Goal: Task Accomplishment & Management: Use online tool/utility

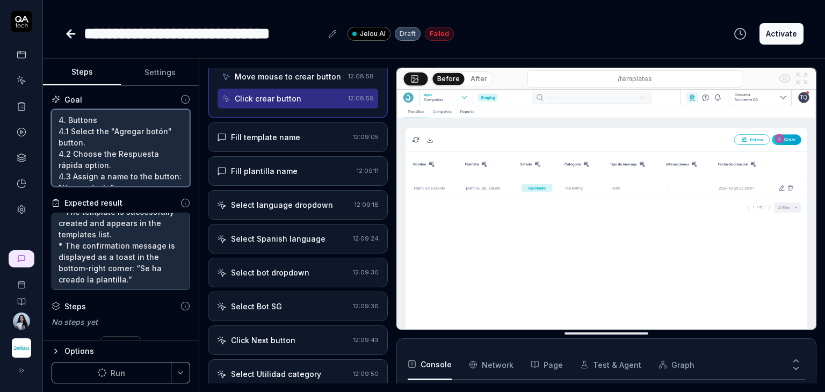
drag, startPoint x: 138, startPoint y: 149, endPoint x: 44, endPoint y: 74, distance: 120.4
click at [44, 74] on div "Steps Settings Goal 4. Buttons 4.1 Select the "Agregar botón" button. 4.2 Choos…" at bounding box center [121, 199] width 156 height 281
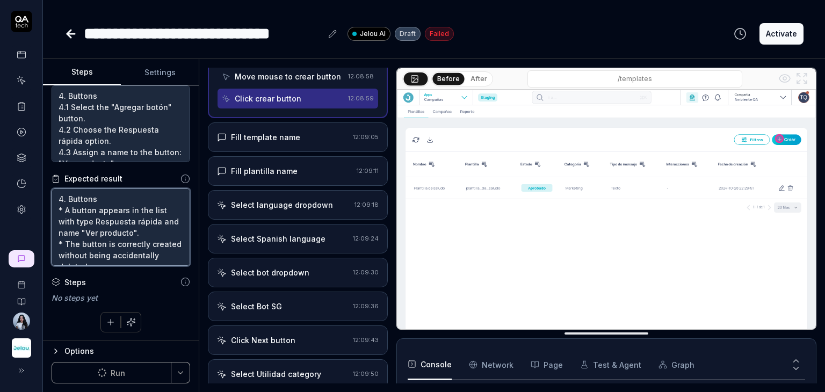
drag, startPoint x: 133, startPoint y: 257, endPoint x: 34, endPoint y: 178, distance: 126.2
click at [34, 178] on div "**********" at bounding box center [412, 196] width 825 height 392
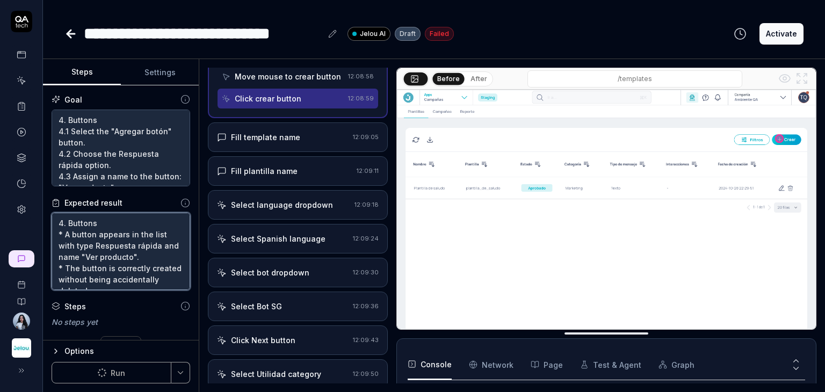
type textarea "*"
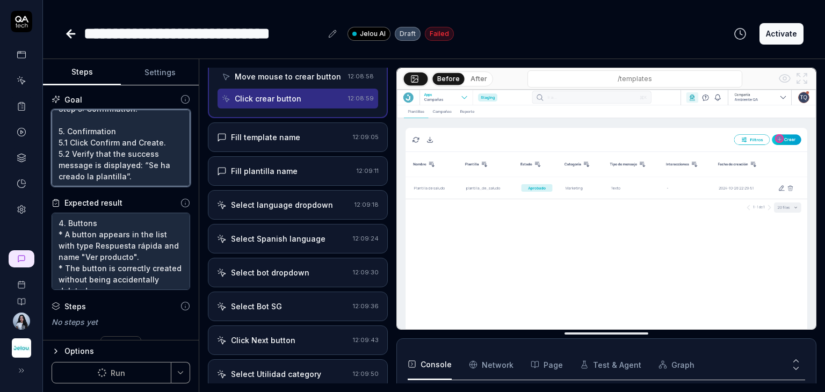
drag, startPoint x: 141, startPoint y: 178, endPoint x: 84, endPoint y: 122, distance: 80.2
click at [26, 89] on div "**********" at bounding box center [412, 196] width 825 height 392
click at [130, 177] on textarea "4. Buttons 4.1 Select the "Agregar botón" button. 4.2 Choose the Respuesta rápi…" at bounding box center [121, 148] width 139 height 77
click at [67, 119] on textarea "4. Buttons 4.1 Select the "Agregar botón" button. 4.2 Choose the Respuesta rápi…" at bounding box center [121, 148] width 139 height 77
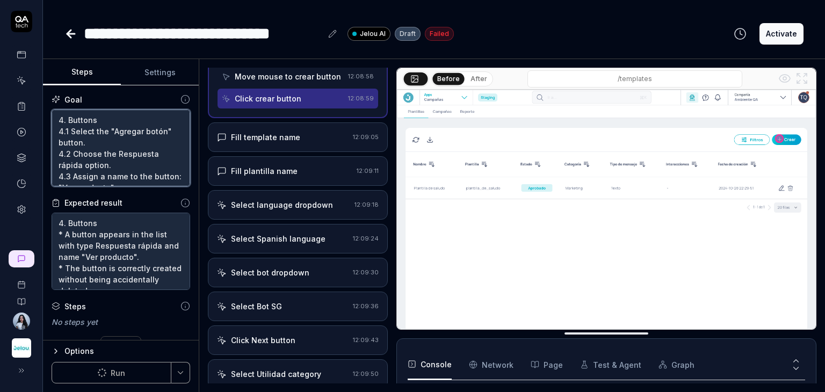
drag, startPoint x: 137, startPoint y: 177, endPoint x: 27, endPoint y: 82, distance: 145.1
click at [27, 82] on div "**********" at bounding box center [412, 196] width 825 height 392
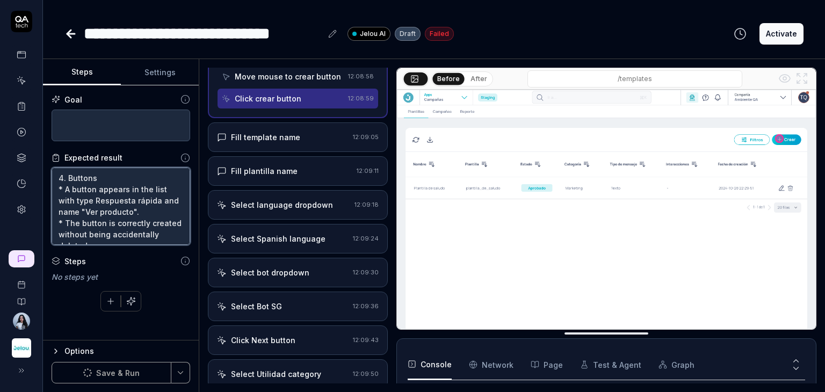
type textarea "*"
drag, startPoint x: 160, startPoint y: 236, endPoint x: 30, endPoint y: 160, distance: 150.3
click at [30, 159] on div "**********" at bounding box center [412, 196] width 825 height 392
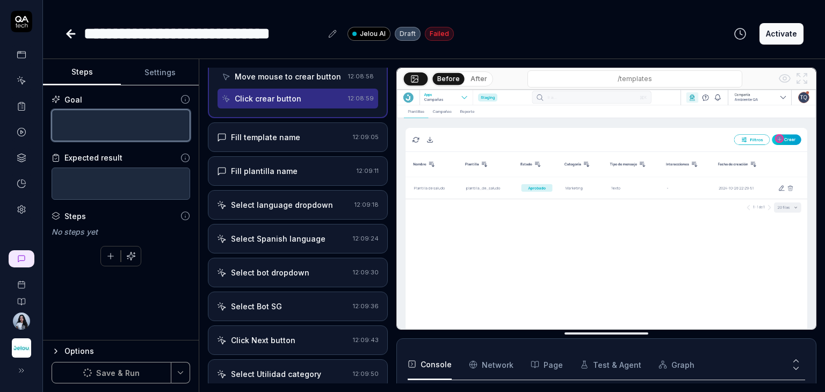
click at [103, 132] on textarea at bounding box center [121, 126] width 139 height 32
paste textarea "4. Buttons 4.1 Select the "Agregar botón" button. 4.2 Choose the Respuesta rápi…"
type textarea "4. Buttons 4.1 Select the "Agregar botón" button. 4.2 Choose the Respuesta rápi…"
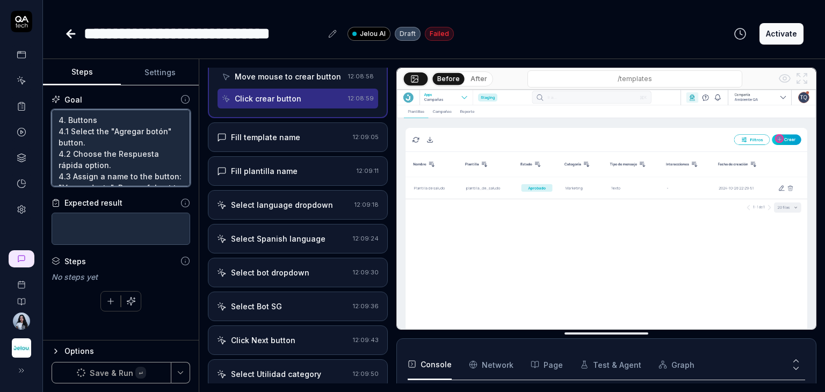
scroll to position [153, 0]
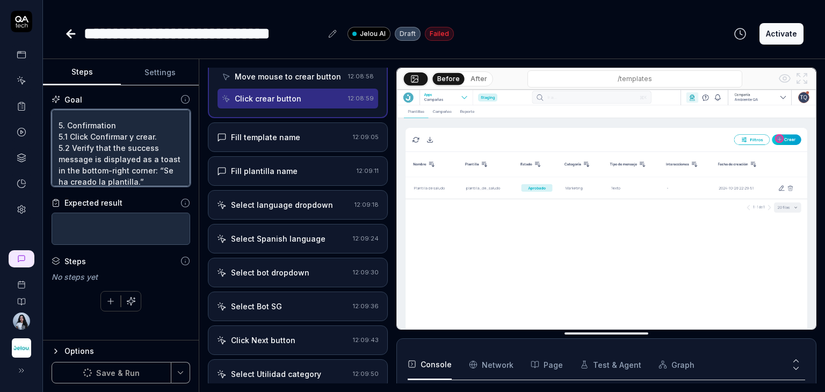
type textarea "*"
type textarea "4. Buttons 4.1 Select the "Agregar botón" button. 4.2 Choose the Respuesta rápi…"
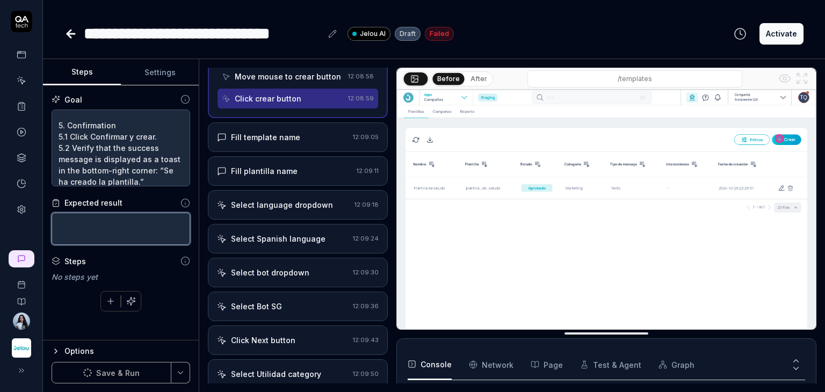
click at [144, 226] on textarea at bounding box center [121, 229] width 139 height 32
paste textarea "4. Buttons A button appears in the list with type Respuesta rápida and name "Ve…"
type textarea "4. Buttons A button appears in the list with type Respuesta rápida and name "Ve…"
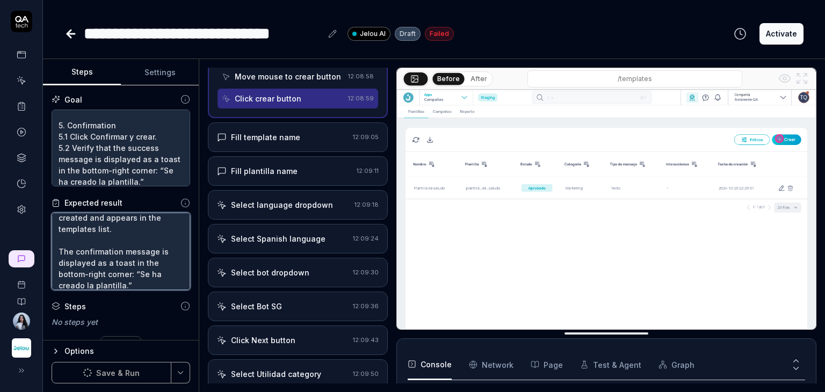
scroll to position [175, 0]
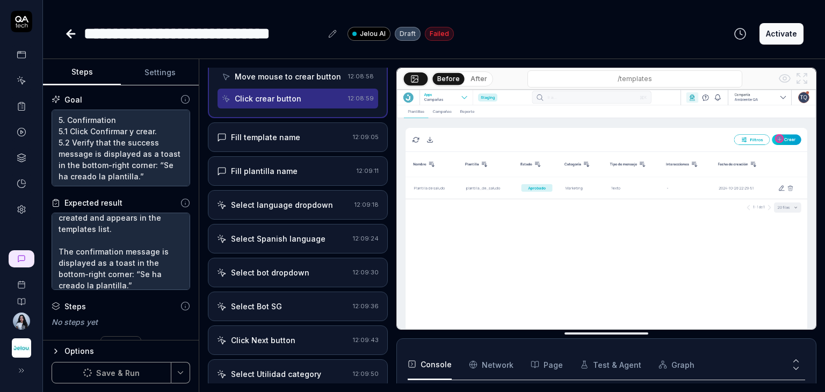
click at [162, 67] on button "Settings" at bounding box center [160, 73] width 78 height 26
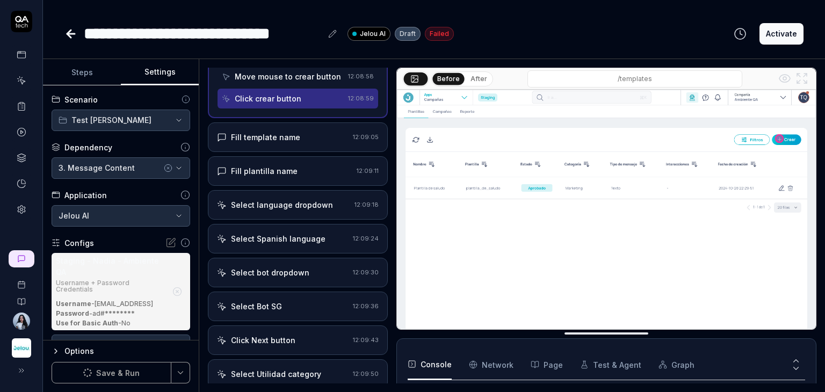
click at [101, 74] on button "Steps" at bounding box center [82, 73] width 78 height 26
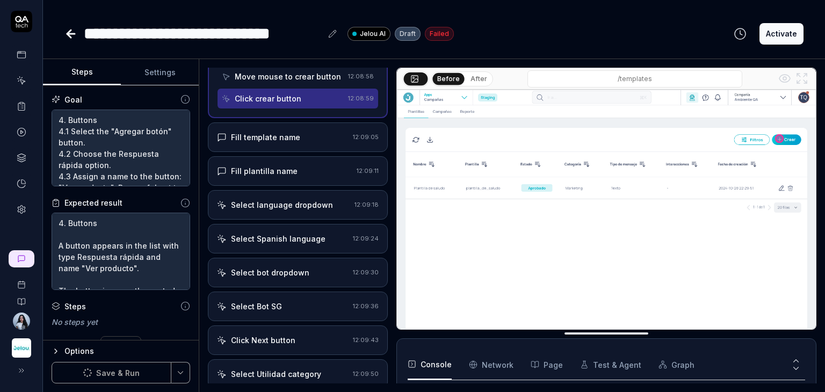
type textarea "*"
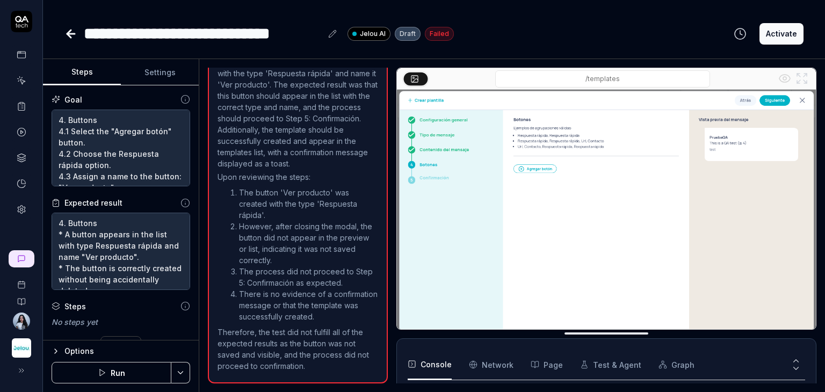
scroll to position [83, 0]
click at [123, 376] on button "Run" at bounding box center [112, 372] width 120 height 21
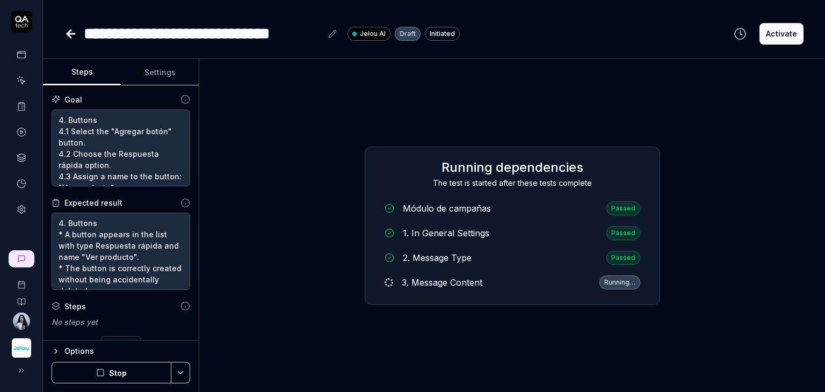
click at [241, 272] on div "Running dependencies The test is started after these tests complete Módulo de c…" at bounding box center [512, 226] width 609 height 316
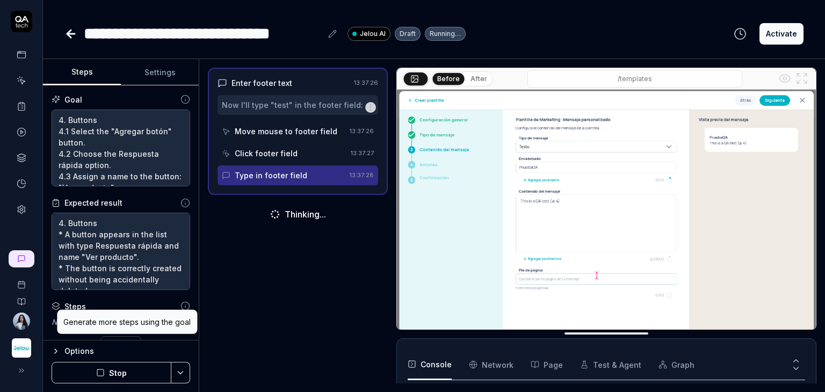
scroll to position [83, 0]
click at [309, 132] on div "Move mouse to footer field" at bounding box center [286, 131] width 103 height 11
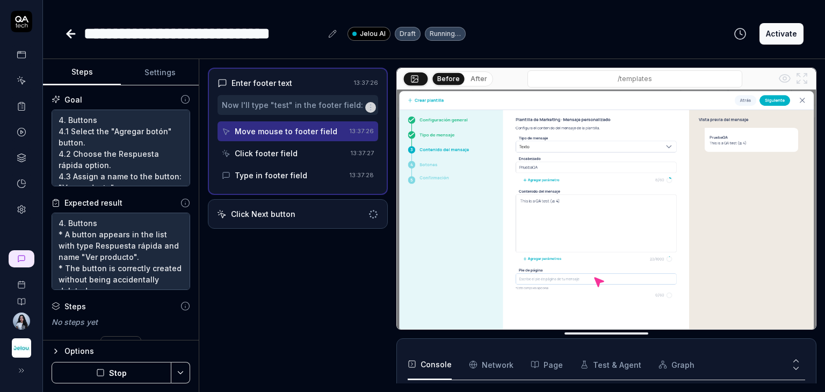
click at [309, 146] on div "Click footer field" at bounding box center [284, 153] width 125 height 20
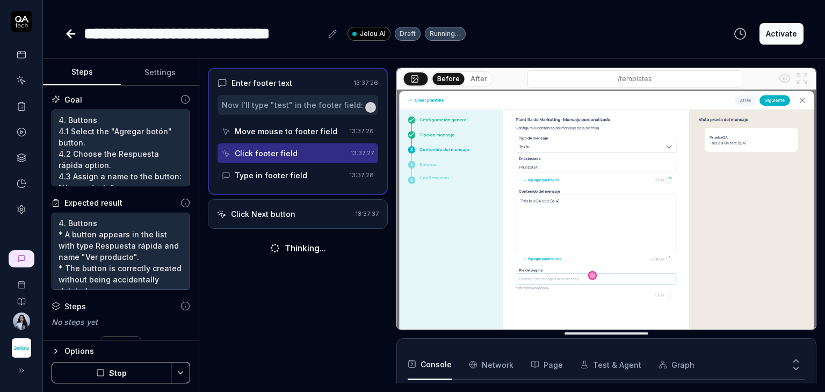
click at [310, 175] on div "Type in footer field" at bounding box center [284, 176] width 124 height 20
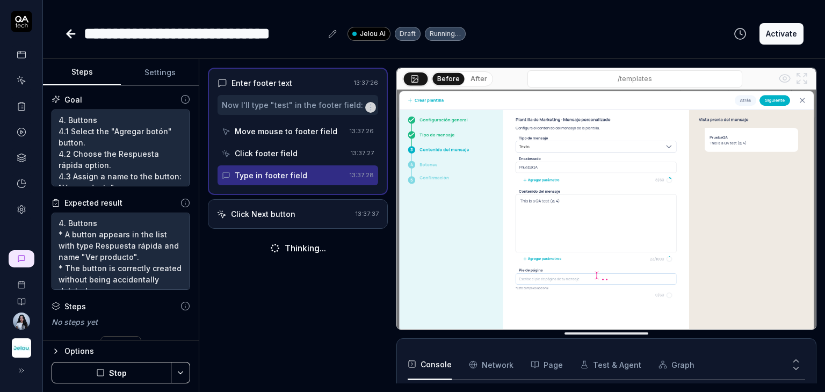
click at [293, 101] on div "Now I'll type "test" in the footer field:" at bounding box center [292, 104] width 141 height 11
click at [293, 106] on div "Now I'll type "test" in the footer field:" at bounding box center [292, 104] width 141 height 11
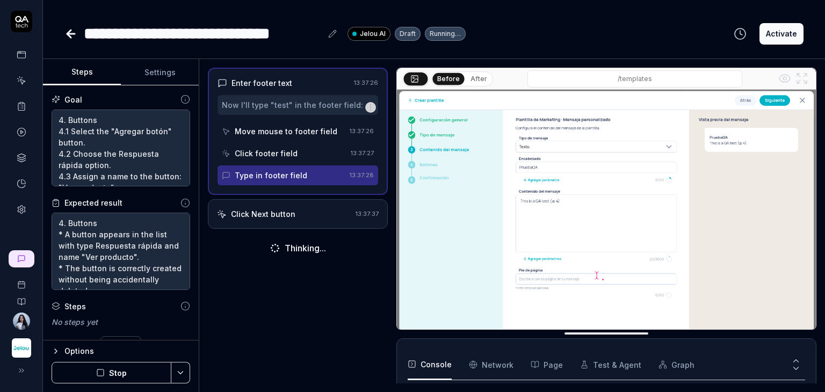
click at [247, 80] on div "Enter footer text" at bounding box center [262, 82] width 61 height 11
click at [370, 109] on icon "button" at bounding box center [370, 107] width 9 height 9
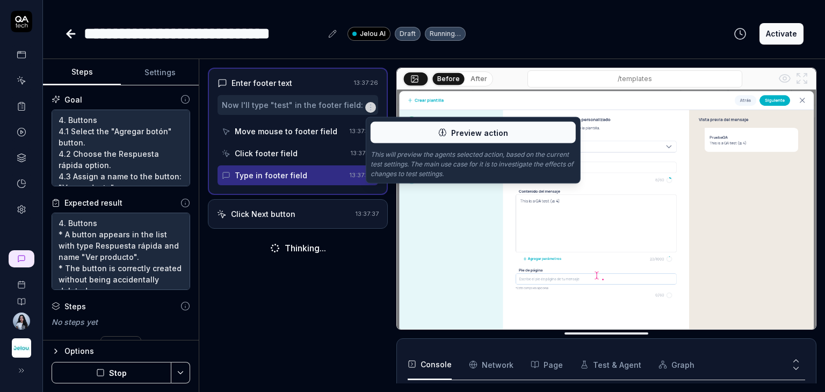
click at [388, 160] on p "This will preview the agents selected action, based on the current test setting…" at bounding box center [473, 164] width 205 height 29
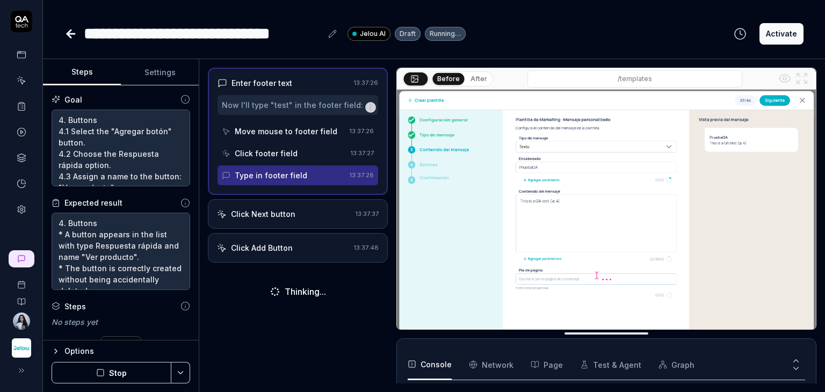
click at [329, 311] on div "Enter footer text 13:37:26 Now I'll type "test" in the footer field: Move mouse…" at bounding box center [298, 226] width 180 height 316
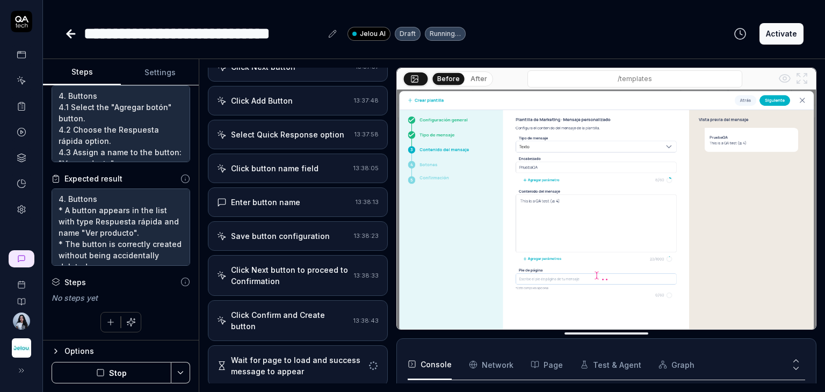
scroll to position [147, 0]
click at [297, 316] on div "Click Confirm and Create button" at bounding box center [290, 321] width 118 height 23
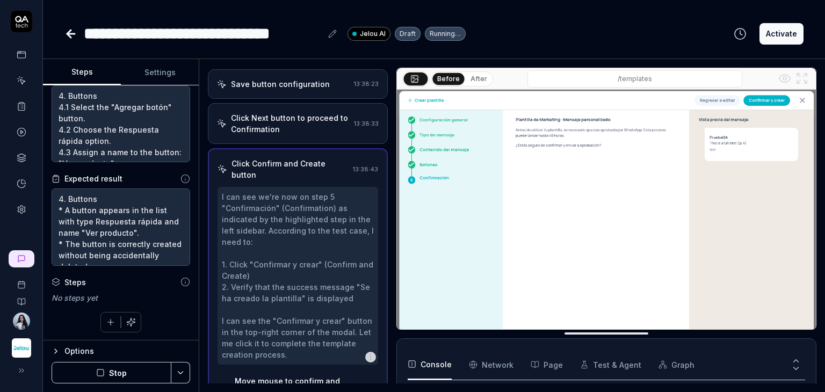
scroll to position [261, 0]
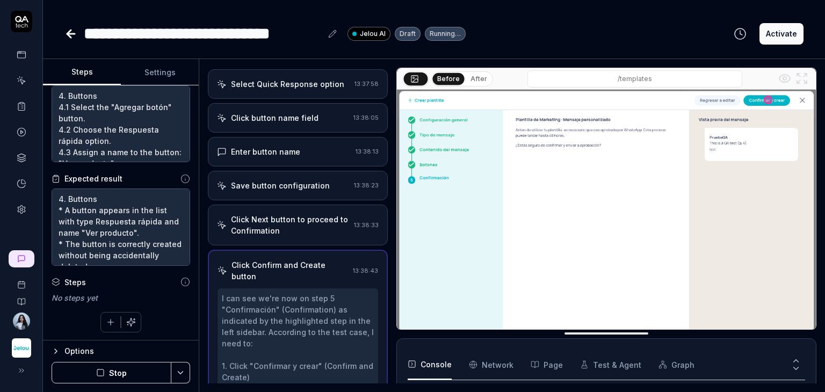
click at [312, 188] on div "Save button configuration" at bounding box center [280, 185] width 99 height 11
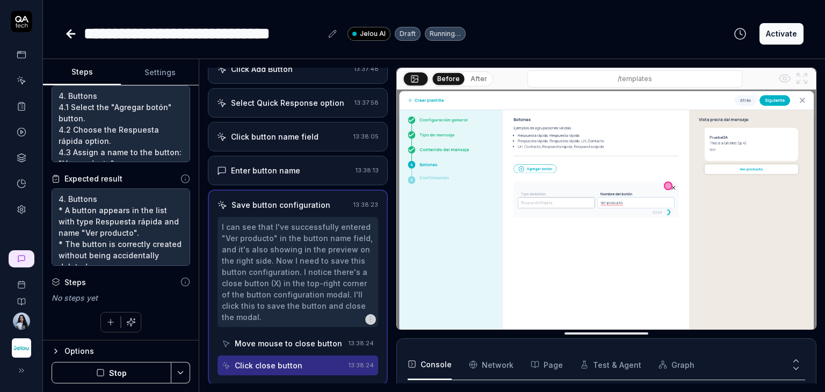
scroll to position [189, 0]
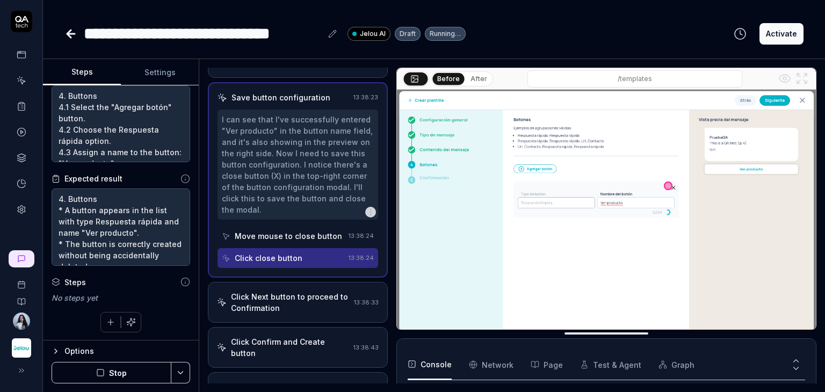
click at [284, 258] on div "Click close button" at bounding box center [269, 258] width 68 height 11
click at [279, 231] on div "Move mouse to close button" at bounding box center [288, 236] width 107 height 11
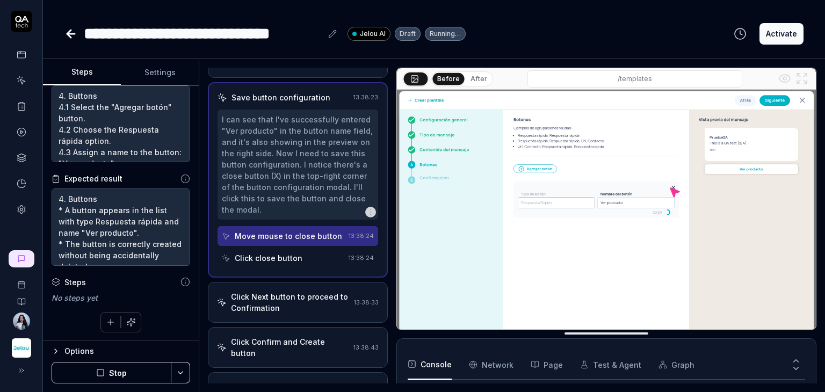
click at [284, 257] on div "Click close button" at bounding box center [269, 258] width 68 height 11
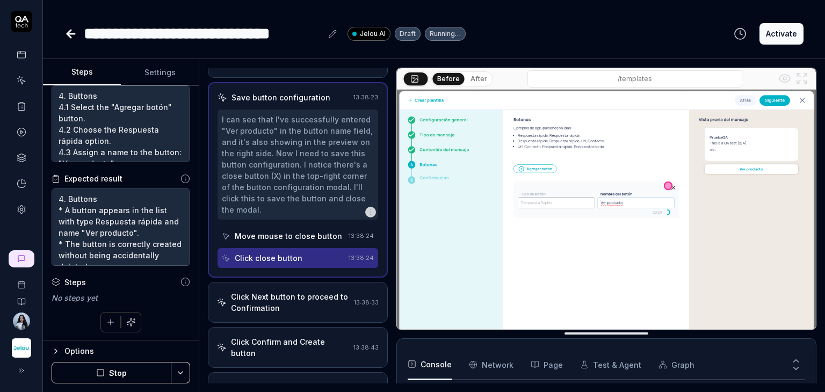
drag, startPoint x: 353, startPoint y: 255, endPoint x: 348, endPoint y: 259, distance: 6.5
click at [349, 259] on time "13:38:24" at bounding box center [361, 258] width 25 height 8
click at [368, 258] on div "Click close button 13:38:24" at bounding box center [298, 258] width 161 height 20
click at [359, 258] on time "13:38:24" at bounding box center [361, 258] width 25 height 8
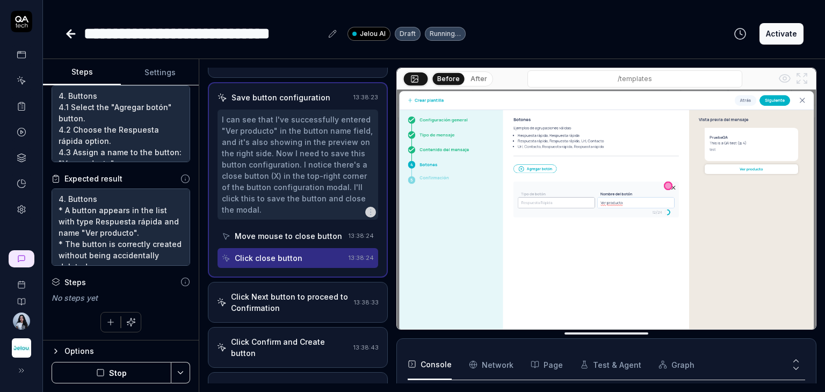
click at [359, 258] on time "13:38:24" at bounding box center [361, 258] width 25 height 8
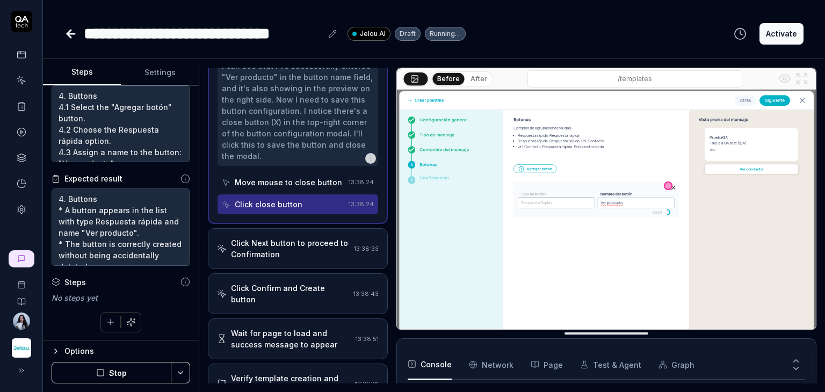
click at [319, 238] on div "Click Next button to proceed to Confirmation" at bounding box center [290, 249] width 119 height 23
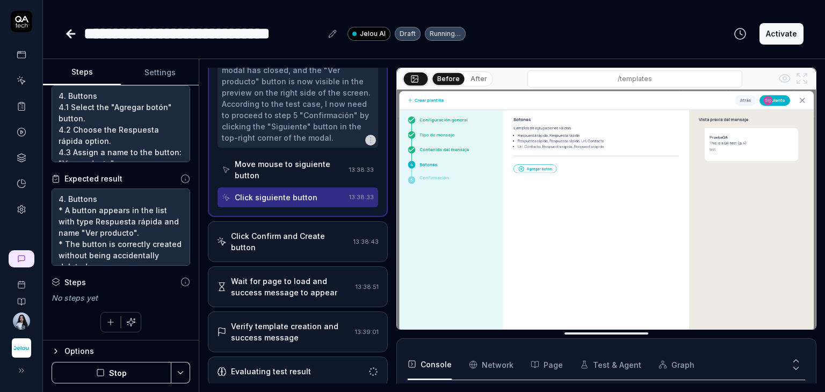
click at [318, 325] on div "Verify template creation and success message" at bounding box center [291, 332] width 120 height 23
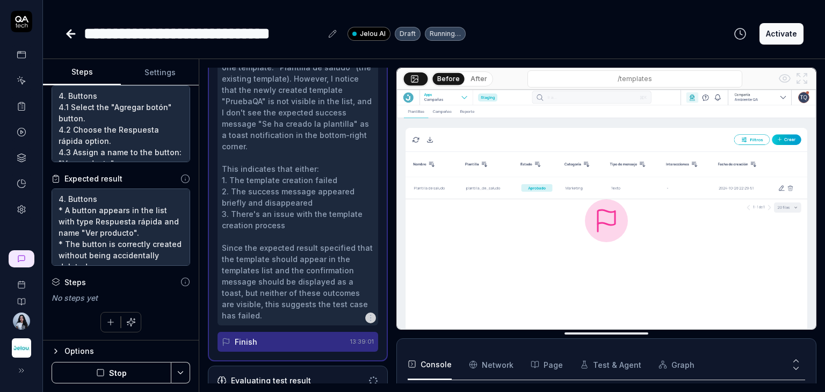
scroll to position [453, 0]
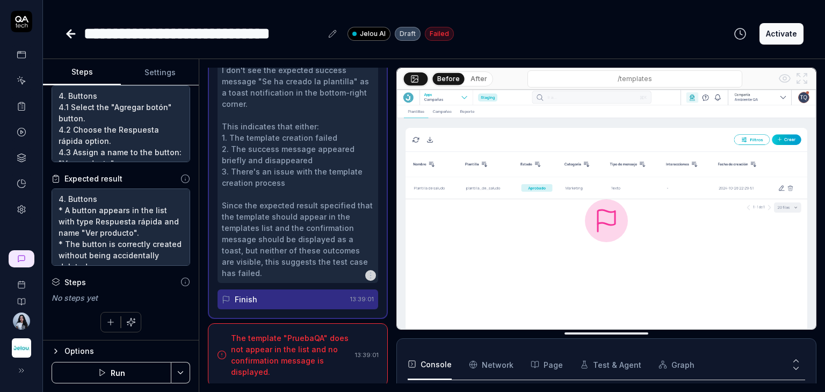
click at [313, 333] on div "The template "PruebaQA" does not appear in the list and no confirmation message…" at bounding box center [291, 355] width 120 height 45
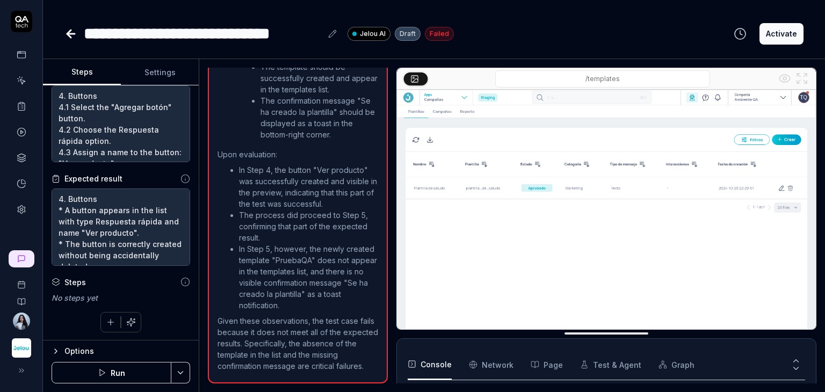
scroll to position [660, 0]
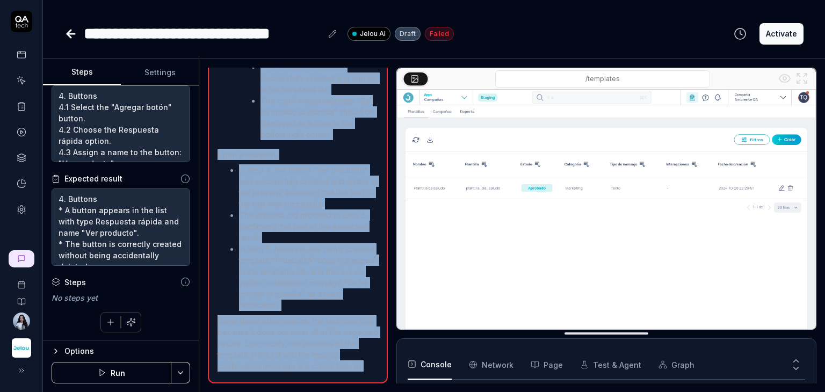
drag, startPoint x: 231, startPoint y: 105, endPoint x: 375, endPoint y: 364, distance: 295.9
click at [375, 364] on div "The template "PruebaQA" does not appear in the list and no confirmation message…" at bounding box center [298, 109] width 180 height 550
copy div "The template "PruebaQA" does not appear in the list and no confirmation message…"
click at [138, 104] on textarea "4. Buttons 4.1 Select the "Agregar botón" button. 4.2 Choose the Respuesta rápi…" at bounding box center [121, 123] width 139 height 77
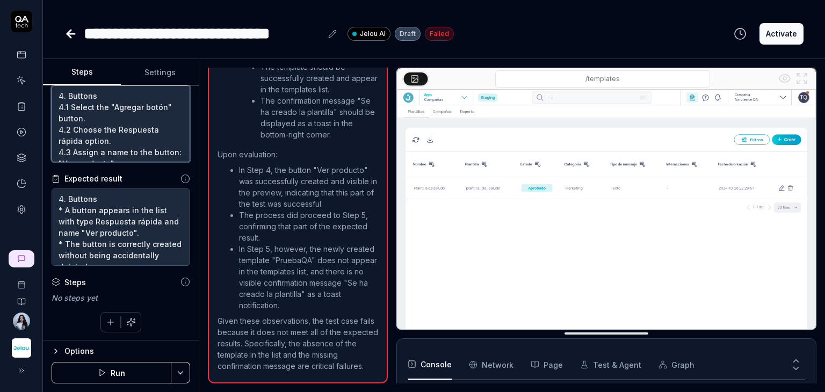
click at [90, 132] on textarea "4. Buttons 4.1 Select the "Agregar botón" button. 4.2 Choose the Respuesta rápi…" at bounding box center [121, 123] width 139 height 77
type textarea "*"
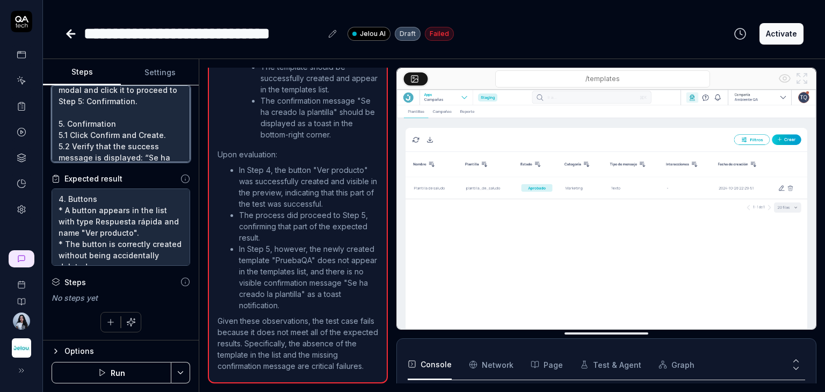
scroll to position [135, 0]
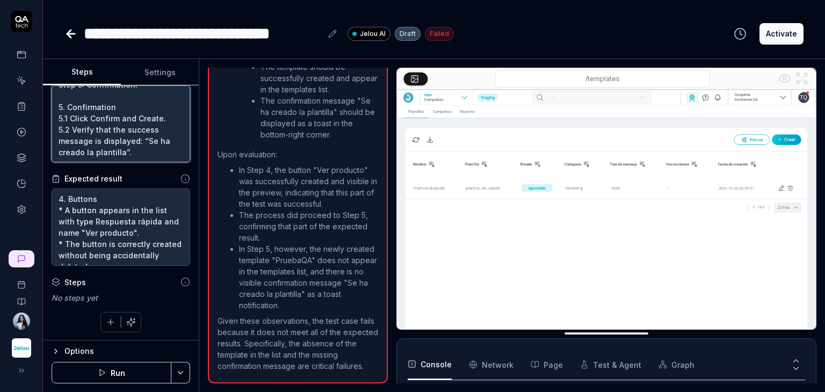
drag, startPoint x: 128, startPoint y: 154, endPoint x: 42, endPoint y: 102, distance: 101.3
click at [42, 102] on div "**********" at bounding box center [412, 196] width 825 height 392
type textarea "4. Buttons 4.1 Select the "Agregar botón" button. 4.2 Choose the Respuesta rápi…"
type textarea "*"
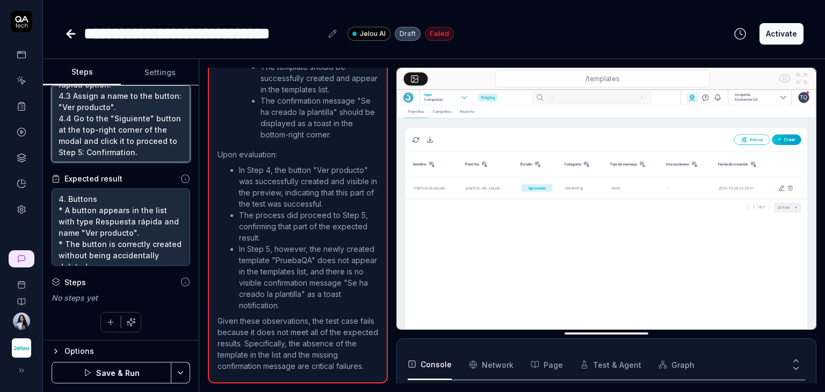
type textarea "4. Buttons 4.1 Select the "Agregar botón" button. 4.2 Choose the Respuesta rápi…"
type textarea "*"
type textarea "4. Buttons 4.1 Select the "Agregar botón" button. 4.2 Choose the Respuesta rápi…"
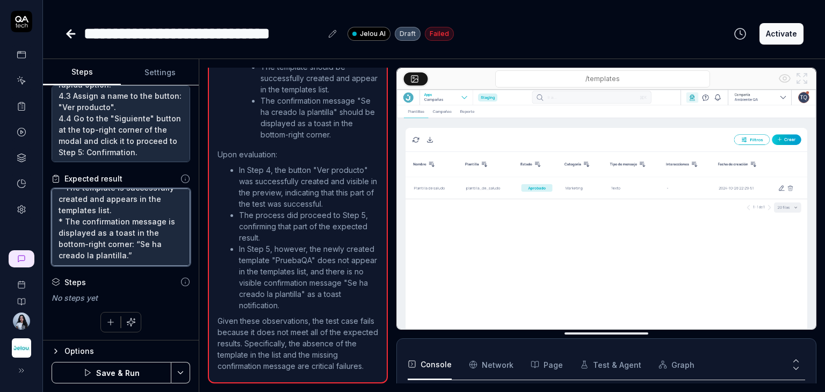
drag, startPoint x: 140, startPoint y: 252, endPoint x: 56, endPoint y: 196, distance: 101.1
click at [56, 196] on textarea "4. Buttons * A button appears in the list with type Respuesta rápida and name "…" at bounding box center [121, 227] width 139 height 77
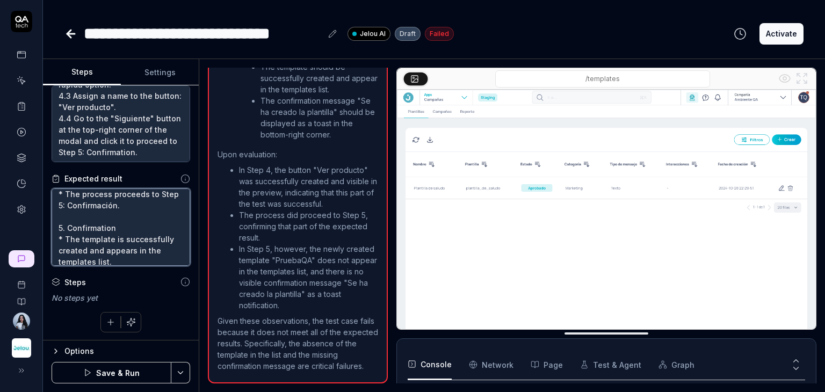
scroll to position [82, 0]
click at [69, 218] on textarea "4. Buttons * A button appears in the list with type Respuesta rápida and name "…" at bounding box center [121, 227] width 139 height 77
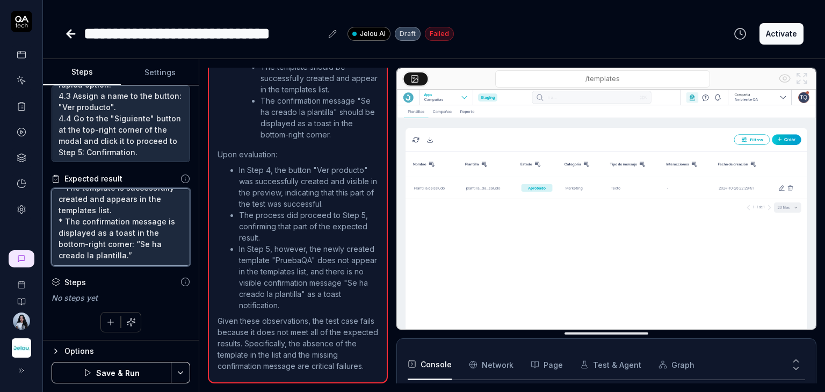
drag, startPoint x: 57, startPoint y: 229, endPoint x: 160, endPoint y: 275, distance: 111.9
click at [160, 275] on div "Goal 4. Buttons 4.1 Select the "Agregar botón" button. 4.2 Choose the Respuesta…" at bounding box center [121, 212] width 156 height 255
type textarea "4. Buttons * A button appears in the list with type Respuesta rápida and name "…"
type textarea "*"
type textarea "4. Buttons * A button appears in the list with type Respuesta rápida and name "…"
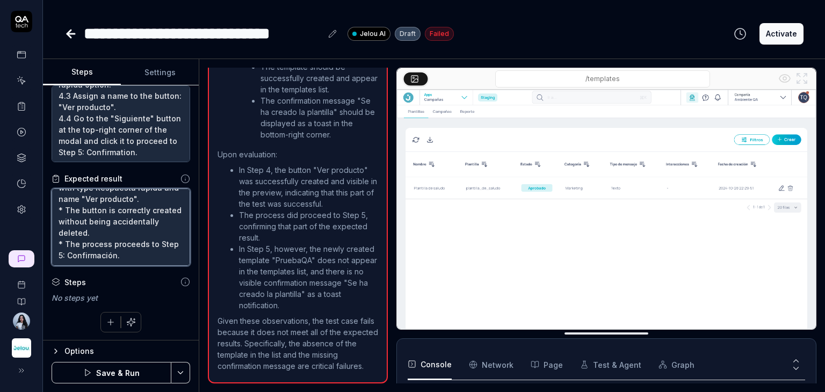
type textarea "*"
type textarea "4. Buttons * A button appears in the list with type Respuesta rápida and name "…"
type textarea "*"
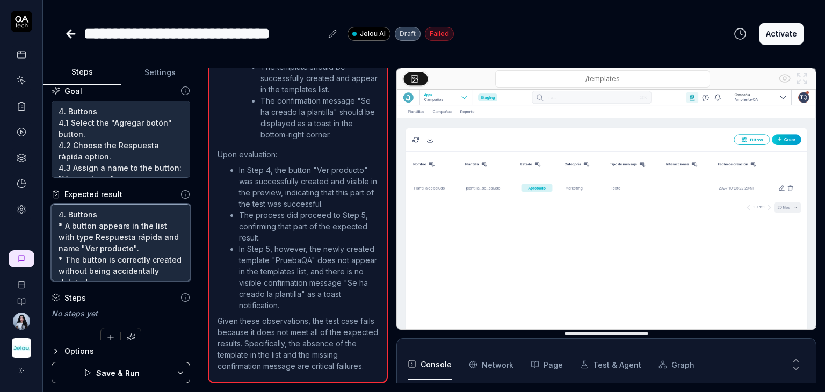
scroll to position [0, 0]
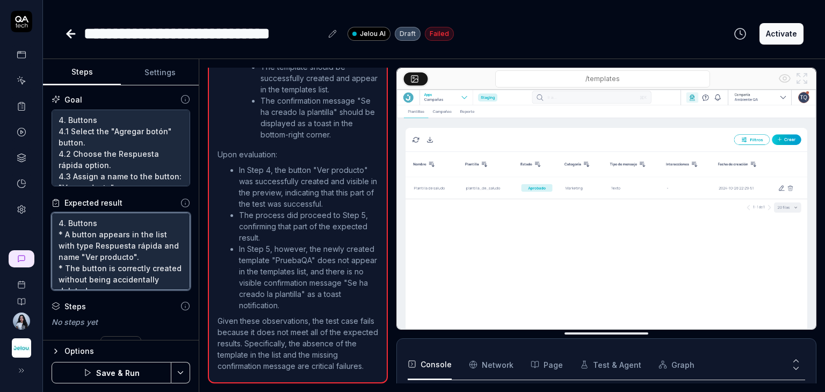
type textarea "4. Buttons * A button appears in the list with type Respuesta rápida and name "…"
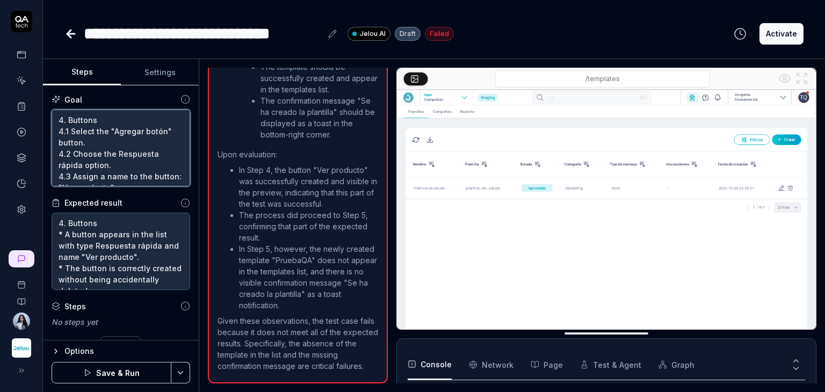
drag, startPoint x: 67, startPoint y: 121, endPoint x: 56, endPoint y: 121, distance: 10.2
click at [56, 121] on textarea "4. Buttons 4.1 Select the "Agregar botón" button. 4.2 Choose the Respuesta rápi…" at bounding box center [121, 148] width 139 height 77
type textarea "Buttons 4.1 Select the "Agregar botón" button. 4.2 Choose the Respuesta rápida …"
type textarea "*"
drag, startPoint x: 71, startPoint y: 131, endPoint x: 45, endPoint y: 131, distance: 25.8
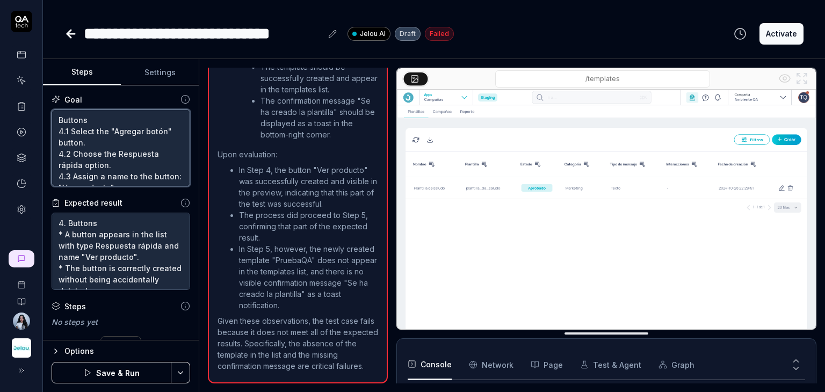
click at [45, 131] on div "Goal Buttons 4.1 Select the "Agregar botón" button. 4.2 Choose the Respuesta rá…" at bounding box center [121, 212] width 156 height 255
type textarea "Buttons 1Select the "Agregar botón" button. 4.2 Choose the Respuesta rápida opt…"
type textarea "*"
type textarea "Buttons 1.Select the "Agregar botón" button. 4.2 Choose the Respuesta rápida op…"
type textarea "*"
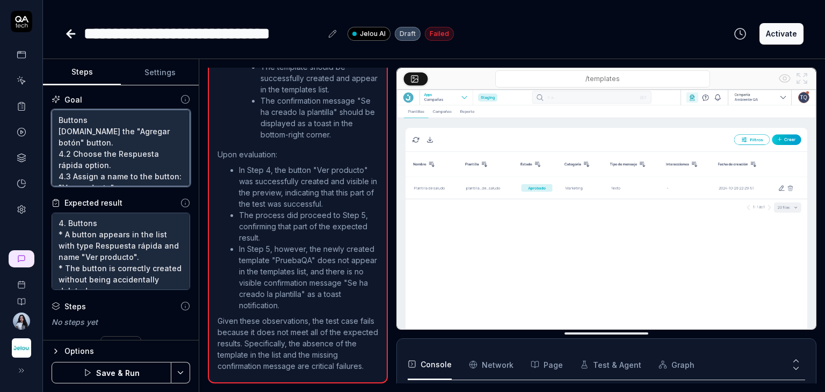
type textarea "Buttons 1. Select the "Agregar botón" button. 4.2 Choose the Respuesta rápida o…"
type textarea "*"
drag, startPoint x: 73, startPoint y: 152, endPoint x: 48, endPoint y: 152, distance: 24.2
click at [48, 152] on div "Goal Buttons 1. Select the "Agregar botón" button. 4.2 Choose the Respuesta ráp…" at bounding box center [121, 212] width 156 height 255
type textarea "Buttons 1. Select the "Agregar botón" button. 2Choose the Respuesta rápida opti…"
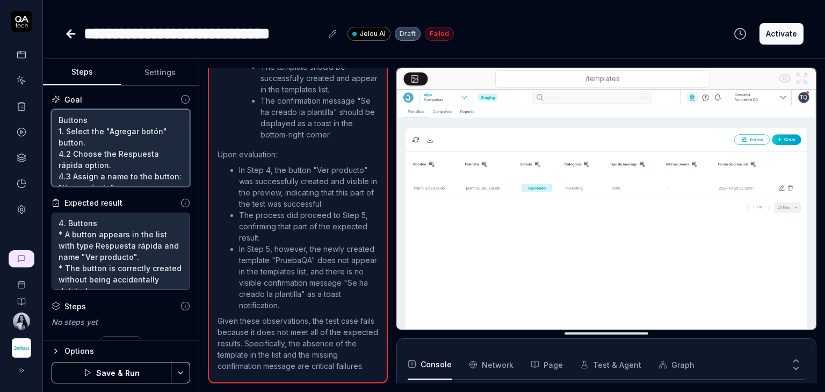
type textarea "*"
type textarea "Buttons 1. Select the "Agregar botón" button. 2.Choose the Respuesta rápida opt…"
type textarea "*"
type textarea "Buttons 1. Select the "Agregar botón" button. 2. Choose the Respuesta rápida op…"
type textarea "*"
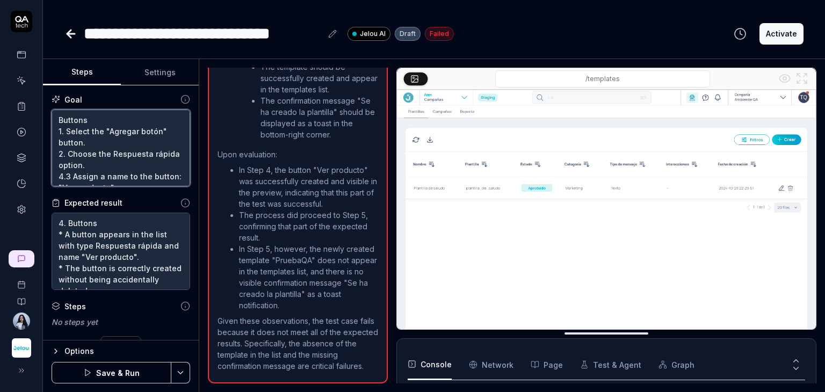
drag, startPoint x: 72, startPoint y: 175, endPoint x: 53, endPoint y: 175, distance: 19.4
click at [53, 175] on textarea "Buttons 1. Select the "Agregar botón" button. 2. Choose the Respuesta rápida op…" at bounding box center [121, 148] width 139 height 77
type textarea "Buttons 1. Select the "Agregar botón" button. 2. Choose the Respuesta rápida op…"
type textarea "*"
type textarea "Buttons 1. Select the "Agregar botón" button. 2. Choose the Respuesta rápida op…"
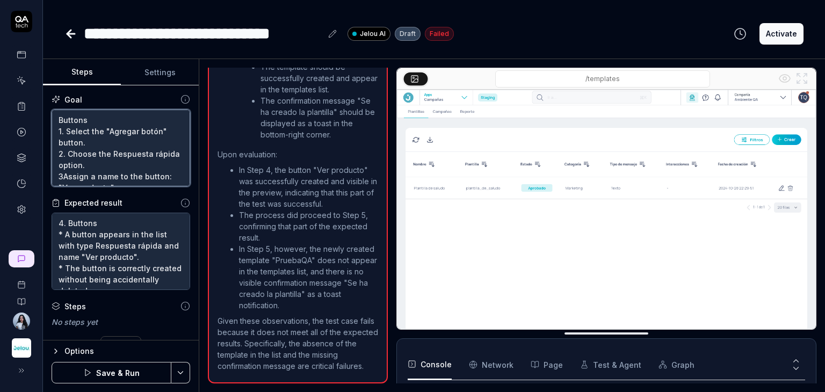
type textarea "*"
type textarea "Buttons 1. Select the "Agregar botón" button. 2. Choose the Respuesta rápida op…"
type textarea "*"
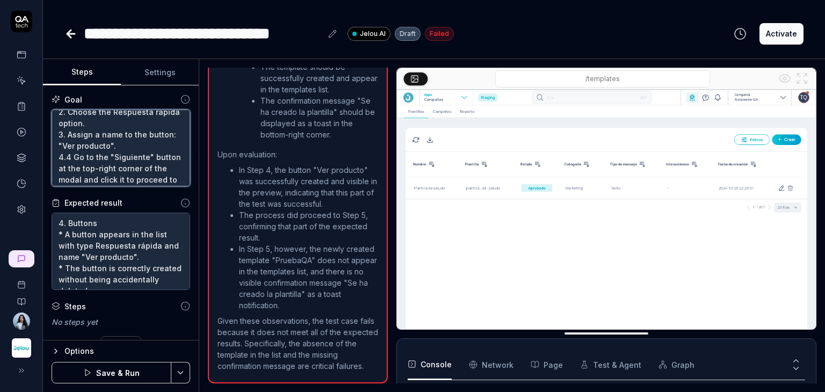
scroll to position [78, 0]
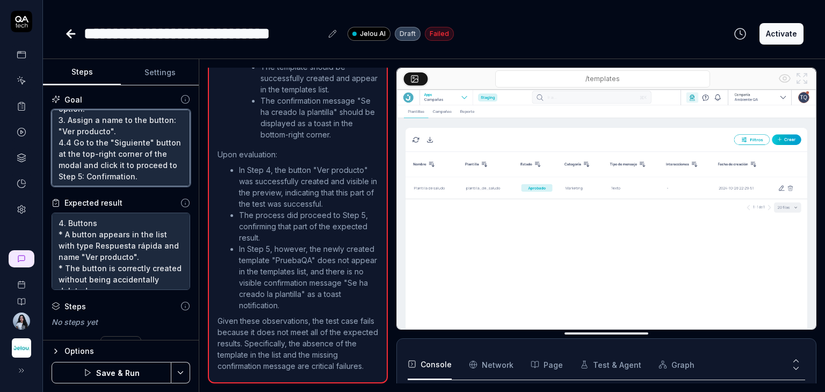
drag, startPoint x: 71, startPoint y: 120, endPoint x: 60, endPoint y: 120, distance: 11.3
click at [60, 120] on textarea "Buttons 1. Select the "Agregar botón" button. 2. Choose the Respuesta rápida op…" at bounding box center [121, 148] width 139 height 77
type textarea "Buttons 1. Select the "Agregar botón" button. 2. Choose the Respuesta rápida op…"
type textarea "*"
type textarea "Buttons 1. Select the "Agregar botón" button. 2. Choose the Respuesta rápida op…"
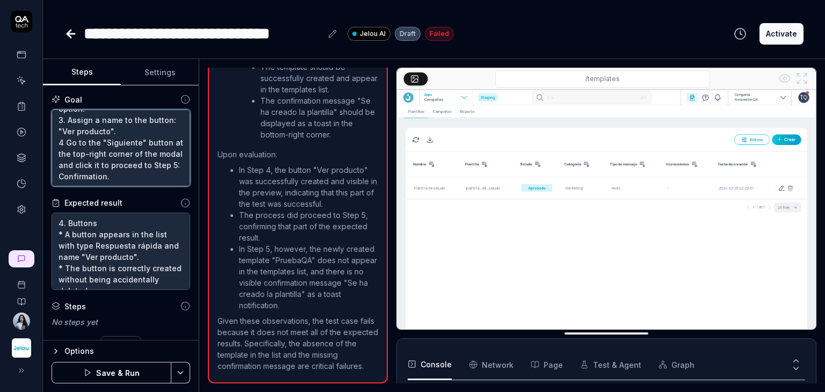
type textarea "*"
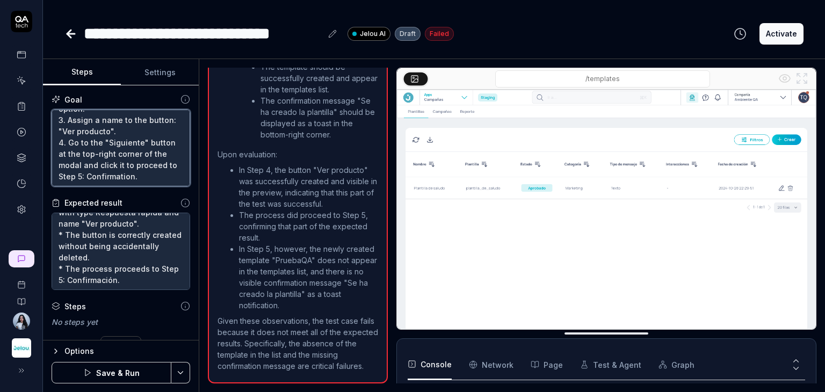
type textarea "Buttons 1. Select the "Agregar botón" button. 2. Choose the Respuesta rápida op…"
click at [139, 375] on button "Save & Run" at bounding box center [112, 372] width 120 height 21
type textarea "*"
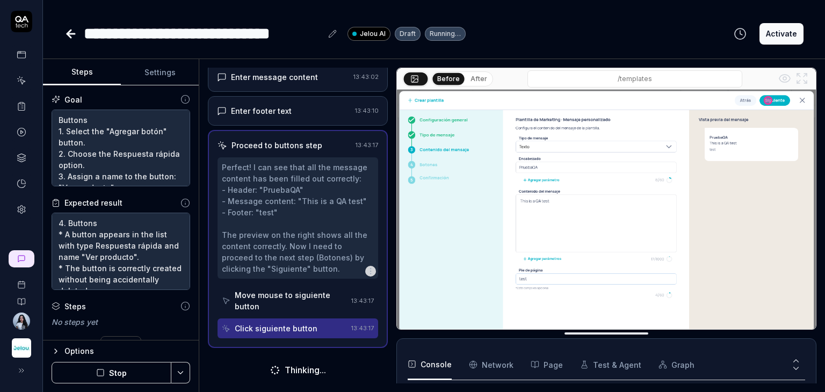
scroll to position [423, 0]
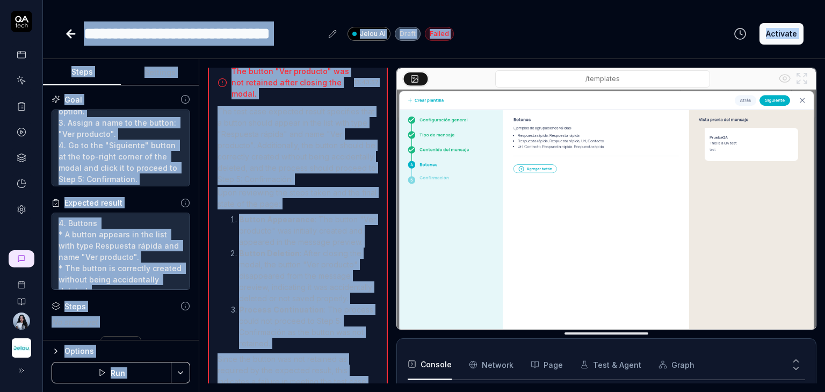
scroll to position [529, 0]
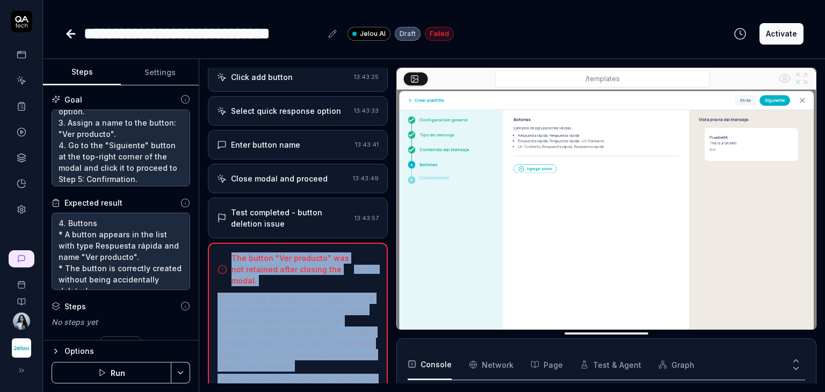
drag, startPoint x: 268, startPoint y: 363, endPoint x: 232, endPoint y: 250, distance: 118.6
copy div "The button "Ver producto" was not retained after closing the modal. 13:43:57 Th…"
click at [318, 32] on div "**********" at bounding box center [203, 33] width 238 height 24
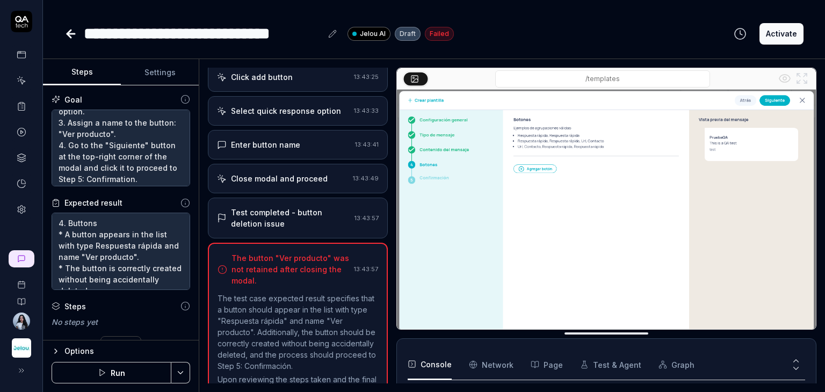
type textarea "*"
drag, startPoint x: 322, startPoint y: 34, endPoint x: 314, endPoint y: 34, distance: 8.6
click at [314, 34] on div "**********" at bounding box center [211, 33] width 255 height 24
drag, startPoint x: 320, startPoint y: 33, endPoint x: 205, endPoint y: 31, distance: 115.6
click at [205, 31] on div "**********" at bounding box center [203, 33] width 238 height 24
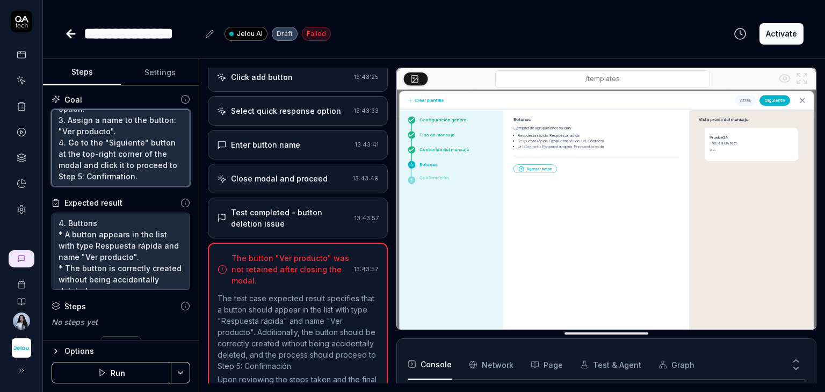
drag, startPoint x: 152, startPoint y: 179, endPoint x: 76, endPoint y: 139, distance: 85.3
click at [76, 139] on textarea "Buttons 1. Select the "Agregar botón" button. 2. Choose the Respuesta rápida op…" at bounding box center [121, 148] width 139 height 77
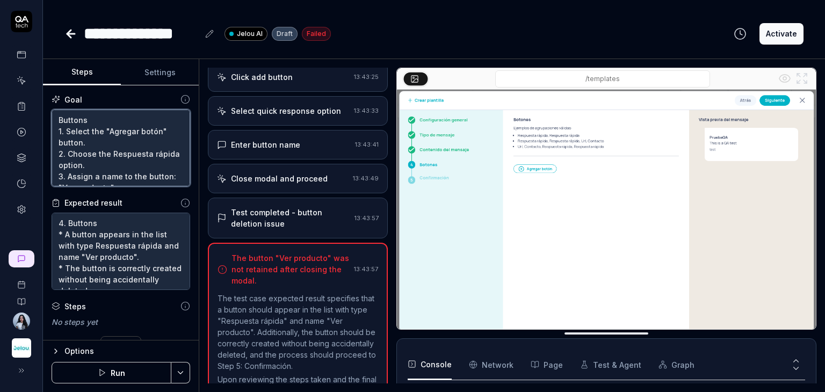
scroll to position [78, 0]
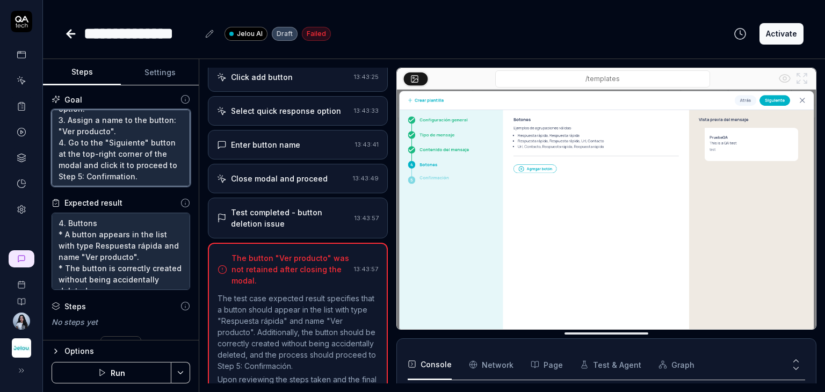
drag, startPoint x: 59, startPoint y: 118, endPoint x: 158, endPoint y: 222, distance: 143.7
click at [158, 222] on div "Goal Buttons 1. Select the "Agregar botón" button. 2. Choose the Respuesta rápi…" at bounding box center [121, 212] width 156 height 255
click at [314, 179] on div "Close modal and proceed" at bounding box center [279, 178] width 97 height 11
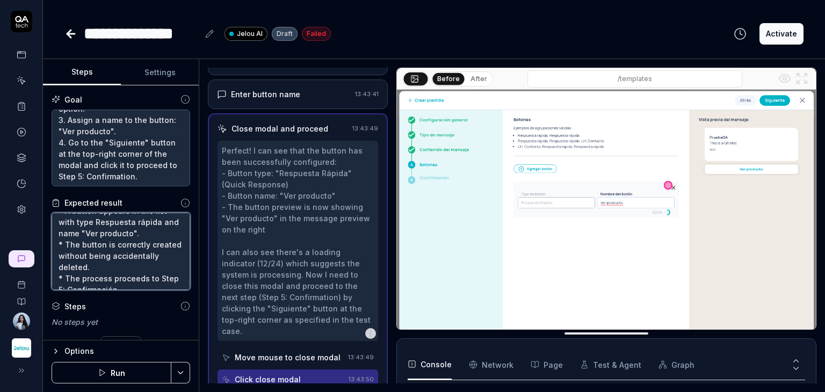
scroll to position [580, 0]
drag, startPoint x: 145, startPoint y: 280, endPoint x: 38, endPoint y: 210, distance: 128.0
click at [38, 210] on div "**********" at bounding box center [412, 196] width 825 height 392
drag, startPoint x: 60, startPoint y: 224, endPoint x: 155, endPoint y: 291, distance: 116.4
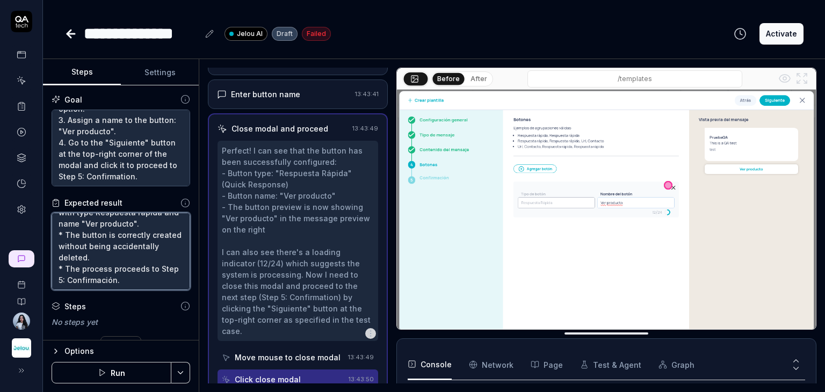
click at [155, 291] on div "Goal Buttons 1. Select the "Agregar botón" button. 2. Choose the Respuesta rápi…" at bounding box center [121, 212] width 156 height 255
click at [74, 225] on textarea "4. Buttons * A button appears in the list with type Respuesta rápida and name "…" at bounding box center [121, 251] width 139 height 77
type textarea "*"
click at [43, 225] on div "Goal Buttons 1. Select the "Agregar botón" button. 2. Choose the Respuesta rápi…" at bounding box center [121, 212] width 156 height 255
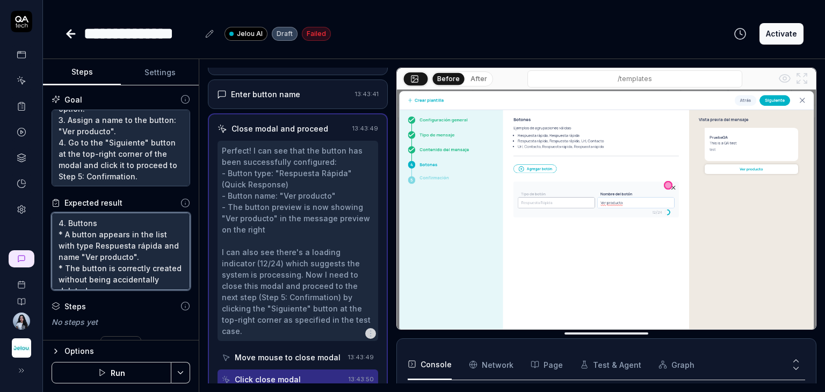
type textarea "Buttons * A button appears in the list with type Respuesta rápida and name "Ver…"
type textarea "*"
click at [82, 226] on textarea "Buttons * A button appears in the list with type Respuesta rápida and name "Ver…" at bounding box center [121, 251] width 139 height 77
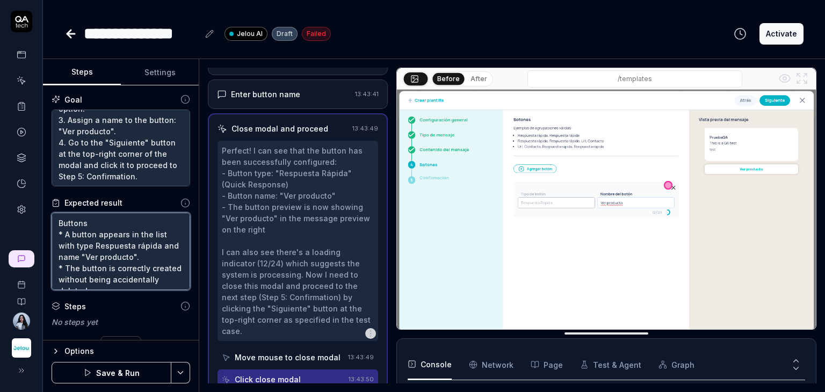
type textarea "* A button appears in the list with type Respuesta rápida and name "Ver product…"
type textarea "*"
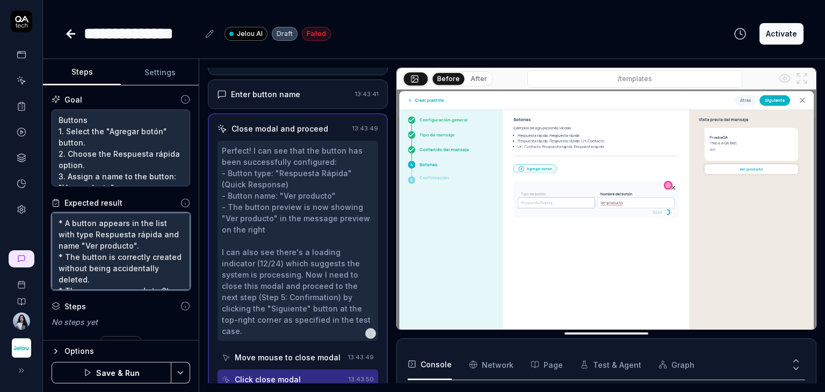
type textarea "* A button appears in the list with type Respuesta rápida and name "Ver product…"
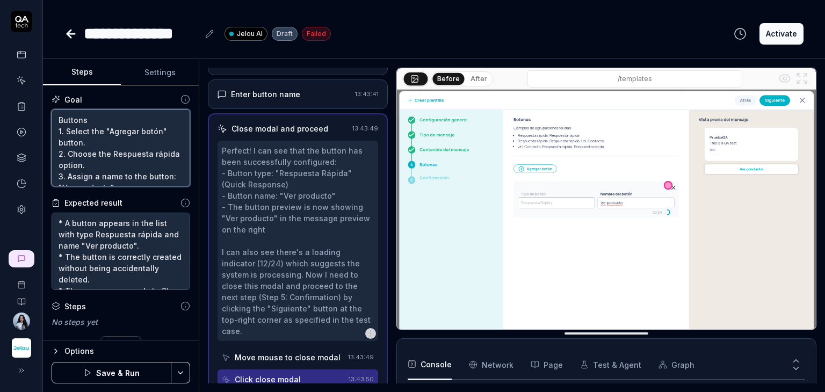
drag, startPoint x: 127, startPoint y: 183, endPoint x: 129, endPoint y: 172, distance: 10.4
click at [127, 183] on textarea "Buttons 1. Select the "Agregar botón" button. 2. Choose the Respuesta rápida op…" at bounding box center [121, 148] width 139 height 77
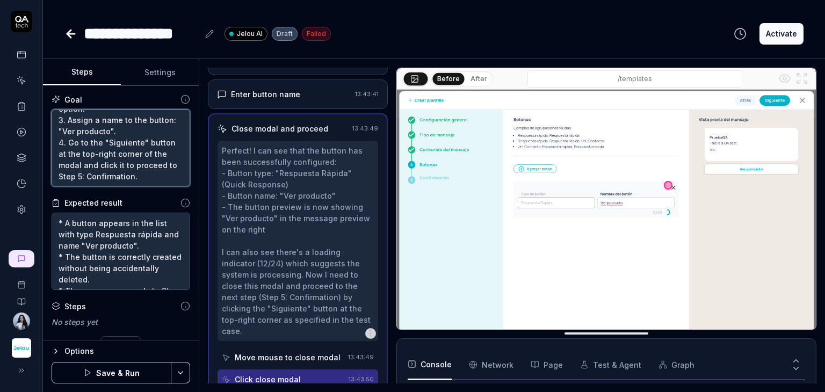
scroll to position [78, 0]
drag, startPoint x: 135, startPoint y: 166, endPoint x: 124, endPoint y: 178, distance: 16.7
click at [128, 170] on textarea "Buttons 1. Select the "Agregar botón" button. 2. Choose the Respuesta rápida op…" at bounding box center [121, 148] width 139 height 77
type textarea "*"
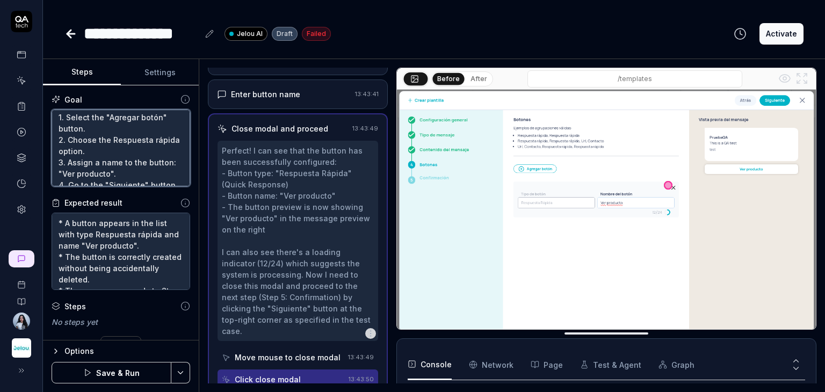
scroll to position [0, 0]
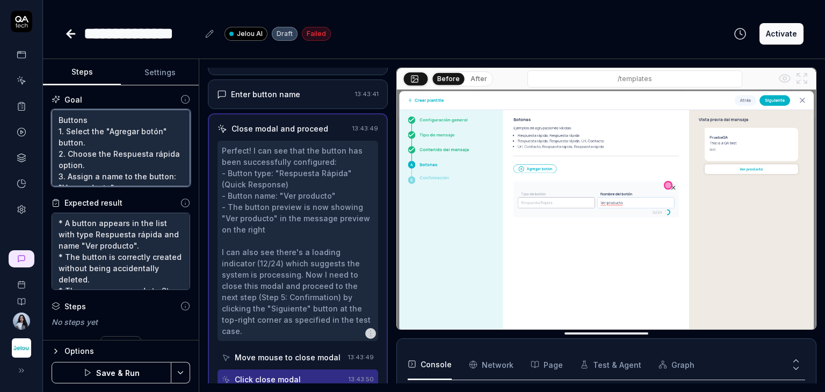
drag, startPoint x: 124, startPoint y: 178, endPoint x: 42, endPoint y: 127, distance: 95.6
click at [42, 127] on div "**********" at bounding box center [412, 196] width 825 height 392
paste textarea "Select the "Agregar botón" button. Choose the Respuesta rápida option. Assign a…"
type textarea "Buttons Select the "Agregar botón" button. Choose the Respuesta rápida option. …"
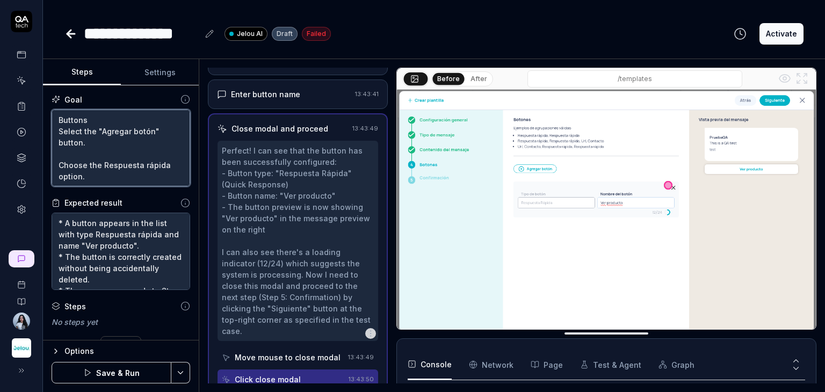
type textarea "*"
click at [60, 136] on textarea "Buttons Select the "Agregar botón" button. Choose the Respuesta rápida option. …" at bounding box center [121, 148] width 139 height 77
type textarea "Buttons 1Select the "Agregar botón" button. Choose the Respuesta rápida option.…"
type textarea "*"
type textarea "Buttons 1.Select the "Agregar botón" button. Choose the Respuesta rápida option…"
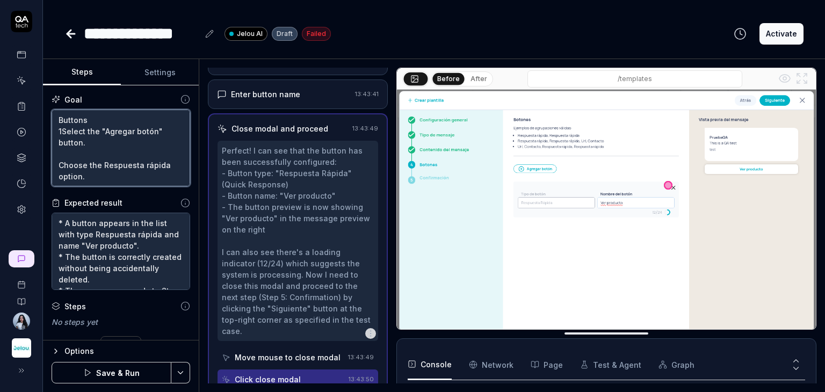
type textarea "*"
type textarea "Buttons 1. Select the "Agregar botón" button. Choose the Respuesta rápida optio…"
type textarea "*"
click at [62, 157] on textarea "Buttons 1. Select the "Agregar botón" button. Choose the Respuesta rápida optio…" at bounding box center [121, 148] width 139 height 77
type textarea "Buttons 1. Select the "Agregar botón" button. Choose the Respuesta rápida optio…"
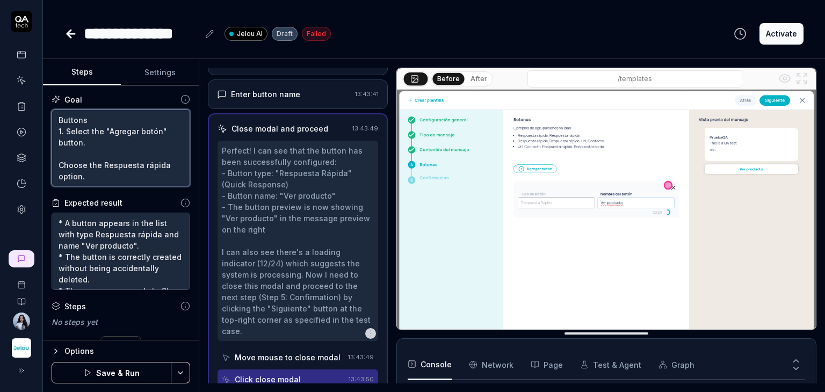
type textarea "*"
click at [58, 153] on textarea "Buttons 1. Select the "Agregar botón" button. Choose the Respuesta rápida optio…" at bounding box center [121, 148] width 139 height 77
type textarea "Buttons 1. Select the "Agregar botón" button. 2Choose the Respuesta rápida opti…"
type textarea "*"
type textarea "Buttons 1. Select the "Agregar botón" button. 2. Choose the Respuesta rápida op…"
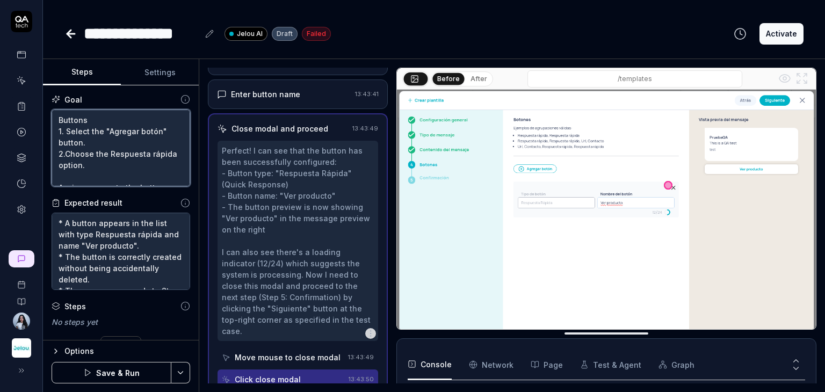
type textarea "*"
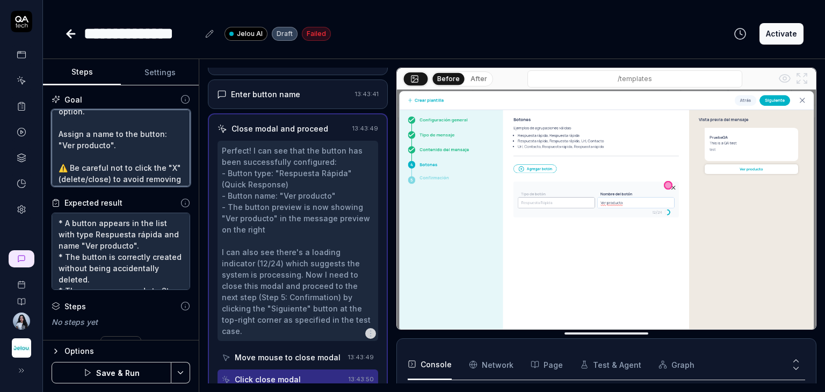
click at [58, 134] on textarea "Buttons 1. Select the "Agregar botón" button. 2. Choose the Respuesta rápida op…" at bounding box center [121, 148] width 139 height 77
type textarea "Buttons 1. Select the "Agregar botón" button. 2. Choose the Respuesta rápida op…"
type textarea "*"
type textarea "Buttons 1. Select the "Agregar botón" button. 2. Choose the Respuesta rápida op…"
type textarea "*"
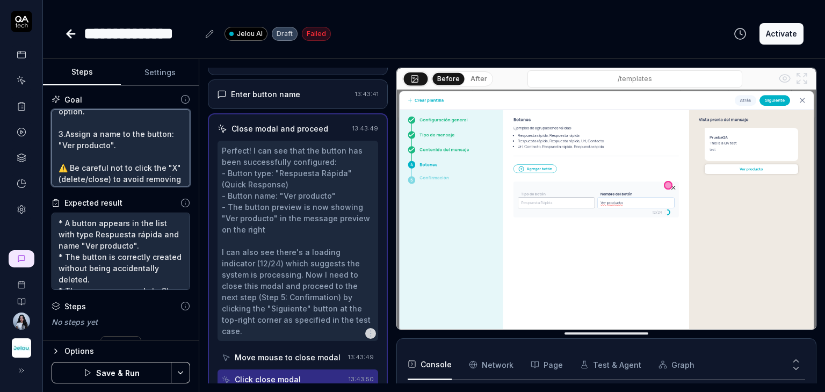
type textarea "Buttons 1. Select the "Agregar botón" button. 2. Choose the Respuesta rápida op…"
type textarea "*"
click at [60, 127] on textarea "Buttons 1. Select the "Agregar botón" button. 2. Choose the Respuesta rápida op…" at bounding box center [121, 148] width 139 height 77
type textarea "Buttons 1. Select the "Agregar botón" button. 2. Choose the Respuesta rápida op…"
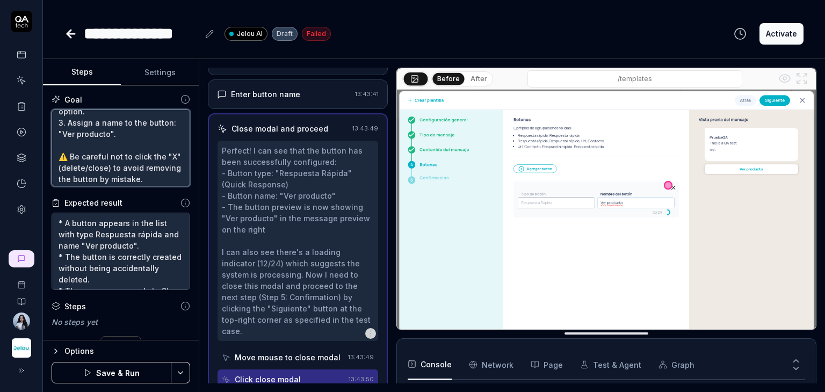
type textarea "*"
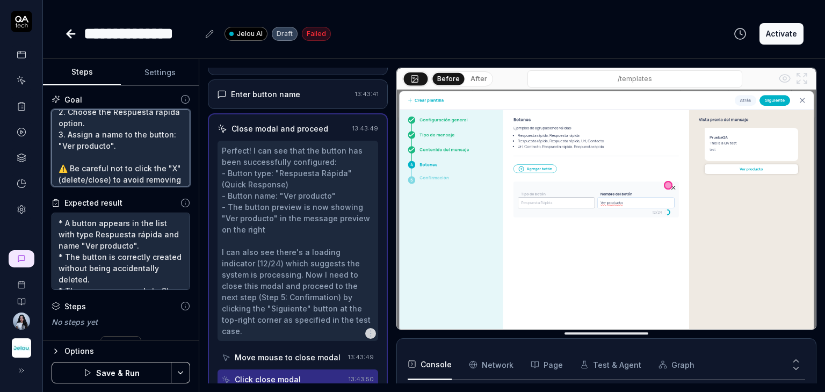
click at [77, 154] on textarea "Buttons 1. Select the "Agregar botón" button. 2. Choose the Respuesta rápida op…" at bounding box center [121, 148] width 139 height 77
type textarea "Buttons 1. Select the "Agregar botón" button. 2. Choose the Respuesta rápida op…"
type textarea "*"
click at [71, 157] on textarea "Buttons 1. Select the "Agregar botón" button. 2. Choose the Respuesta rápida op…" at bounding box center [121, 148] width 139 height 77
type textarea "Buttons 1. Select the "Agregar botón" button. 2. Choose the Respuesta rápida op…"
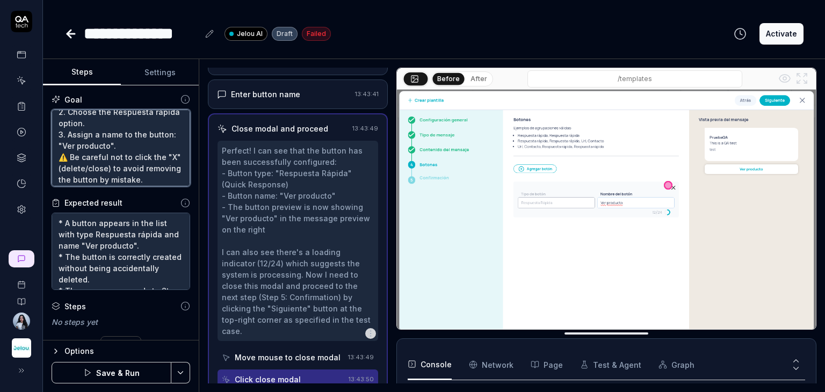
type textarea "*"
type textarea "Buttons 1. Select the "Agregar botón" button. 2. Choose the Respuesta rápida op…"
type textarea "*"
type textarea "Buttons 1. Select the "Agregar botón" button. 2. Choose the Respuesta rápida op…"
type textarea "*"
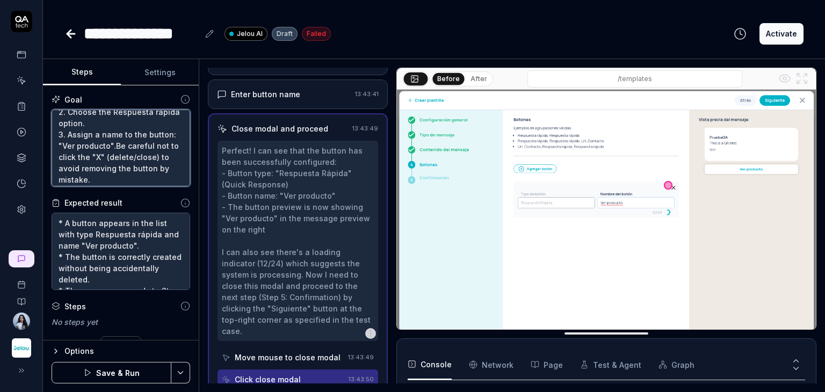
type textarea "Buttons 1. Select the "Agregar botón" button. 2. Choose the Respuesta rápida op…"
type textarea "*"
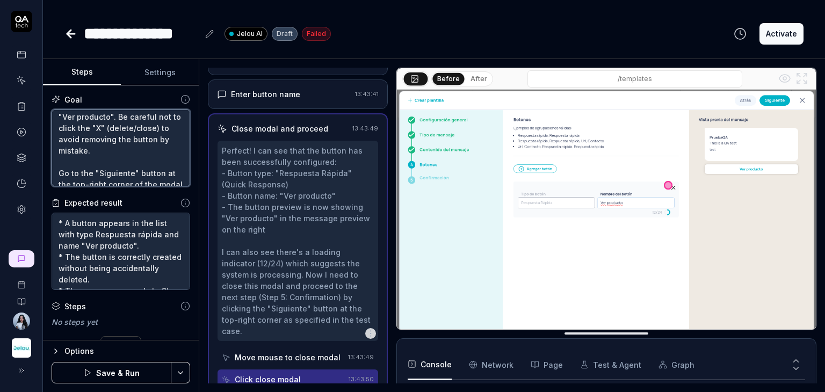
scroll to position [96, 0]
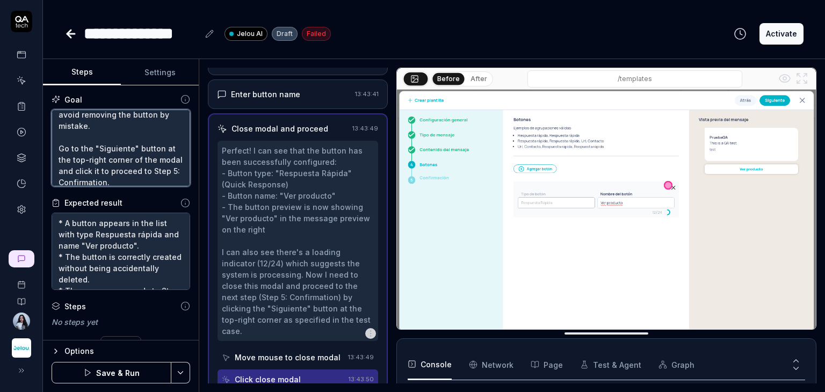
click at [60, 159] on textarea "Buttons 1. Select the "Agregar botón" button. 2. Choose the Respuesta rápida op…" at bounding box center [121, 148] width 139 height 77
type textarea "Buttons 1. Select the "Agregar botón" button. 2. Choose the Respuesta rápida op…"
type textarea "*"
type textarea "Buttons 1. Select the "Agregar botón" button. 2. Choose the Respuesta rápida op…"
type textarea "*"
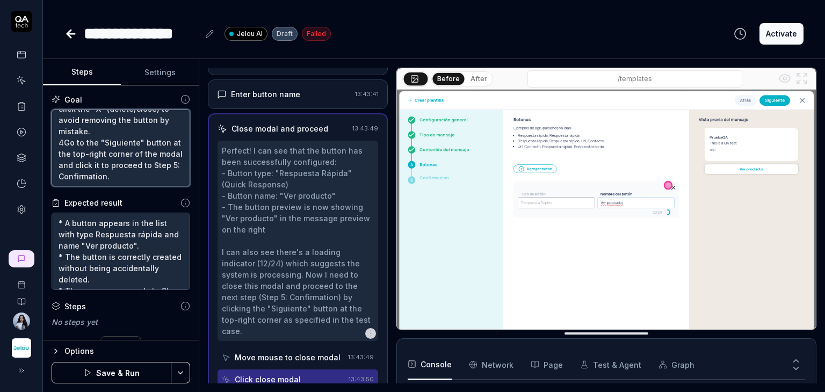
type textarea "Buttons 1. Select the "Agregar botón" button. 2. Choose the Respuesta rápida op…"
type textarea "*"
type textarea "Buttons 1. Select the "Agregar botón" button. 2. Choose the Respuesta rápida op…"
type textarea "*"
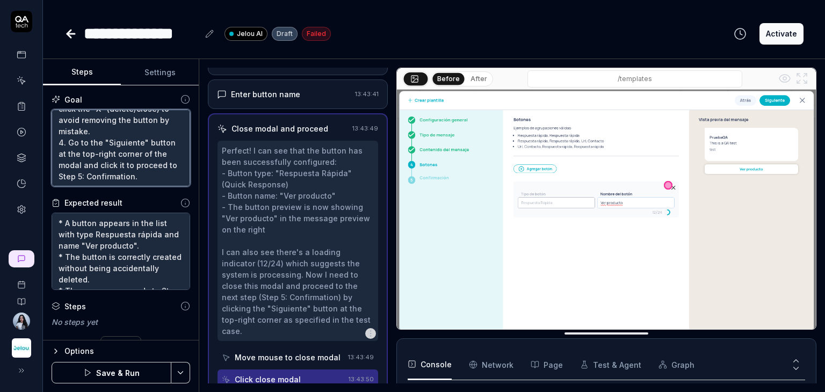
type textarea "Buttons 1. Select the "Agregar botón" button. 2. Choose the Respuesta rápida op…"
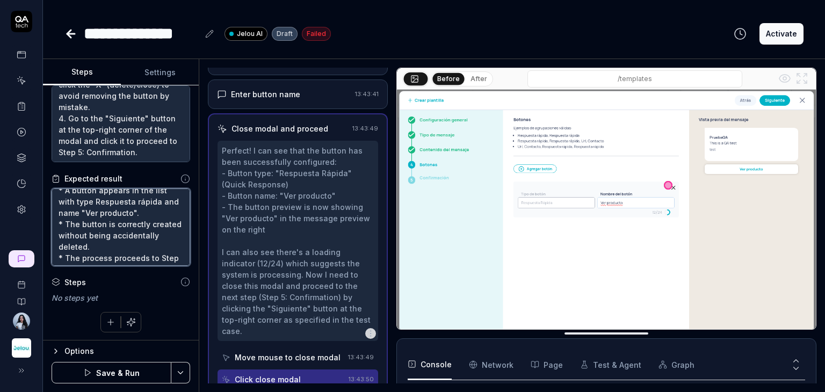
scroll to position [0, 0]
drag, startPoint x: 140, startPoint y: 261, endPoint x: 1, endPoint y: 175, distance: 164.3
click at [1, 175] on div "**********" at bounding box center [412, 196] width 825 height 392
type textarea "*"
paste textarea "A button appears in the list with type Respuesta rápida and name "Ver producto"…"
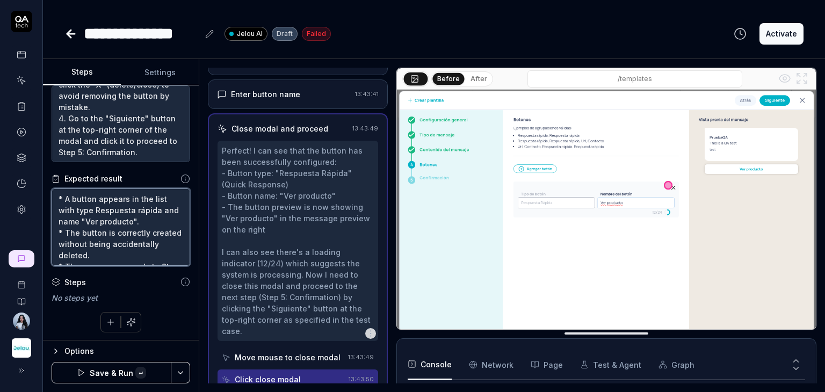
type textarea "A button appears in the list with type Respuesta rápida and name "Ver producto"…"
type textarea "*"
click at [59, 196] on textarea "A button appears in the list with type Respuesta rápida and name "Ver producto"…" at bounding box center [121, 227] width 139 height 77
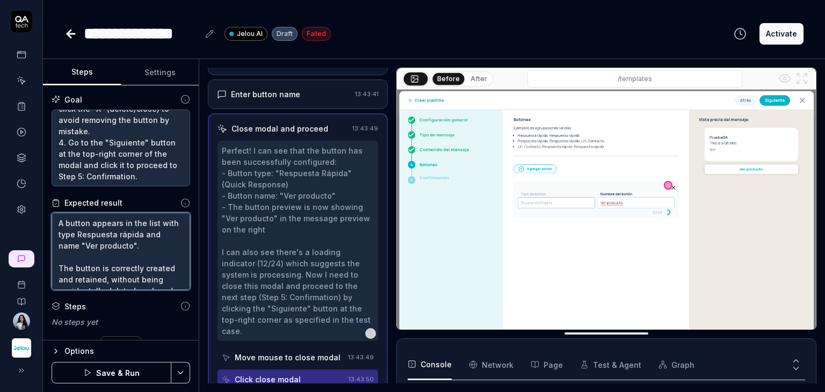
type textarea "*A button appears in the list with type Respuesta rápida and name "Ver producto…"
type textarea "*"
type textarea "* A button appears in the list with type Respuesta rápida and name "Ver product…"
type textarea "*"
click at [112, 257] on textarea "* A button appears in the list with type Respuesta rápida and name "Ver product…" at bounding box center [121, 251] width 139 height 77
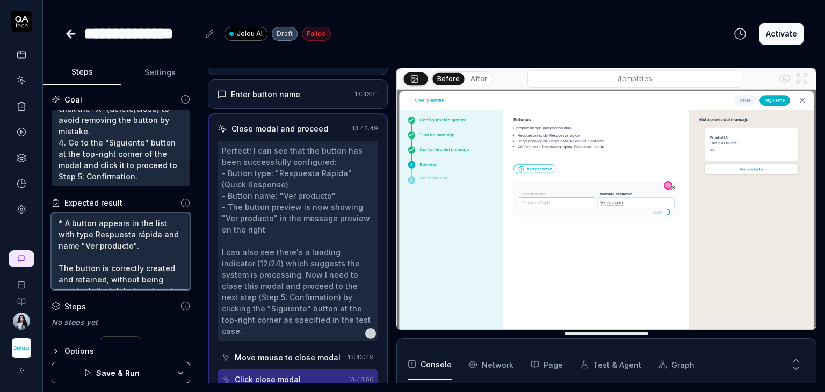
type textarea "* A button appears in the list with type Respuesta rápida and name "Ver product…"
type textarea "*"
click at [56, 252] on textarea "* A button appears in the list with type Respuesta rápida and name "Ver product…" at bounding box center [121, 251] width 139 height 77
type textarea "* A button appears in the list with type Respuesta rápida and name "Ver product…"
type textarea "*"
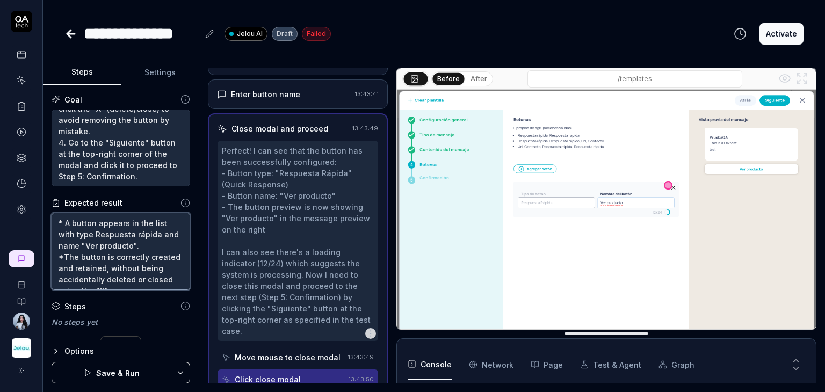
type textarea "* A button appears in the list with type Respuesta rápida and name "Ver product…"
type textarea "*"
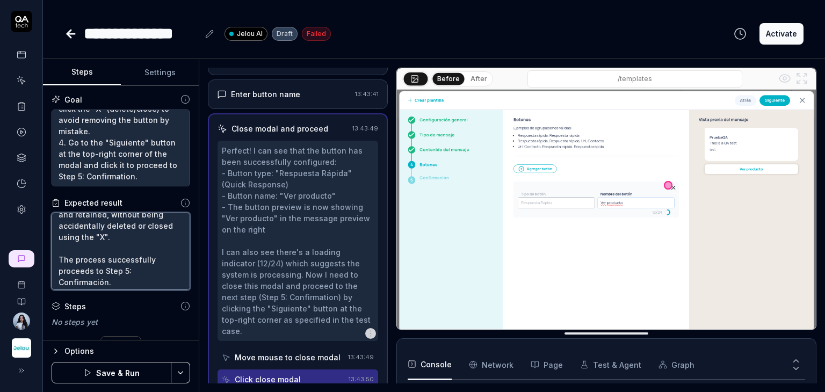
scroll to position [56, 0]
click at [60, 255] on textarea "* A button appears in the list with type Respuesta rápida and name "Ver product…" at bounding box center [121, 251] width 139 height 77
type textarea "* A button appears in the list with type Respuesta rápida and name "Ver product…"
type textarea "*"
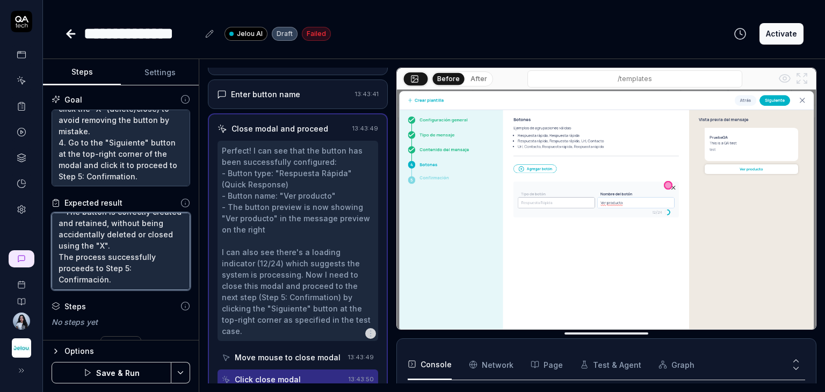
type textarea "* A button appears in the list with type Respuesta rápida and name "Ver product…"
type textarea "*"
type textarea "* A button appears in the list with type Respuesta rápida and name "Ver product…"
type textarea "*"
type textarea "* A button appears in the list with type Respuesta rápida and name "Ver product…"
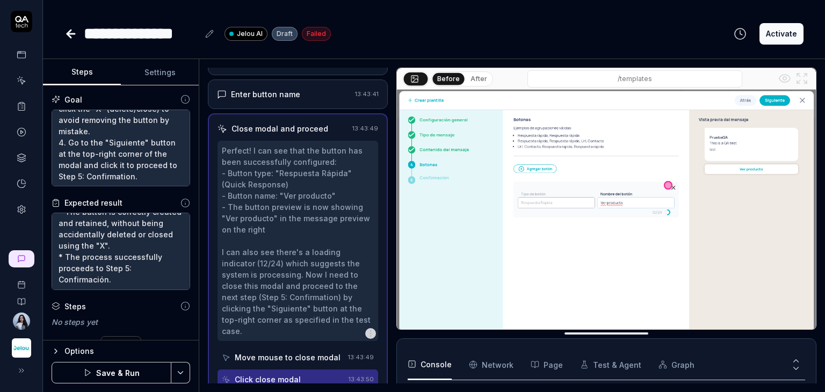
click at [124, 371] on button "Save & Run" at bounding box center [112, 372] width 120 height 21
type textarea "*"
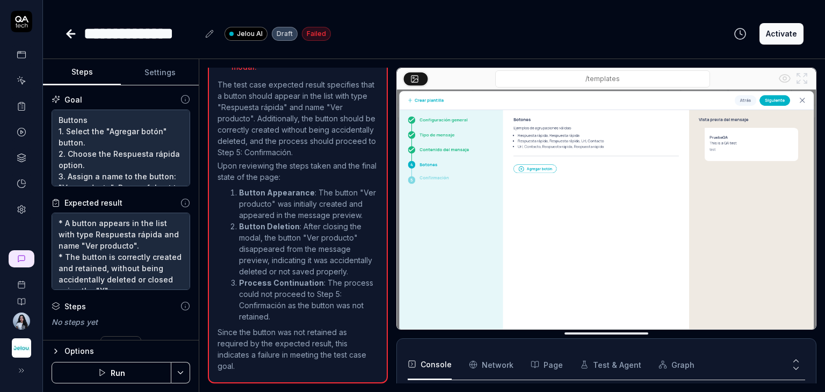
scroll to position [83, 0]
click at [106, 374] on icon "button" at bounding box center [102, 373] width 9 height 9
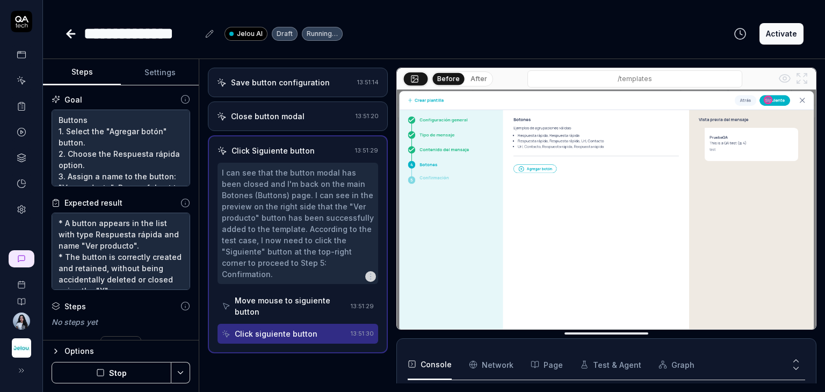
scroll to position [625, 0]
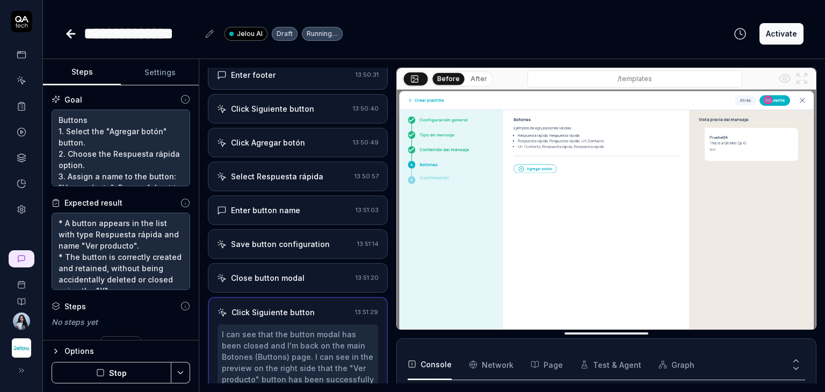
click at [324, 272] on div "Close button modal" at bounding box center [284, 277] width 134 height 11
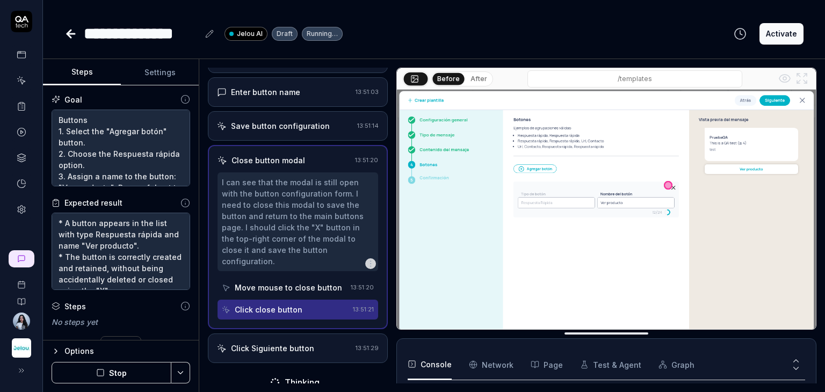
scroll to position [591, 0]
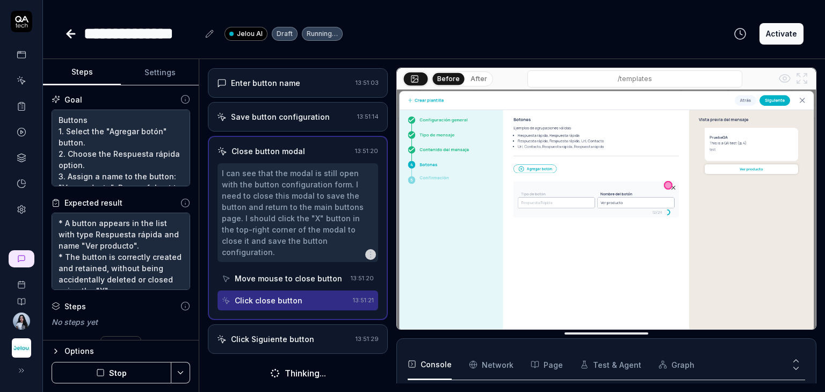
click at [246, 179] on div "I can see that the modal is still open with the button configuration form. I ne…" at bounding box center [298, 213] width 152 height 90
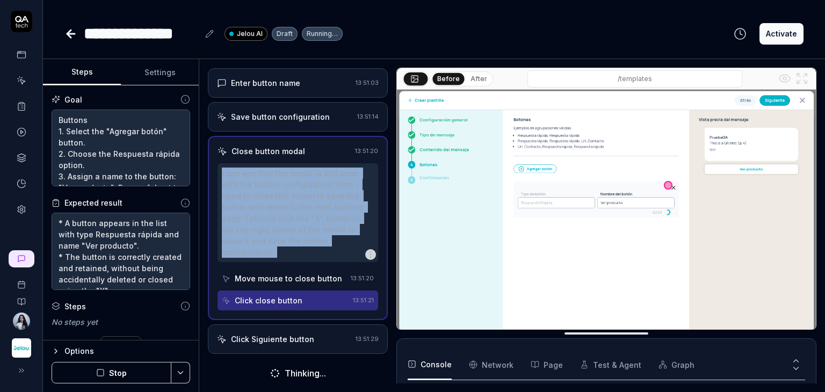
click at [246, 179] on div "I can see that the modal is still open with the button configuration form. I ne…" at bounding box center [298, 213] width 152 height 90
copy div "I can see that the modal is still open with the button configuration form. I ne…"
click at [273, 279] on div "Move mouse to close button" at bounding box center [288, 278] width 107 height 11
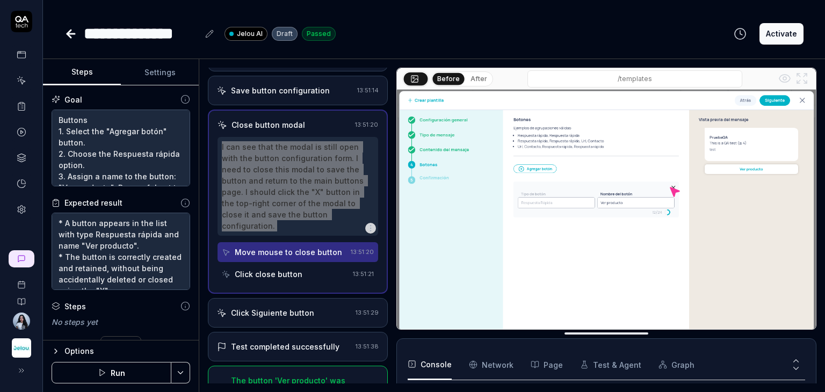
scroll to position [658, 0]
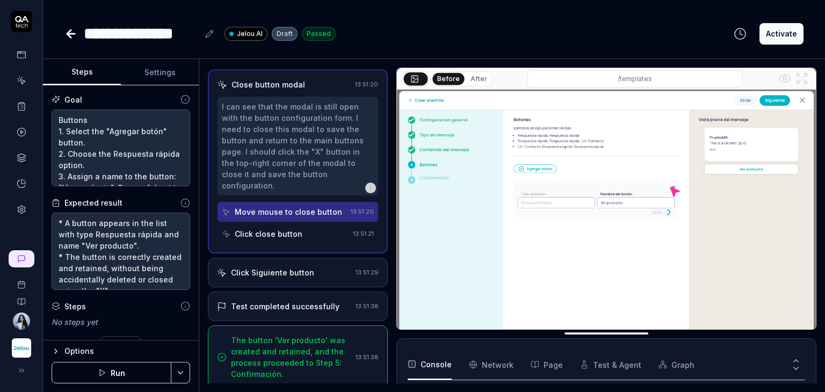
click at [313, 342] on div "The button 'Ver producto' was created and retained, and the process proceeded t…" at bounding box center [291, 357] width 120 height 45
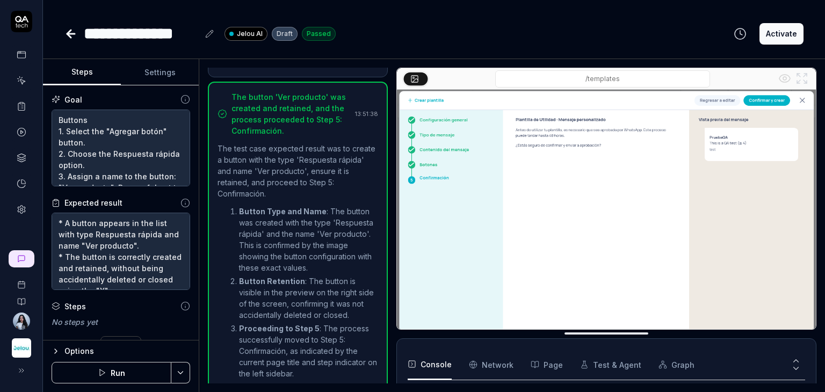
scroll to position [801, 0]
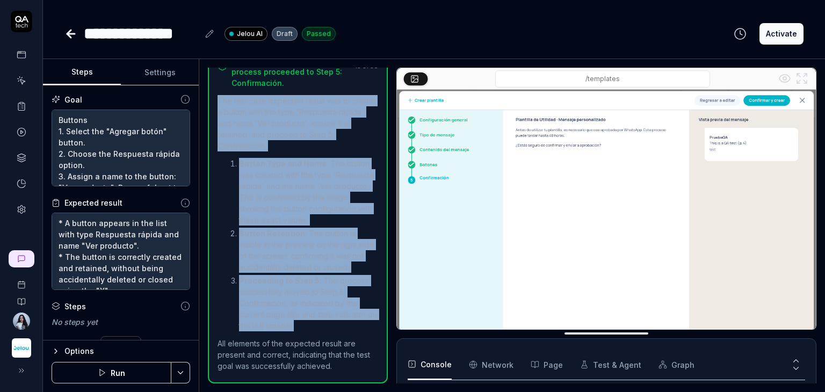
drag, startPoint x: 320, startPoint y: 329, endPoint x: 219, endPoint y: 95, distance: 255.4
click at [219, 95] on div "The test case expected result was to create a button with the type 'Respuesta r…" at bounding box center [298, 233] width 161 height 277
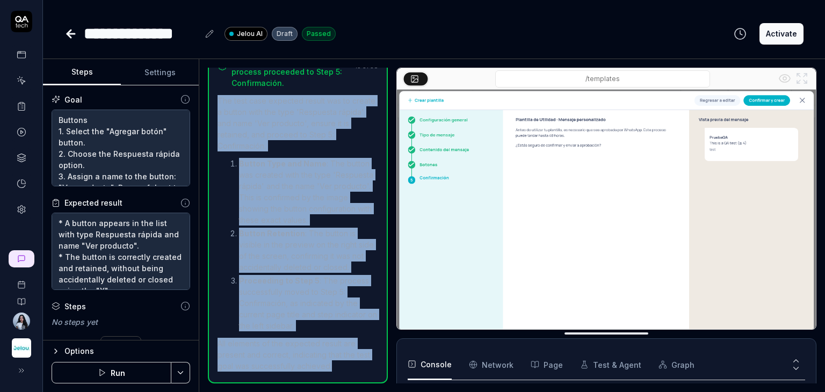
drag, startPoint x: 354, startPoint y: 362, endPoint x: 212, endPoint y: 82, distance: 313.9
click at [212, 82] on div "The button 'Ver producto' was created and retained, and the process proceeded t…" at bounding box center [298, 209] width 180 height 350
copy div "The test case expected result was to create a button with the type 'Respuesta r…"
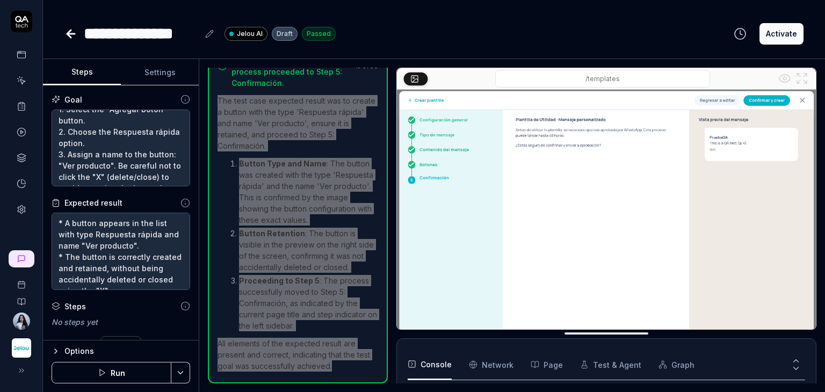
scroll to position [54, 0]
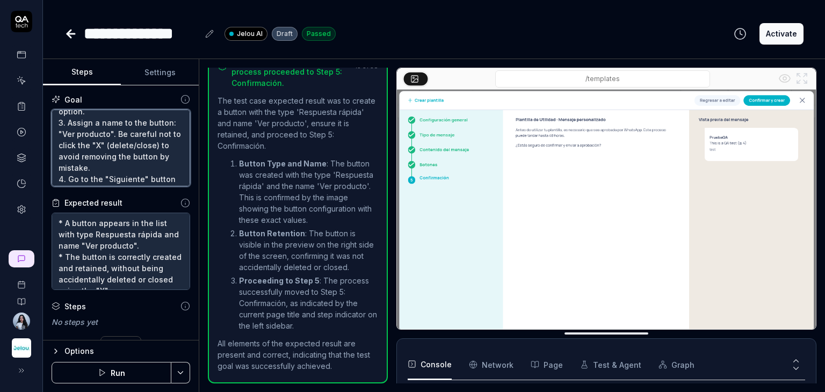
click at [136, 153] on textarea "Buttons 1. Select the "Agregar botón" button. 2. Choose the Respuesta rápida op…" at bounding box center [121, 148] width 139 height 77
type textarea "*"
drag, startPoint x: 111, startPoint y: 179, endPoint x: 140, endPoint y: 136, distance: 51.9
click at [140, 136] on textarea "Buttons 1. Select the "Agregar botón" button. 2. Choose the Respuesta rápida op…" at bounding box center [121, 148] width 139 height 77
type textarea "Buttons 1. Select the "Agregar botón" button. 2. Choose the Respuesta rápida op…"
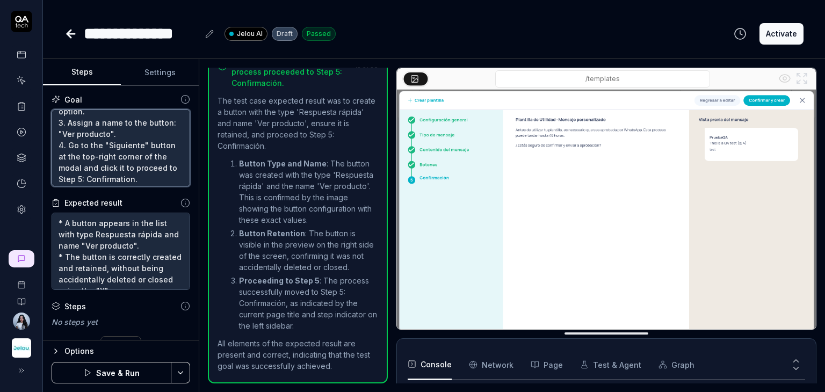
type textarea "*"
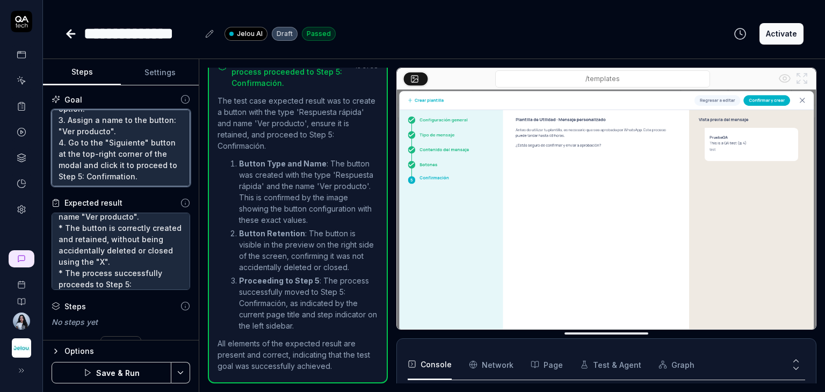
scroll to position [45, 0]
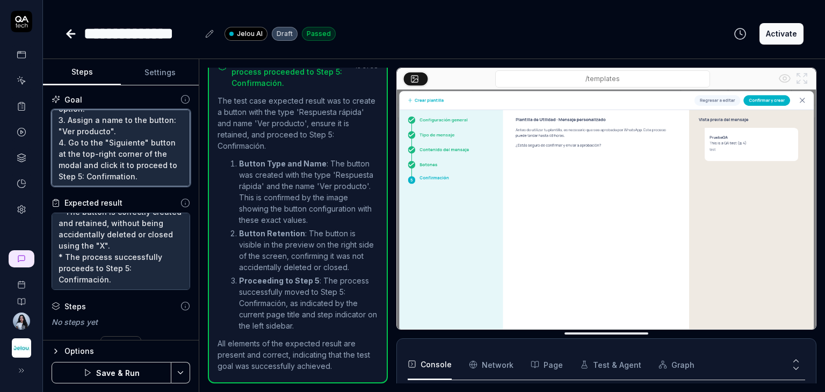
type textarea "Buttons 1. Select the "Agregar botón" button. 2. Choose the Respuesta rápida op…"
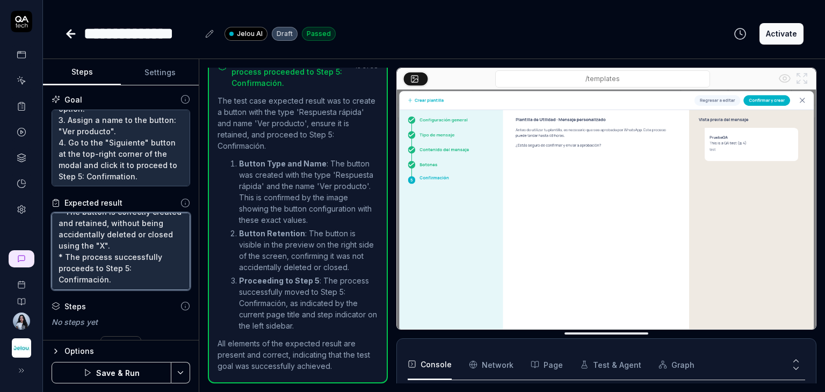
drag, startPoint x: 135, startPoint y: 243, endPoint x: 41, endPoint y: 215, distance: 98.8
click at [41, 215] on div "**********" at bounding box center [412, 196] width 825 height 392
click at [136, 245] on textarea "* A button appears in the list with type Respuesta rápida and name "Ver product…" at bounding box center [121, 251] width 139 height 77
type textarea "*"
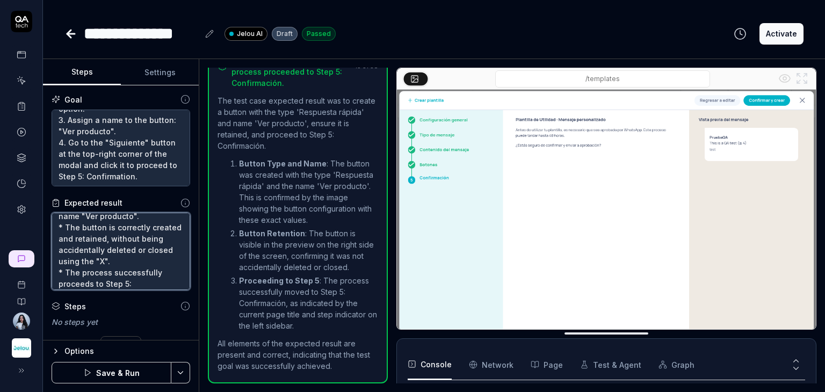
drag, startPoint x: 140, startPoint y: 247, endPoint x: 49, endPoint y: 228, distance: 92.7
click at [49, 228] on div "Goal Buttons 1. Select the "Agregar botón" button. 2. Choose the Respuesta rápi…" at bounding box center [121, 212] width 156 height 255
type textarea "* A button appears in the list with type Respuesta rápida and name "Ver product…"
type textarea "*"
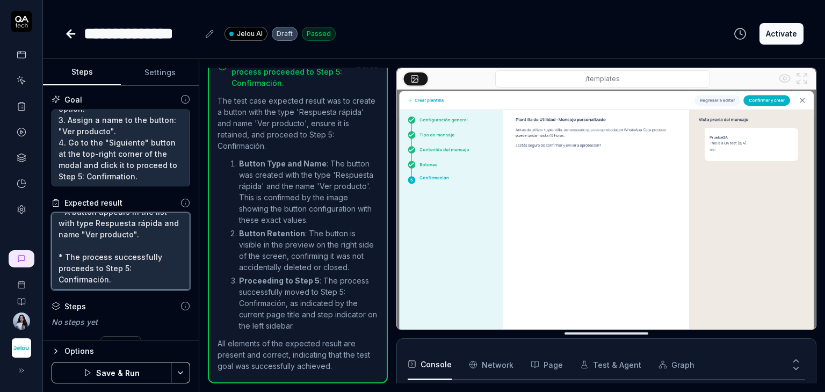
scroll to position [11, 0]
type textarea "* A button appears in the list with type Respuesta rápida and name "Ver product…"
type textarea "*"
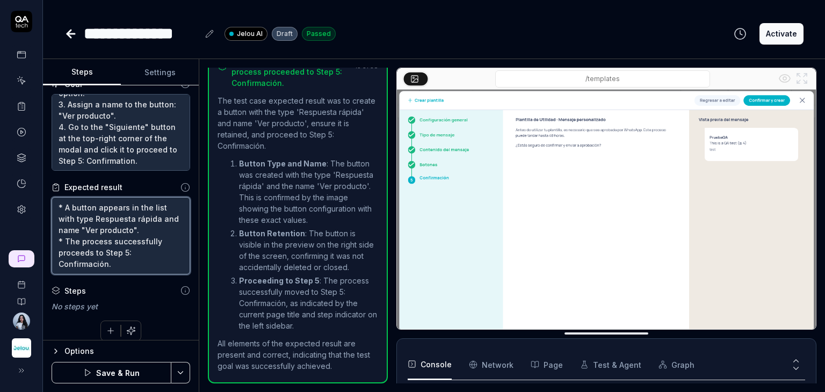
scroll to position [24, 0]
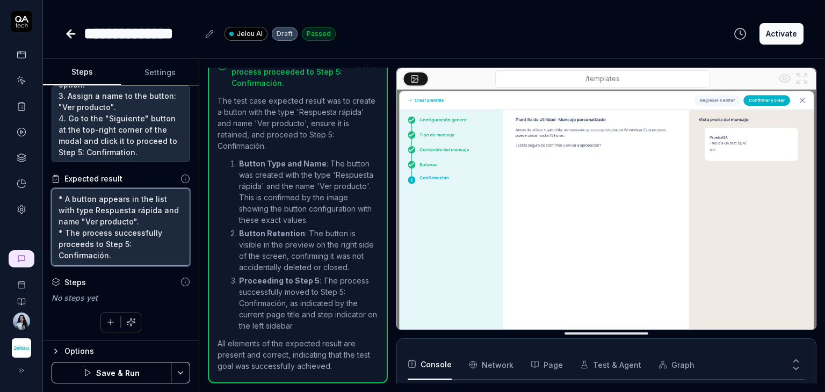
type textarea "* A button appears in the list with type Respuesta rápida and name "Ver product…"
click at [129, 370] on button "Save & Run" at bounding box center [112, 372] width 120 height 21
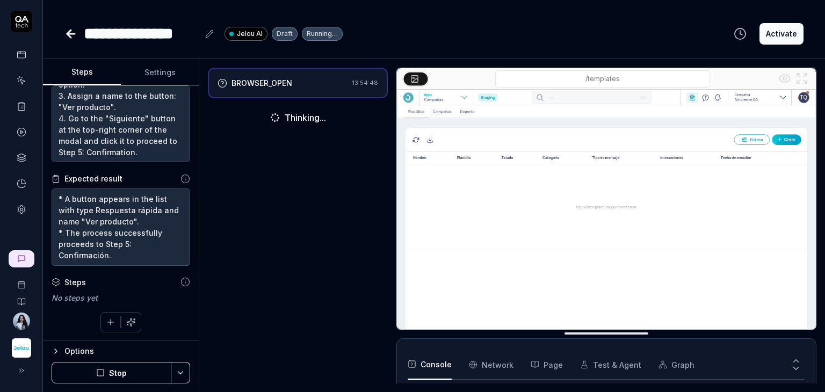
scroll to position [61, 0]
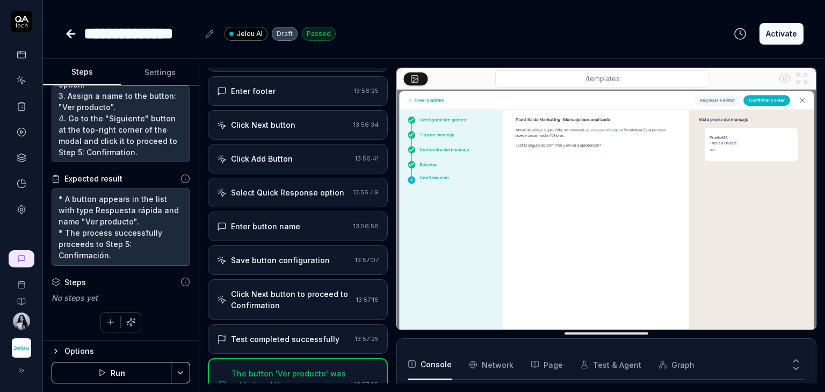
scroll to position [576, 0]
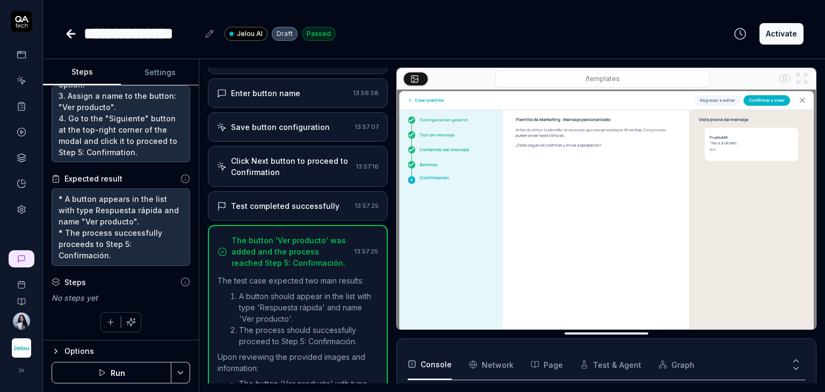
click at [305, 155] on div "Click Next button to proceed to Confirmation" at bounding box center [291, 166] width 121 height 23
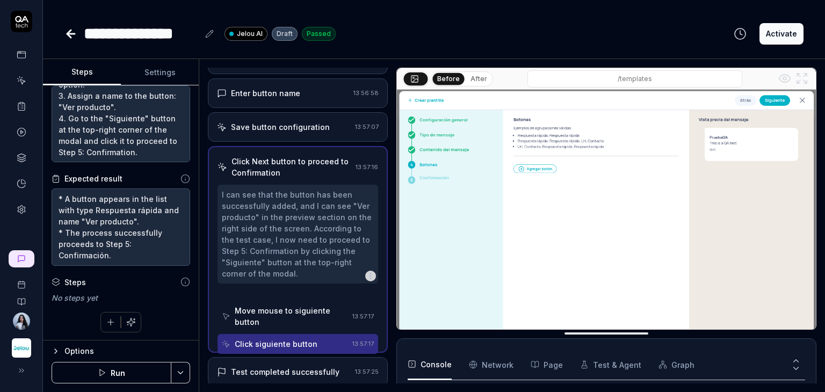
scroll to position [541, 0]
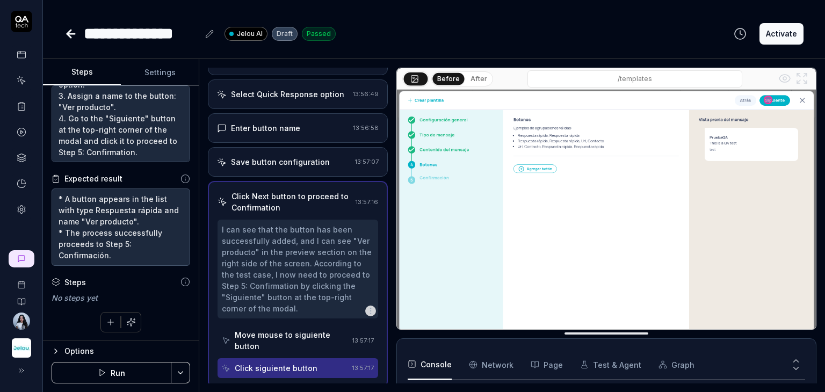
click at [283, 123] on div "Enter button name" at bounding box center [265, 128] width 69 height 11
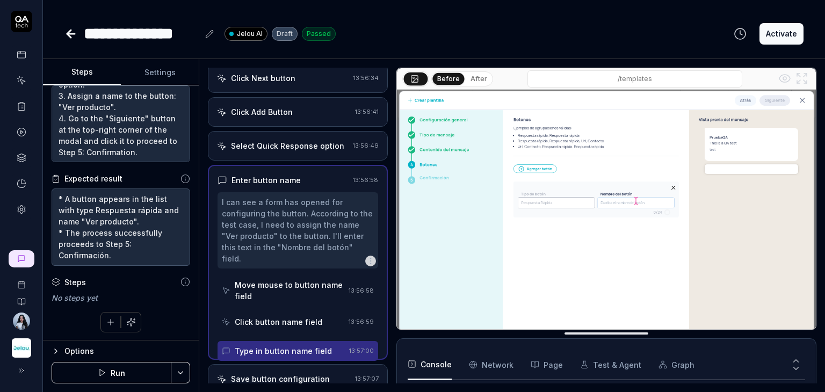
scroll to position [462, 0]
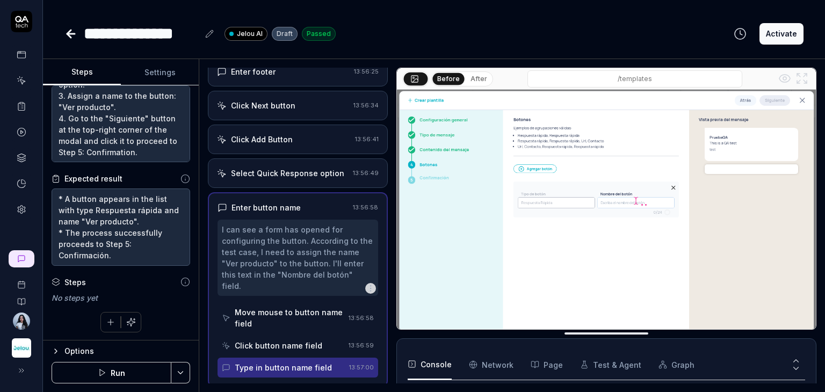
click at [291, 310] on div "Move mouse to button name field" at bounding box center [290, 318] width 110 height 23
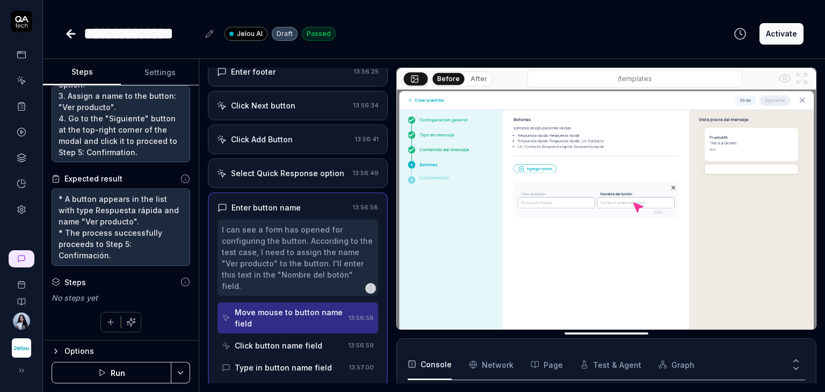
click at [284, 341] on div "Click button name field" at bounding box center [279, 345] width 88 height 11
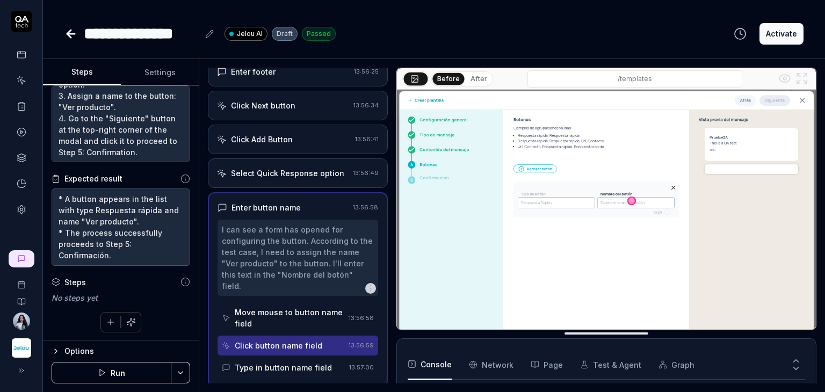
scroll to position [516, 0]
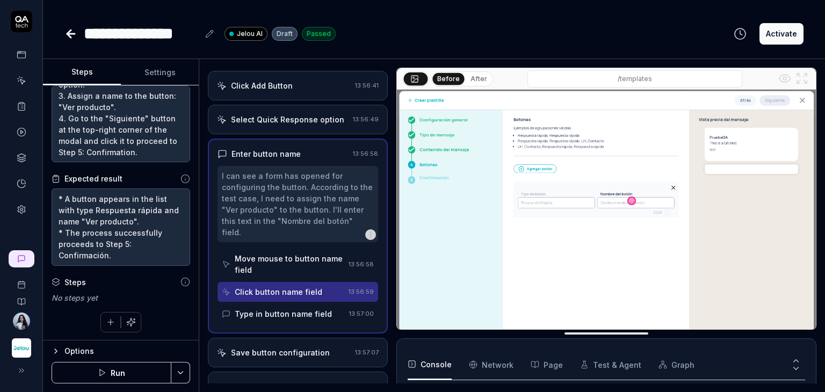
click at [288, 308] on div "Type in button name field" at bounding box center [283, 313] width 97 height 11
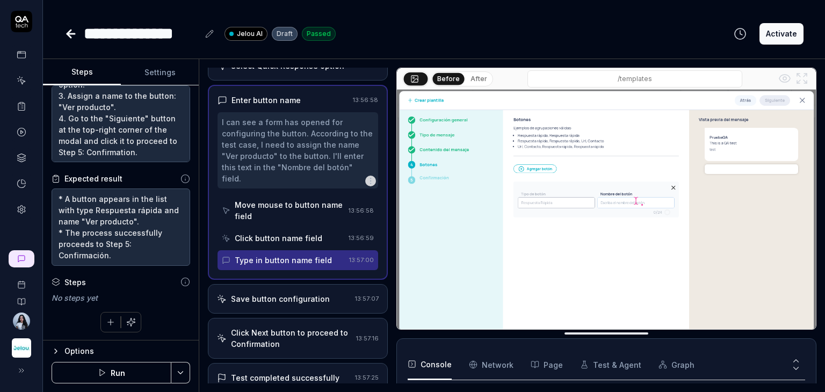
click at [296, 300] on div "Save button configuration" at bounding box center [280, 298] width 99 height 11
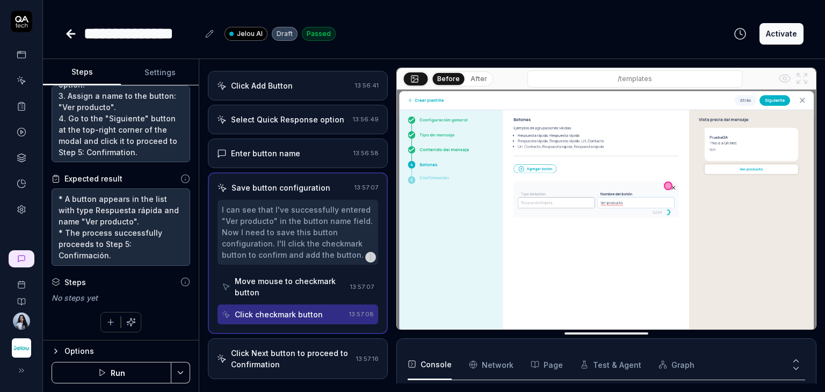
drag, startPoint x: 325, startPoint y: 311, endPoint x: 239, endPoint y: 315, distance: 86.1
click at [239, 315] on div "Click checkmark button" at bounding box center [283, 315] width 123 height 20
click at [265, 310] on div "Click checkmark button" at bounding box center [279, 314] width 88 height 11
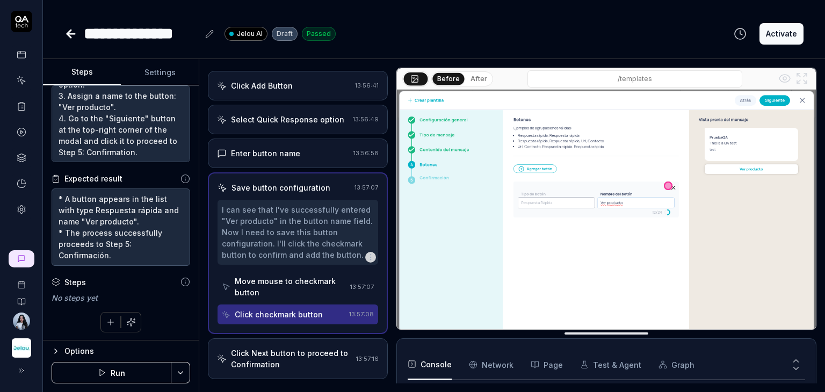
click at [298, 225] on div "I can see that I've successfully entered "Ver producto" in the button name fiel…" at bounding box center [298, 232] width 152 height 56
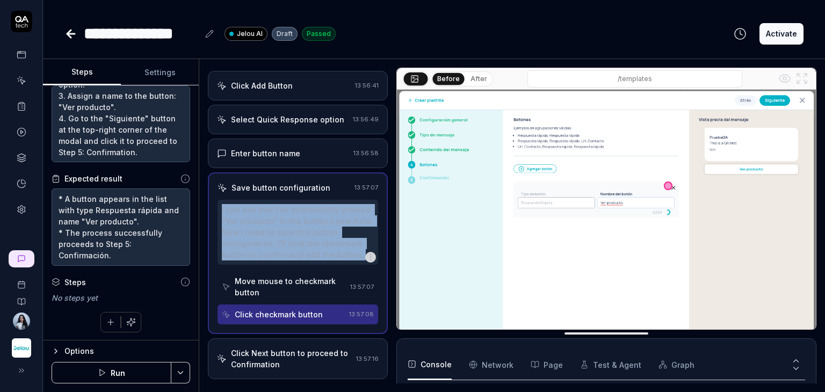
click at [298, 225] on div "I can see that I've successfully entered "Ver producto" in the button name fiel…" at bounding box center [298, 232] width 152 height 56
copy div "I can see that I've successfully entered "Ver producto" in the button name fiel…"
click at [288, 312] on div "Click checkmark button" at bounding box center [279, 314] width 88 height 11
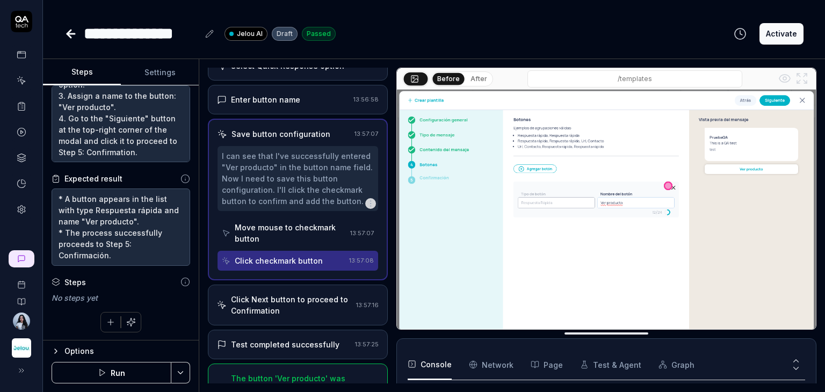
click at [317, 294] on div "Click Next button to proceed to Confirmation" at bounding box center [291, 305] width 121 height 23
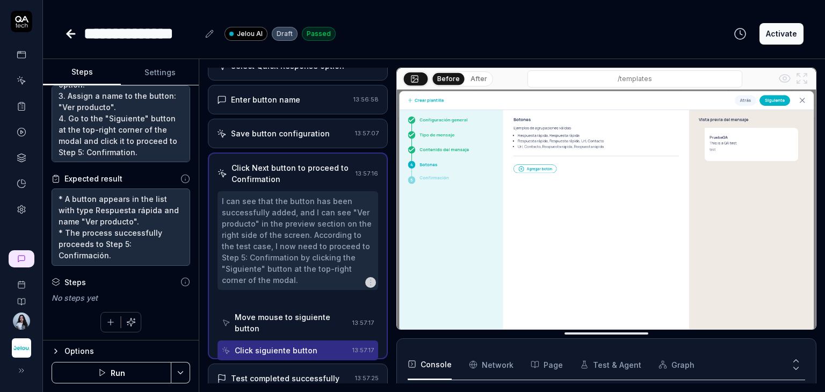
scroll to position [557, 0]
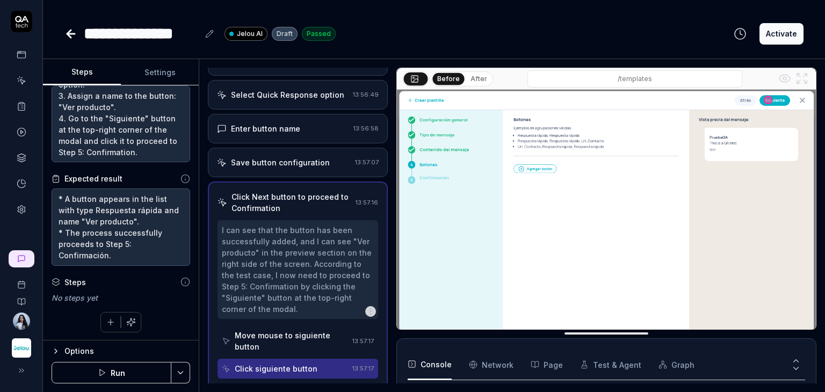
click at [322, 167] on div "Save button configuration 13:57:07" at bounding box center [298, 163] width 180 height 30
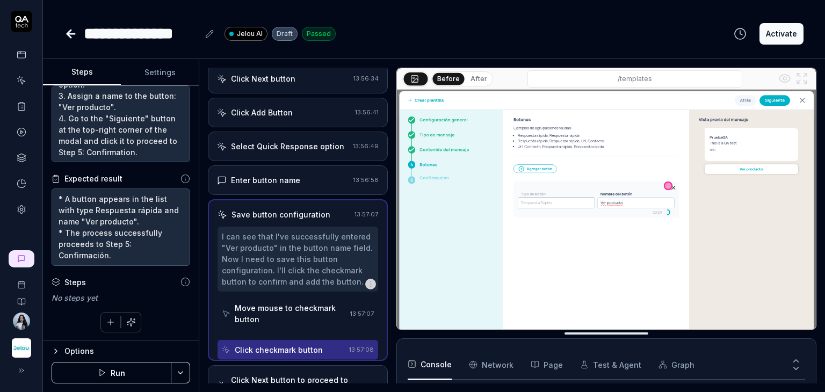
scroll to position [478, 0]
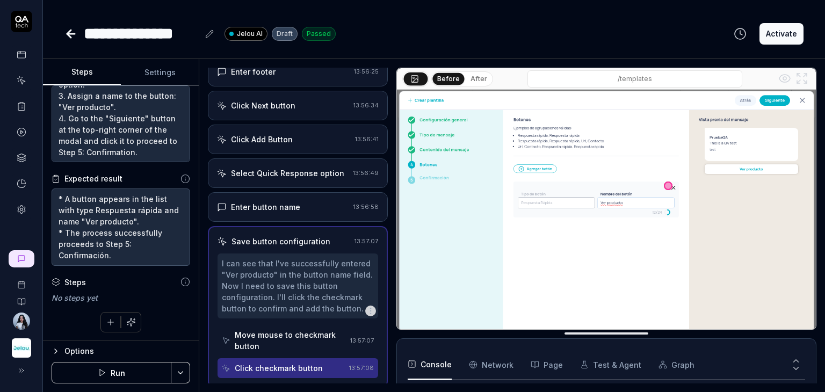
click at [366, 310] on icon "button" at bounding box center [370, 311] width 9 height 9
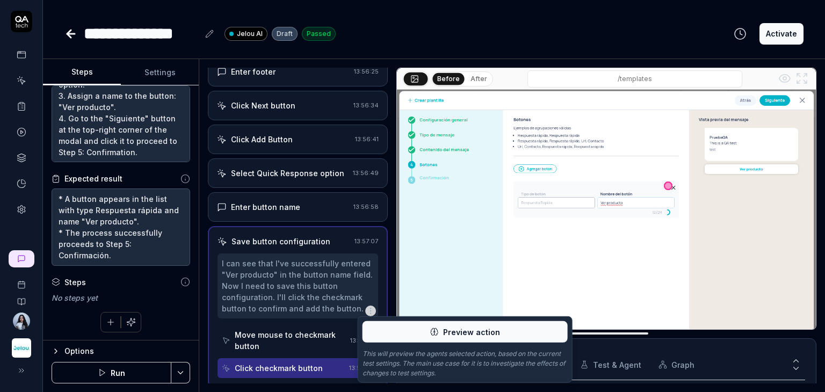
click at [434, 325] on button "Preview action" at bounding box center [465, 331] width 205 height 21
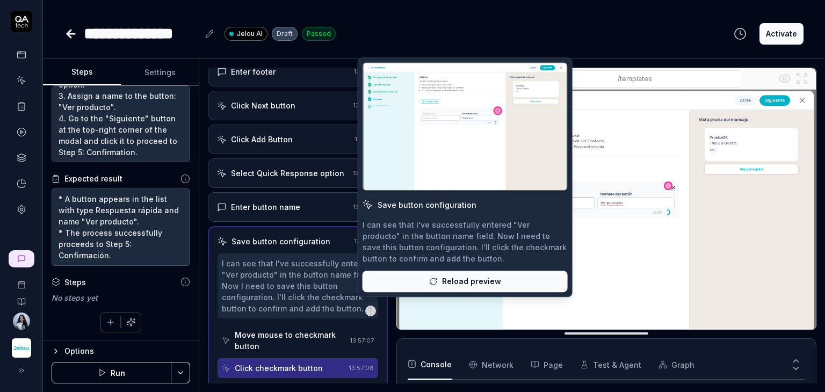
click at [428, 280] on button "Reload preview" at bounding box center [465, 281] width 205 height 21
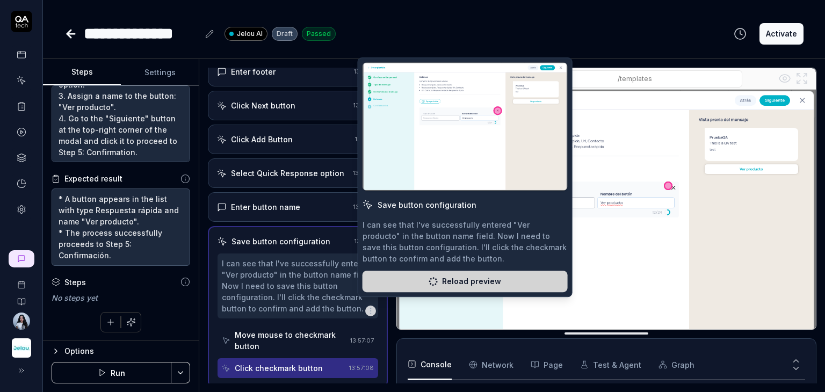
click at [393, 202] on div "Save button configuration" at bounding box center [427, 204] width 99 height 11
click at [491, 99] on button at bounding box center [465, 126] width 205 height 128
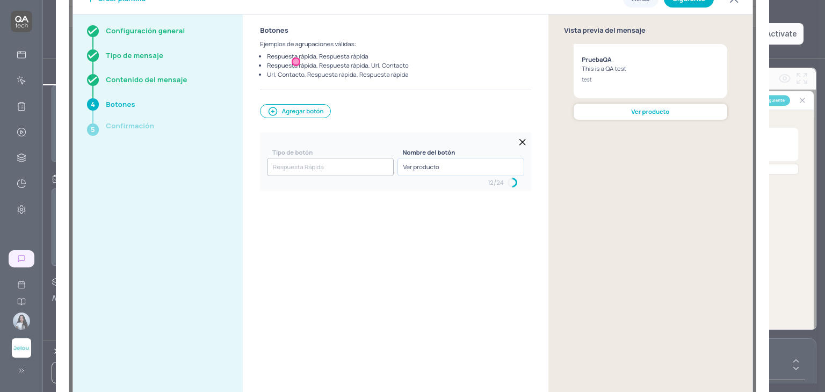
click at [422, 186] on img at bounding box center [413, 196] width 688 height 430
click at [419, 182] on img at bounding box center [413, 196] width 688 height 430
click at [466, 169] on img at bounding box center [413, 196] width 688 height 430
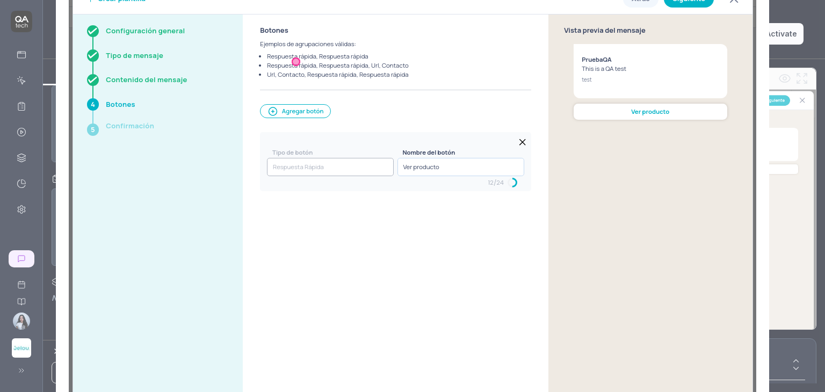
click at [466, 169] on img at bounding box center [413, 196] width 688 height 430
click at [574, 99] on img at bounding box center [413, 196] width 688 height 430
click at [419, 176] on img at bounding box center [413, 196] width 688 height 430
click at [417, 178] on img at bounding box center [413, 196] width 688 height 430
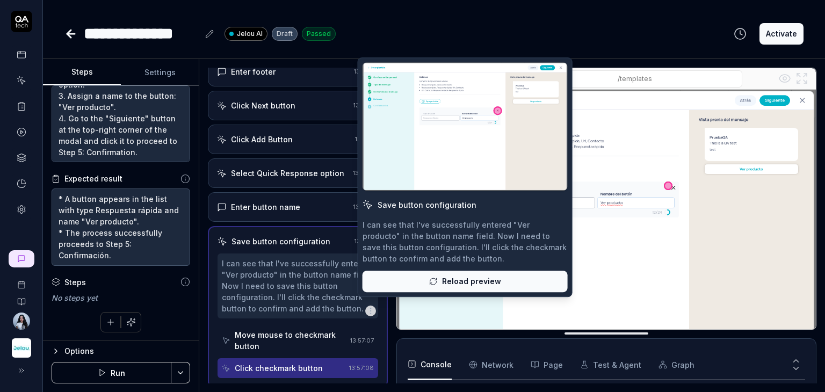
drag, startPoint x: 420, startPoint y: 210, endPoint x: 411, endPoint y: 211, distance: 9.2
click at [419, 210] on div "Save button configuration" at bounding box center [427, 204] width 99 height 11
click at [393, 205] on div "Save button configuration" at bounding box center [427, 204] width 99 height 11
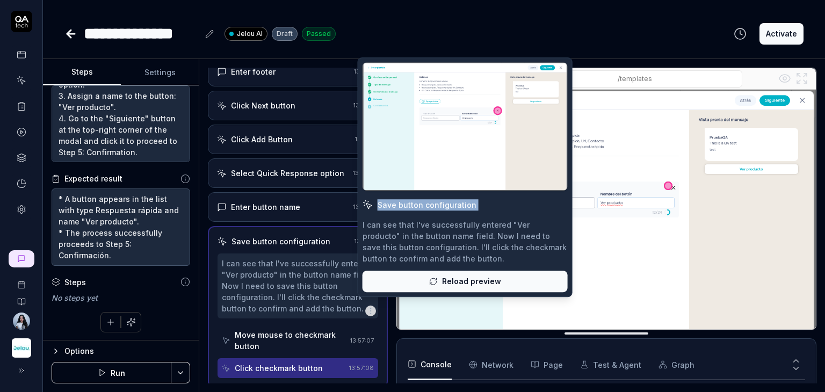
click at [440, 271] on button "Reload preview" at bounding box center [465, 281] width 205 height 21
click at [602, 215] on img at bounding box center [606, 221] width 419 height 262
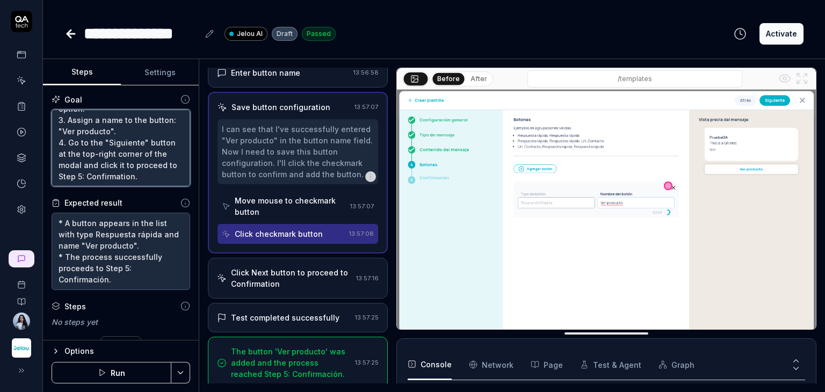
scroll to position [0, 0]
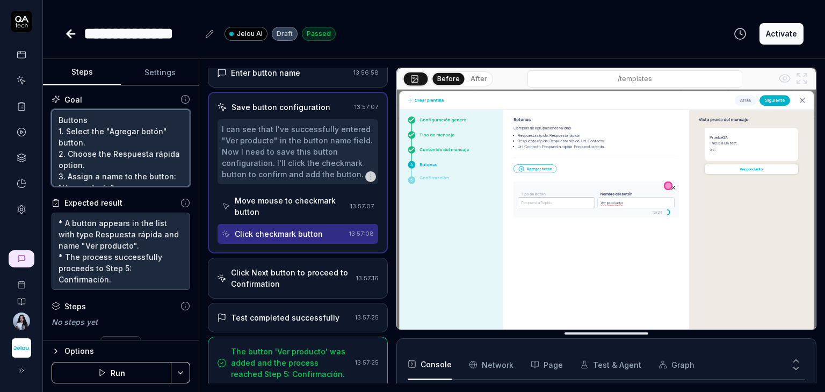
drag, startPoint x: 127, startPoint y: 176, endPoint x: 40, endPoint y: 97, distance: 117.9
click at [40, 97] on div "**********" at bounding box center [412, 196] width 825 height 392
click at [117, 168] on textarea "Buttons 1. Select the "Agregar botón" button. 2. Choose the Respuesta rápida op…" at bounding box center [121, 148] width 139 height 77
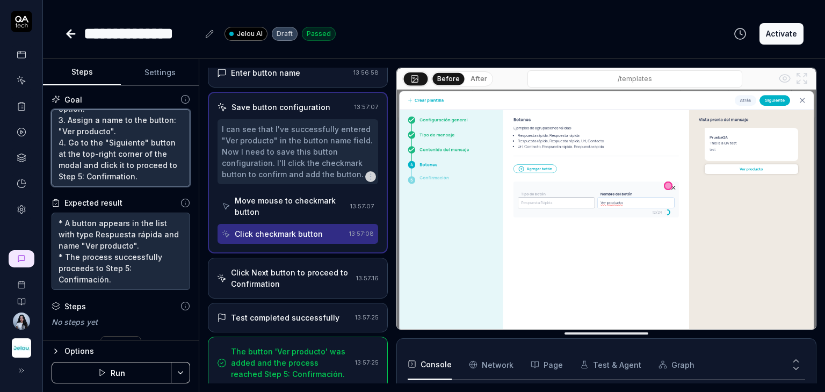
type textarea "*"
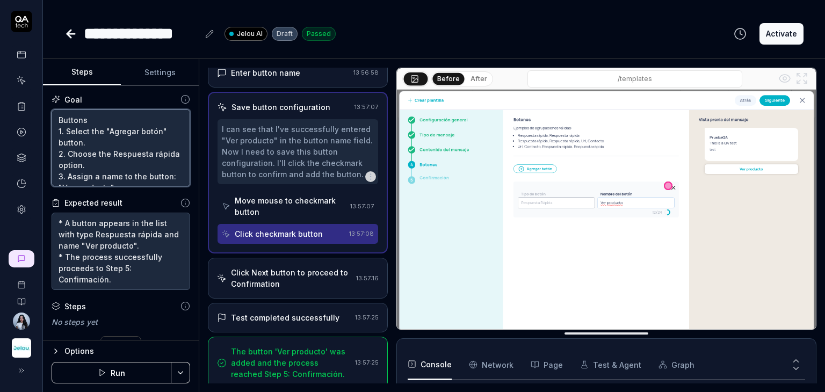
drag, startPoint x: 60, startPoint y: 135, endPoint x: 28, endPoint y: 80, distance: 64.3
click at [28, 80] on div "**********" at bounding box center [412, 196] width 825 height 392
paste textarea "1. Select the "Add Button" button. 2. Choose the "Quick Reply" option. 3. Name …"
type textarea "Buttons 1. Select the "Add Button" button. 2. Choose the "Quick Reply" option. …"
type textarea "*"
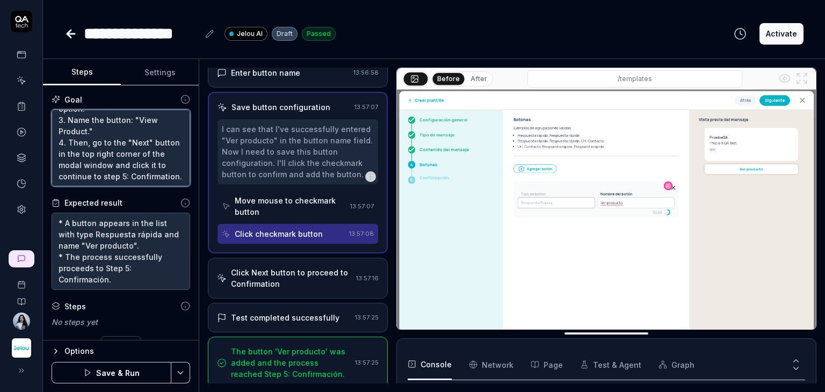
scroll to position [67, 0]
type textarea "Buttons 1. Select the "Add Button" button. 2. Choose the "Quick Reply" option. …"
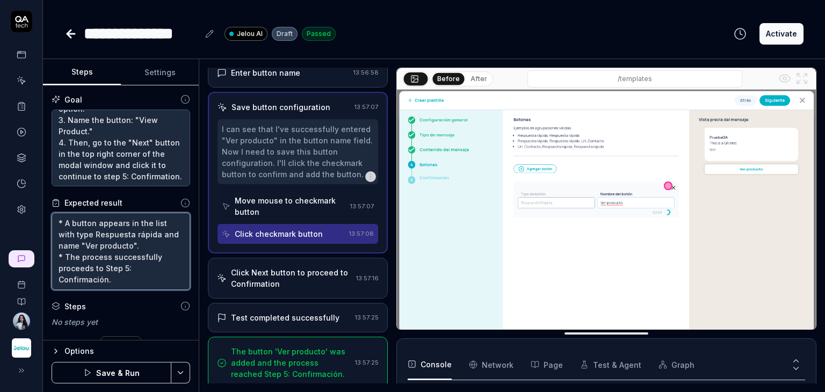
click at [119, 241] on textarea "* A button appears in the list with type Respuesta rápida and name "Ver product…" at bounding box center [121, 251] width 139 height 77
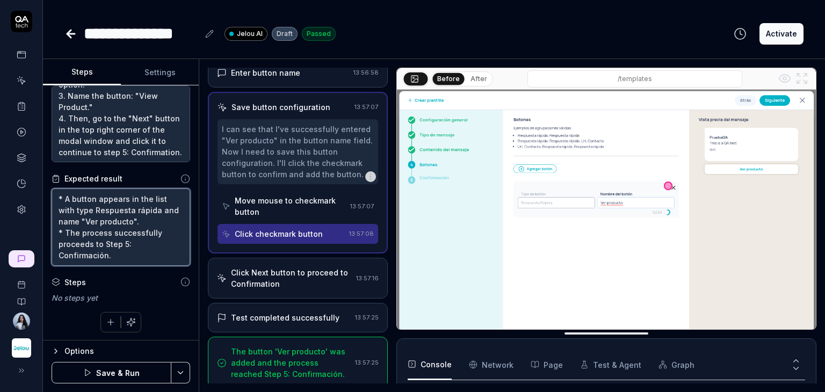
click at [141, 232] on textarea "* A button appears in the list with type Respuesta rápida and name "Ver product…" at bounding box center [121, 227] width 139 height 77
drag, startPoint x: 121, startPoint y: 251, endPoint x: 38, endPoint y: 189, distance: 104.4
click at [38, 189] on div "**********" at bounding box center [412, 196] width 825 height 392
click at [112, 371] on button "Save & Run" at bounding box center [112, 372] width 120 height 21
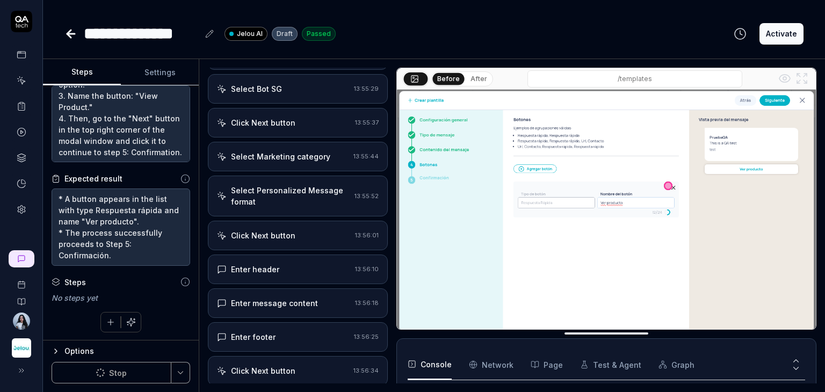
scroll to position [215, 0]
type textarea "*"
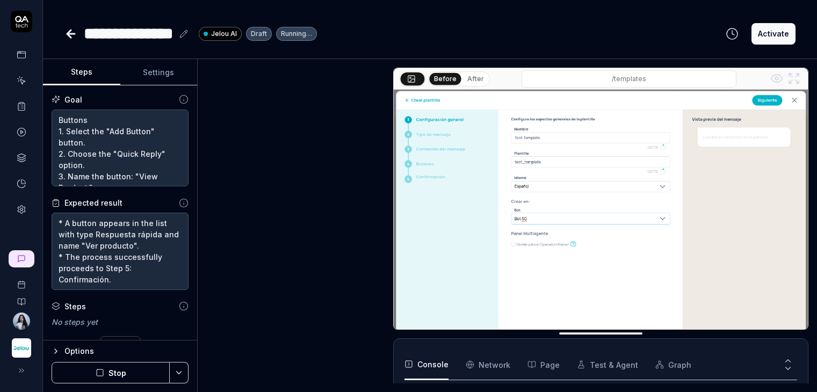
select select "*****"
click at [163, 149] on textarea "Buttons 1. Select the "Add Button" button. 2. Choose the "Quick Reply" option. …" at bounding box center [120, 148] width 137 height 77
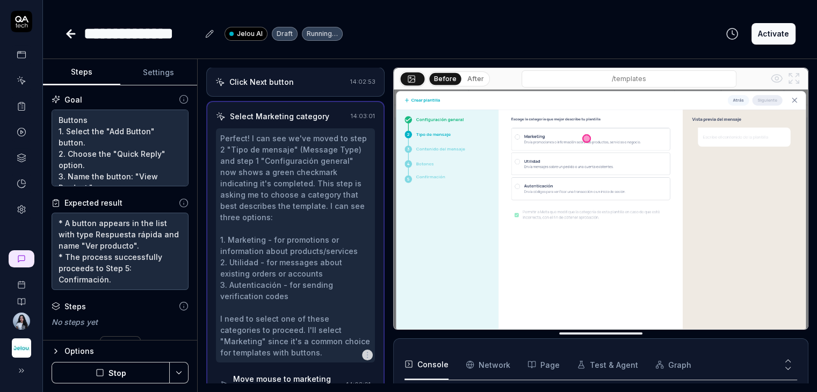
scroll to position [334, 0]
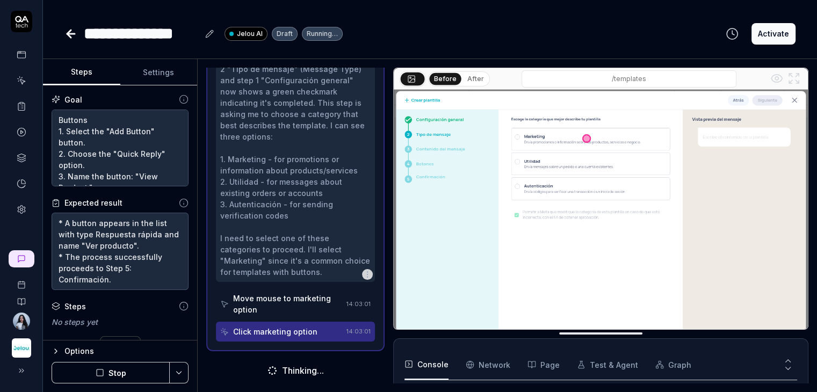
click at [0, 0] on lt-div at bounding box center [0, 0] width 0 height 0
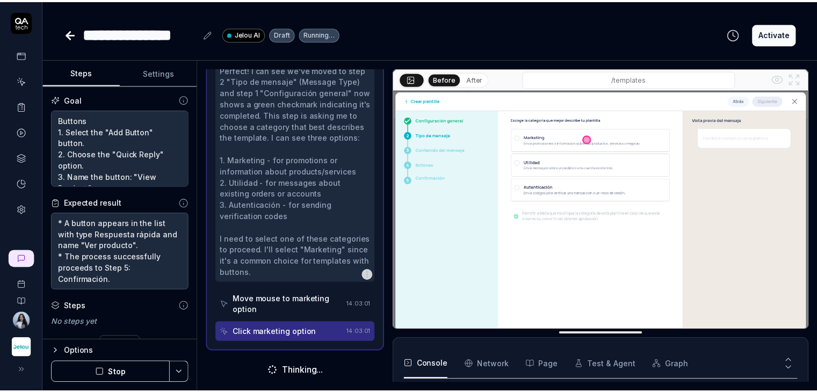
scroll to position [83, 0]
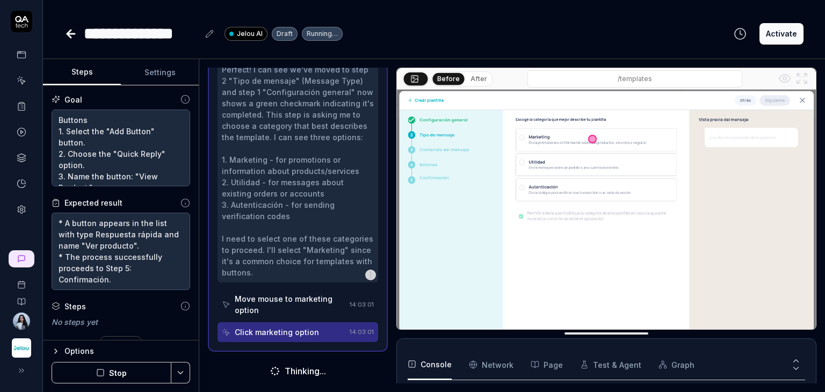
type textarea "*"
select select "*****"
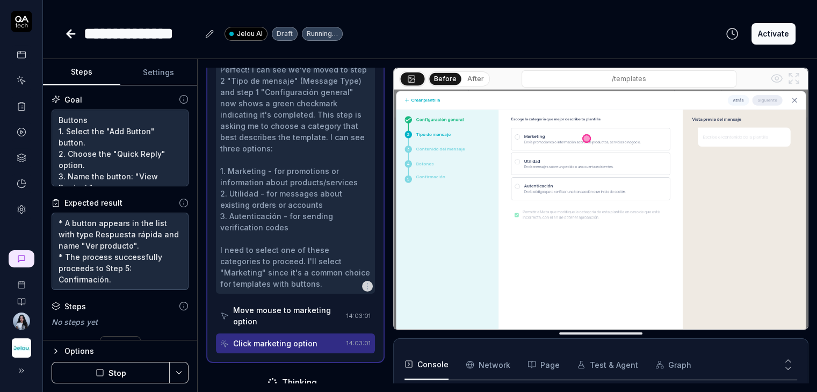
scroll to position [334, 0]
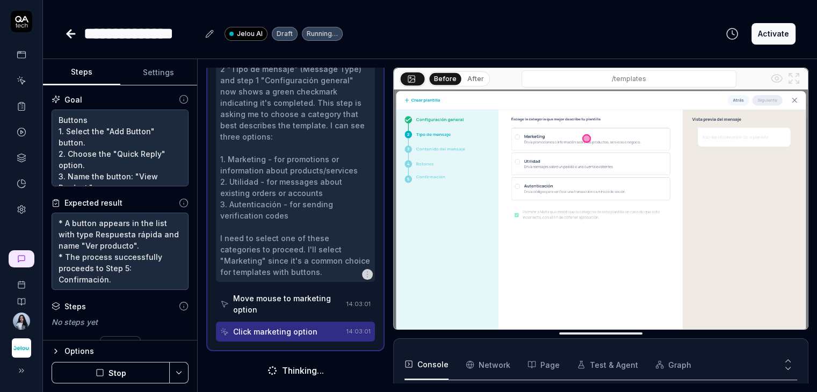
click at [0, 0] on lt-div at bounding box center [0, 0] width 0 height 0
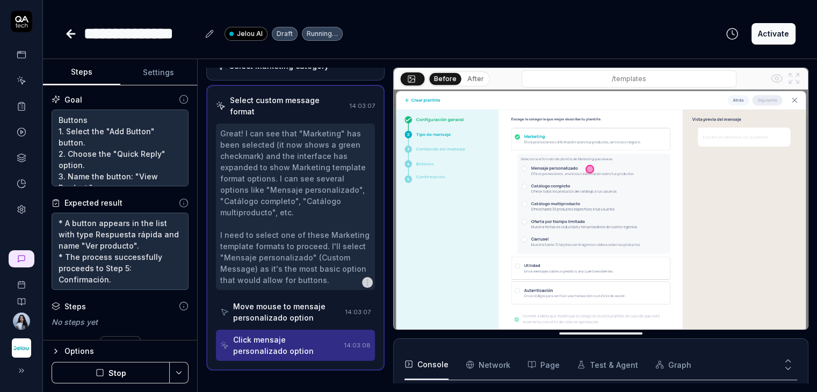
click at [0, 0] on lt-span at bounding box center [0, 0] width 0 height 0
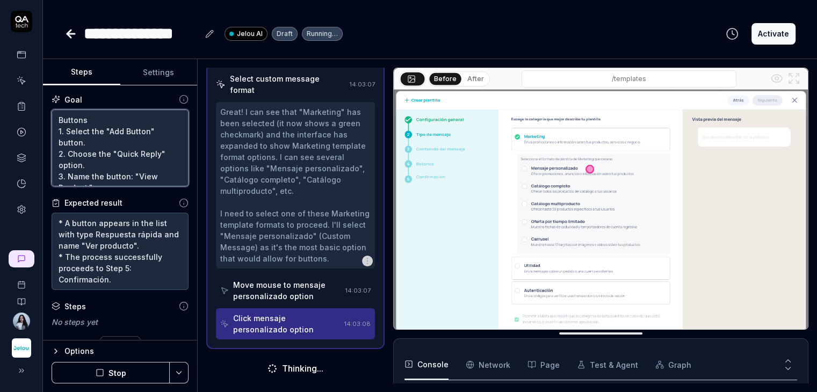
scroll to position [322, 0]
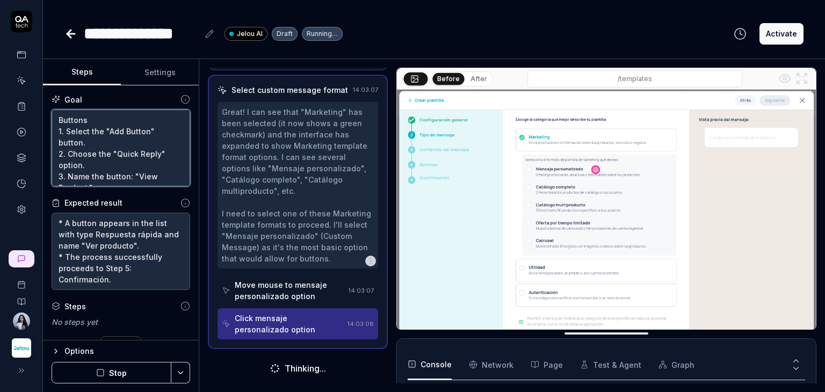
click at [0, 0] on lt-div "******" at bounding box center [0, 0] width 0 height 0
type textarea "*"
select select "*****"
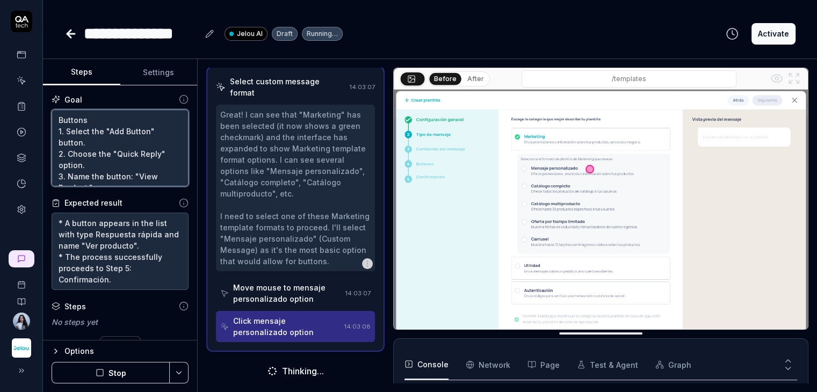
click at [0, 0] on lt-span at bounding box center [0, 0] width 0 height 0
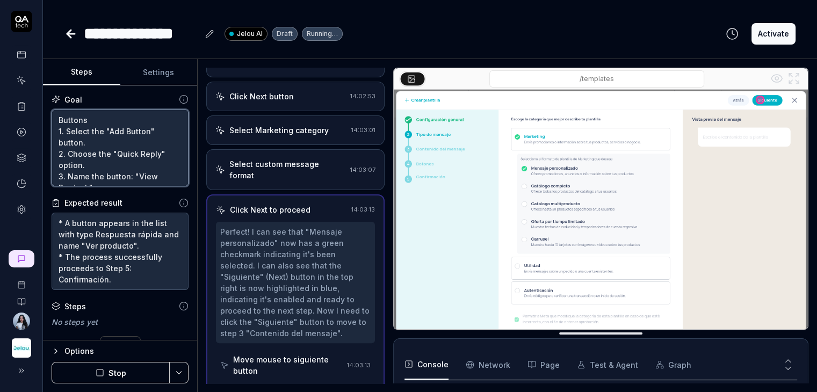
scroll to position [243, 0]
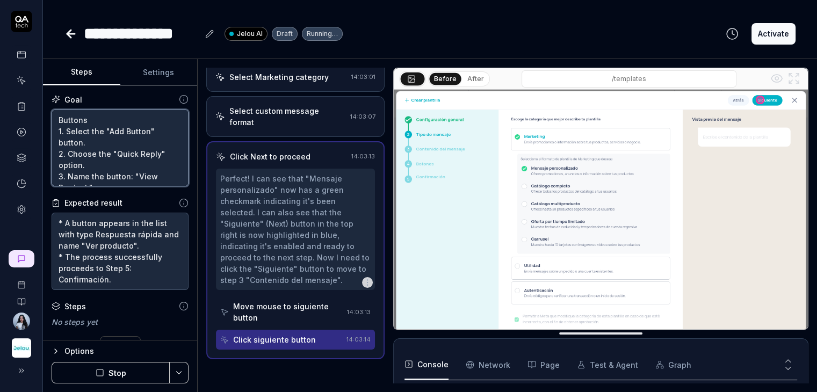
click at [0, 0] on lt-span "**********" at bounding box center [0, 0] width 0 height 0
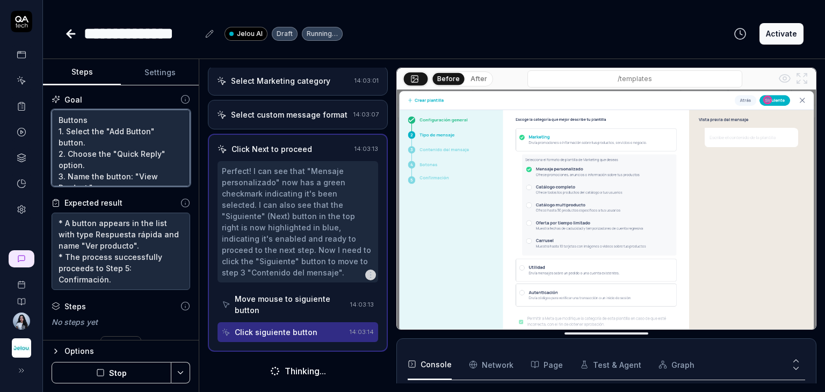
scroll to position [289, 0]
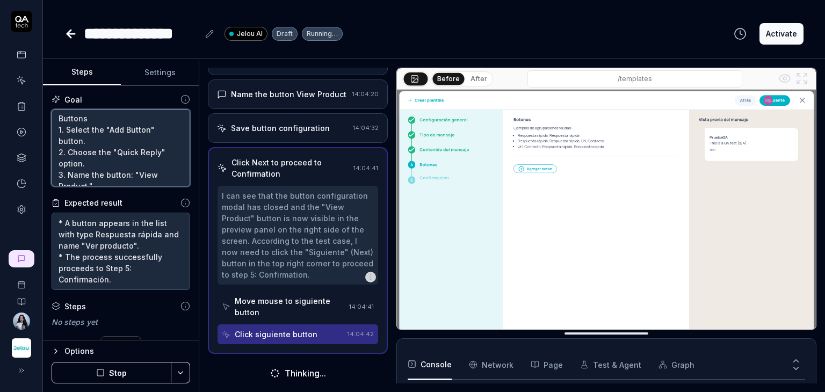
scroll to position [0, 0]
drag, startPoint x: 151, startPoint y: 178, endPoint x: 37, endPoint y: 91, distance: 143.4
click at [37, 91] on div "**********" at bounding box center [412, 196] width 825 height 392
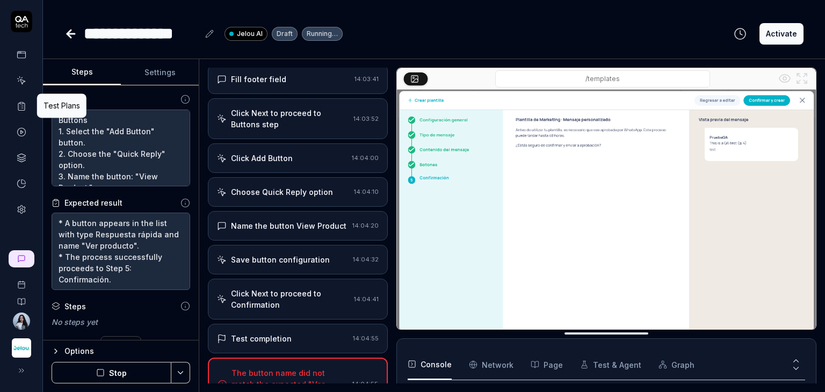
scroll to position [591, 0]
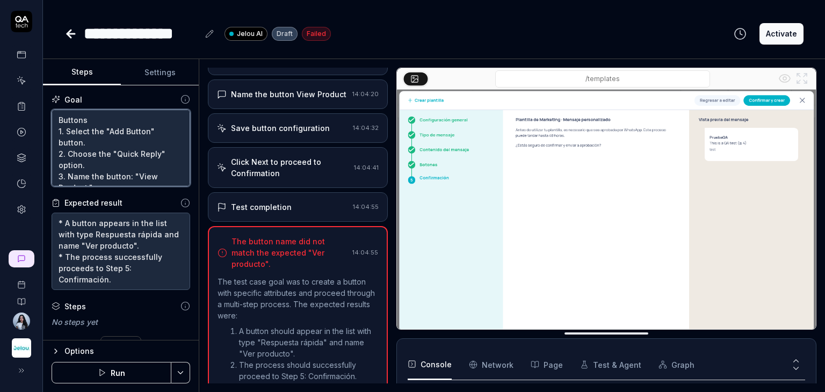
click at [143, 162] on textarea "Buttons 1. Select the "Add Button" button. 2. Choose the "Quick Reply" option. …" at bounding box center [121, 148] width 139 height 77
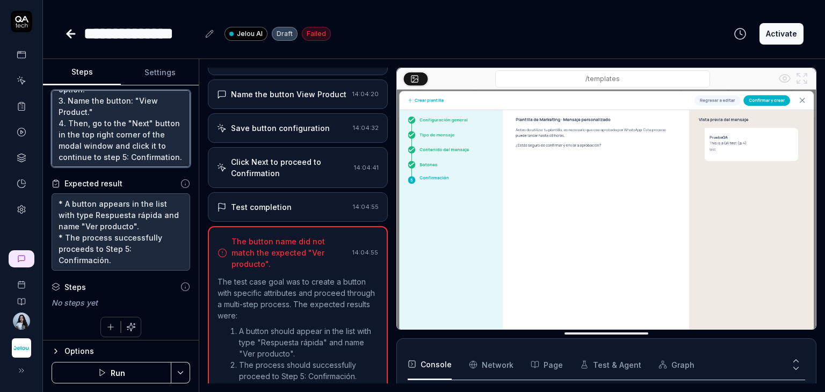
scroll to position [24, 0]
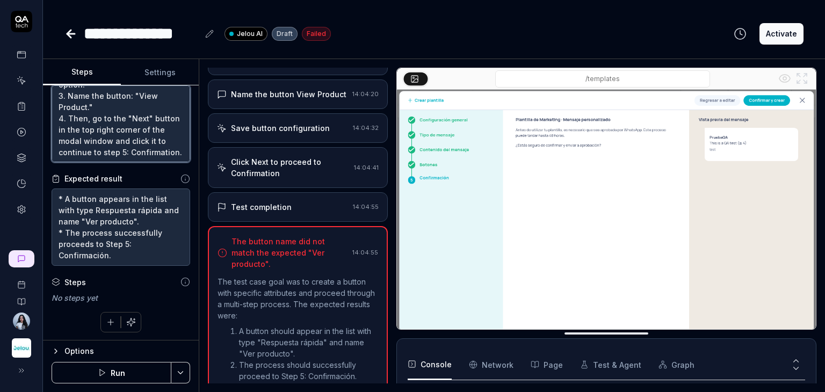
type textarea "*"
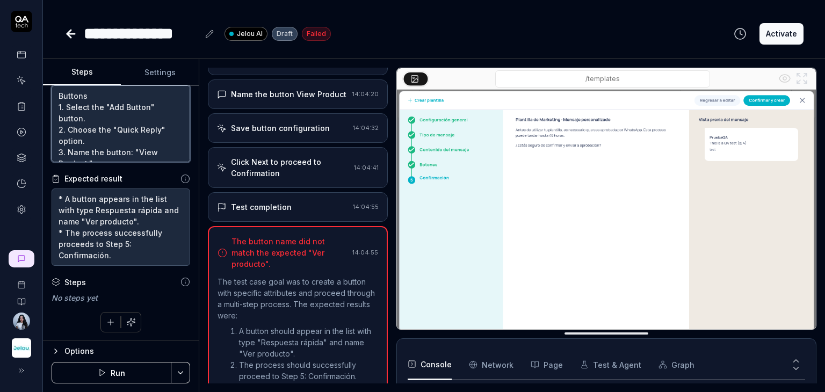
scroll to position [0, 0]
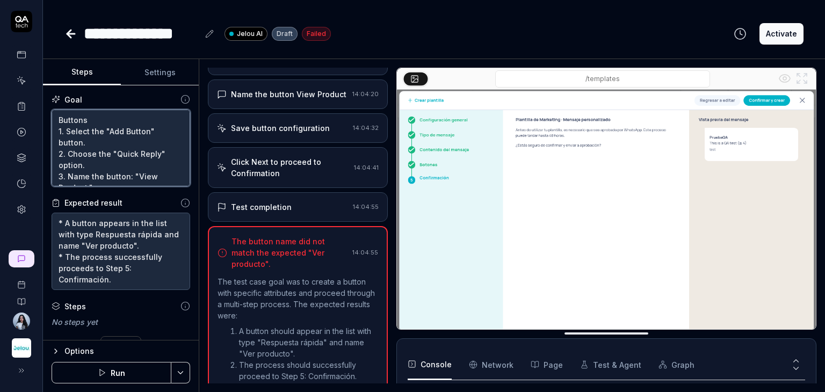
drag, startPoint x: 132, startPoint y: 153, endPoint x: -4, endPoint y: 52, distance: 170.1
click at [0, 52] on html "**********" at bounding box center [412, 236] width 825 height 473
paste textarea "3.1 Be careful not to delete or remove the button by clicking the x. Do not tou…"
type textarea "Buttons 1. Select the "Add Button" button. 2. Choose the "Quick Reply" option. …"
type textarea "*"
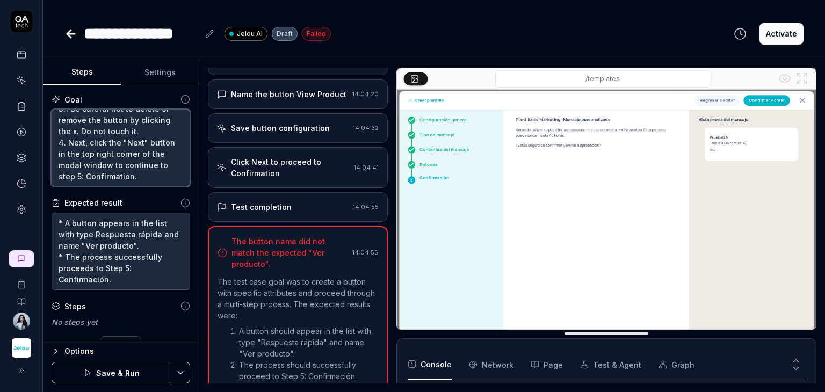
scroll to position [101, 0]
type textarea "Buttons 1. Select the "Add Button" button. 2. Choose the "Quick Reply" option. …"
click at [127, 371] on button "Save & Run" at bounding box center [112, 372] width 120 height 21
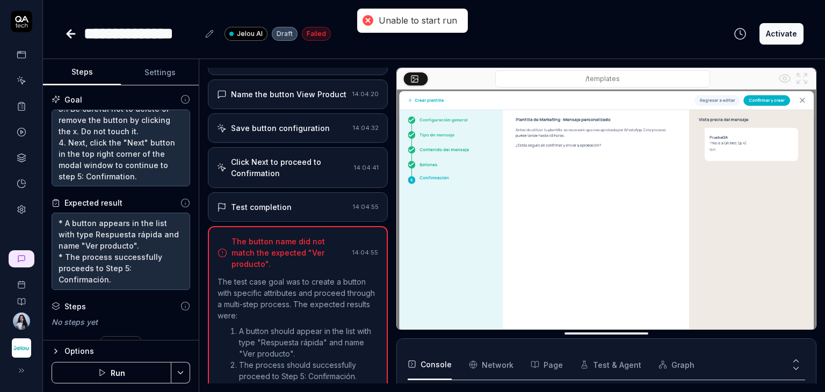
click at [136, 369] on button "Run" at bounding box center [112, 372] width 120 height 21
type textarea "*"
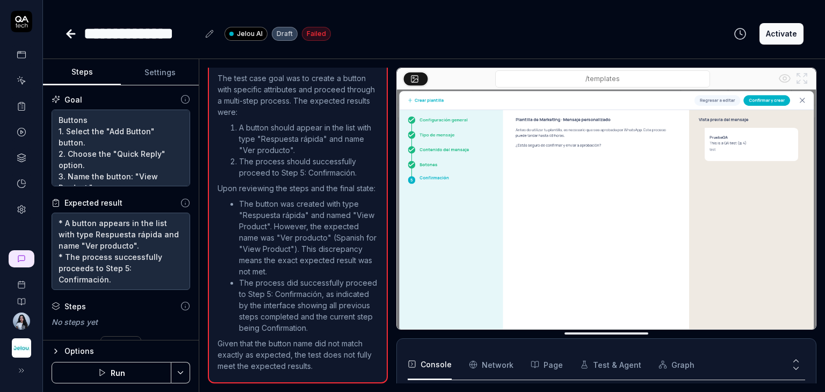
scroll to position [83, 0]
click at [115, 370] on button "Run" at bounding box center [112, 372] width 120 height 21
type textarea "*"
click at [153, 368] on button "Run" at bounding box center [112, 372] width 120 height 21
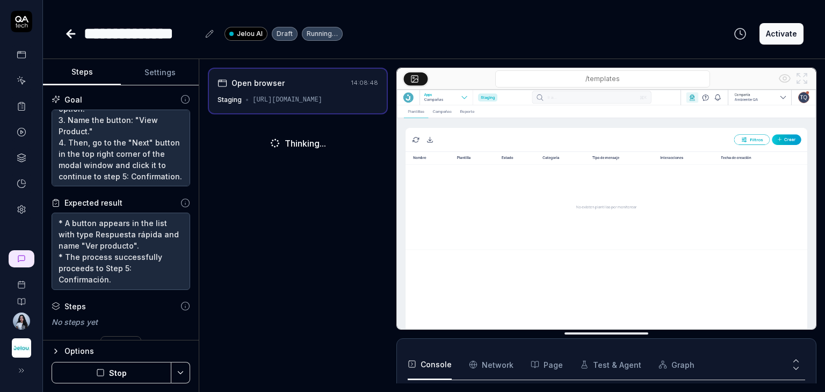
scroll to position [67, 0]
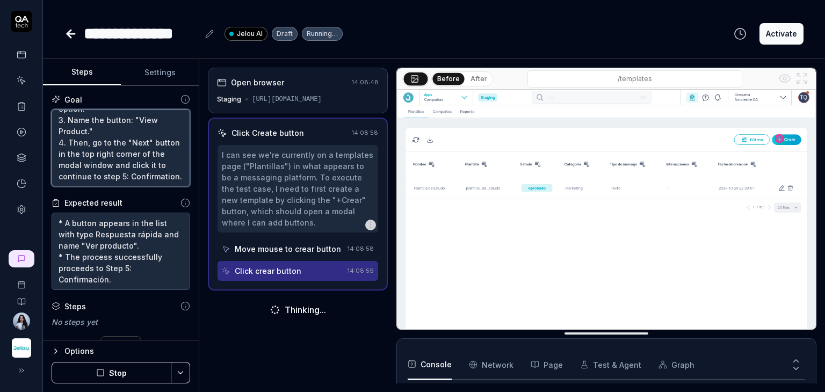
click at [131, 179] on textarea "Buttons 1. Select the "Add Button" button. 2. Choose the "Quick Reply" option. …" at bounding box center [121, 148] width 139 height 77
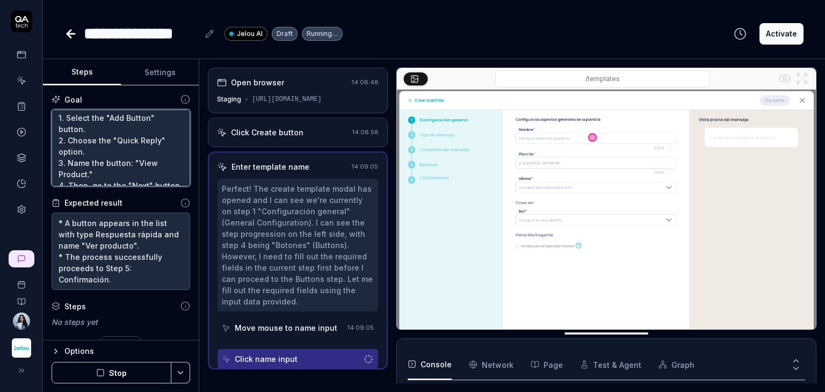
type textarea "*"
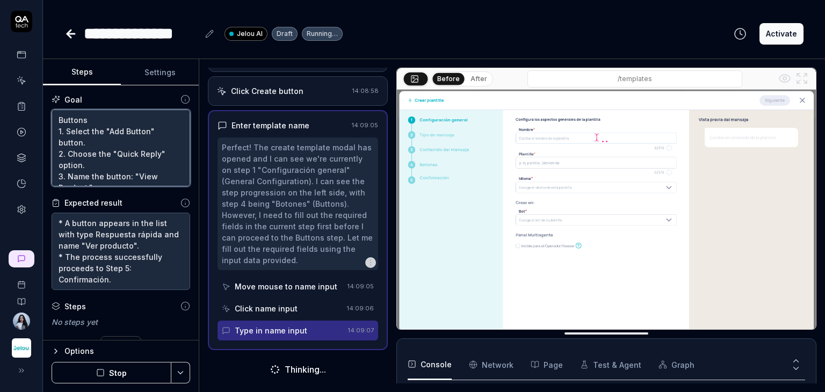
drag, startPoint x: 133, startPoint y: 179, endPoint x: 30, endPoint y: 97, distance: 131.2
click at [30, 97] on div "**********" at bounding box center [412, 196] width 825 height 392
paste textarea "3.1 Be careful not to delete or remove the button by clicking the x. Do not tou…"
type textarea "Buttons 1. Select the "Add Button" button. 2. Choose the "Quick Reply" option. …"
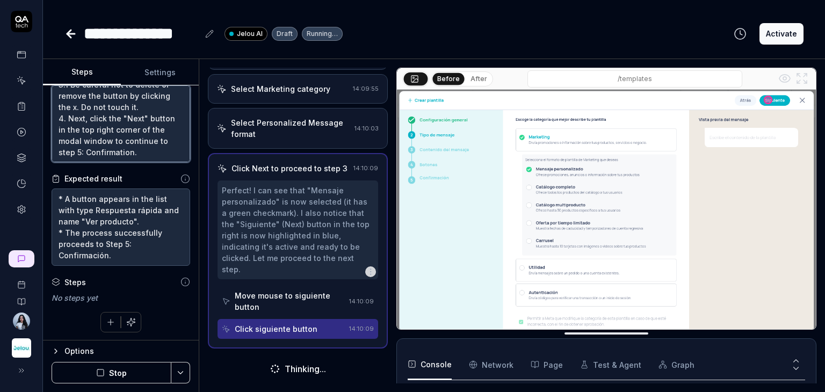
scroll to position [277, 0]
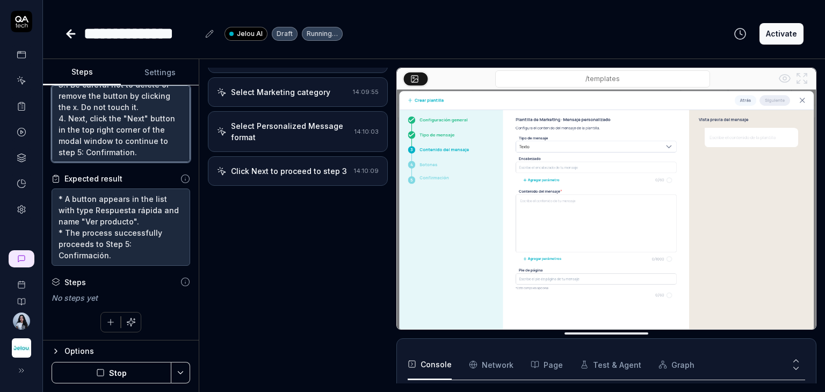
type textarea "*"
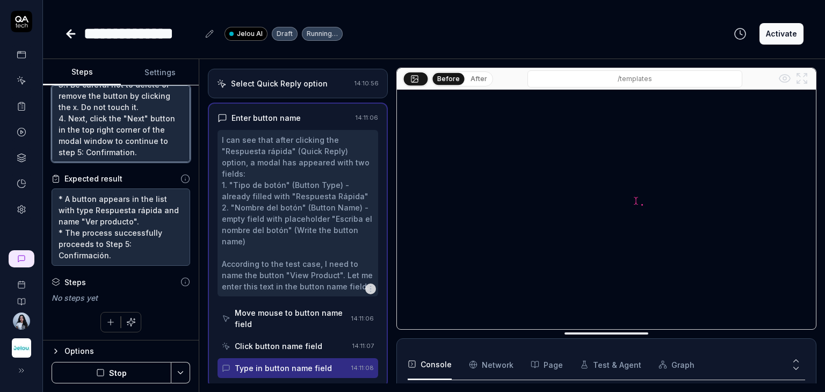
scroll to position [614, 0]
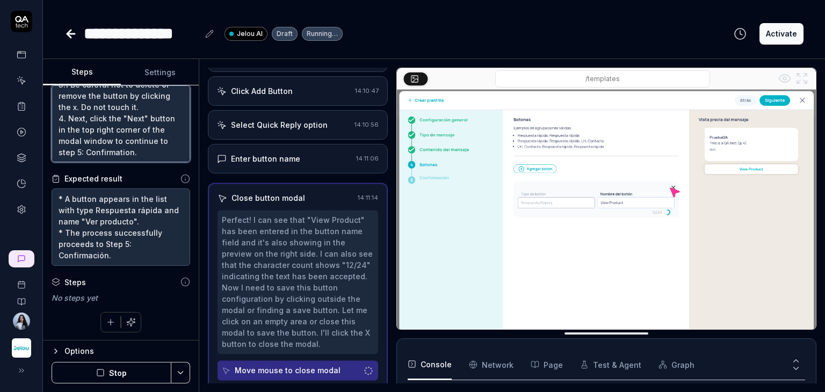
type textarea "Buttons 1. Select the "Add Button" button. 2. Choose the "Quick Reply" option. …"
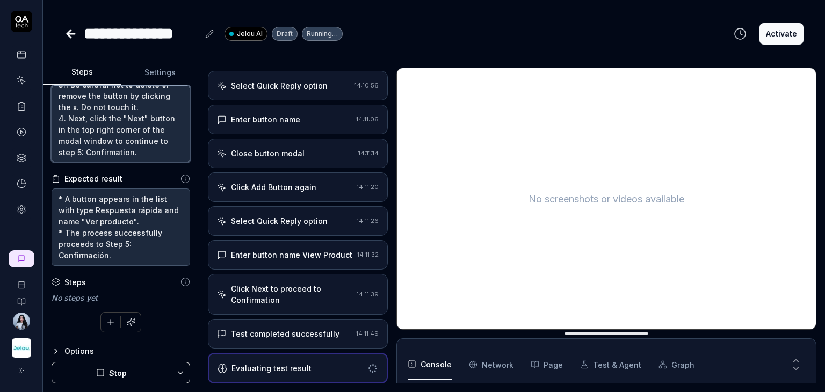
scroll to position [583, 0]
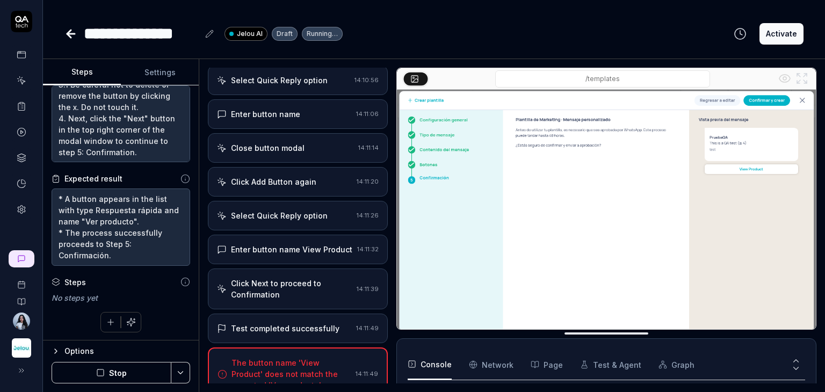
click at [310, 284] on div "Click Next to proceed to Confirmation" at bounding box center [291, 289] width 121 height 23
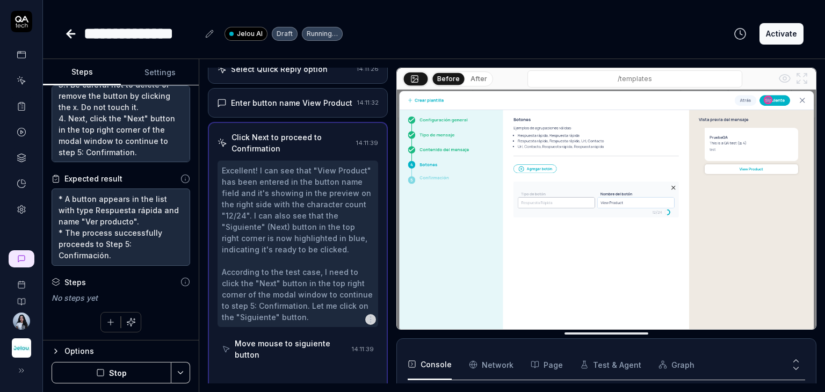
scroll to position [748, 0]
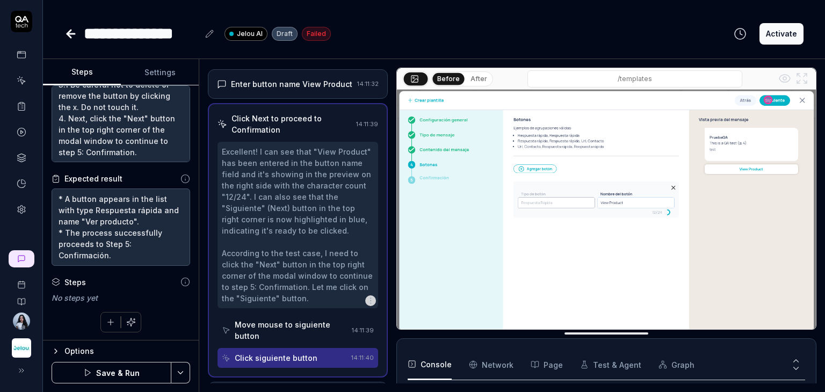
click at [301, 283] on div "Excellent! I can see that "View Product" has been entered in the button name fi…" at bounding box center [298, 225] width 152 height 158
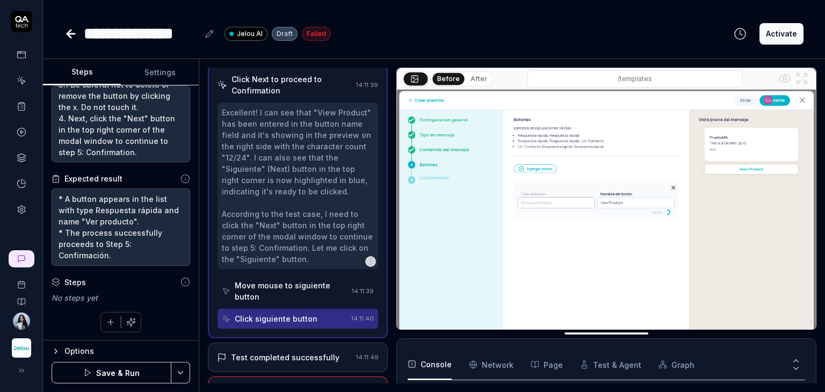
scroll to position [802, 0]
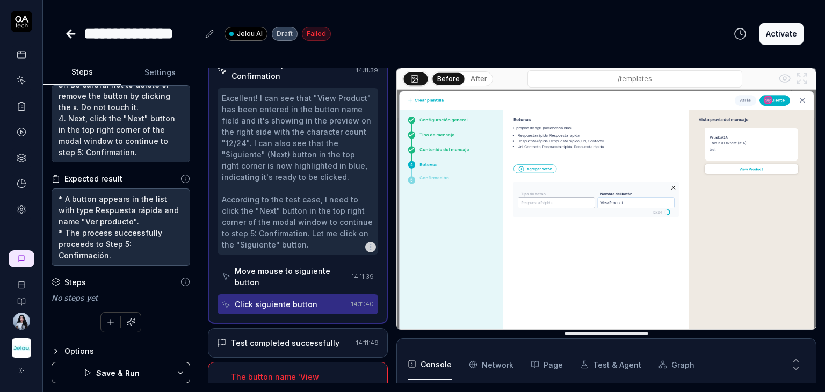
click at [308, 285] on div "Move mouse to siguiente button" at bounding box center [291, 276] width 113 height 23
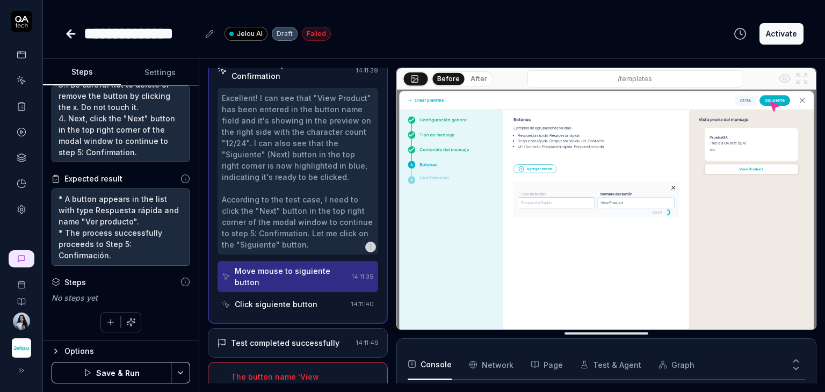
click at [305, 308] on div "Click siguiente button" at bounding box center [276, 304] width 83 height 11
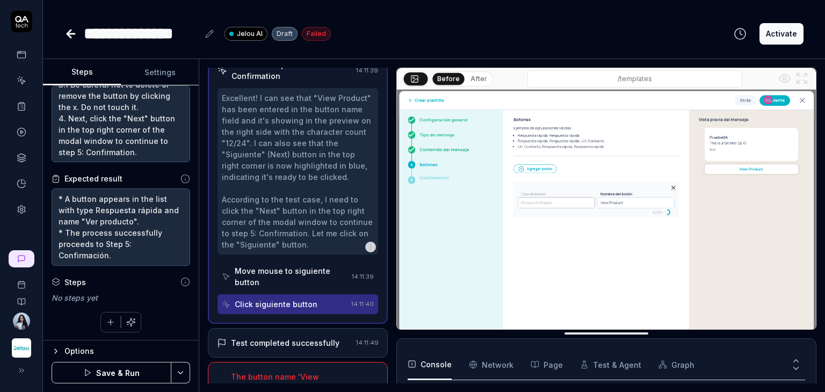
scroll to position [838, 0]
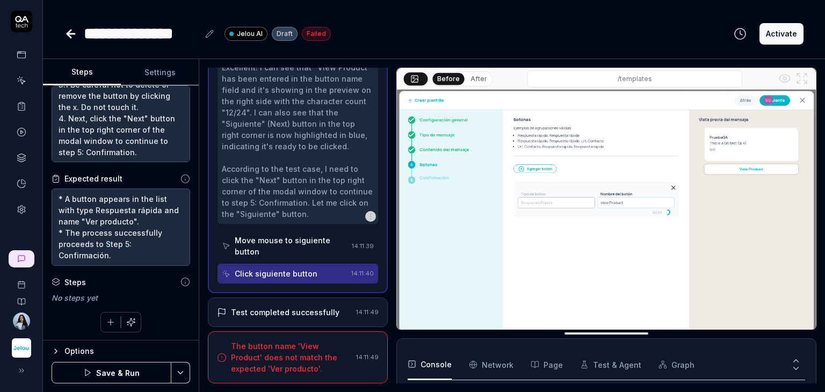
click at [300, 308] on div "Test completed successfully" at bounding box center [285, 312] width 109 height 11
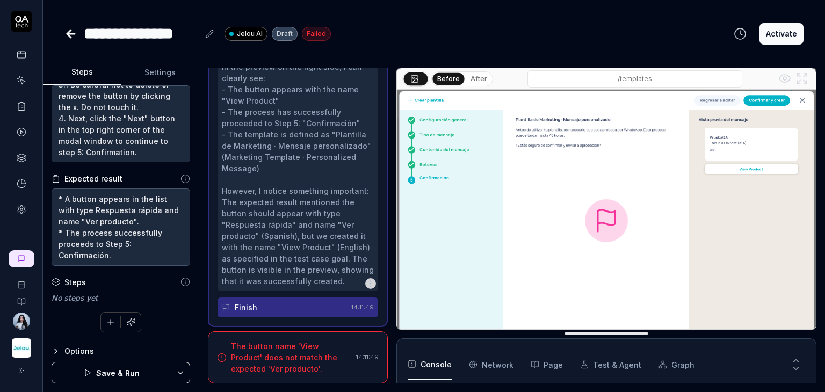
scroll to position [1041, 0]
click at [294, 352] on div "The button name 'View Product' does not match the expected 'Ver producto'." at bounding box center [291, 358] width 121 height 34
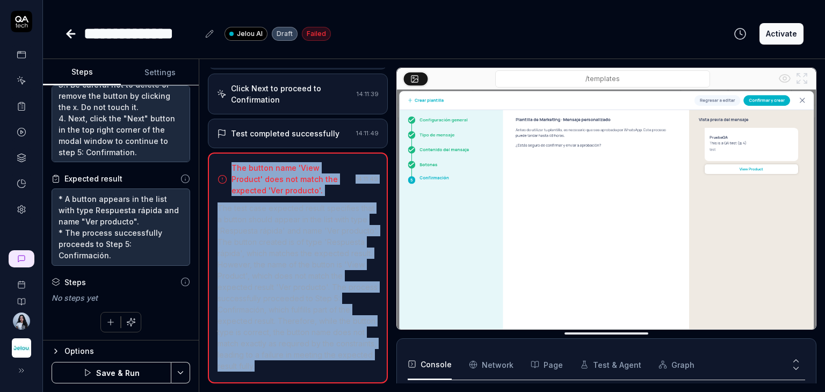
drag, startPoint x: 311, startPoint y: 369, endPoint x: 220, endPoint y: 170, distance: 218.8
click at [220, 170] on div "The button name 'View Product' does not match the expected 'Ver producto'. 14:1…" at bounding box center [298, 268] width 180 height 231
copy div "The button name 'View Product' does not match the expected 'Ver producto'. 14:1…"
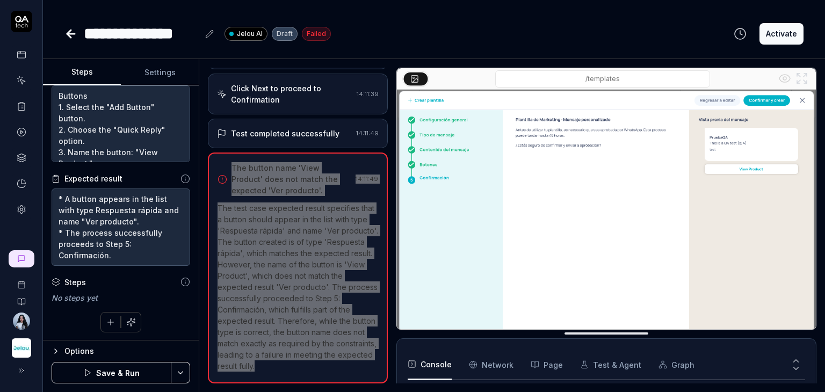
scroll to position [0, 0]
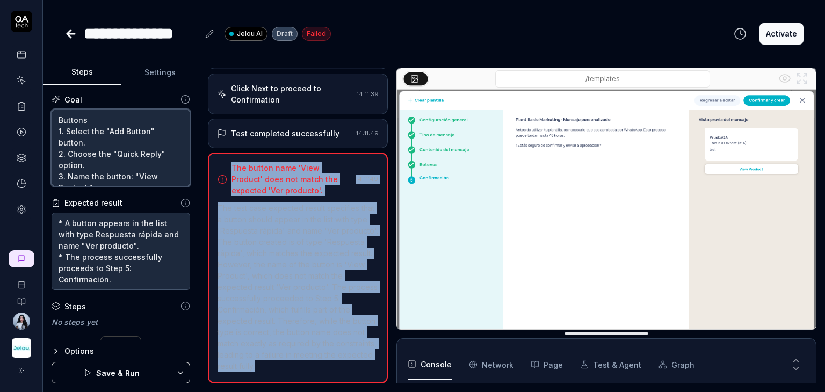
click at [142, 132] on textarea "Buttons 1. Select the "Add Button" button. 2. Choose the "Quick Reply" option. …" at bounding box center [121, 148] width 139 height 77
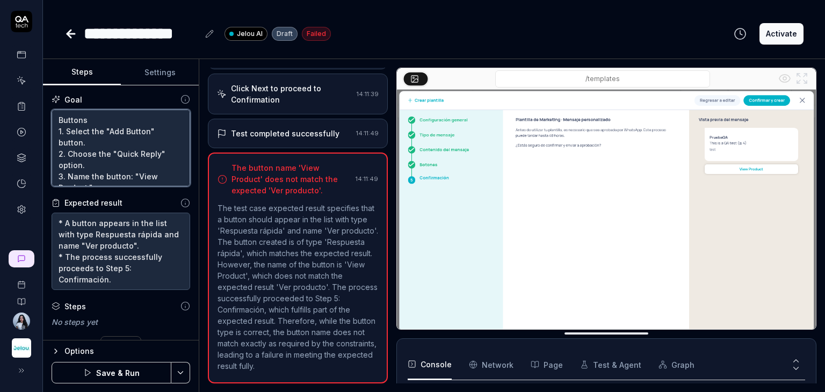
type textarea "*"
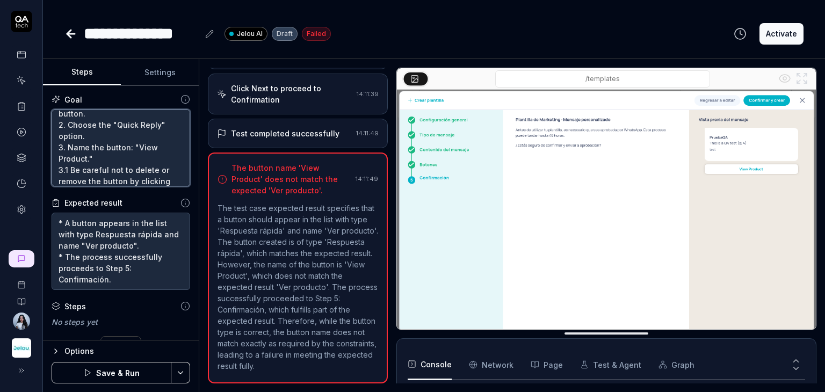
scroll to position [54, 0]
drag, startPoint x: 136, startPoint y: 120, endPoint x: 88, endPoint y: 132, distance: 49.8
click at [88, 132] on textarea "Buttons 1. Select the "Add Button" button. 2. Choose the "Quick Reply" option. …" at bounding box center [121, 148] width 139 height 77
type textarea "Buttons 1. Select the "Add Button" button. 2. Choose the "Quick Reply" option. …"
type textarea "*"
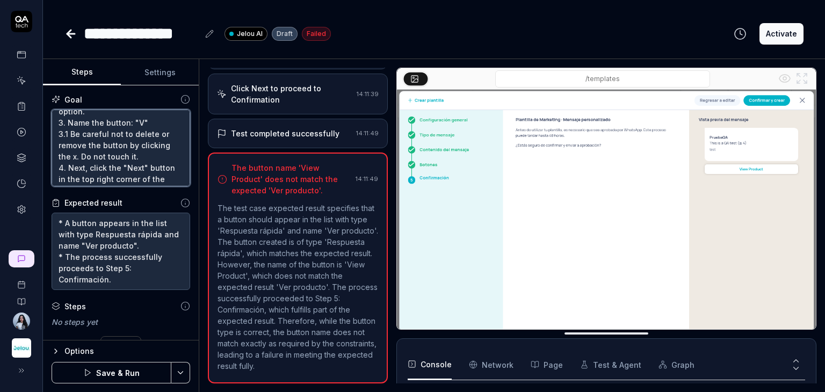
type textarea "Buttons 1. Select the "Add Button" button. 2. Choose the "Quick Reply" option. …"
type textarea "*"
type textarea "Buttons 1. Select the "Add Button" button. 2. Choose the "Quick Reply" option. …"
type textarea "*"
type textarea "Buttons 1. Select the "Add Button" button. 2. Choose the "Quick Reply" option. …"
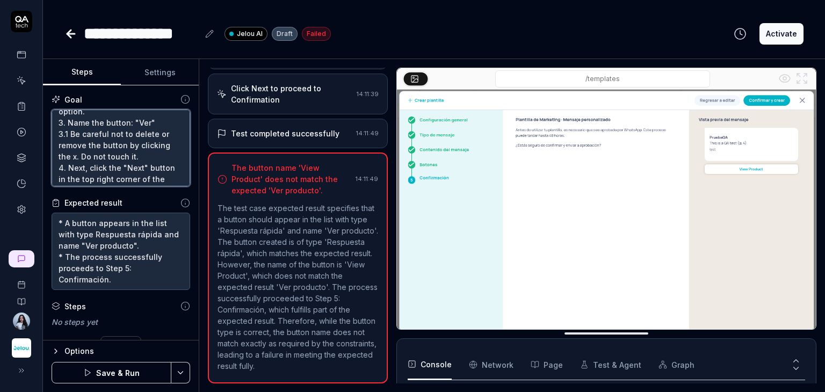
type textarea "*"
type textarea "Buttons 1. Select the "Add Button" button. 2. Choose the "Quick Reply" option. …"
type textarea "*"
type textarea "Buttons 1. Select the "Add Button" button. 2. Choose the "Quick Reply" option. …"
type textarea "*"
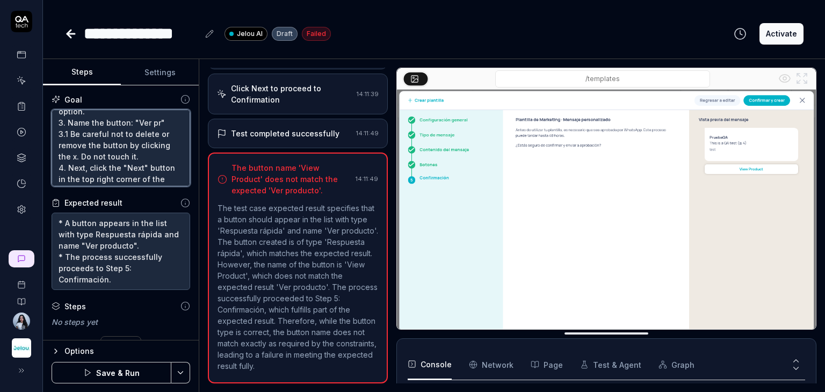
type textarea "Buttons 1. Select the "Add Button" button. 2. Choose the "Quick Reply" option. …"
type textarea "*"
type textarea "Buttons 1. Select the "Add Button" button. 2. Choose the "Quick Reply" option. …"
type textarea "*"
type textarea "Buttons 1. Select the "Add Button" button. 2. Choose the "Quick Reply" option. …"
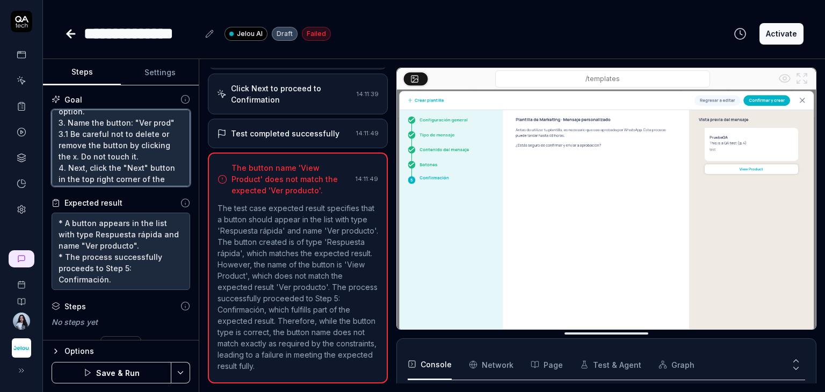
type textarea "*"
type textarea "Buttons 1. Select the "Add Button" button. 2. Choose the "Quick Reply" option. …"
type textarea "*"
type textarea "Buttons 1. Select the "Add Button" button. 2. Choose the "Quick Reply" option. …"
type textarea "*"
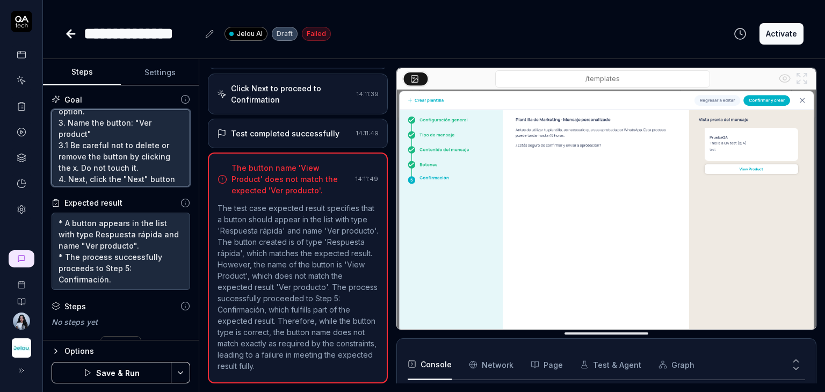
type textarea "Buttons 1. Select the "Add Button" button. 2. Choose the "Quick Reply" option. …"
type textarea "*"
type textarea "Buttons 1. Select the "Add Button" button. 2. Choose the "Quick Reply" option. …"
click at [130, 372] on button "Save & Run" at bounding box center [112, 372] width 120 height 21
type textarea "*"
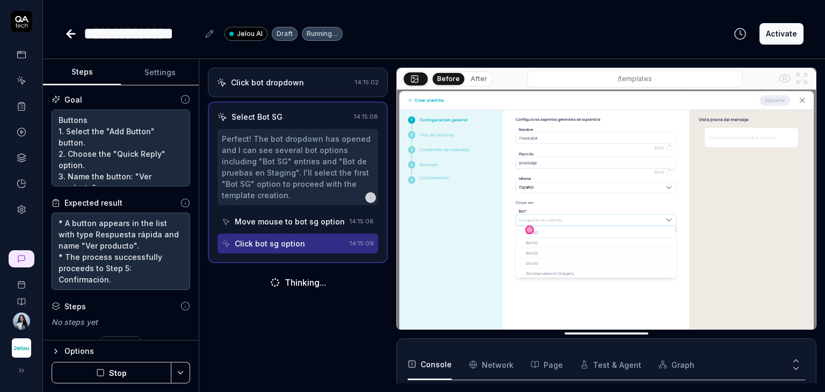
scroll to position [54, 0]
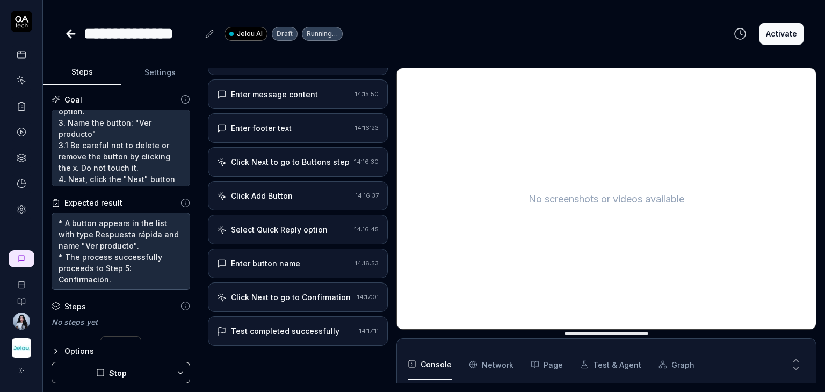
scroll to position [253, 0]
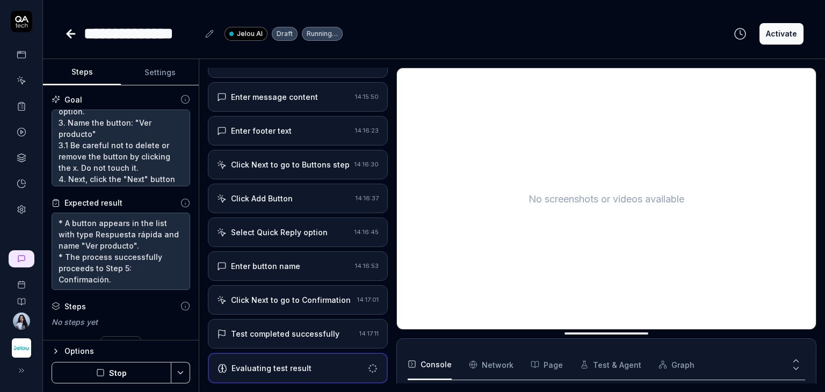
type textarea "*"
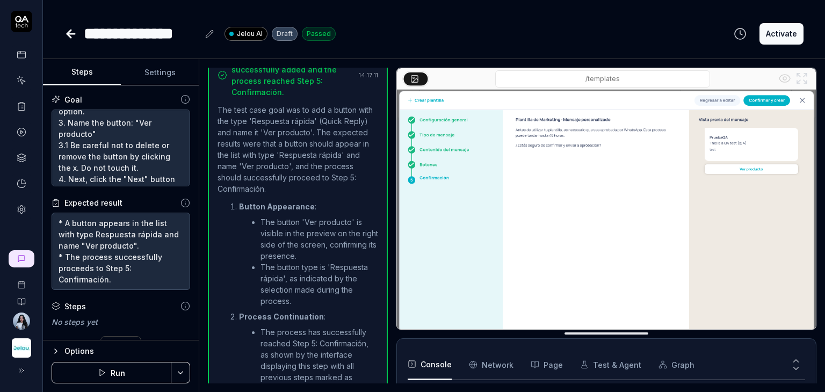
scroll to position [616, 0]
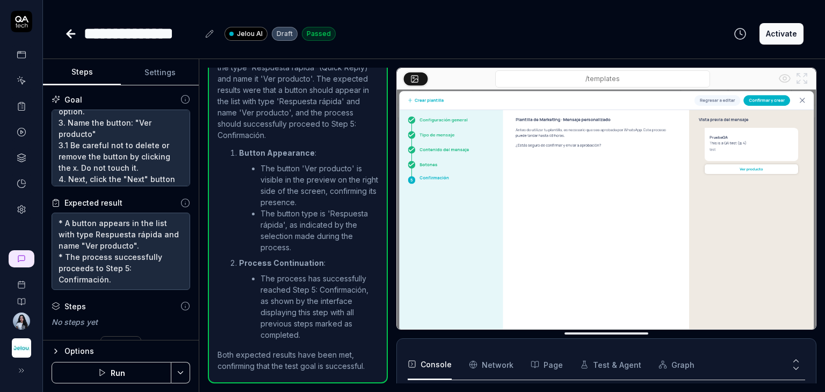
click at [70, 32] on icon at bounding box center [70, 33] width 13 height 13
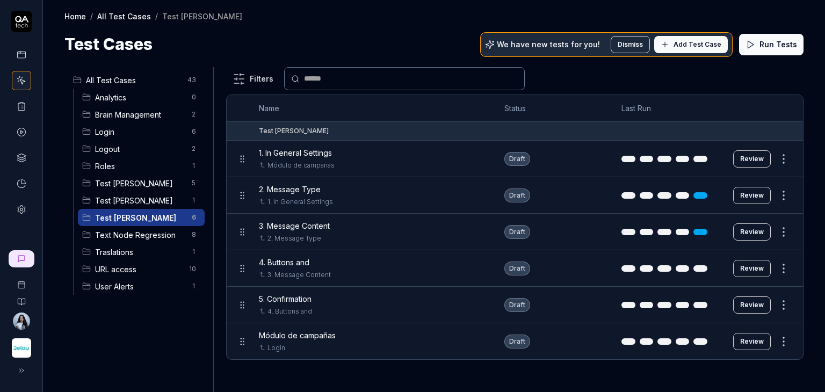
click at [751, 306] on button "Review" at bounding box center [753, 305] width 38 height 17
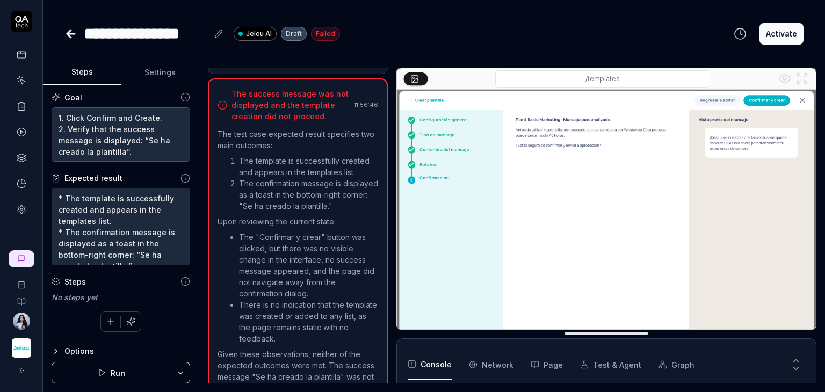
scroll to position [812, 0]
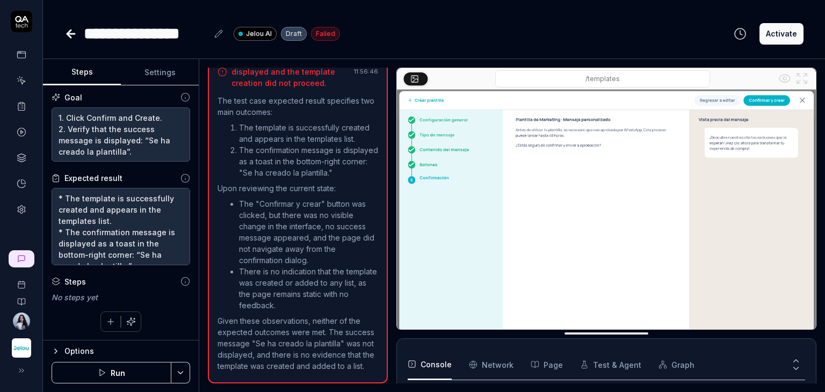
click at [98, 372] on icon "button" at bounding box center [102, 373] width 9 height 9
type textarea "*"
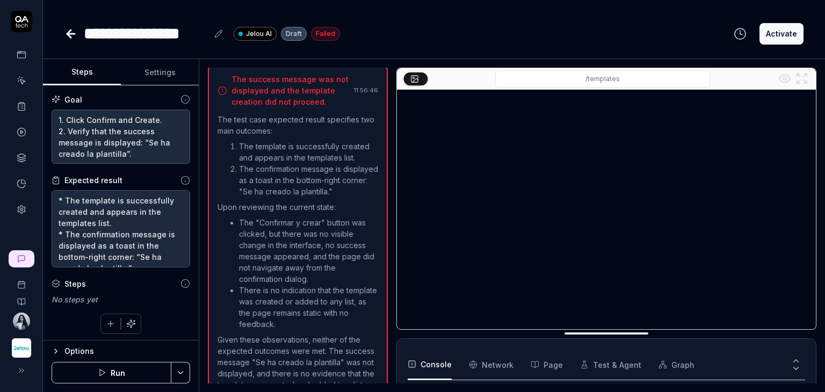
scroll to position [812, 0]
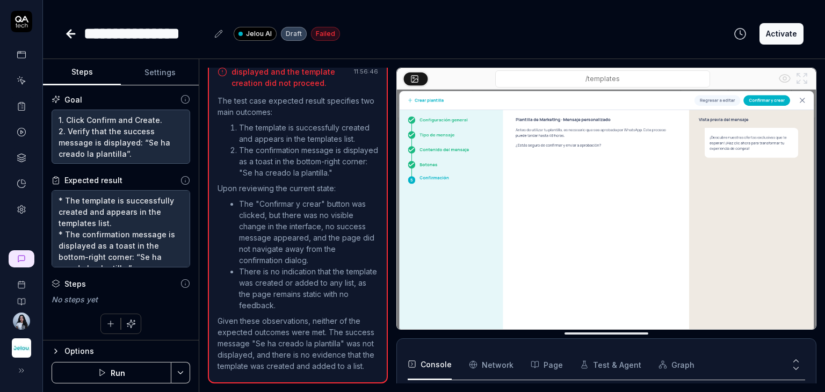
click at [111, 371] on button "Run" at bounding box center [112, 372] width 120 height 21
type textarea "*"
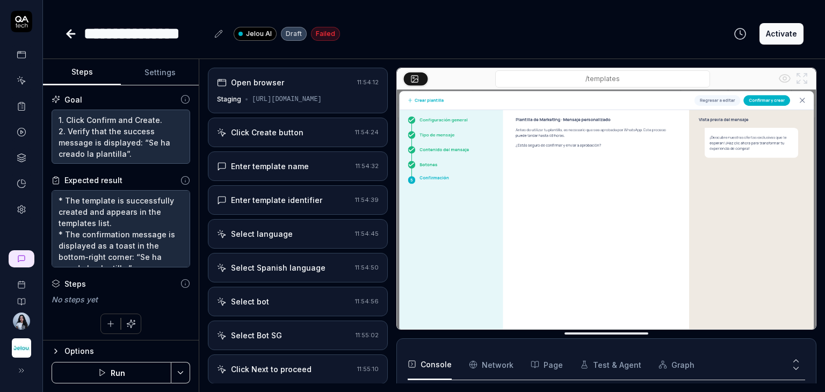
click at [135, 371] on button "Run" at bounding box center [112, 372] width 120 height 21
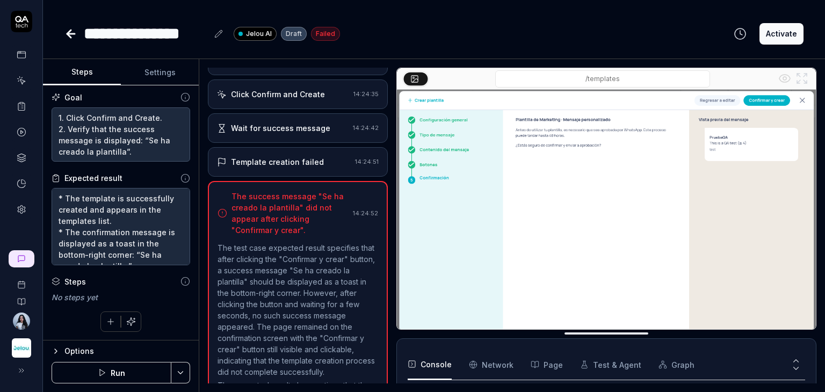
scroll to position [780, 0]
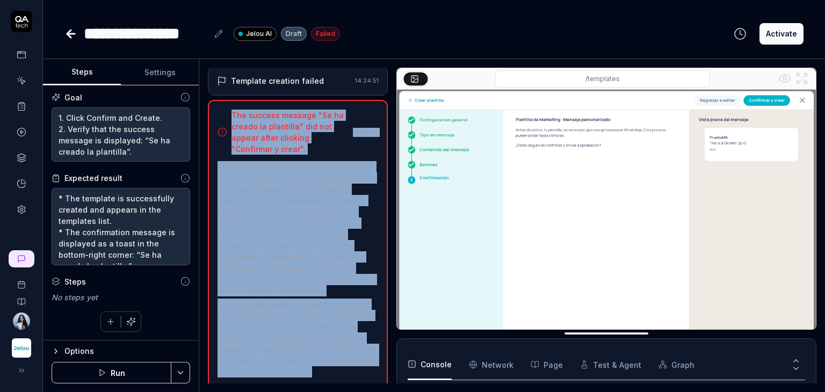
drag, startPoint x: 350, startPoint y: 365, endPoint x: 229, endPoint y: 96, distance: 295.1
click at [229, 100] on div "The success message "Se ha creado la plantilla" did not appear after clicking "…" at bounding box center [298, 245] width 180 height 290
copy div "The success message "Se ha creado la plantilla" did not appear after clicking "…"
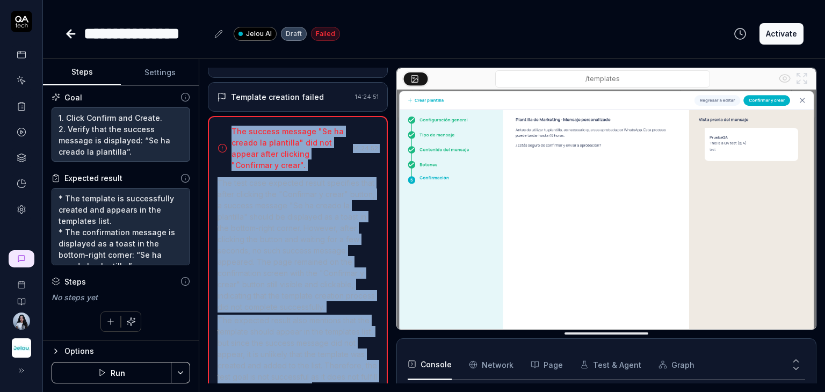
scroll to position [796, 0]
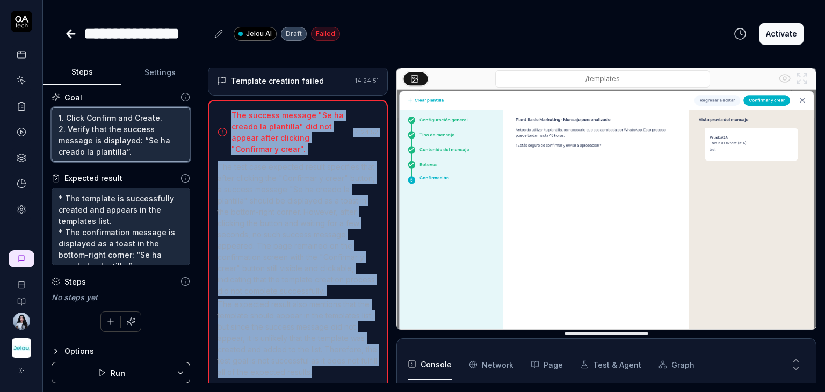
click at [91, 125] on textarea "1. Click Confirm and Create. 2. Verify that the success message is displayed: “…" at bounding box center [121, 134] width 139 height 55
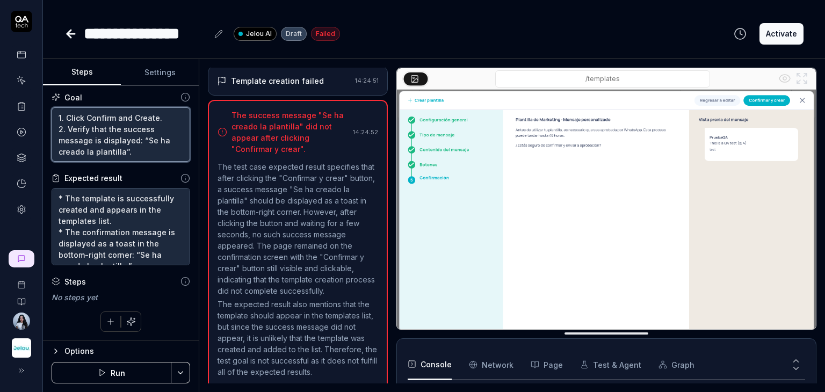
drag, startPoint x: 68, startPoint y: 129, endPoint x: 138, endPoint y: 155, distance: 74.7
click at [138, 155] on textarea "1. Click Confirm and Create. 2. Verify that the success message is displayed: “…" at bounding box center [121, 134] width 139 height 55
drag, startPoint x: 86, startPoint y: 119, endPoint x: 158, endPoint y: 118, distance: 72.0
click at [158, 118] on textarea "1. Click Confirm and Create. 2. Verify that the success message is displayed: “…" at bounding box center [121, 134] width 139 height 55
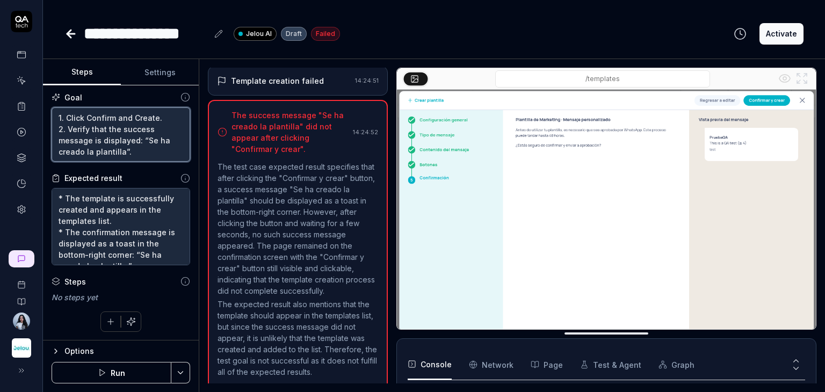
click at [158, 118] on textarea "1. Click Confirm and Create. 2. Verify that the success message is displayed: “…" at bounding box center [121, 134] width 139 height 55
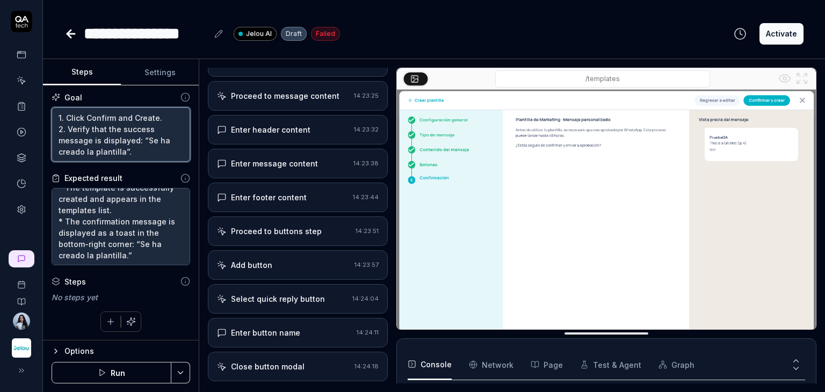
scroll to position [313, 0]
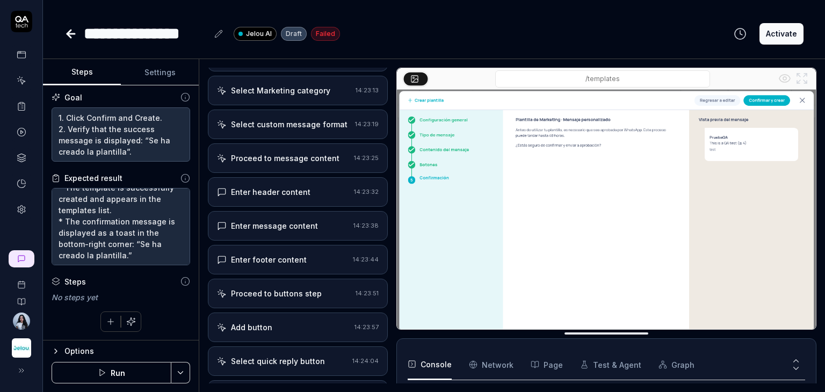
click at [157, 71] on button "Settings" at bounding box center [160, 73] width 78 height 26
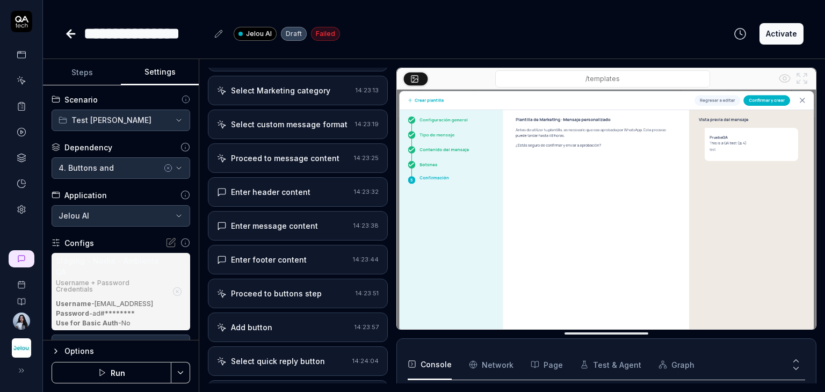
click at [68, 29] on icon at bounding box center [70, 33] width 13 height 13
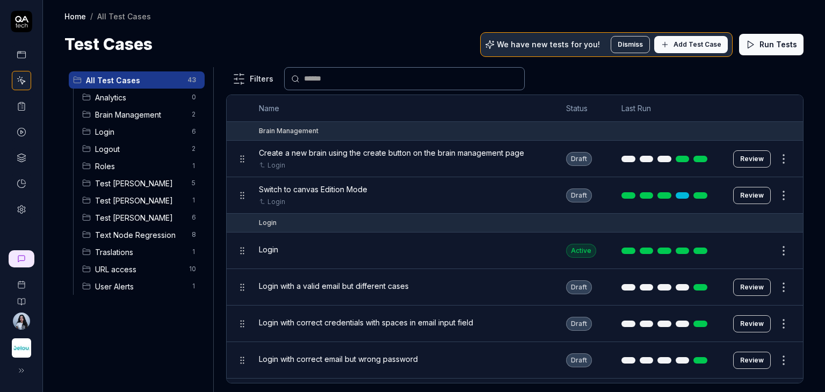
click at [103, 218] on span "Test [PERSON_NAME]" at bounding box center [140, 217] width 90 height 11
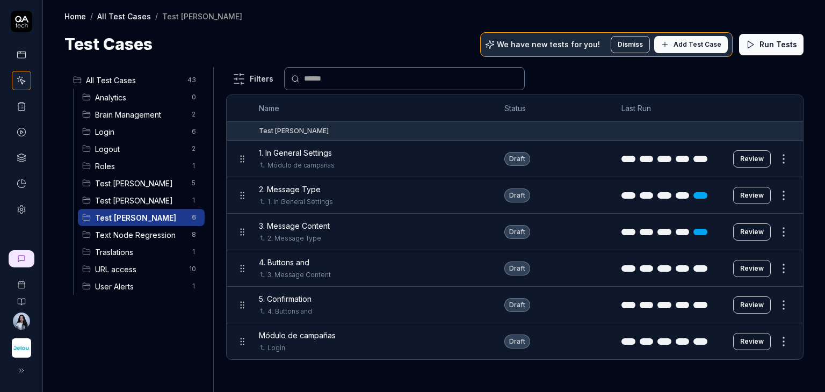
click at [761, 266] on button "Review" at bounding box center [753, 268] width 38 height 17
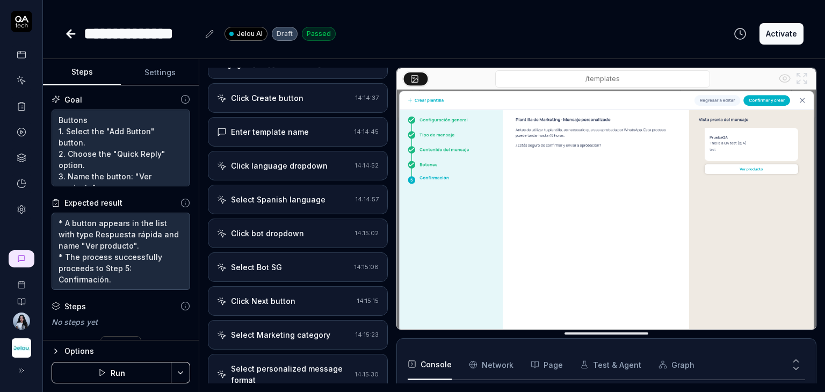
type textarea "*"
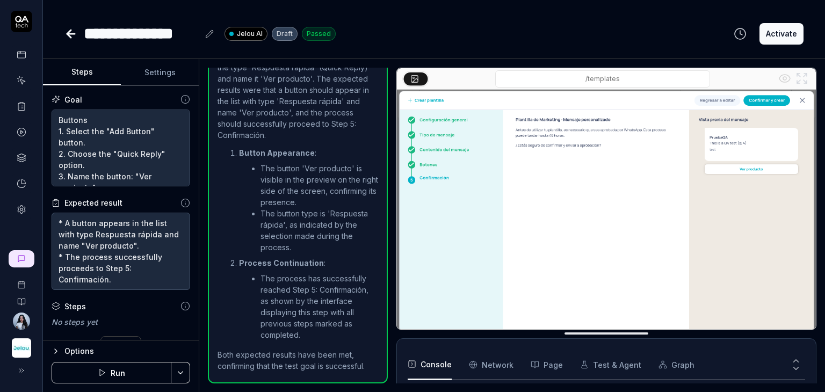
scroll to position [83, 0]
click at [186, 37] on div "**********" at bounding box center [141, 33] width 115 height 24
click at [69, 37] on icon at bounding box center [70, 33] width 13 height 13
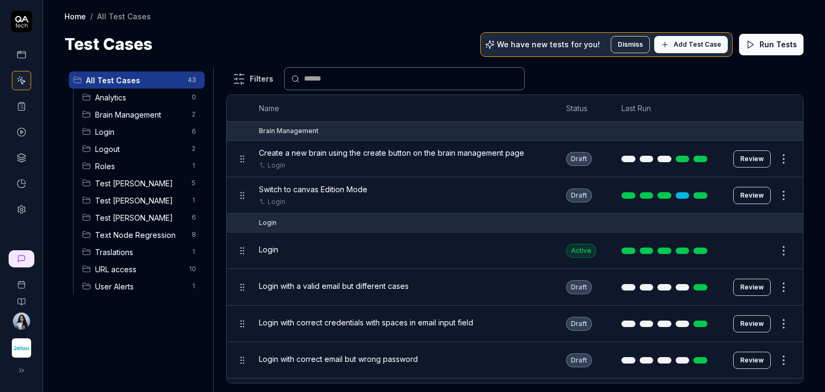
click at [140, 216] on span "Test [PERSON_NAME]" at bounding box center [140, 217] width 90 height 11
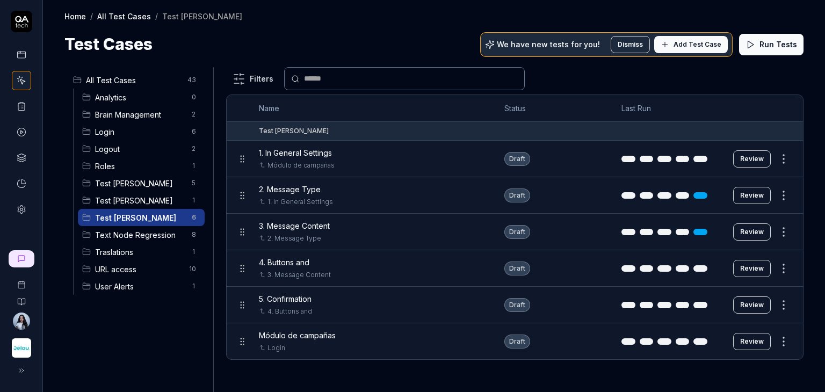
click at [764, 162] on button "Review" at bounding box center [753, 158] width 38 height 17
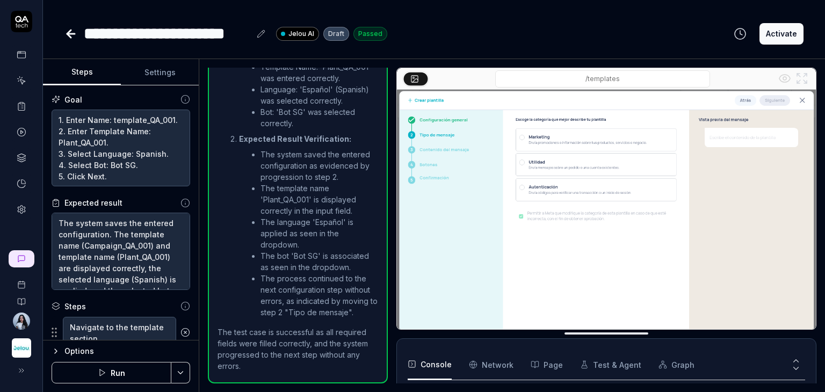
scroll to position [83, 0]
click at [75, 34] on icon at bounding box center [70, 33] width 13 height 13
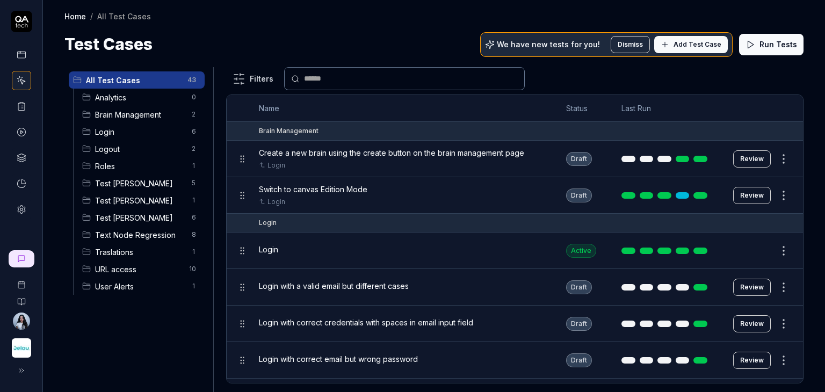
click at [125, 220] on span "Test [PERSON_NAME]" at bounding box center [140, 217] width 90 height 11
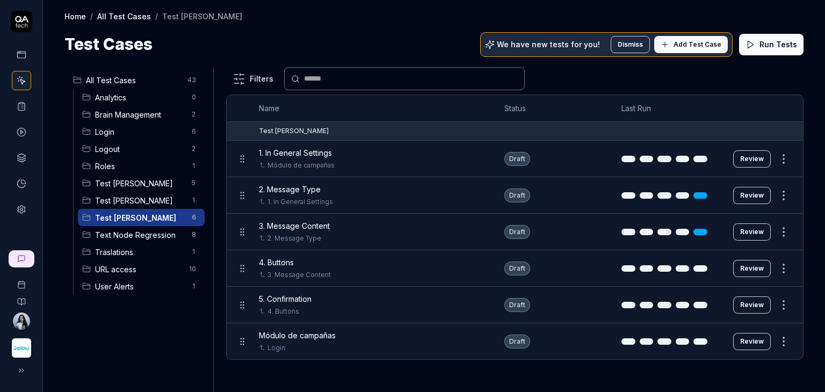
click at [748, 342] on button "Review" at bounding box center [753, 341] width 38 height 17
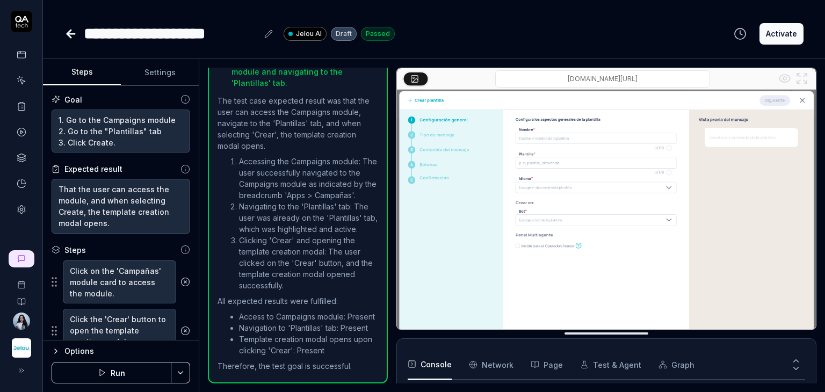
scroll to position [83, 0]
type textarea "*"
click at [164, 36] on div "**********" at bounding box center [171, 33] width 174 height 24
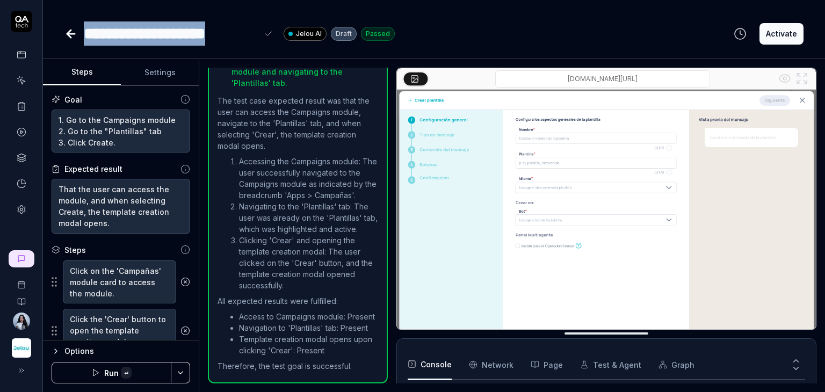
paste div
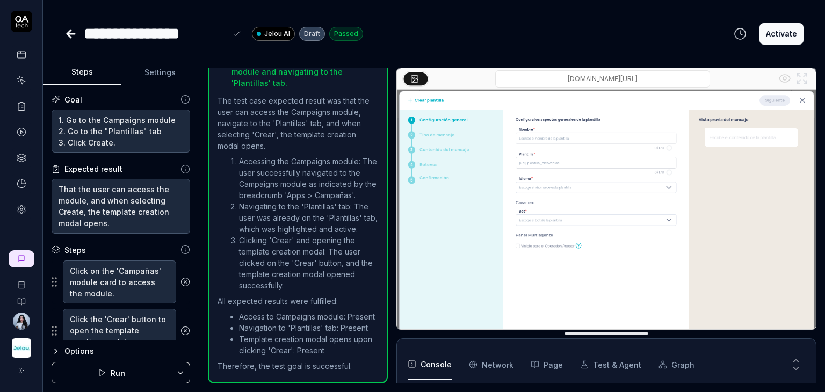
click at [99, 33] on div "**********" at bounding box center [155, 33] width 142 height 24
click at [70, 31] on icon at bounding box center [69, 34] width 4 height 8
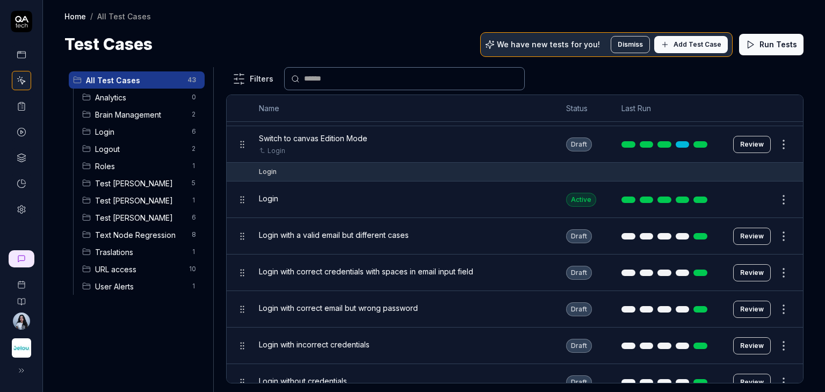
scroll to position [107, 0]
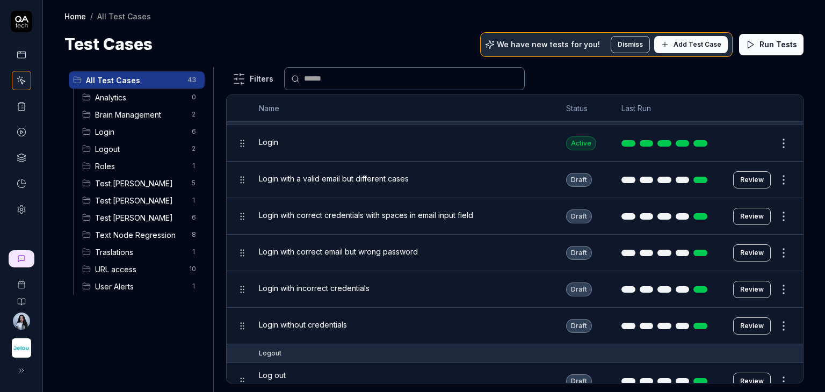
click at [133, 213] on span "Test [PERSON_NAME]" at bounding box center [140, 217] width 90 height 11
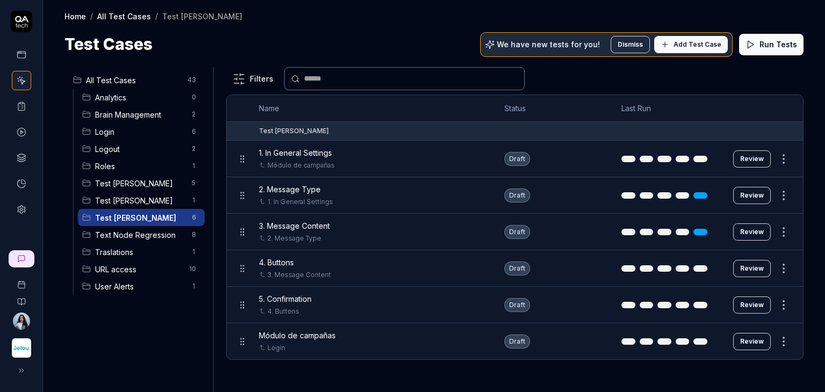
scroll to position [0, 0]
click at [747, 306] on button "Review" at bounding box center [753, 305] width 38 height 17
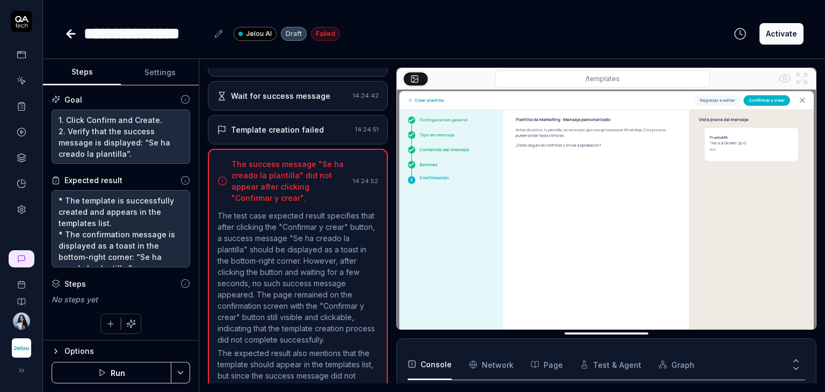
scroll to position [796, 0]
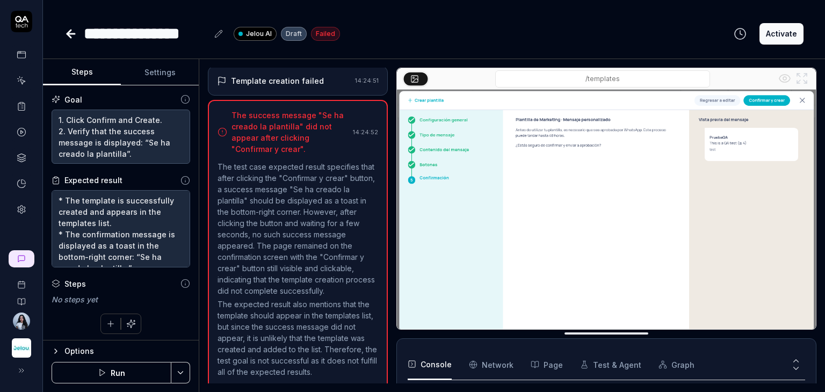
click at [160, 76] on button "Settings" at bounding box center [160, 73] width 78 height 26
type textarea "*"
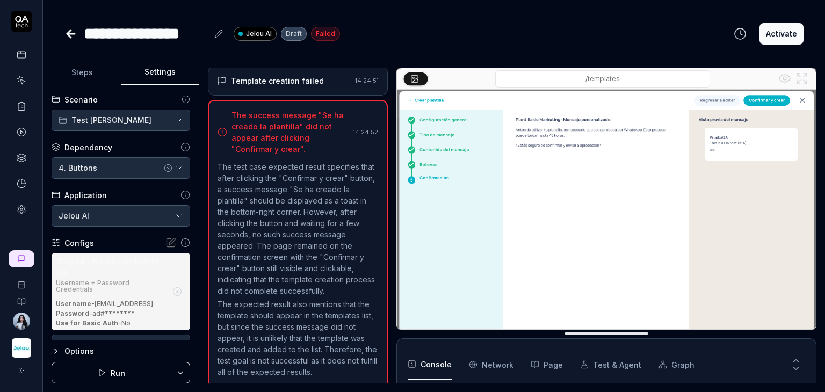
click at [164, 168] on icon "button" at bounding box center [168, 168] width 9 height 9
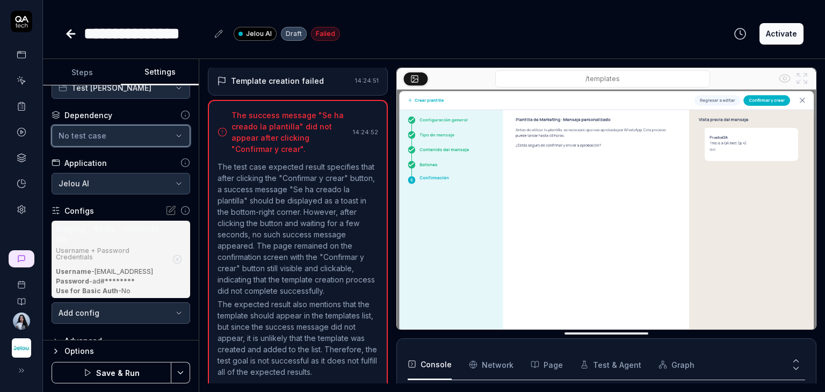
scroll to position [47, 0]
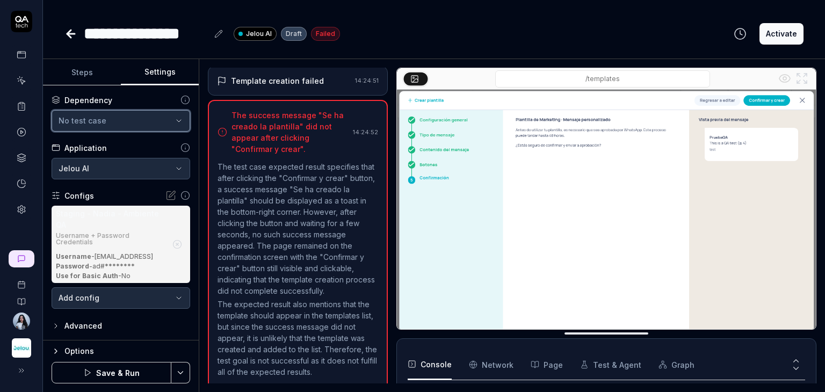
click at [127, 122] on div "No test case" at bounding box center [116, 120] width 114 height 11
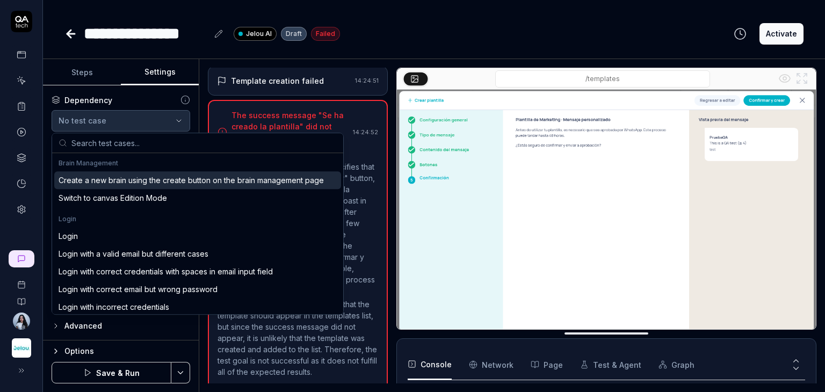
click at [106, 140] on input "text" at bounding box center [203, 142] width 265 height 19
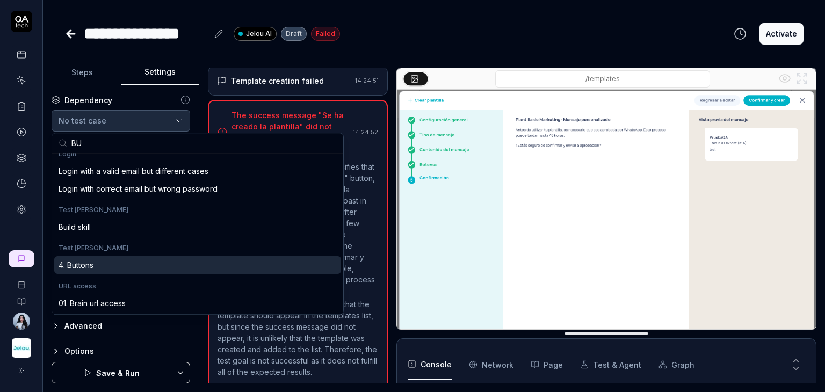
type input "BU"
click at [97, 267] on div "4. Buttons" at bounding box center [197, 265] width 287 height 18
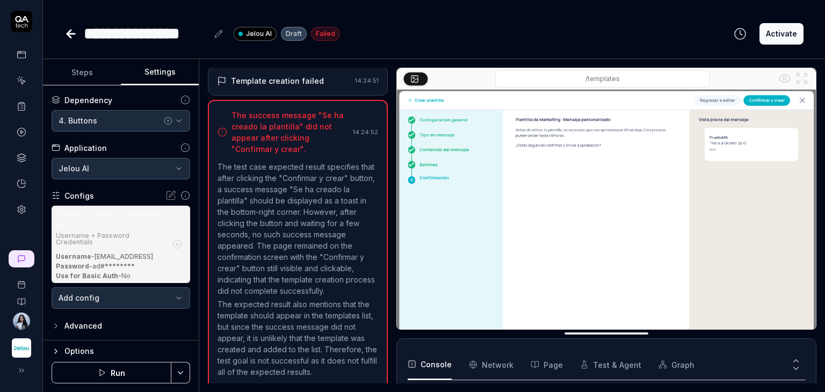
click at [58, 323] on icon "button" at bounding box center [56, 326] width 9 height 9
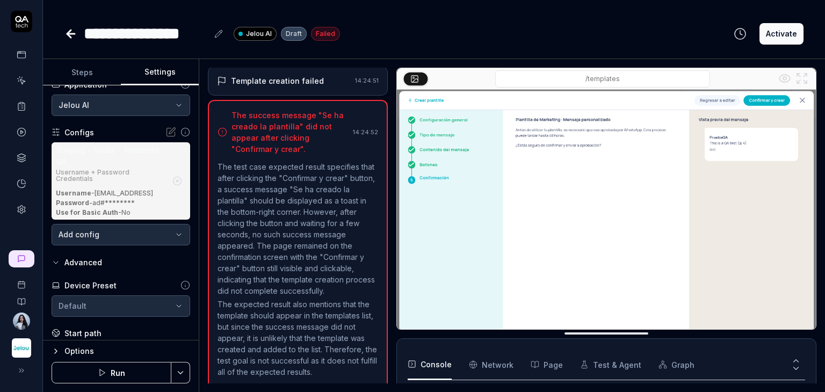
scroll to position [200, 0]
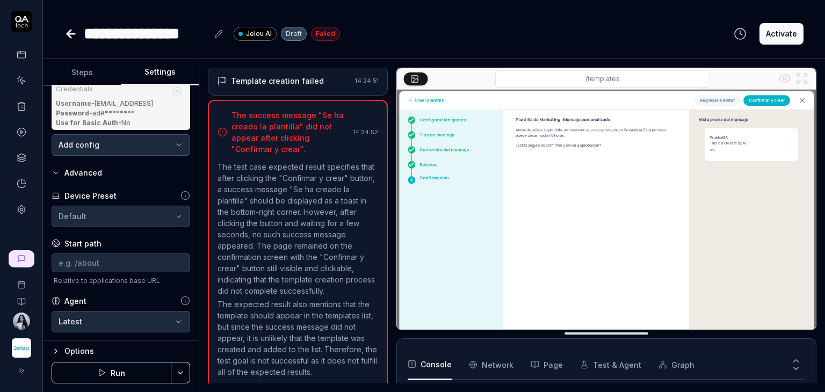
click at [167, 319] on body "**********" at bounding box center [412, 236] width 825 height 473
click at [144, 287] on html "**********" at bounding box center [412, 236] width 825 height 473
click at [56, 353] on icon "button" at bounding box center [56, 351] width 9 height 9
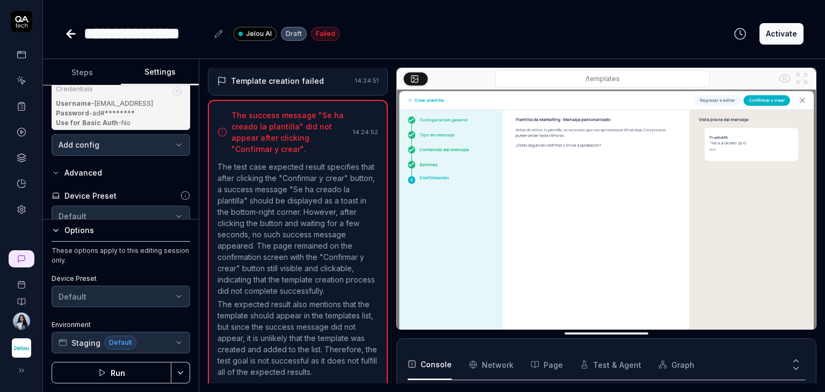
click at [118, 375] on button "Run" at bounding box center [112, 372] width 120 height 21
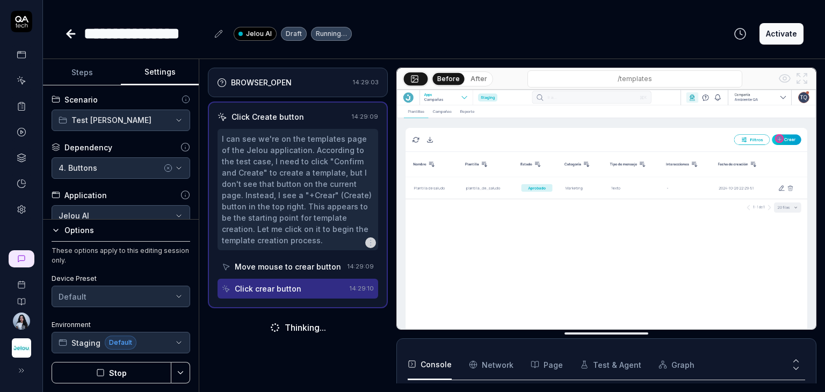
type textarea "*"
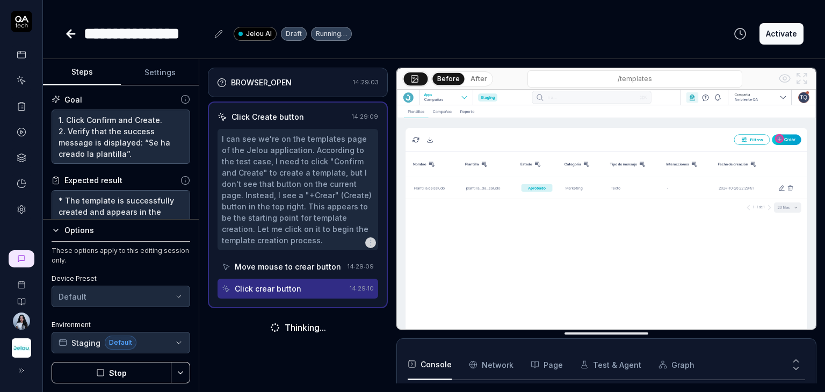
click at [87, 72] on button "Steps" at bounding box center [82, 73] width 78 height 26
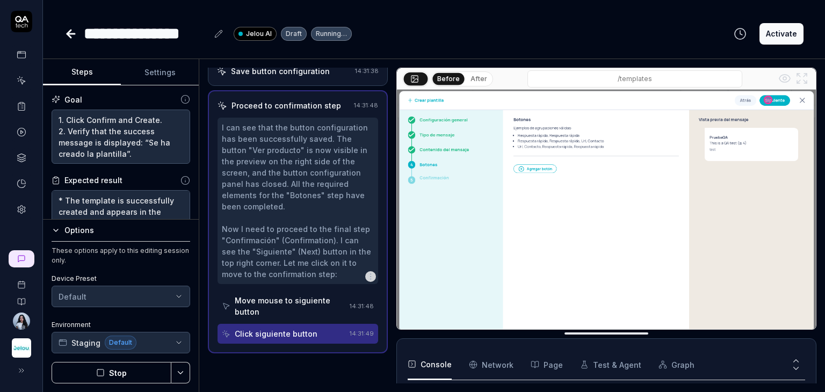
scroll to position [677, 0]
click at [57, 231] on icon "button" at bounding box center [56, 230] width 9 height 9
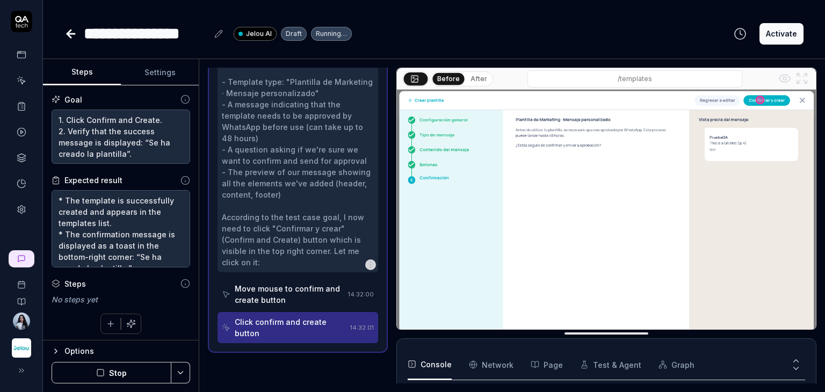
scroll to position [845, 0]
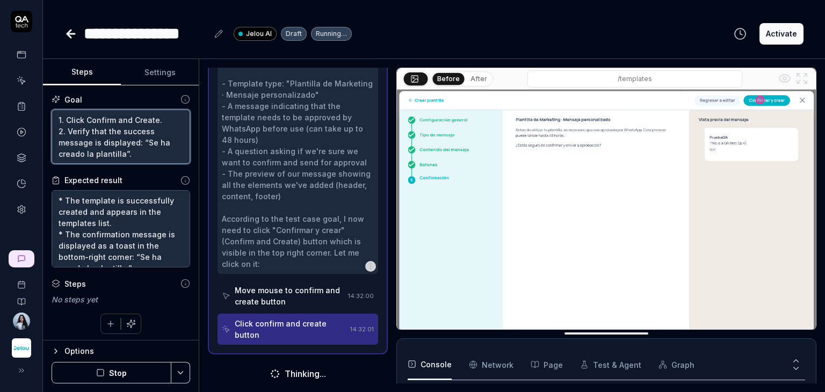
drag, startPoint x: 139, startPoint y: 152, endPoint x: 46, endPoint y: 109, distance: 102.4
click at [46, 109] on div "Goal 1. Click Confirm and Create. 2. Verify that the success message is display…" at bounding box center [121, 212] width 156 height 255
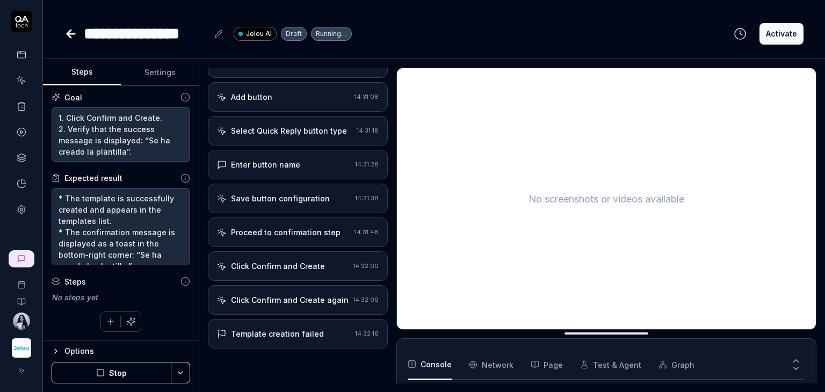
scroll to position [555, 0]
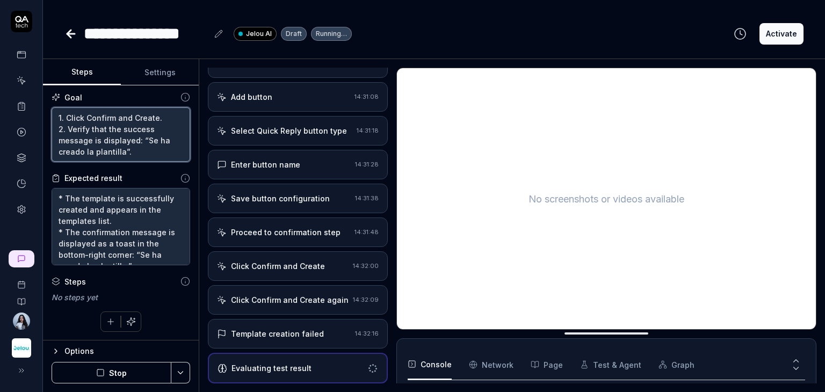
click at [163, 113] on textarea "1. Click Confirm and Create. 2. Verify that the success message is displayed: “…" at bounding box center [121, 134] width 139 height 55
type textarea "*"
drag, startPoint x: 156, startPoint y: 119, endPoint x: 91, endPoint y: 114, distance: 64.7
click at [91, 114] on textarea "1. Click Confirm and Create. 2. Verify that the success message is displayed: “…" at bounding box center [121, 134] width 139 height 55
type textarea "1. Click Co. 2. Verify that the success message is displayed: “Se ha creado la …"
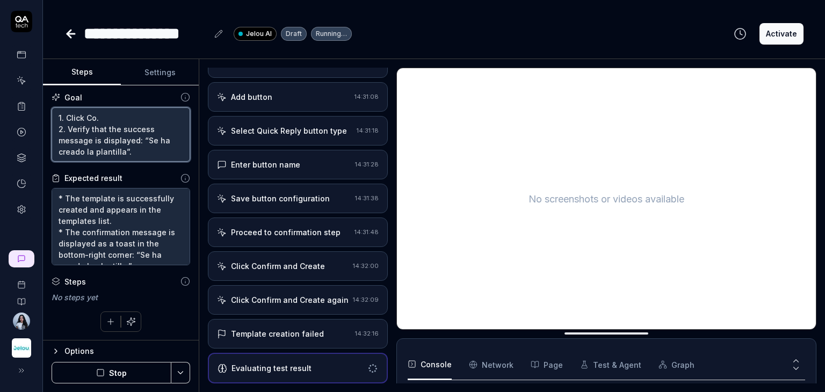
type textarea "*"
type textarea "1. Click Con. 2. Verify that the success message is displayed: “Se ha creado la…"
type textarea "*"
type textarea "1. Click Conf. 2. Verify that the success message is displayed: “Se ha creado l…"
type textarea "*"
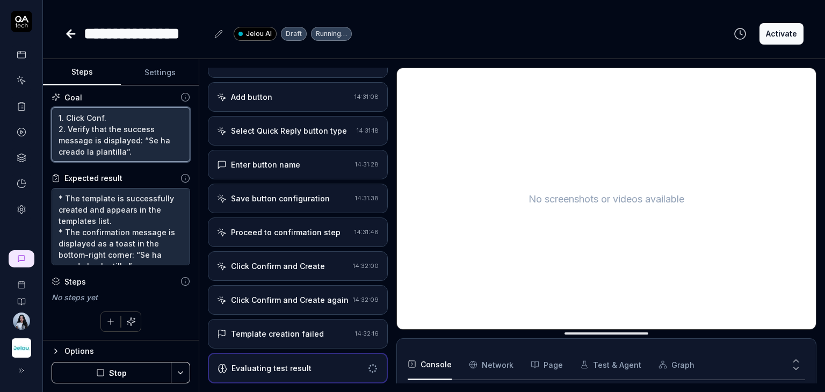
type textarea "1. Click Confi. 2. Verify that the success message is displayed: “Se ha creado …"
type textarea "*"
type textarea "1. Click Confir. 2. Verify that the success message is displayed: “Se ha creado…"
type textarea "*"
type textarea "1. Click Confirm. 2. Verify that the success message is displayed: “Se ha cread…"
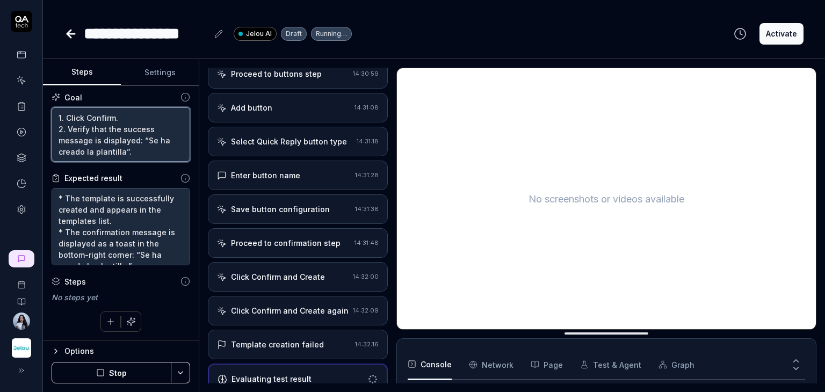
scroll to position [572, 0]
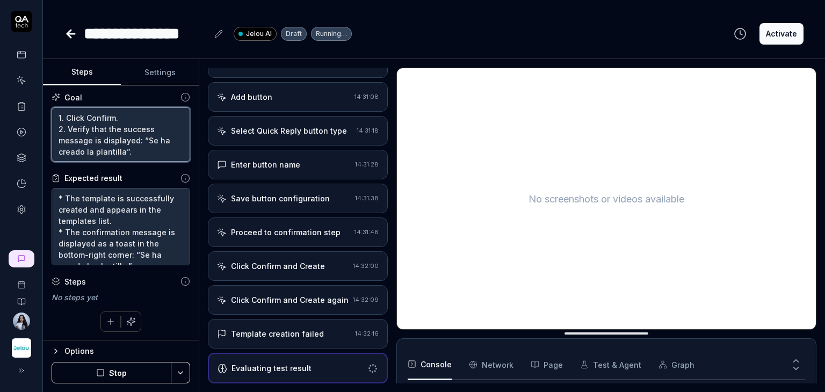
type textarea "*"
type textarea "1. Click Confirma. 2. Verify that the success message is displayed: “Se ha crea…"
type textarea "*"
type textarea "1. Click Confirmar. 2. Verify that the success message is displayed: “Se ha cre…"
type textarea "*"
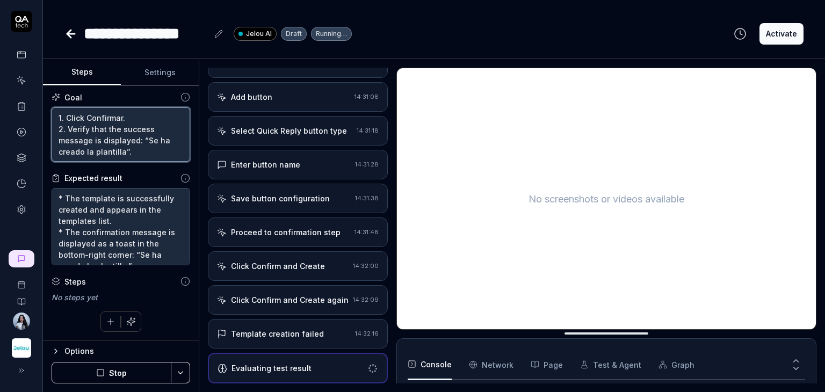
type textarea "1. Click Confirmar . 2. Verify that the success message is displayed: “Se ha cr…"
type textarea "*"
type textarea "1. Click Confirmar y. 2. Verify that the success message is displayed: “Se ha c…"
type textarea "*"
type textarea "1. Click Confirmar y . 2. Verify that the success message is displayed: “Se ha …"
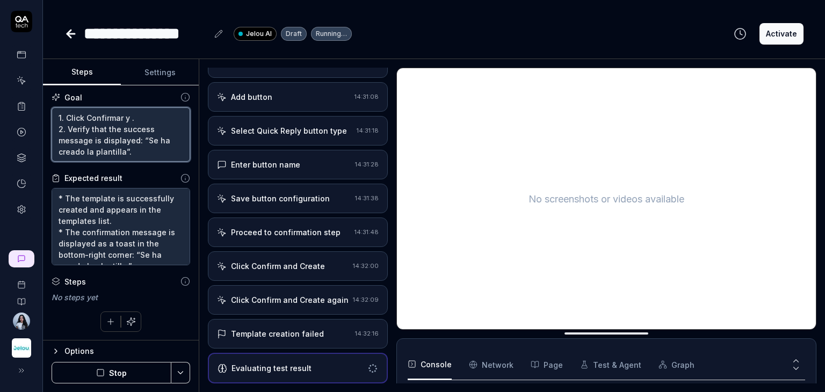
type textarea "*"
type textarea "1. Click Confirmar y c. 2. Verify that the success message is displayed: “Se ha…"
type textarea "*"
type textarea "1. Click Confirmar y cr. 2. Verify that the success message is displayed: “Se h…"
type textarea "*"
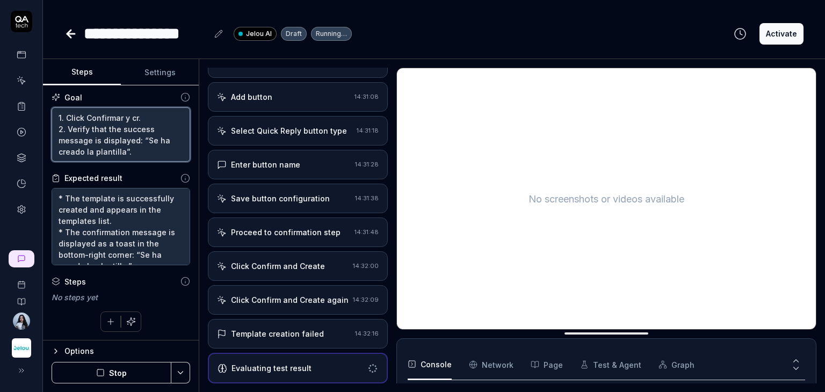
type textarea "1. Click Confirmar y cre. 2. Verify that the success message is displayed: “Se …"
type textarea "*"
type textarea "1. Click Confirmar y crea. 2. Verify that the success message is displayed: “Se…"
type textarea "*"
type textarea "1. Click Confirmar y crear. 2. Verify that the success message is displayed: “S…"
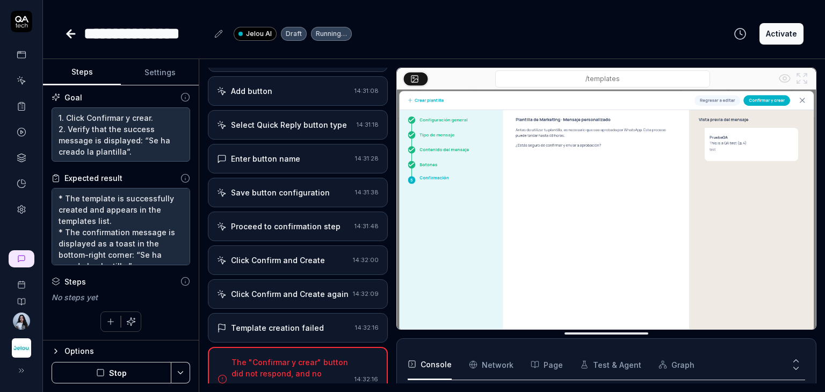
scroll to position [574, 0]
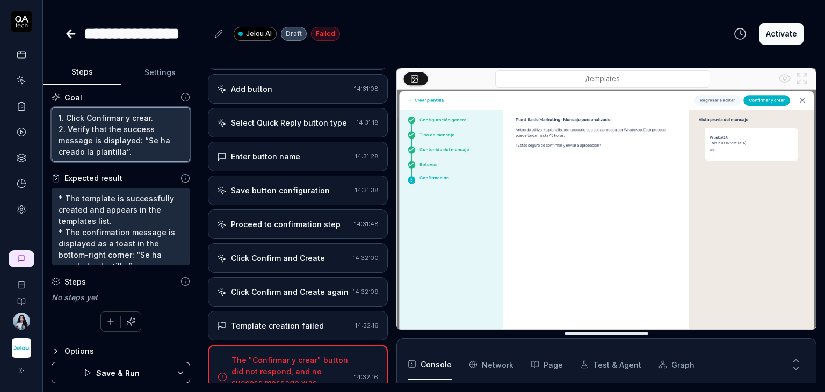
drag, startPoint x: 140, startPoint y: 156, endPoint x: 31, endPoint y: 106, distance: 119.5
click at [31, 106] on div "**********" at bounding box center [412, 196] width 825 height 392
paste textarea "and Create. 2. Save the changes. 2. Verify that the success message "The templa…"
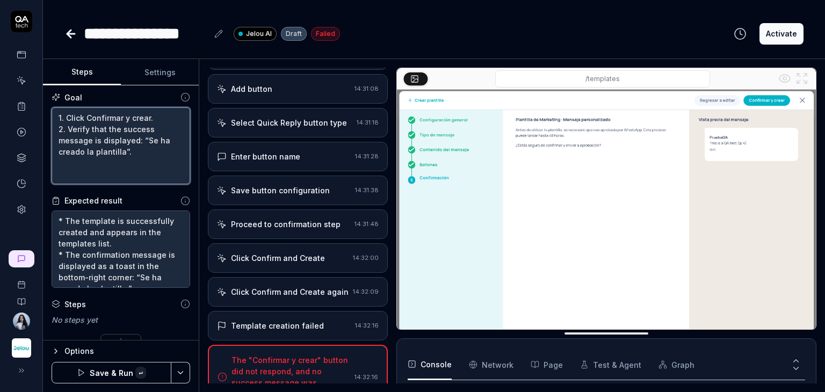
type textarea "*"
type textarea "1. Click Confirm and Create. 2. Save the changes. 2. Verify that the success me…"
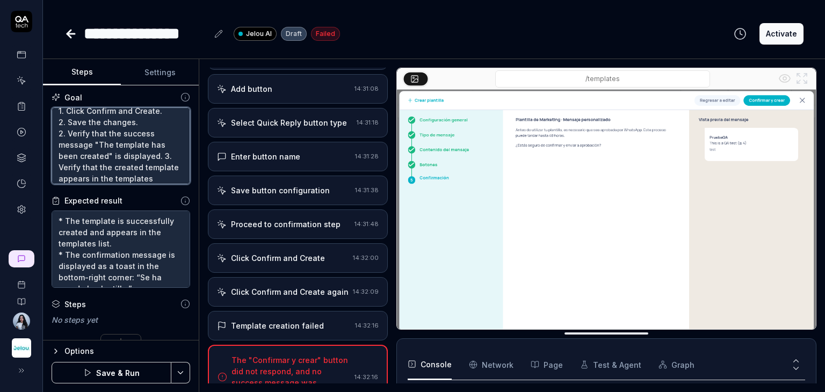
scroll to position [0, 0]
click at [57, 143] on textarea "1. Click Confirm and Create. 2. Save the changes. 2. Verify that the success me…" at bounding box center [121, 145] width 139 height 77
type textarea "*"
type textarea "1. Click Confirm and Create. 2. Save the changes. 3. Verify that the success me…"
click at [159, 162] on textarea "1. Click Confirm and Create. 2. Save the changes. 3. Verify that the success me…" at bounding box center [121, 145] width 139 height 77
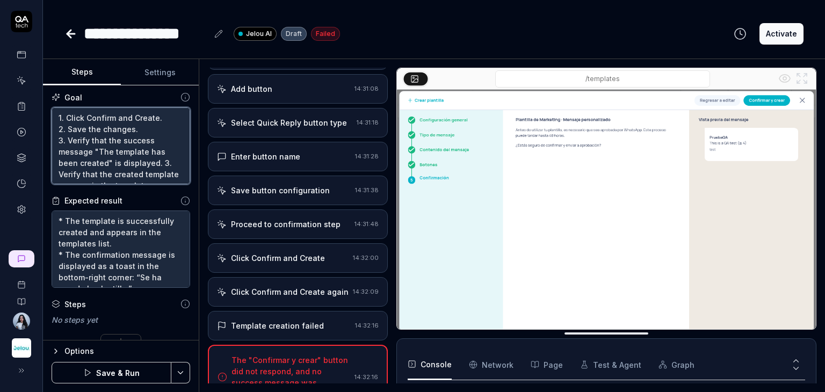
type textarea "*"
type textarea "1. Click Confirm and Create. 2. Save the changes. 3. Verify that the success me…"
drag, startPoint x: 65, startPoint y: 178, endPoint x: 49, endPoint y: 176, distance: 15.7
click at [49, 176] on div "Goal 1. Click Confirm and Create. 2. Save the changes. 3. Verify that the succe…" at bounding box center [121, 212] width 156 height 255
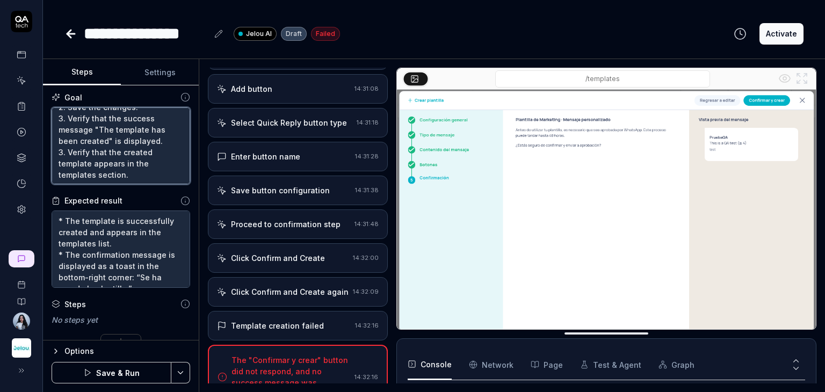
click at [66, 155] on textarea "1. Click Confirm and Create. 2. Save the changes. 3. Verify that the success me…" at bounding box center [121, 145] width 139 height 77
drag, startPoint x: 62, startPoint y: 153, endPoint x: 42, endPoint y: 154, distance: 19.9
click at [42, 154] on div "**********" at bounding box center [412, 196] width 825 height 392
type textarea "*"
type textarea "1. Click Confirm and Create. 2. Save the changes. 3. Verify that the success me…"
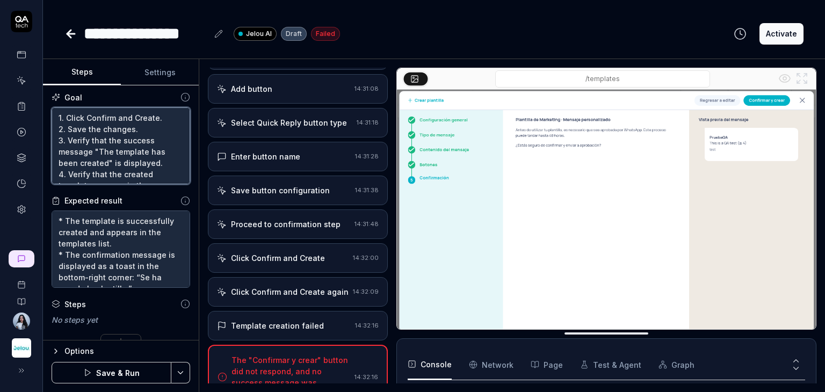
scroll to position [0, 0]
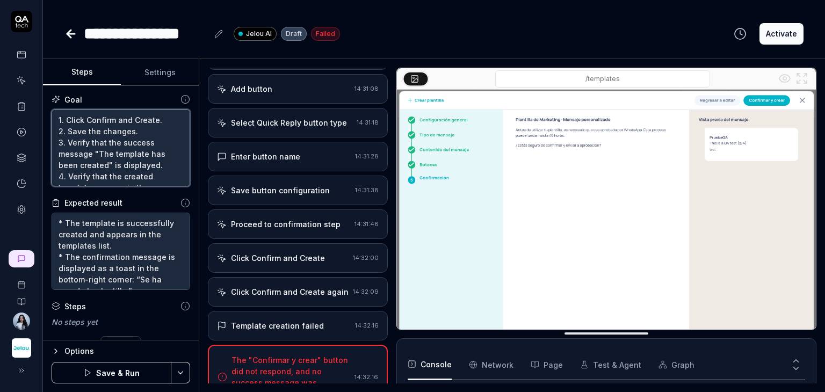
drag, startPoint x: 133, startPoint y: 171, endPoint x: -7, endPoint y: 85, distance: 164.5
click at [0, 85] on html "**********" at bounding box center [412, 236] width 825 height 473
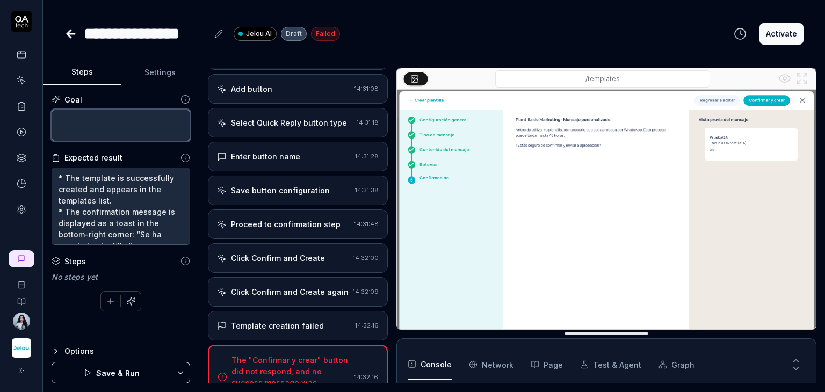
type textarea "*"
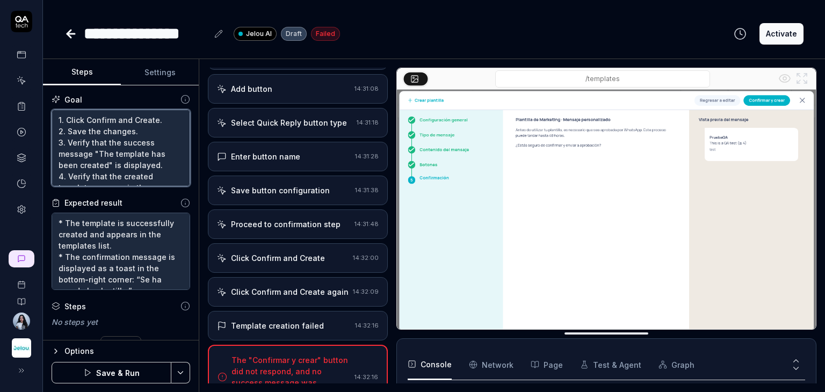
type textarea "1. Click Confirm and Create. 2. Save the changes. 3. Verify that the success me…"
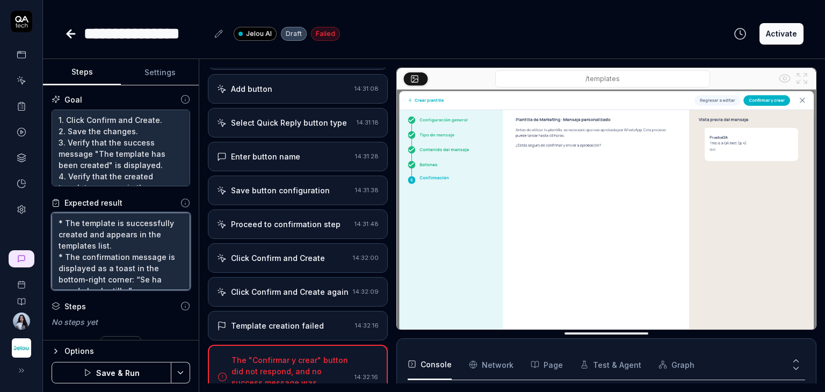
click at [107, 256] on textarea "* The template is successfully created and appears in the templates list. * The…" at bounding box center [121, 251] width 139 height 77
click at [140, 283] on textarea "* The template is successfully created and appears in the templates list. * The…" at bounding box center [121, 251] width 139 height 77
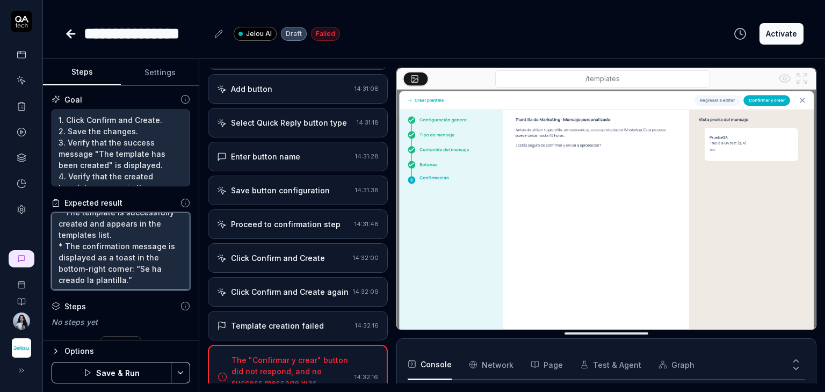
scroll to position [0, 0]
drag, startPoint x: 142, startPoint y: 280, endPoint x: 15, endPoint y: 193, distance: 153.5
click at [15, 193] on div "**********" at bounding box center [412, 196] width 825 height 392
paste textarea "The changes are successfully saved. The success message "The template has been …"
type textarea "*"
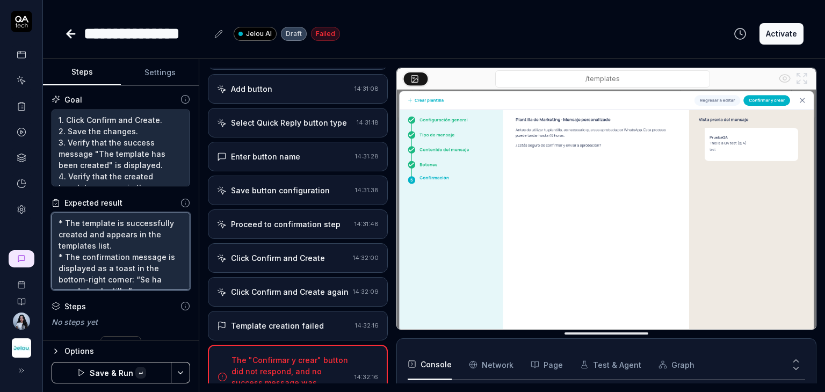
type textarea "The changes are successfully saved. The success message "The template has been …"
click at [63, 221] on textarea "The changes are successfully saved. The success message "The template has been …" at bounding box center [121, 251] width 139 height 77
click at [59, 221] on textarea "The changes are successfully saved. The success message "The template has been …" at bounding box center [121, 251] width 139 height 77
type textarea "*"
type textarea "*The changes are successfully saved. The success message "The template has been…"
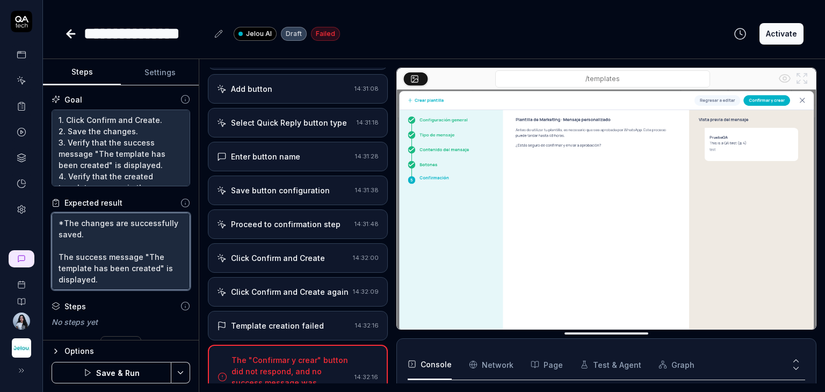
type textarea "*"
type textarea "* The changes are successfully saved. The success message "The template has bee…"
click at [60, 239] on textarea "* The changes are successfully saved. The success message "The template has bee…" at bounding box center [121, 251] width 139 height 77
click at [61, 246] on textarea "* The changes are successfully saved. The success message "The template has bee…" at bounding box center [121, 251] width 139 height 77
type textarea "*"
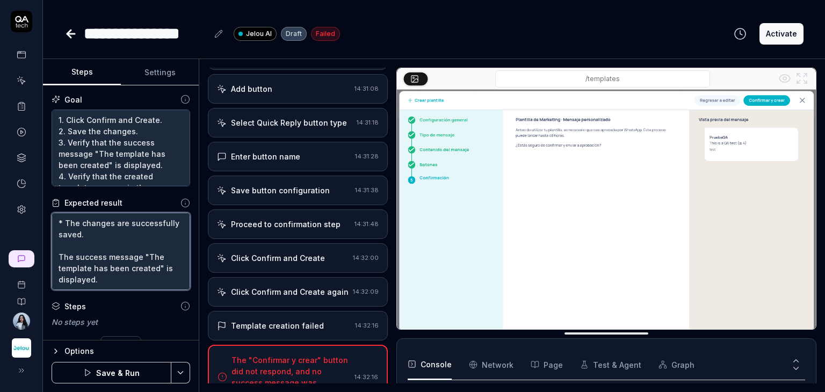
type textarea "* The changes are successfully saved. The success message "The template has bee…"
click at [59, 242] on textarea "* The changes are successfully saved. The success message "The template has bee…" at bounding box center [121, 251] width 139 height 77
type textarea "*"
type textarea "* The changes are successfully saved. *The success message "The template has be…"
type textarea "*"
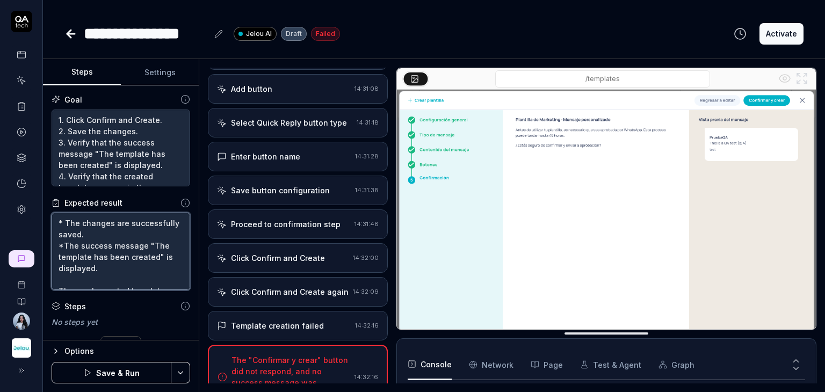
type textarea "* The changes are successfully saved. * The success message "The template has b…"
click at [60, 285] on textarea "* The changes are successfully saved. * The success message "The template has b…" at bounding box center [121, 251] width 139 height 77
type textarea "*"
type textarea "* The changes are successfully saved. * The success message "The template has b…"
type textarea "*"
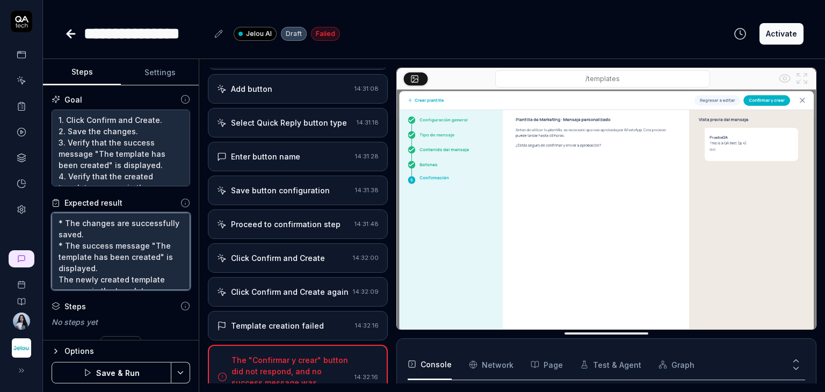
type textarea "* The changes are successfully saved. * The success message "The template has b…"
type textarea "*"
type textarea "* The changes are successfully saved. * The success message "The template has b…"
type textarea "*"
type textarea "* The changes are successfully saved. * The success message "The template has b…"
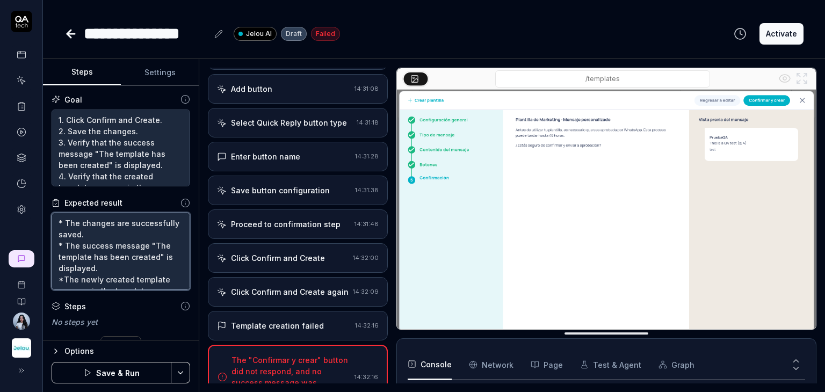
scroll to position [22, 0]
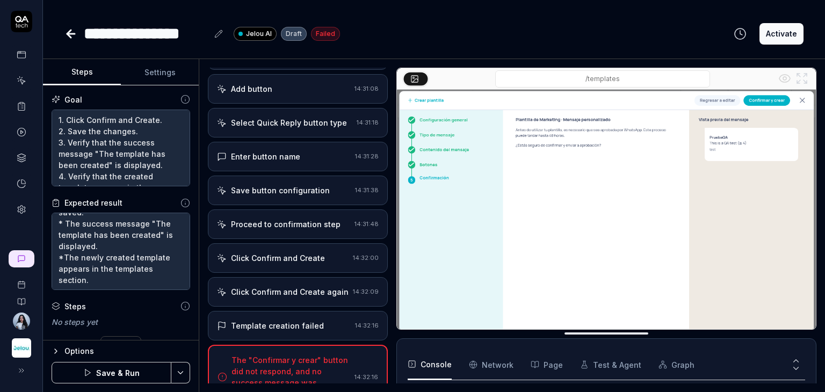
click at [162, 70] on button "Settings" at bounding box center [160, 73] width 78 height 26
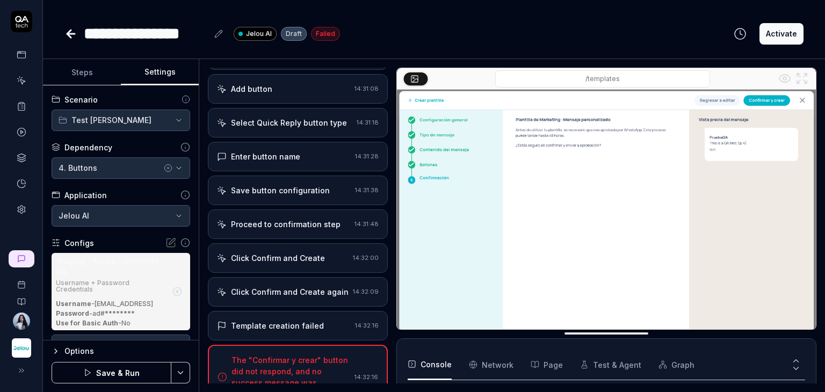
click at [103, 69] on button "Steps" at bounding box center [82, 73] width 78 height 26
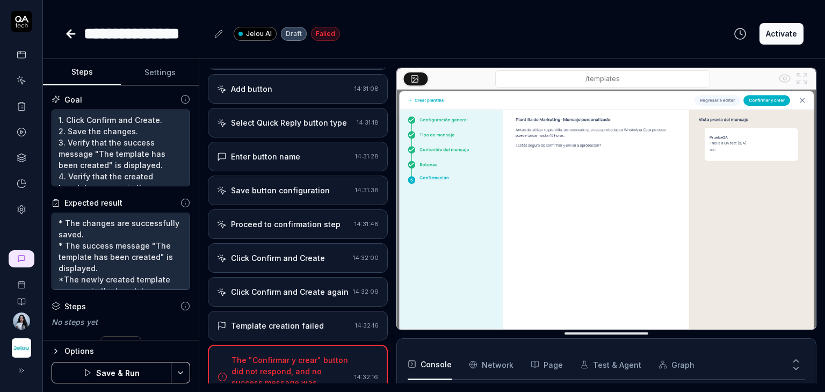
click at [120, 366] on button "Save & Run" at bounding box center [112, 372] width 120 height 21
type textarea "*"
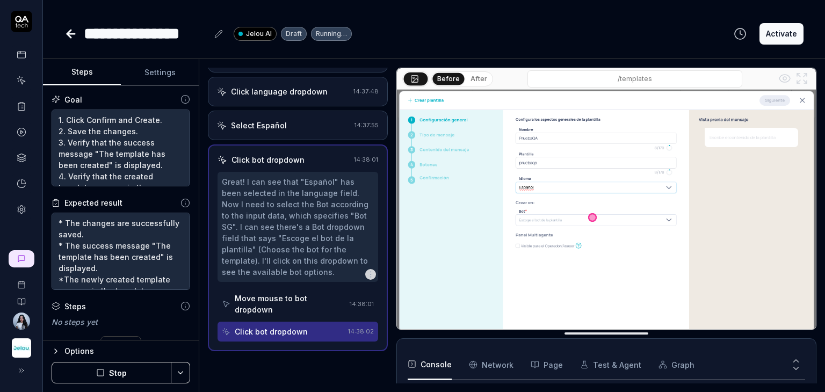
scroll to position [142, 0]
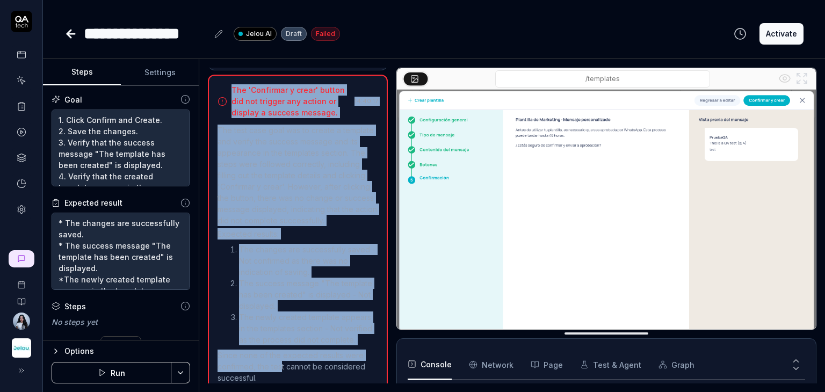
scroll to position [943, 0]
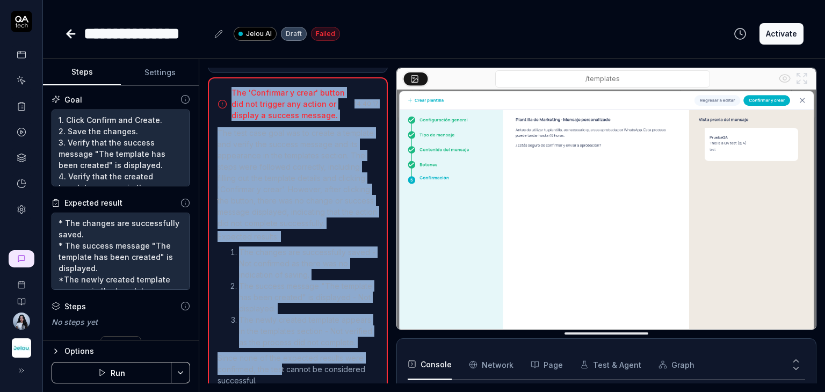
drag, startPoint x: 282, startPoint y: 360, endPoint x: 228, endPoint y: 88, distance: 277.1
click at [228, 88] on div "The 'Confirmar y crear' button did not trigger any action or display a success …" at bounding box center [298, 237] width 180 height 321
copy div "The 'Confirmar y crear' button did not trigger any action or display a success …"
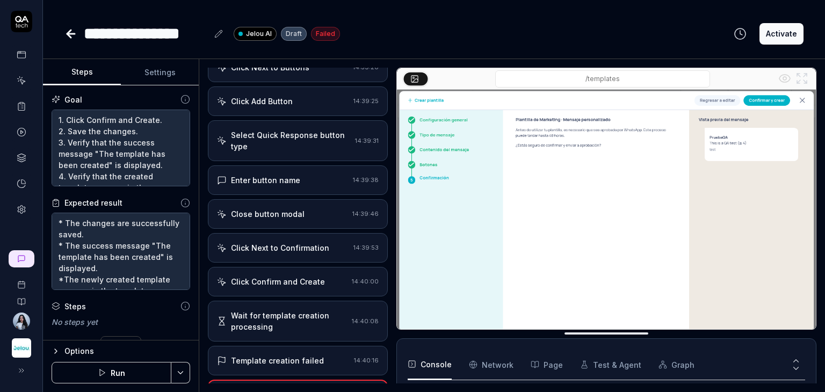
scroll to position [621, 0]
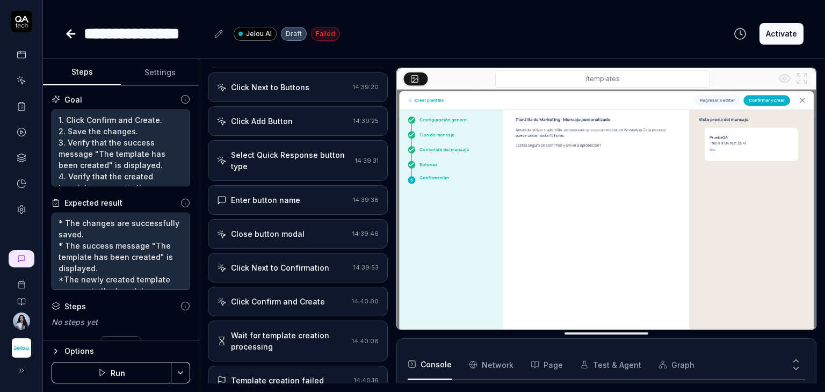
click at [71, 38] on icon at bounding box center [70, 33] width 13 height 13
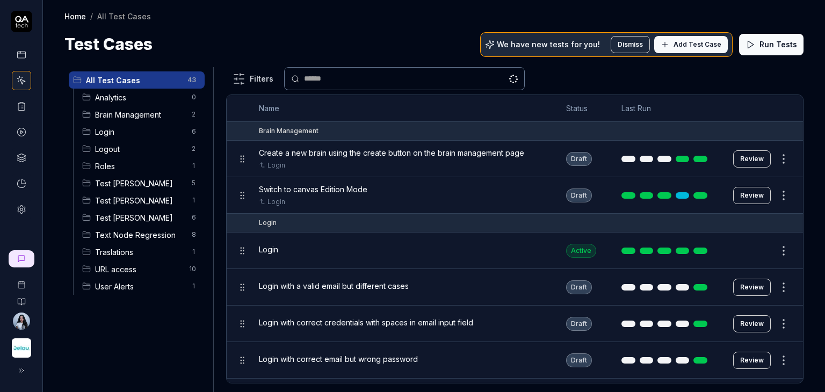
click at [131, 212] on span "Test [PERSON_NAME]" at bounding box center [140, 217] width 90 height 11
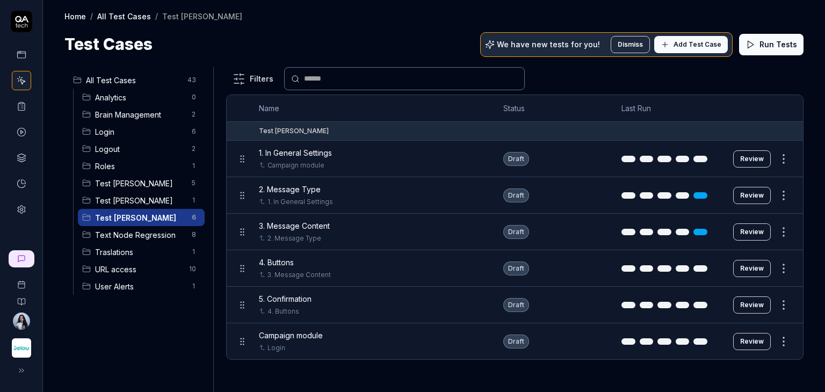
click at [750, 267] on button "Review" at bounding box center [753, 268] width 38 height 17
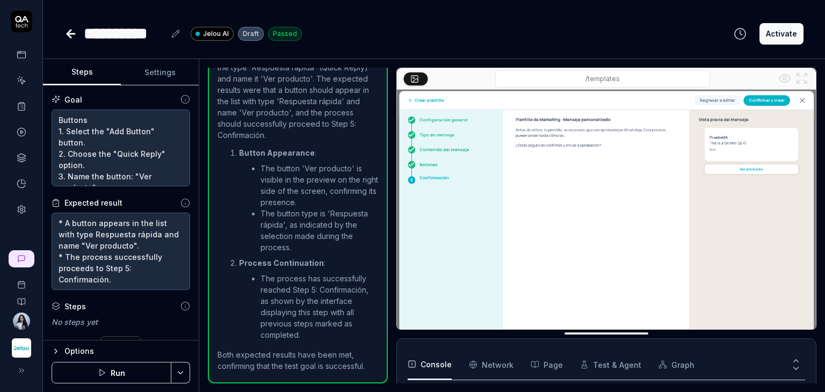
scroll to position [83, 0]
click at [134, 373] on button "Run" at bounding box center [112, 372] width 120 height 21
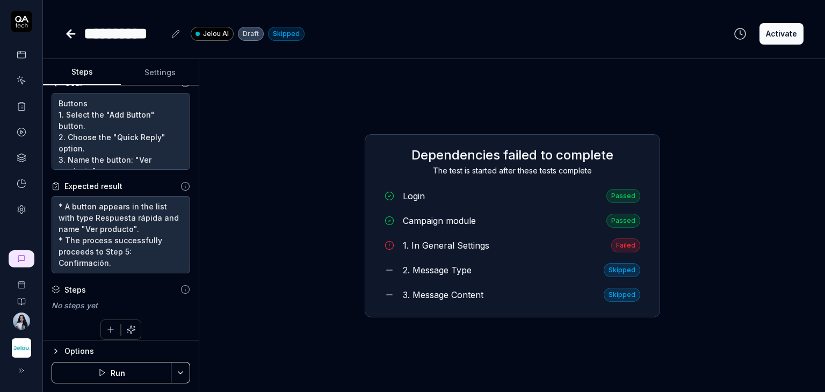
scroll to position [24, 0]
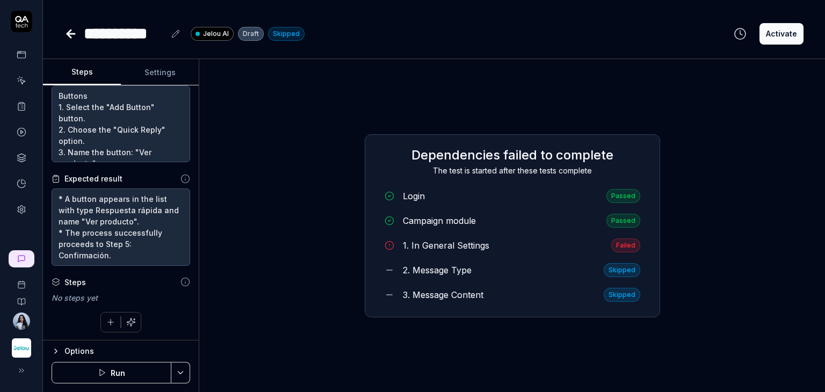
click at [71, 38] on icon at bounding box center [70, 33] width 13 height 13
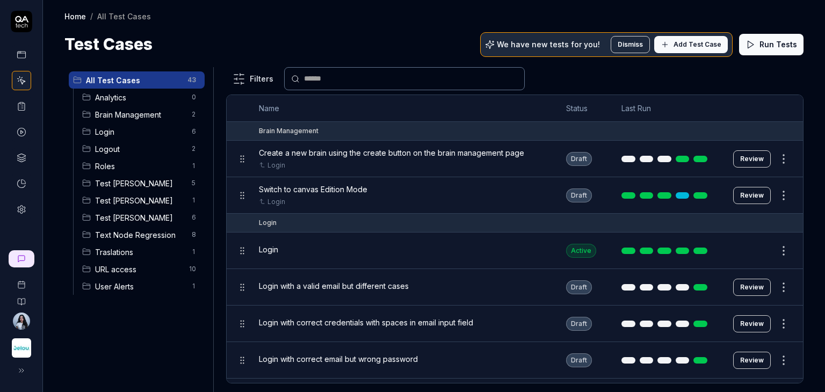
click at [96, 215] on span "Test Nadia" at bounding box center [140, 217] width 90 height 11
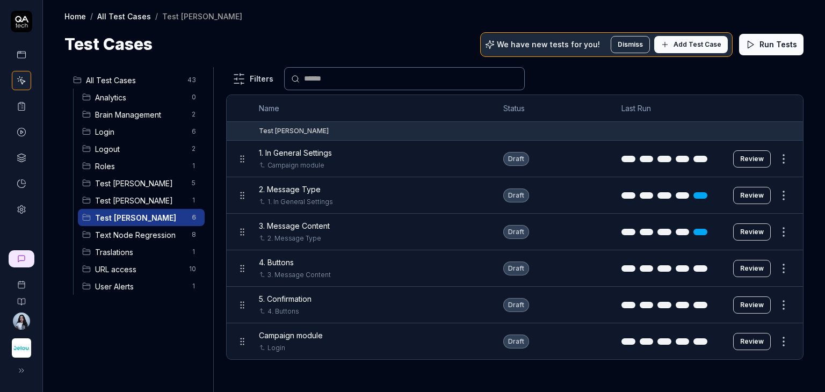
click at [751, 156] on button "Review" at bounding box center [753, 158] width 38 height 17
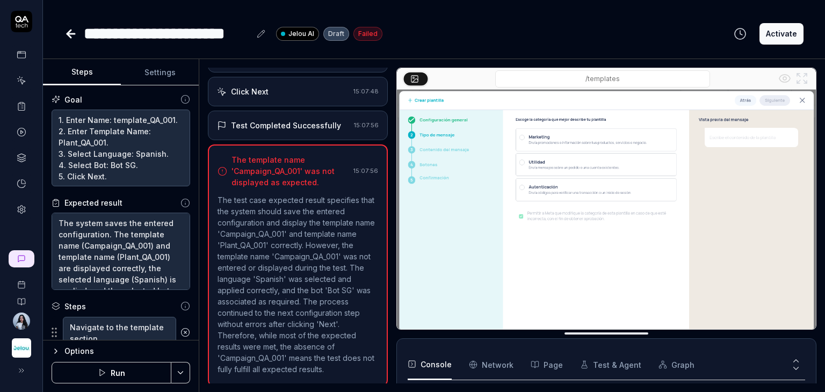
scroll to position [83, 0]
type textarea "*"
drag, startPoint x: 129, startPoint y: 178, endPoint x: 49, endPoint y: 100, distance: 111.7
click at [49, 100] on div "Goal 1. Enter Name: template_QA_001. 2. Enter Template Name: Plant_QA_001. 3. S…" at bounding box center [121, 212] width 156 height 255
paste textarea "Assign a random name to the Name field, following these conditions: Minimum: 4 …"
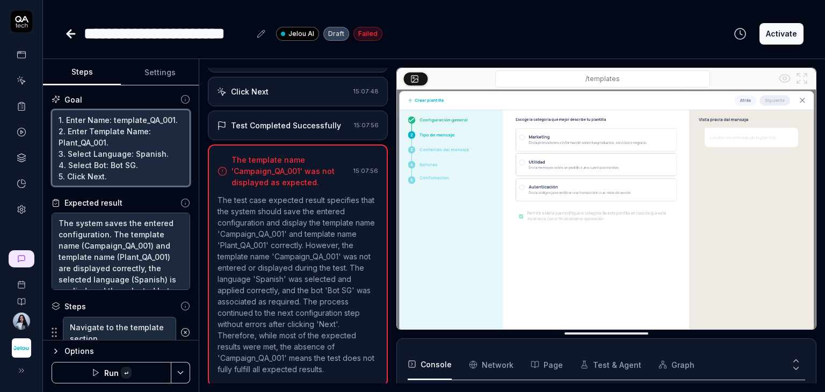
type textarea "Assign a random name to the Name field, following these conditions: Minimum: 4 …"
click at [61, 119] on textarea "Assign a random name to the Name field, following these conditions: Minimum: 4 …" at bounding box center [121, 148] width 139 height 77
click at [60, 120] on textarea "Assign a random name to the Name field, following these conditions: Minimum: 4 …" at bounding box center [121, 148] width 139 height 77
type textarea "*"
type textarea "1Assign a random name to the Name field, following these conditions: Minimum: 4…"
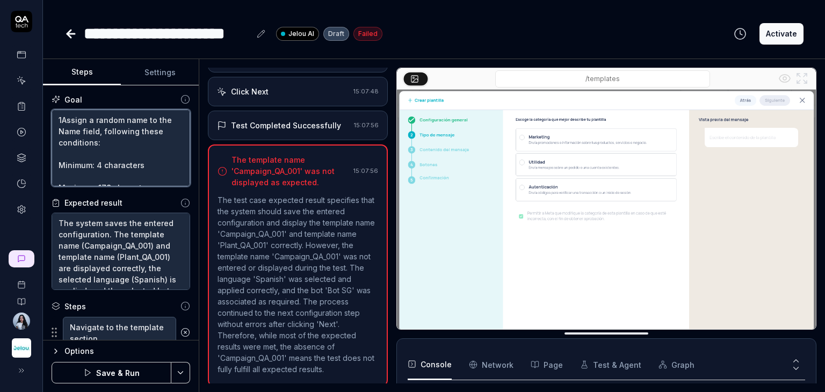
type textarea "*"
type textarea "1.Assign a random name to the Name field, following these conditions: Minimum: …"
type textarea "*"
type textarea "1. Assign a random name to the Name field, following these conditions: Minimum:…"
click at [58, 166] on textarea "1. Assign a random name to the Name field, following these conditions: Minimum:…" at bounding box center [121, 148] width 139 height 77
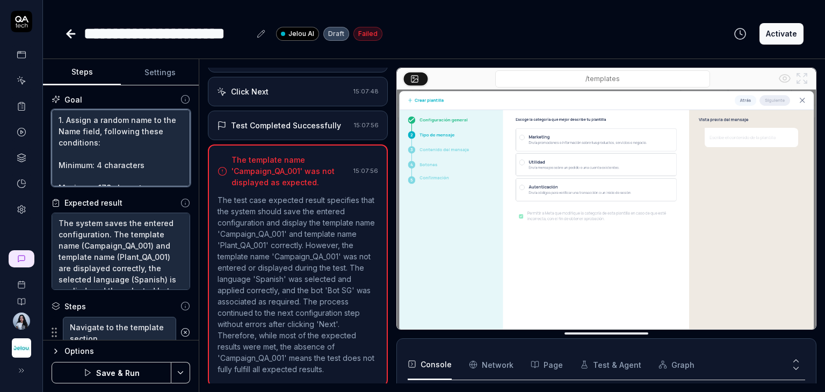
type textarea "*"
type textarea "1. Assign a random name to the Name field, following these conditions: Minimum:…"
type textarea "*"
type textarea "1. Assign a random name to the Name field, following these conditions: 2Minimum…"
type textarea "*"
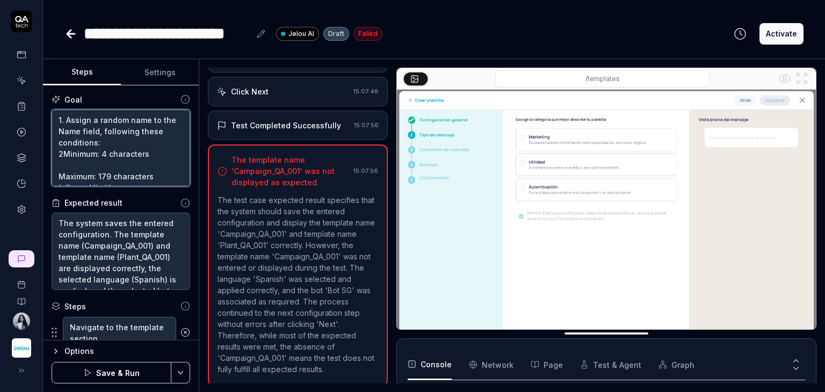
type textarea "1. Assign a random name to the Name field, following these conditions: 2.Minimu…"
type textarea "*"
type textarea "1. Assign a random name to the Name field, following these conditions: 2. Minim…"
click at [66, 164] on textarea "1. Assign a random name to the Name field, following these conditions: 2. Minim…" at bounding box center [121, 148] width 139 height 77
type textarea "*"
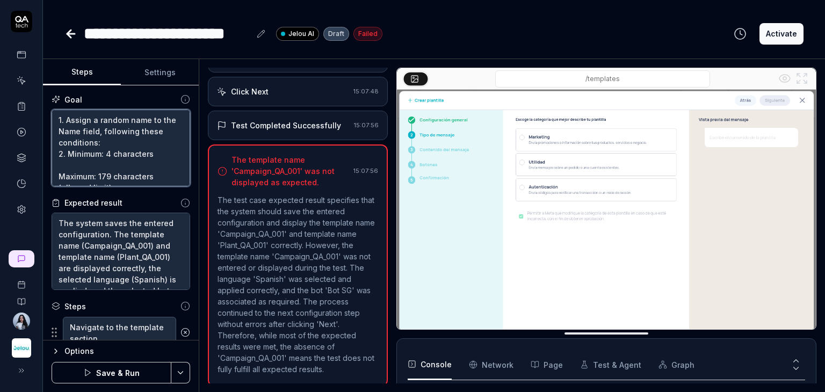
type textarea "1. Assign a random name to the Name field, following these conditions: 2. Minim…"
click at [60, 164] on textarea "1. Assign a random name to the Name field, following these conditions: 2. Minim…" at bounding box center [121, 148] width 139 height 77
type textarea "*"
type textarea "1. Assign a random name to the Name field, following these conditions: 2. Minim…"
type textarea "*"
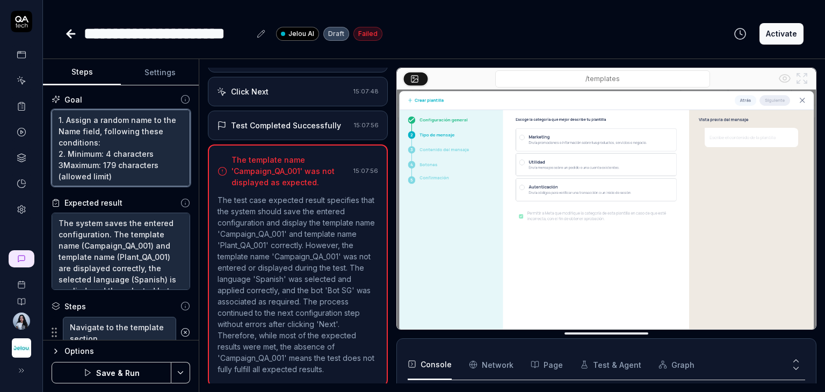
type textarea "1. Assign a random name to the Name field, following these conditions: 2. Minim…"
type textarea "*"
type textarea "1. Assign a random name to the Name field, following these conditions: 2. Minim…"
drag, startPoint x: 69, startPoint y: 151, endPoint x: 60, endPoint y: 150, distance: 8.6
click at [55, 152] on textarea "1. Assign a random name to the Name field, following these conditions: 2. Minim…" at bounding box center [121, 148] width 139 height 77
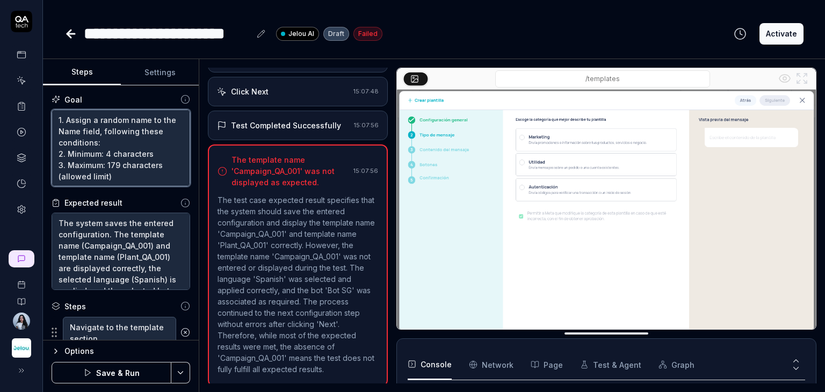
type textarea "*"
type textarea "1. Assign a random name to the Name field, following these conditions: 1Minimum…"
type textarea "*"
type textarea "1. Assign a random name to the Name field, following these conditions: 1.Minimu…"
type textarea "*"
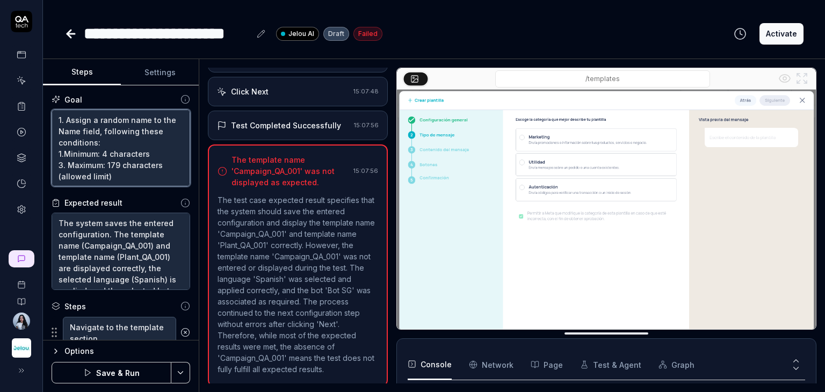
type textarea "1. Assign a random name to the Name field, following these conditions: 1.1Minim…"
type textarea "*"
type textarea "1. Assign a random name to the Name field, following these conditions: 1.1 Mini…"
drag, startPoint x: 67, startPoint y: 162, endPoint x: 53, endPoint y: 145, distance: 22.5
click at [49, 160] on div "Goal 1. Assign a random name to the Name field, following these conditions: 1.1…" at bounding box center [121, 212] width 156 height 255
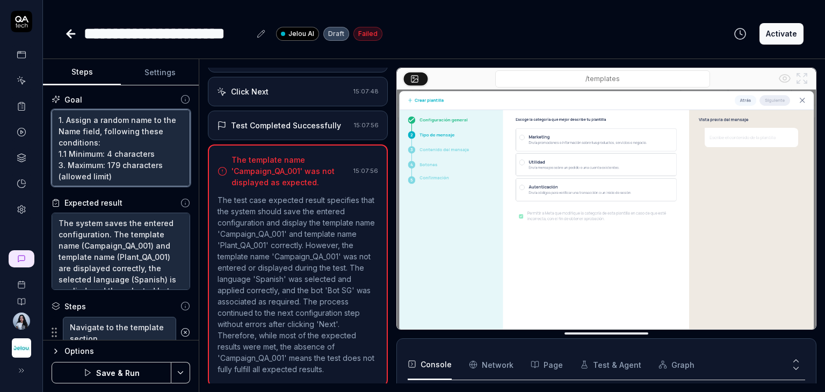
type textarea "*"
type textarea "1. Assign a random name to the Name field, following these conditions: 1.1 Mini…"
type textarea "*"
type textarea "1. Assign a random name to the Name field, following these conditions: 1.1 Mini…"
type textarea "*"
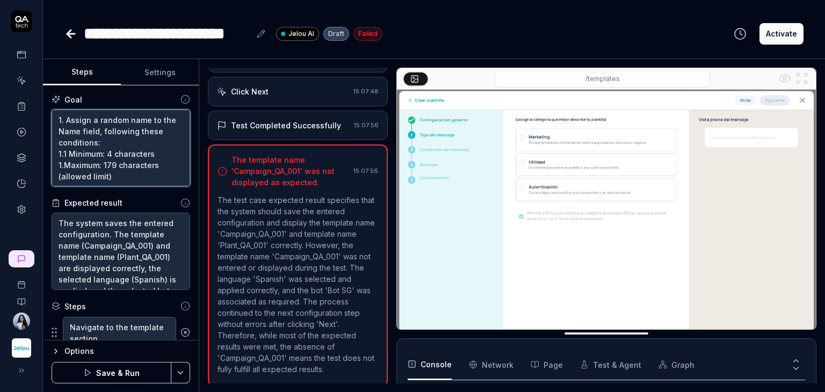
type textarea "1. Assign a random name to the Name field, following these conditions: 1.1 Mini…"
type textarea "*"
type textarea "1. Assign a random name to the Name field, following these conditions: 1.1 Mini…"
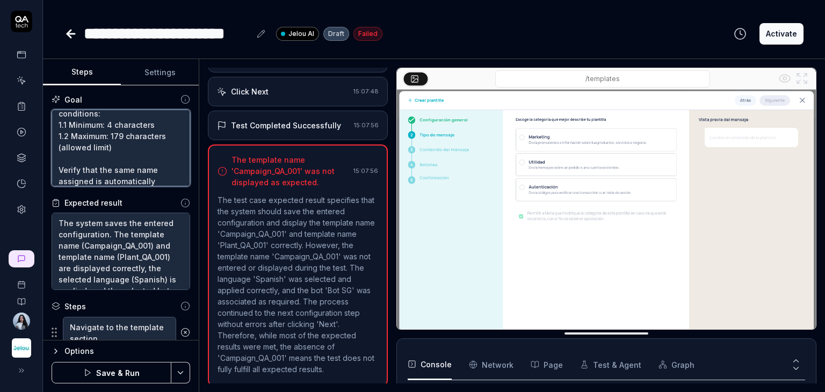
scroll to position [54, 0]
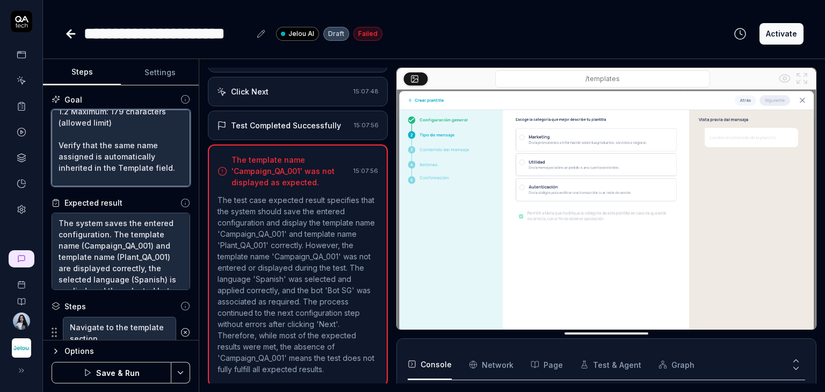
click at [57, 143] on textarea "1. Assign a random name to the Name field, following these conditions: 1.1 Mini…" at bounding box center [121, 148] width 139 height 77
type textarea "*"
type textarea "1. Assign a random name to the Name field, following these conditions: 1.1 Mini…"
type textarea "*"
type textarea "1. Assign a random name to the Name field, following these conditions: 1.1 Mini…"
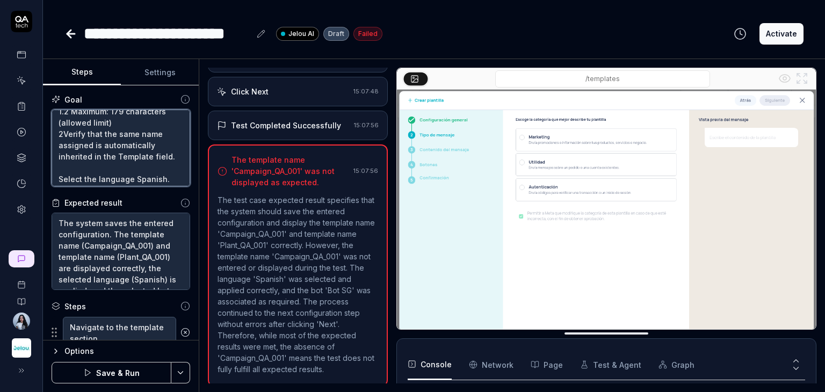
type textarea "*"
type textarea "1. Assign a random name to the Name field, following these conditions: 1.1 Mini…"
type textarea "*"
type textarea "1. Assign a random name to the Name field, following these conditions: 1.1 Mini…"
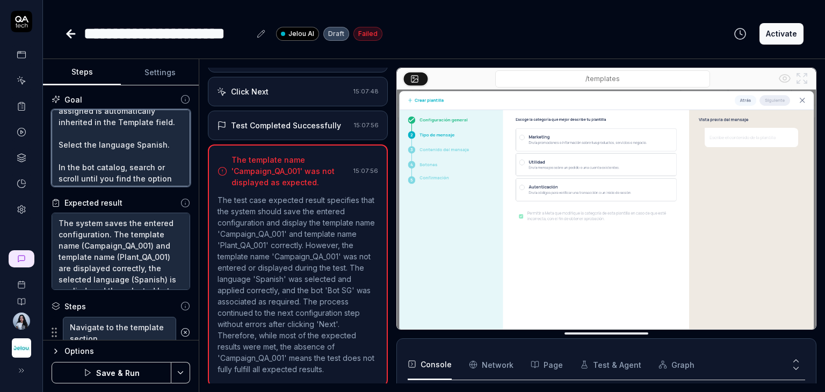
scroll to position [107, 0]
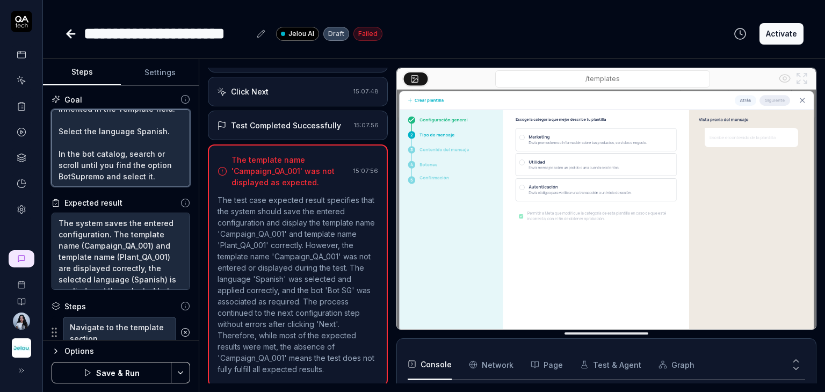
click at [60, 139] on textarea "1. Assign a random name to the Name field, following these conditions: 1.1 Mini…" at bounding box center [121, 148] width 139 height 77
type textarea "*"
type textarea "1. Assign a random name to the Name field, following these conditions: 1.1 Mini…"
type textarea "*"
type textarea "1. Assign a random name to the Name field, following these conditions: 1.1 Mini…"
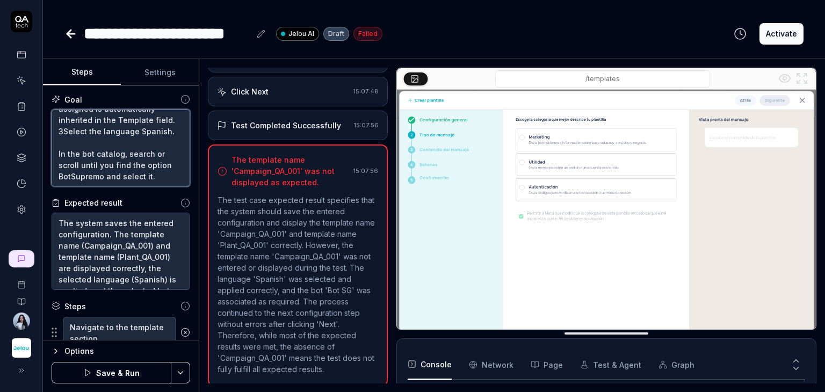
type textarea "*"
type textarea "1. Assign a random name to the Name field, following these conditions: 1.1 Mini…"
type textarea "*"
type textarea "1. Assign a random name to the Name field, following these conditions: 1.1 Mini…"
click at [57, 157] on textarea "1. Assign a random name to the Name field, following these conditions: 1.1 Mini…" at bounding box center [121, 148] width 139 height 77
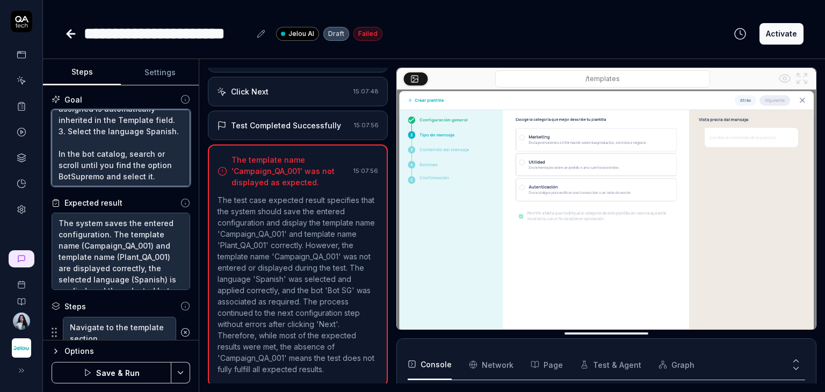
type textarea "*"
type textarea "1. Assign a random name to the Name field, following these conditions: 1.1 Mini…"
type textarea "*"
type textarea "1. Assign a random name to the Name field, following these conditions: 1.1 Mini…"
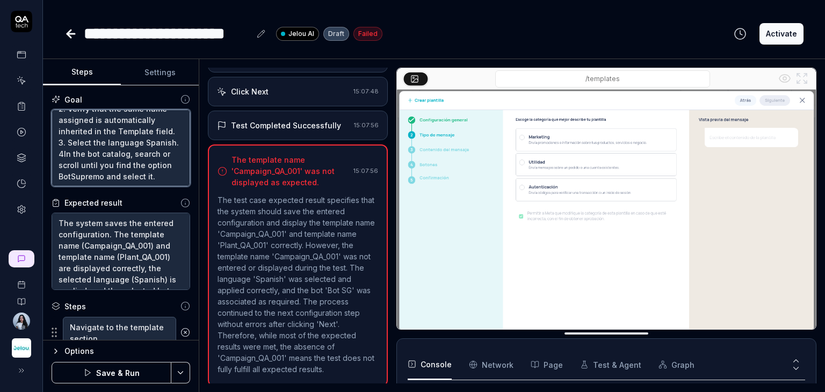
type textarea "*"
type textarea "1. Assign a random name to the Name field, following these conditions: 1.1 Mini…"
type textarea "*"
type textarea "1. Assign a random name to the Name field, following these conditions: 1.1 Mini…"
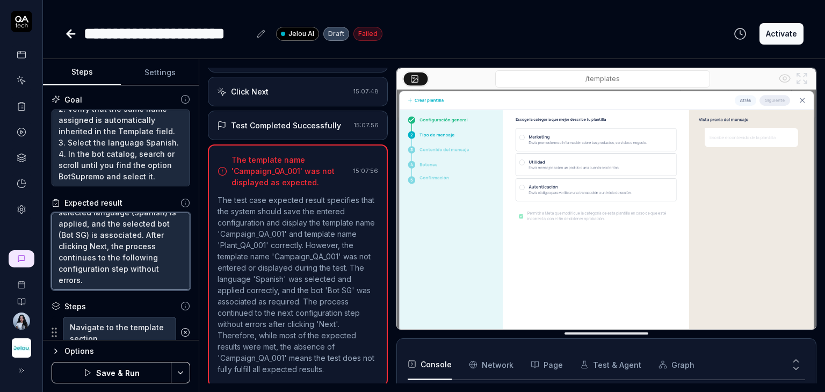
scroll to position [0, 0]
drag, startPoint x: 153, startPoint y: 281, endPoint x: -11, endPoint y: 175, distance: 194.8
click at [0, 175] on html "**********" at bounding box center [412, 236] width 825 height 473
type textarea "*"
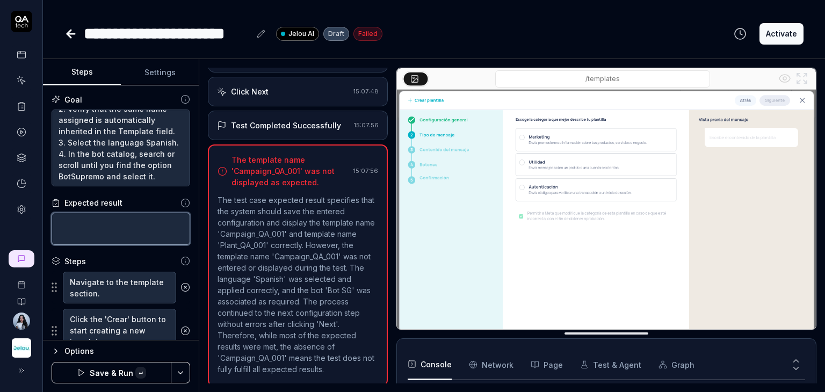
paste textarea "The General Configuration section should be checked or highlighted in green, an…"
type textarea "*"
type textarea "The General Configuration section should be checked or highlighted in green, an…"
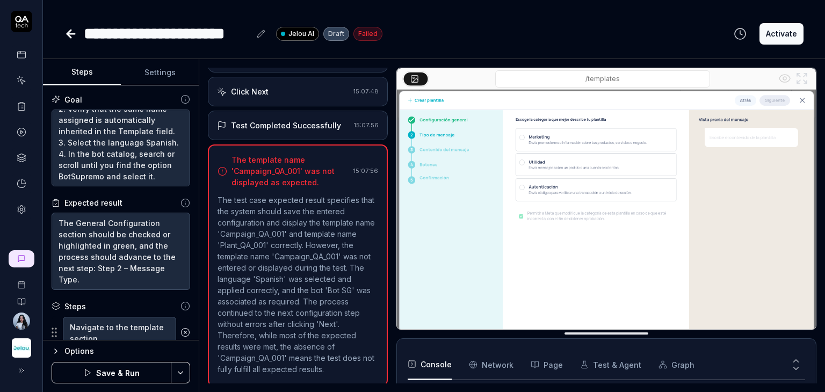
click at [155, 75] on button "Settings" at bounding box center [160, 73] width 78 height 26
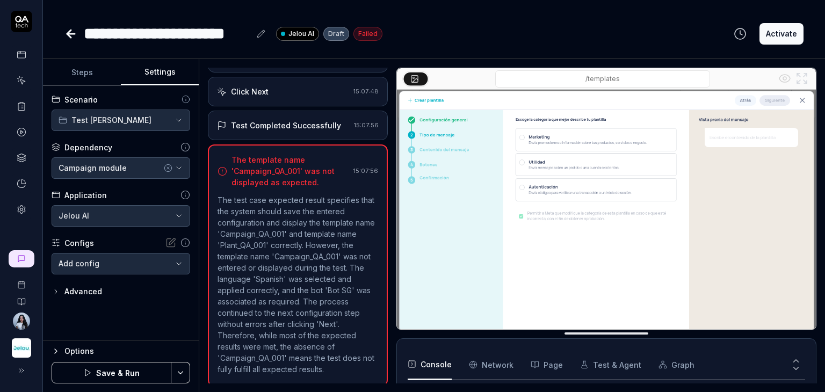
click at [100, 74] on button "Steps" at bounding box center [82, 73] width 78 height 26
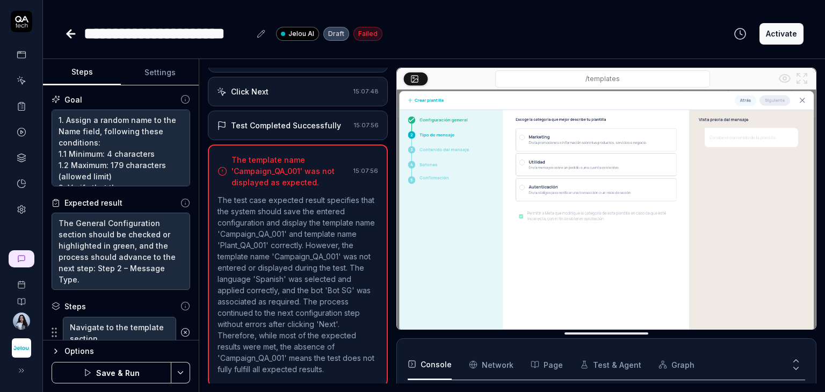
click at [120, 370] on button "Save & Run" at bounding box center [112, 372] width 120 height 21
type textarea "*"
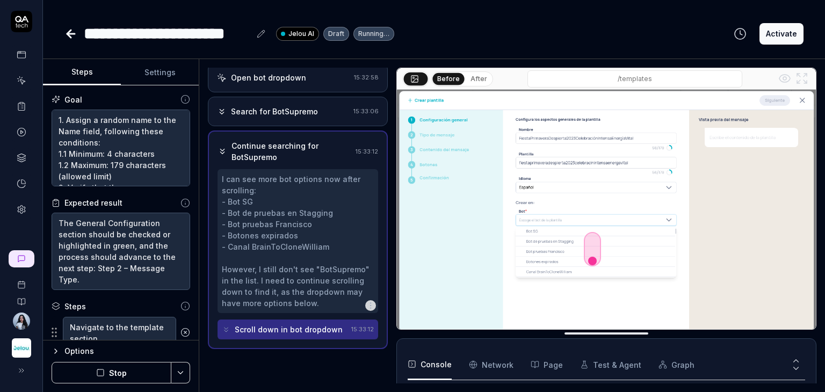
scroll to position [199, 0]
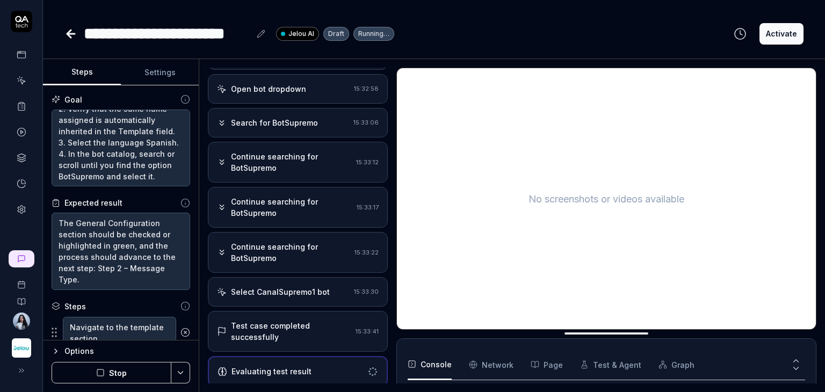
scroll to position [112, 0]
click at [88, 177] on textarea "1. Assign a random name to the Name field, following these conditions: 1.1 Mini…" at bounding box center [121, 148] width 139 height 77
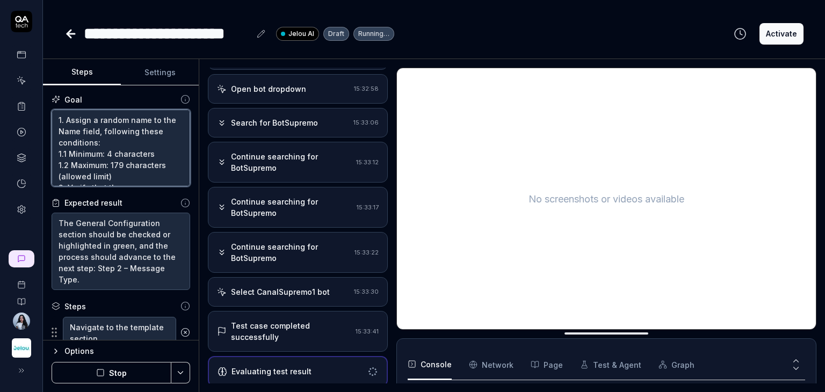
drag, startPoint x: 93, startPoint y: 177, endPoint x: 41, endPoint y: 111, distance: 83.4
click at [41, 111] on div "**********" at bounding box center [412, 196] width 825 height 392
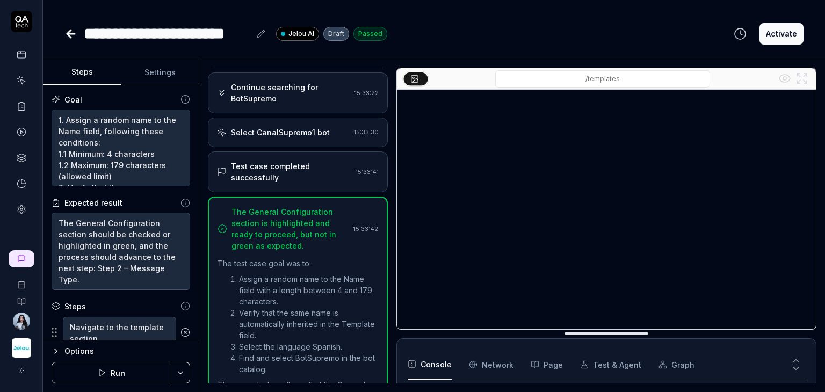
scroll to position [353, 0]
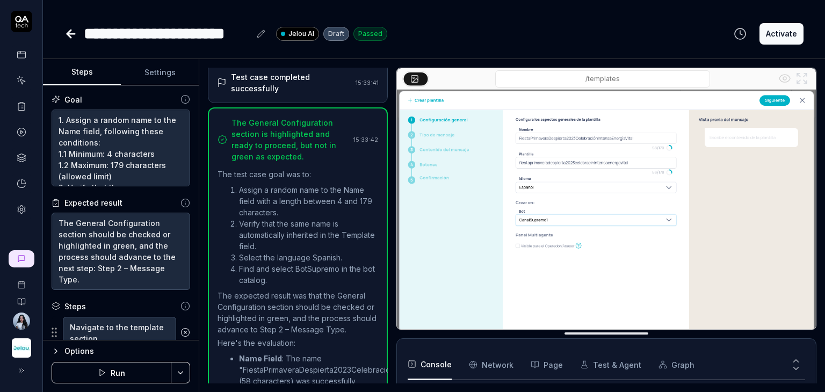
scroll to position [460, 0]
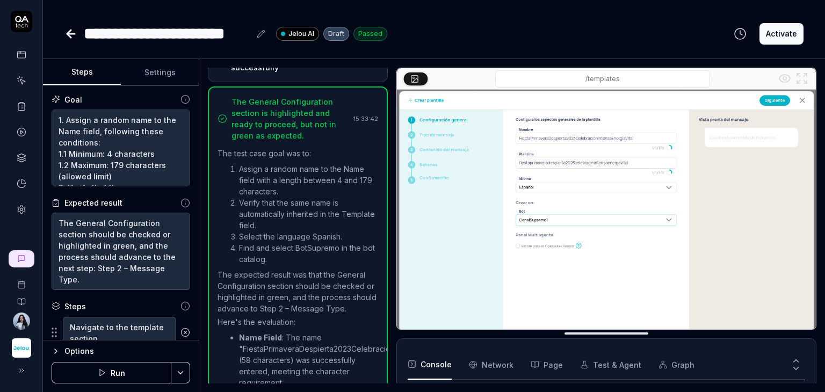
click at [328, 282] on p "The expected result was that the General Configuration section should be checke…" at bounding box center [298, 291] width 161 height 45
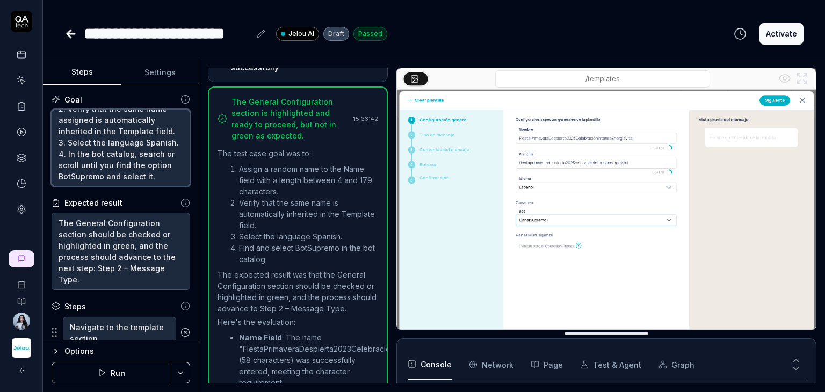
click at [87, 178] on textarea "1. Assign a random name to the Name field, following these conditions: 1.1 Mini…" at bounding box center [121, 148] width 139 height 77
type textarea "*"
type textarea "1. Assign a random name to the Name field, following these conditions: 1.1 Mini…"
type textarea "*"
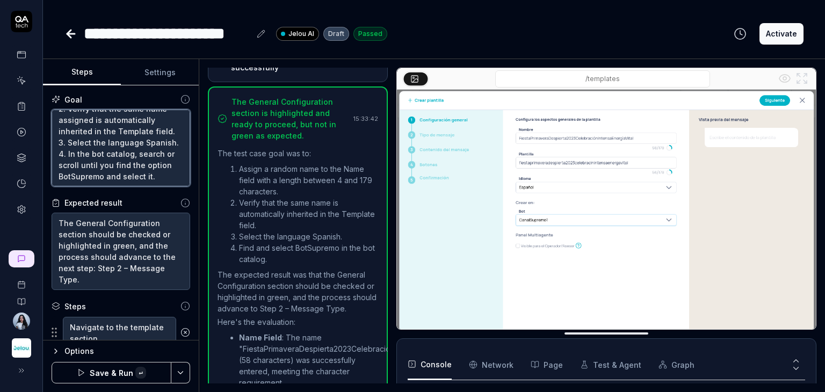
paste textarea "5. Click the next button"
type textarea "1. Assign a random name to the Name field, following these conditions: 1.1 Mini…"
type textarea "*"
click at [134, 149] on textarea "1. Assign a random name to the Name field, following these conditions: 1.1 Mini…" at bounding box center [121, 148] width 139 height 77
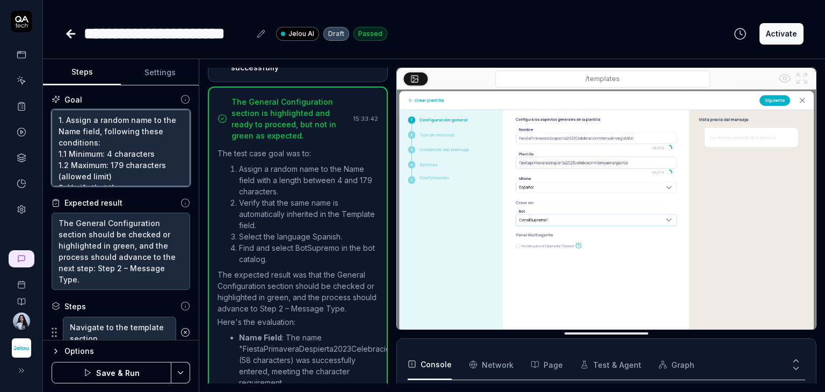
drag, startPoint x: 112, startPoint y: 176, endPoint x: 58, endPoint y: 119, distance: 78.3
click at [58, 119] on textarea "1. Assign a random name to the Name field, following these conditions: 1.1 Mini…" at bounding box center [121, 148] width 139 height 77
type textarea "1. Assign a random name to the Name field, following these conditions: 1.1 Mini…"
click at [125, 166] on textarea "1. Assign a random name to the Name field, following these conditions: 1.1 Mini…" at bounding box center [121, 148] width 139 height 77
type textarea "*"
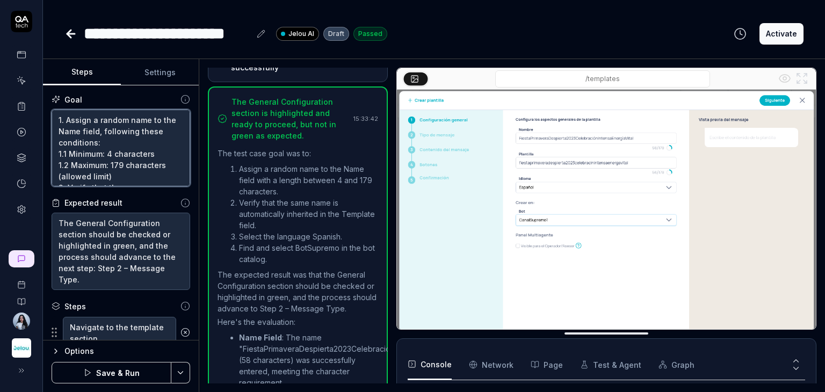
click at [112, 175] on textarea "1. Assign a random name to the Name field, following these conditions: 1.1 Mini…" at bounding box center [121, 148] width 139 height 77
type textarea "1. Assign a random name to the Name field, following these conditions: 1.1 Mini…"
type textarea "*"
type textarea "1. Assign a random name to the Name field, following these conditions: 1.1 Mini…"
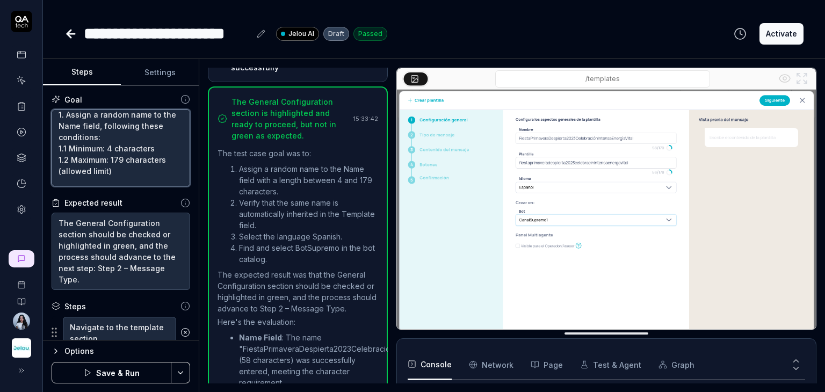
type textarea "*"
type textarea "1. Assign a random name to the Name field, following these conditions: 1.1 Mini…"
type textarea "*"
type textarea "1. Assign a random name to the Name field, following these conditions: 1.1 Mini…"
type textarea "*"
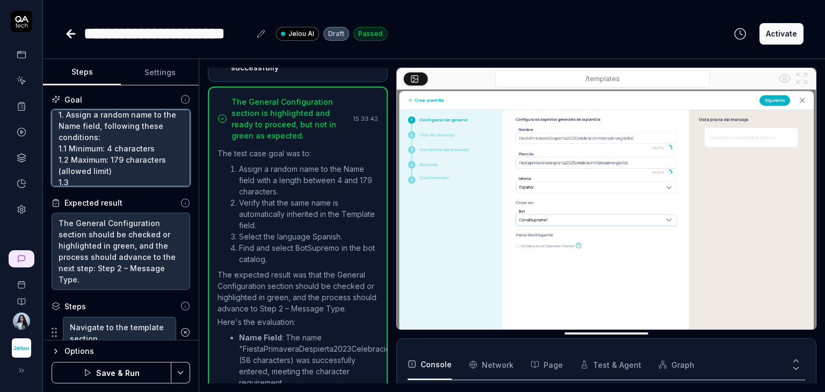
type textarea "1. Assign a random name to the Name field, following these conditions: 1.1 Mini…"
type textarea "*"
paste textarea "For testing purposes, do not use very long names. Instead, use a regular name t…"
type textarea "1. Assign a random name to the Name field, following these conditions: 1.1 Mini…"
type textarea "*"
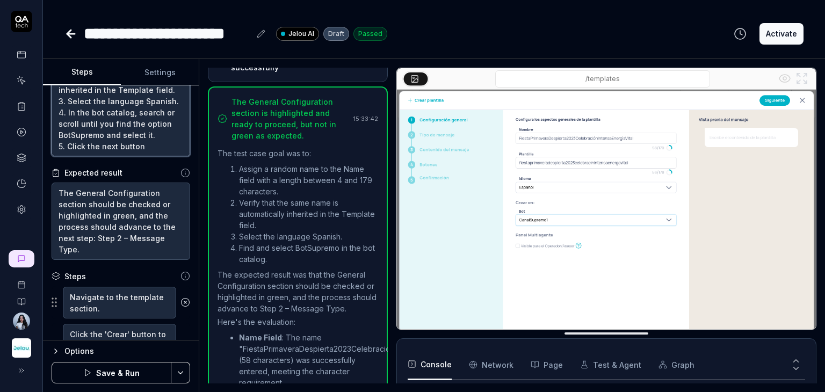
scroll to position [161, 0]
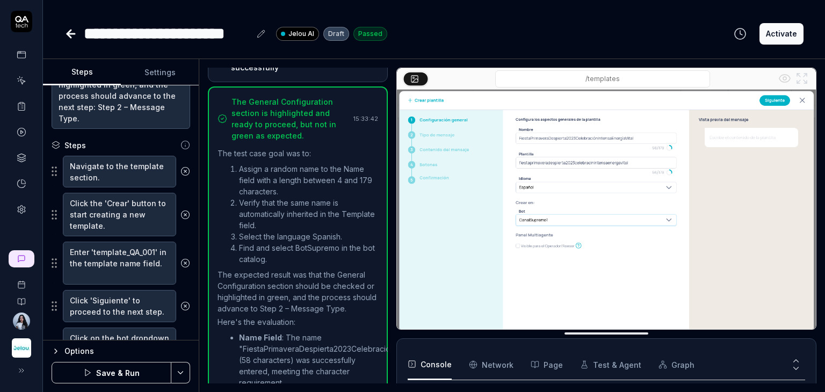
type textarea "1. Assign a random name to the Name field, following these conditions: 1.1 Mini…"
click at [128, 373] on button "Save & Run" at bounding box center [112, 372] width 120 height 21
type textarea "*"
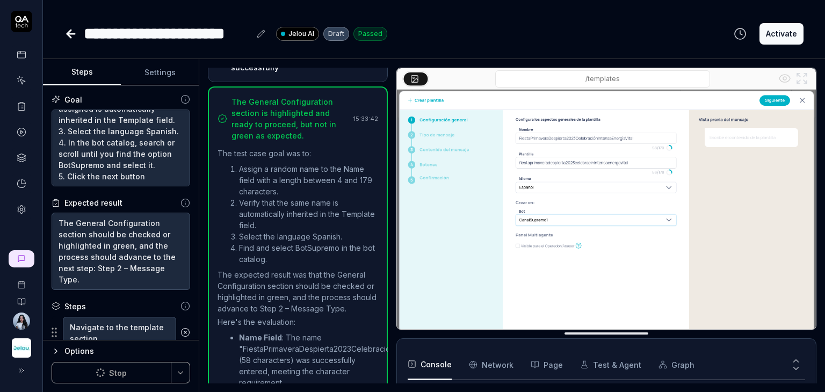
scroll to position [161, 0]
drag, startPoint x: 127, startPoint y: 171, endPoint x: 85, endPoint y: 172, distance: 41.9
click at [85, 172] on textarea "1. Assign a random name to the Name field, following these conditions: 1.1 Mini…" at bounding box center [121, 148] width 139 height 77
paste textarea "Jelou CAPI Apps"
type textarea "1. Assign a random name to the Name field, following these conditions: 1.1 Mini…"
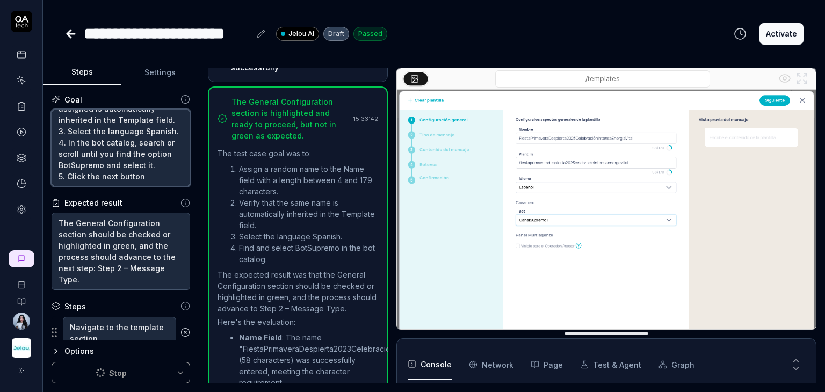
type textarea "*"
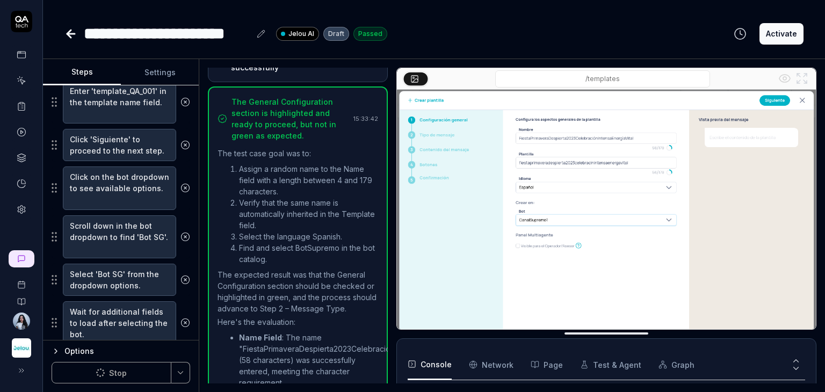
scroll to position [418, 0]
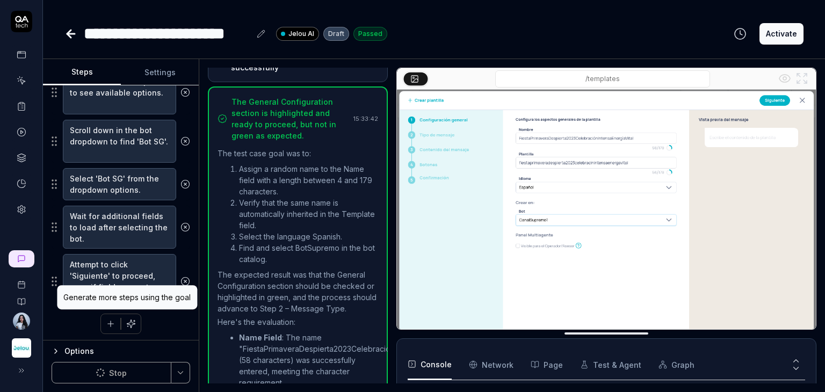
type textarea "1. Assign a random name to the Name field, following these conditions: 1.1 Mini…"
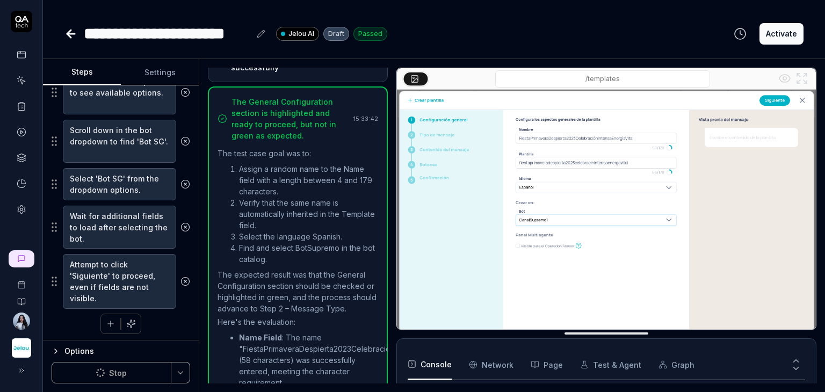
click at [127, 322] on icon "button" at bounding box center [131, 324] width 8 height 8
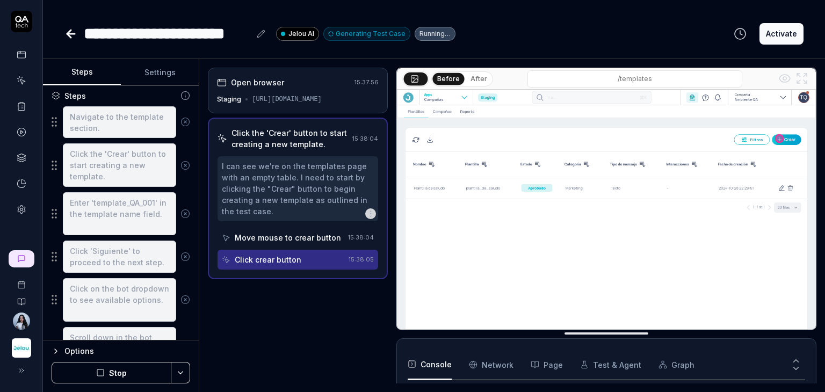
scroll to position [157, 0]
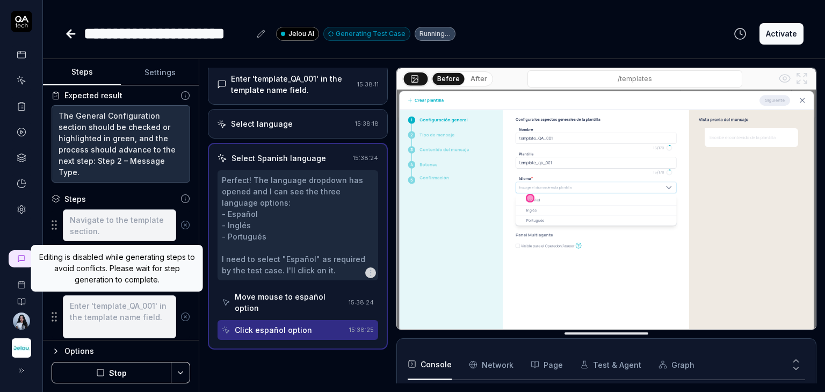
scroll to position [98, 0]
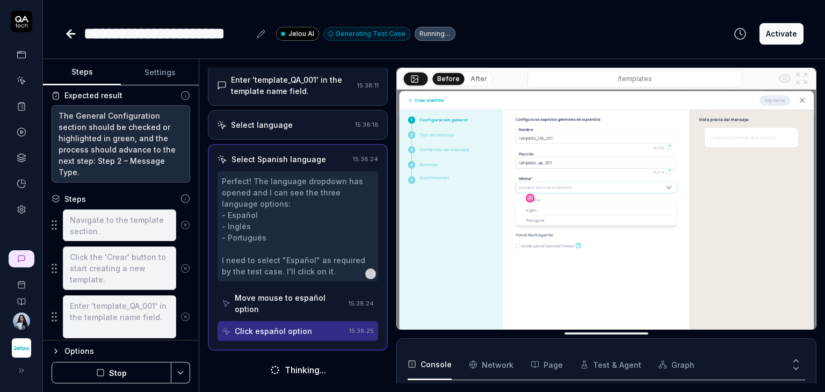
click at [171, 197] on div "Steps" at bounding box center [121, 198] width 139 height 11
click at [181, 198] on icon at bounding box center [186, 199] width 10 height 10
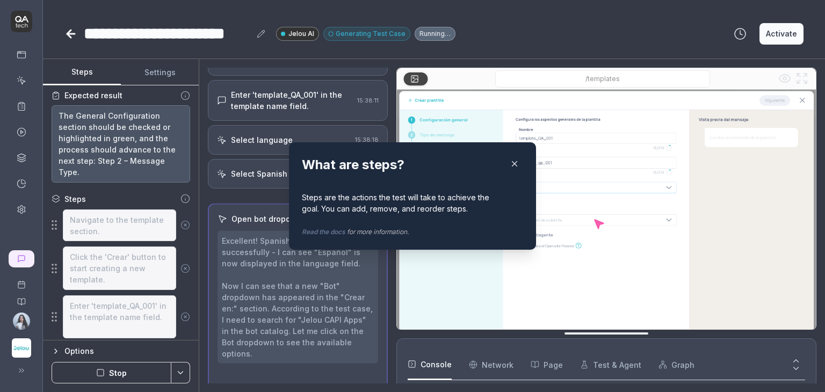
click at [514, 165] on icon "button" at bounding box center [515, 164] width 10 height 10
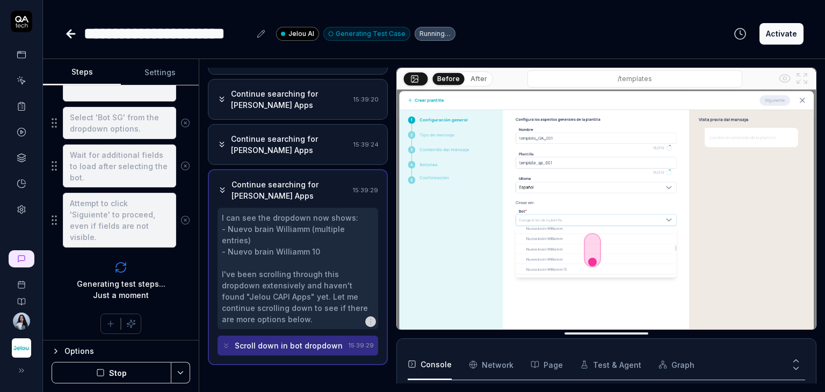
scroll to position [581, 0]
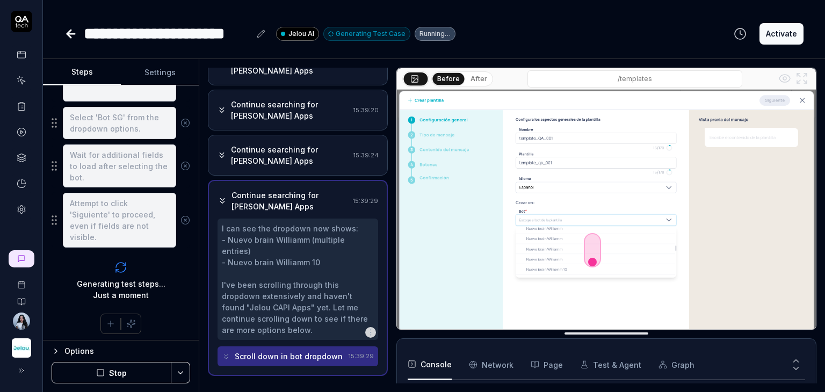
click at [479, 79] on button "After" at bounding box center [478, 79] width 25 height 12
click at [450, 78] on button "Before" at bounding box center [448, 79] width 31 height 12
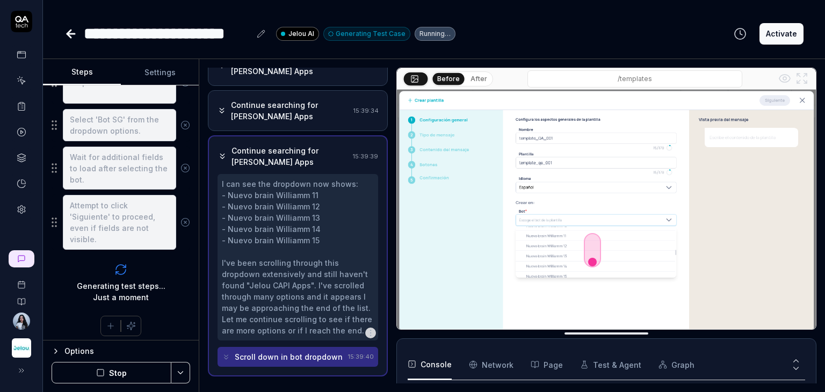
scroll to position [479, 0]
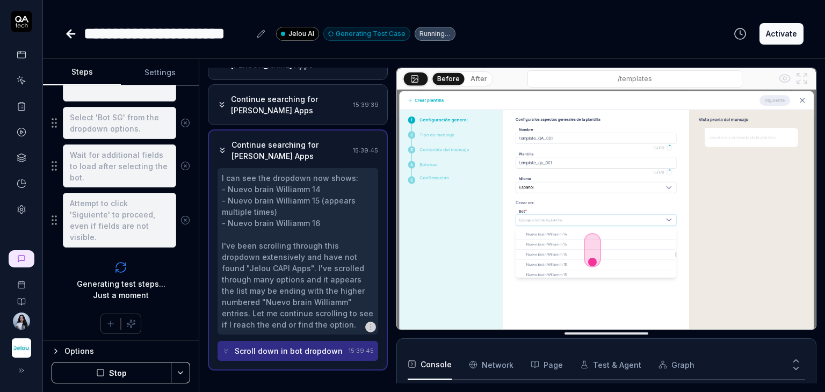
click at [130, 286] on div "Generating test steps... Just a moment" at bounding box center [121, 289] width 89 height 23
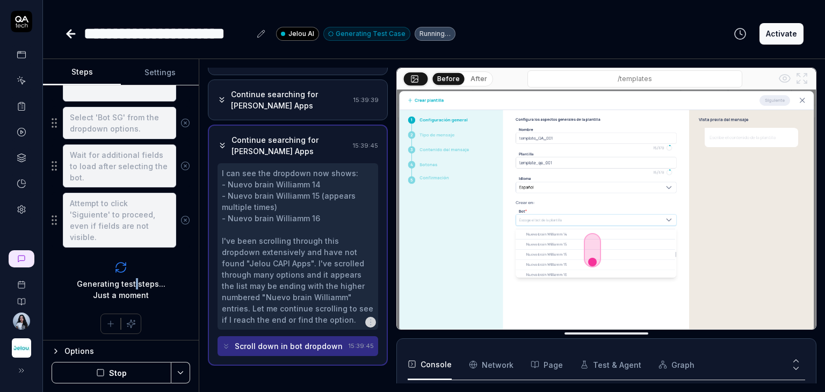
click at [130, 286] on div "Generating test steps... Just a moment" at bounding box center [121, 289] width 89 height 23
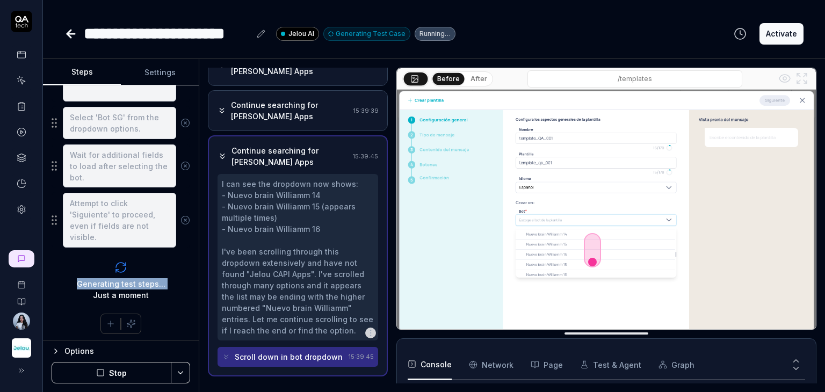
click at [130, 286] on div "Generating test steps... Just a moment" at bounding box center [121, 289] width 89 height 23
drag, startPoint x: 102, startPoint y: 286, endPoint x: 77, endPoint y: 282, distance: 25.6
click at [77, 282] on div "Generating test steps... Just a moment" at bounding box center [121, 289] width 89 height 23
copy div "Generating test steps... Just a moment"
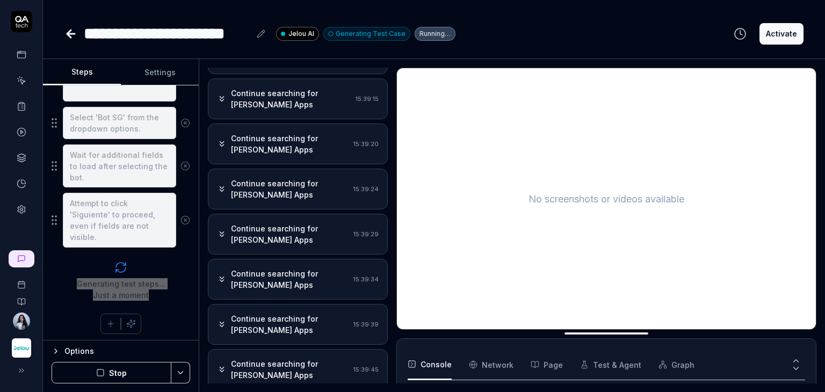
scroll to position [606, 0]
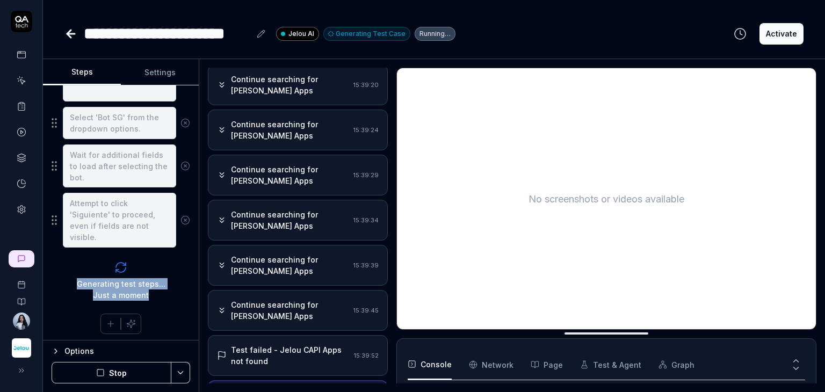
click at [249, 344] on div "Test failed - Jelou CAPI Apps not found" at bounding box center [290, 355] width 119 height 23
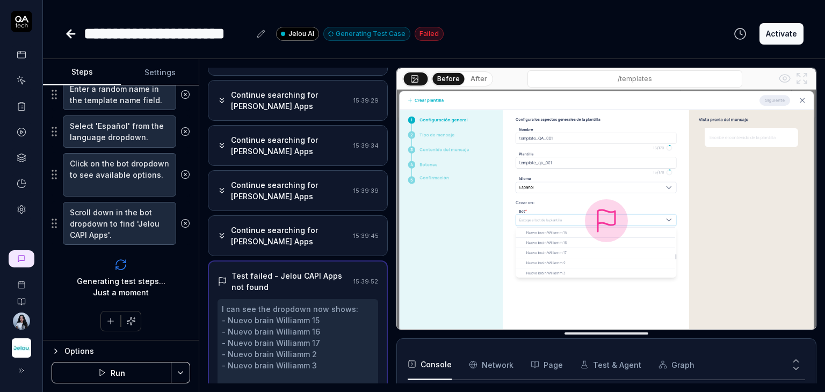
scroll to position [322, 0]
click at [294, 225] on div "Continue searching for Jelou CAPI Apps" at bounding box center [290, 236] width 118 height 23
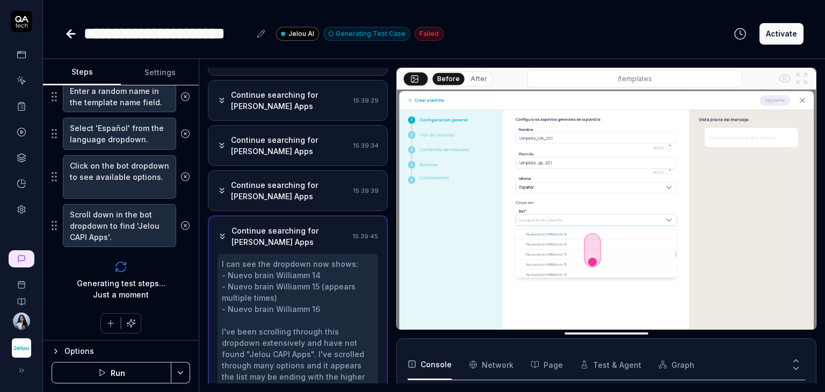
scroll to position [727, 0]
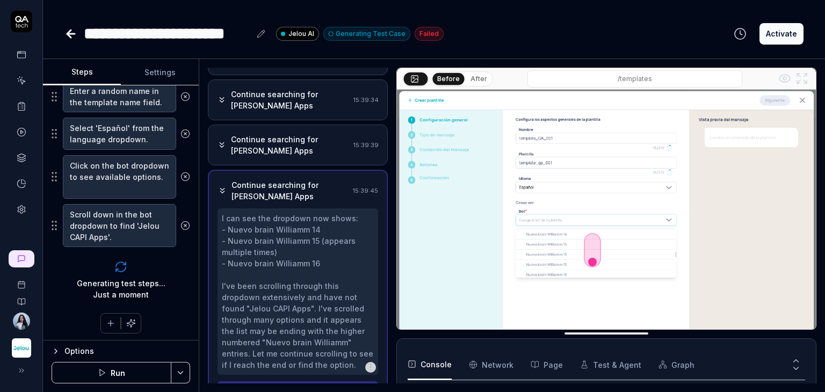
click at [274, 131] on div "Continue searching for Jelou CAPI Apps 15:39:39" at bounding box center [298, 145] width 180 height 41
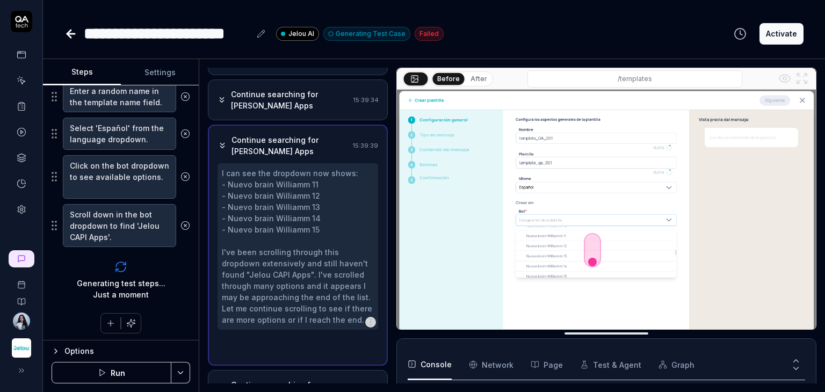
scroll to position [682, 0]
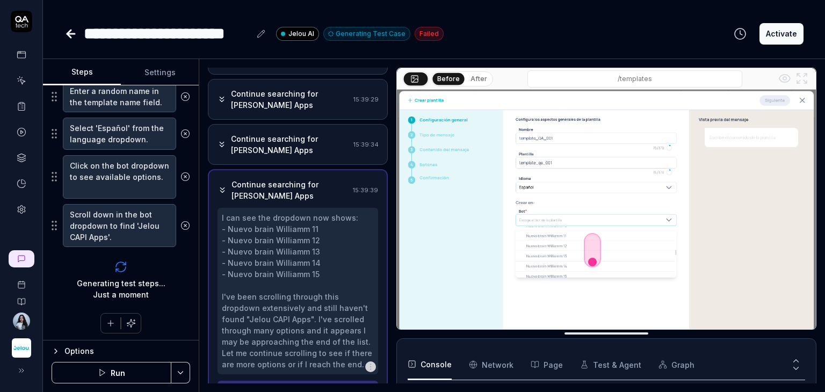
click at [290, 133] on div "Continue searching for Jelou CAPI Apps" at bounding box center [290, 144] width 118 height 23
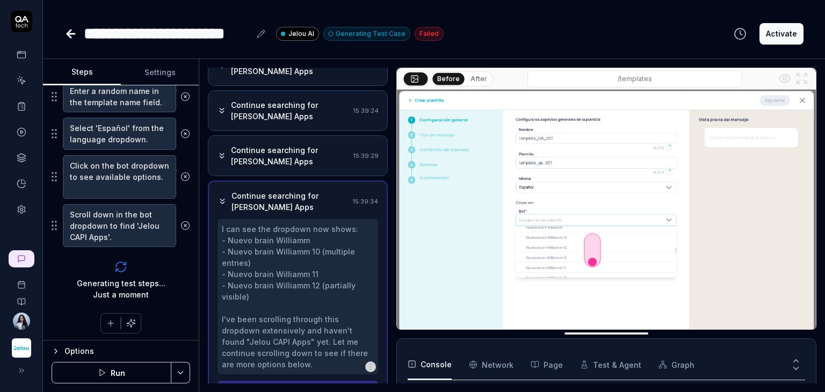
click at [291, 145] on div "Continue searching for Jelou CAPI Apps" at bounding box center [290, 156] width 118 height 23
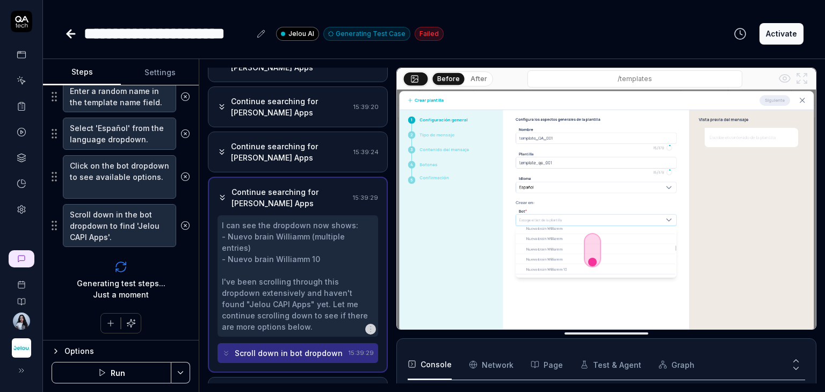
scroll to position [547, 0]
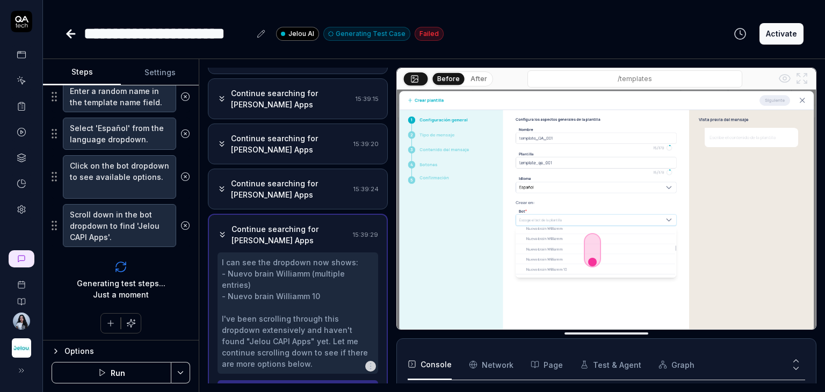
click at [293, 133] on div "Continue searching for Jelou CAPI Apps" at bounding box center [290, 144] width 118 height 23
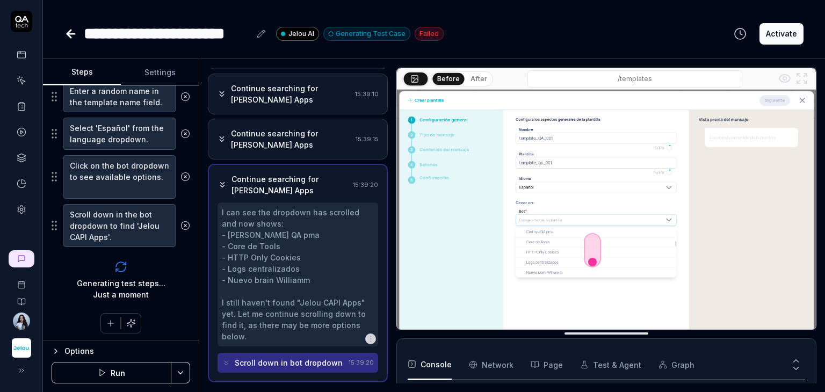
scroll to position [479, 0]
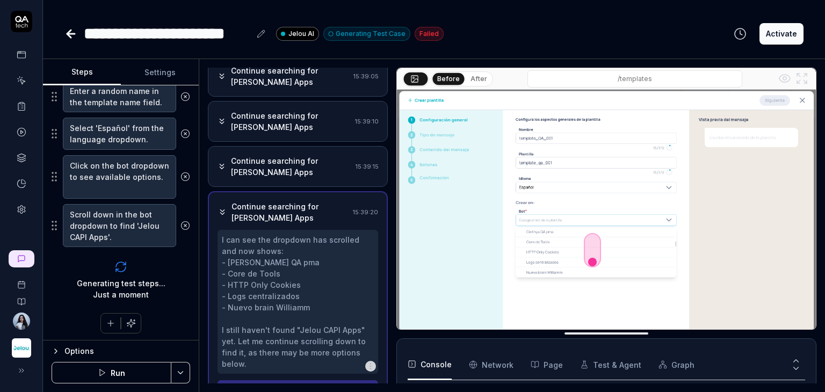
click at [253, 257] on div "I can see the dropdown has scrolled and now shows: - Cinthya QA pma - Core de T…" at bounding box center [298, 301] width 152 height 135
drag, startPoint x: 289, startPoint y: 257, endPoint x: 294, endPoint y: 260, distance: 6.3
click at [289, 258] on div "I can see the dropdown has scrolled and now shows: - Cinthya QA pma - Core de T…" at bounding box center [298, 301] width 152 height 135
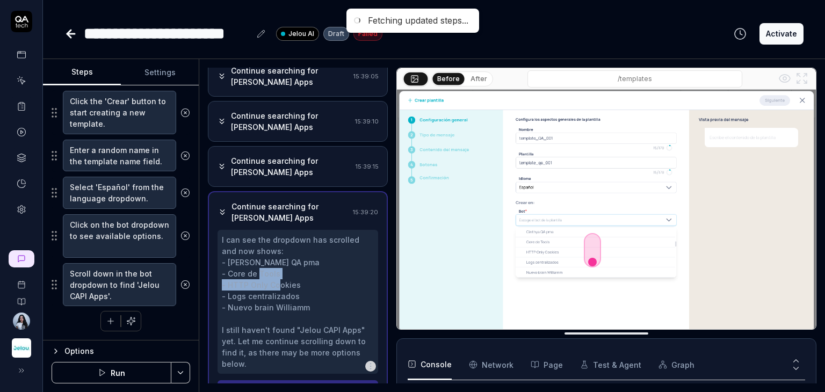
scroll to position [262, 0]
click at [301, 259] on div "I can see the dropdown has scrolled and now shows: - Cinthya QA pma - Core de T…" at bounding box center [298, 301] width 152 height 135
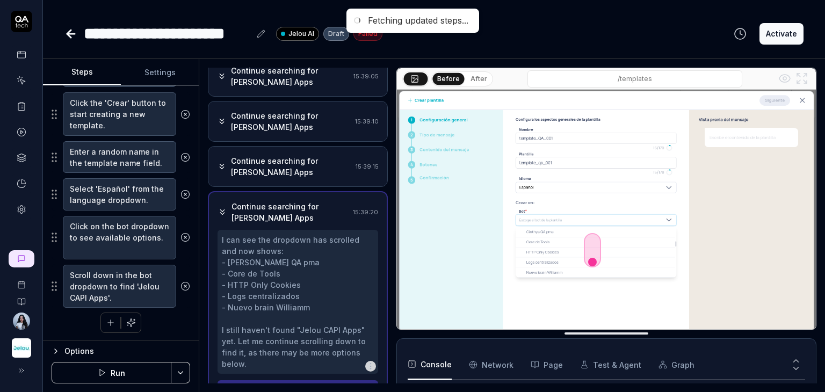
type textarea "*"
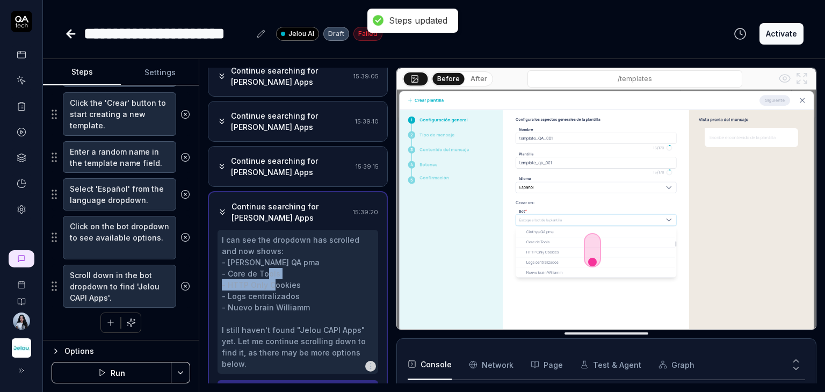
drag, startPoint x: 298, startPoint y: 258, endPoint x: 230, endPoint y: 260, distance: 67.7
click at [230, 260] on div "I can see the dropdown has scrolled and now shows: - Cinthya QA pma - Core de T…" at bounding box center [298, 301] width 152 height 135
copy div "HTTP Only Cookies"
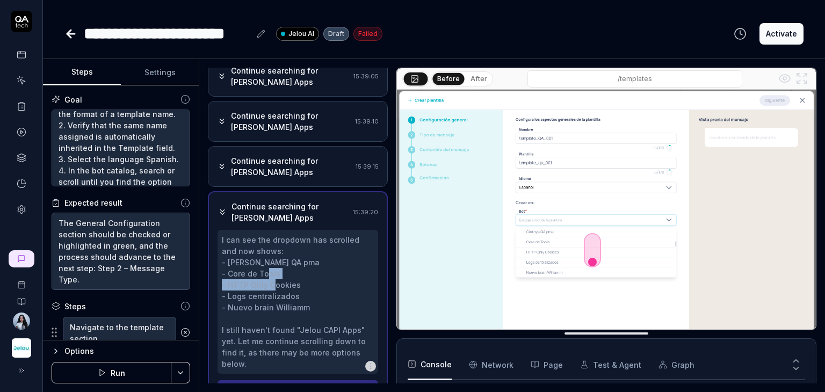
scroll to position [161, 0]
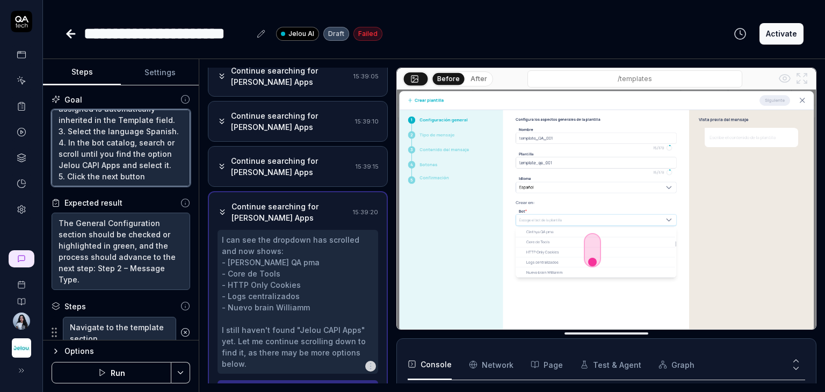
drag, startPoint x: 141, startPoint y: 174, endPoint x: 85, endPoint y: 174, distance: 56.4
click at [85, 174] on textarea "1. Assign a random name to the Name field, following these conditions: 1.1 Mini…" at bounding box center [121, 148] width 139 height 77
paste textarea "HTTP Only Cookie"
type textarea "1. Assign a random name to the Name field, following these conditions: 1.1 Mini…"
type textarea "*"
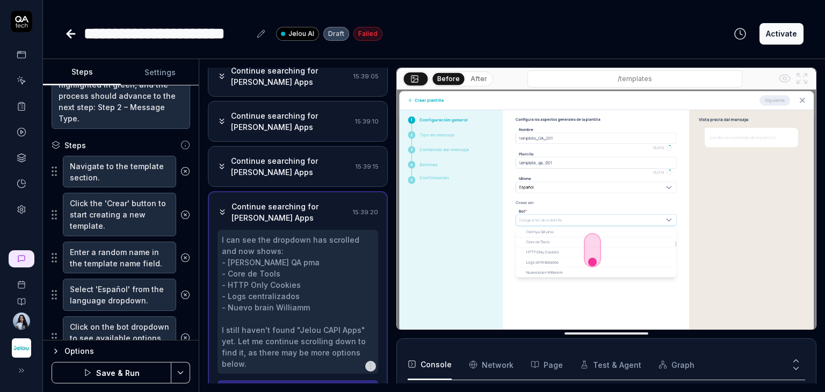
type textarea "1. Assign a random name to the Name field, following these conditions: 1.1 Mini…"
click at [126, 225] on textarea "Click the 'Crear' button to start creating a new template." at bounding box center [119, 215] width 113 height 44
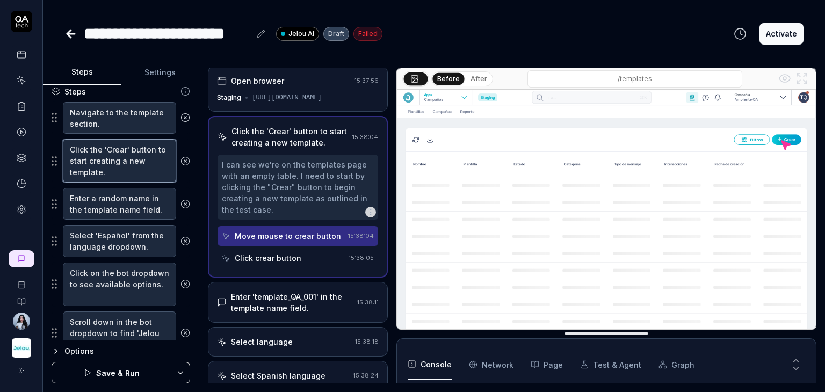
scroll to position [0, 0]
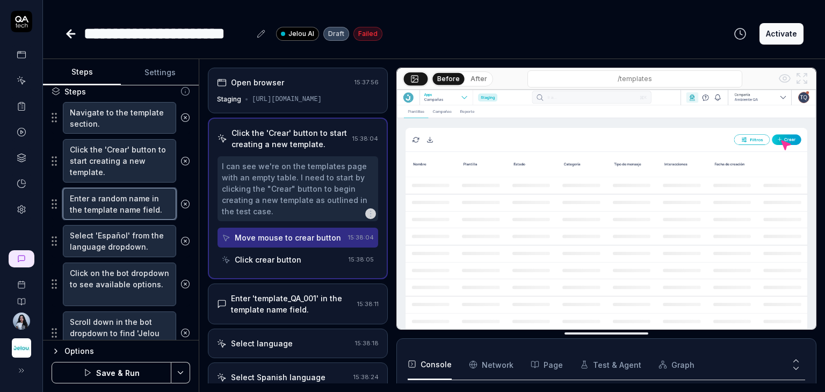
click at [125, 212] on textarea "Enter a random name in the template name field." at bounding box center [119, 204] width 113 height 32
click at [123, 231] on textarea "Select 'Español' from the language dropdown." at bounding box center [119, 241] width 113 height 32
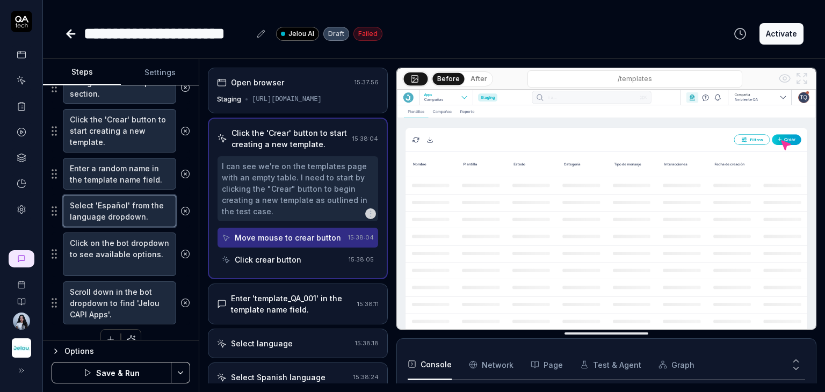
scroll to position [262, 0]
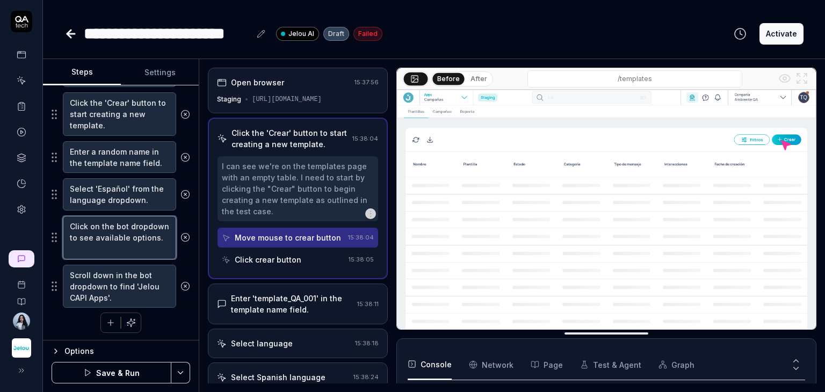
click at [128, 235] on textarea "Click on the bot dropdown to see available options." at bounding box center [119, 238] width 113 height 44
drag, startPoint x: 105, startPoint y: 296, endPoint x: 135, endPoint y: 284, distance: 31.6
click at [135, 284] on textarea "Scroll down in the bot dropdown to find 'Jelou CAPI Apps'." at bounding box center [119, 287] width 113 height 44
paste textarea "HTTP Only Cookies"
type textarea "*"
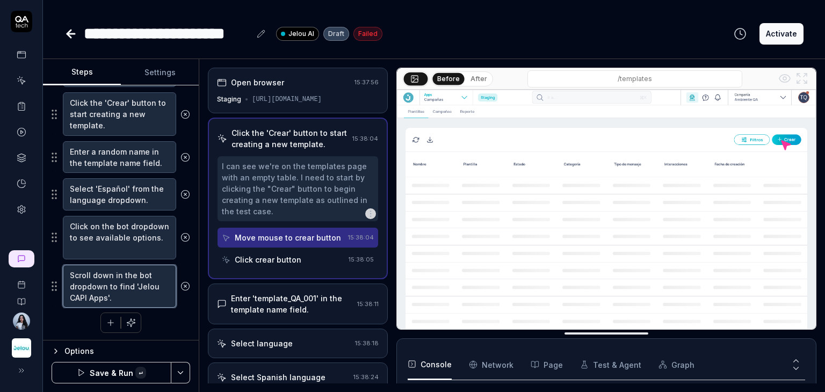
type textarea "Scroll down in the bot dropdown to find 'HTTP Only Cookiess'."
type textarea "*"
type textarea "Scroll down in the bot dropdown to find 'HTTP Only Cookies'."
click at [121, 375] on button "Save & Run" at bounding box center [112, 372] width 120 height 21
type textarea "*"
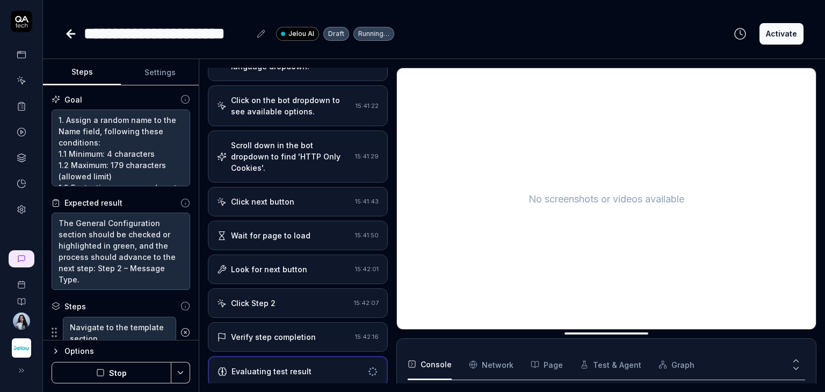
scroll to position [83, 0]
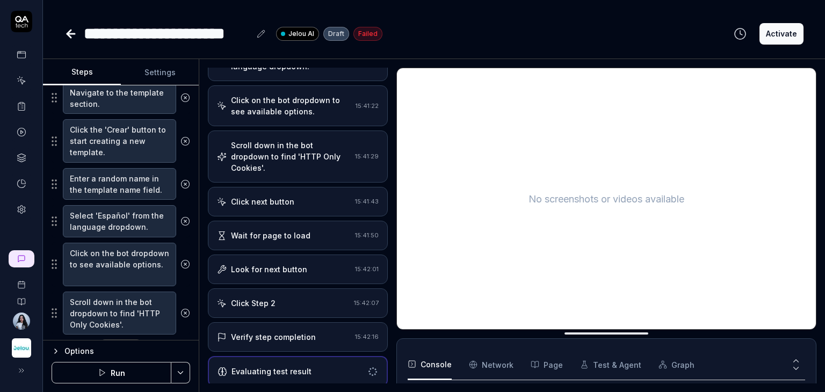
scroll to position [262, 0]
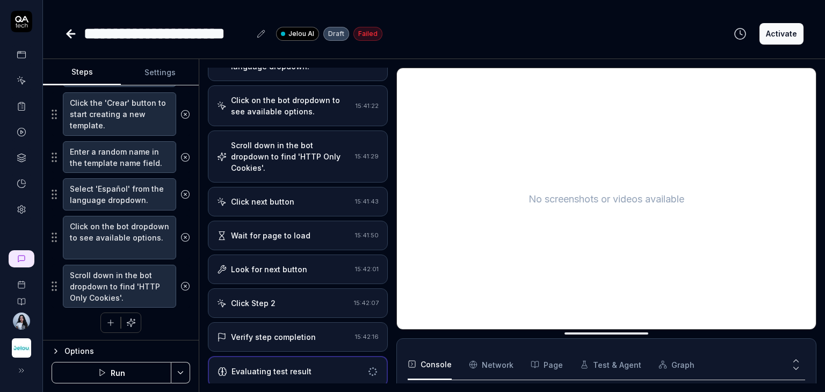
click at [132, 369] on button "Run" at bounding box center [112, 372] width 120 height 21
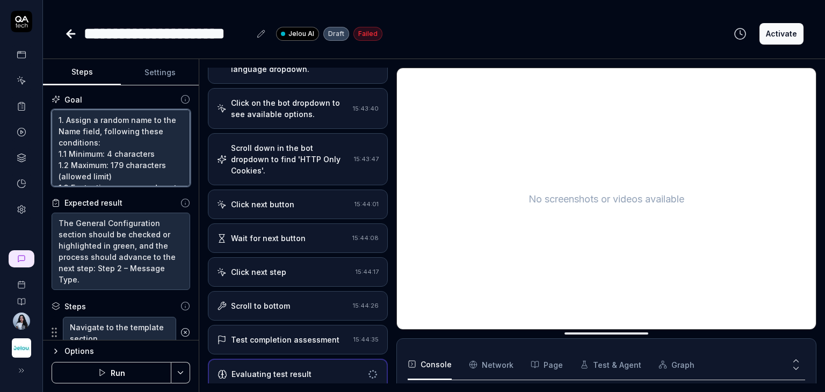
drag, startPoint x: 150, startPoint y: 182, endPoint x: 21, endPoint y: 60, distance: 177.9
click at [21, 60] on div "**********" at bounding box center [412, 196] width 825 height 392
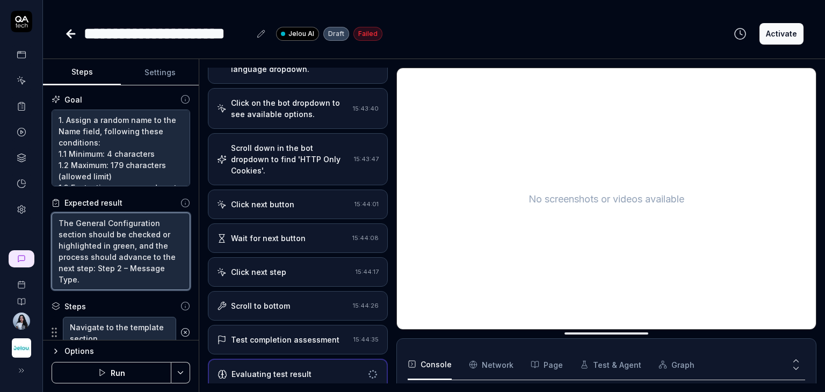
type textarea "*"
drag, startPoint x: 103, startPoint y: 284, endPoint x: 54, endPoint y: 220, distance: 80.8
click at [54, 220] on textarea "The General Configuration section should be checked or highlighted in green, an…" at bounding box center [121, 251] width 139 height 77
type textarea "*"
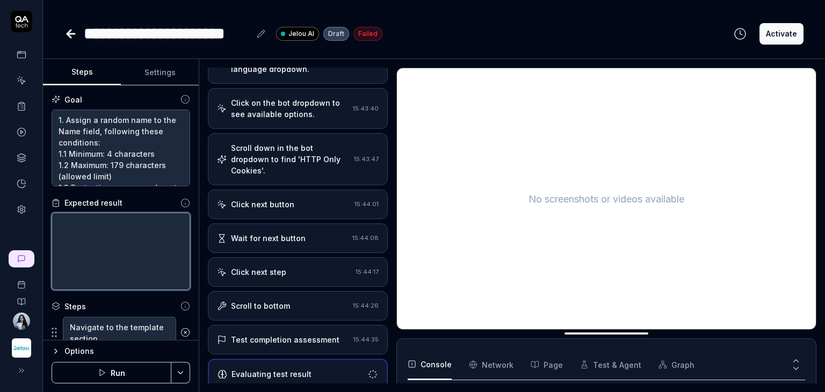
scroll to position [83, 0]
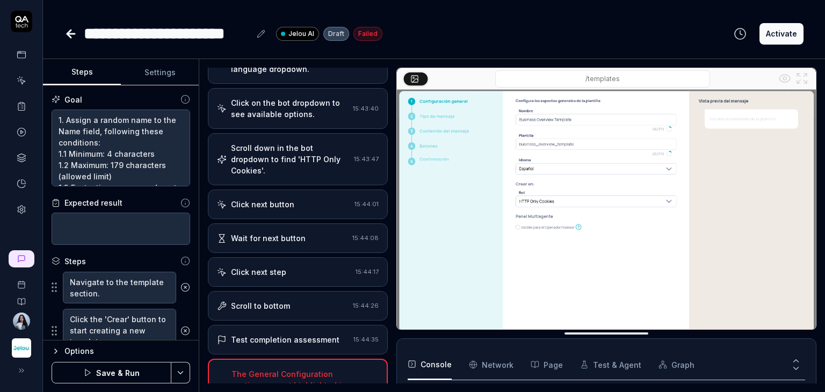
type textarea "*"
click at [89, 234] on textarea at bounding box center [121, 229] width 139 height 32
paste textarea "The process should advance to the next step: Step 2 – Message Type. Additionall…"
type textarea "The process should advance to the next step: Step 2 – Message Type. Additionall…"
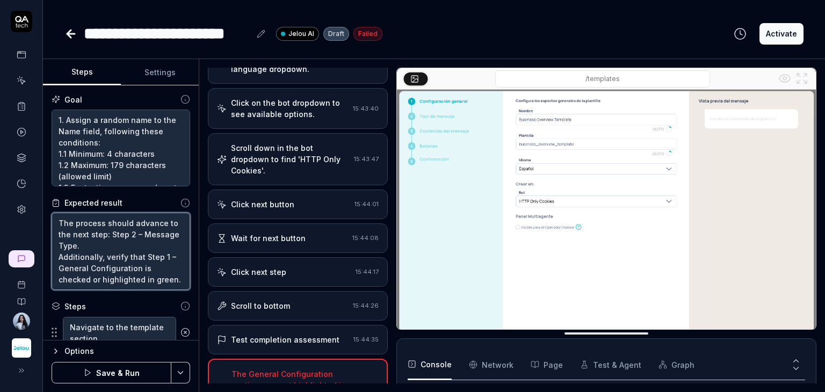
type textarea "*"
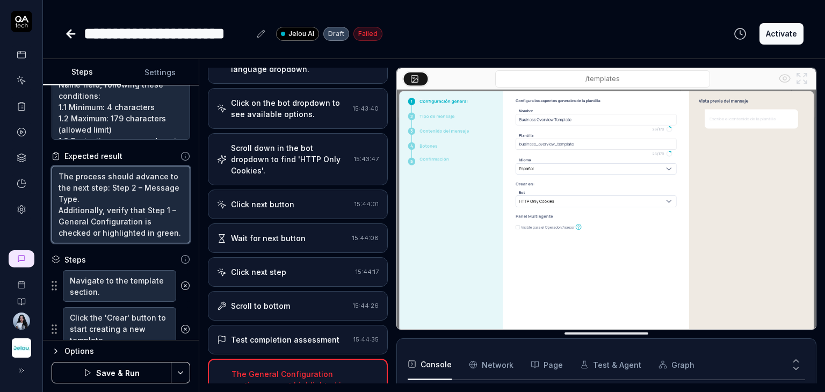
scroll to position [100, 0]
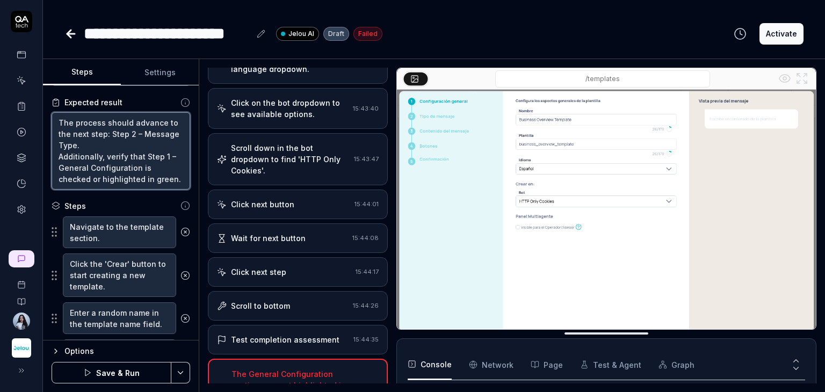
type textarea "The process should advance to the next step: Step 2 – Message Type. Additionall…"
click at [131, 375] on button "Save & Run" at bounding box center [112, 372] width 120 height 21
type textarea "*"
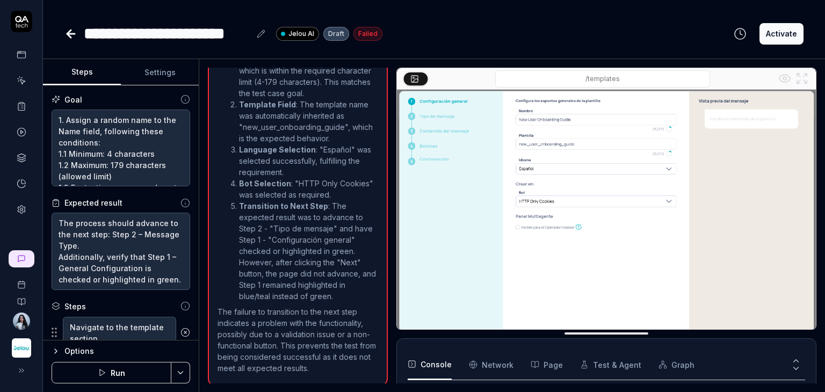
scroll to position [83, 0]
click at [127, 368] on button "Run" at bounding box center [112, 372] width 120 height 21
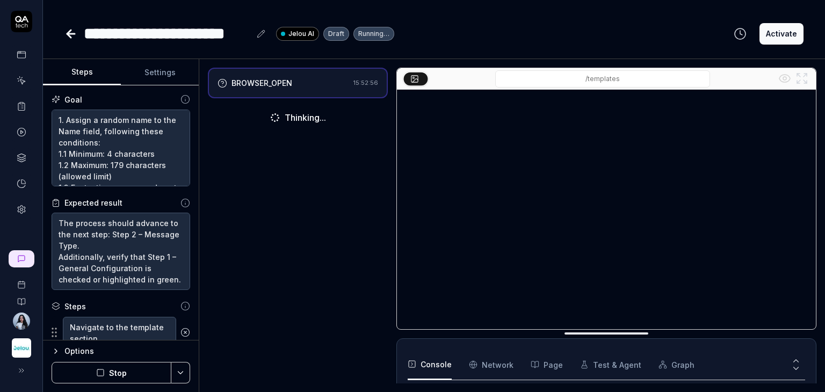
scroll to position [61, 0]
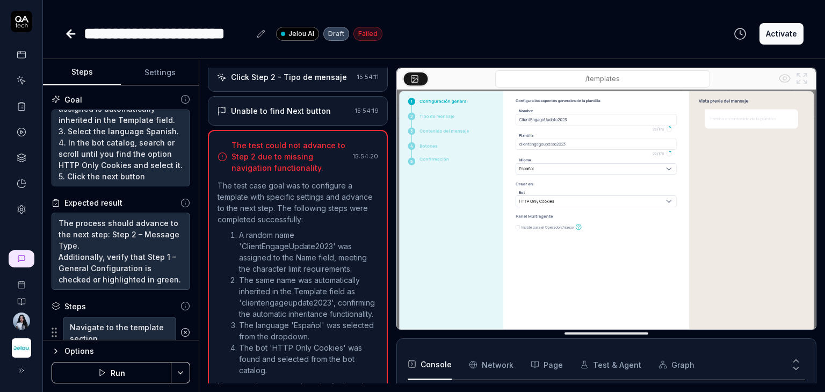
scroll to position [181, 0]
click at [140, 177] on textarea "1. Assign a random name to the Name field, following these conditions: 1.1 Mini…" at bounding box center [121, 148] width 139 height 77
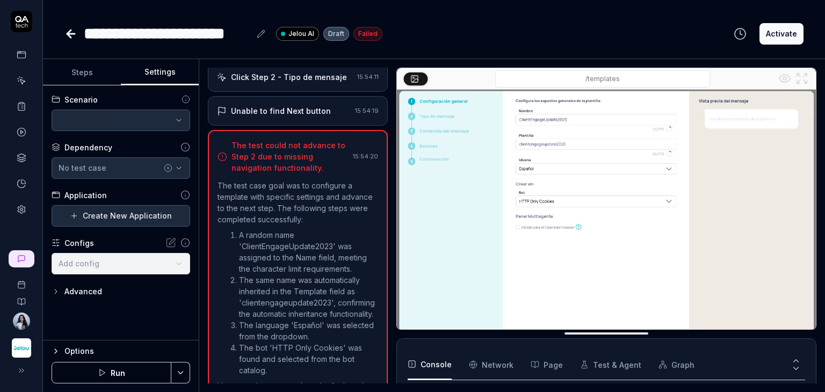
click at [159, 71] on button "Settings" at bounding box center [160, 73] width 78 height 26
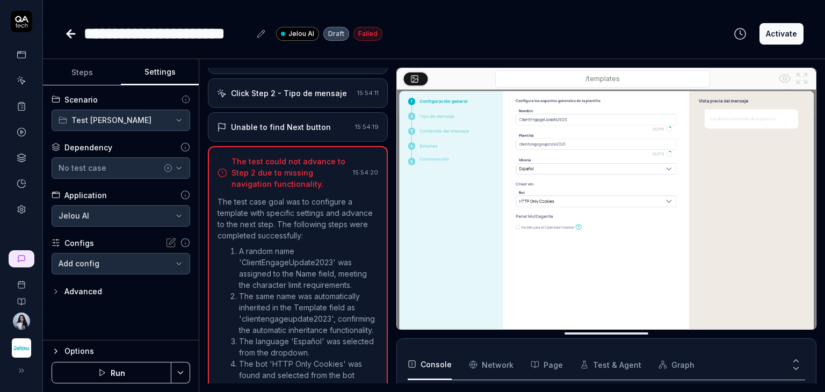
scroll to position [393, 0]
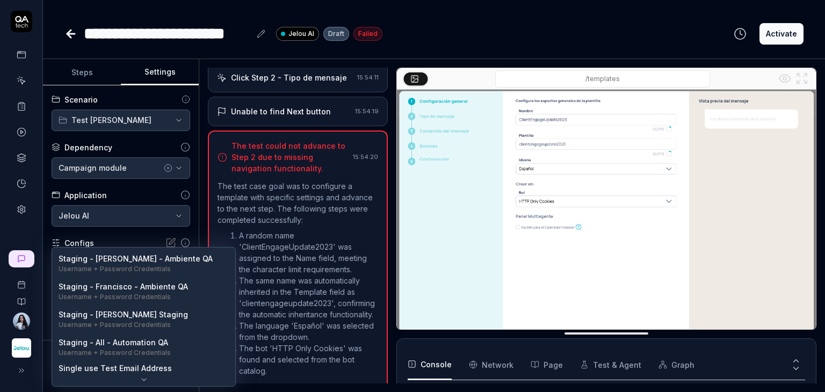
click at [177, 263] on body "**********" at bounding box center [412, 236] width 825 height 473
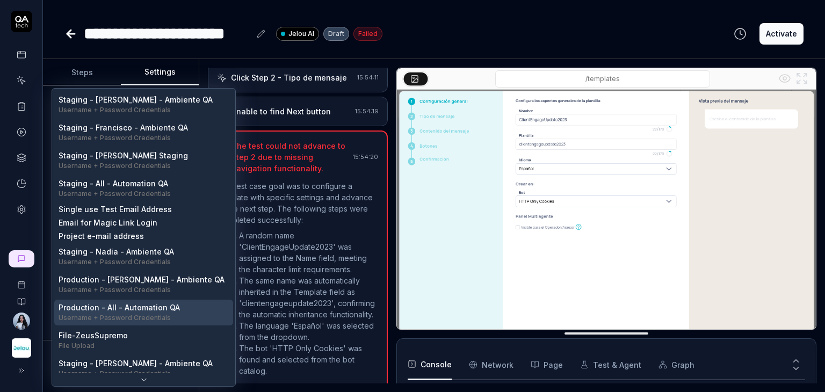
scroll to position [0, 0]
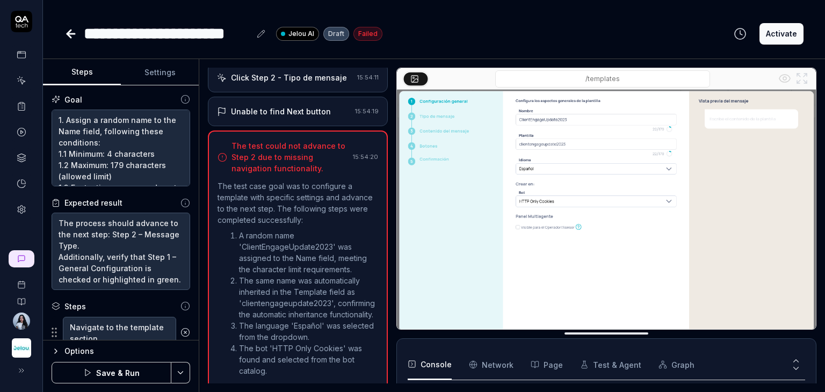
click at [100, 76] on button "Steps" at bounding box center [82, 73] width 78 height 26
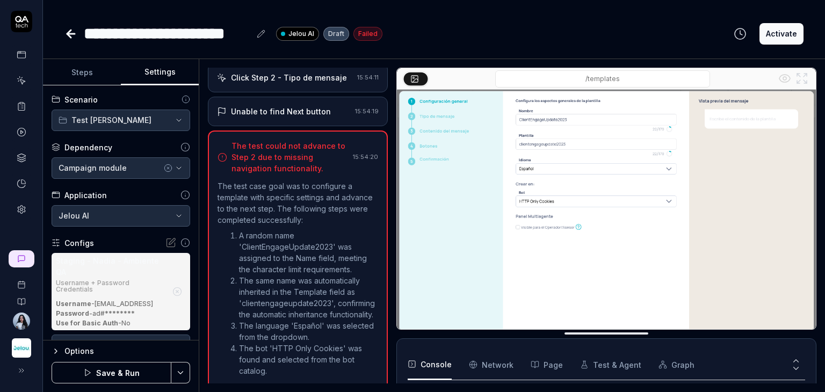
click at [153, 74] on button "Settings" at bounding box center [160, 73] width 78 height 26
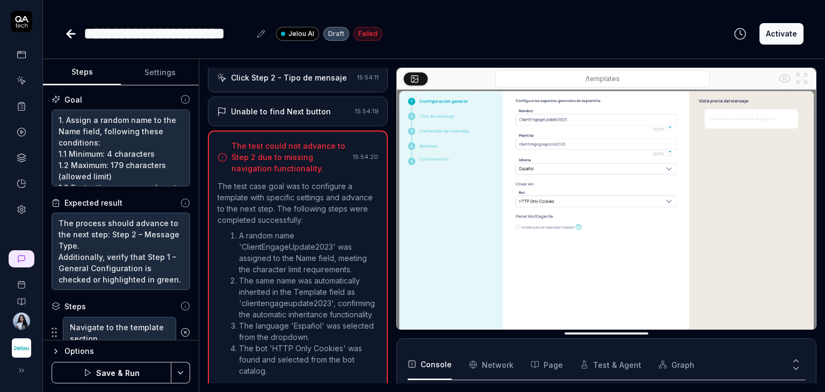
click at [102, 74] on button "Steps" at bounding box center [82, 73] width 78 height 26
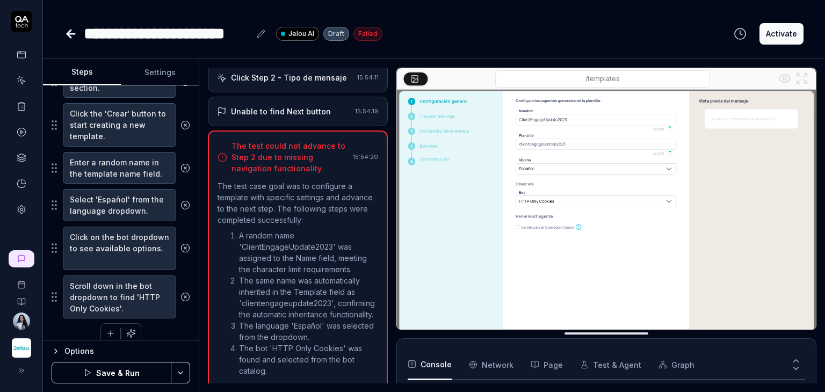
scroll to position [262, 0]
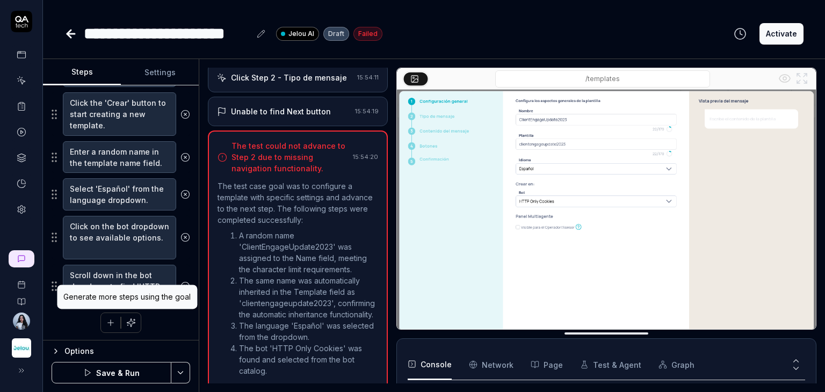
click at [132, 322] on button "button" at bounding box center [130, 322] width 19 height 19
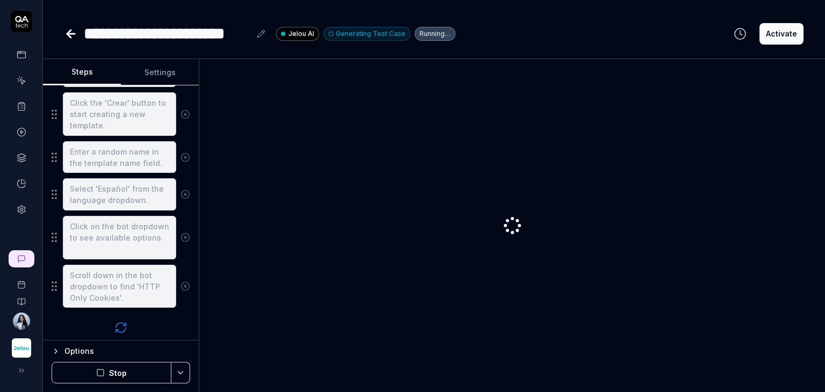
scroll to position [322, 0]
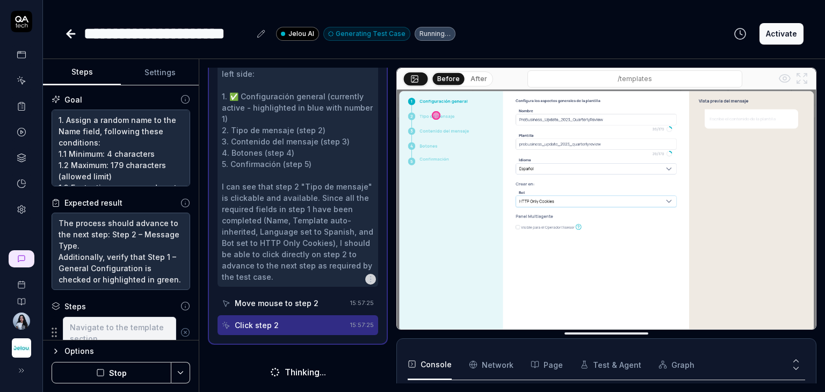
type textarea "*"
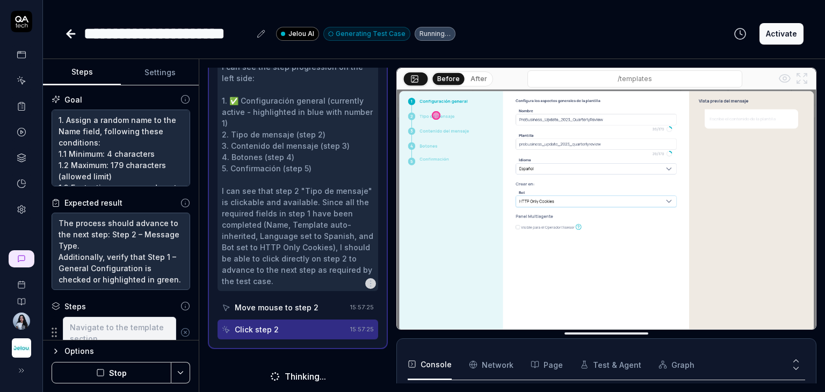
click at [156, 77] on button "Settings" at bounding box center [160, 73] width 78 height 26
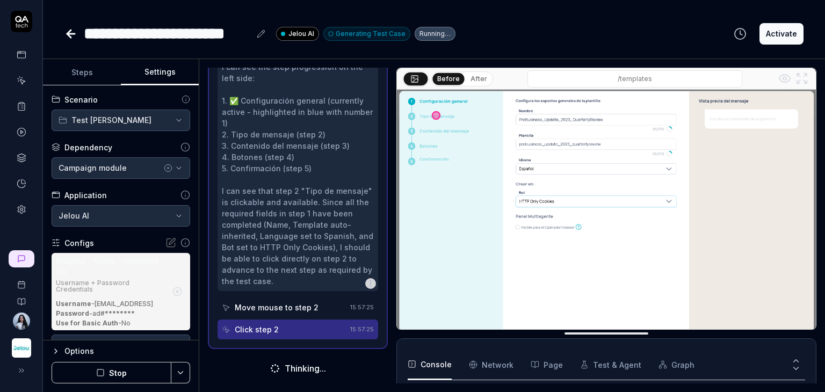
scroll to position [447, 0]
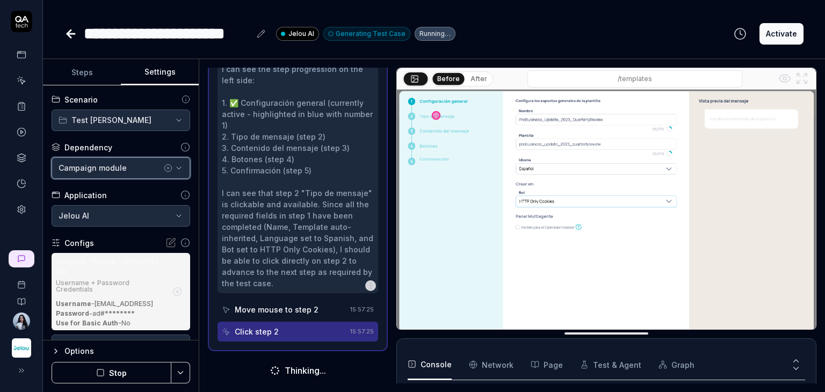
click at [120, 175] on button "Campaign module" at bounding box center [121, 167] width 139 height 21
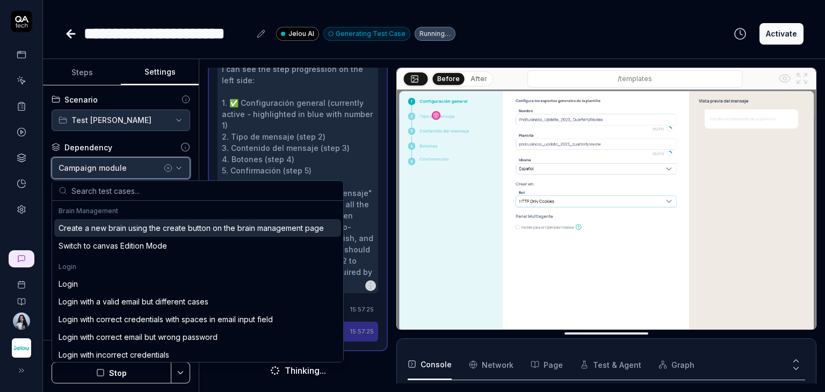
click at [120, 175] on button "Campaign module" at bounding box center [121, 167] width 139 height 21
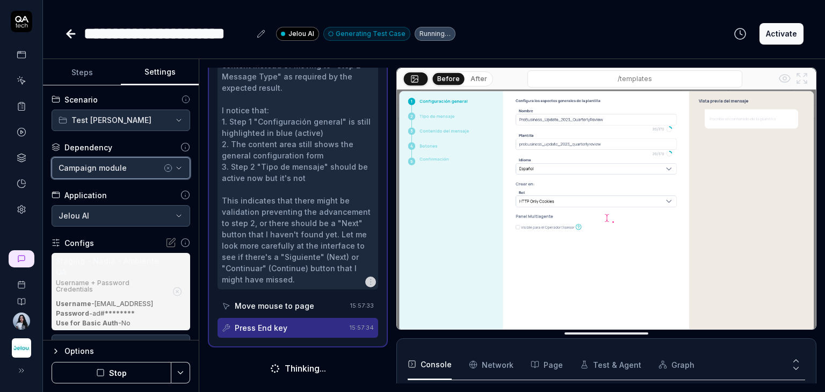
scroll to position [480, 0]
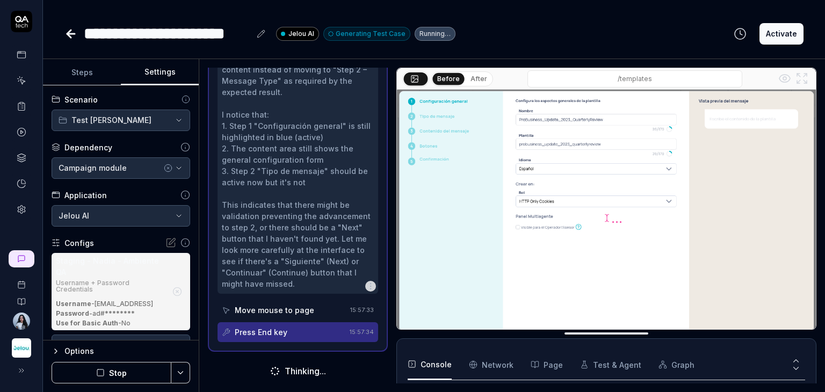
click at [167, 167] on icon "button" at bounding box center [168, 168] width 2 height 2
click at [162, 170] on div "No test case" at bounding box center [116, 167] width 114 height 11
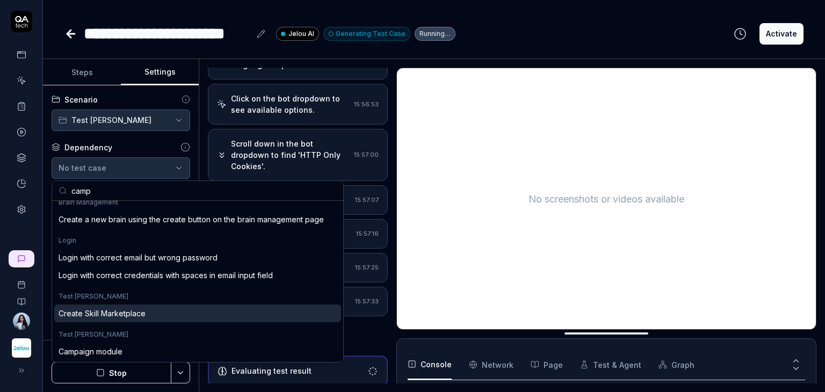
scroll to position [168, 0]
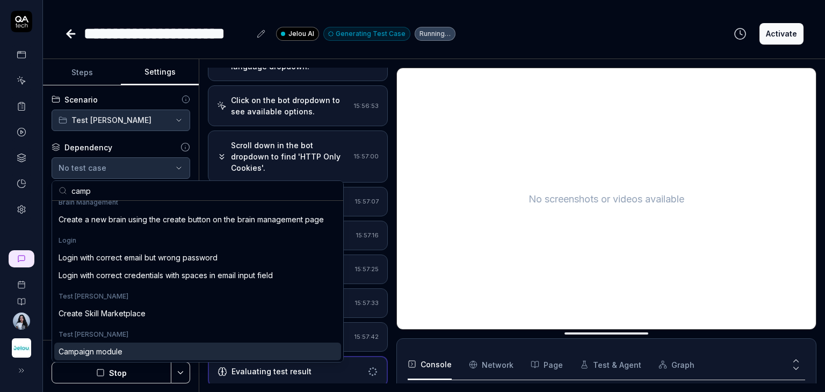
type input "camp"
click at [149, 350] on div "Campaign module" at bounding box center [197, 352] width 287 height 18
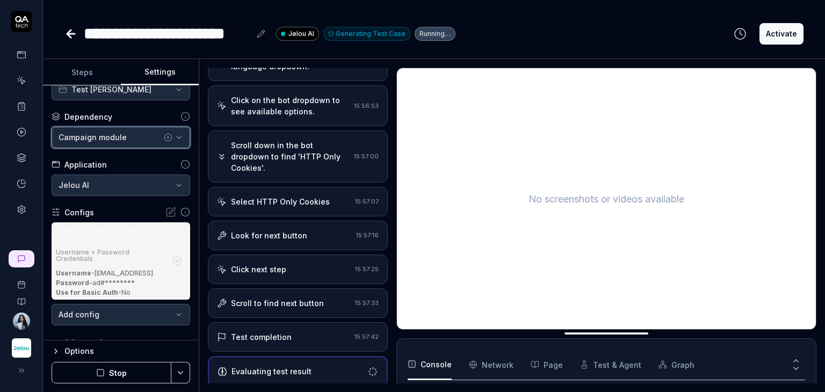
scroll to position [47, 0]
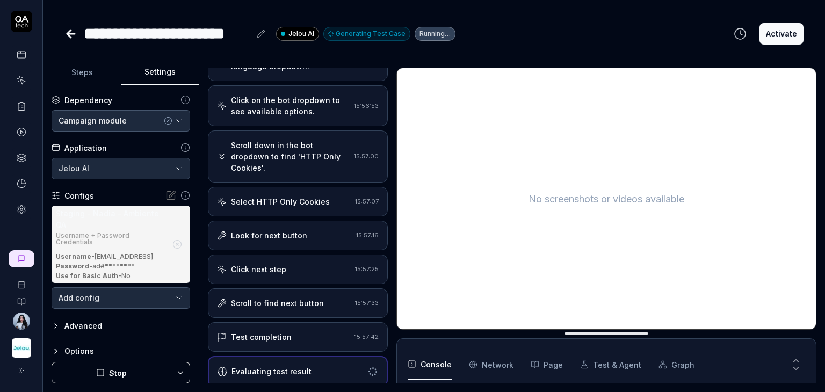
drag, startPoint x: 91, startPoint y: 258, endPoint x: 138, endPoint y: 265, distance: 46.7
click at [138, 265] on div "Username - pruebaqa2@jelou.ai Password - ad#******** Use for Basic Auth - No" at bounding box center [111, 266] width 111 height 29
click at [133, 267] on div "Password - ad#********" at bounding box center [111, 267] width 111 height 10
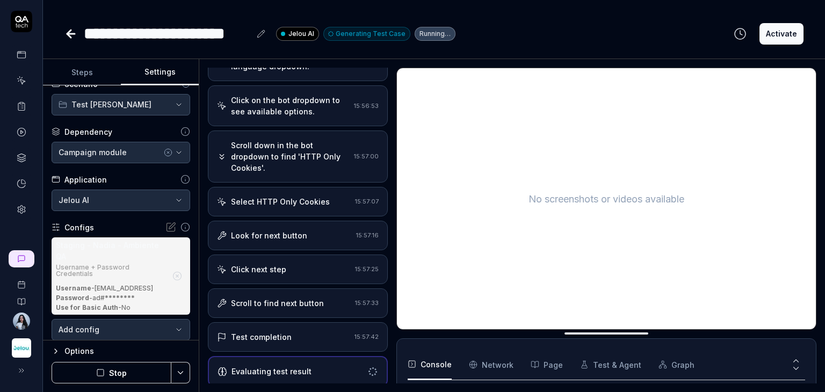
scroll to position [0, 0]
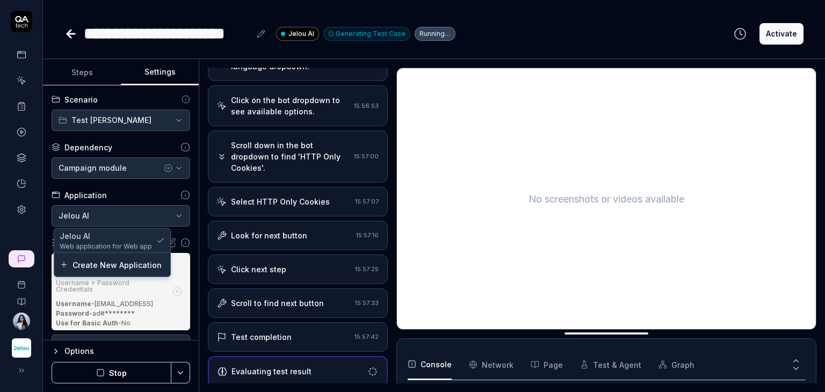
click at [144, 220] on html "**********" at bounding box center [412, 236] width 825 height 473
click at [119, 245] on span "Web application for Web app" at bounding box center [106, 246] width 92 height 10
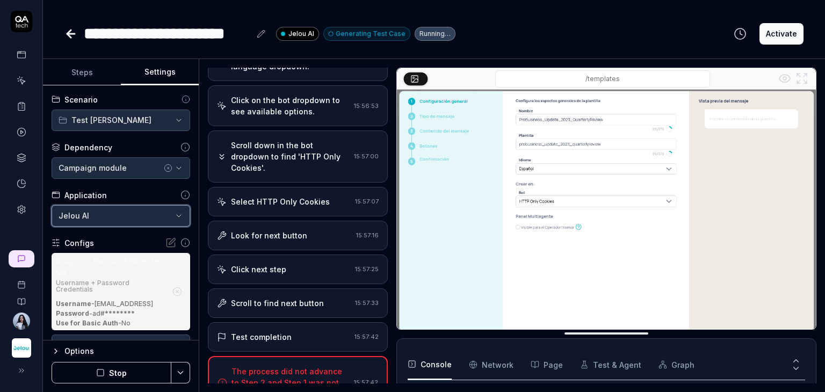
scroll to position [169, 0]
click at [146, 120] on html "**********" at bounding box center [412, 236] width 825 height 473
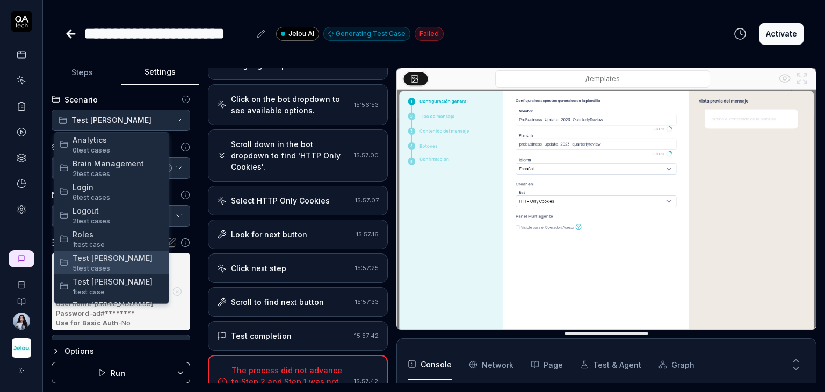
scroll to position [54, 0]
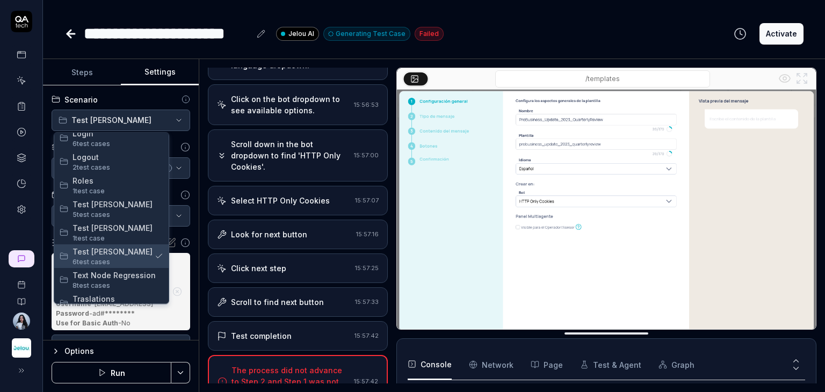
click at [122, 256] on span "Test [PERSON_NAME]" at bounding box center [113, 251] width 80 height 11
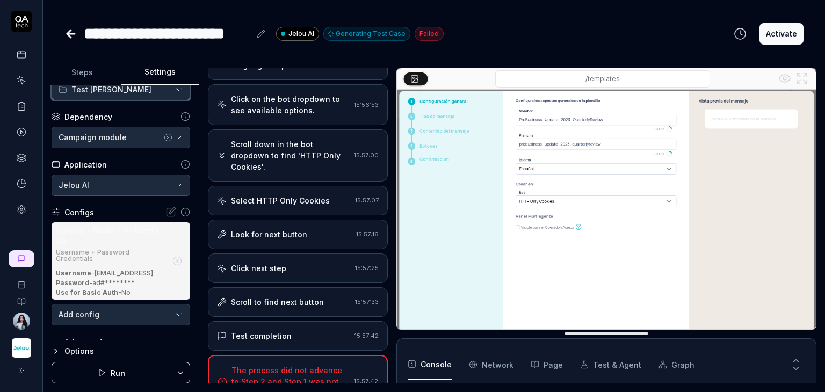
scroll to position [47, 0]
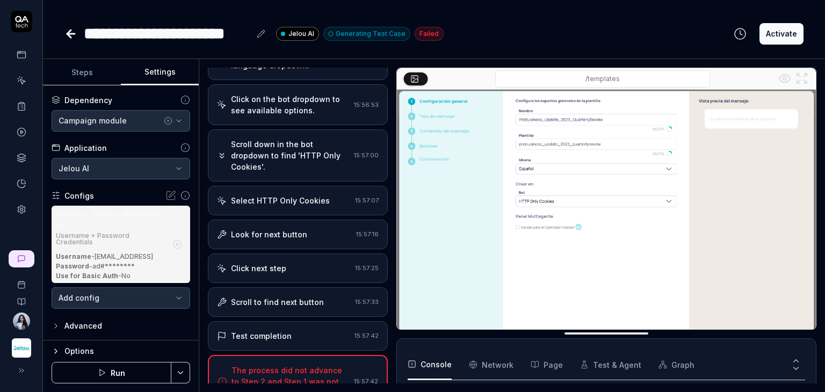
click at [107, 323] on div "Advanced" at bounding box center [121, 326] width 139 height 13
click at [129, 299] on body "**********" at bounding box center [412, 236] width 825 height 473
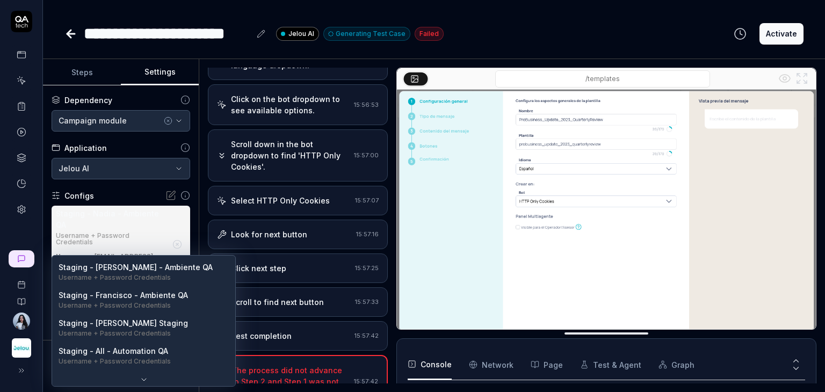
scroll to position [0, 0]
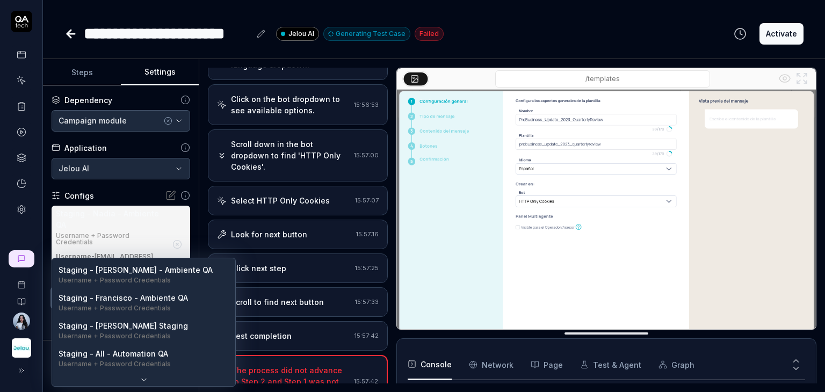
click at [186, 209] on html "**********" at bounding box center [412, 236] width 825 height 473
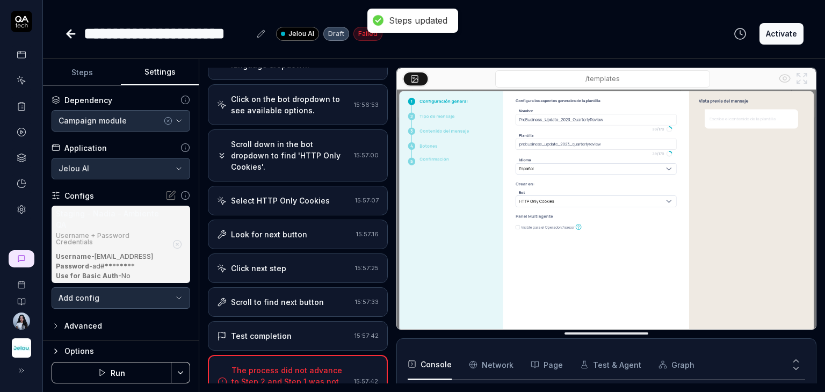
click at [56, 325] on icon "button" at bounding box center [56, 326] width 2 height 4
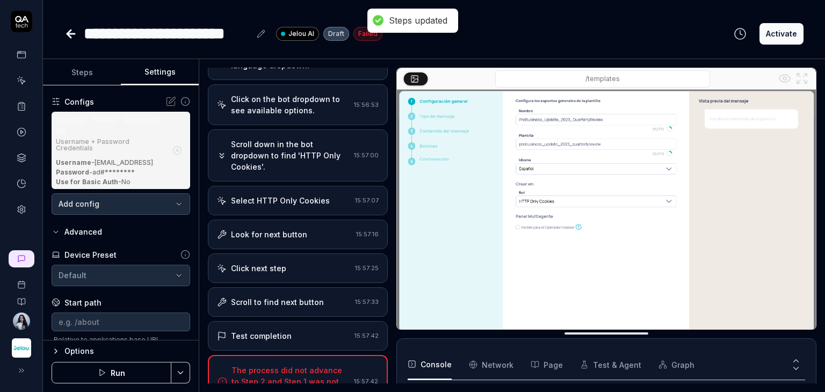
scroll to position [200, 0]
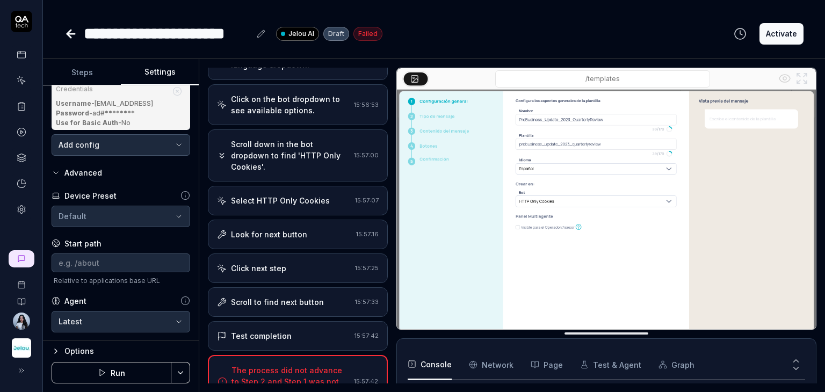
click at [142, 210] on html "**********" at bounding box center [412, 236] width 825 height 473
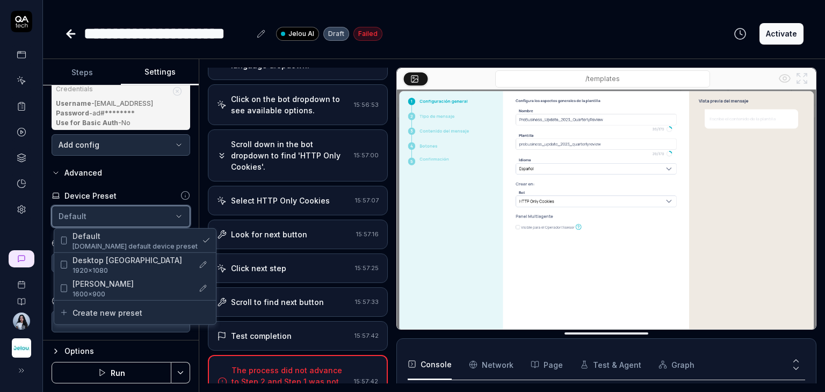
click at [142, 210] on html "**********" at bounding box center [412, 236] width 825 height 473
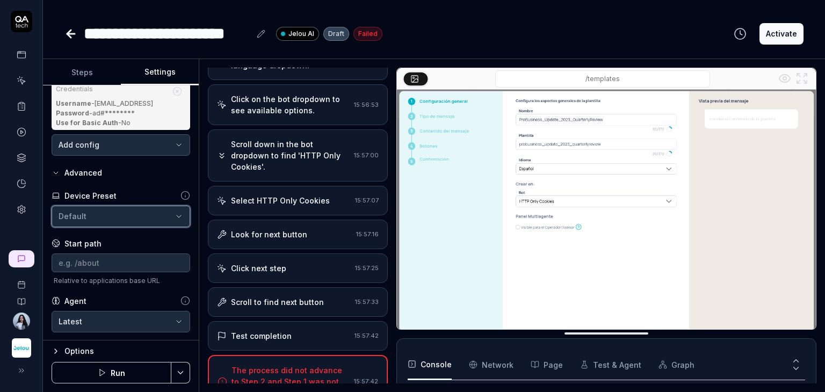
scroll to position [93, 0]
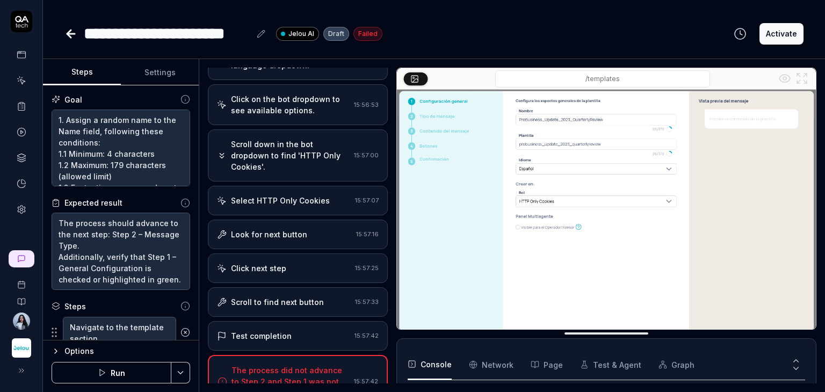
click at [104, 71] on button "Steps" at bounding box center [82, 73] width 78 height 26
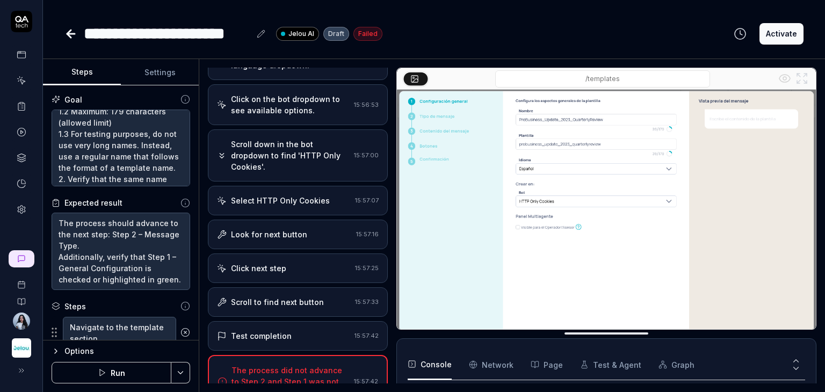
click at [127, 371] on button "Run" at bounding box center [112, 372] width 120 height 21
click at [754, 106] on img at bounding box center [606, 221] width 419 height 262
click at [803, 76] on icon at bounding box center [802, 78] width 13 height 13
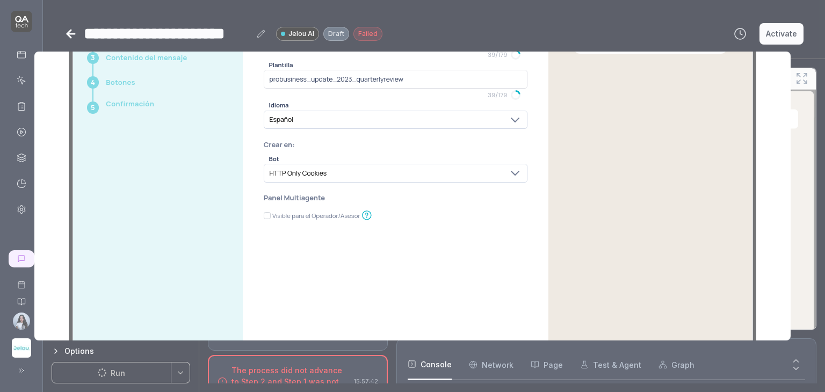
click at [660, 202] on div at bounding box center [412, 196] width 757 height 289
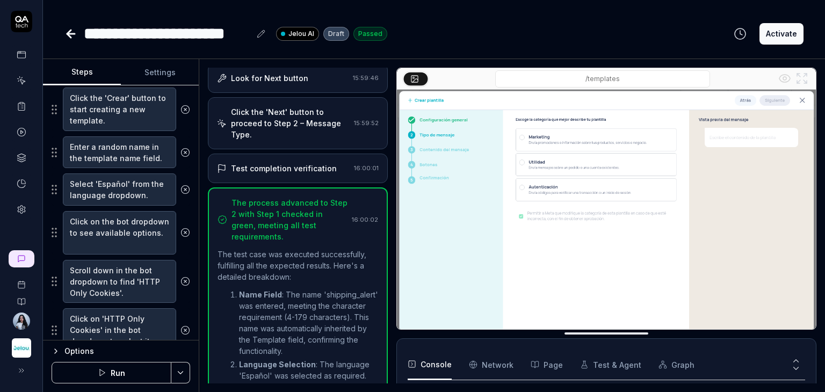
scroll to position [358, 0]
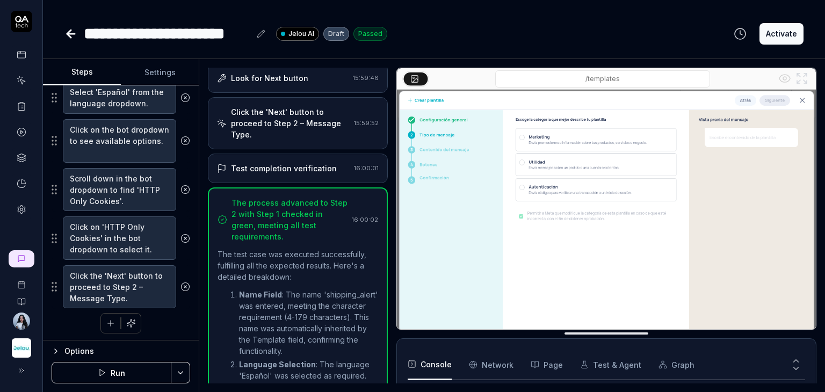
click at [70, 38] on icon at bounding box center [69, 34] width 4 height 8
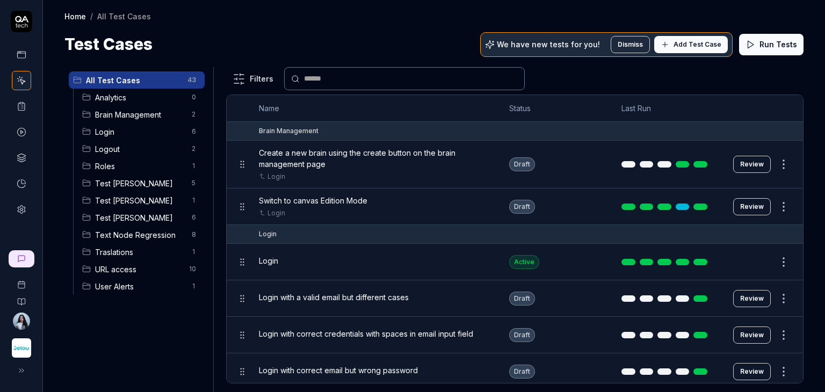
click at [131, 218] on span "Test [PERSON_NAME]" at bounding box center [140, 217] width 90 height 11
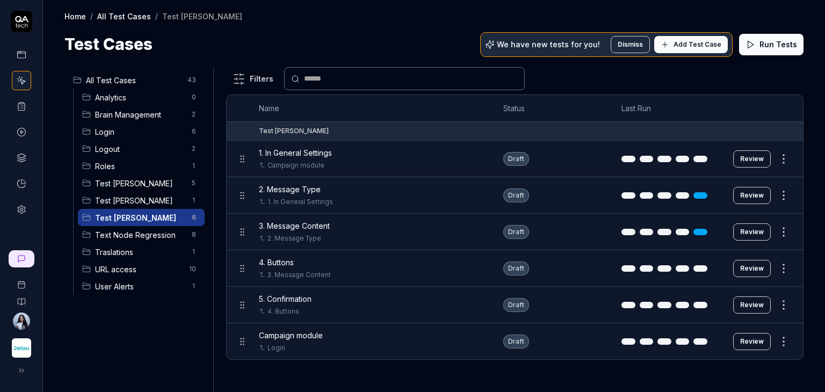
click at [749, 196] on button "Review" at bounding box center [753, 195] width 38 height 17
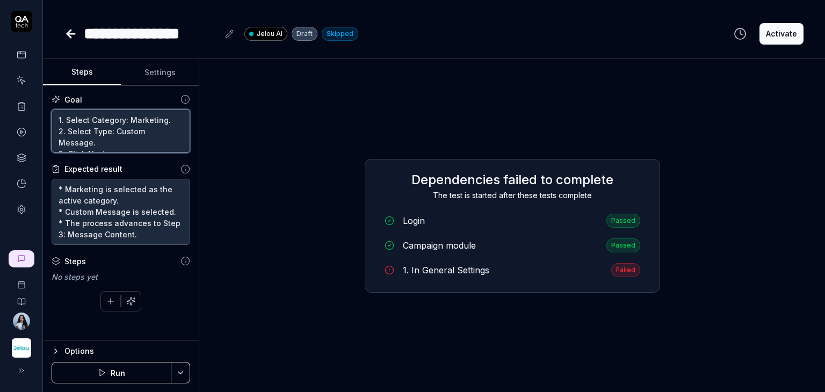
click at [140, 119] on textarea "1. Select Category: Marketing. 2. Select Type: Custom Message. 3. Click Next." at bounding box center [121, 132] width 139 height 44
click at [81, 120] on textarea "1. Select Category: Marketing. 2. Select Type: Custom Message. 3. Click Next." at bounding box center [121, 132] width 139 height 44
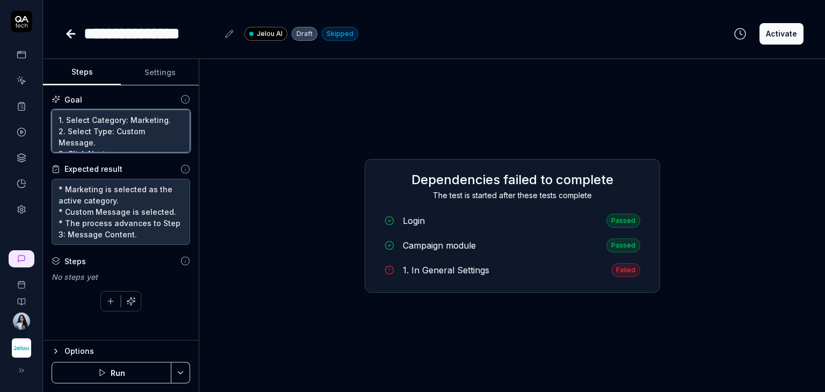
click at [81, 120] on textarea "1. Select Category: Marketing. 2. Select Type: Custom Message. 3. Click Next." at bounding box center [121, 132] width 139 height 44
click at [125, 133] on textarea "1. Select Category: Marketing. 2. Select Type: Custom Message. 3. Click Next." at bounding box center [121, 132] width 139 height 44
click at [135, 129] on textarea "1. Select Category: Marketing. 2. Select Type: Custom Message. 3. Click Next." at bounding box center [121, 132] width 139 height 44
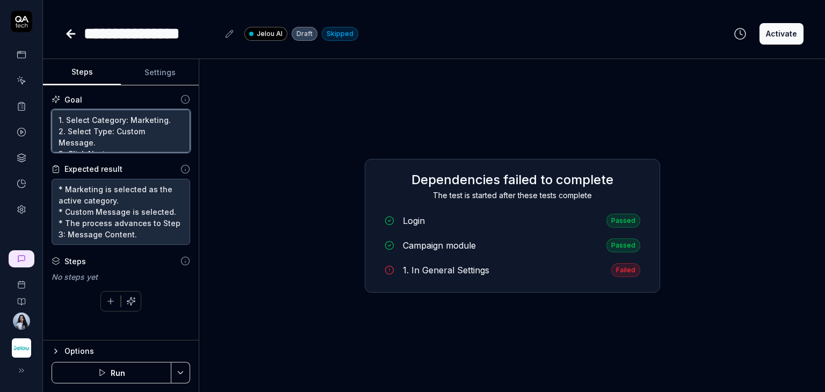
drag, startPoint x: 116, startPoint y: 133, endPoint x: 91, endPoint y: 142, distance: 26.4
click at [91, 142] on textarea "1. Select Category: Marketing. 2. Select Type: Custom Message. 3. Click Next." at bounding box center [121, 132] width 139 height 44
type textarea "*"
type textarea "1. Select Category: Marketing. 2. Select Type: . 3. Click Next."
paste textarea "Mensaje personalizado"
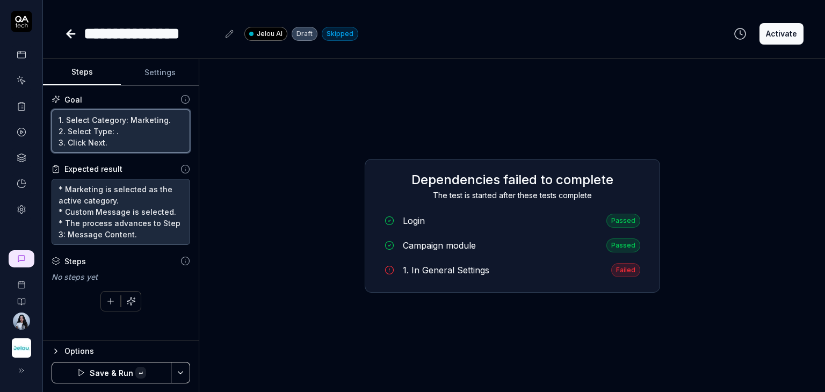
type textarea "*"
type textarea "1. Select Category: Marketing. 2. Select Type: Mensaje personalizado. 3. Click …"
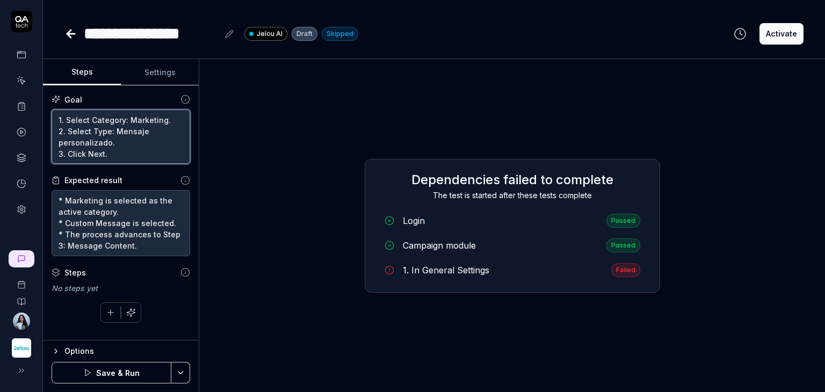
click at [102, 133] on textarea "1. Select Category: Marketing. 2. Select Type: Mensaje personalizado. 3. Click …" at bounding box center [121, 137] width 139 height 55
type textarea "*"
type textarea "1. Select Category: Marketing. 2. Select f: Mensaje personalizado. 3. Click Nex…"
type textarea "*"
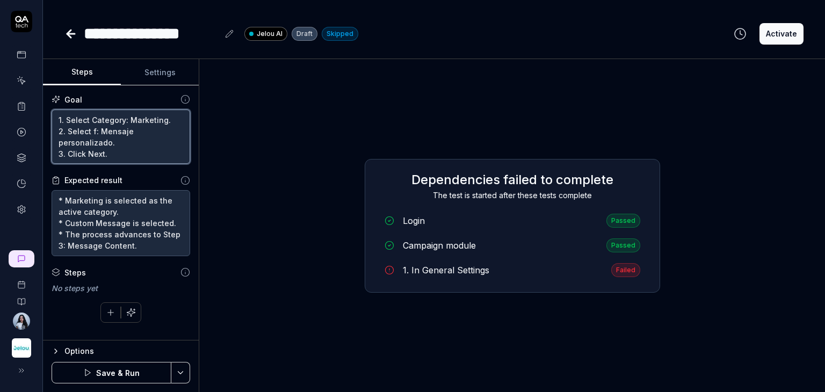
type textarea "1. Select Category: Marketing. 2. Select fr: Mensaje personalizado. 3. Click Ne…"
type textarea "*"
type textarea "1. Select Category: Marketing. 2. Select fro: Mensaje personalizado. 3. Click N…"
click at [95, 132] on textarea "1. Select Category: Marketing. 2. Select fro: Mensaje personalizado. 3. Click N…" at bounding box center [121, 137] width 139 height 55
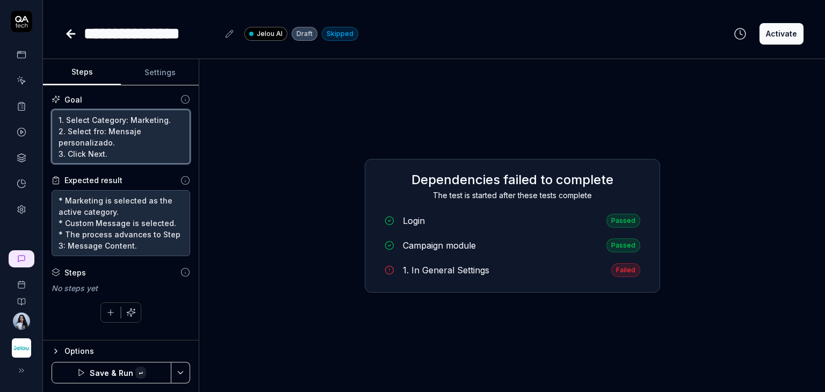
paste textarea "formato de plantilla de Marketing"
type textarea "*"
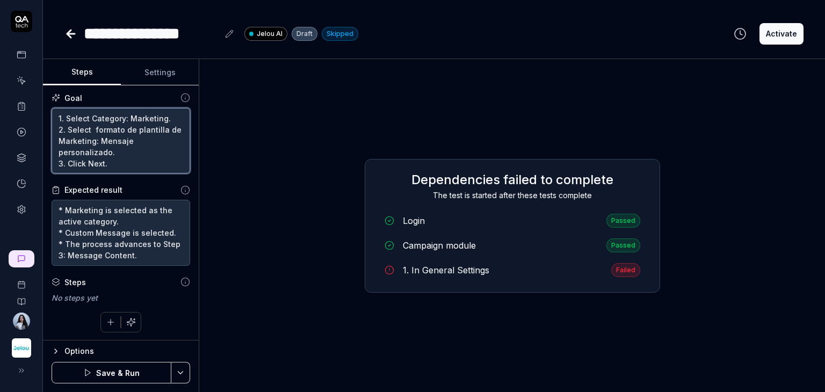
scroll to position [2, 0]
type textarea "1. Select Category: Marketing. 2. Select formato de plantilla de Marketing: Men…"
type textarea "*"
click at [91, 161] on textarea "1. Select Category: Marketing. 2. Select formato de plantilla de Marketing: Men…" at bounding box center [121, 140] width 139 height 66
drag, startPoint x: 133, startPoint y: 164, endPoint x: 57, endPoint y: 114, distance: 90.5
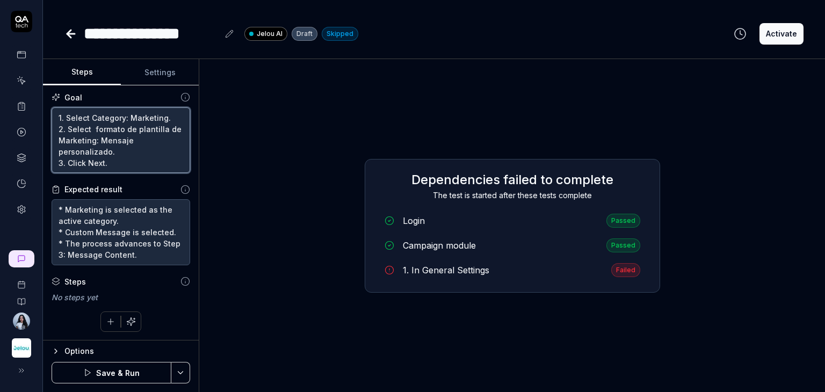
click at [57, 114] on textarea "1. Select Category: Marketing. 2. Select formato de plantilla de Marketing: Men…" at bounding box center [121, 140] width 139 height 66
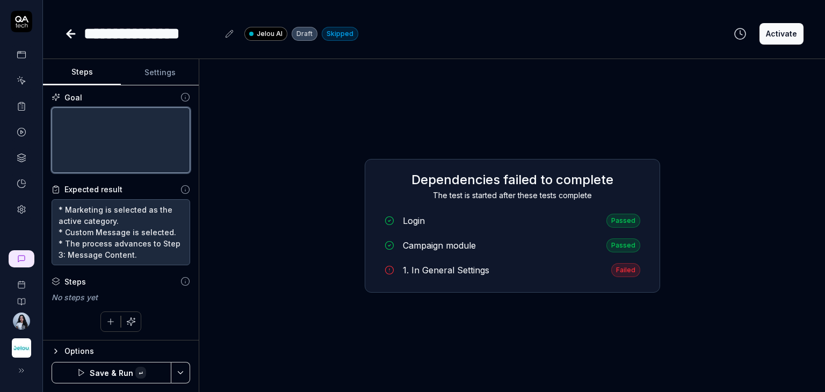
scroll to position [0, 0]
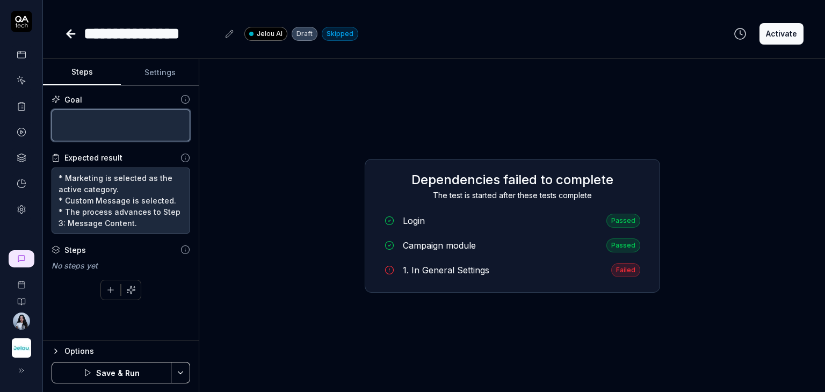
click at [83, 122] on textarea at bounding box center [121, 126] width 139 height 32
paste textarea "Select Category: Marketing. Choose Marketing Template Format: Personalized Mess…"
type textarea "*"
type textarea "Select Category: Marketing. Choose Marketing Template Format: Personalized Mess…"
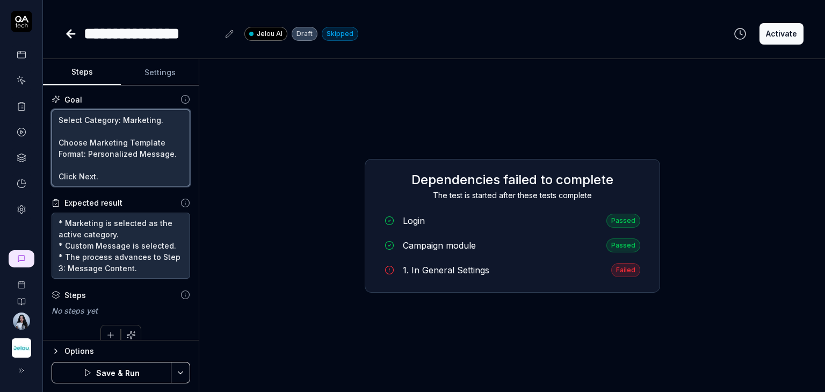
click at [82, 125] on textarea "Select Category: Marketing. Choose Marketing Template Format: Personalized Mess…" at bounding box center [121, 148] width 139 height 77
type textarea "*"
type textarea "Select Category: Marketing. Choose Marketing Template Format: Personalized Mess…"
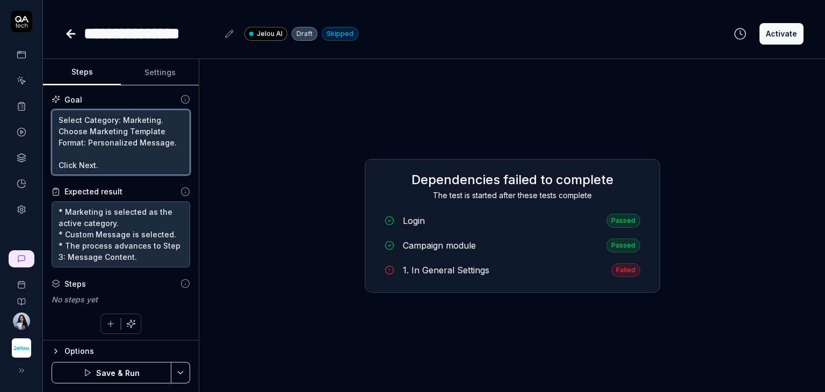
click at [62, 117] on textarea "Select Category: Marketing. Choose Marketing Template Format: Personalized Mess…" at bounding box center [121, 143] width 139 height 66
click at [57, 119] on textarea "Select Category: Marketing. Choose Marketing Template Format: Personalized Mess…" at bounding box center [121, 143] width 139 height 66
type textarea "*"
type textarea "1Select Category: Marketing. Choose Marketing Template Format: Personalized Mes…"
type textarea "*"
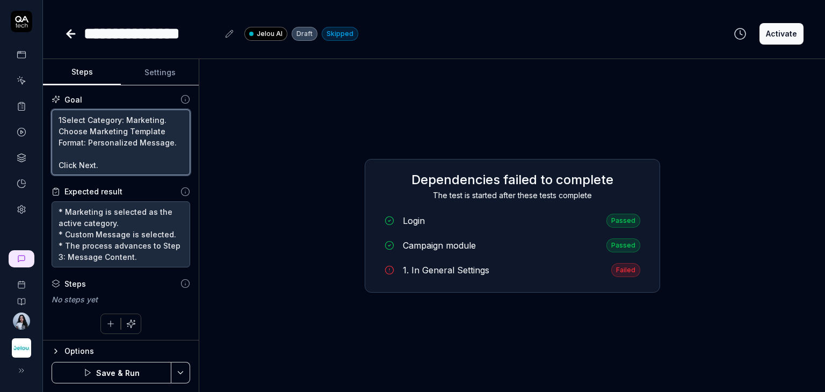
type textarea "1.Select Category: Marketing. Choose Marketing Template Format: Personalized Me…"
type textarea "*"
type textarea "1. Select Category: Marketing. Choose Marketing Template Format: Personalized M…"
click at [56, 127] on textarea "1. Select Category: Marketing. Choose Marketing Template Format: Personalized M…" at bounding box center [121, 143] width 139 height 66
type textarea "*"
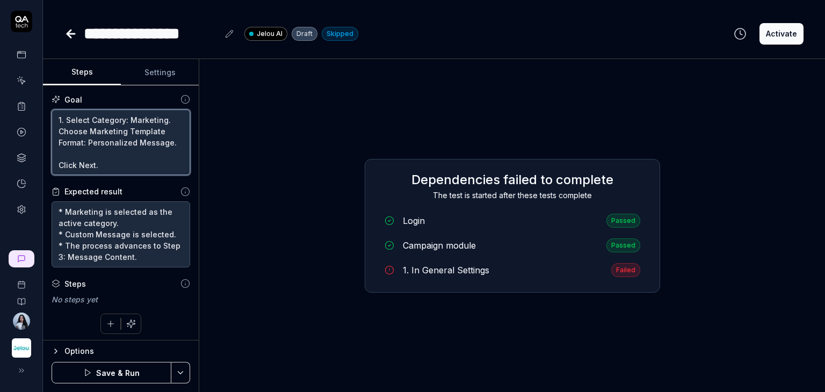
type textarea "1. Select Category: Marketing. 2Choose Marketing Template Format: Personalized …"
type textarea "*"
type textarea "1. Select Category: Marketing. 2.Choose Marketing Template Format: Personalized…"
type textarea "*"
type textarea "1. Select Category: Marketing. 2. Choose Marketing Template Format: Personalize…"
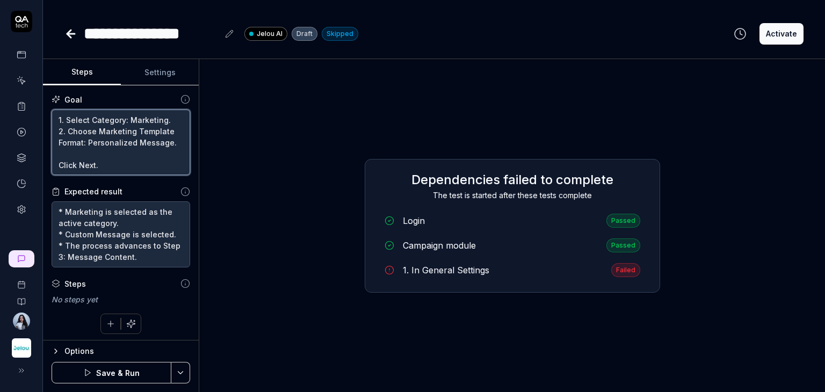
click at [56, 162] on textarea "1. Select Category: Marketing. 2. Choose Marketing Template Format: Personalize…" at bounding box center [121, 143] width 139 height 66
type textarea "*"
type textarea "1. Select Category: Marketing. 2. Choose Marketing Template Format: Personalize…"
type textarea "*"
type textarea "1. Select Category: Marketing. 2. Choose Marketing Template Format: Personalize…"
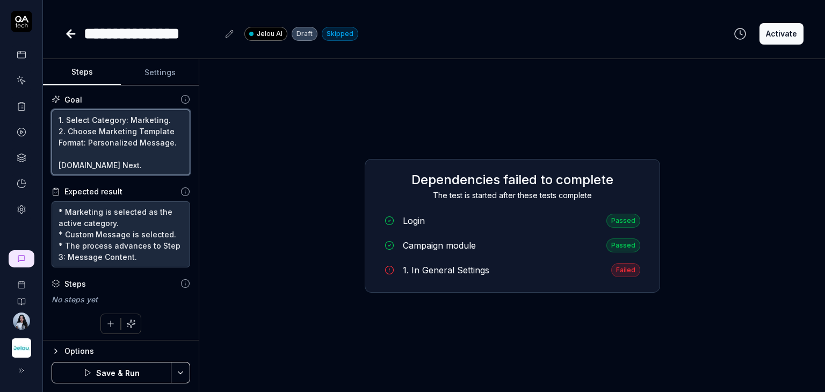
type textarea "*"
type textarea "1. Select Category: Marketing. 2. Choose Marketing Template Format: Personalize…"
click at [62, 155] on textarea "1. Select Category: Marketing. 2. Choose Marketing Template Format: Personalize…" at bounding box center [121, 143] width 139 height 66
type textarea "*"
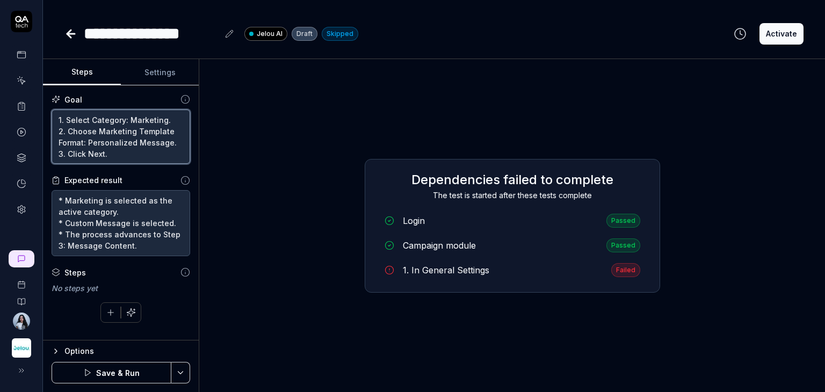
drag, startPoint x: 168, startPoint y: 142, endPoint x: 89, endPoint y: 142, distance: 78.5
click at [89, 142] on textarea "1. Select Category: Marketing. 2. Choose Marketing Template Format: Personalize…" at bounding box center [121, 137] width 139 height 55
paste textarea "Mensaje personalizado"
type textarea "1. Select Category: Marketing. 2. Choose Marketing Template Format: Mensaje per…"
type textarea "*"
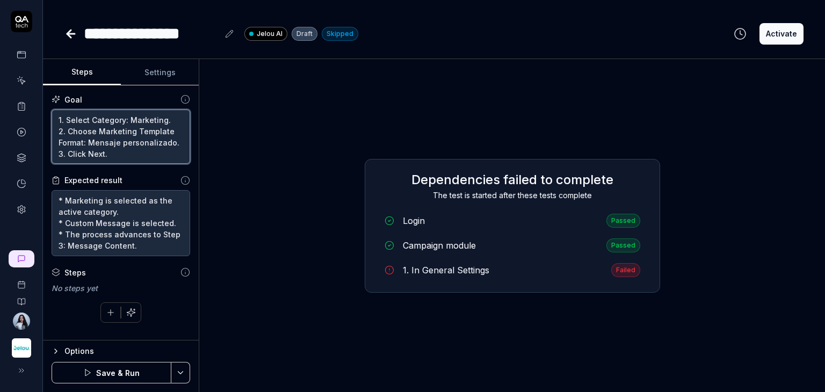
type textarea "1. Select Category: Marketing. 2. Choose Marketing Template Format: Mensaje per…"
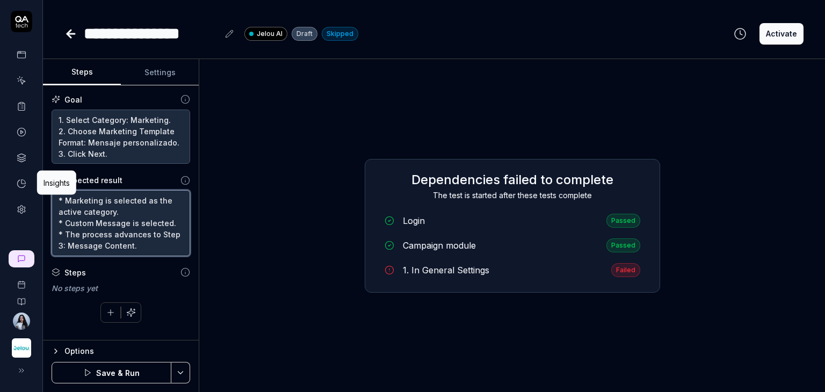
drag, startPoint x: 133, startPoint y: 245, endPoint x: 16, endPoint y: 177, distance: 135.3
click at [16, 177] on div "**********" at bounding box center [412, 196] width 825 height 392
paste textarea "el proceso debe avanzar al Paso 3 (Contenido del mensaje) y verificar que el Pa…"
type textarea "*"
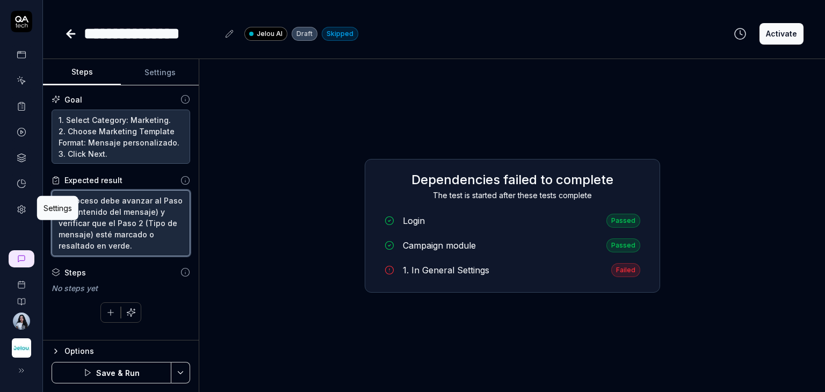
type textarea "el proceso debe avanzar al Paso 3 (Contenido del mensaje) y verificar que el Pa…"
drag, startPoint x: 146, startPoint y: 250, endPoint x: 44, endPoint y: 192, distance: 117.2
click at [44, 192] on div "Goal 1. Select Category: Marketing. 2. Choose Marketing Template Format: Mensaj…" at bounding box center [121, 212] width 156 height 255
paste textarea "After clicking Next, the process should advance to Step 3 – Message Content, an…"
type textarea "*"
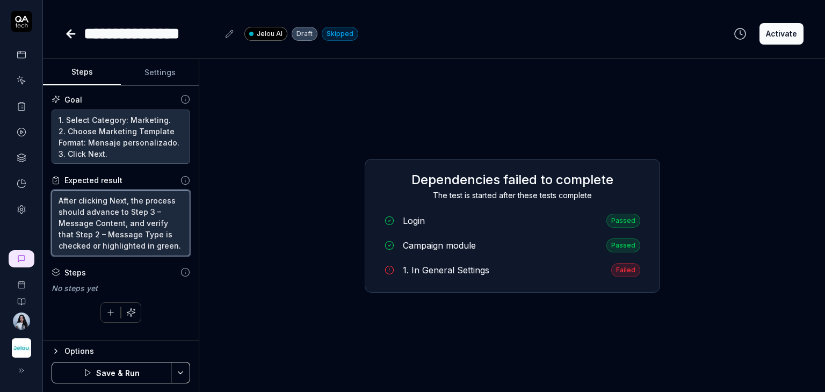
click at [118, 243] on textarea "After clicking Next, the process should advance to Step 3 – Message Content, an…" at bounding box center [121, 223] width 139 height 66
click at [132, 247] on textarea "After clicking Next, the process should advance to Step 3 – Message Content, an…" at bounding box center [121, 223] width 139 height 66
click at [127, 205] on textarea "After clicking Next, the process should advance to Step 3 – Message Content, an…" at bounding box center [121, 223] width 139 height 66
click at [105, 227] on textarea "After clicking Next, the process should advance to Step 3 – Message Content, an…" at bounding box center [121, 223] width 139 height 66
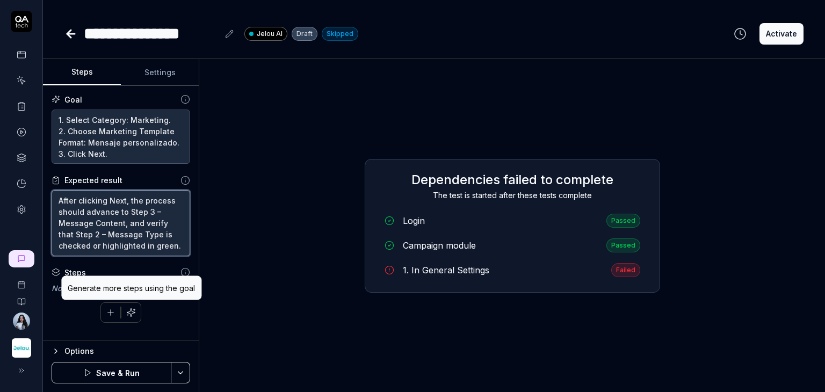
type textarea "After clicking Next, the process should advance to Step 3 – Message Content, an…"
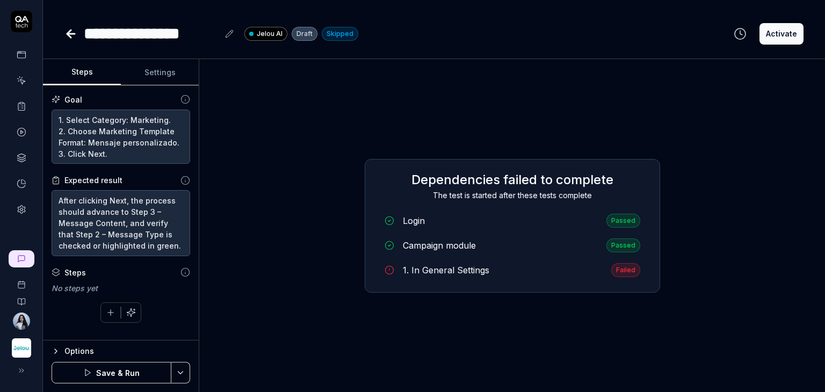
click at [133, 310] on icon "button" at bounding box center [131, 313] width 10 height 10
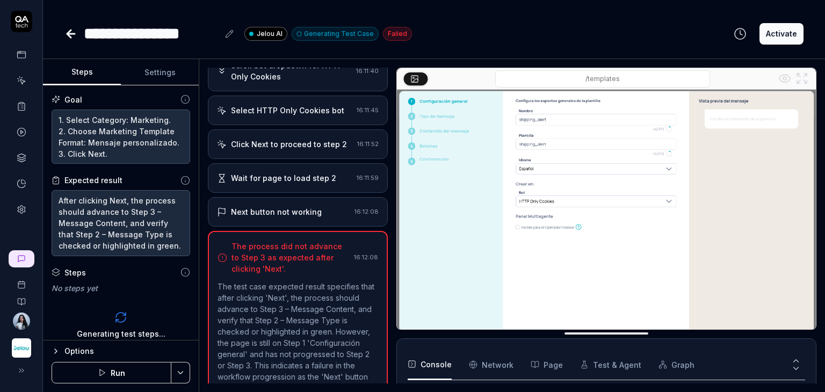
scroll to position [312, 0]
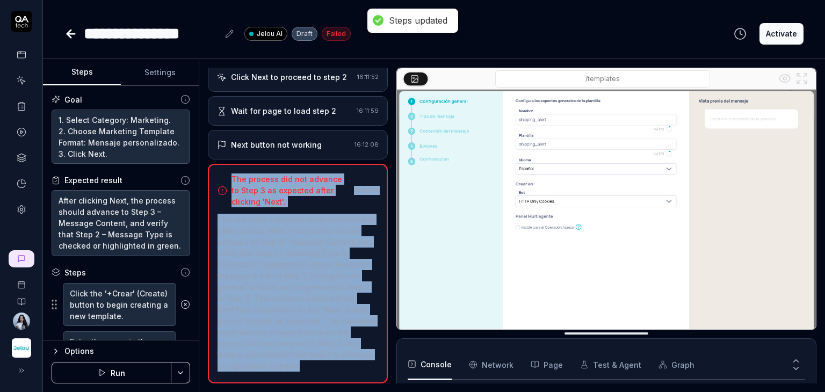
drag, startPoint x: 302, startPoint y: 371, endPoint x: 231, endPoint y: 164, distance: 219.4
click at [231, 164] on div "The process did not advance to Step 3 as expected after clicking 'Next'. 16:12:…" at bounding box center [298, 274] width 180 height 220
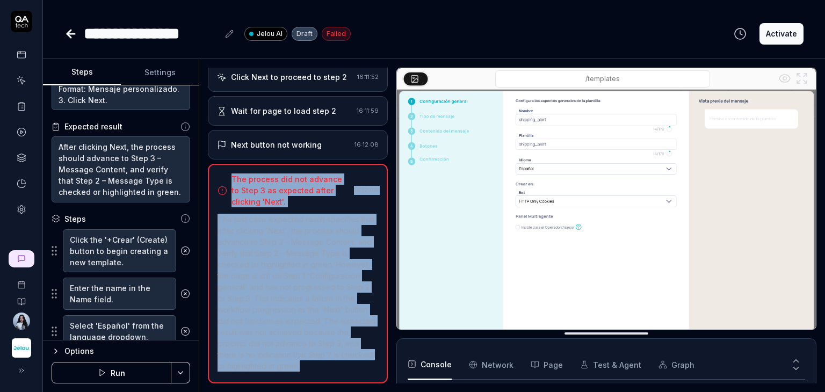
scroll to position [0, 0]
click at [181, 252] on icon at bounding box center [186, 251] width 10 height 10
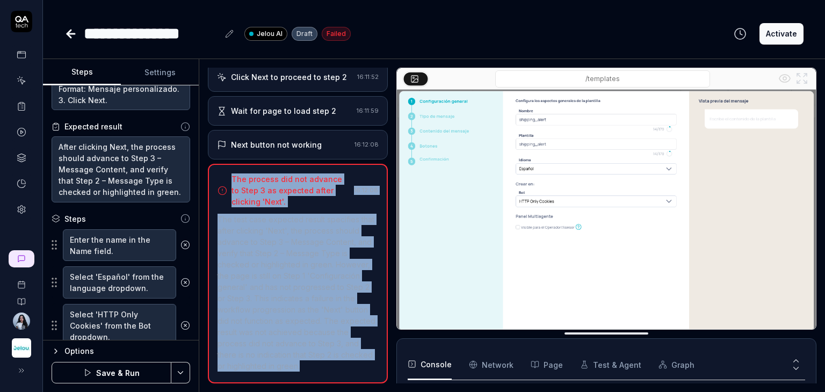
click at [176, 250] on button at bounding box center [185, 244] width 18 height 21
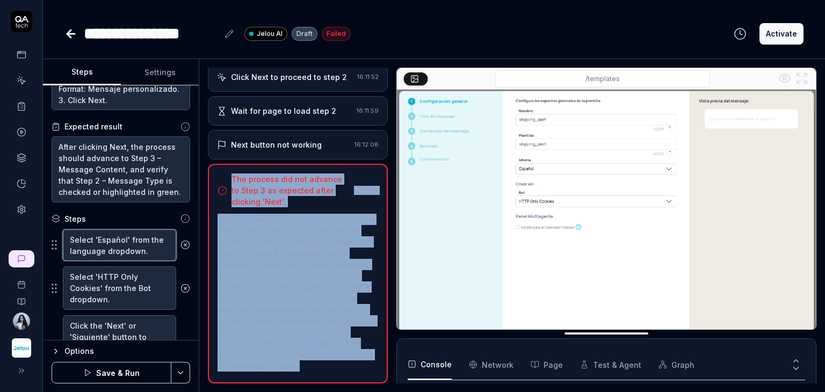
type textarea "*"
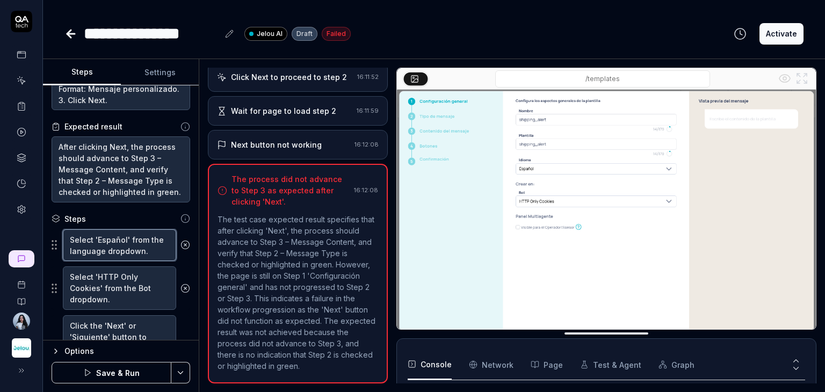
click at [131, 248] on textarea "Select 'Español' from the language dropdown." at bounding box center [119, 245] width 113 height 32
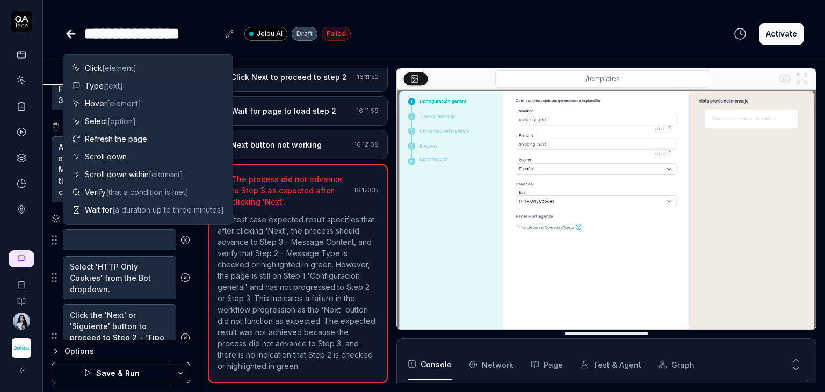
click at [181, 242] on circle at bounding box center [185, 240] width 8 height 8
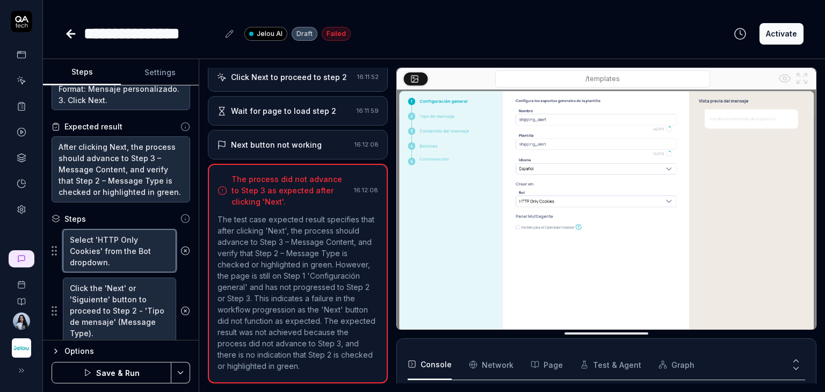
click at [117, 252] on textarea "Select 'HTTP Only Cookies' from the Bot dropdown." at bounding box center [119, 251] width 113 height 44
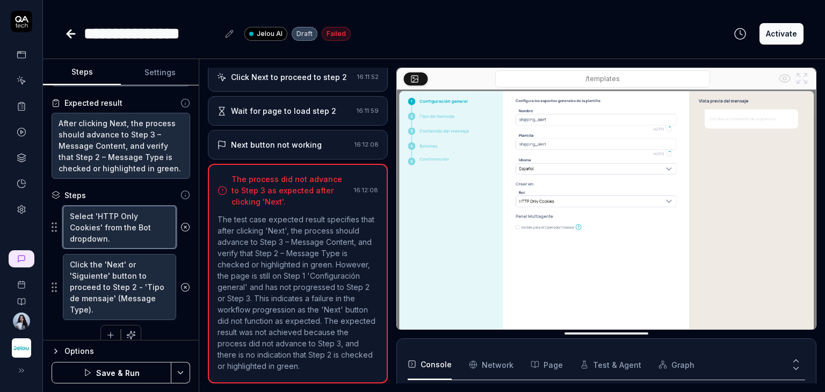
scroll to position [90, 0]
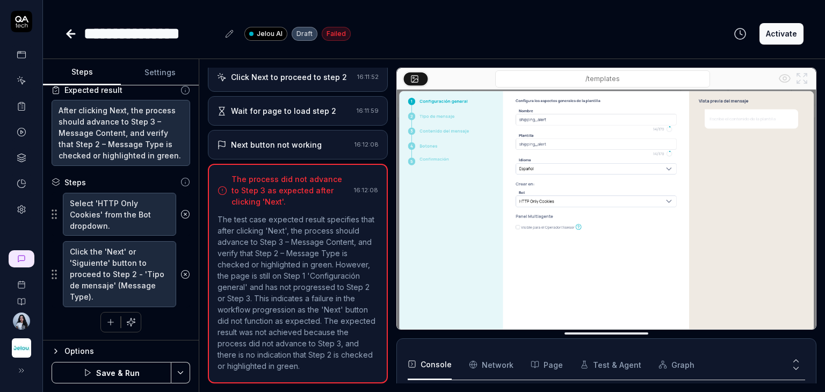
click at [108, 319] on icon "button" at bounding box center [111, 323] width 10 height 10
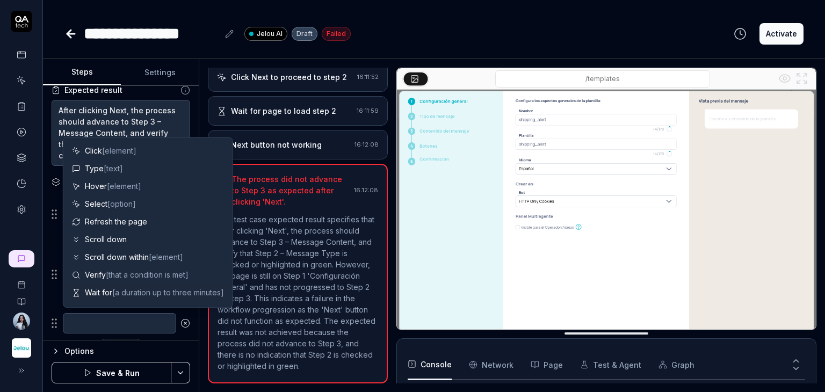
click at [152, 336] on div "Select 'HTTP Only Cookies' from the Bot dropdown. Click the 'Next' or 'Siguient…" at bounding box center [121, 275] width 139 height 167
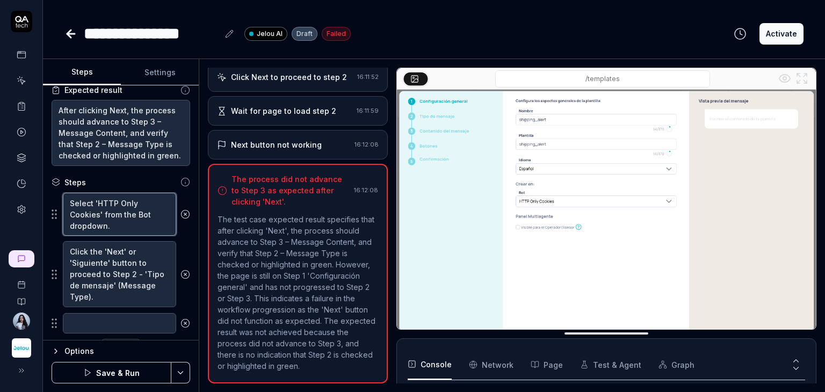
type textarea "*"
click at [111, 212] on textarea "Select 'HTTP Only Cookies' from the Bot dropdown." at bounding box center [119, 215] width 113 height 44
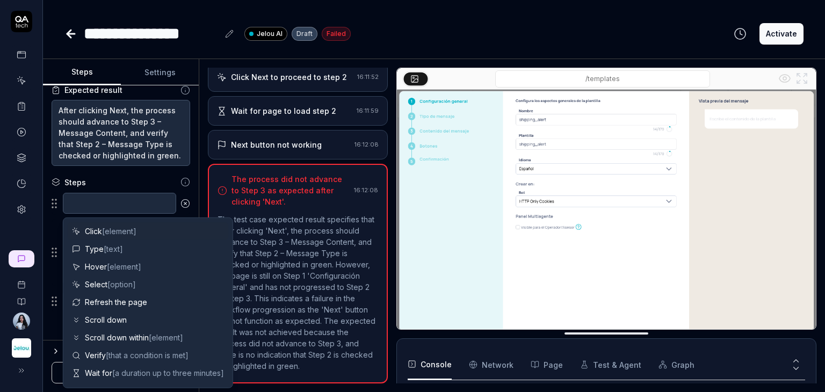
click at [132, 178] on div "Steps" at bounding box center [121, 182] width 139 height 11
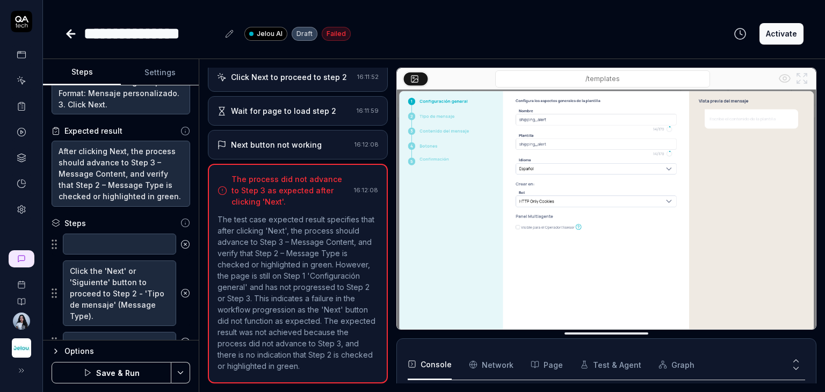
scroll to position [0, 0]
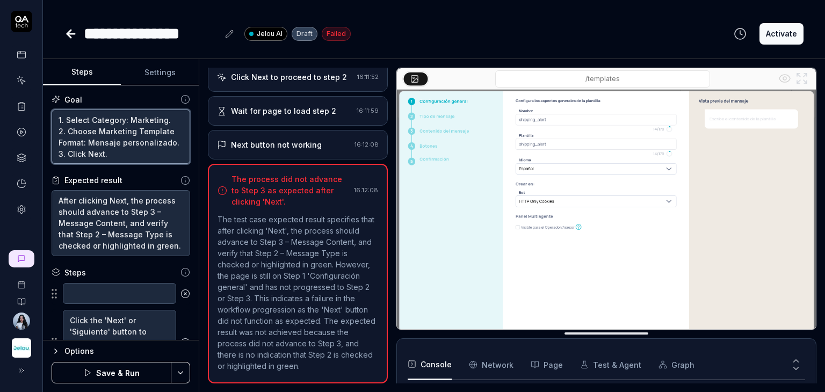
drag, startPoint x: 66, startPoint y: 119, endPoint x: 168, endPoint y: 120, distance: 101.6
click at [168, 120] on textarea "1. Select Category: Marketing. 2. Choose Marketing Template Format: Mensaje per…" at bounding box center [121, 137] width 139 height 55
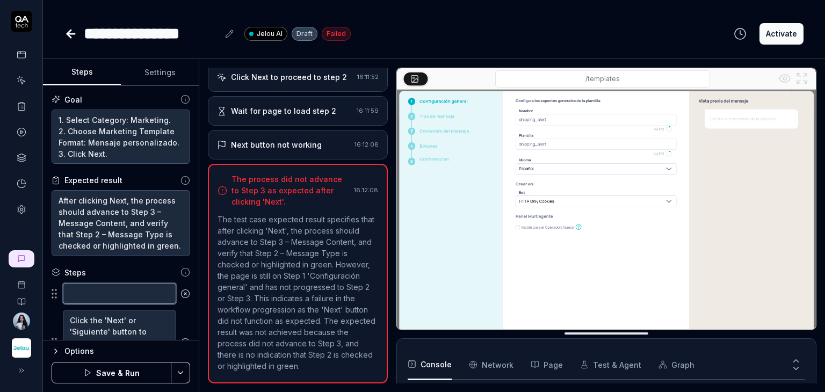
click at [120, 292] on textarea at bounding box center [119, 293] width 113 height 21
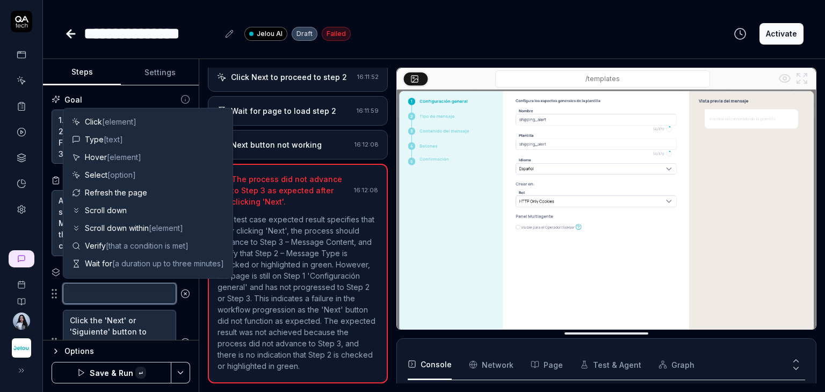
paste textarea "Select Category: Marketing."
type textarea "*"
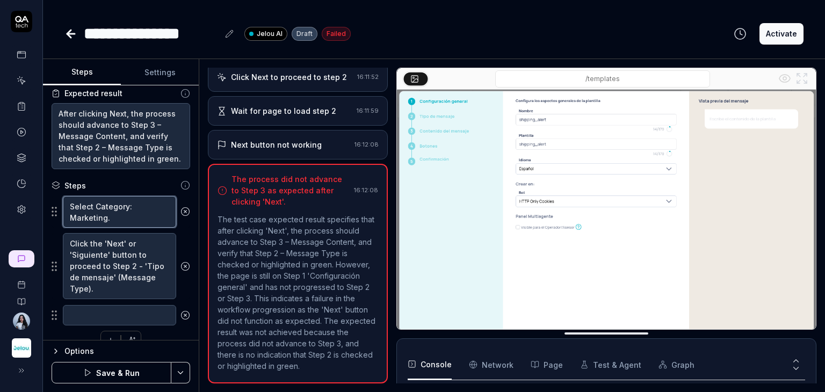
scroll to position [105, 0]
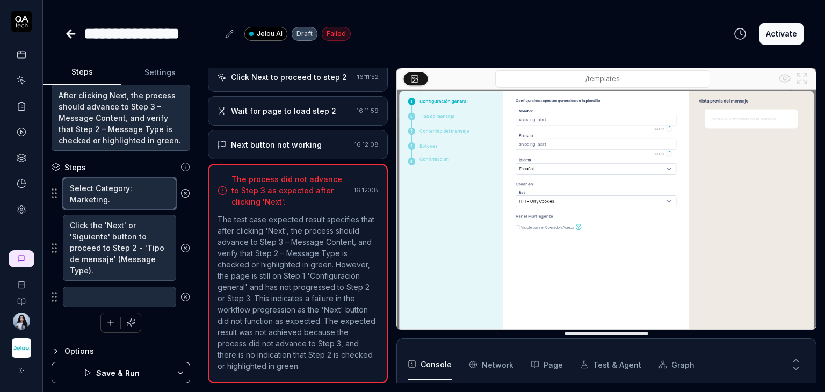
type textarea "Select Category: Marketing."
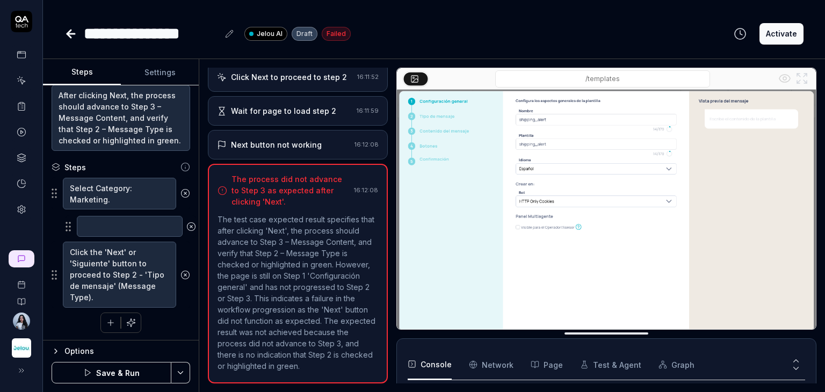
drag, startPoint x: 55, startPoint y: 299, endPoint x: 69, endPoint y: 231, distance: 69.0
click at [69, 231] on fieldset "Select Category: Marketing. Click the 'Next' or 'Siguiente' button to proceed t…" at bounding box center [121, 242] width 139 height 131
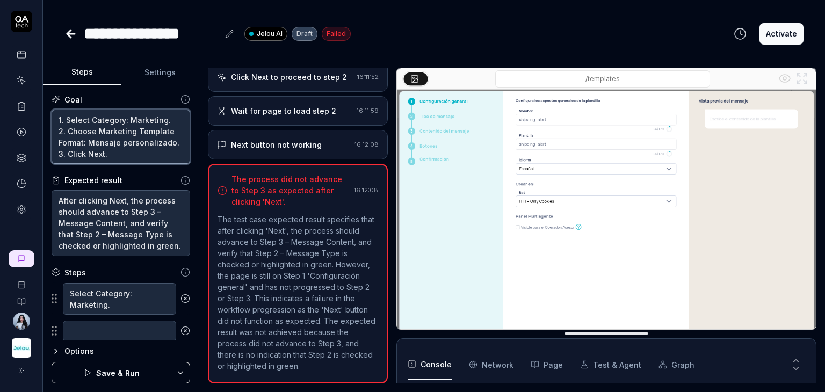
drag, startPoint x: 173, startPoint y: 141, endPoint x: 68, endPoint y: 130, distance: 105.3
click at [68, 130] on textarea "1. Select Category: Marketing. 2. Choose Marketing Template Format: Mensaje per…" at bounding box center [121, 137] width 139 height 55
click at [89, 327] on textarea at bounding box center [119, 331] width 113 height 21
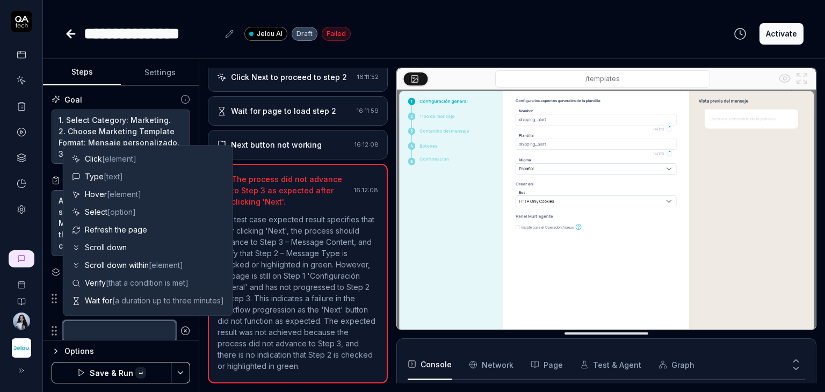
paste textarea "Choose Marketing Template Format: Mensaje personalizado."
type textarea "*"
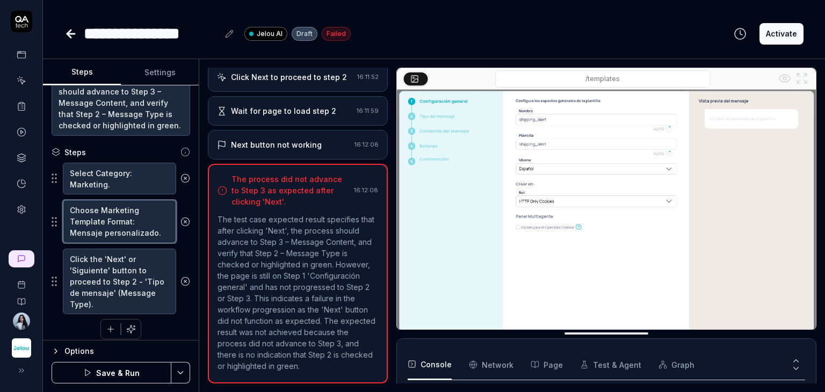
scroll to position [127, 0]
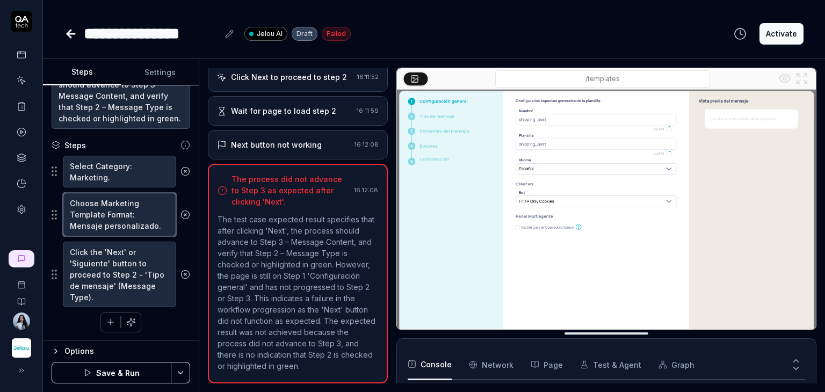
type textarea "Choose Marketing Template Format: Mensaje personalizado."
click at [138, 372] on button "Save & Run" at bounding box center [112, 372] width 120 height 21
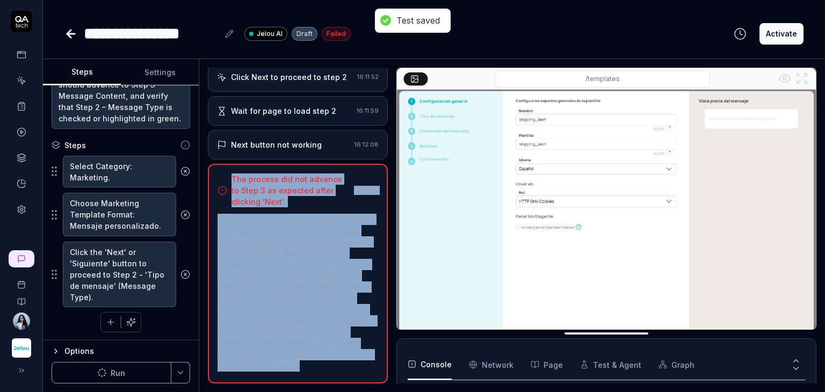
drag, startPoint x: 325, startPoint y: 364, endPoint x: 225, endPoint y: 172, distance: 217.0
click at [225, 172] on div "The process did not advance to Step 3 as expected after clicking 'Next'. 16:12:…" at bounding box center [298, 274] width 180 height 220
copy div "The process did not advance to Step 3 as expected after clicking 'Next'. 16:12:…"
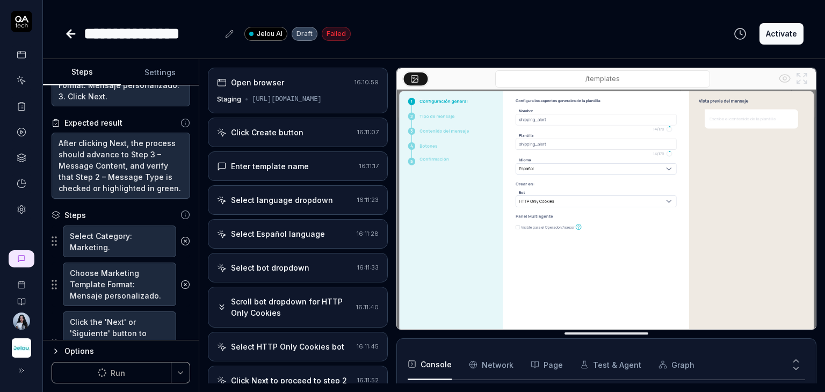
scroll to position [127, 0]
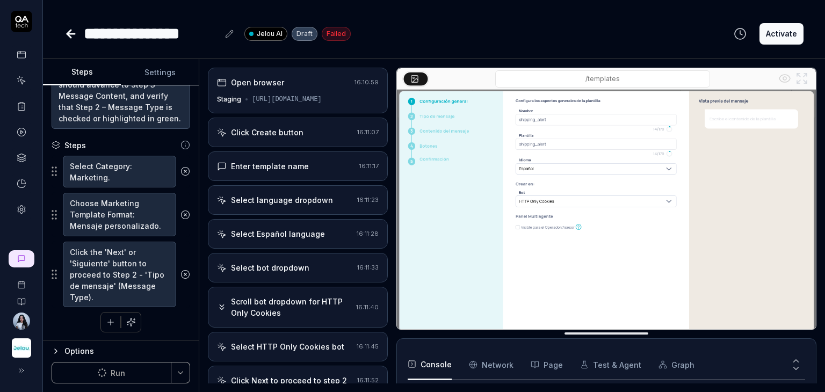
type textarea "*"
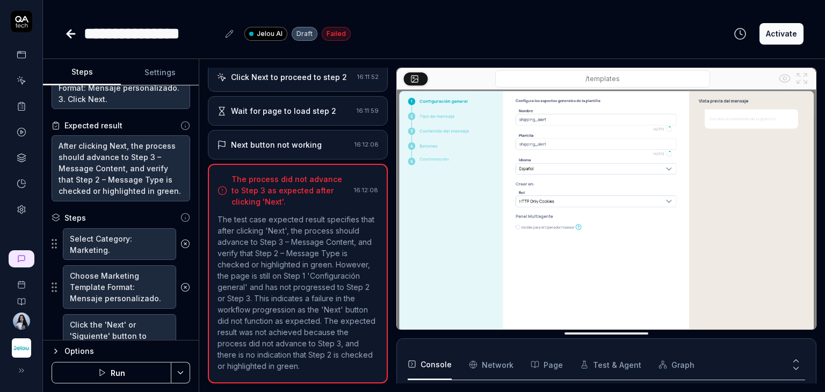
scroll to position [127, 0]
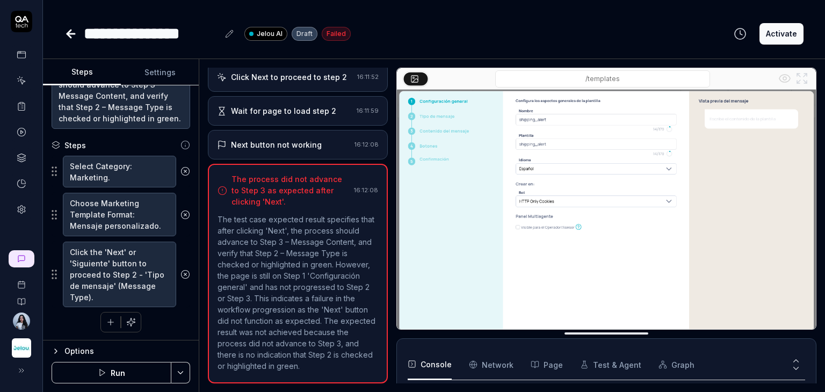
click at [130, 371] on button "Run" at bounding box center [112, 372] width 120 height 21
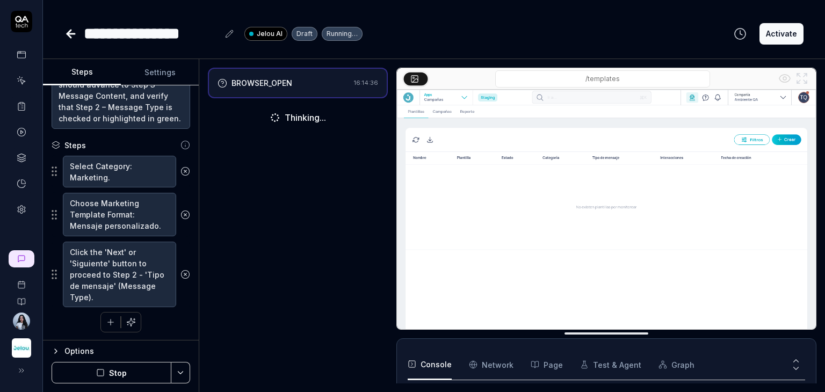
scroll to position [61, 0]
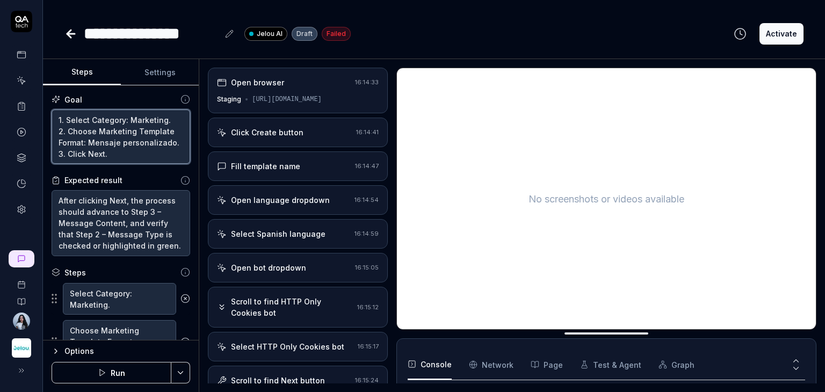
click at [147, 130] on textarea "1. Select Category: Marketing. 2. Choose Marketing Template Format: Mensaje per…" at bounding box center [121, 137] width 139 height 55
click at [118, 156] on textarea "1. Select Category: Marketing. 2. Choose Marketing Template Format: Mensaje per…" at bounding box center [121, 137] width 139 height 55
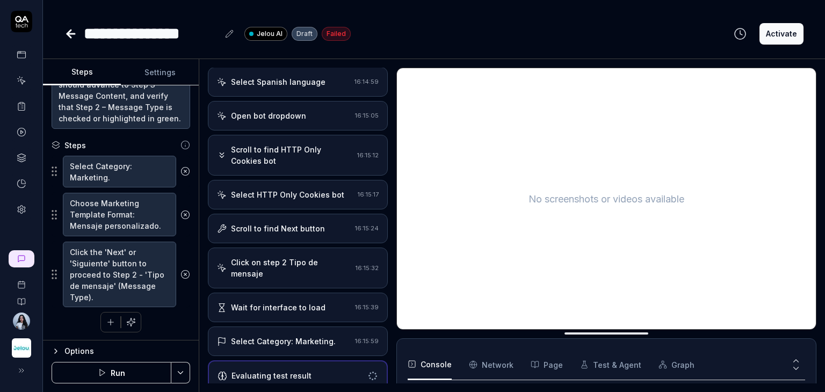
scroll to position [156, 0]
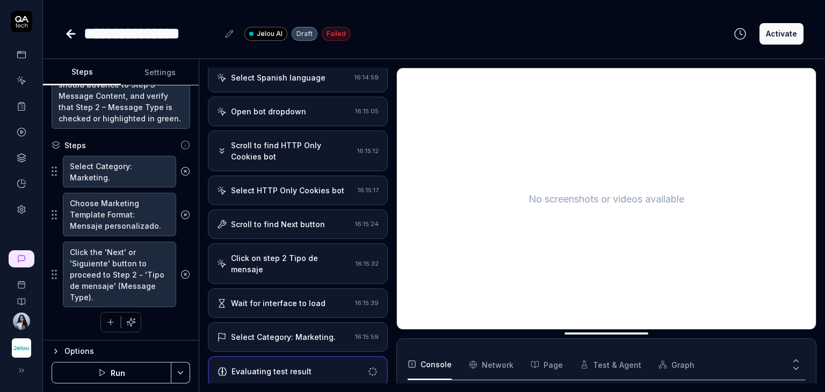
click at [299, 368] on div "Evaluating test result" at bounding box center [272, 371] width 80 height 11
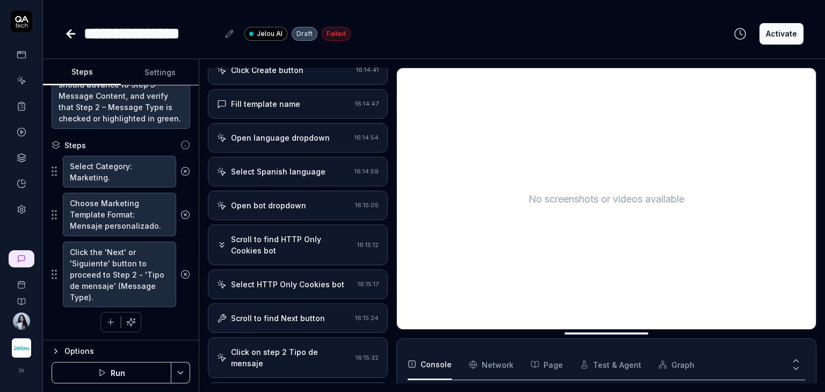
scroll to position [0, 0]
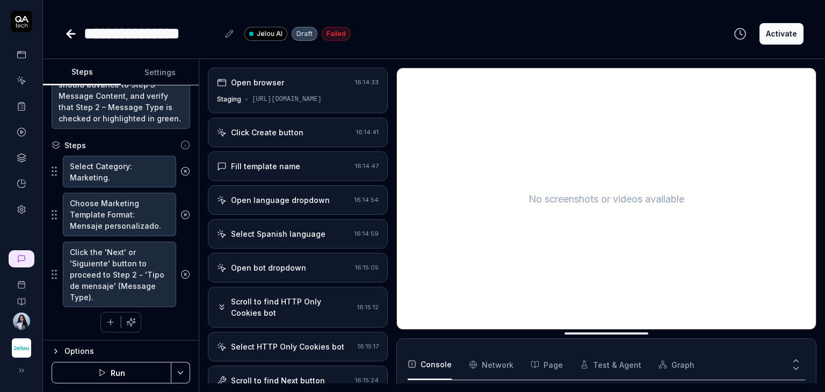
click at [297, 128] on div "Click Create button" at bounding box center [267, 132] width 73 height 11
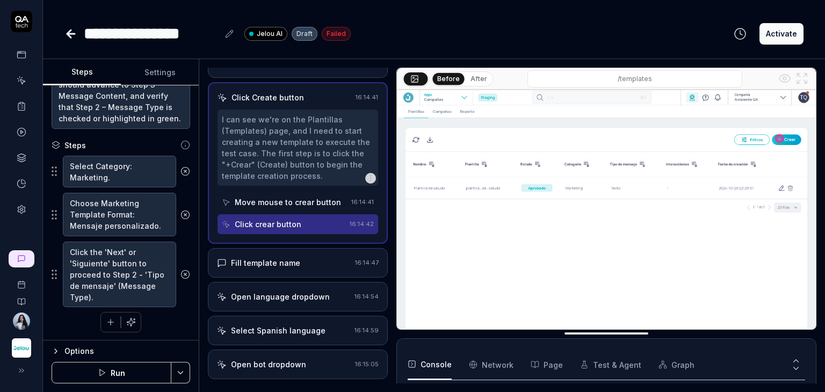
scroll to position [54, 0]
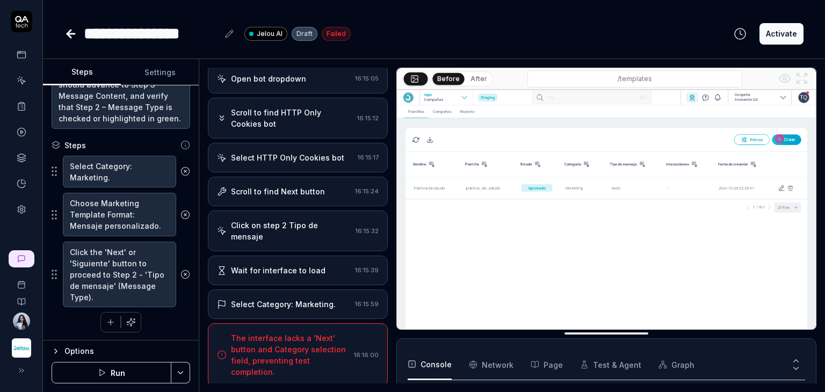
click at [297, 351] on div "The interface lacks a 'Next' button and Category selection field, preventing te…" at bounding box center [290, 355] width 119 height 45
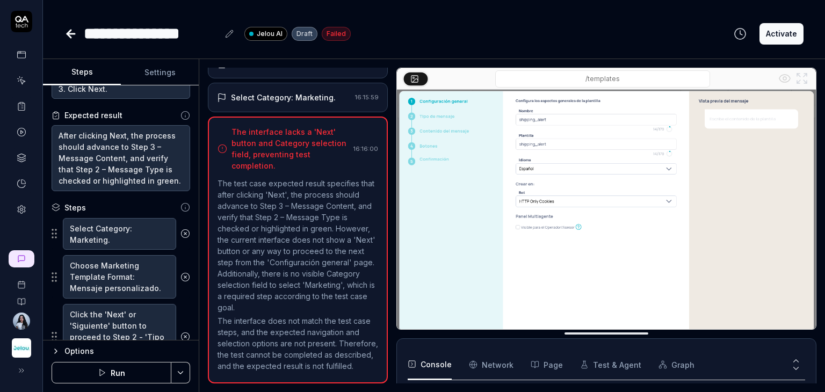
scroll to position [0, 0]
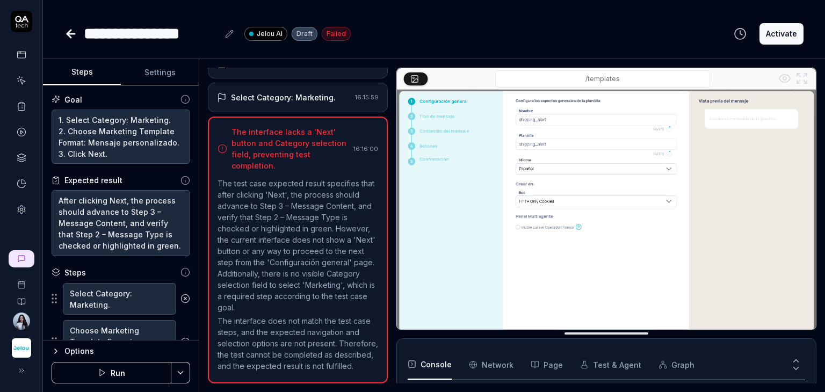
click at [74, 37] on icon at bounding box center [70, 33] width 13 height 13
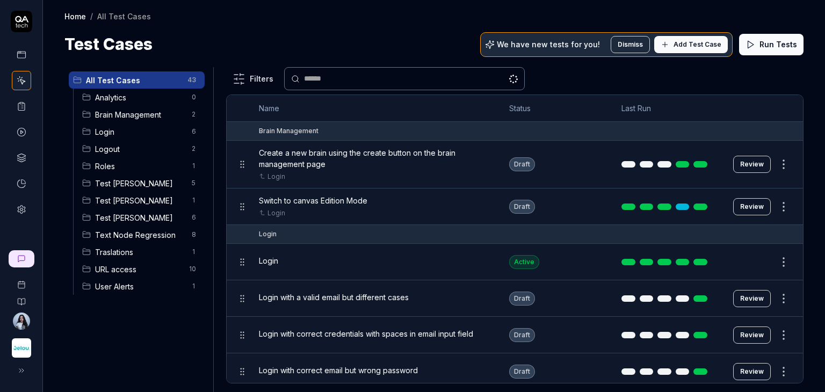
click at [108, 221] on span "Test [PERSON_NAME]" at bounding box center [140, 217] width 90 height 11
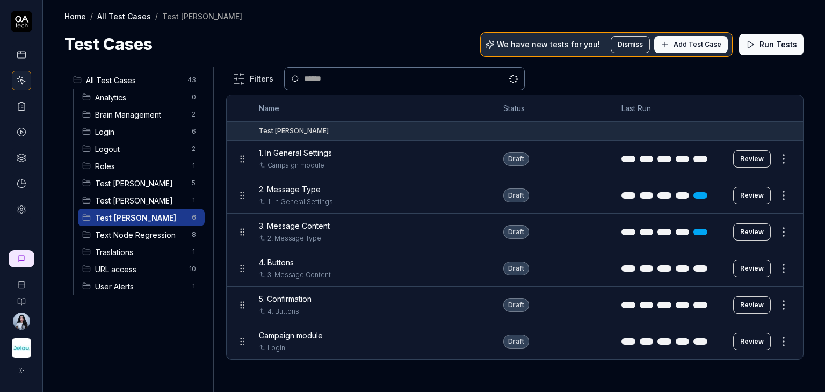
click at [744, 159] on button "Review" at bounding box center [753, 158] width 38 height 17
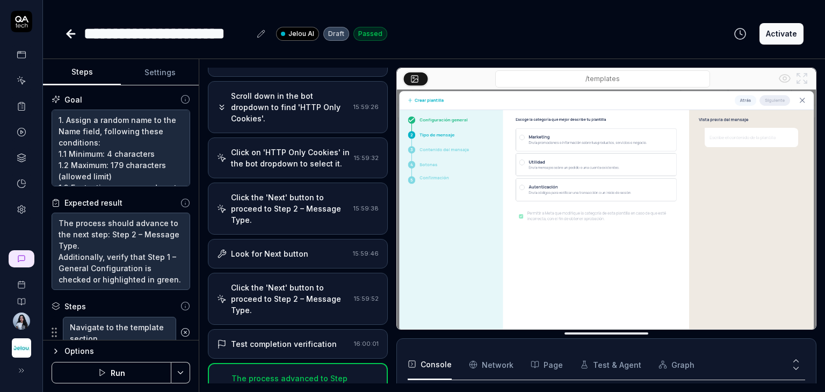
scroll to position [192, 0]
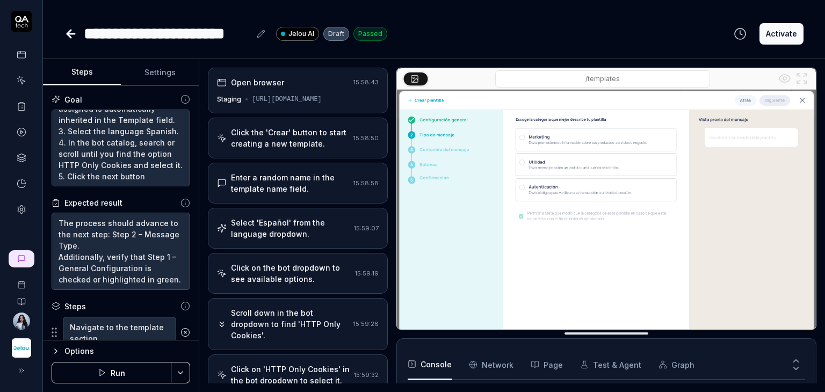
scroll to position [181, 0]
click at [308, 284] on div "Click on the bot dropdown to see available options. 15:59:19" at bounding box center [298, 273] width 180 height 41
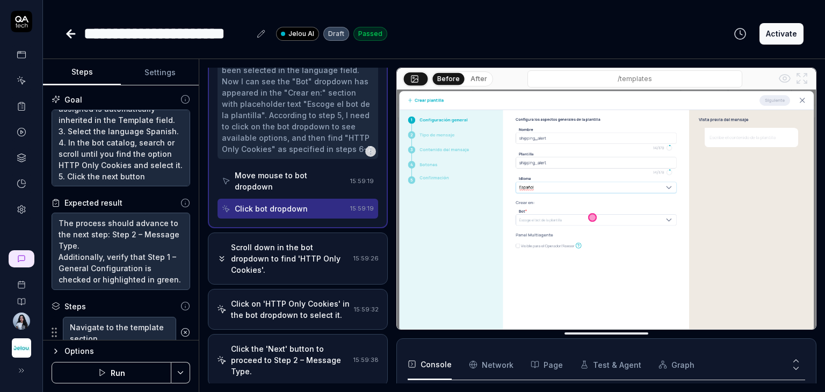
click at [281, 265] on div "Scroll down in the bot dropdown to find 'HTTP Only Cookies'." at bounding box center [290, 259] width 118 height 34
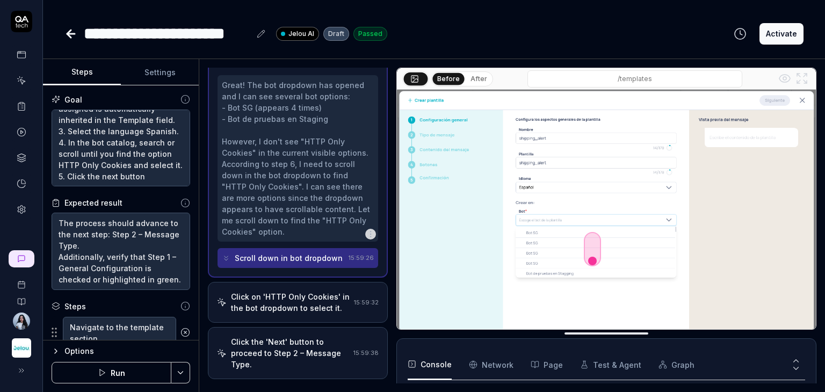
click at [288, 301] on div "Click on 'HTTP Only Cookies' in the bot dropdown to select it." at bounding box center [290, 302] width 119 height 23
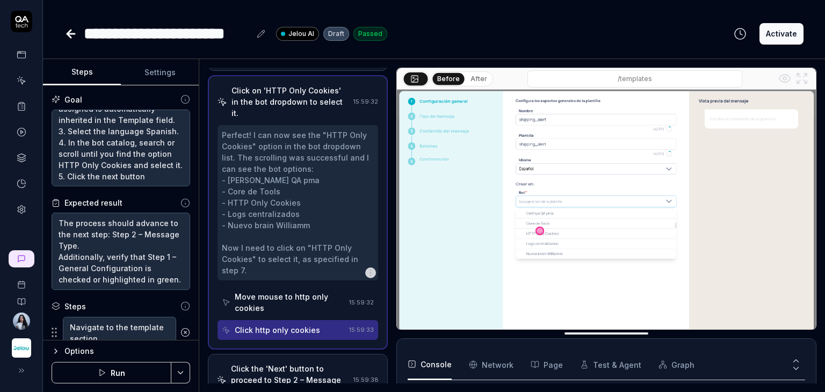
scroll to position [298, 0]
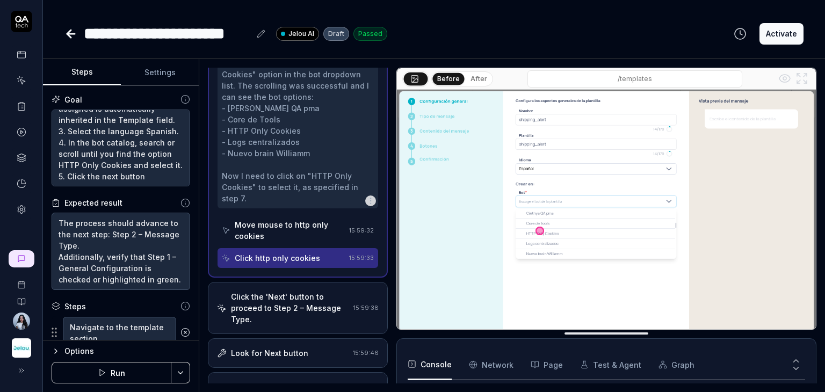
click at [309, 312] on div "Click the 'Next' button to proceed to Step 2 – Message Type." at bounding box center [290, 308] width 118 height 34
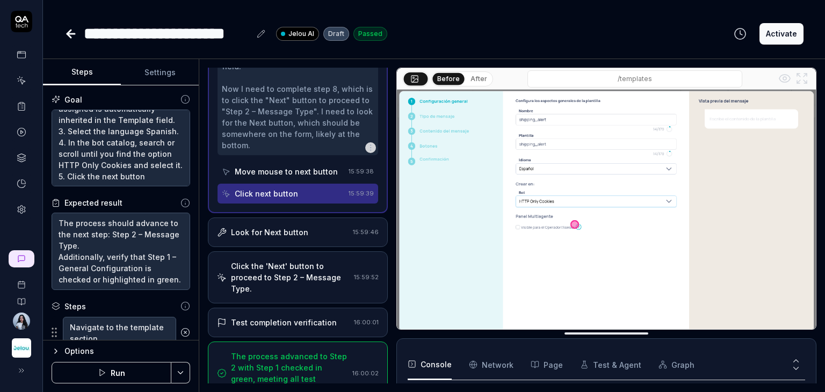
click at [301, 238] on div "Look for Next button" at bounding box center [269, 232] width 77 height 11
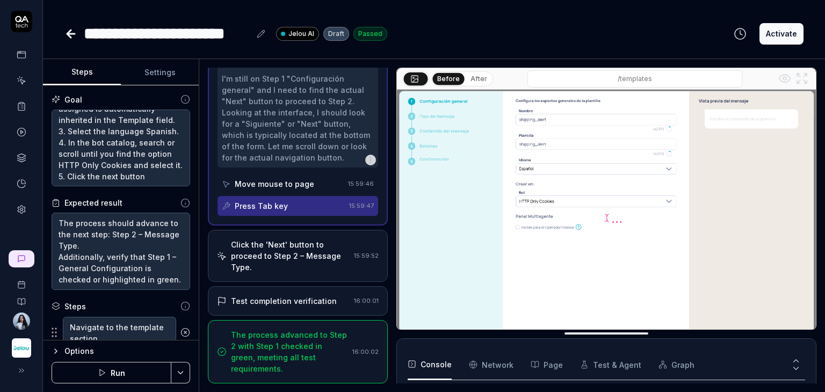
click at [287, 303] on div "Test completion verification" at bounding box center [284, 301] width 106 height 11
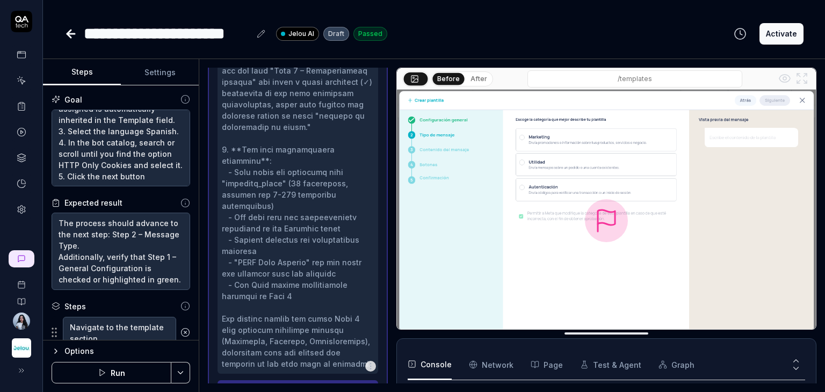
scroll to position [672, 0]
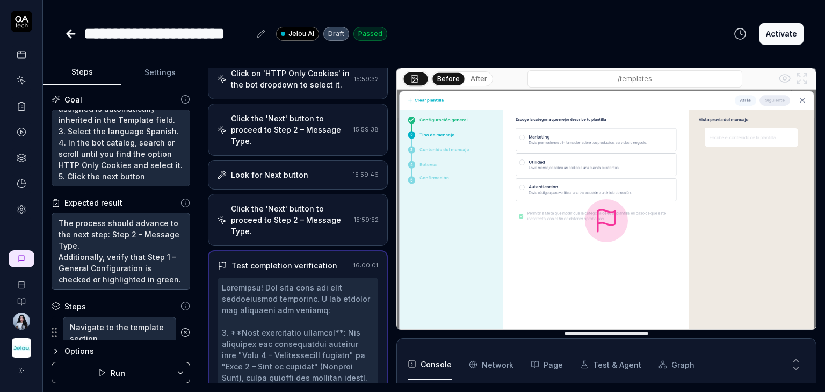
click at [300, 246] on div "Click the 'Next' button to proceed to Step 2 – Message Type. 15:59:52" at bounding box center [298, 220] width 180 height 52
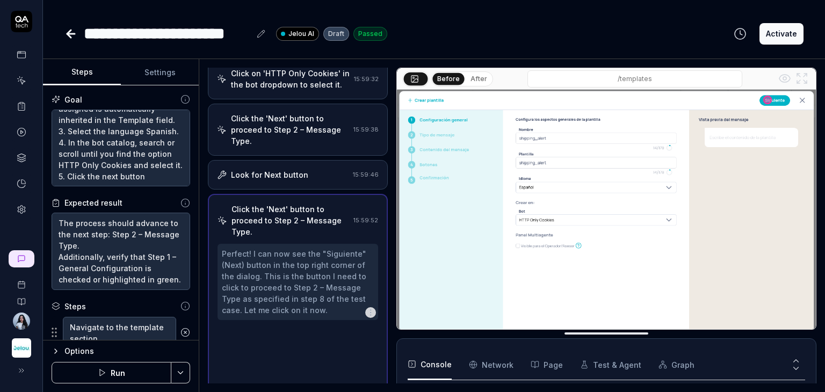
scroll to position [311, 0]
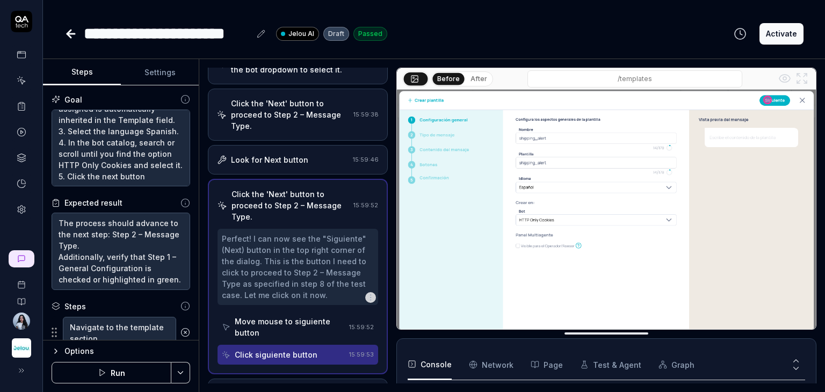
click at [479, 80] on button "After" at bounding box center [478, 79] width 25 height 12
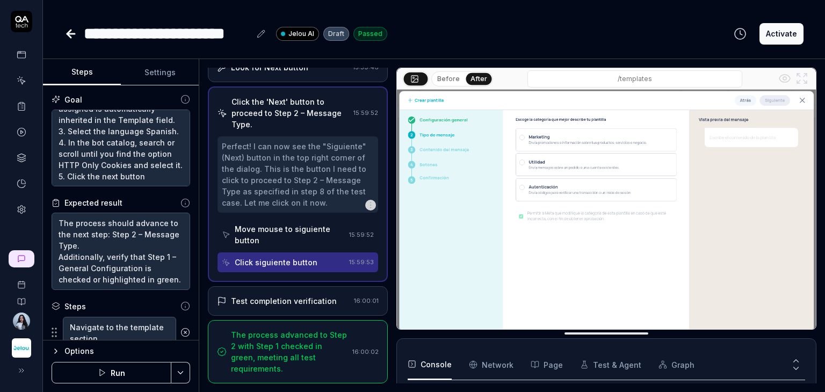
scroll to position [412, 0]
click at [298, 304] on div "Test completion verification" at bounding box center [284, 301] width 106 height 11
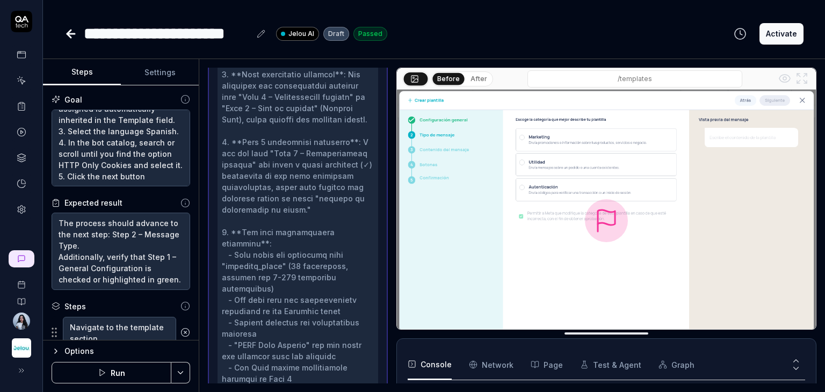
scroll to position [672, 0]
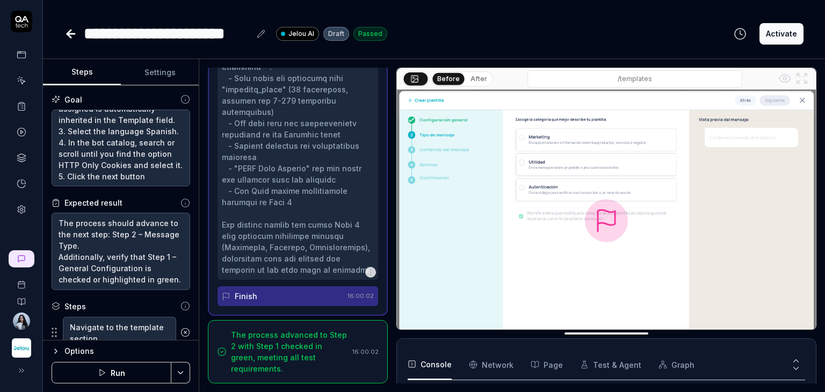
click at [301, 348] on div "The process advanced to Step 2 with Step 1 checked in green, meeting all test r…" at bounding box center [289, 351] width 117 height 45
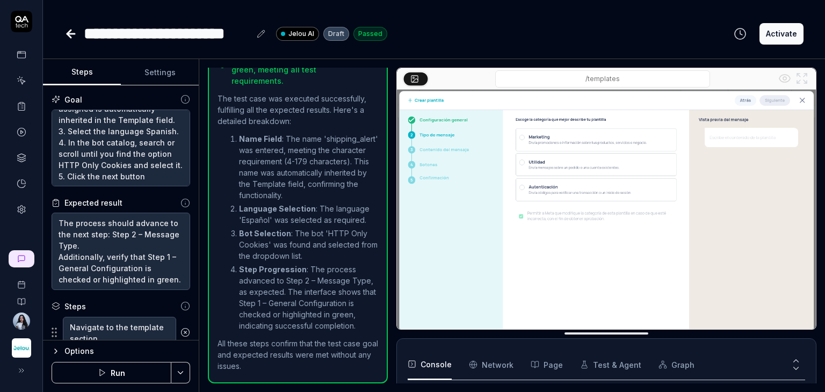
click at [76, 32] on icon at bounding box center [70, 33] width 13 height 13
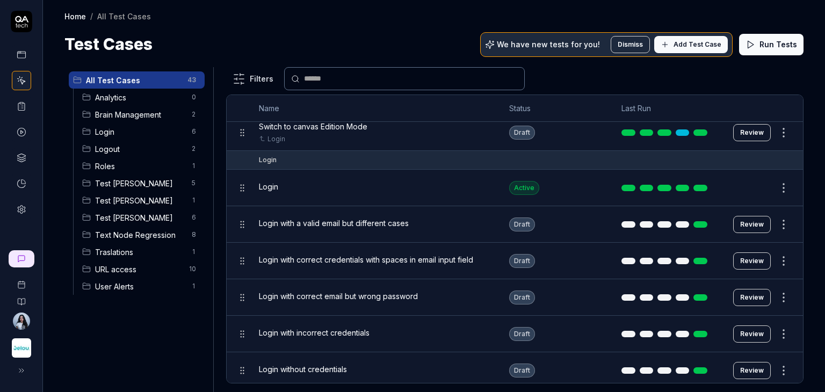
scroll to position [215, 0]
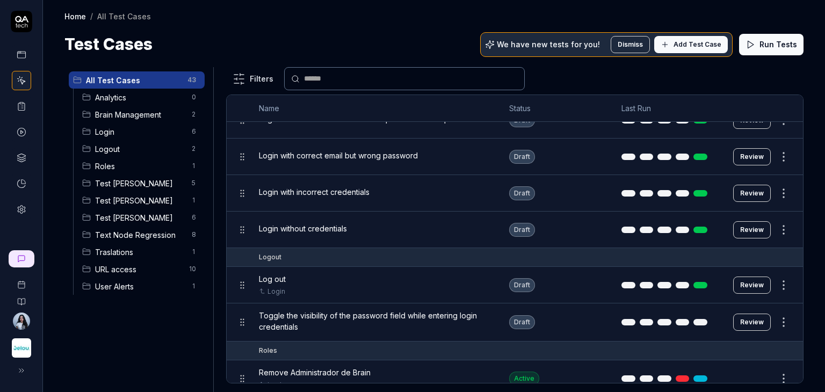
click at [136, 218] on span "Test [PERSON_NAME]" at bounding box center [140, 217] width 90 height 11
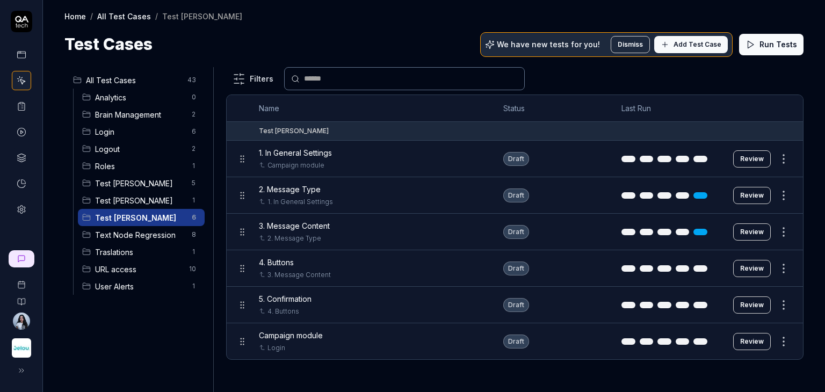
scroll to position [0, 0]
click at [753, 193] on button "Review" at bounding box center [753, 195] width 38 height 17
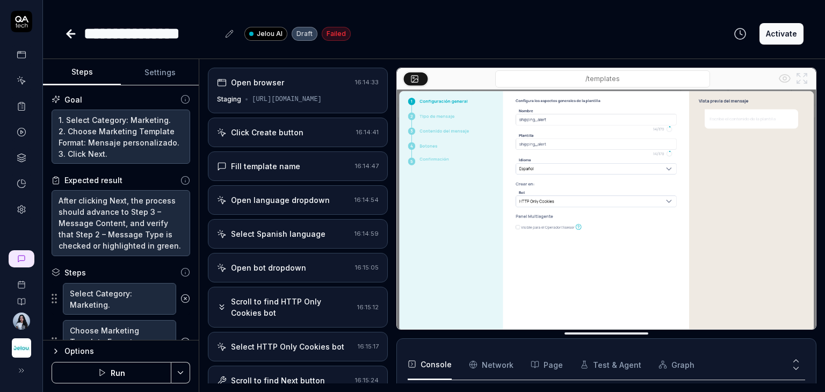
click at [305, 98] on div "[URL][DOMAIN_NAME]" at bounding box center [287, 100] width 70 height 10
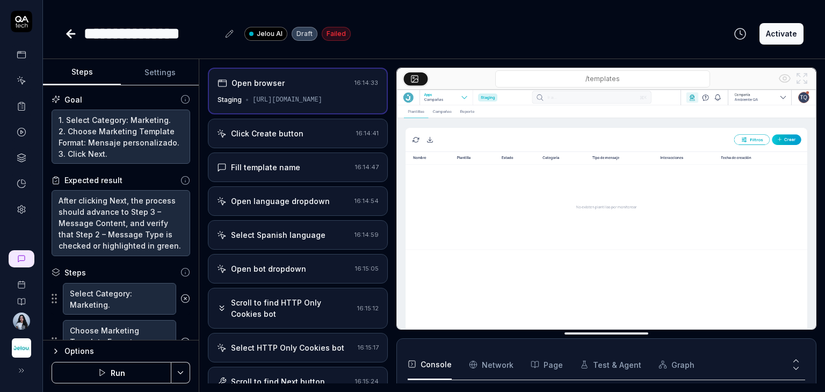
click at [309, 131] on div "Click Create button" at bounding box center [284, 133] width 135 height 11
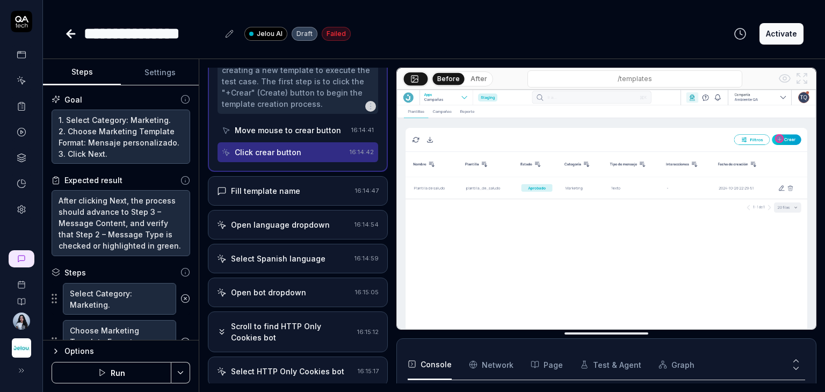
click at [308, 190] on div "Fill template name" at bounding box center [284, 190] width 134 height 11
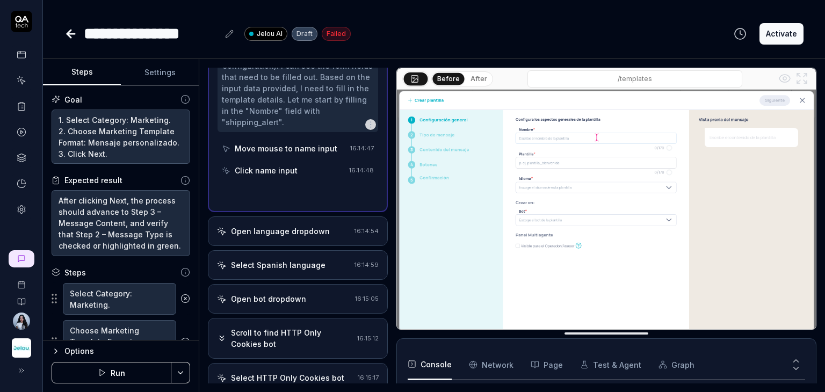
scroll to position [168, 0]
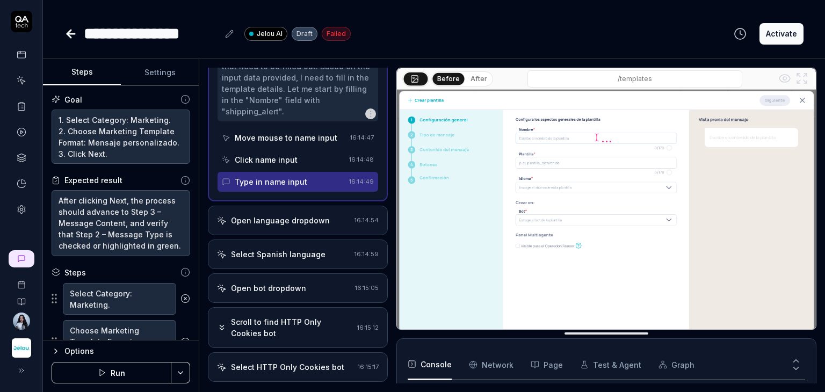
type textarea "*"
click at [312, 215] on div "Open language dropdown" at bounding box center [280, 220] width 99 height 11
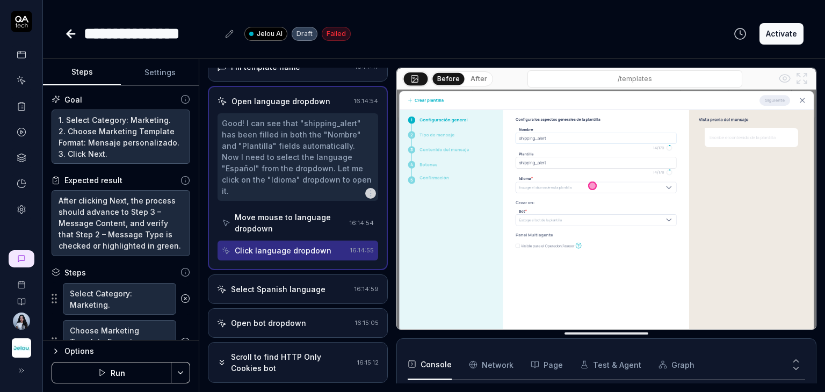
scroll to position [161, 0]
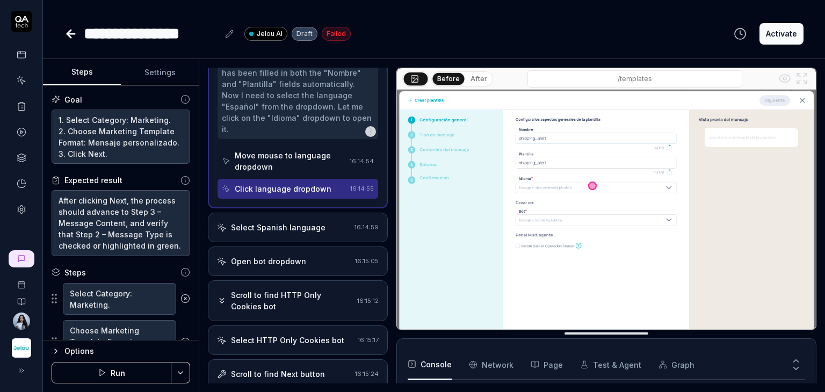
click at [297, 222] on div "Select Spanish language" at bounding box center [278, 227] width 95 height 11
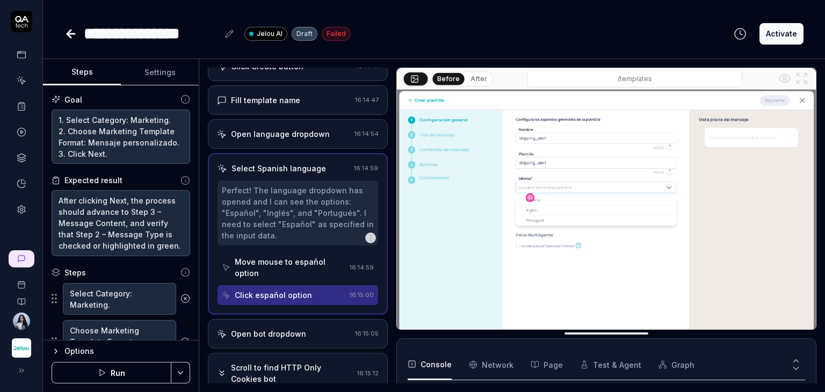
scroll to position [107, 0]
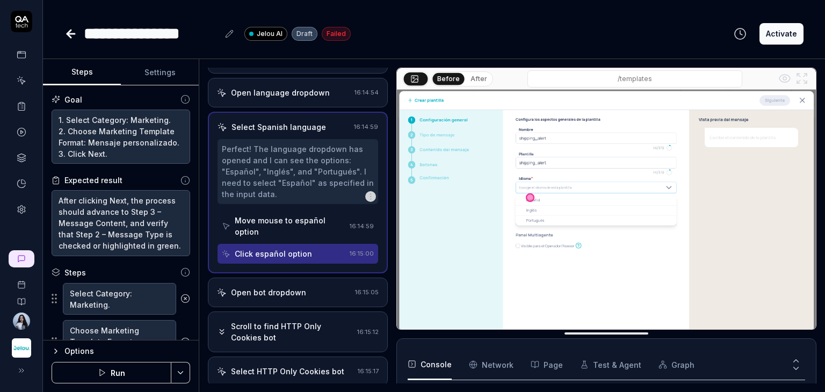
click at [70, 36] on icon at bounding box center [69, 34] width 4 height 8
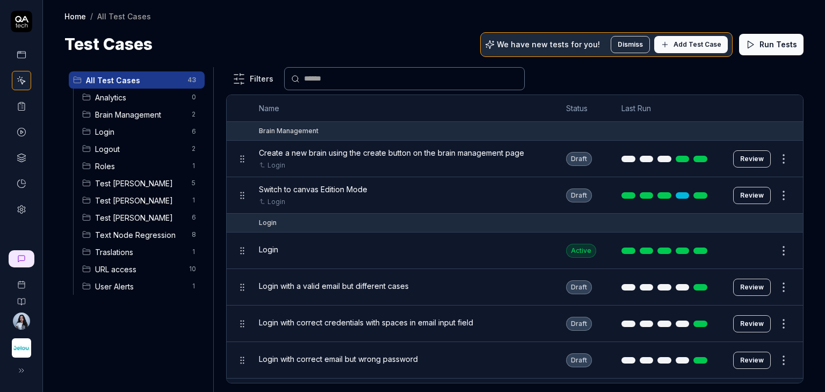
click at [197, 220] on html "Home / All Test Cases Home / All Test Cases Test Cases We have new tests for yo…" at bounding box center [412, 236] width 825 height 473
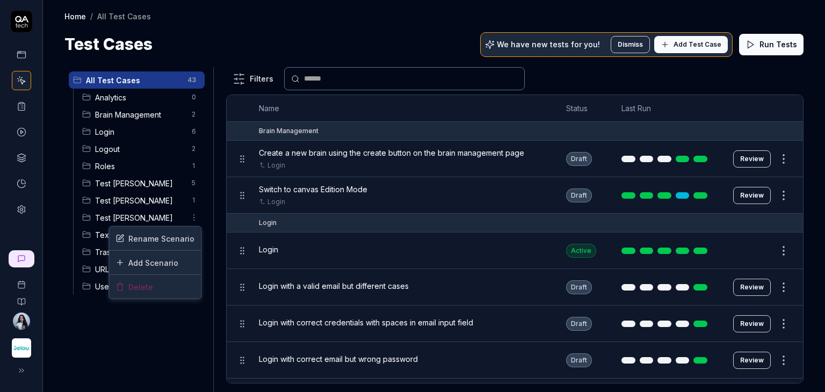
click at [97, 220] on html "Home / All Test Cases Home / All Test Cases Test Cases We have new tests for yo…" at bounding box center [412, 236] width 825 height 473
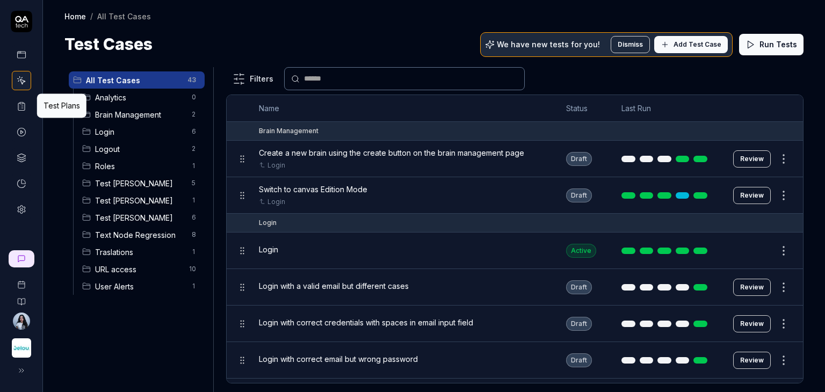
click at [21, 108] on icon at bounding box center [22, 107] width 10 height 10
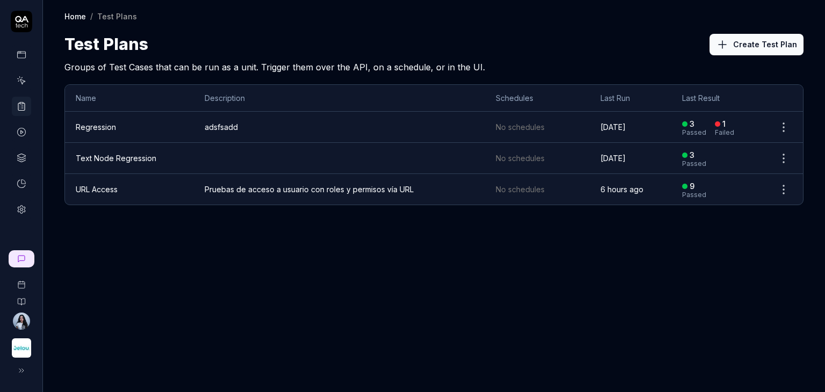
click at [777, 50] on button "Create Test Plan" at bounding box center [757, 44] width 94 height 21
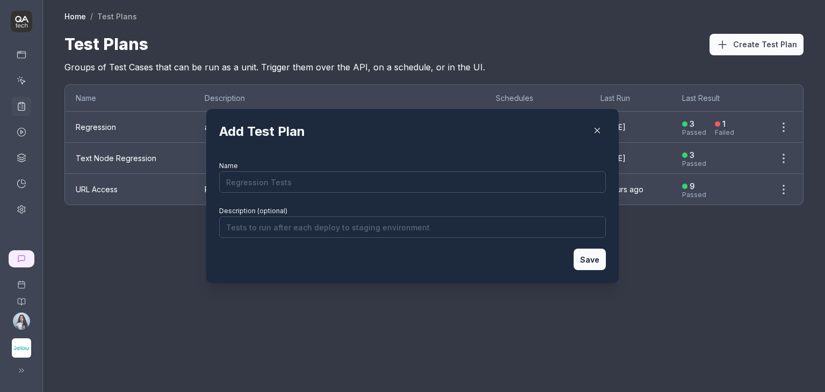
click at [326, 190] on input "Name" at bounding box center [412, 181] width 387 height 21
click at [430, 198] on form "Name Description (optional) Save" at bounding box center [412, 215] width 387 height 112
click at [326, 183] on input "Name" at bounding box center [412, 181] width 387 height 21
type input "Test Plan [PERSON_NAME]"
click at [329, 226] on input "Description (optional)" at bounding box center [412, 227] width 387 height 21
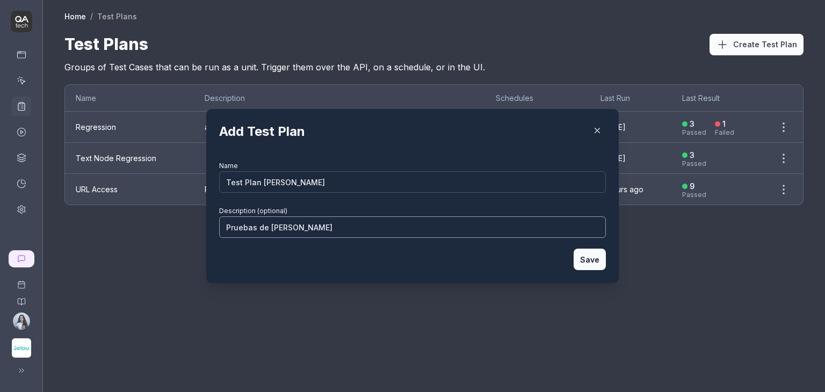
type input "Pruebas de [PERSON_NAME]"
click at [595, 259] on button "Save" at bounding box center [590, 259] width 32 height 21
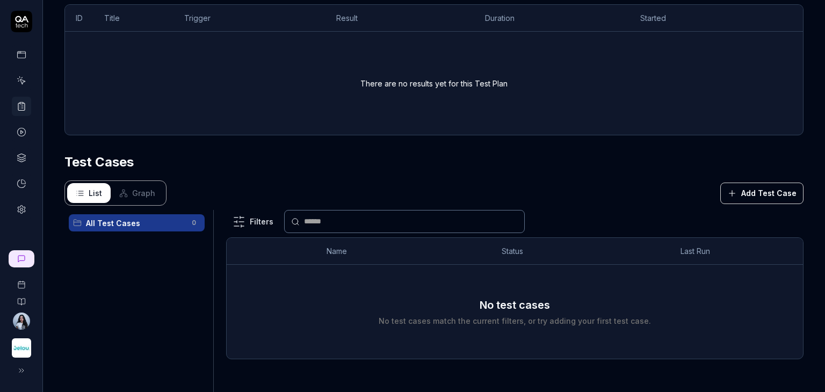
scroll to position [231, 0]
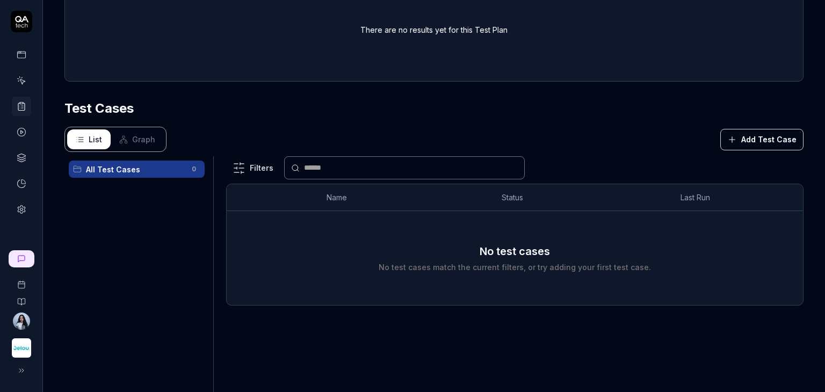
click at [765, 134] on button "Add Test Case" at bounding box center [762, 139] width 83 height 21
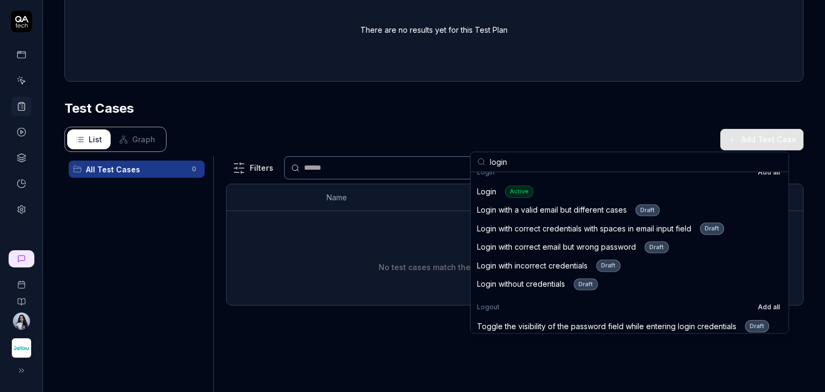
scroll to position [0, 0]
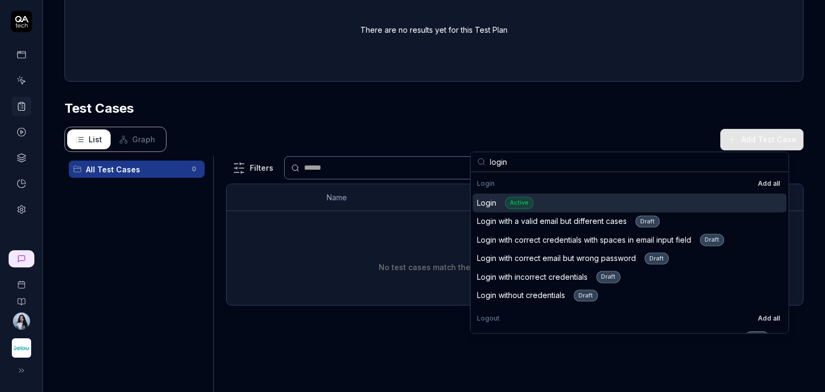
type input "login"
click at [549, 206] on div "Login Active" at bounding box center [630, 202] width 314 height 19
click at [656, 165] on input "login" at bounding box center [636, 161] width 292 height 19
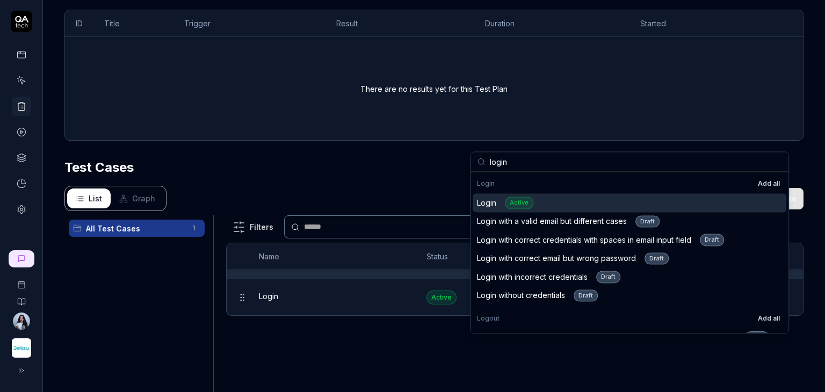
scroll to position [290, 0]
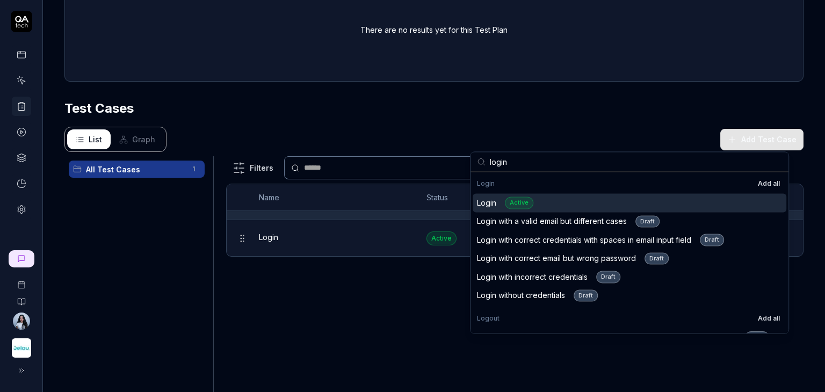
click at [656, 165] on input "login" at bounding box center [636, 161] width 292 height 19
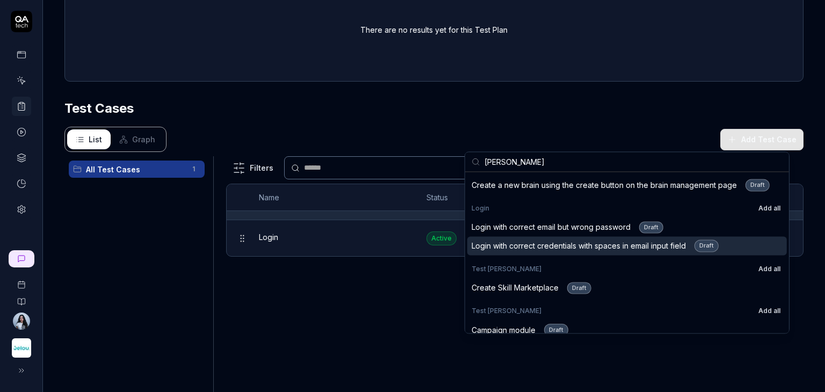
scroll to position [25, 0]
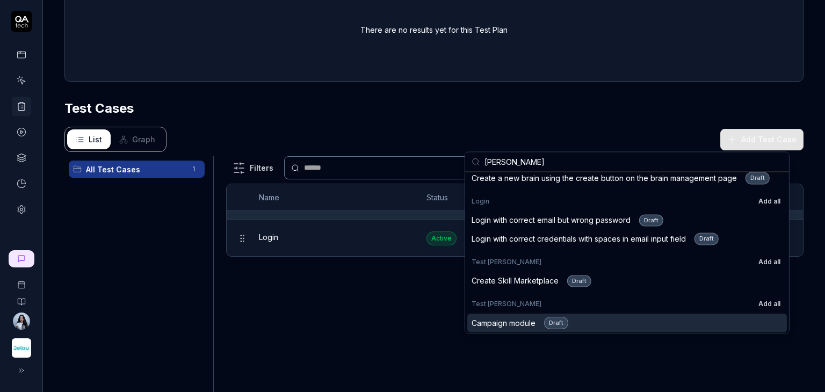
click at [512, 319] on div "Campaign module Draft" at bounding box center [520, 323] width 97 height 12
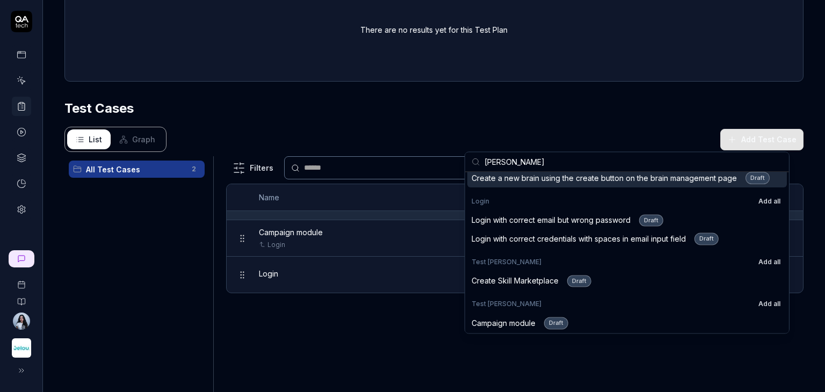
click at [504, 161] on input "[PERSON_NAME]" at bounding box center [634, 161] width 298 height 19
type input "1"
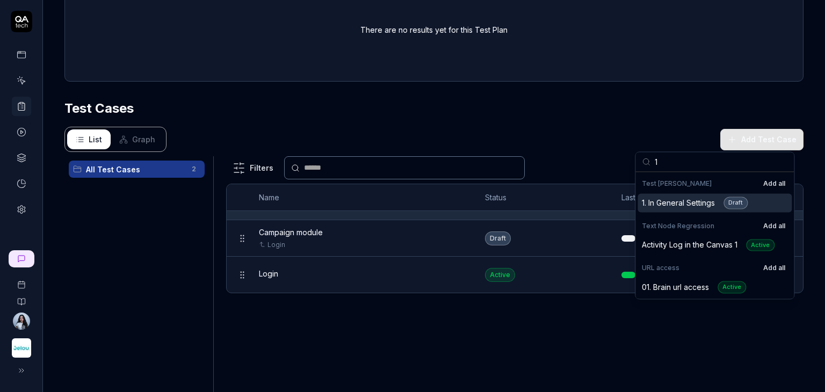
scroll to position [0, 0]
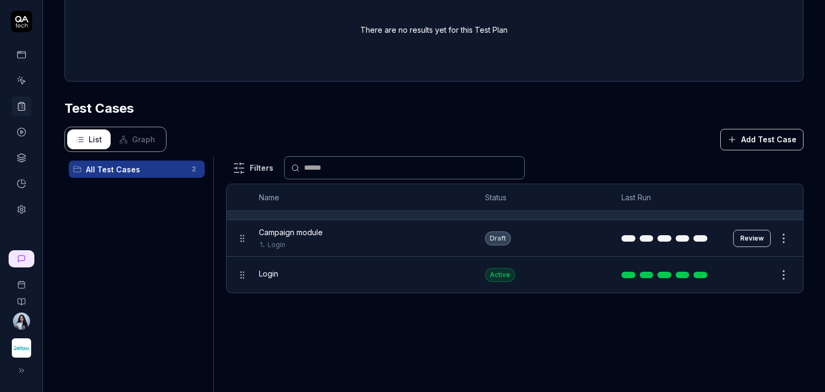
click at [492, 233] on div "Draft" at bounding box center [498, 239] width 26 height 14
click at [754, 136] on button "Add Test Case" at bounding box center [762, 139] width 83 height 21
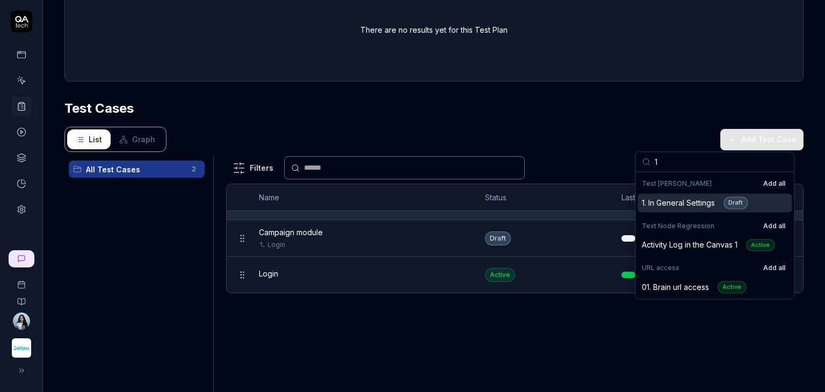
type input "1"
click at [670, 199] on div "1. In General Settings Draft" at bounding box center [695, 203] width 106 height 12
click at [675, 164] on input "1" at bounding box center [721, 161] width 133 height 19
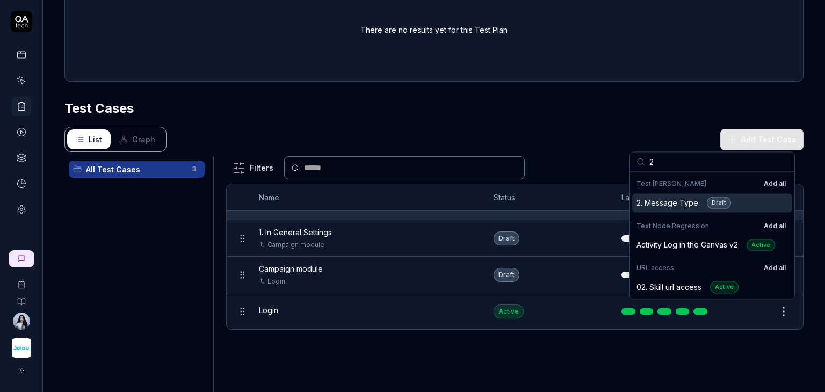
click at [675, 202] on div "2. Message Type Draft" at bounding box center [684, 203] width 95 height 12
click at [671, 159] on input "2" at bounding box center [719, 161] width 139 height 19
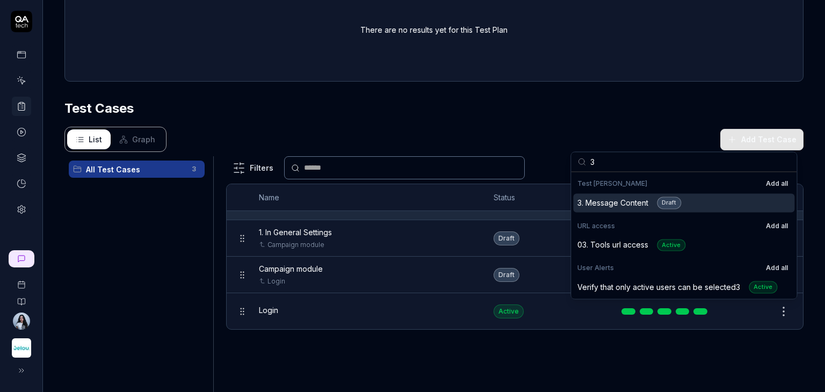
click at [633, 204] on div "3. Message Content Draft" at bounding box center [630, 203] width 104 height 12
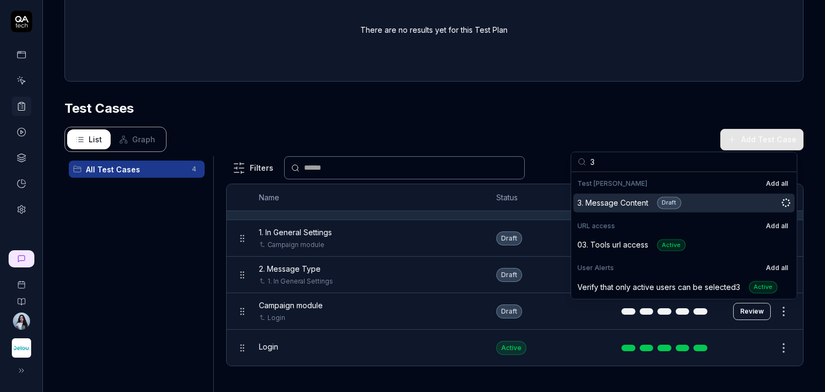
click at [643, 167] on input "3" at bounding box center [691, 161] width 200 height 19
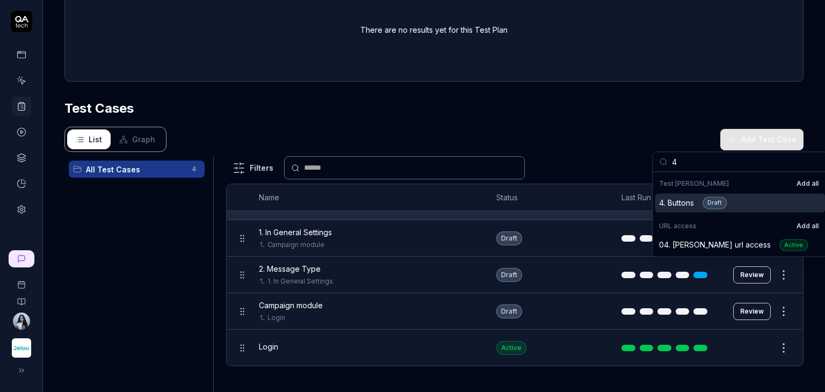
type input "4"
click at [669, 205] on div "4. Buttons Draft" at bounding box center [693, 203] width 68 height 12
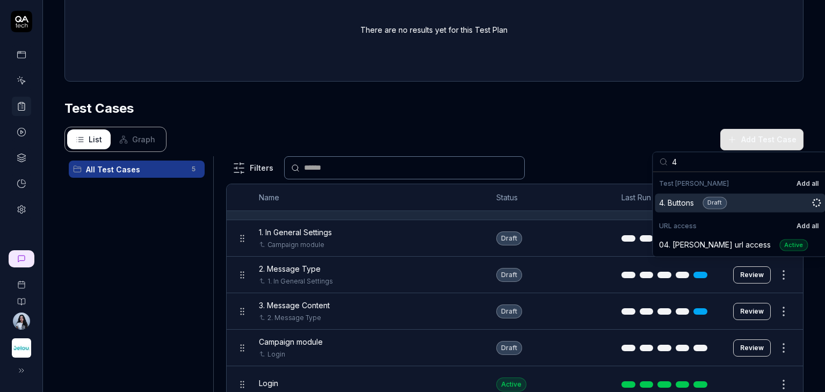
click at [677, 162] on input "4" at bounding box center [746, 161] width 149 height 19
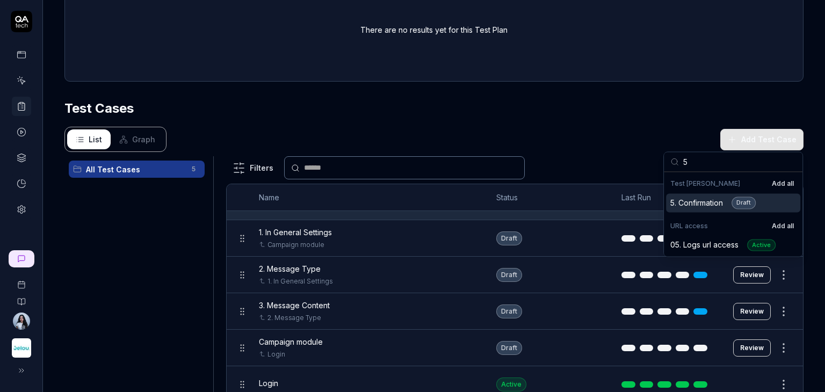
type input "5"
click at [692, 200] on div "5. Confirmation Draft" at bounding box center [713, 203] width 85 height 12
click at [600, 156] on div "Filters" at bounding box center [515, 167] width 578 height 23
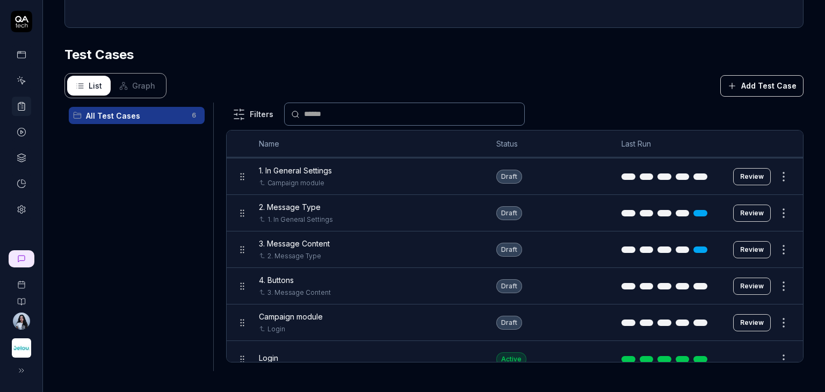
scroll to position [21, 0]
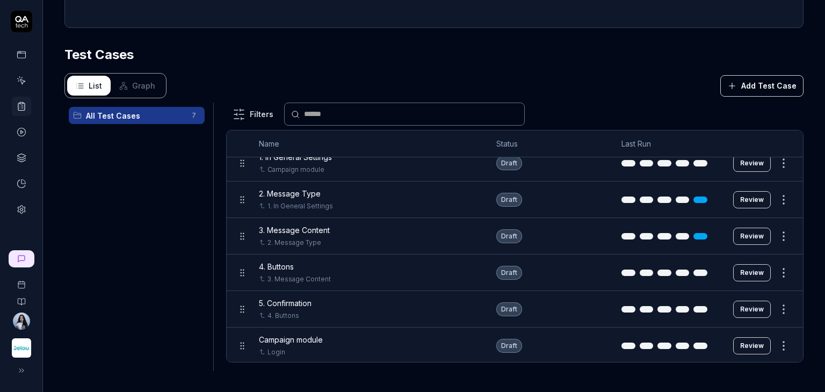
click at [773, 306] on html "**********" at bounding box center [412, 236] width 825 height 473
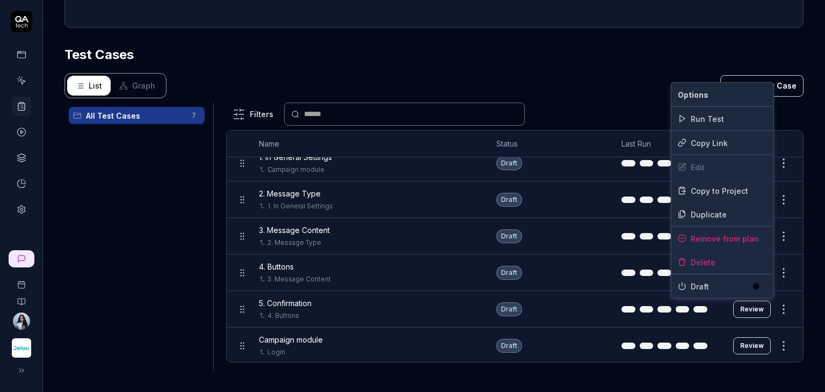
click at [758, 286] on button "button" at bounding box center [759, 286] width 15 height 9
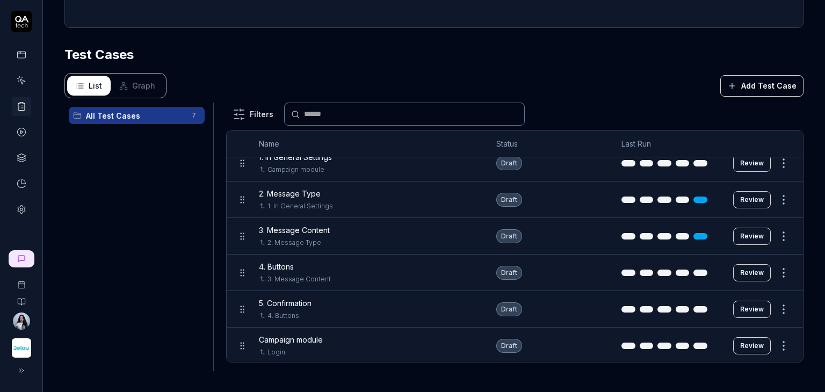
click at [804, 282] on html "**********" at bounding box center [412, 236] width 825 height 473
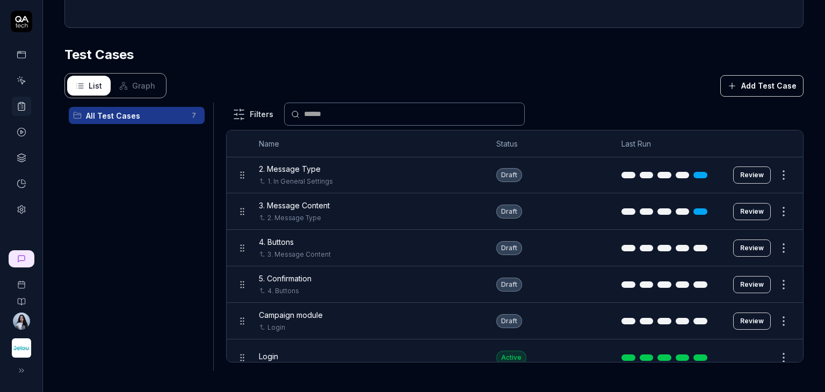
scroll to position [58, 0]
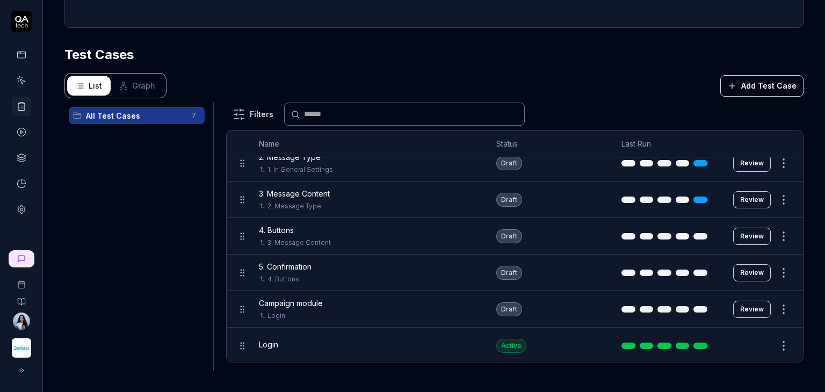
click at [770, 310] on html "**********" at bounding box center [412, 236] width 825 height 473
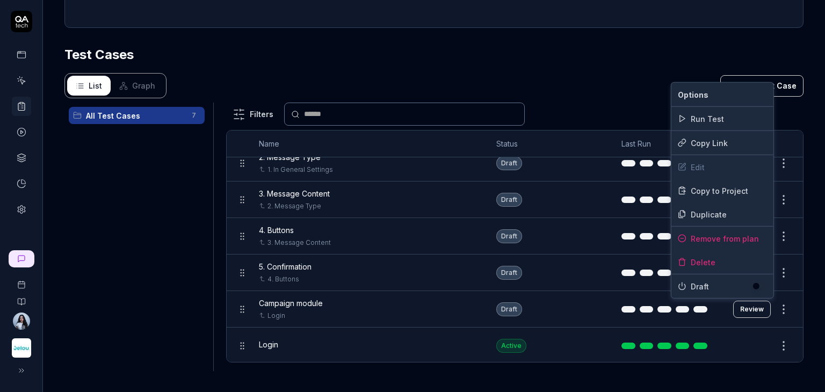
click at [759, 287] on button "button" at bounding box center [759, 286] width 15 height 9
click at [795, 289] on html "**********" at bounding box center [412, 236] width 825 height 473
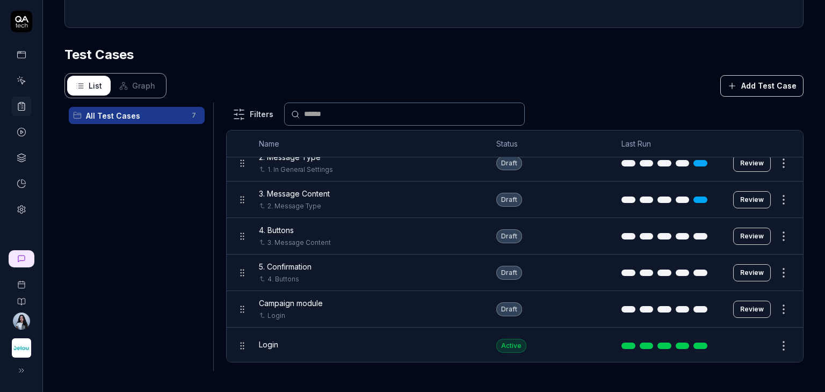
click at [767, 276] on html "**********" at bounding box center [412, 236] width 825 height 473
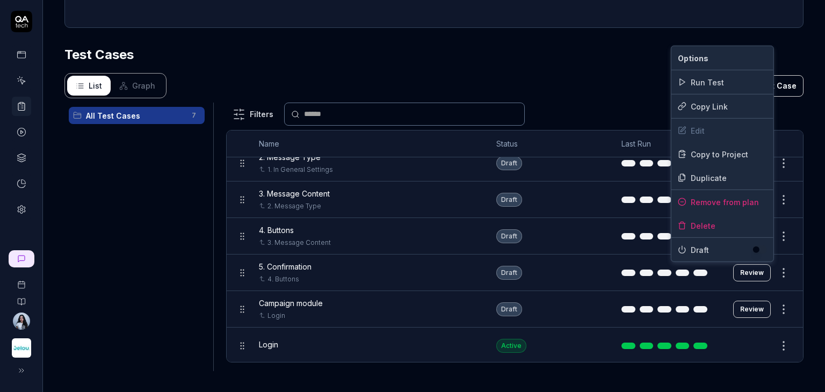
click at [759, 247] on button "button" at bounding box center [759, 250] width 15 height 9
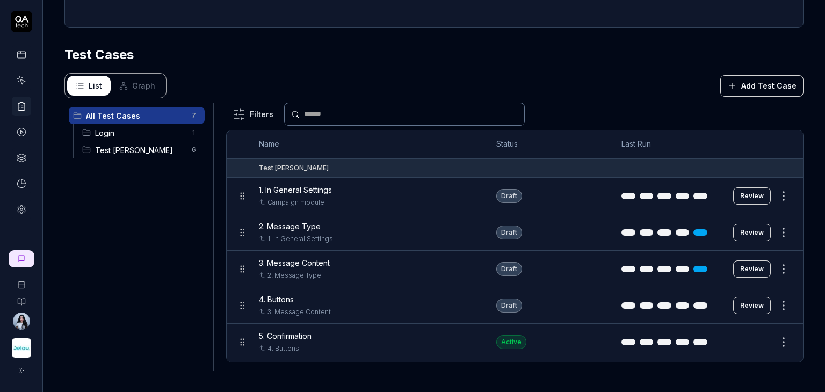
scroll to position [87, 0]
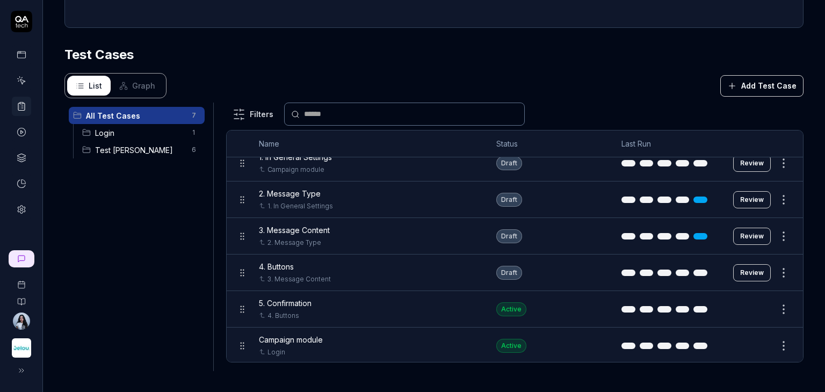
click at [764, 276] on html "**********" at bounding box center [412, 236] width 825 height 473
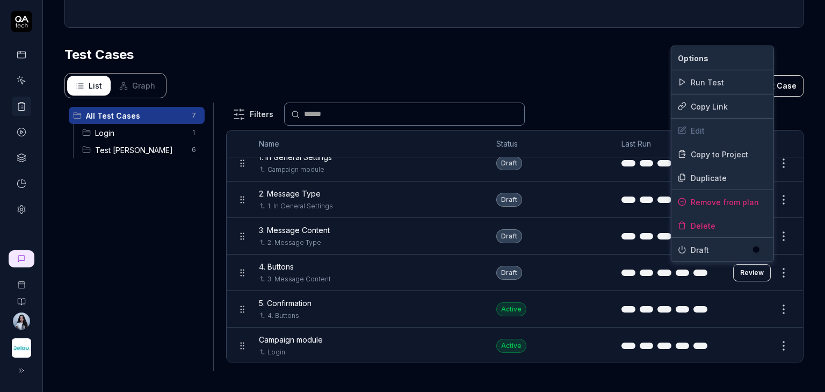
click at [756, 250] on button "button" at bounding box center [759, 250] width 15 height 9
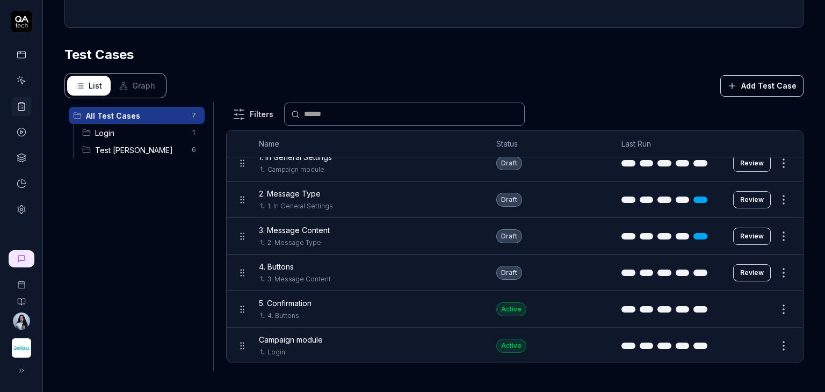
click at [801, 235] on html "**********" at bounding box center [412, 236] width 825 height 473
click at [769, 235] on html "**********" at bounding box center [412, 236] width 825 height 473
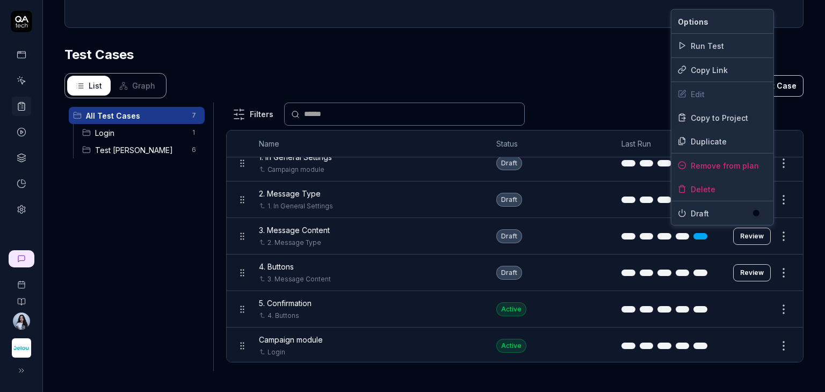
click at [757, 214] on button "button" at bounding box center [759, 213] width 15 height 9
click at [806, 229] on html "**********" at bounding box center [412, 236] width 825 height 473
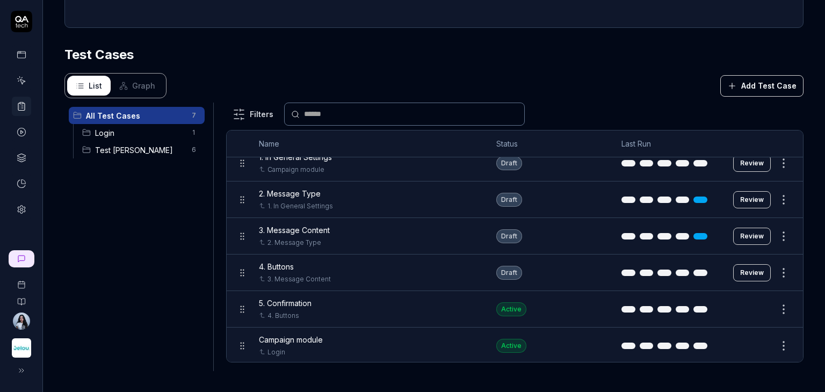
scroll to position [33, 0]
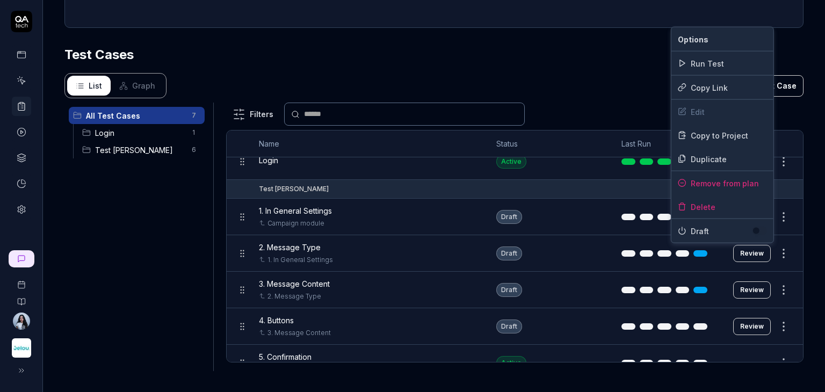
click at [770, 251] on html "**********" at bounding box center [412, 236] width 825 height 473
click at [758, 232] on button "button" at bounding box center [759, 231] width 15 height 9
click at [807, 238] on html "**********" at bounding box center [412, 236] width 825 height 473
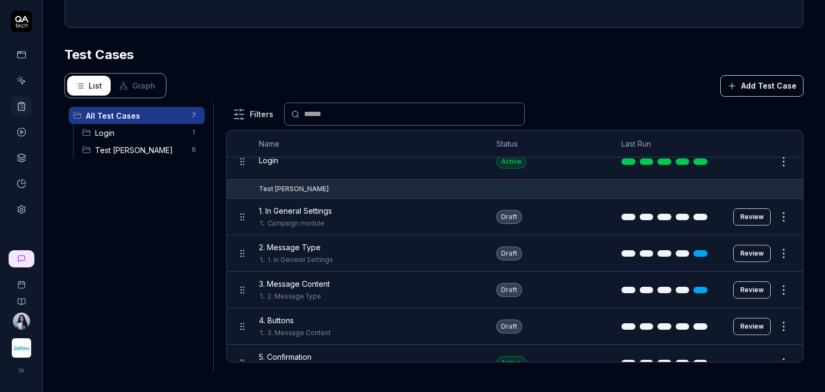
click at [763, 225] on html "**********" at bounding box center [412, 236] width 825 height 473
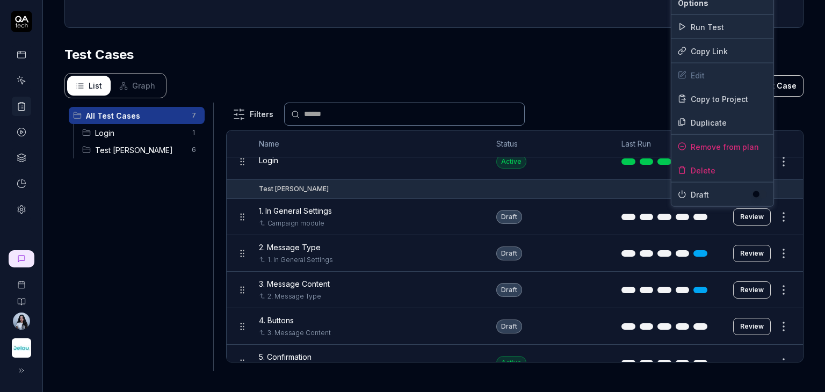
click at [756, 195] on button "button" at bounding box center [759, 194] width 15 height 9
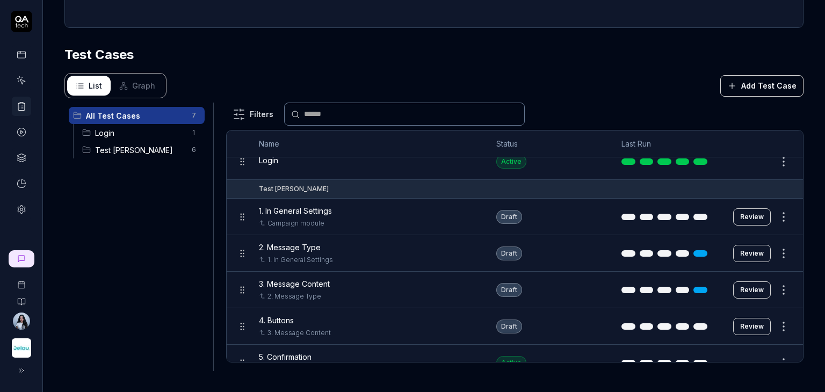
click at [813, 237] on html "**********" at bounding box center [412, 236] width 825 height 473
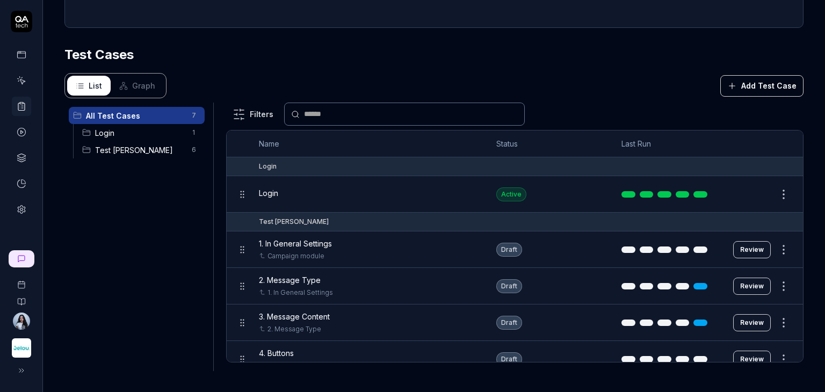
scroll to position [87, 0]
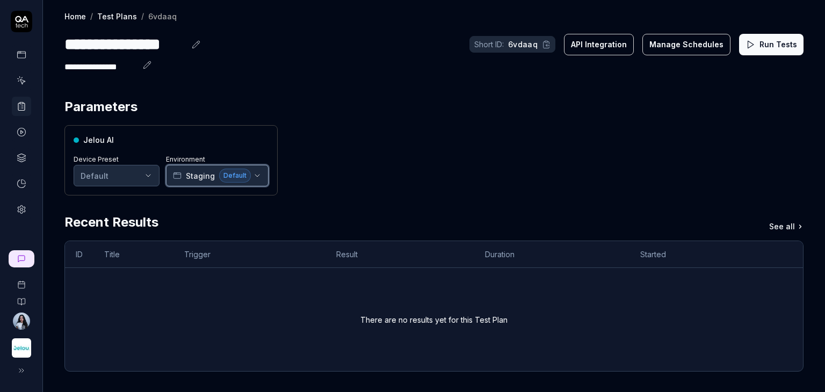
click at [258, 177] on icon "button" at bounding box center [257, 175] width 9 height 9
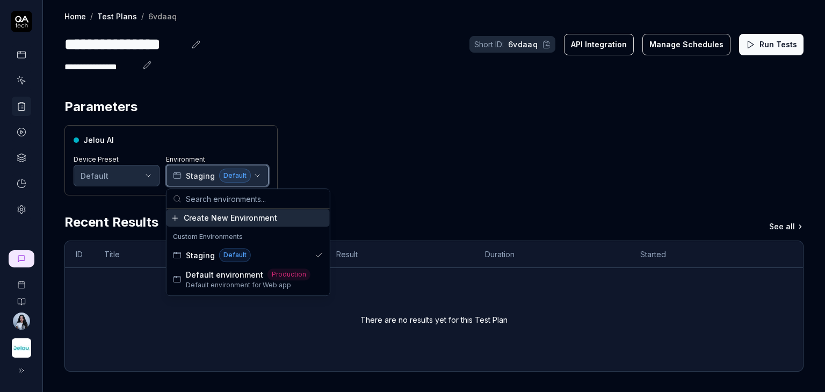
click at [258, 177] on icon "button" at bounding box center [257, 175] width 9 height 9
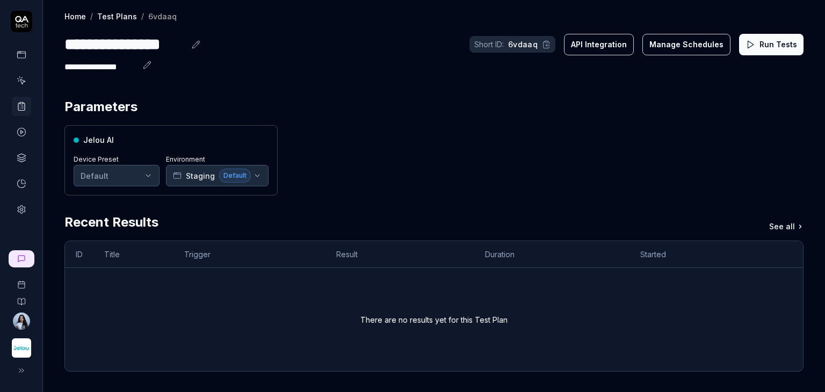
click at [148, 177] on html "**********" at bounding box center [412, 236] width 825 height 473
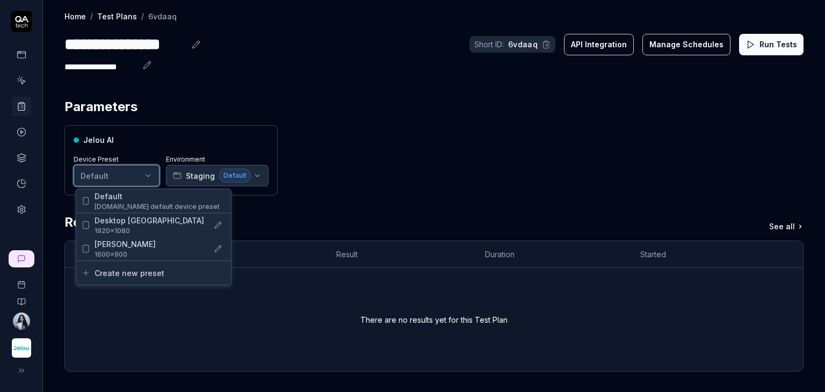
click at [148, 177] on html "**********" at bounding box center [412, 236] width 825 height 473
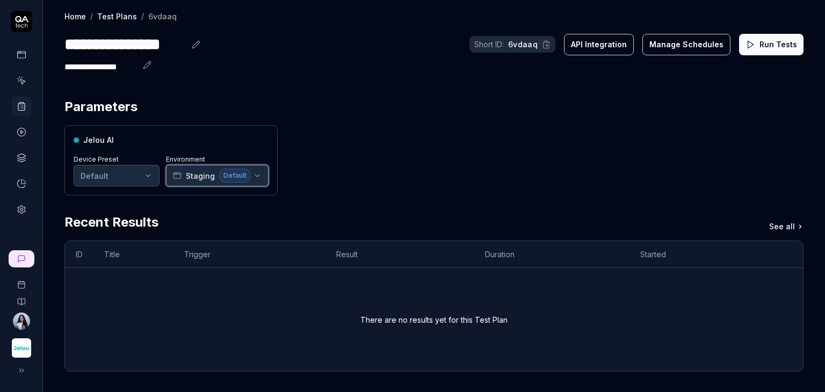
click at [261, 178] on button "Staging Default" at bounding box center [217, 175] width 103 height 21
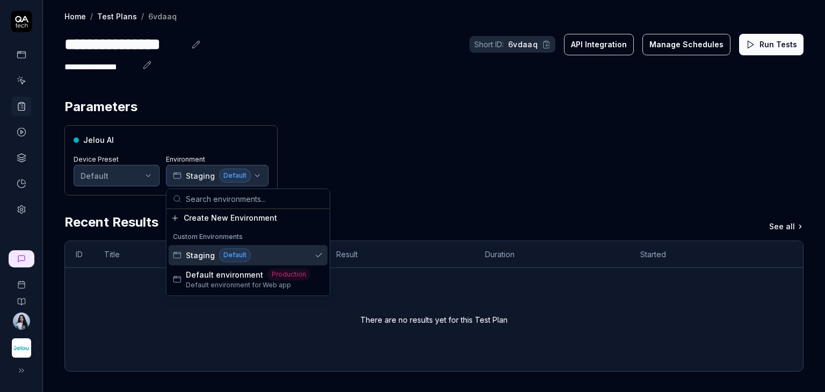
click at [289, 258] on div "Staging Default" at bounding box center [248, 255] width 159 height 20
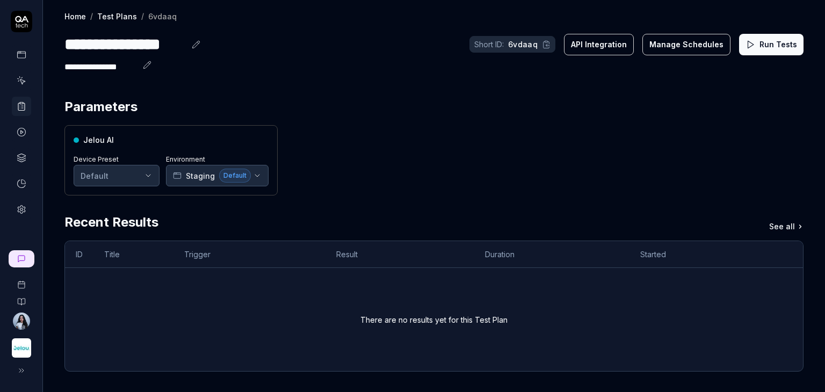
click at [765, 52] on button "Run Tests" at bounding box center [771, 44] width 64 height 21
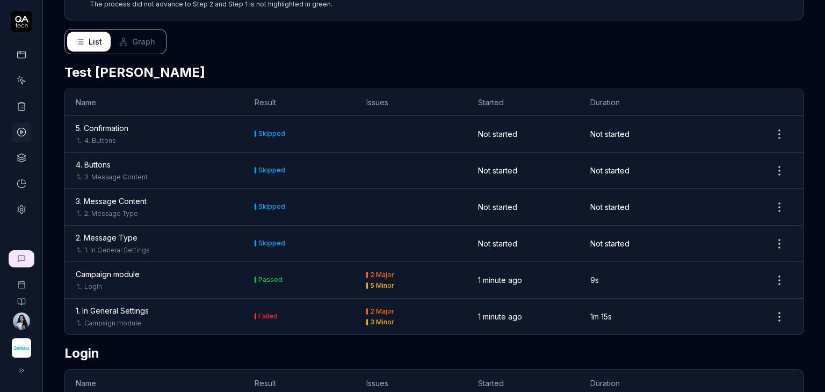
scroll to position [273, 0]
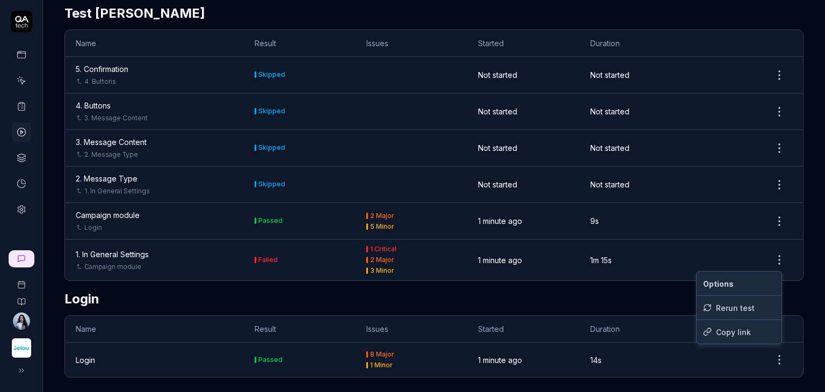
click at [770, 261] on html "Home / Results / Run: OBhs Home / Results / Run: OBhs Run: OBhs Rerun failed St…" at bounding box center [412, 236] width 825 height 473
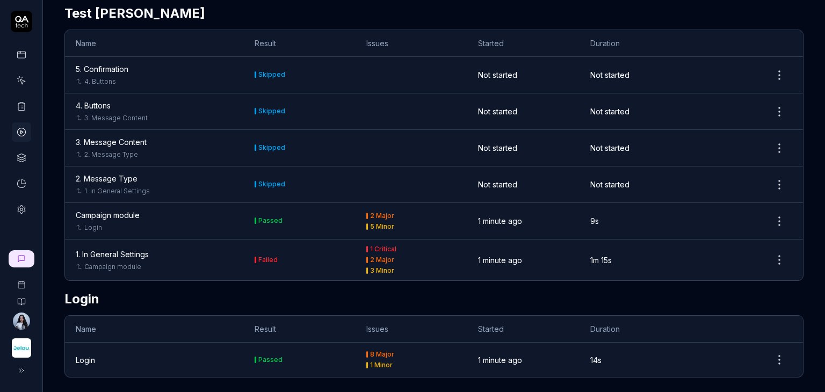
click at [801, 299] on html "Home / Results / Run: OBhs Home / Results / Run: OBhs Run: OBhs Rerun failed St…" at bounding box center [412, 236] width 825 height 473
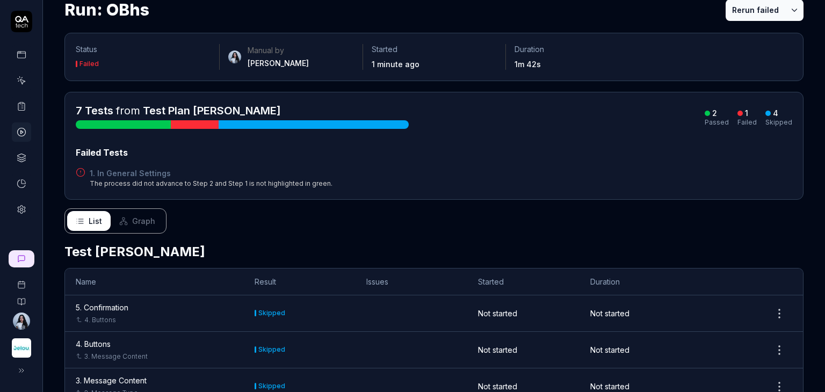
scroll to position [4, 0]
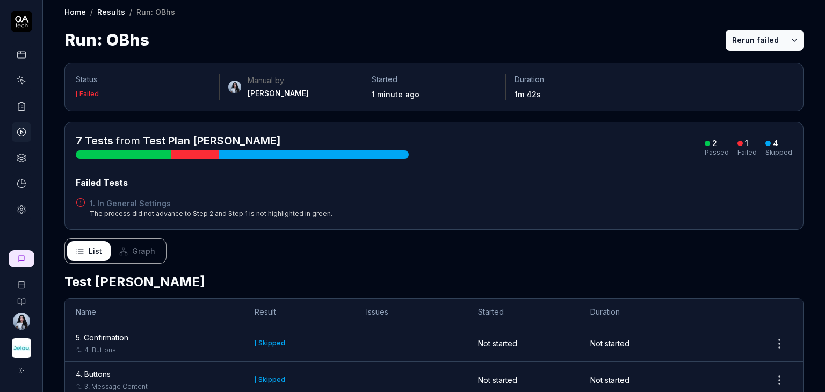
click at [194, 155] on div at bounding box center [195, 154] width 48 height 9
click at [258, 152] on div at bounding box center [314, 154] width 190 height 9
click at [766, 145] on div "4" at bounding box center [772, 144] width 13 height 10
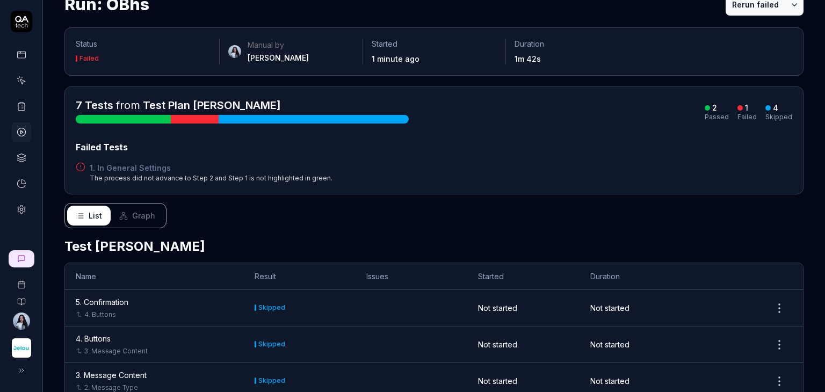
scroll to position [58, 0]
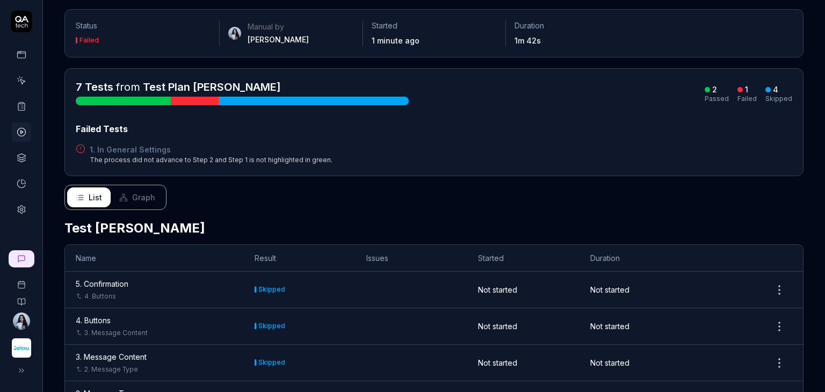
click at [162, 160] on div "The process did not advance to Step 2 and Step 1 is not highlighted in green." at bounding box center [211, 160] width 243 height 10
click at [83, 148] on icon at bounding box center [81, 149] width 10 height 10
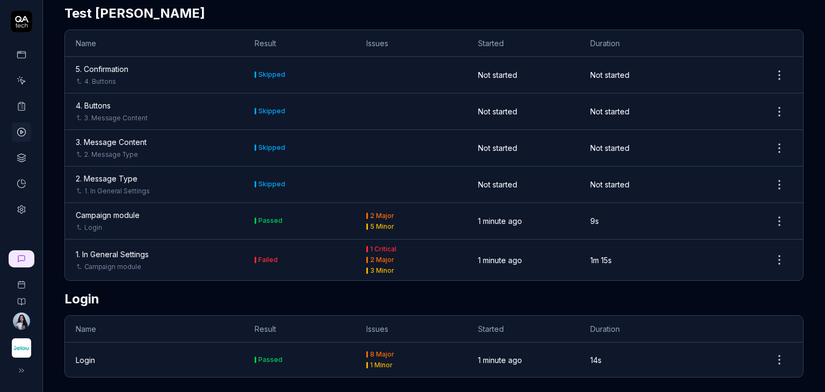
scroll to position [278, 0]
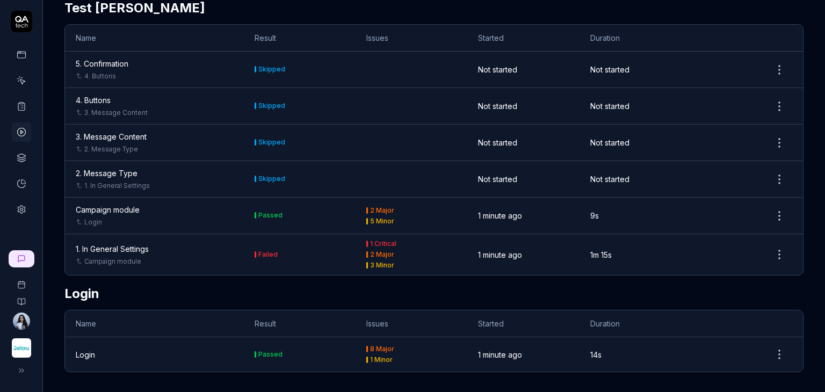
click at [370, 254] on div "2 Major" at bounding box center [382, 254] width 24 height 6
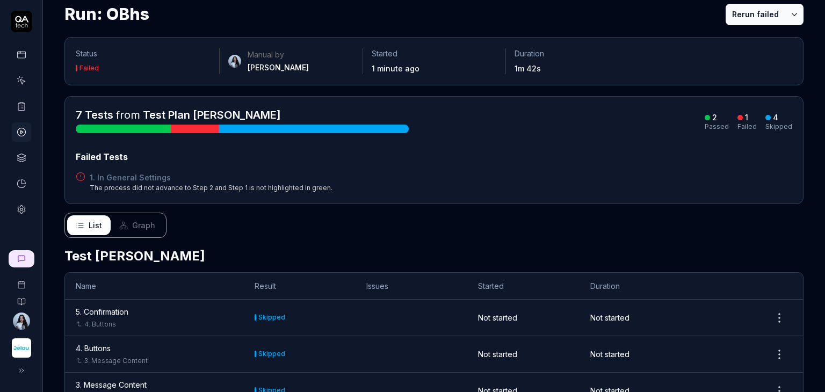
scroll to position [54, 0]
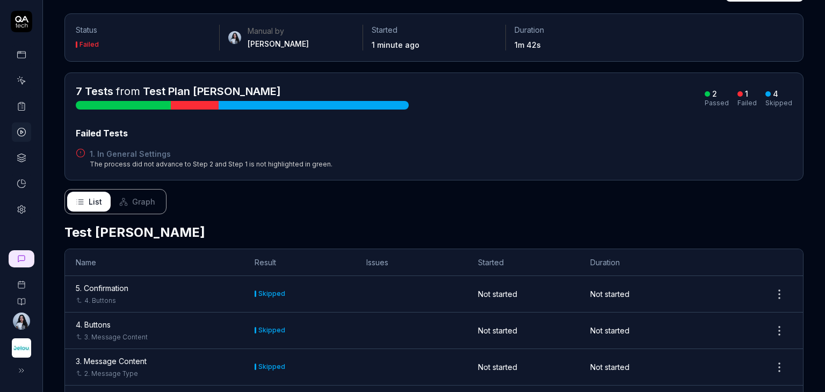
click at [133, 153] on h4 "1. In General Settings" at bounding box center [211, 153] width 243 height 11
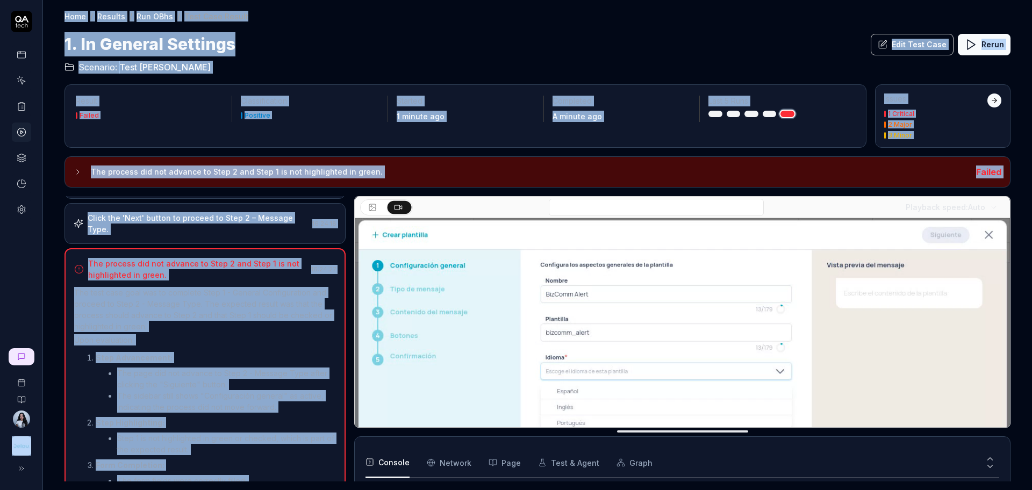
scroll to position [228, 0]
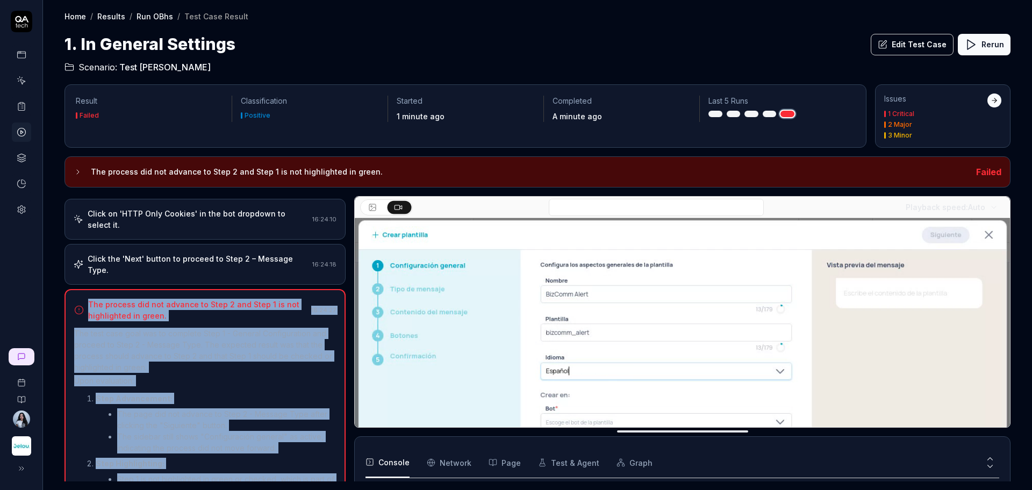
drag, startPoint x: 263, startPoint y: 468, endPoint x: 90, endPoint y: 304, distance: 238.3
click at [90, 304] on div "The process did not advance to Step 2 and Step 1 is not highlighted in green. 1…" at bounding box center [204, 456] width 281 height 335
copy div "The process did not advance to Step 2 and Step 1 is not highlighted in green. 1…"
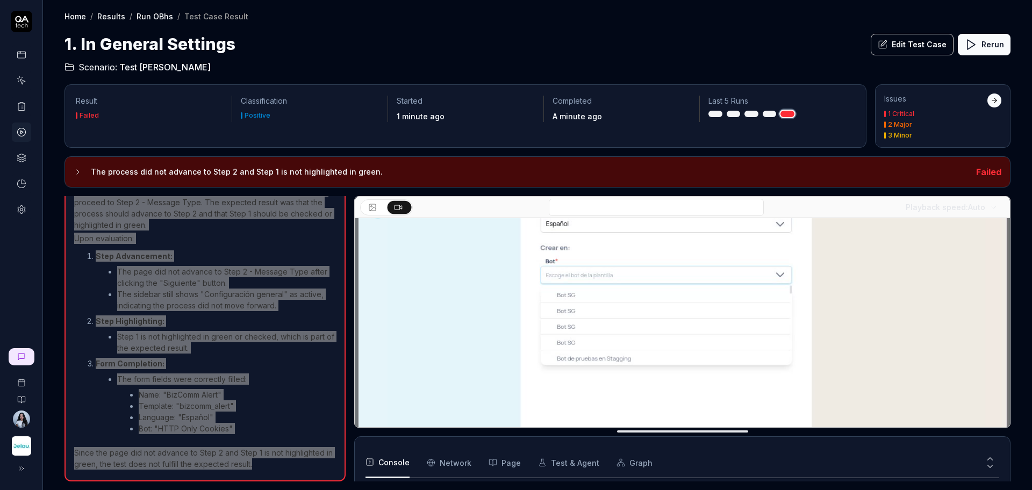
scroll to position [194, 0]
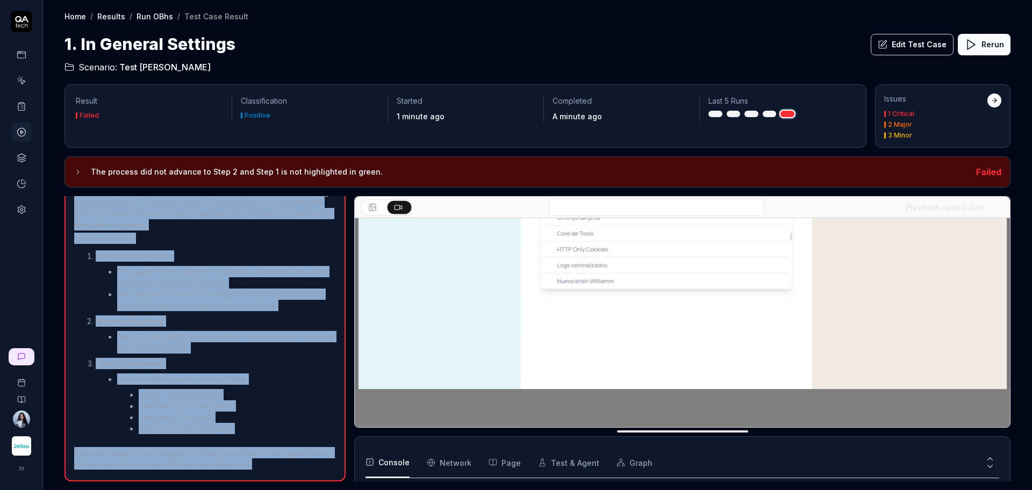
click at [105, 19] on link "Results" at bounding box center [111, 16] width 28 height 11
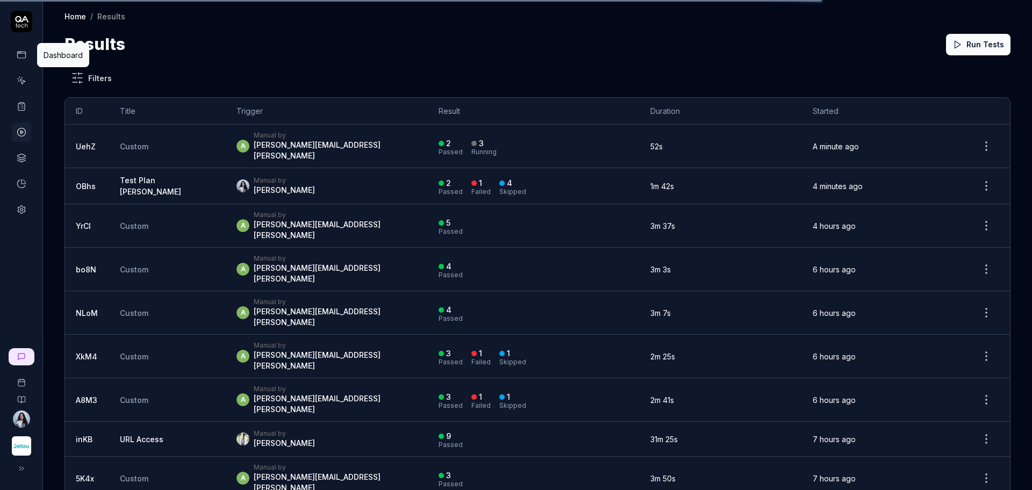
click at [26, 57] on link at bounding box center [21, 54] width 19 height 19
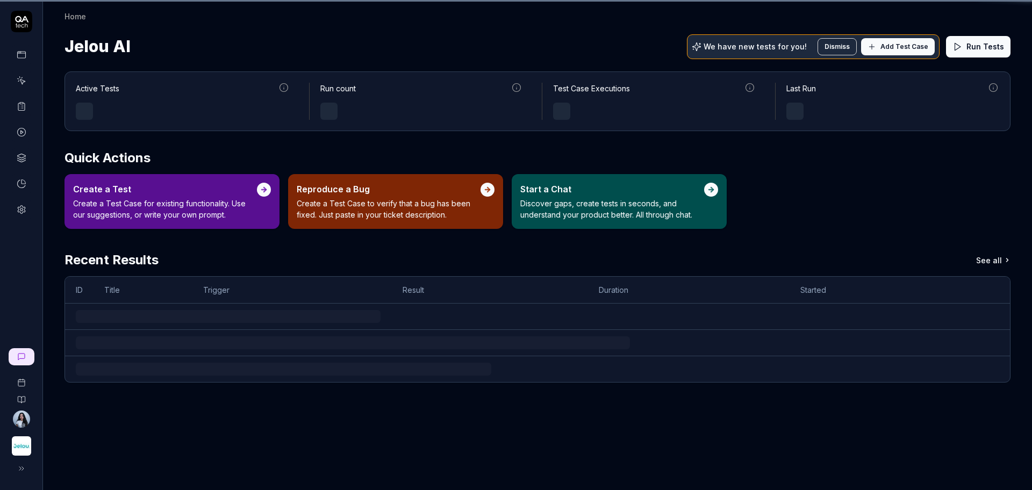
click at [17, 57] on icon at bounding box center [22, 55] width 10 height 10
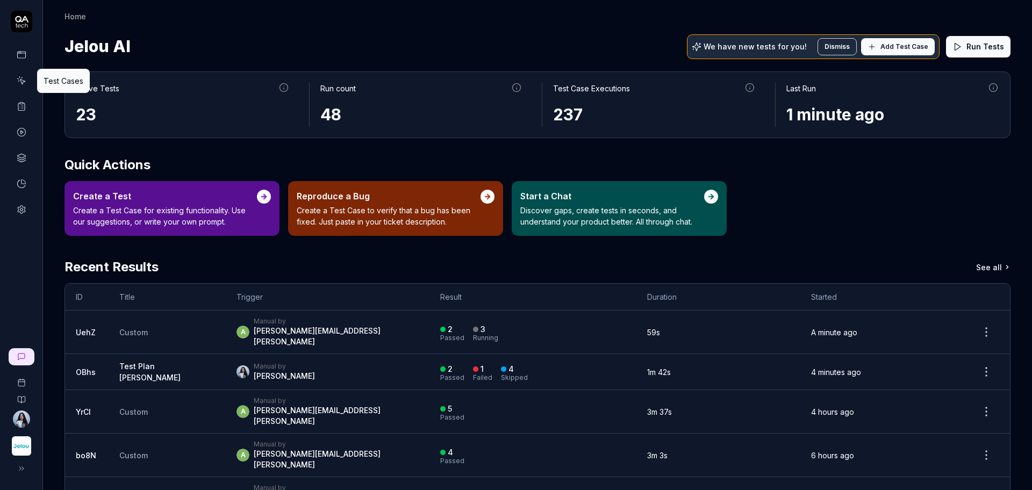
click at [21, 77] on icon at bounding box center [21, 77] width 1 height 1
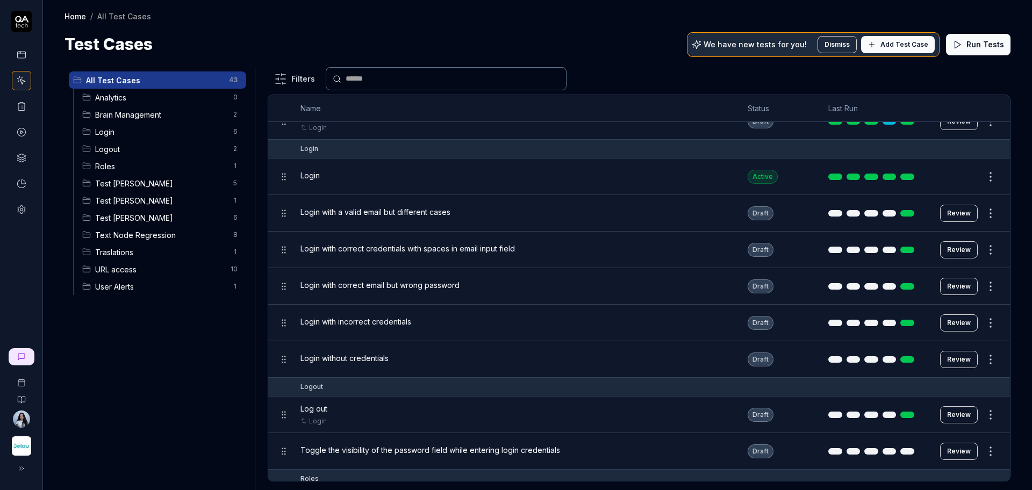
scroll to position [269, 0]
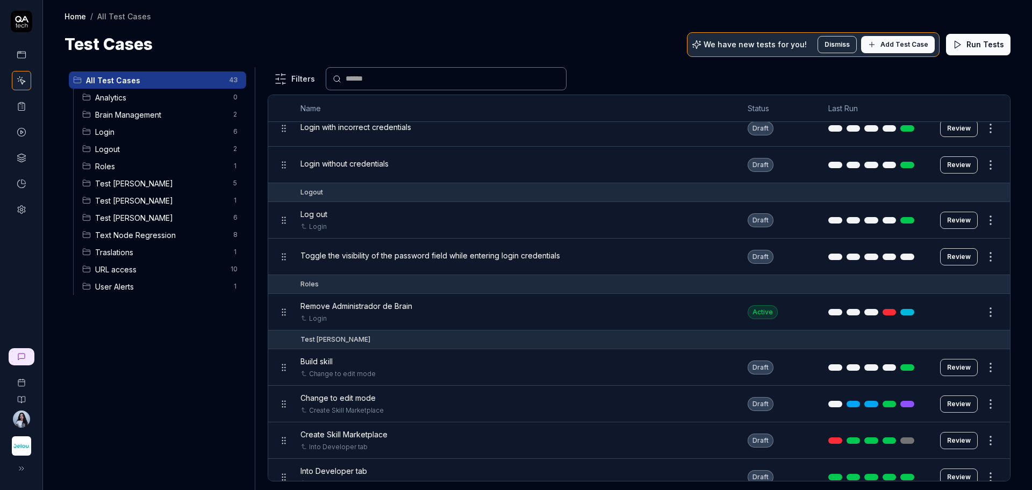
click at [104, 214] on span "Test Nadia" at bounding box center [161, 217] width 132 height 11
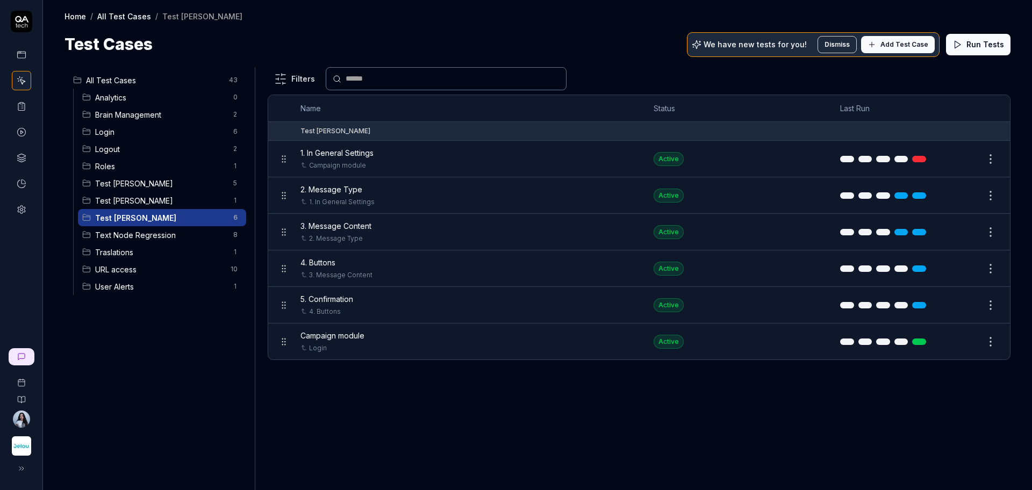
click at [402, 154] on div "1. In General Settings" at bounding box center [466, 152] width 332 height 11
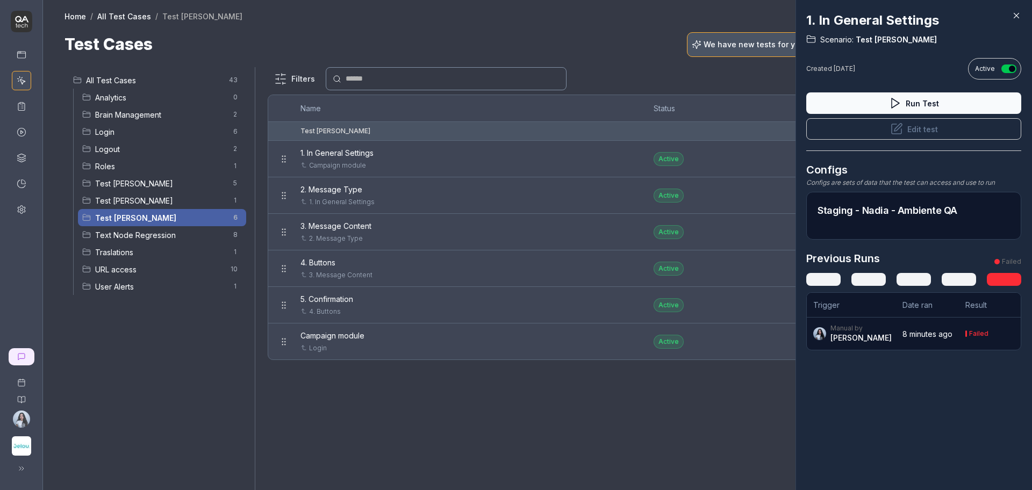
click at [825, 16] on icon at bounding box center [1016, 16] width 10 height 10
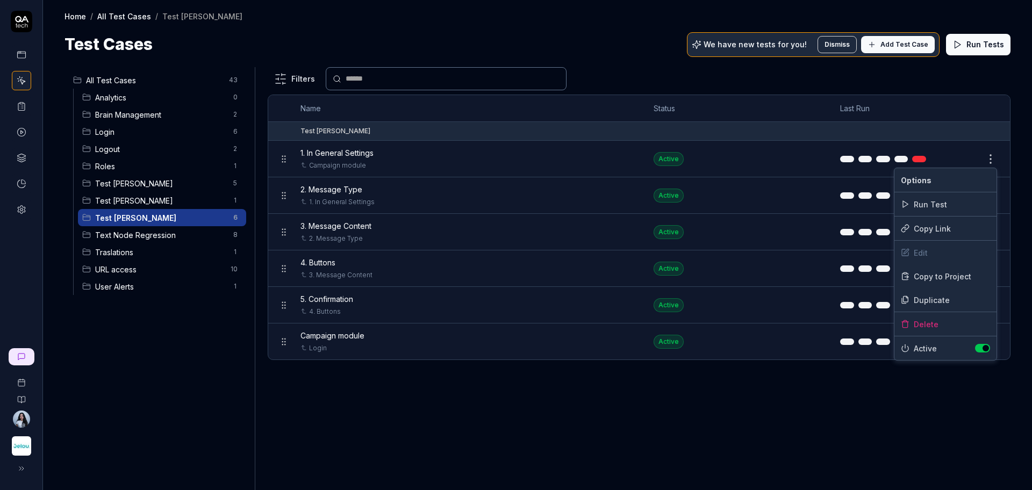
click at [825, 161] on html "Home / All Test Cases / Test Nadia Home / All Test Cases / Test Nadia Test Case…" at bounding box center [516, 285] width 1032 height 571
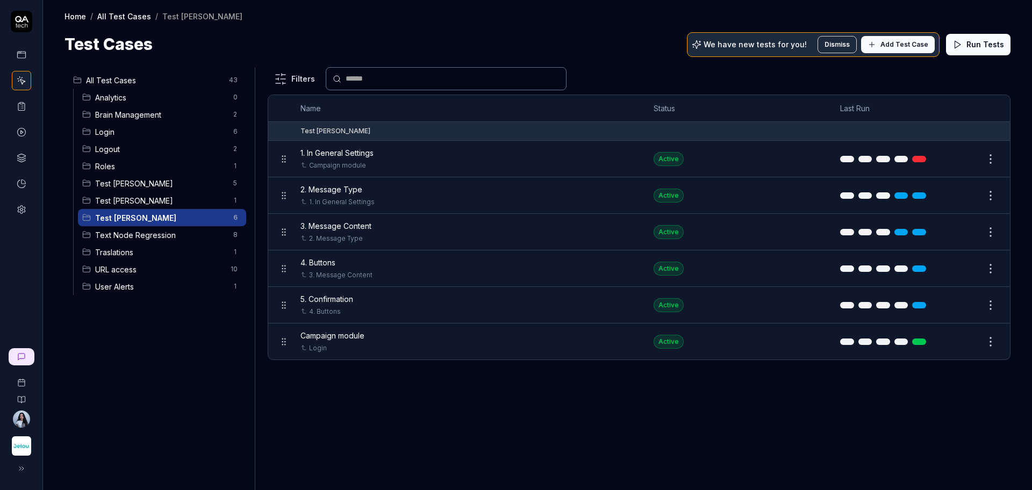
click at [756, 164] on html "Home / All Test Cases / Test Nadia Home / All Test Cases / Test Nadia Test Case…" at bounding box center [516, 285] width 1032 height 571
click at [825, 159] on button "Edit" at bounding box center [965, 158] width 26 height 17
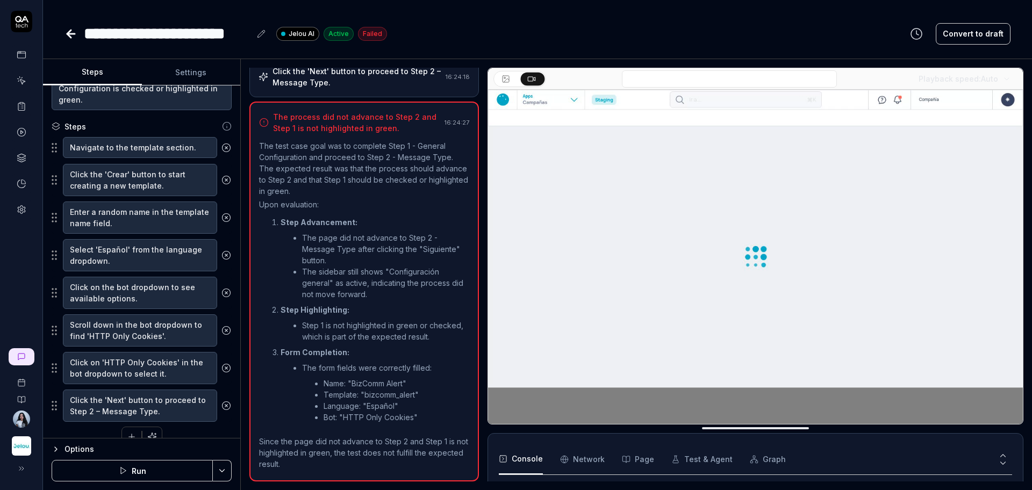
scroll to position [186, 0]
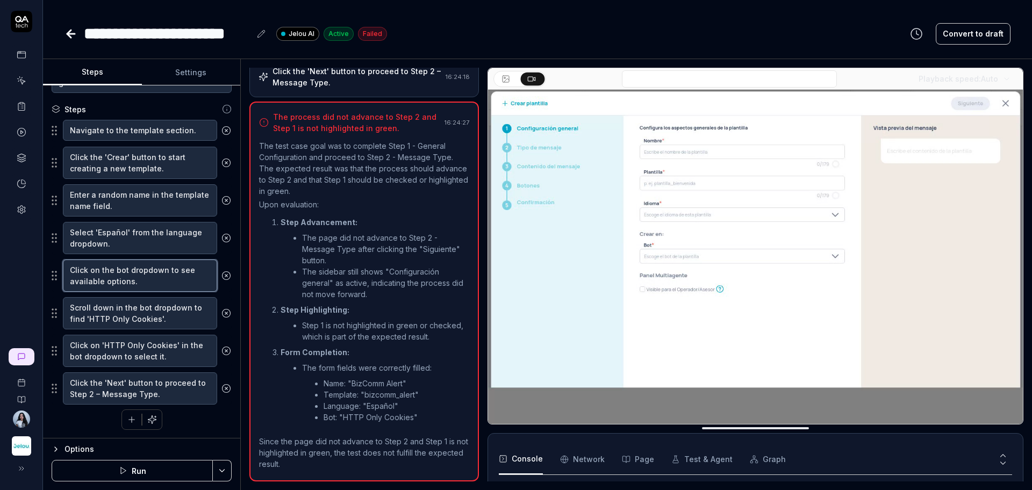
click at [134, 282] on textarea "Click on the bot dropdown to see available options." at bounding box center [140, 276] width 154 height 32
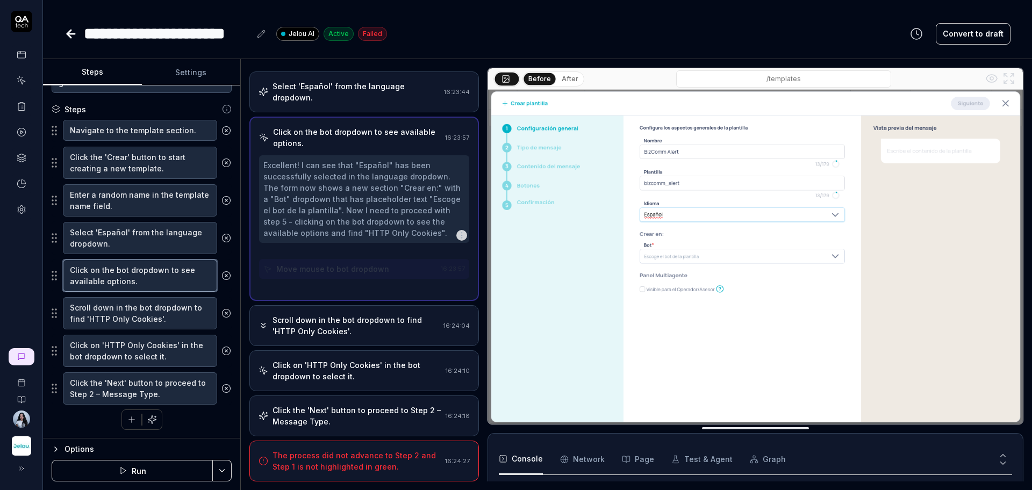
scroll to position [27, 0]
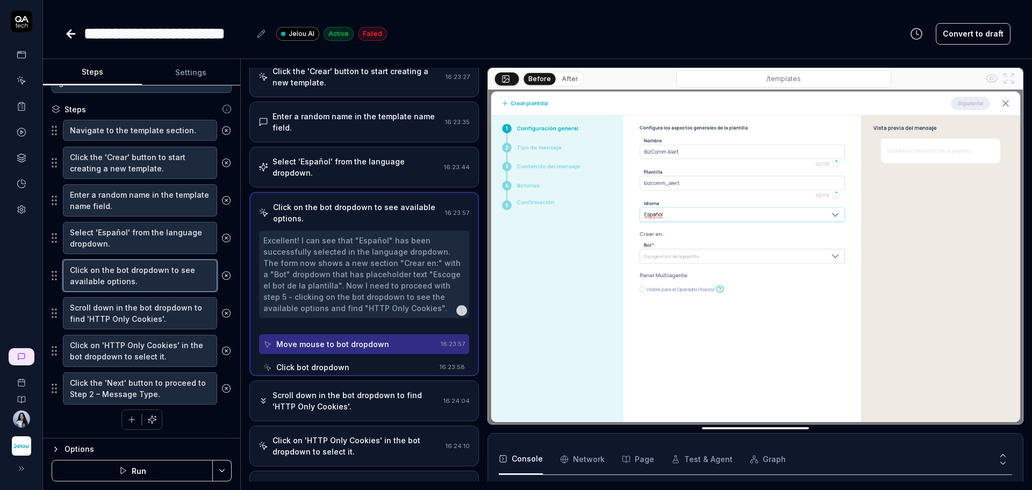
click at [134, 282] on textarea "Click on the bot dropdown to see available options." at bounding box center [140, 276] width 154 height 32
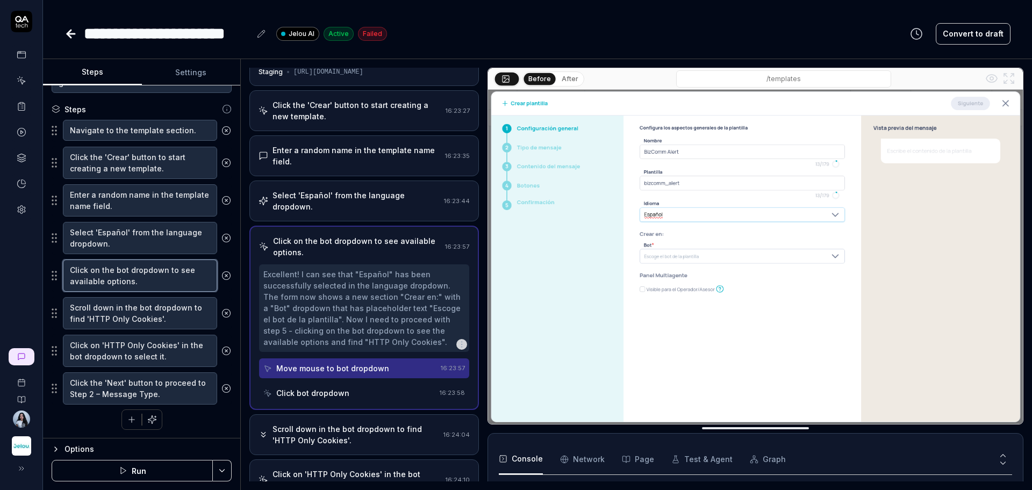
scroll to position [0, 0]
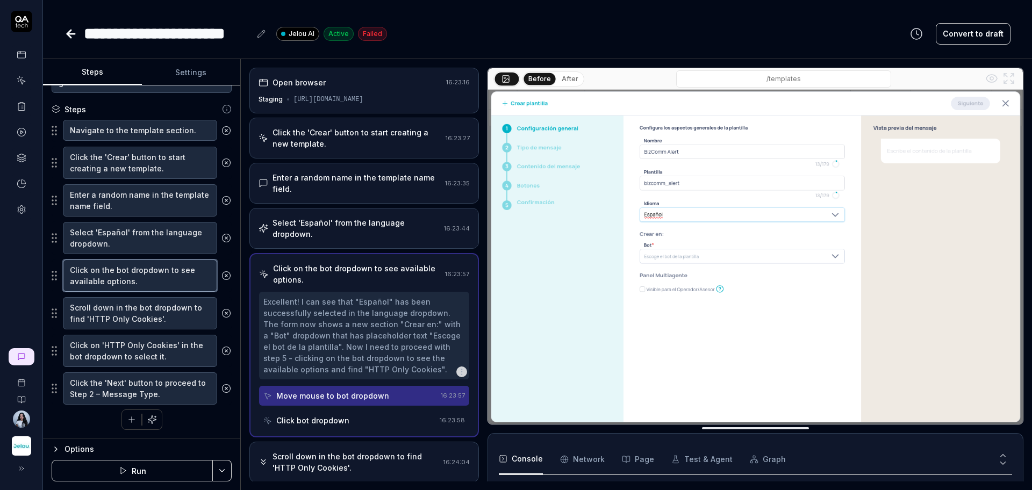
click at [134, 282] on textarea "Click on the bot dropdown to see available options." at bounding box center [140, 276] width 154 height 32
click at [134, 315] on textarea "Scroll down in the bot dropdown to find 'HTTP Only Cookies'." at bounding box center [140, 313] width 154 height 32
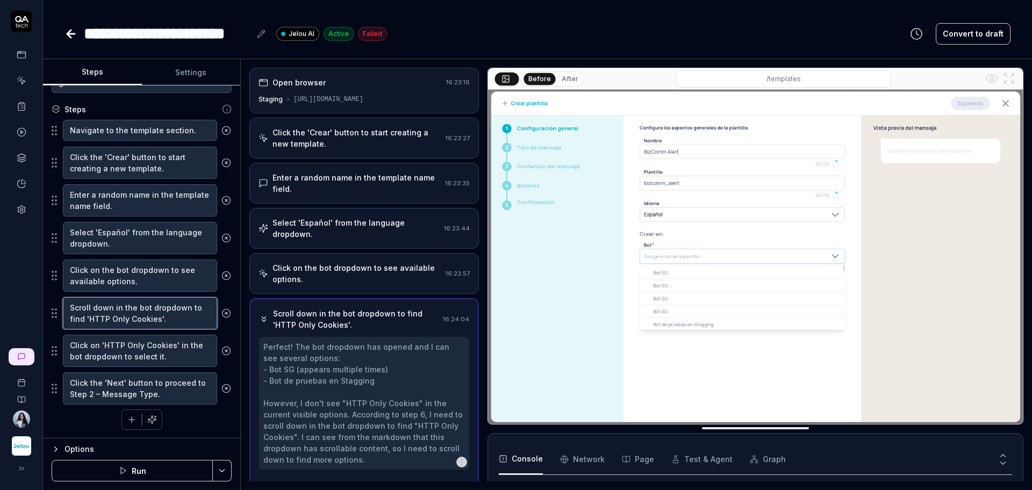
scroll to position [24, 0]
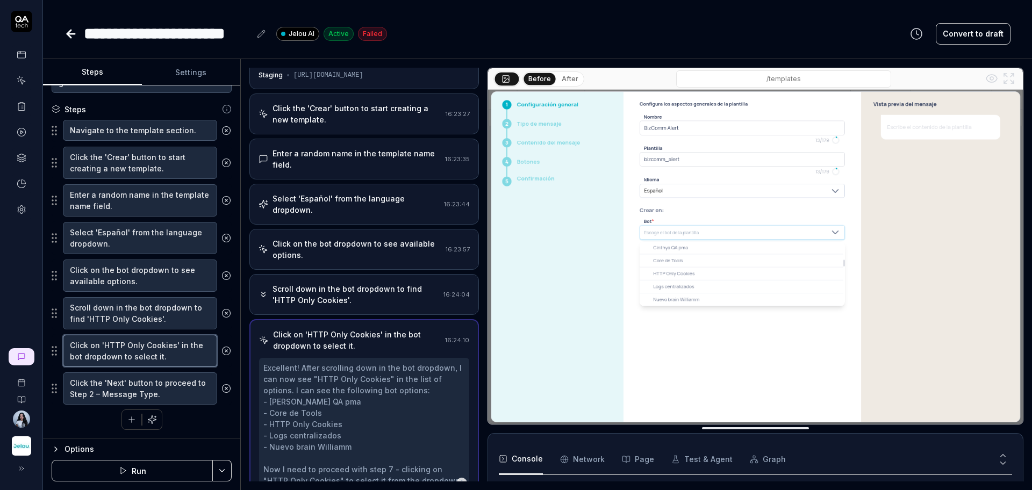
click at [137, 341] on textarea "Click on 'HTTP Only Cookies' in the bot dropdown to select it." at bounding box center [140, 351] width 154 height 32
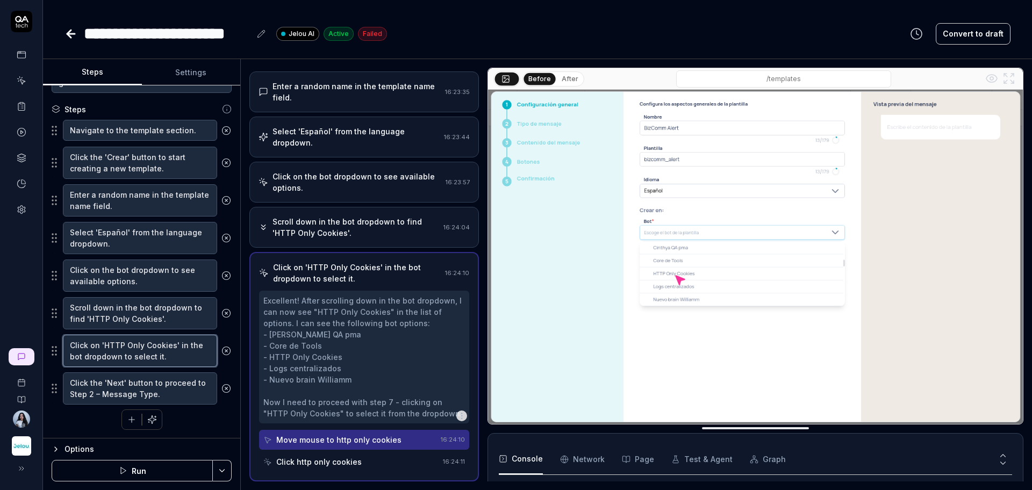
click at [137, 344] on textarea "Click on 'HTTP Only Cookies' in the bot dropdown to select it." at bounding box center [140, 351] width 154 height 32
click at [119, 307] on textarea "Scroll down in the bot dropdown to find 'HTTP Only Cookies'." at bounding box center [140, 313] width 154 height 32
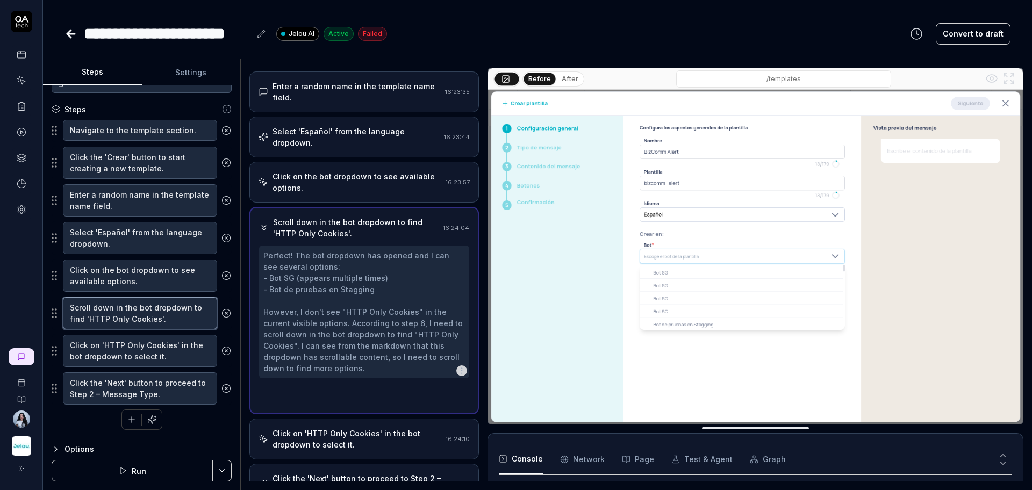
click at [119, 307] on textarea "Scroll down in the bot dropdown to find 'HTTP Only Cookies'." at bounding box center [140, 313] width 154 height 32
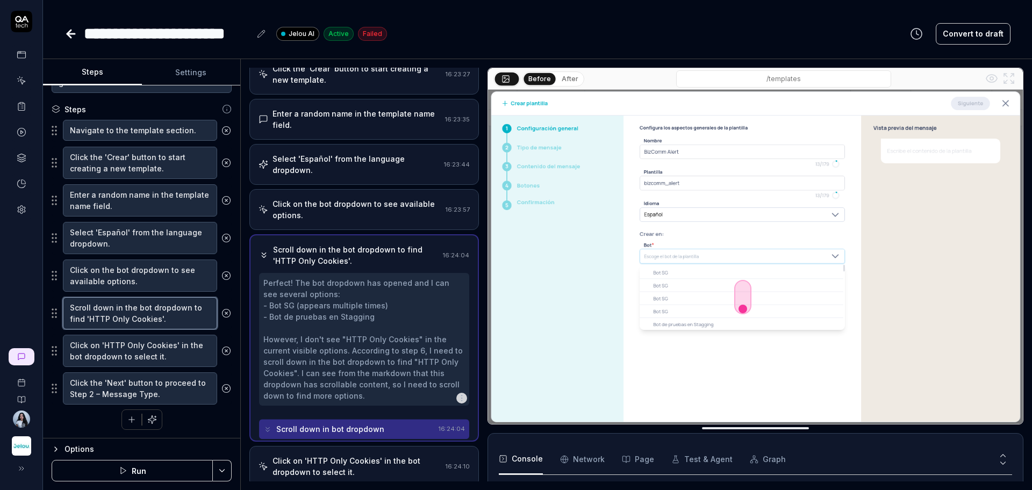
click at [119, 307] on textarea "Scroll down in the bot dropdown to find 'HTTP Only Cookies'." at bounding box center [140, 313] width 154 height 32
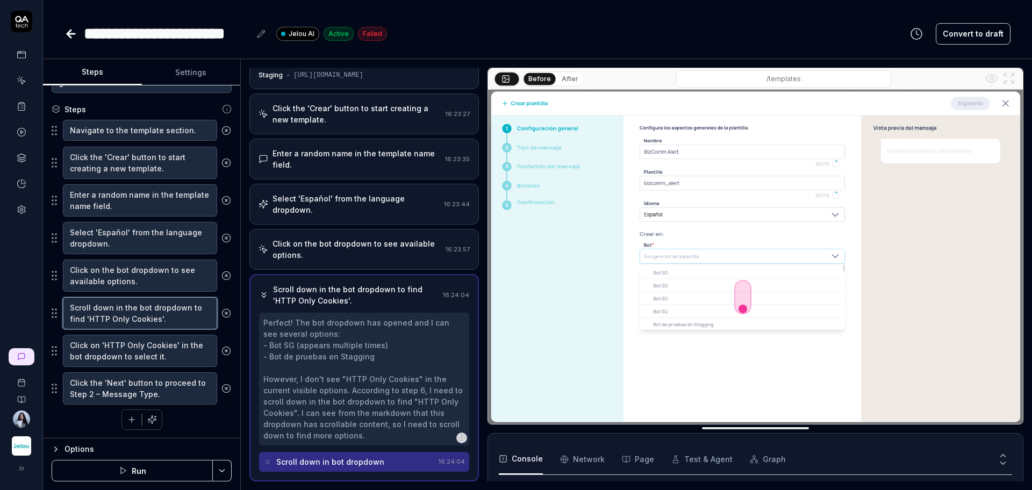
click at [144, 315] on textarea "Scroll down in the bot dropdown to find 'HTTP Only Cookies'." at bounding box center [140, 313] width 154 height 32
paste textarea "the bot dropdown to locate 'HTTP Only Cookies' and select it once found"
type textarea "*"
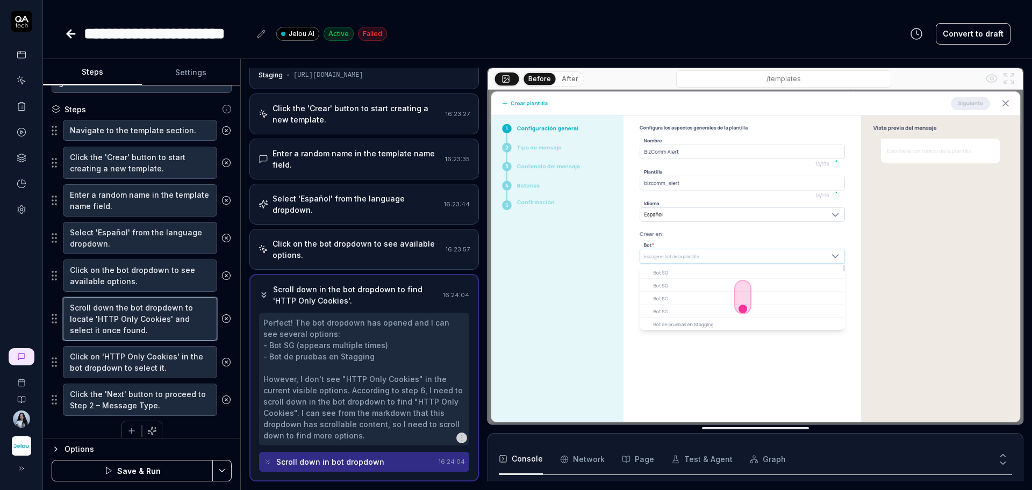
type textarea "Scroll down the bot dropdown to locate 'HTTP Only Cookies' and select it once f…"
click at [146, 360] on textarea "Click on 'HTTP Only Cookies' in the bot dropdown to select it." at bounding box center [140, 362] width 154 height 32
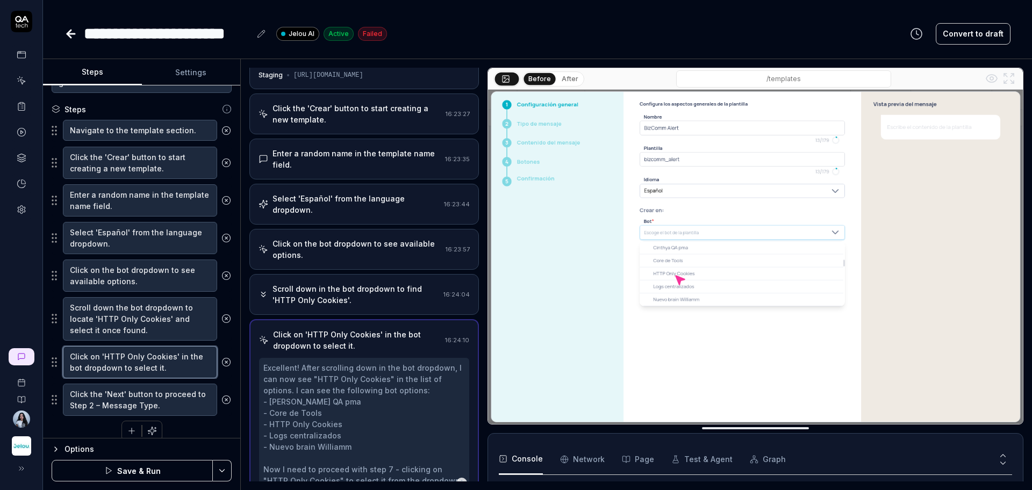
scroll to position [91, 0]
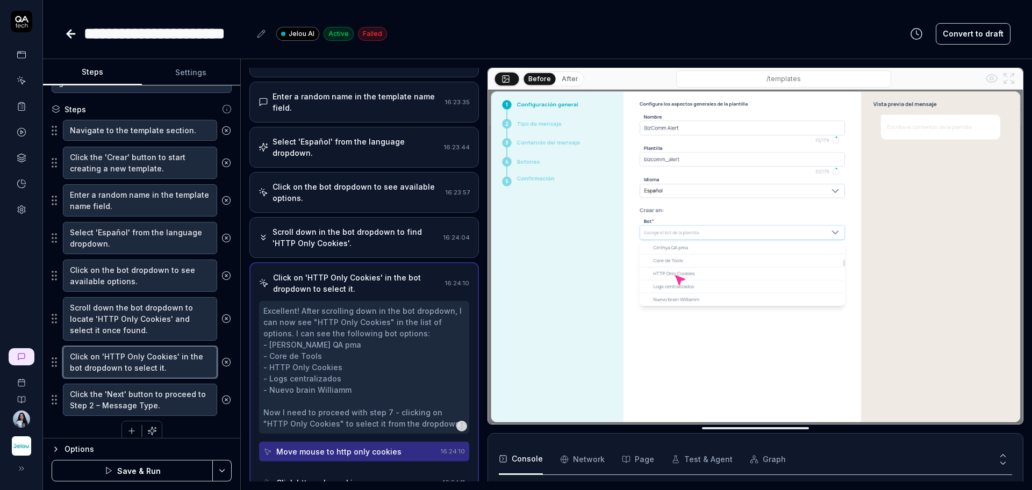
click at [146, 360] on textarea "Click on 'HTTP Only Cookies' in the bot dropdown to select it." at bounding box center [140, 362] width 154 height 32
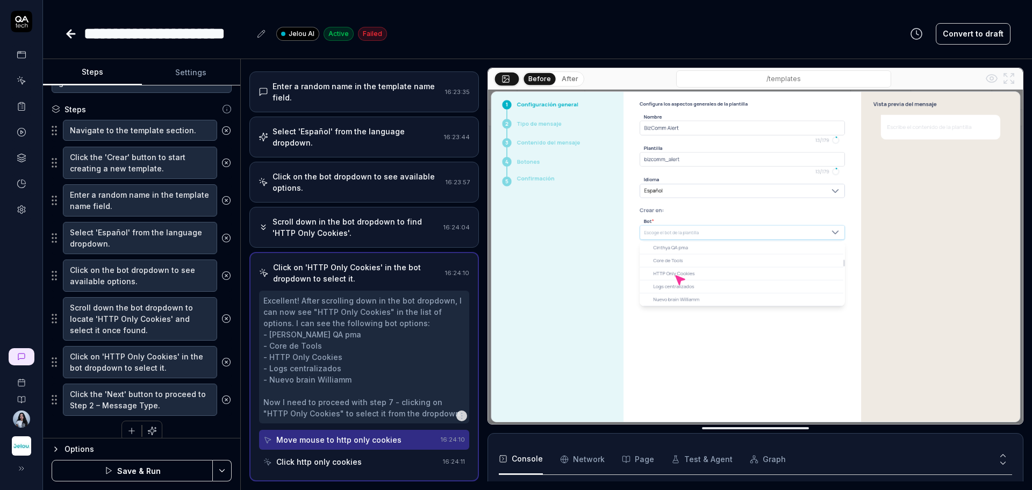
click at [221, 365] on icon at bounding box center [226, 362] width 10 height 10
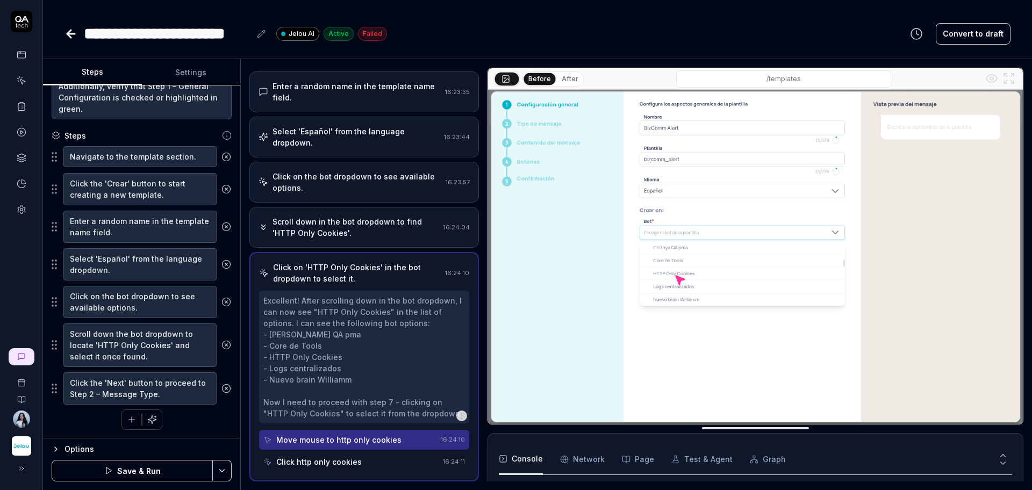
scroll to position [160, 0]
click at [151, 358] on textarea "Scroll down the bot dropdown to locate 'HTTP Only Cookies' and select it once f…" at bounding box center [140, 346] width 154 height 44
click at [150, 349] on textarea "Scroll down the bot dropdown to locate 'HTTP Only Cookies' and select it once f…" at bounding box center [140, 346] width 154 height 44
click at [143, 304] on textarea "Click on the bot dropdown to see available options." at bounding box center [140, 302] width 154 height 32
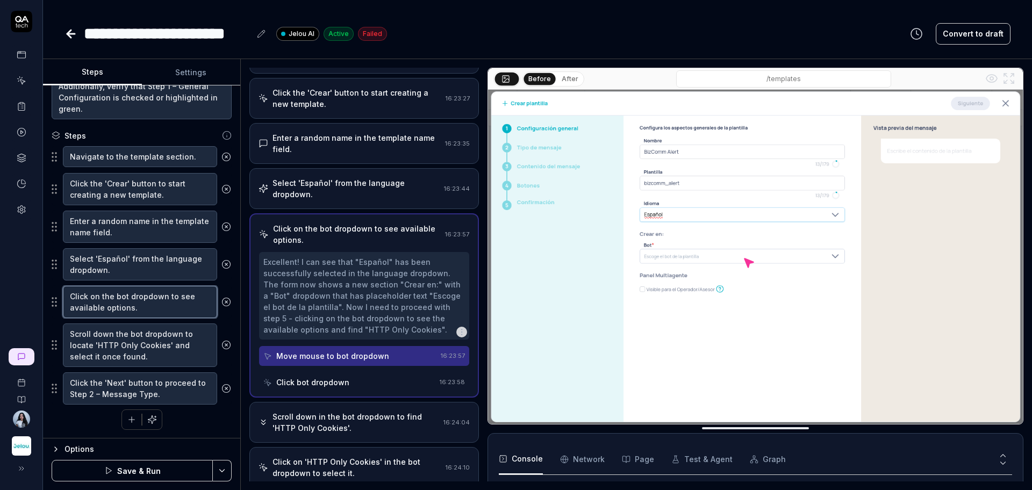
scroll to position [0, 0]
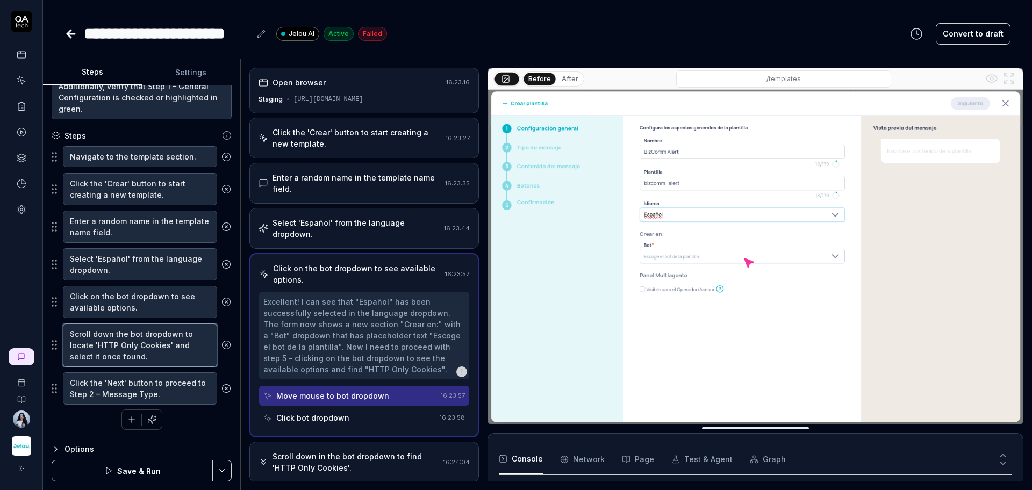
click at [154, 357] on textarea "Scroll down the bot dropdown to locate 'HTTP Only Cookies' and select it once f…" at bounding box center [140, 346] width 154 height 44
type textarea "*"
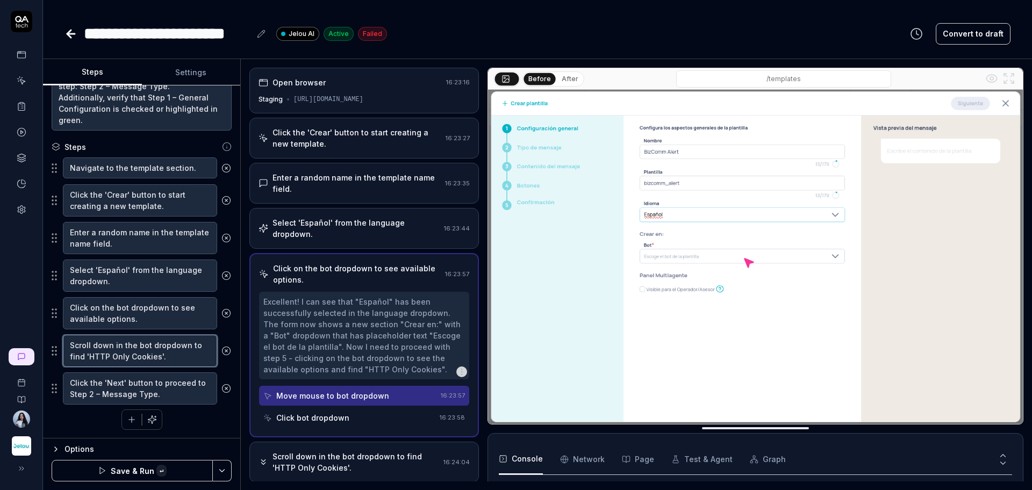
scroll to position [149, 0]
click at [154, 356] on textarea "Scroll down in the bot dropdown to find 'HTTP Only Cookies'." at bounding box center [140, 351] width 154 height 32
type textarea "Scroll down in the bot dropdown to find 'HTTP Only Cookies'."
click at [157, 317] on textarea "Click on the bot dropdown to see available options." at bounding box center [140, 313] width 154 height 32
click at [156, 342] on textarea "Scroll down in the bot dropdown to find 'HTTP Only Cookies'." at bounding box center [140, 351] width 154 height 32
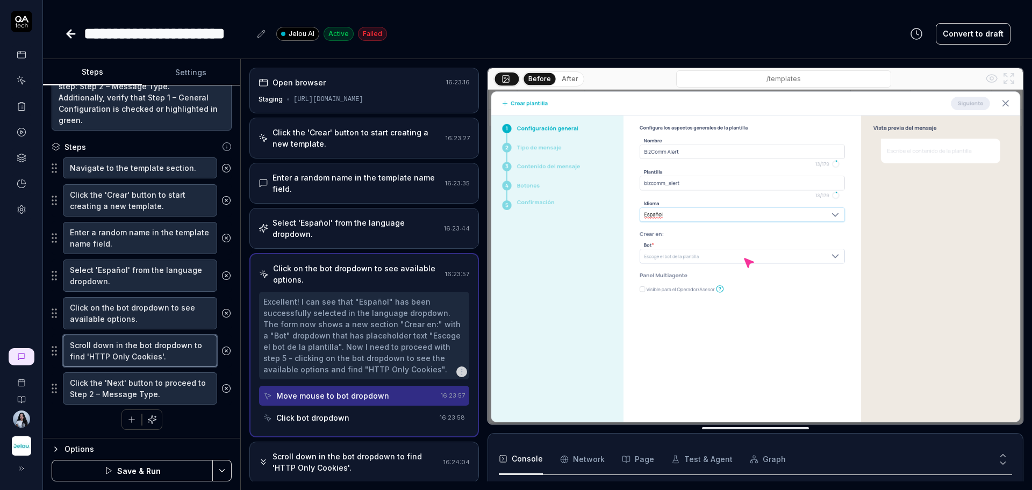
click at [156, 342] on textarea "Scroll down in the bot dropdown to find 'HTTP Only Cookies'." at bounding box center [140, 351] width 154 height 32
click at [166, 356] on textarea "Scroll down in the bot dropdown to find 'HTTP Only Cookies'." at bounding box center [140, 351] width 154 height 32
click at [168, 359] on textarea "Scroll down in the bot dropdown to find 'HTTP Only Cookies'." at bounding box center [140, 351] width 154 height 32
type textarea "*"
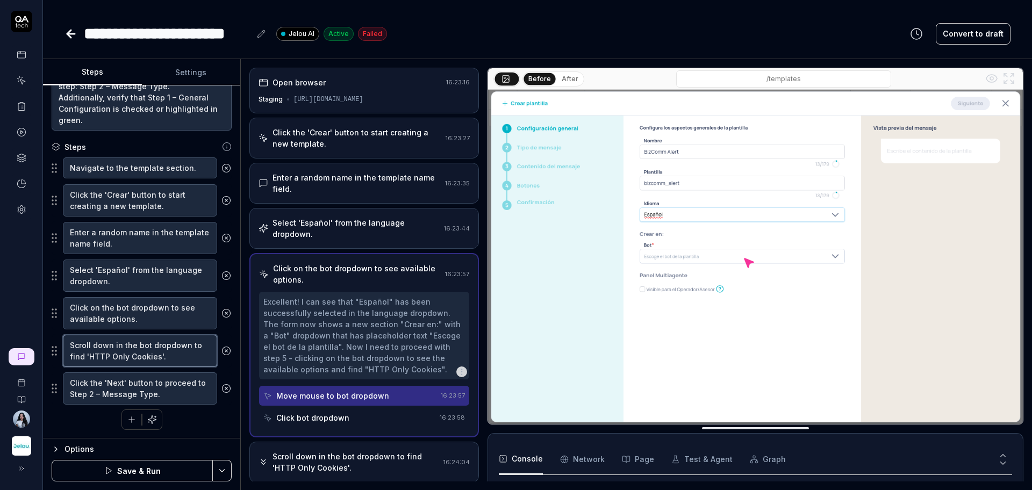
type textarea "Scroll down in the bot dropdown to find 'HTTP Only Cookies'."
paste textarea "Scroll down the bot dropdown to locate 'HTTP Only Cookies' and select it once f…"
type textarea "*"
type textarea "Scroll down in the bot dropdown to find 'HTTP Only Cookies'. Scroll down the bo…"
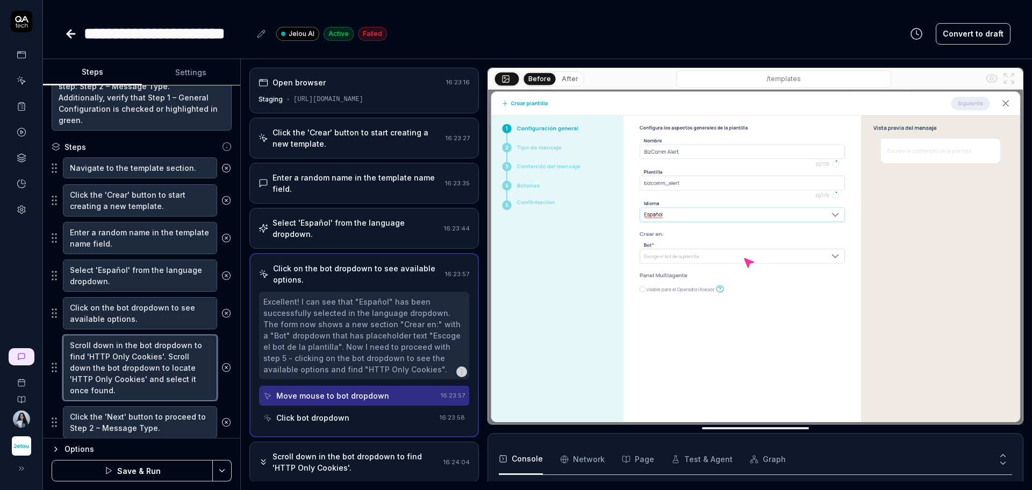
drag, startPoint x: 164, startPoint y: 358, endPoint x: 70, endPoint y: 348, distance: 94.6
click at [70, 348] on textarea "Scroll down in the bot dropdown to find 'HTTP Only Cookies'. Scroll down the bo…" at bounding box center [140, 368] width 154 height 66
type textarea "*"
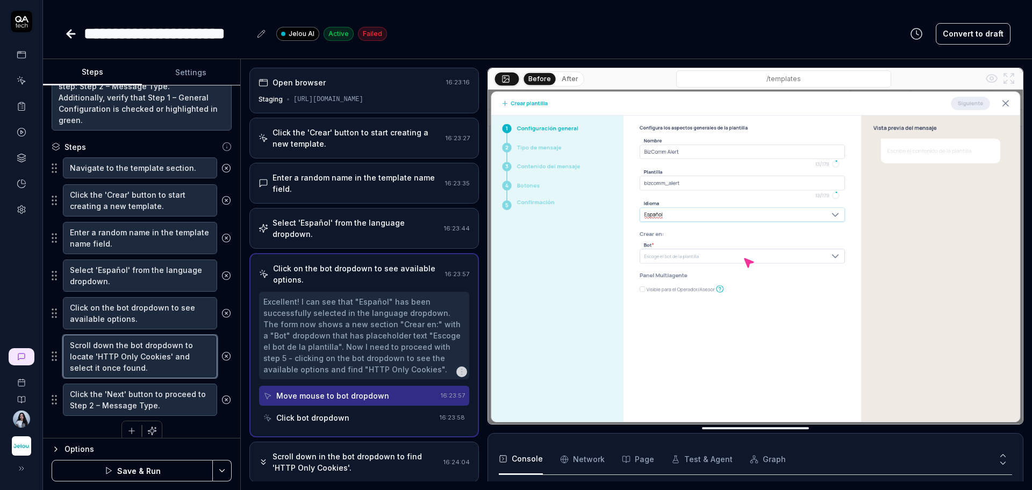
type textarea "Scroll down the bot dropdown to locate 'HTTP Only Cookies' and select it once f…"
click at [119, 304] on textarea "Click on the bot dropdown to see available options." at bounding box center [140, 313] width 154 height 32
click at [123, 362] on textarea "Scroll down the bot dropdown to locate 'HTTP Only Cookies' and select it once f…" at bounding box center [140, 357] width 154 height 44
click at [131, 392] on textarea "Click the 'Next' button to proceed to Step 2 – Message Type." at bounding box center [140, 400] width 154 height 32
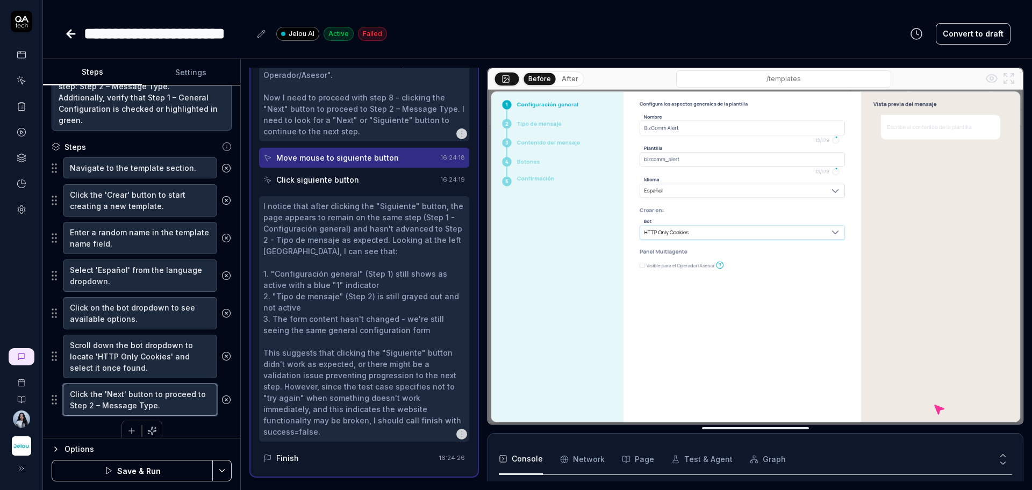
scroll to position [505, 0]
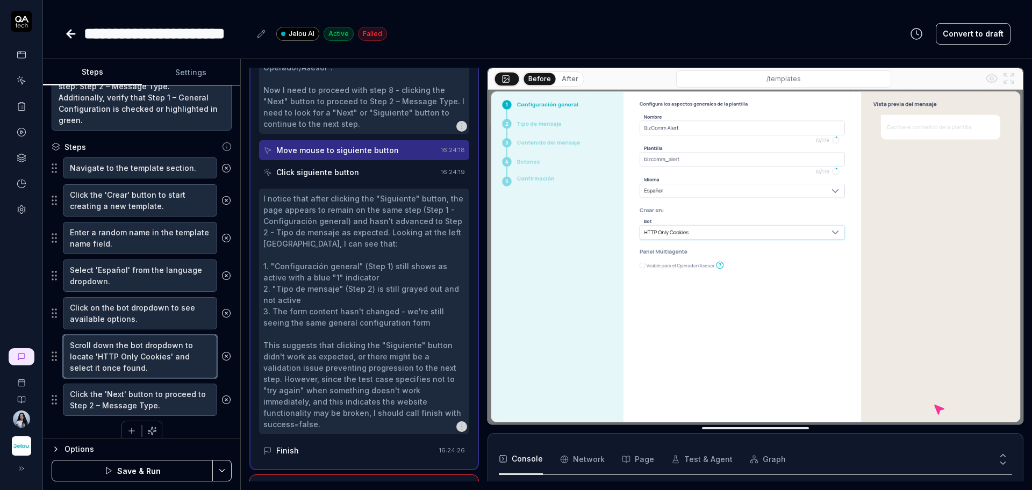
click at [138, 362] on textarea "Scroll down the bot dropdown to locate 'HTTP Only Cookies' and select it once f…" at bounding box center [140, 357] width 154 height 44
click at [139, 360] on textarea "Scroll down the bot dropdown to locate 'HTTP Only Cookies' and select it once f…" at bounding box center [140, 357] width 154 height 44
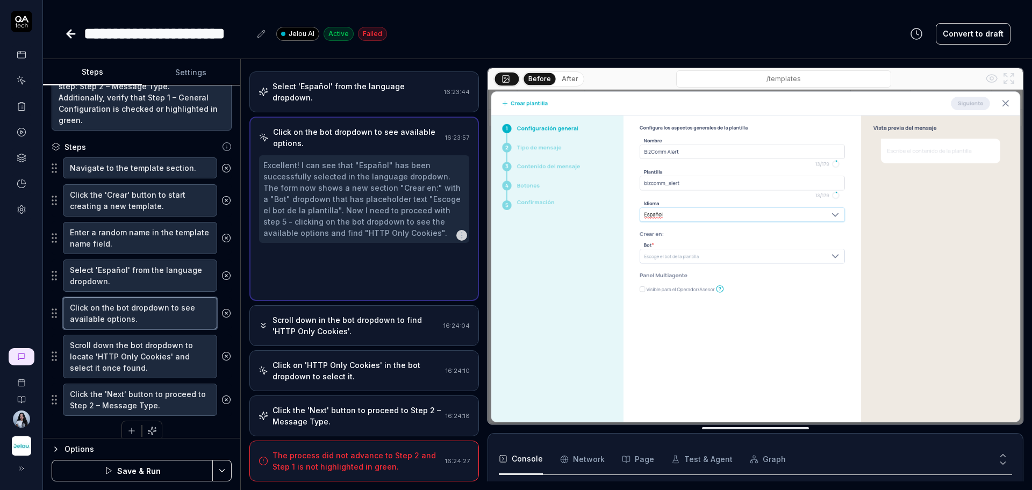
click at [149, 326] on textarea "Click on the bot dropdown to see available options." at bounding box center [140, 313] width 154 height 32
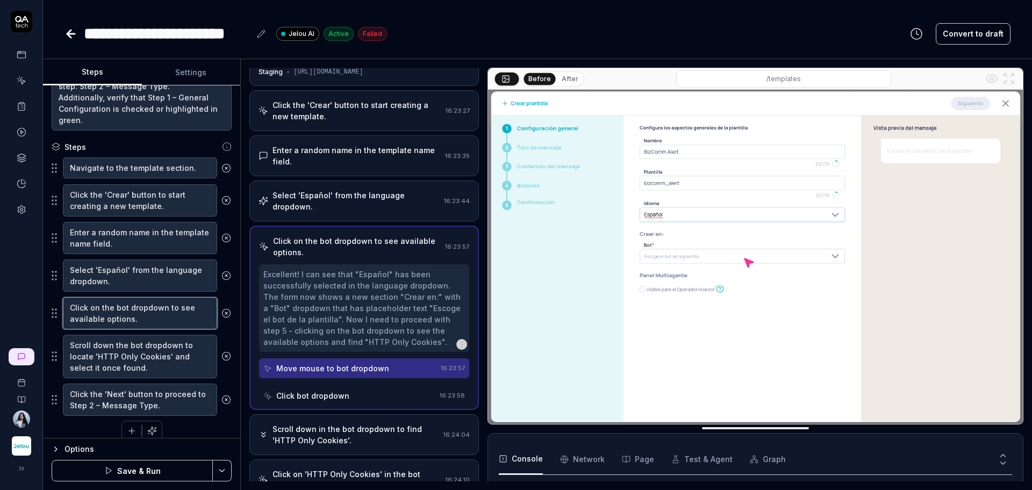
scroll to position [0, 0]
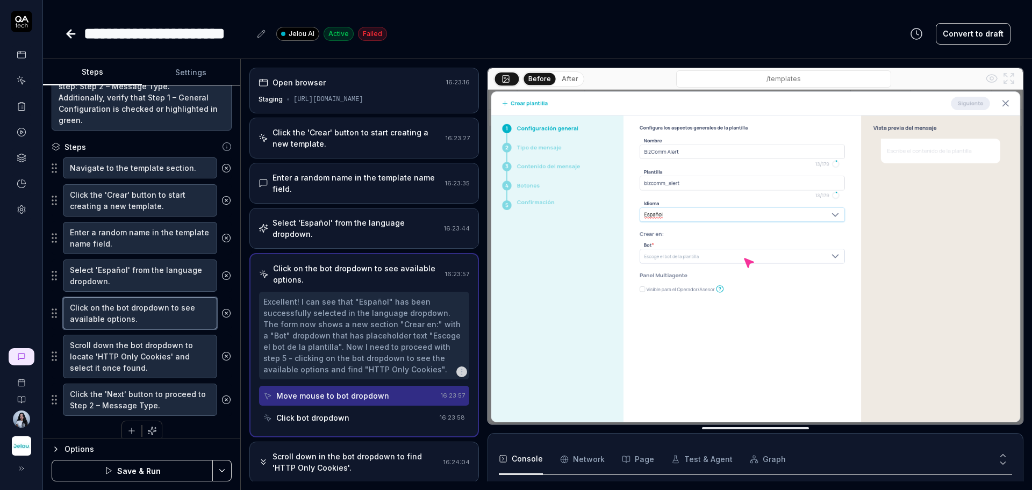
click at [132, 320] on textarea "Click on the bot dropdown to see available options." at bounding box center [140, 313] width 154 height 32
drag, startPoint x: 148, startPoint y: 369, endPoint x: 69, endPoint y: 343, distance: 82.6
click at [69, 343] on textarea "Scroll down the bot dropdown to locate 'HTTP Only Cookies' and select it once f…" at bounding box center [140, 357] width 154 height 44
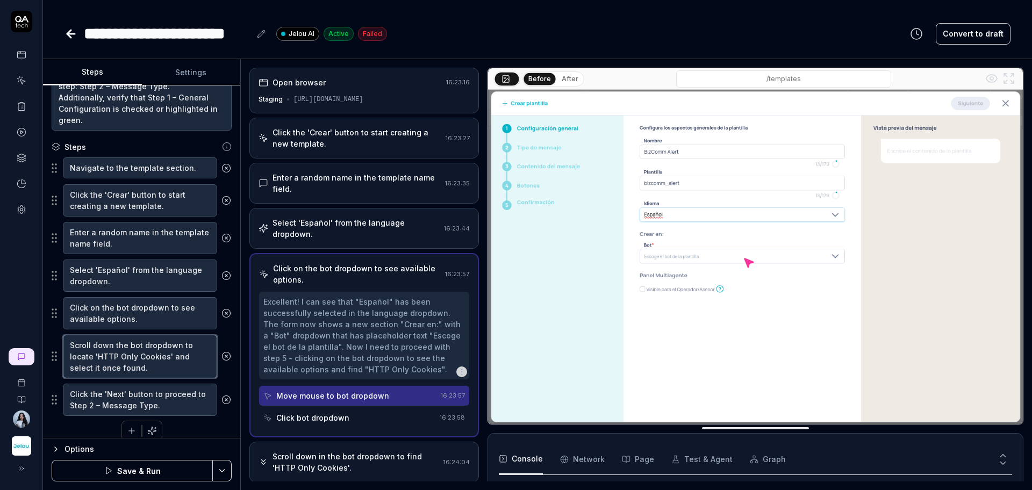
click at [136, 358] on textarea "Scroll down the bot dropdown to locate 'HTTP Only Cookies' and select it once f…" at bounding box center [140, 357] width 154 height 44
drag, startPoint x: 149, startPoint y: 366, endPoint x: 67, endPoint y: 346, distance: 84.1
click at [67, 346] on textarea "Scroll down the bot dropdown to locate 'HTTP Only Cookies' and select it once f…" at bounding box center [140, 357] width 154 height 44
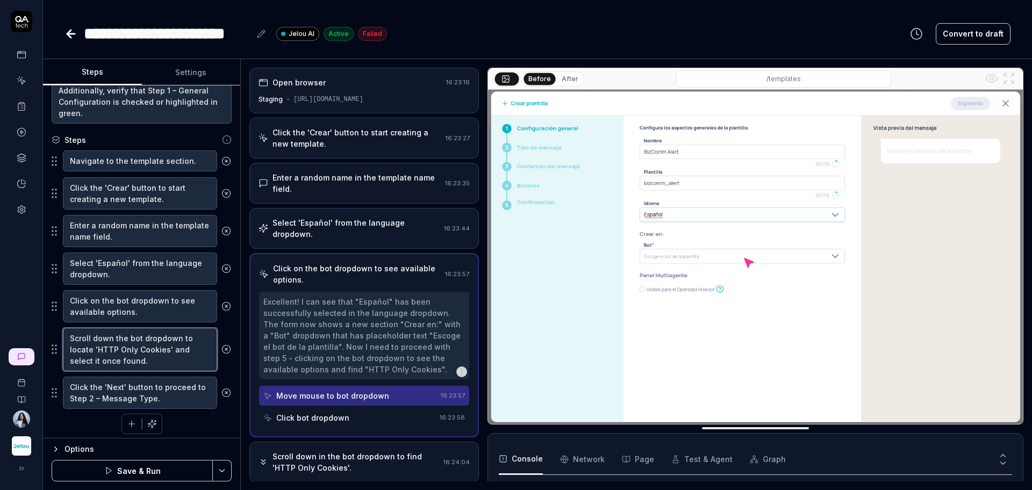
scroll to position [160, 0]
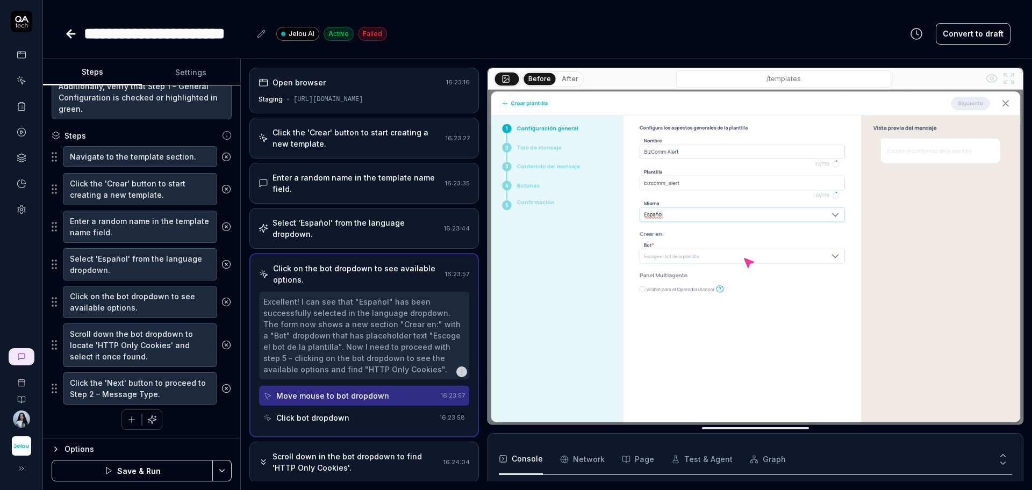
click at [154, 392] on button "Save & Run" at bounding box center [132, 470] width 161 height 21
type textarea "*"
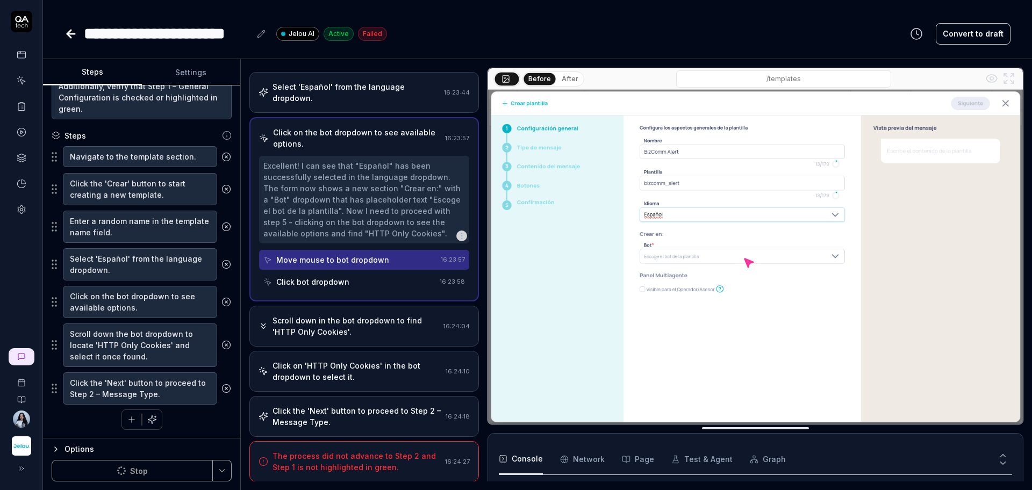
scroll to position [136, 0]
click at [330, 392] on div "The process did not advance to Step 2 and Step 1 is not highlighted in green." at bounding box center [356, 461] width 168 height 23
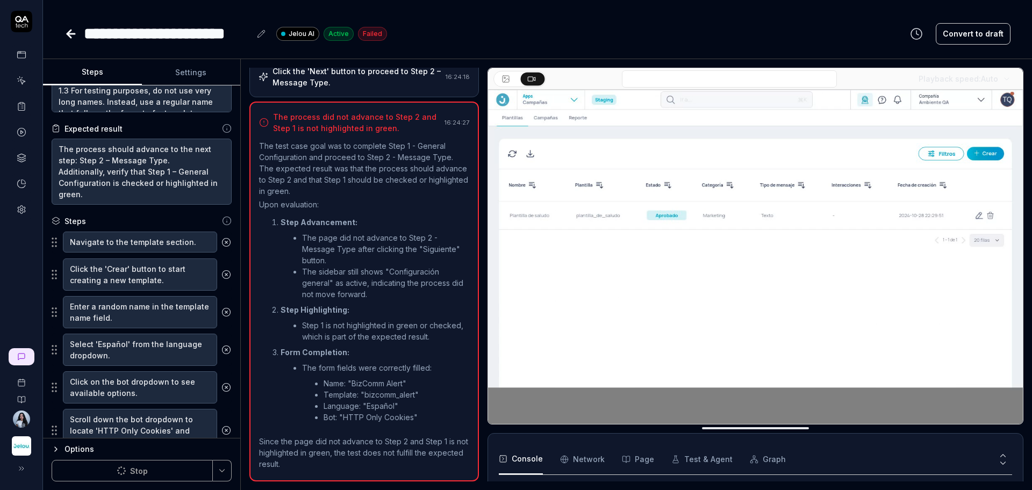
scroll to position [160, 0]
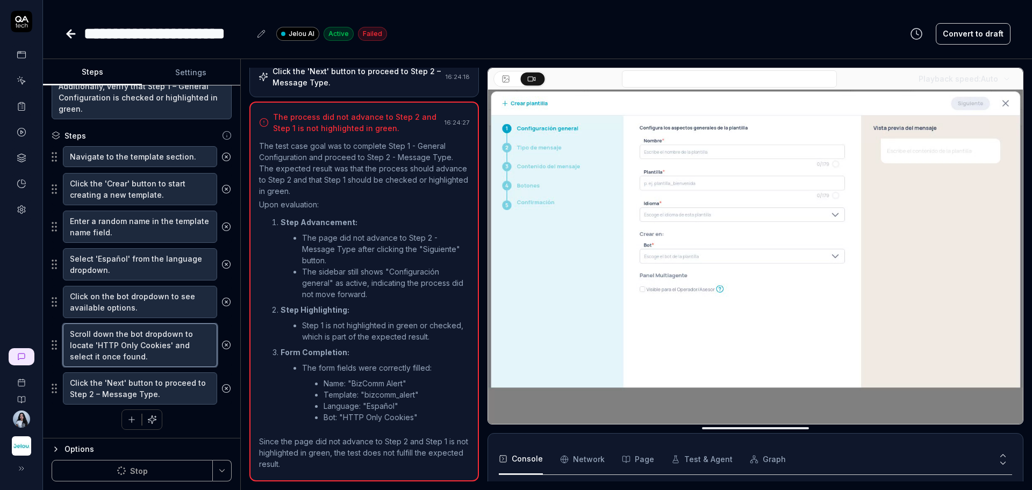
click at [152, 358] on textarea "Scroll down the bot dropdown to locate 'HTTP Only Cookies' and select it once f…" at bounding box center [140, 346] width 154 height 44
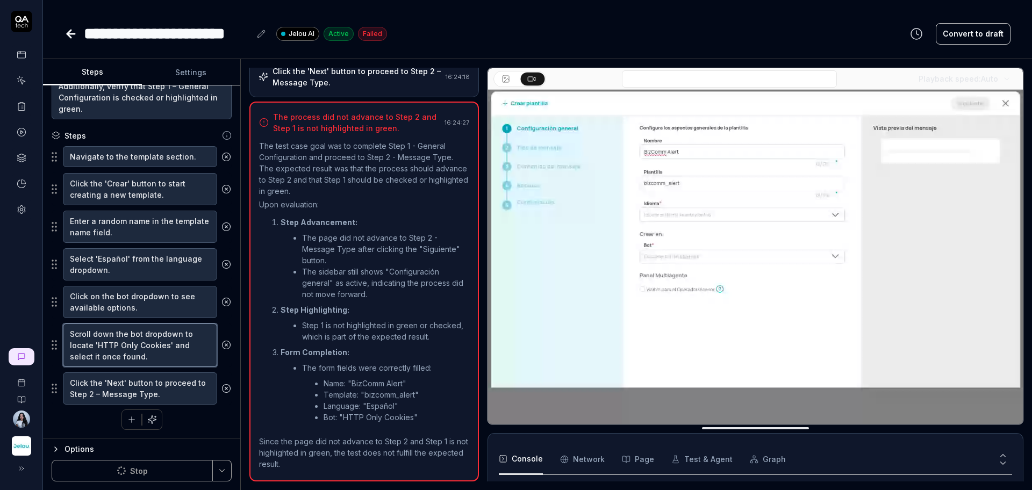
click at [152, 358] on textarea "Scroll down the bot dropdown to locate 'HTTP Only Cookies' and select it once f…" at bounding box center [140, 346] width 154 height 44
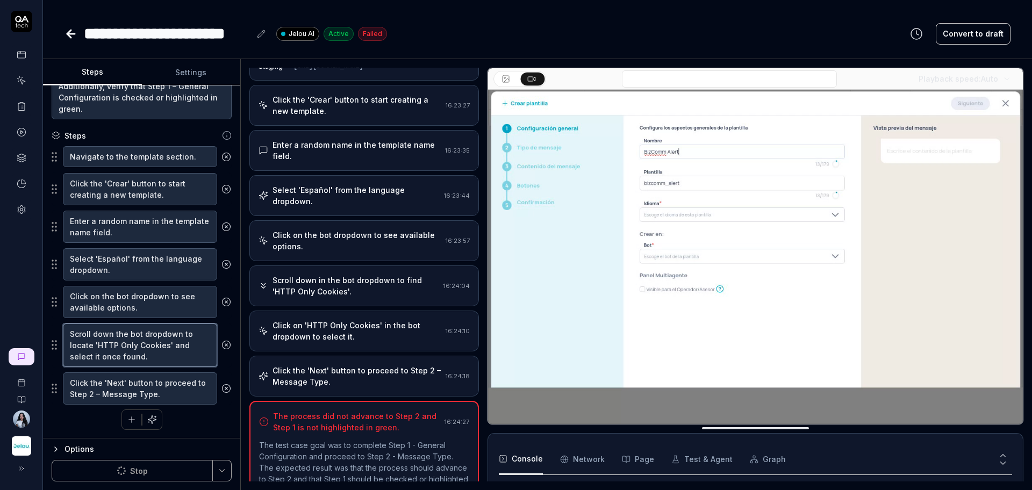
scroll to position [0, 0]
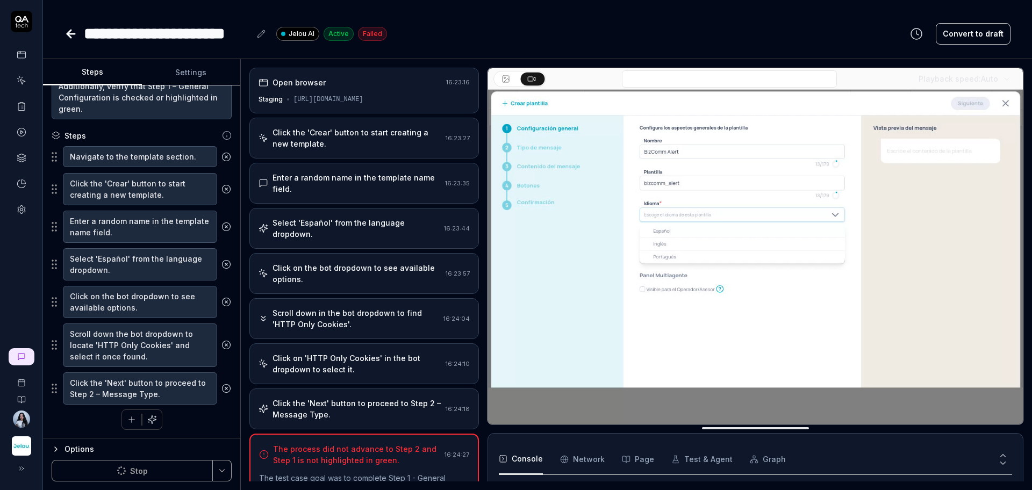
click at [383, 274] on div "Click on the bot dropdown to see available options." at bounding box center [356, 273] width 169 height 23
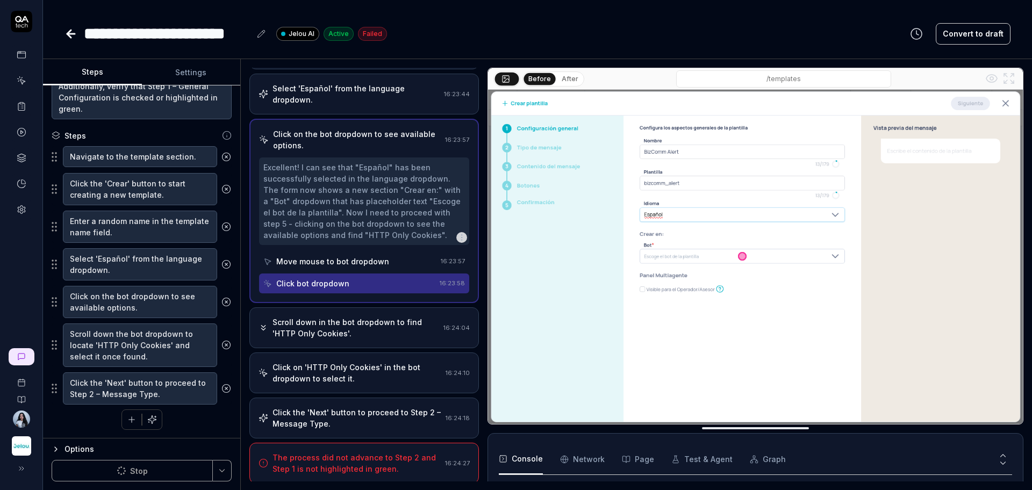
click at [369, 323] on div "Scroll down in the bot dropdown to find 'HTTP Only Cookies'." at bounding box center [355, 328] width 167 height 23
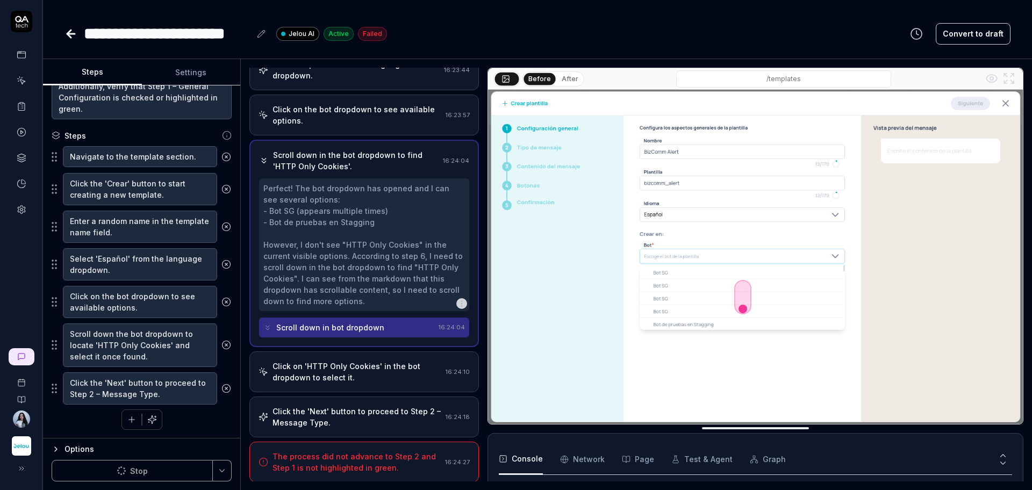
scroll to position [160, 0]
click at [362, 360] on div "Click on 'HTTP Only Cookies' in the bot dropdown to select it." at bounding box center [356, 371] width 169 height 23
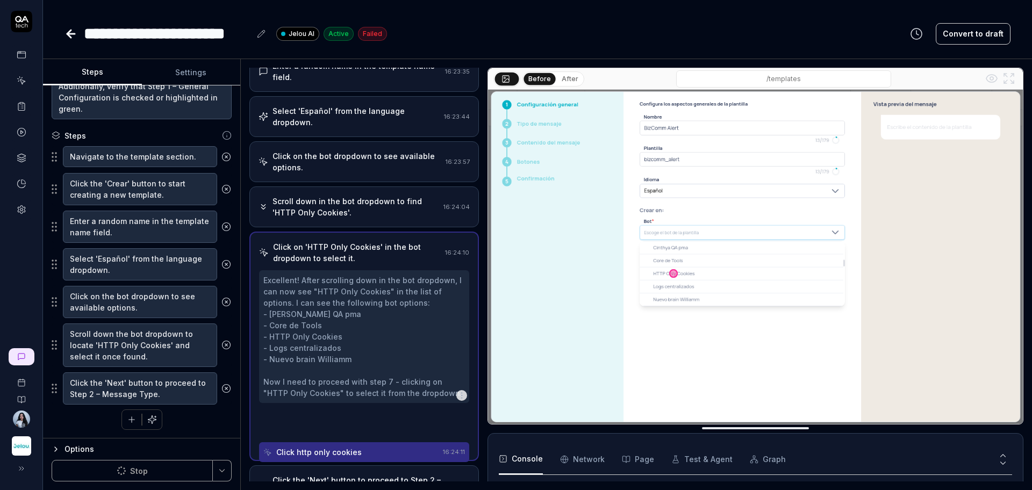
scroll to position [91, 0]
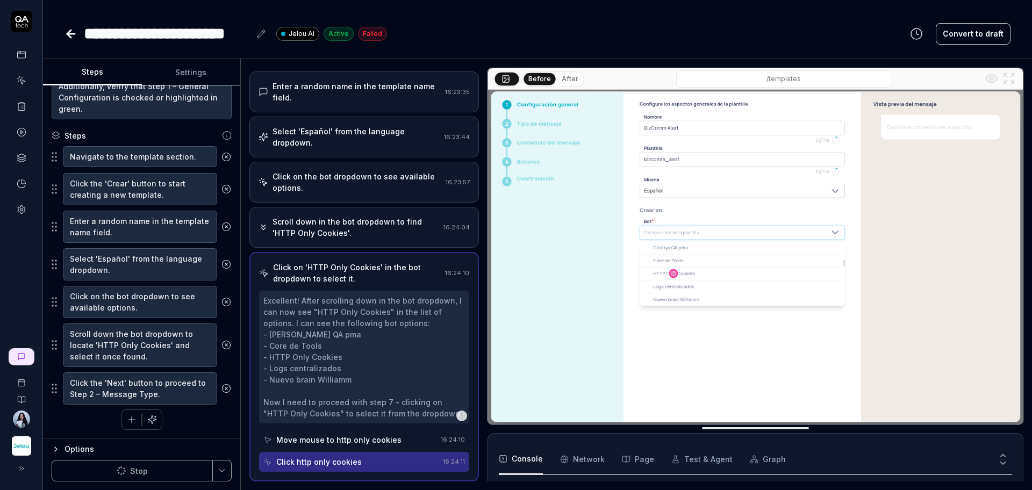
click at [376, 234] on div "Scroll down in the bot dropdown to find 'HTTP Only Cookies'." at bounding box center [355, 227] width 167 height 23
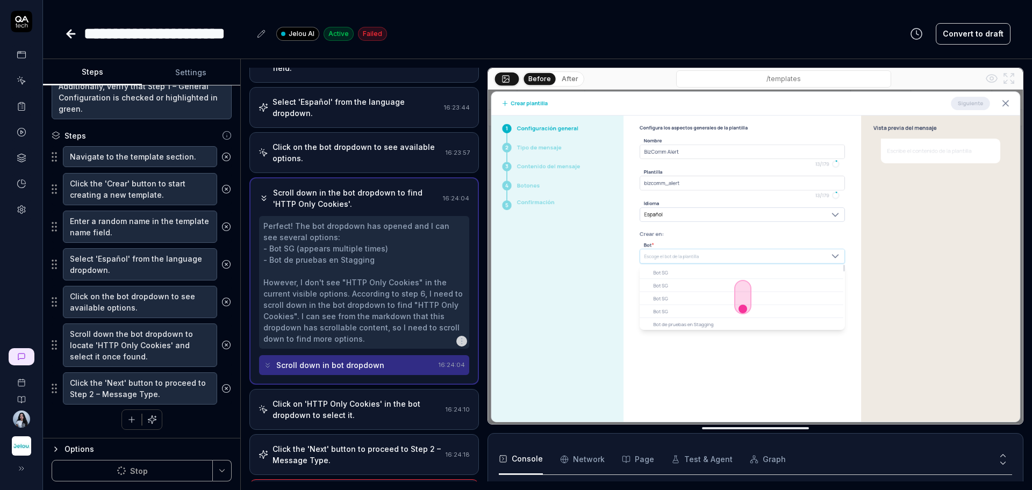
scroll to position [159, 0]
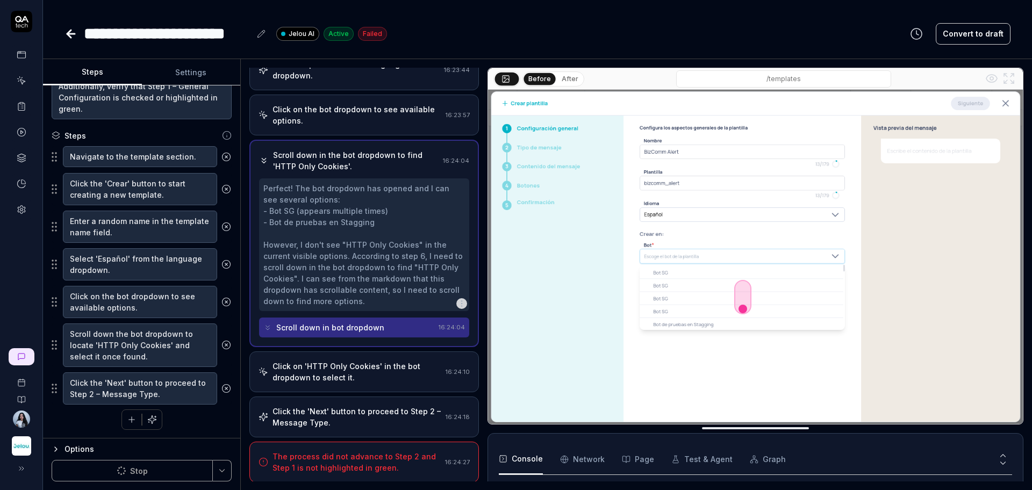
click at [364, 330] on div "Scroll down in bot dropdown" at bounding box center [330, 327] width 108 height 11
click at [369, 366] on div "Click on 'HTTP Only Cookies' in the bot dropdown to select it." at bounding box center [356, 372] width 169 height 23
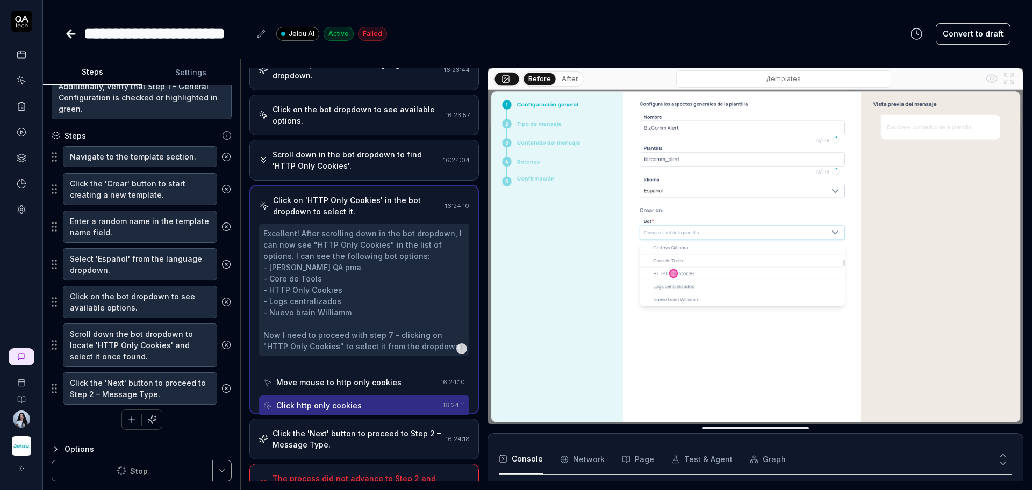
scroll to position [91, 0]
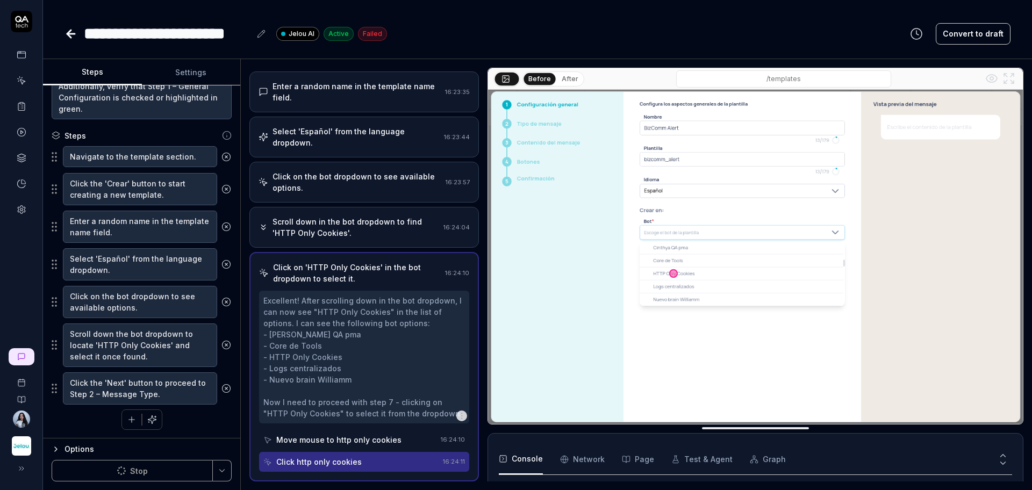
type textarea "*"
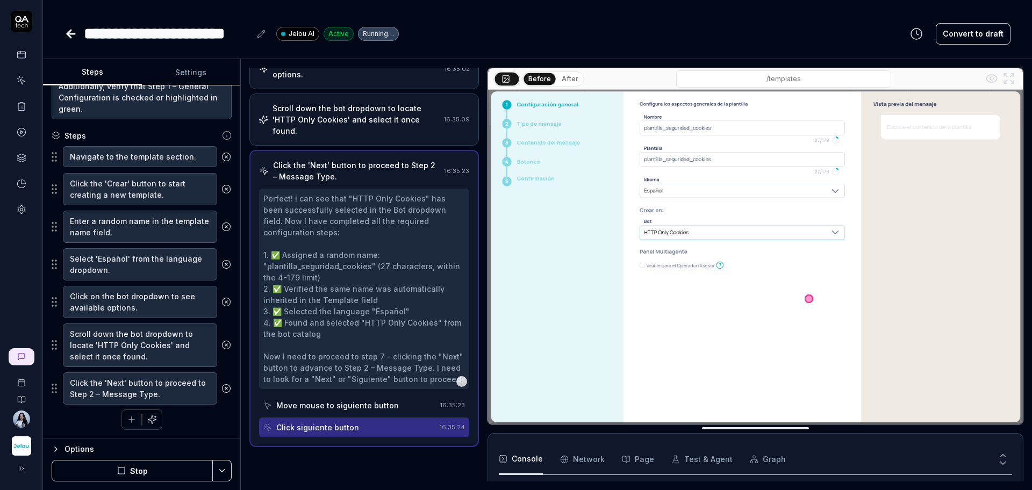
scroll to position [205, 0]
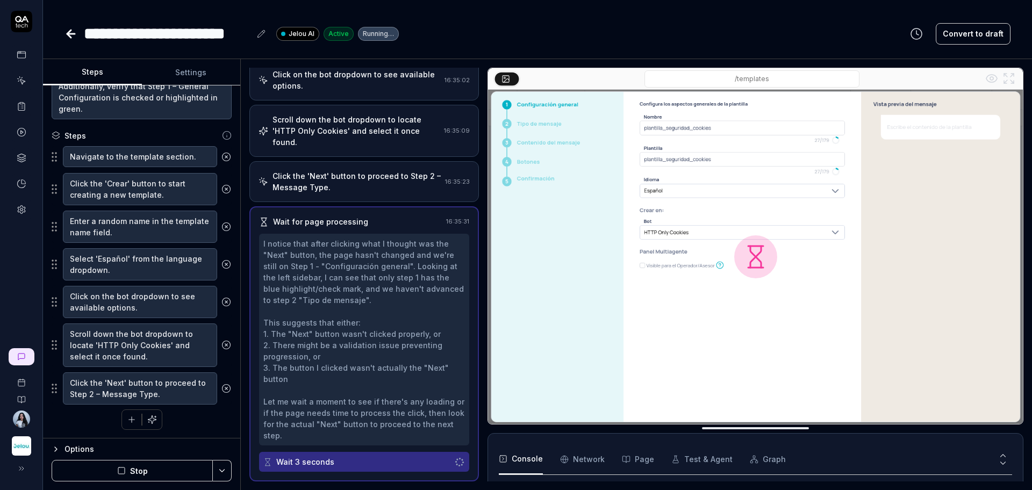
scroll to position [193, 0]
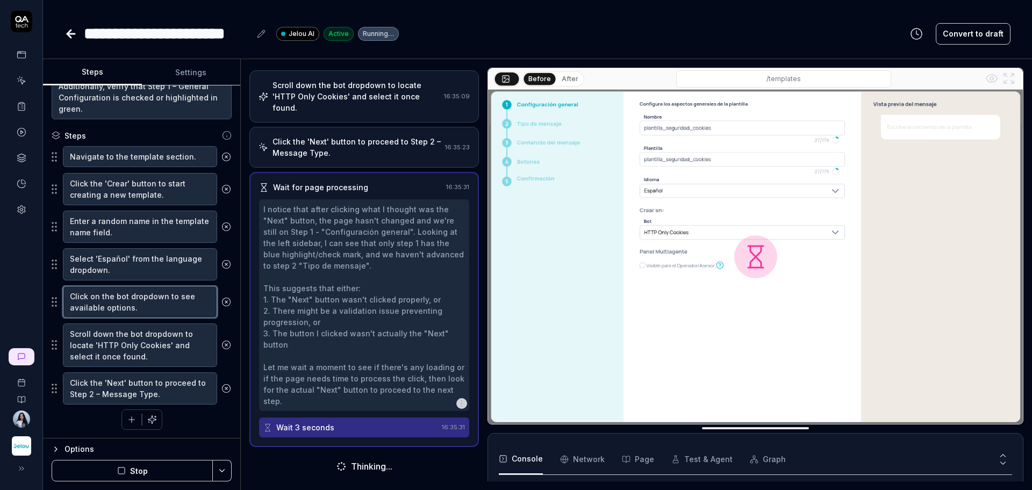
click at [145, 292] on textarea "Click on the bot dropdown to see available options." at bounding box center [140, 302] width 154 height 32
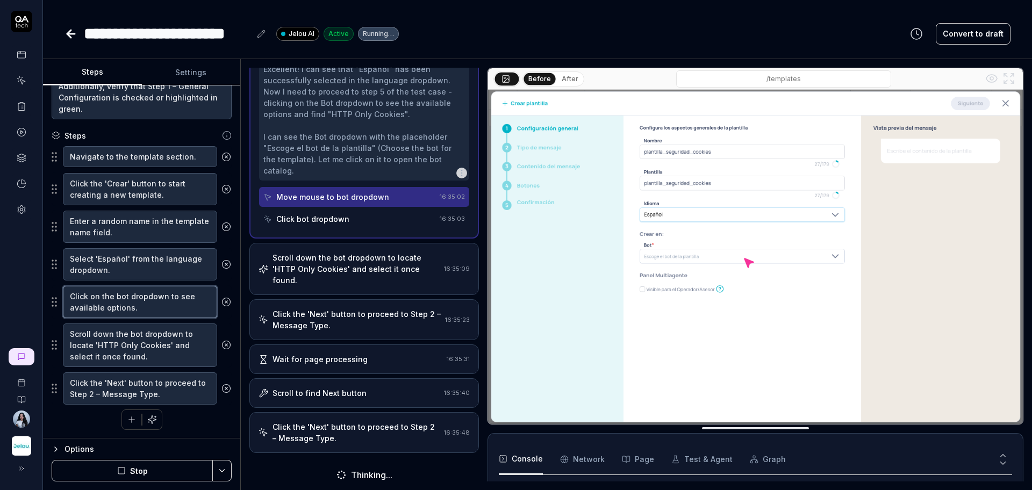
scroll to position [227, 0]
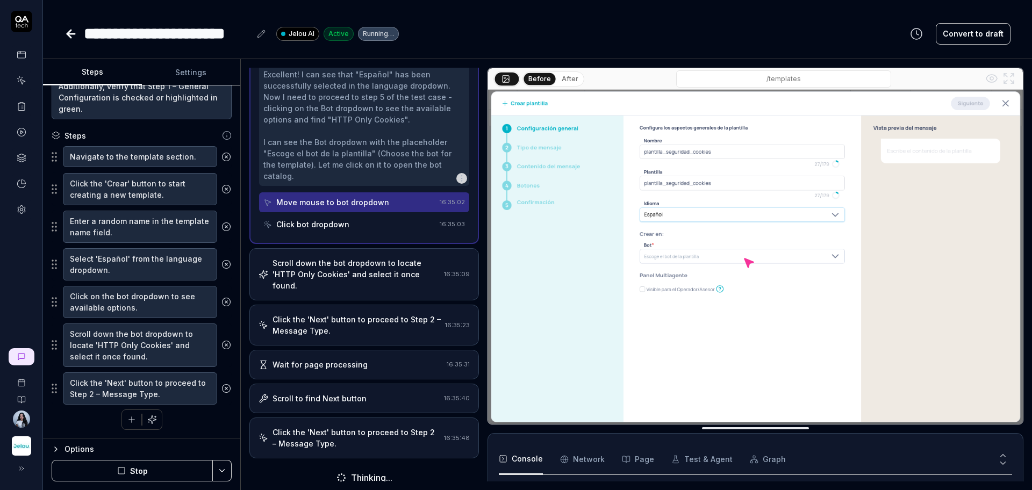
click at [355, 434] on div "Click the 'Next' button to proceed to Step 2 – Message Type." at bounding box center [355, 438] width 167 height 23
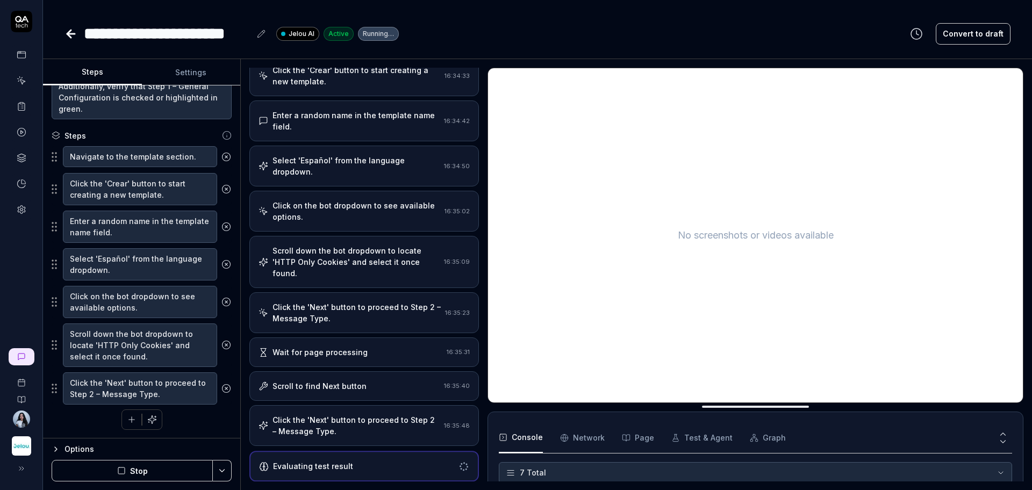
scroll to position [62, 0]
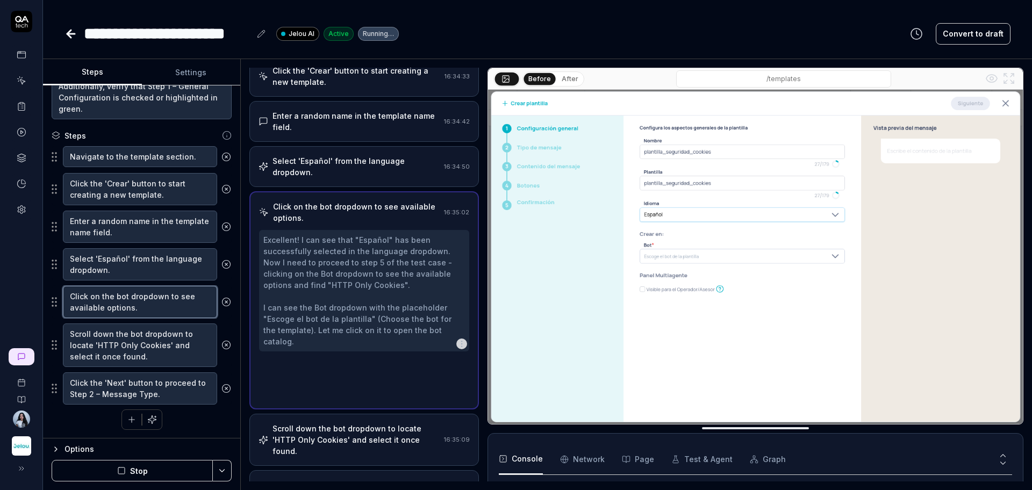
click at [119, 307] on textarea "Click on the bot dropdown to see available options." at bounding box center [140, 302] width 154 height 32
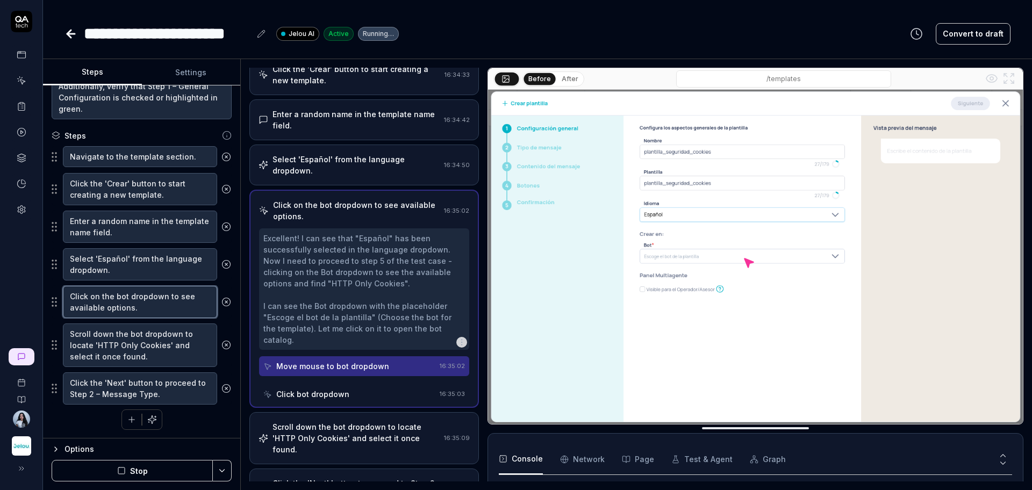
scroll to position [0, 0]
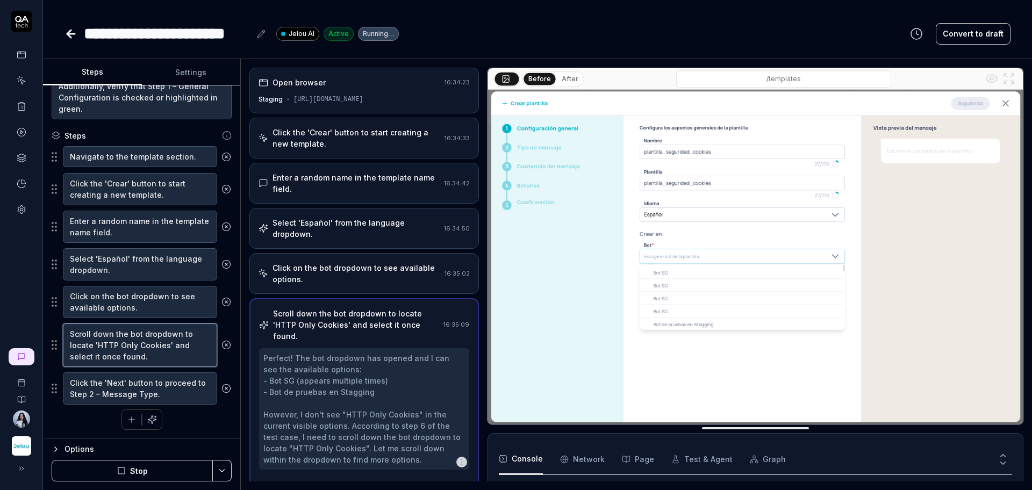
click at [130, 348] on textarea "Scroll down the bot dropdown to locate 'HTTP Only Cookies' and select it once f…" at bounding box center [140, 346] width 154 height 44
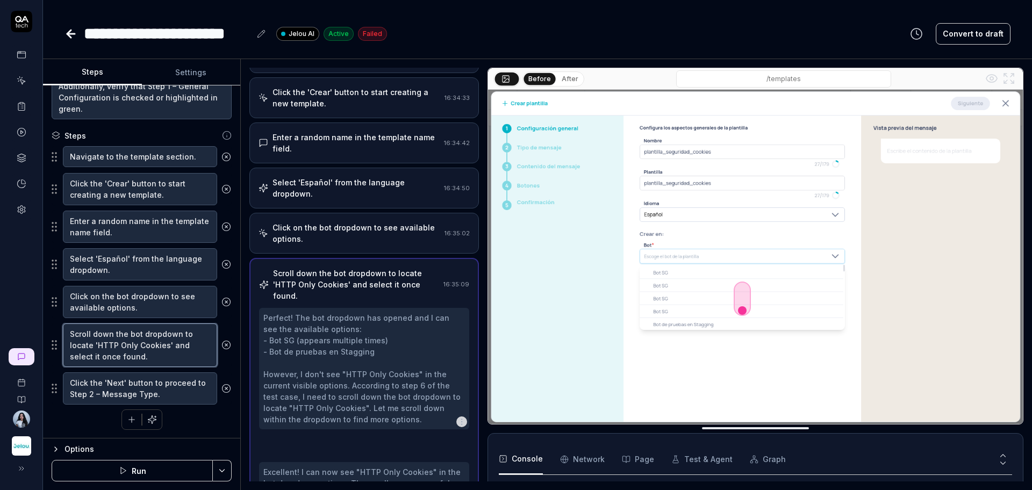
scroll to position [234, 0]
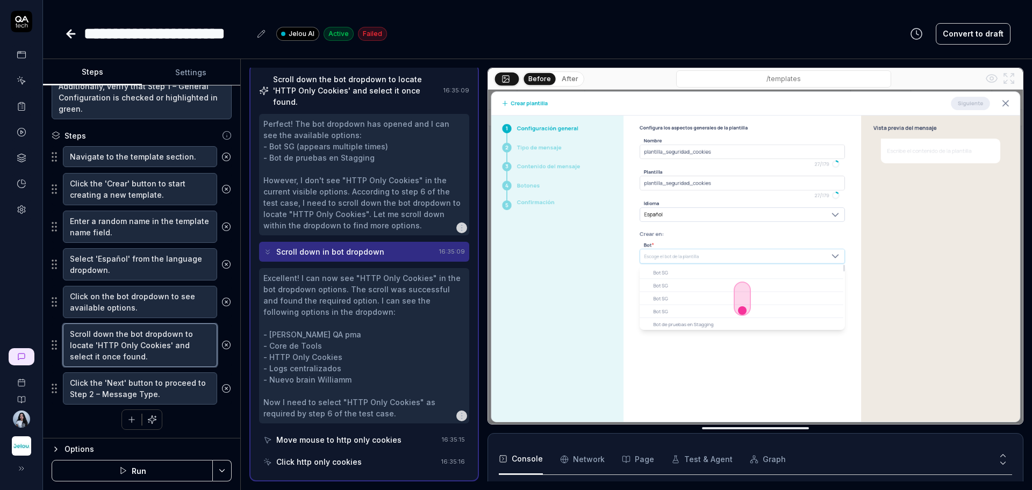
click at [147, 355] on textarea "Scroll down the bot dropdown to locate 'HTTP Only Cookies' and select it once f…" at bounding box center [140, 346] width 154 height 44
click at [163, 394] on textarea "Click the 'Next' button to proceed to Step 2 – Message Type." at bounding box center [140, 388] width 154 height 32
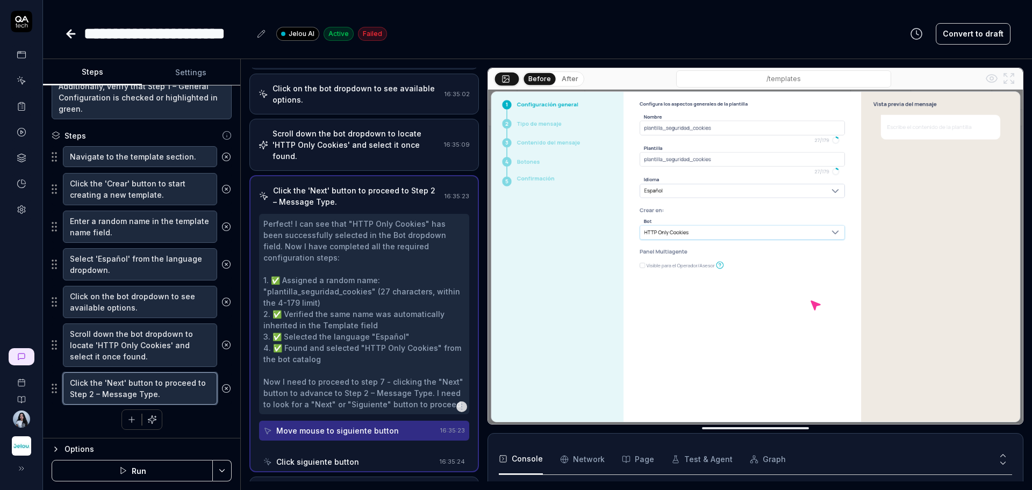
scroll to position [170, 0]
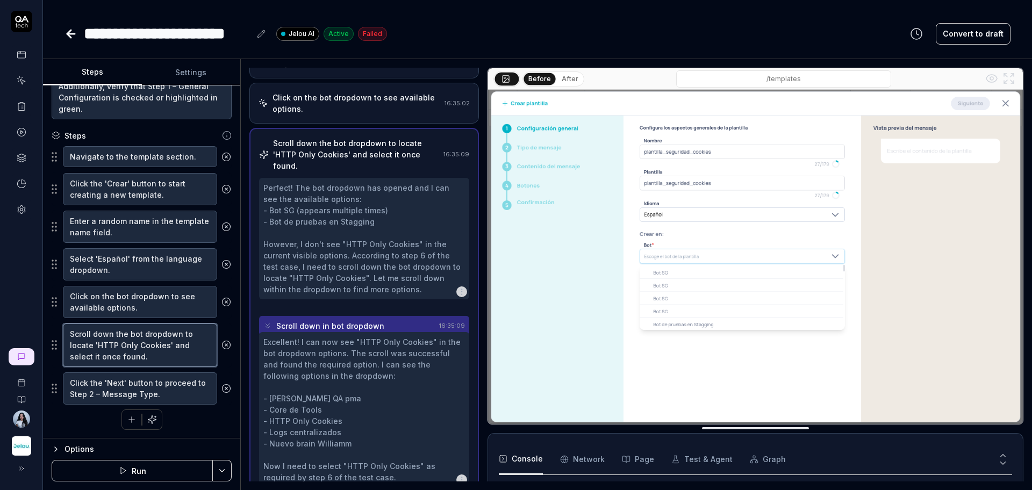
click at [162, 348] on textarea "Scroll down the bot dropdown to locate 'HTTP Only Cookies' and select it once f…" at bounding box center [140, 346] width 154 height 44
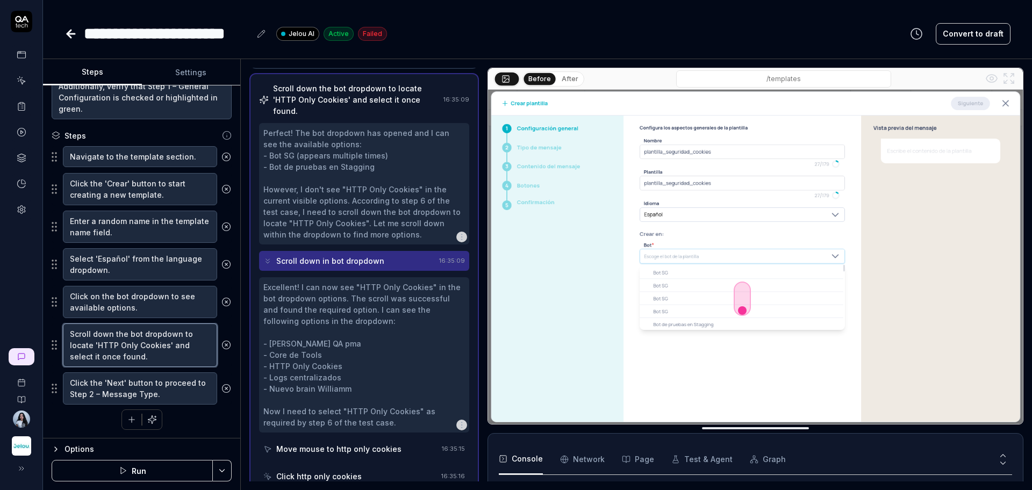
scroll to position [234, 0]
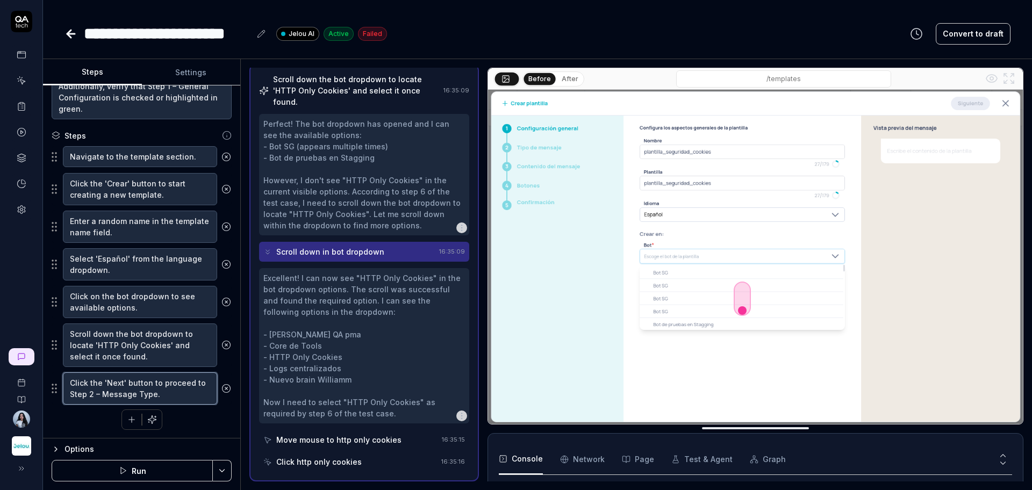
click at [133, 392] on textarea "Click the 'Next' button to proceed to Step 2 – Message Type." at bounding box center [140, 388] width 154 height 32
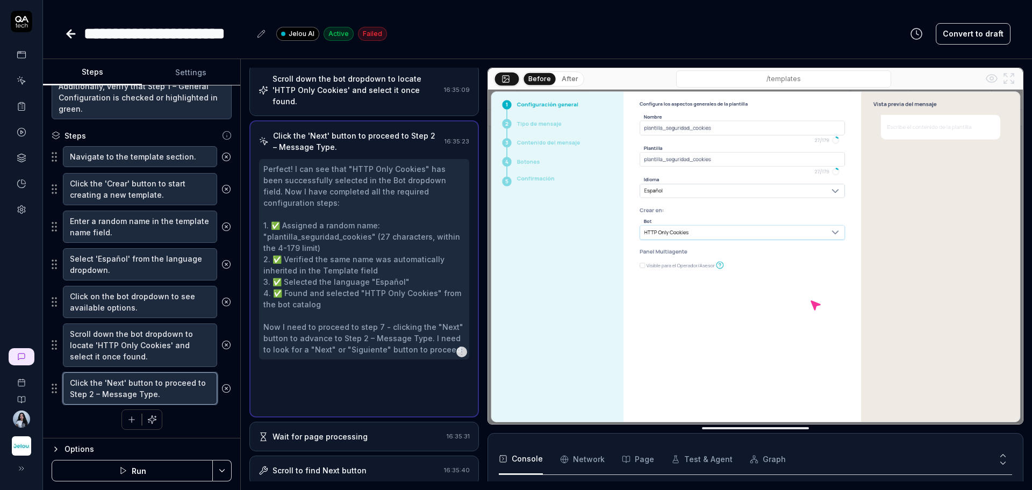
scroll to position [170, 0]
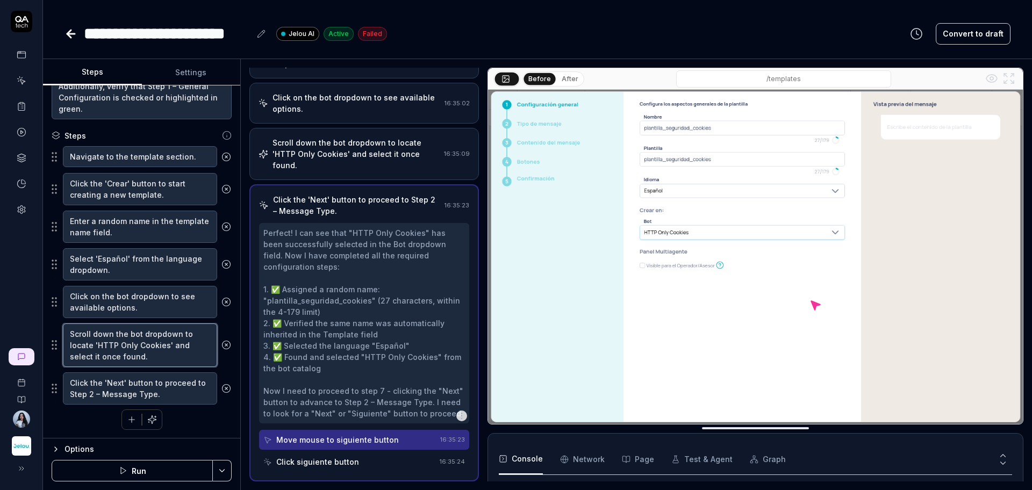
click at [140, 358] on textarea "Scroll down the bot dropdown to locate 'HTTP Only Cookies' and select it once f…" at bounding box center [140, 346] width 154 height 44
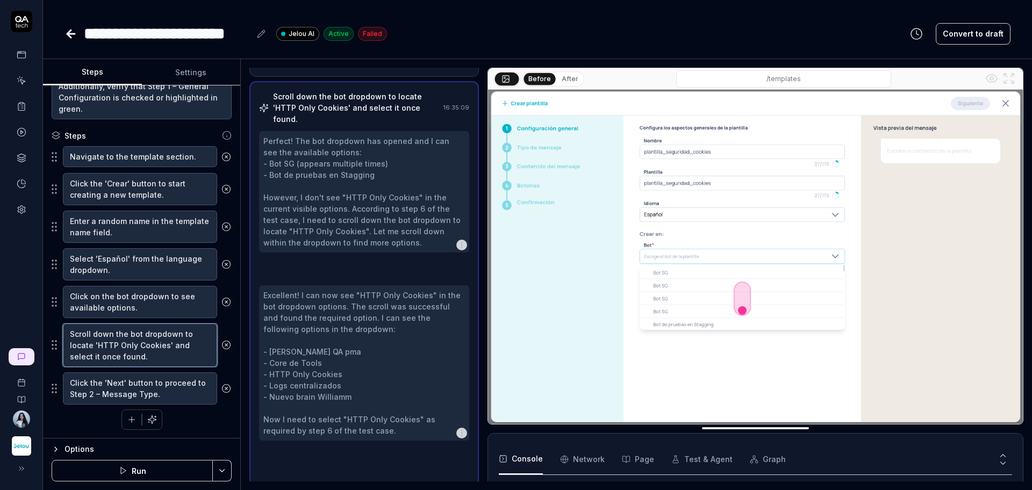
scroll to position [234, 0]
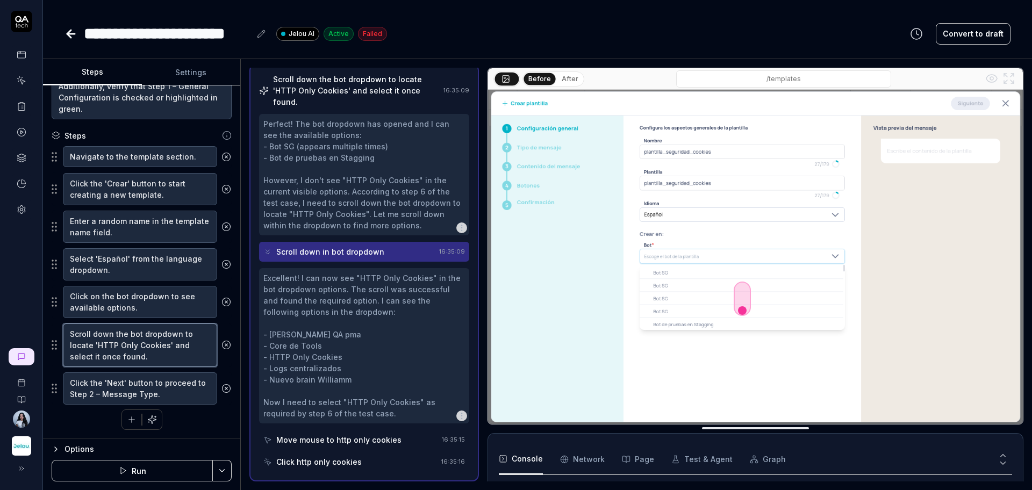
click at [159, 357] on textarea "Scroll down the bot dropdown to locate 'HTTP Only Cookies' and select it once f…" at bounding box center [140, 346] width 154 height 44
click at [190, 392] on textarea "Click the 'Next' button to proceed to Step 2 – Message Type." at bounding box center [140, 388] width 154 height 32
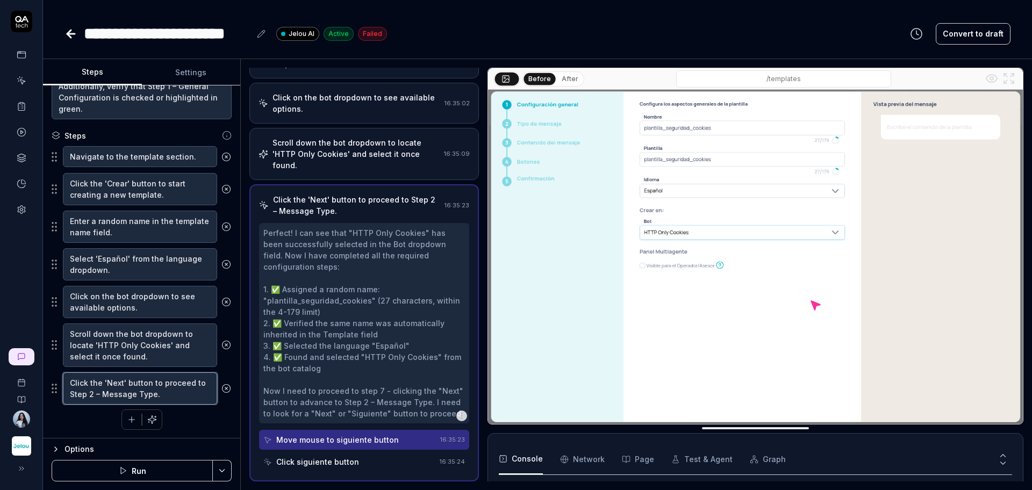
scroll to position [328, 0]
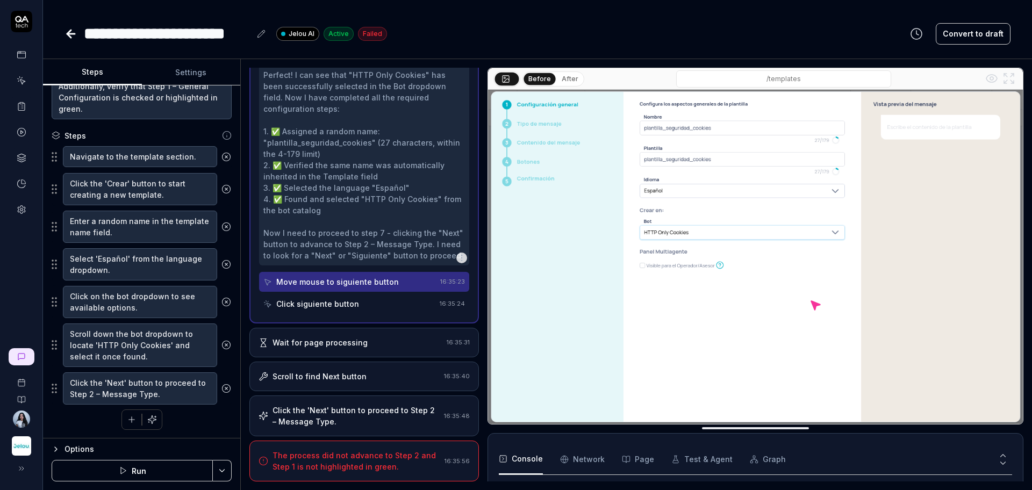
click at [362, 462] on div "The process did not advance to Step 2 and Step 1 is not highlighted in green." at bounding box center [356, 461] width 168 height 23
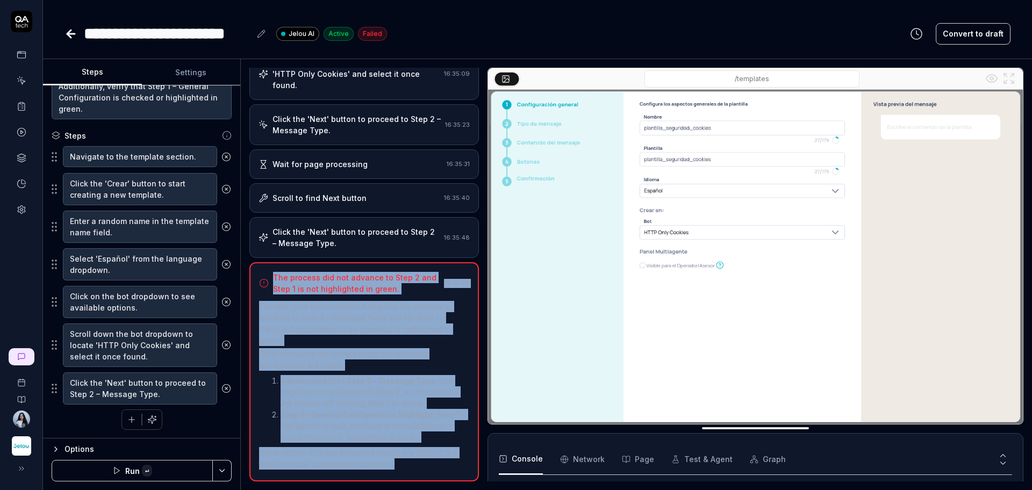
drag, startPoint x: 402, startPoint y: 460, endPoint x: 272, endPoint y: 272, distance: 228.2
click at [272, 272] on div "The process did not advance to Step 2 and Step 1 is not highlighted in green. 1…" at bounding box center [363, 371] width 229 height 219
copy div "The process did not advance to Step 2 and Step 1 is not highlighted in green. 1…"
click at [127, 162] on textarea "Navigate to the template section." at bounding box center [140, 156] width 154 height 21
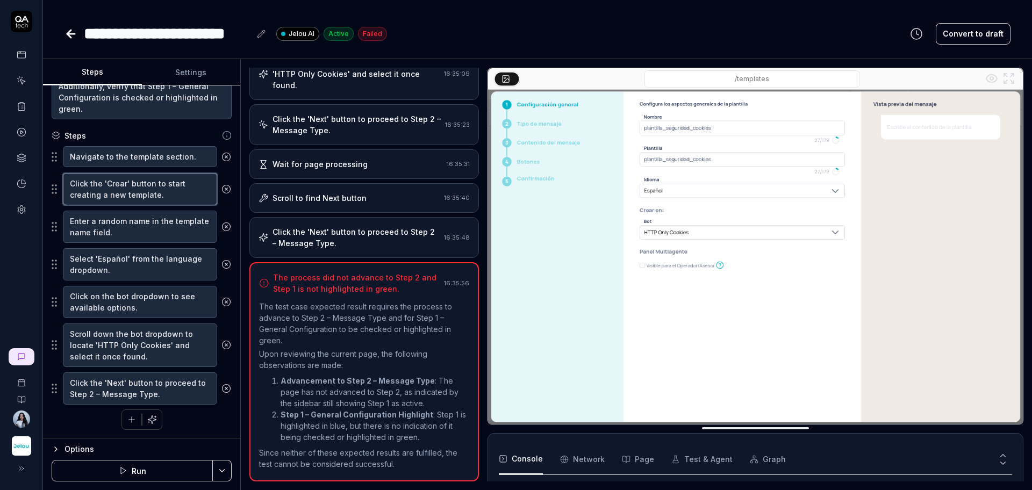
click at [142, 187] on textarea "Click the 'Crear' button to start creating a new template." at bounding box center [140, 189] width 154 height 32
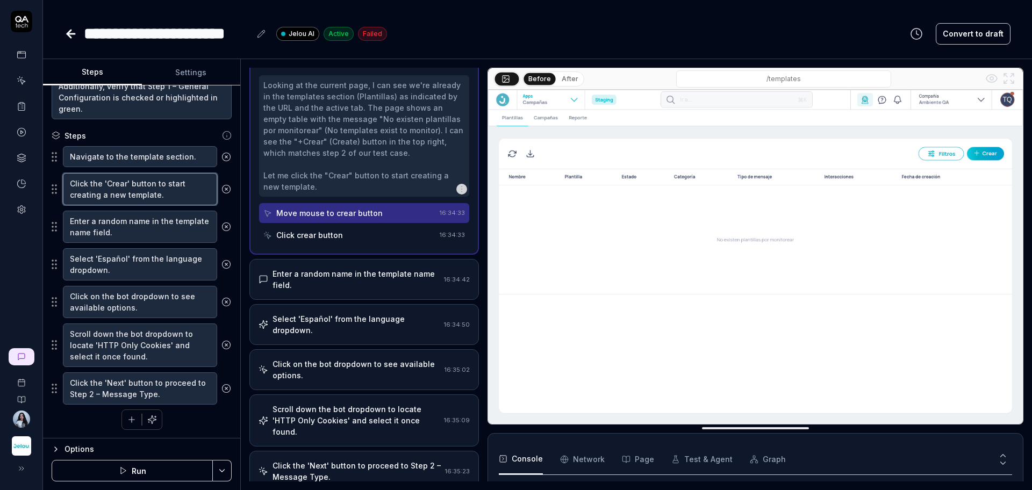
scroll to position [0, 0]
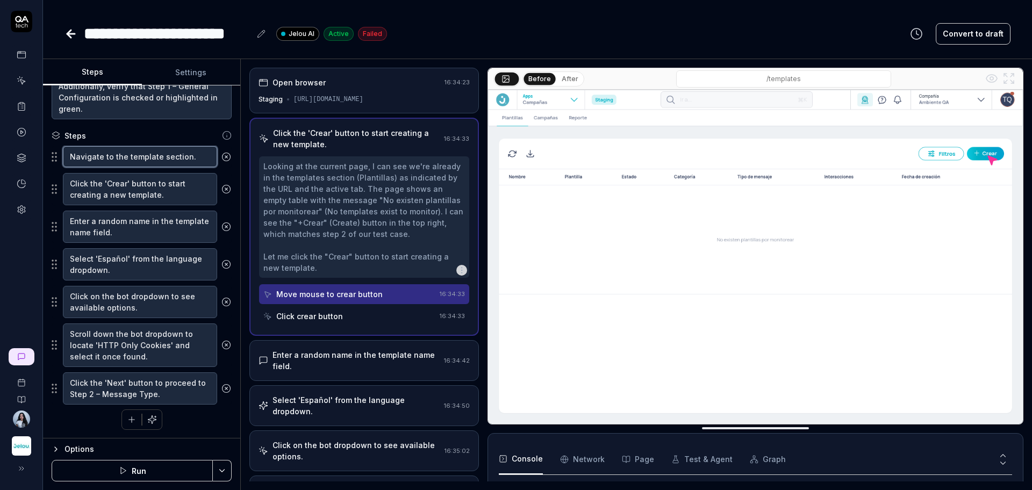
click at [137, 160] on textarea "Navigate to the template section." at bounding box center [140, 156] width 154 height 21
click at [144, 189] on textarea "Click the 'Crear' button to start creating a new template." at bounding box center [140, 189] width 154 height 32
click at [139, 226] on textarea "Enter a random name in the template name field." at bounding box center [140, 227] width 154 height 32
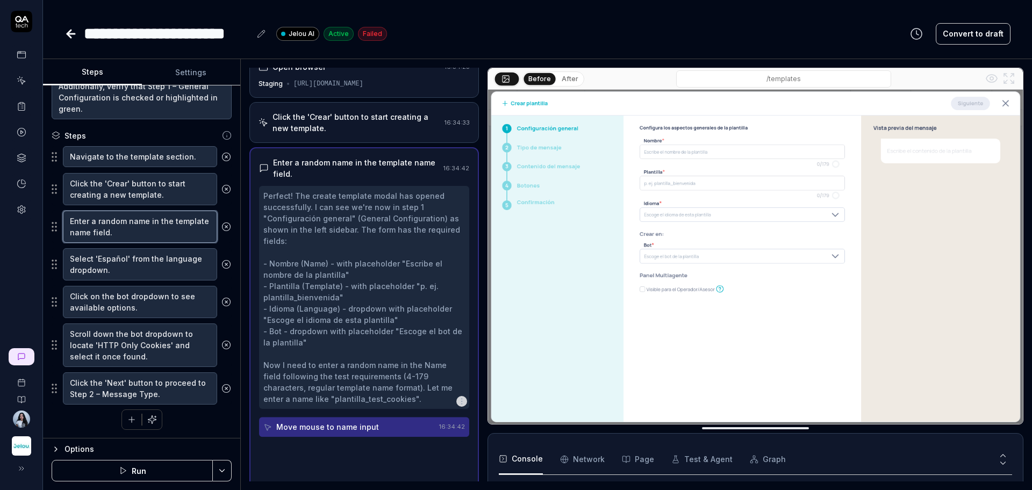
scroll to position [23, 0]
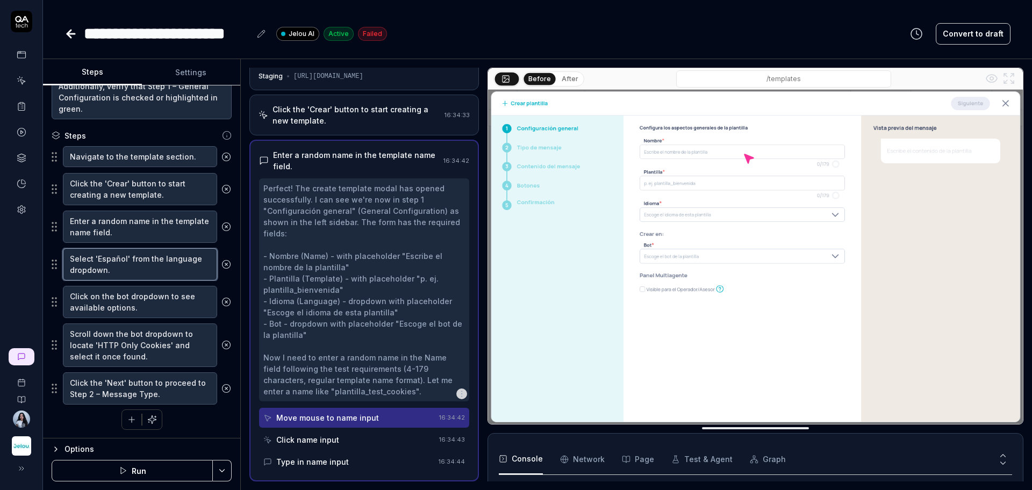
click at [148, 271] on textarea "Select 'Español' from the language dropdown." at bounding box center [140, 264] width 154 height 32
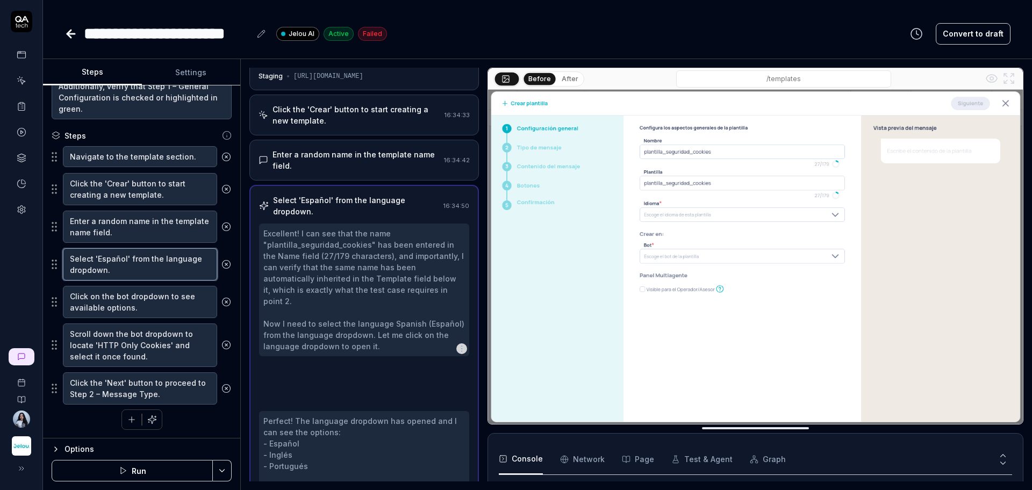
scroll to position [110, 0]
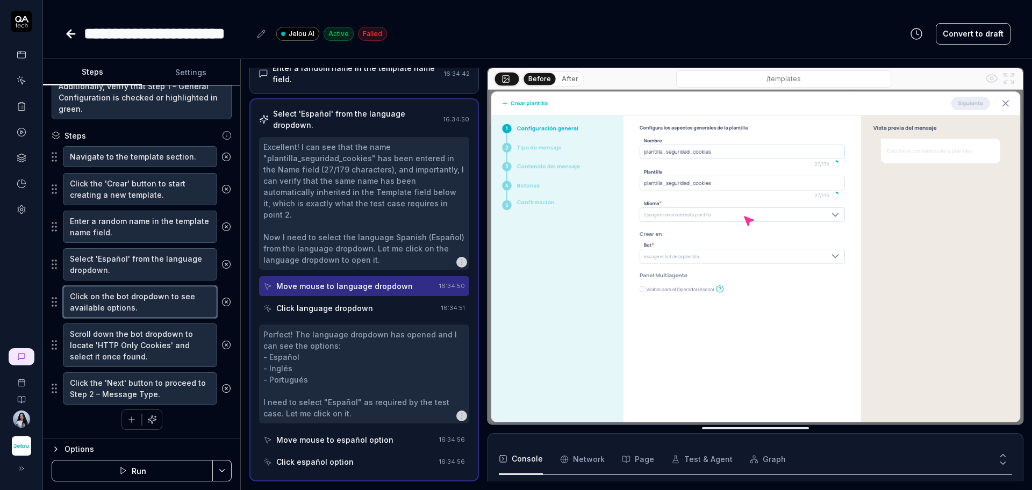
click at [148, 304] on textarea "Click on the bot dropdown to see available options." at bounding box center [140, 302] width 154 height 32
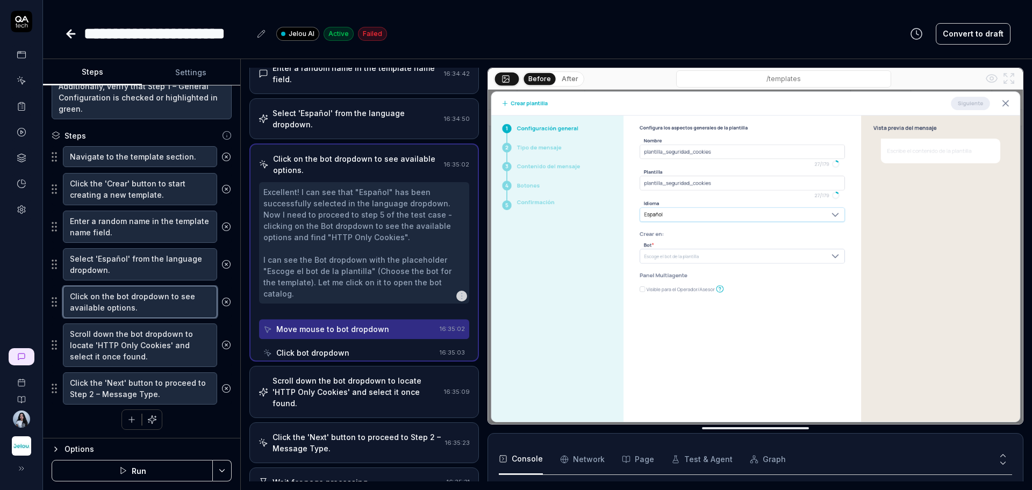
scroll to position [0, 0]
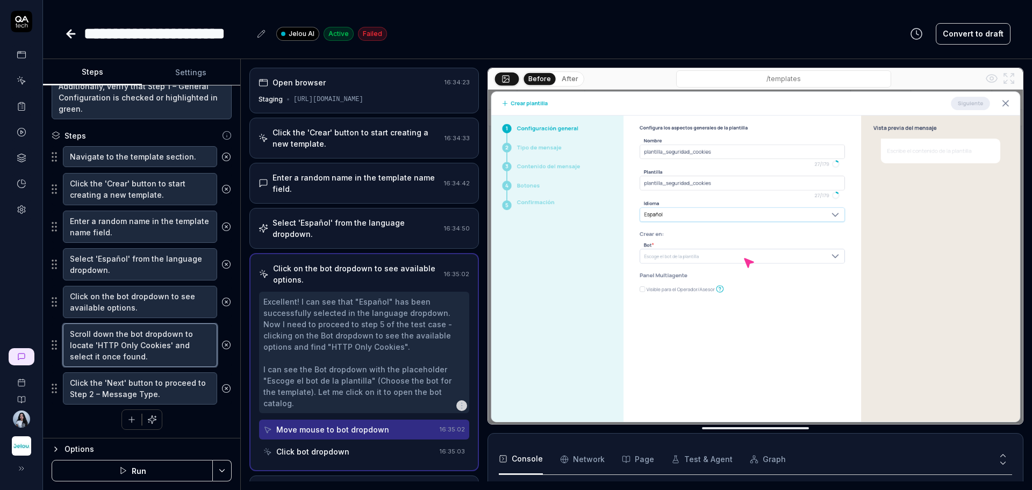
click at [140, 349] on textarea "Scroll down the bot dropdown to locate 'HTTP Only Cookies' and select it once f…" at bounding box center [140, 346] width 154 height 44
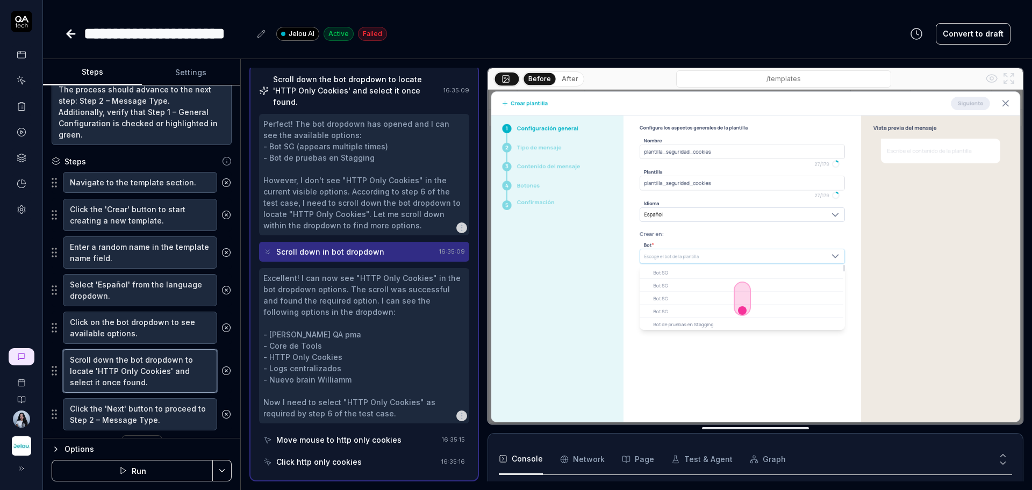
scroll to position [160, 0]
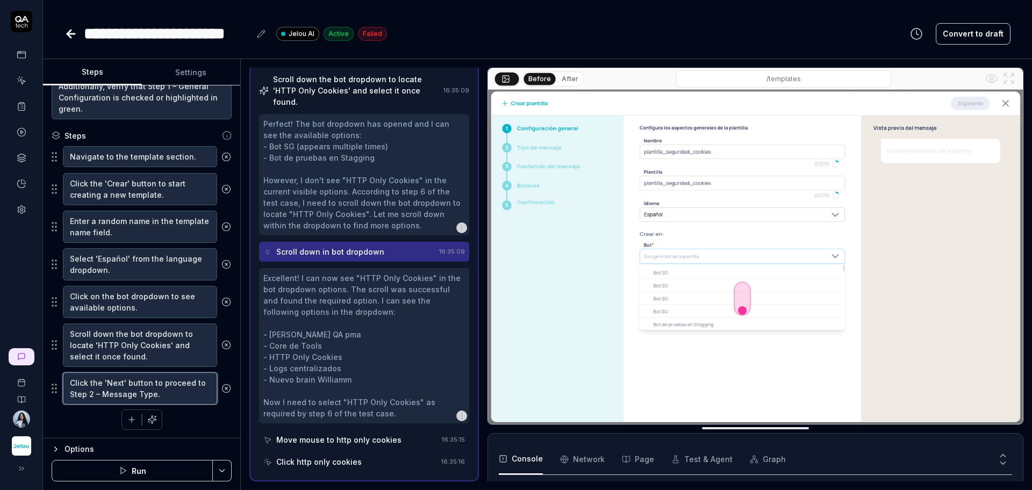
click at [150, 386] on textarea "Click the 'Next' button to proceed to Step 2 – Message Type." at bounding box center [140, 388] width 154 height 32
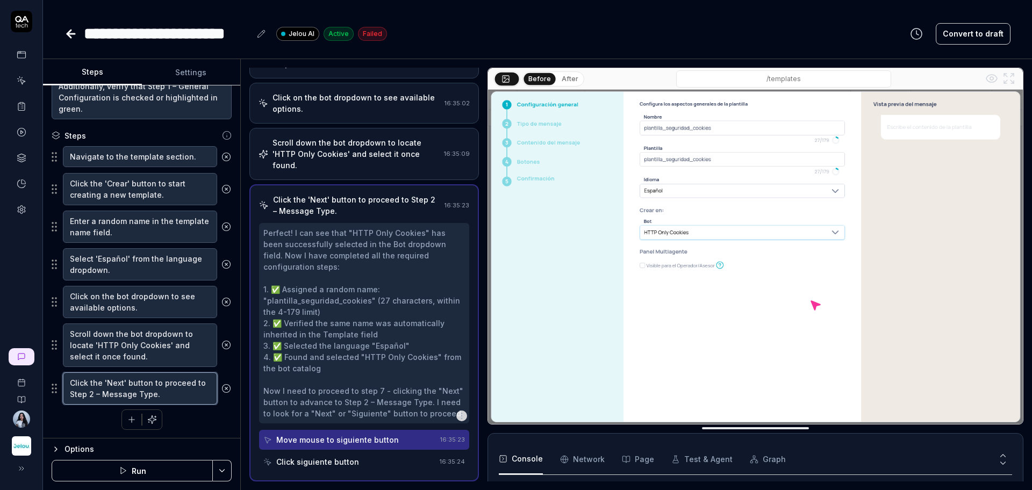
click at [166, 393] on textarea "Click the 'Next' button to proceed to Step 2 – Message Type." at bounding box center [140, 388] width 154 height 32
click at [112, 305] on textarea "Click on the bot dropdown to see available options." at bounding box center [140, 302] width 154 height 32
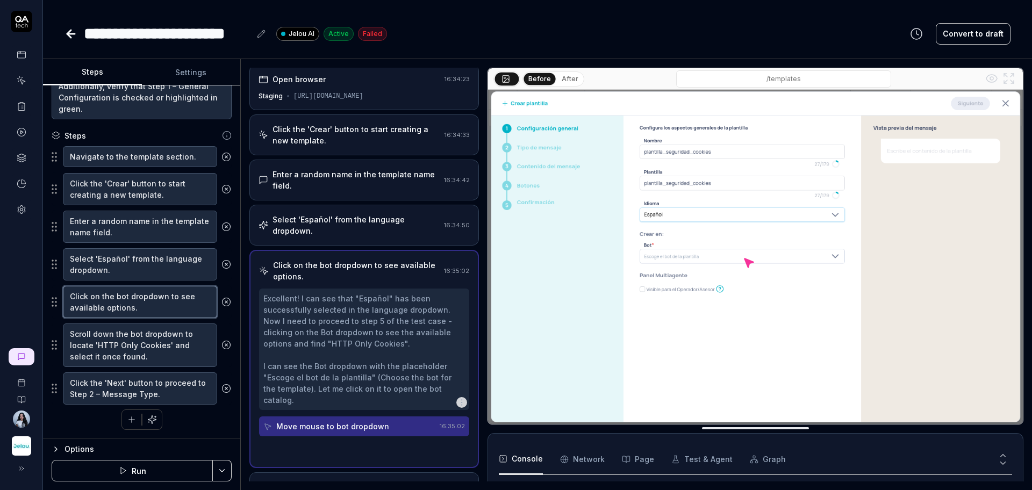
scroll to position [0, 0]
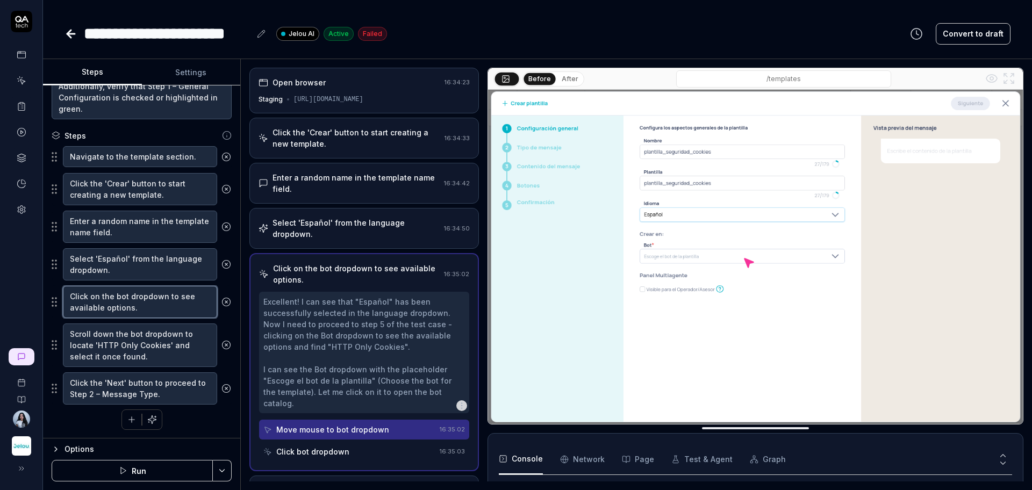
click at [144, 305] on textarea "Click on the bot dropdown to see available options." at bounding box center [140, 302] width 154 height 32
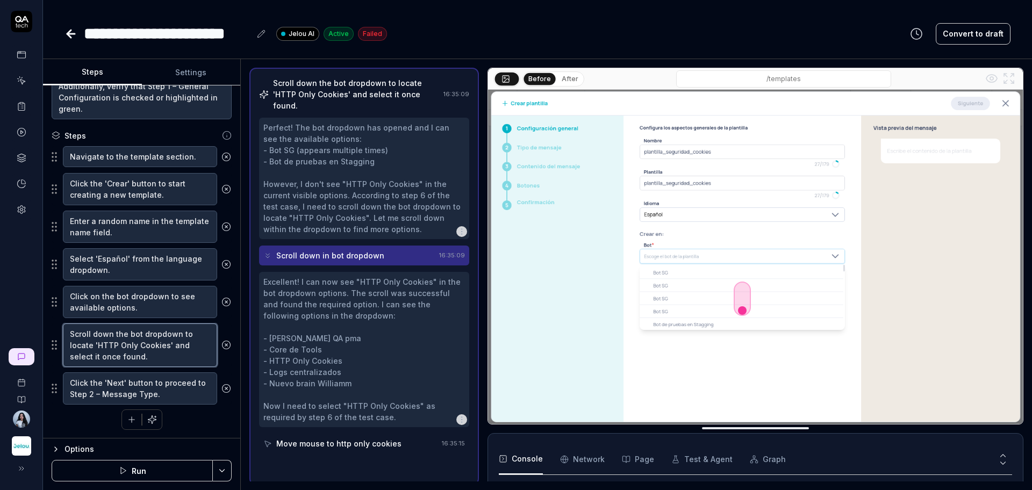
scroll to position [234, 0]
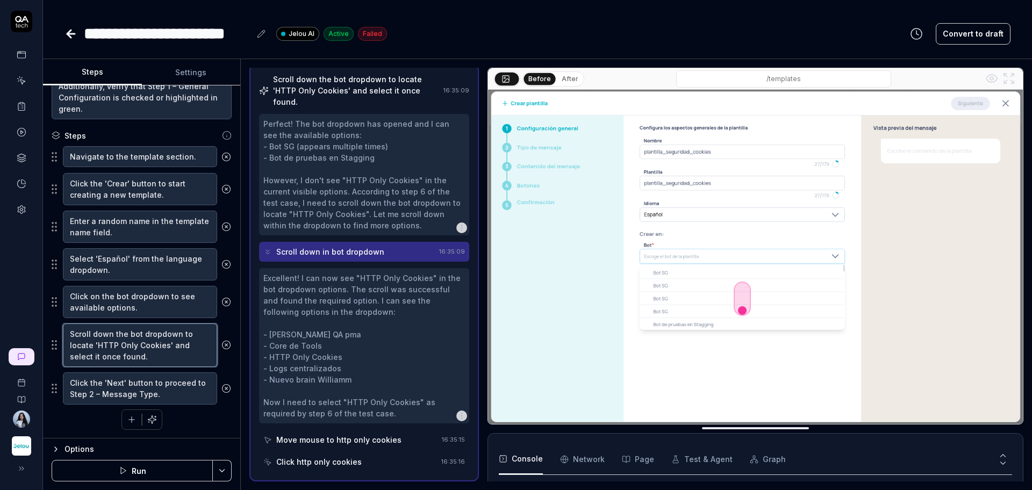
drag, startPoint x: 165, startPoint y: 349, endPoint x: 96, endPoint y: 347, distance: 69.4
click at [96, 347] on textarea "Scroll down the bot dropdown to locate 'HTTP Only Cookies' and select it once f…" at bounding box center [140, 346] width 154 height 44
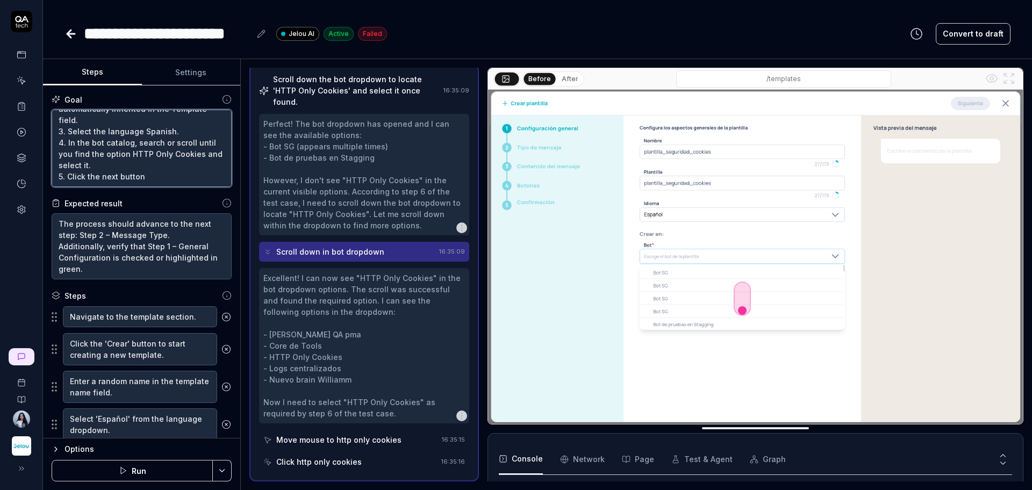
type textarea "*"
drag, startPoint x: 138, startPoint y: 162, endPoint x: 67, endPoint y: 143, distance: 72.9
click at [67, 143] on textarea "1. Assign a random name to the Name field, following these conditions: 1.1 Mini…" at bounding box center [142, 148] width 180 height 77
type textarea "1. Assign a random name to the Name field, following these conditions: 1.1 Mini…"
type textarea "*"
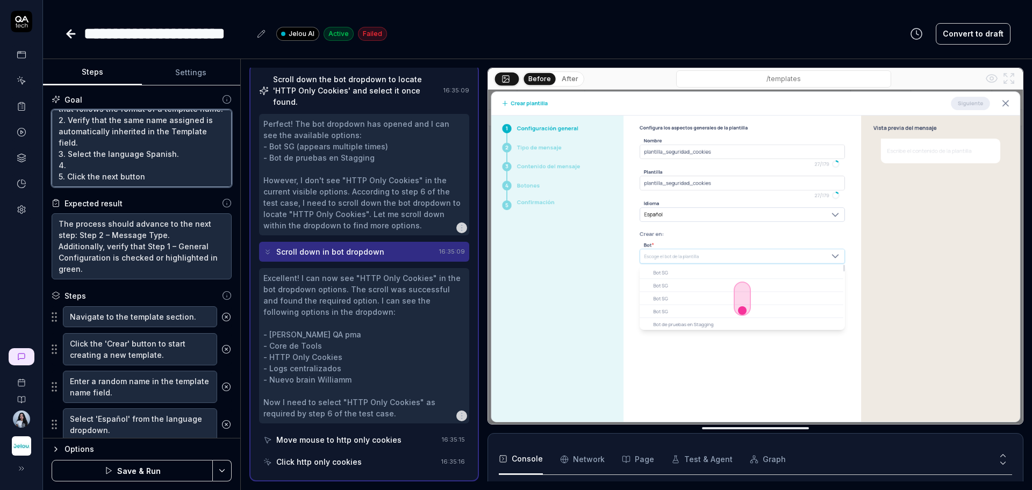
scroll to position [102, 0]
paste textarea "Go to the Bot field, search for or scroll to the 'HTTP Only Cookies' option, an…"
type textarea "1. Assign a random name to the Name field, following these conditions: 1.1 Mini…"
type textarea "*"
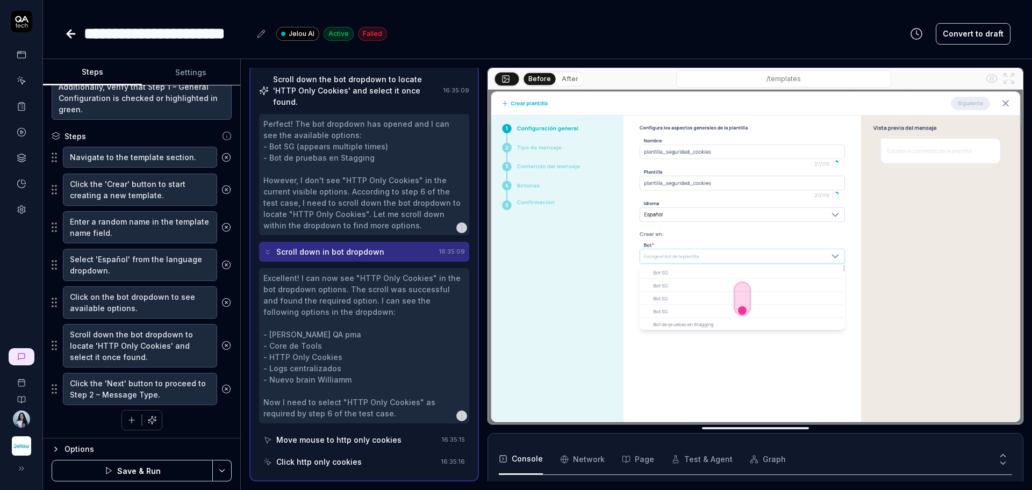
scroll to position [160, 0]
type textarea "1. Assign a random name to the Name field, following these conditions: 1.1 Mini…"
click at [152, 421] on button "button" at bounding box center [151, 419] width 19 height 19
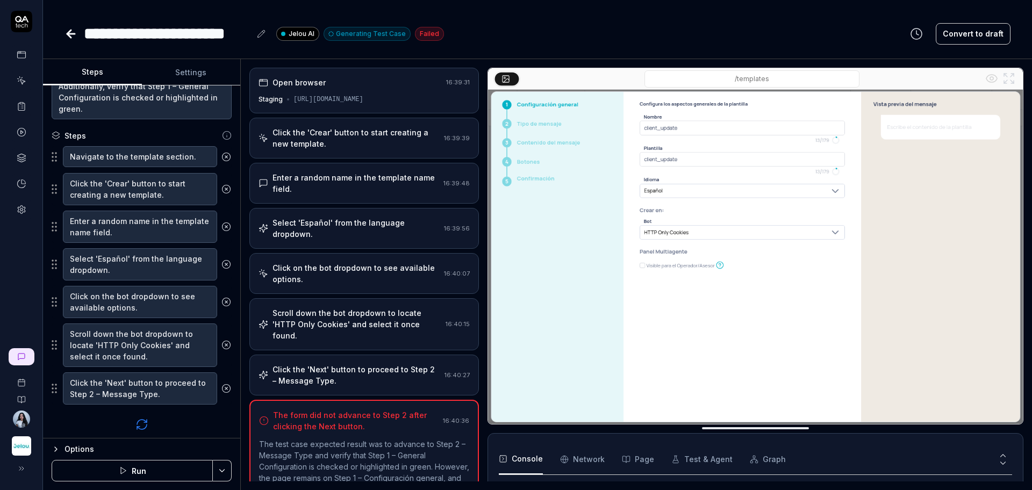
click at [354, 321] on div "Scroll down the bot dropdown to locate 'HTTP Only Cookies' and select it once f…" at bounding box center [356, 324] width 169 height 34
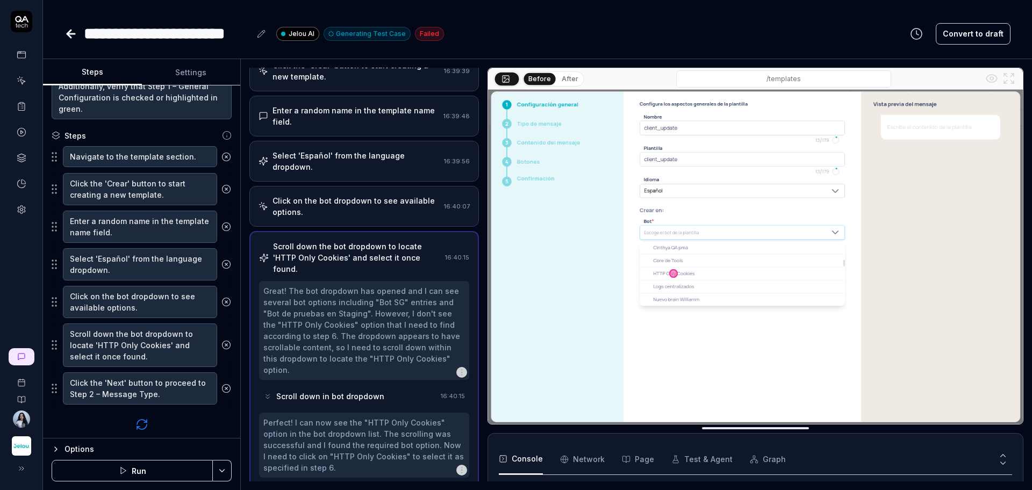
scroll to position [121, 0]
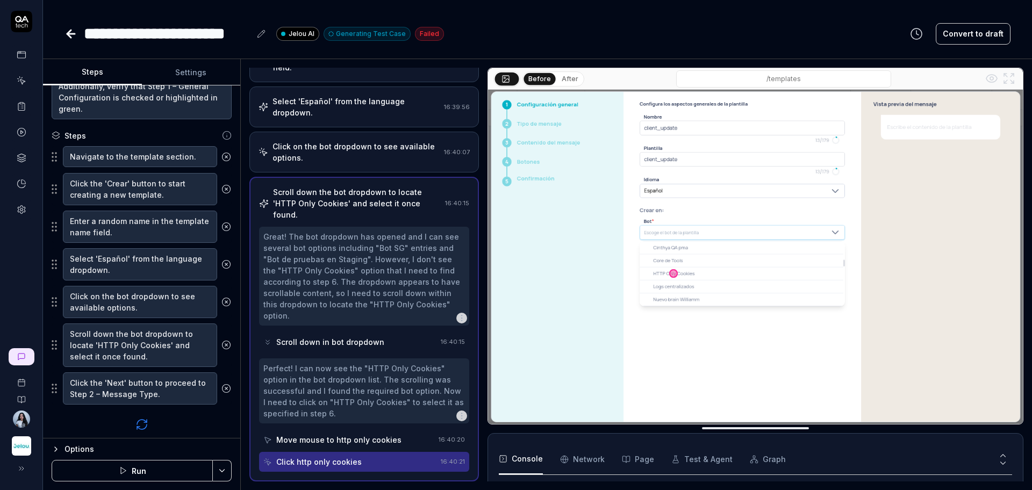
click at [370, 151] on div "Click on the bot dropdown to see available options." at bounding box center [355, 152] width 167 height 23
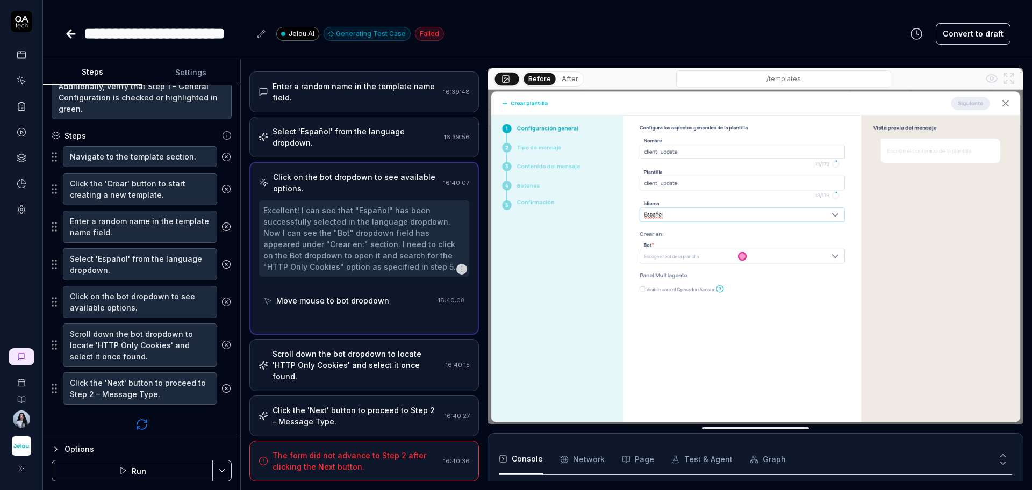
scroll to position [0, 0]
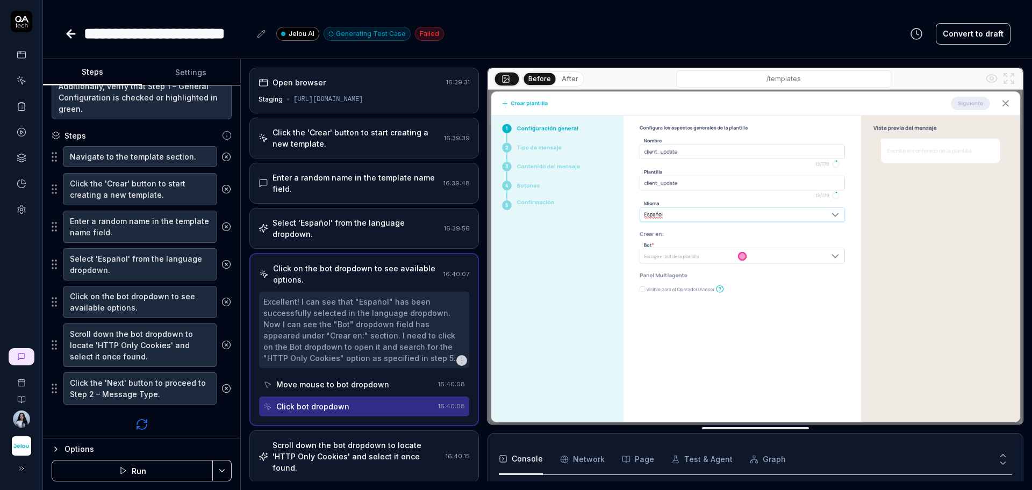
click at [367, 225] on div "Select 'Español' from the language dropdown." at bounding box center [355, 228] width 167 height 23
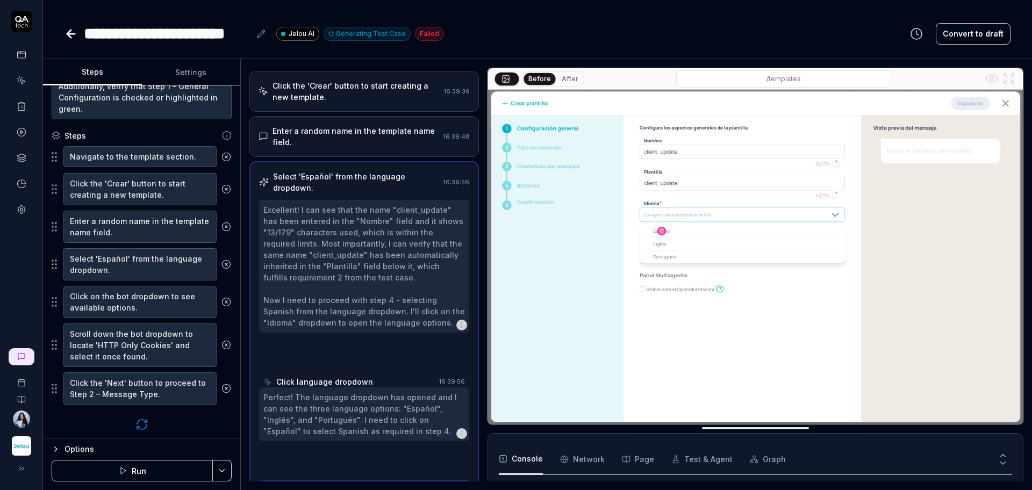
scroll to position [64, 0]
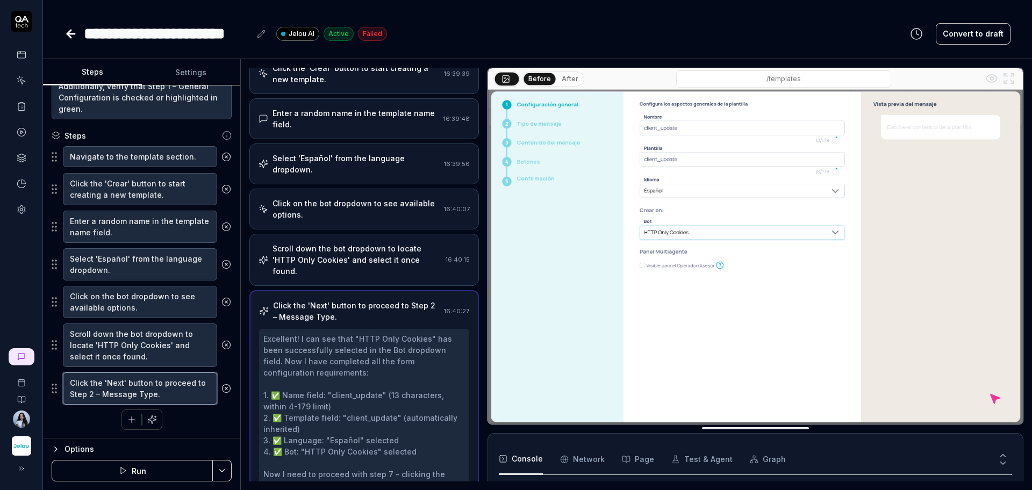
click at [136, 390] on textarea "Click the 'Next' button to proceed to Step 2 – Message Type." at bounding box center [140, 388] width 154 height 32
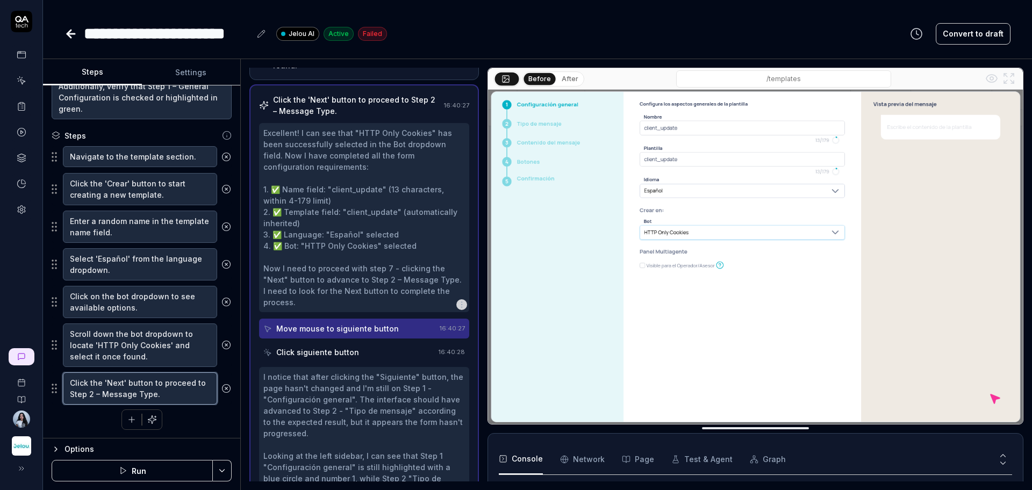
scroll to position [426, 0]
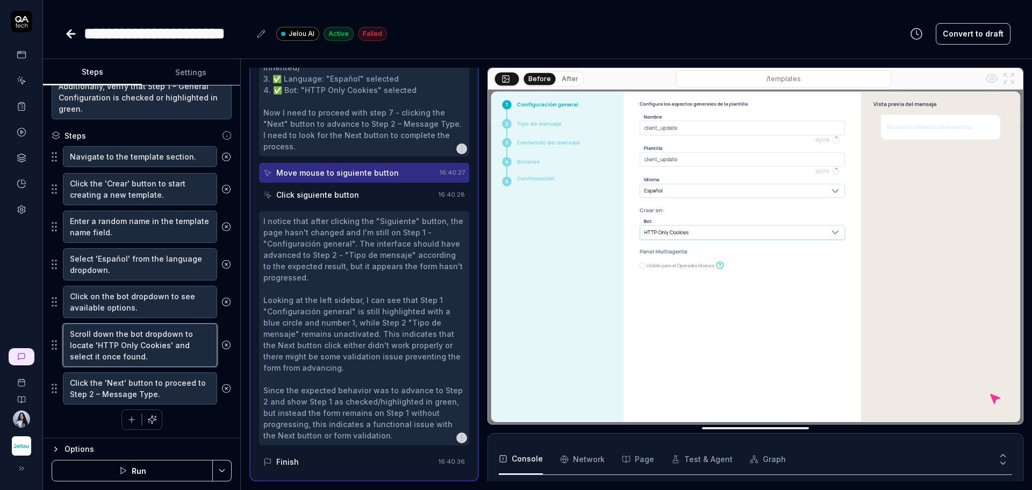
click at [127, 346] on textarea "Scroll down the bot dropdown to locate 'HTTP Only Cookies' and select it once f…" at bounding box center [140, 346] width 154 height 44
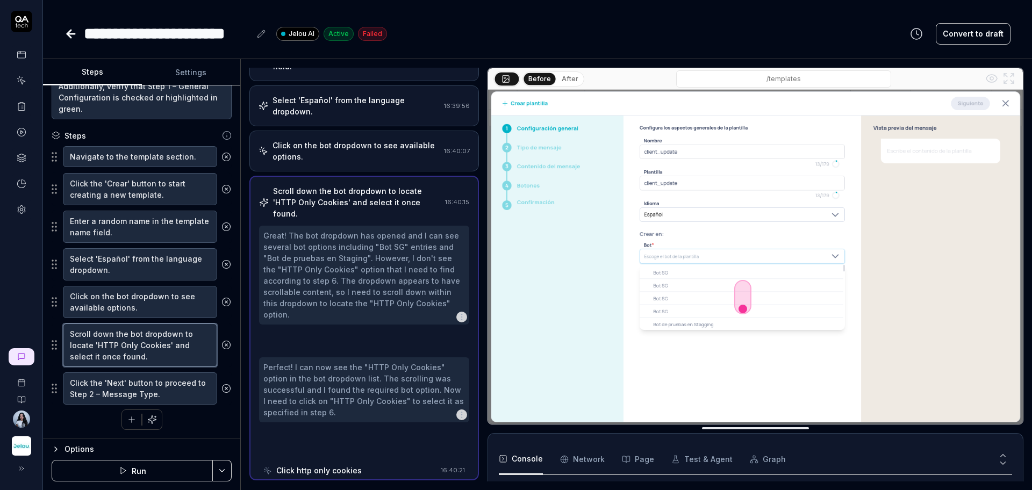
scroll to position [121, 0]
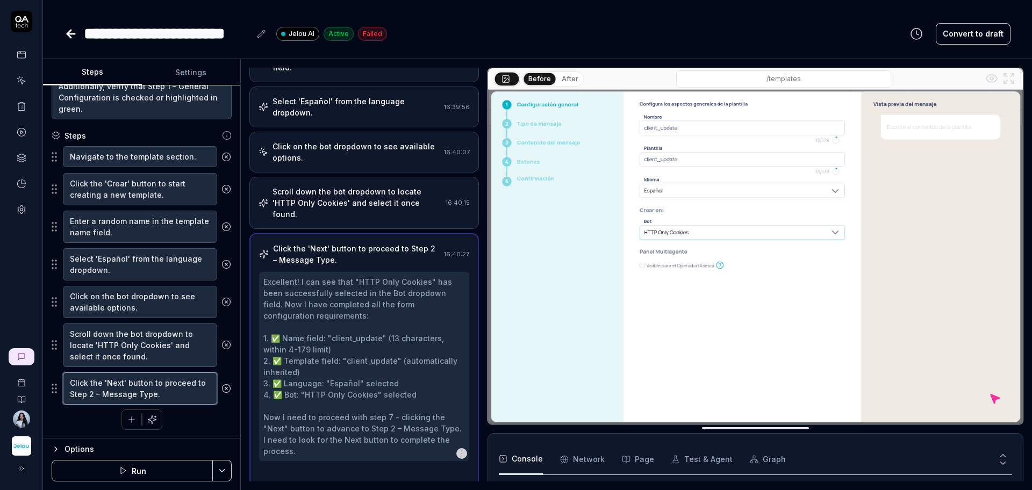
click at [156, 392] on textarea "Click the 'Next' button to proceed to Step 2 – Message Type." at bounding box center [140, 388] width 154 height 32
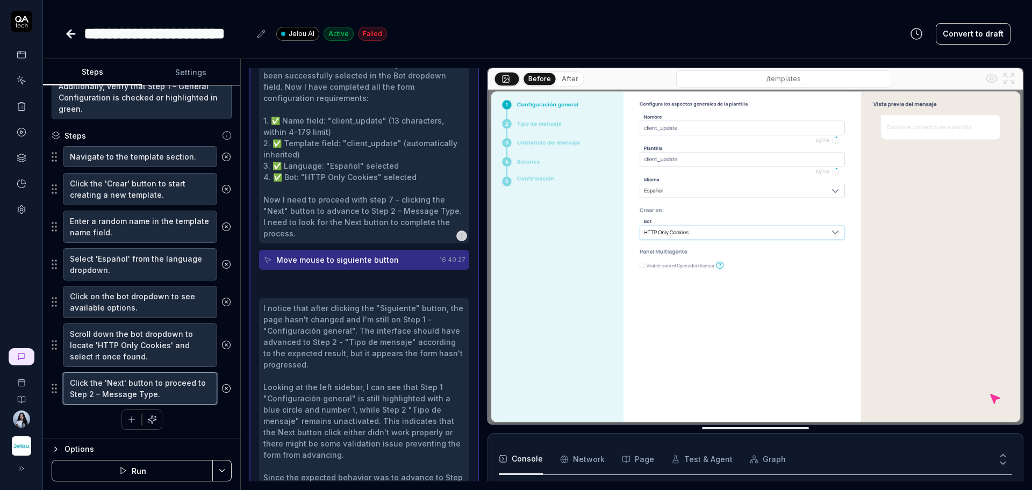
scroll to position [426, 0]
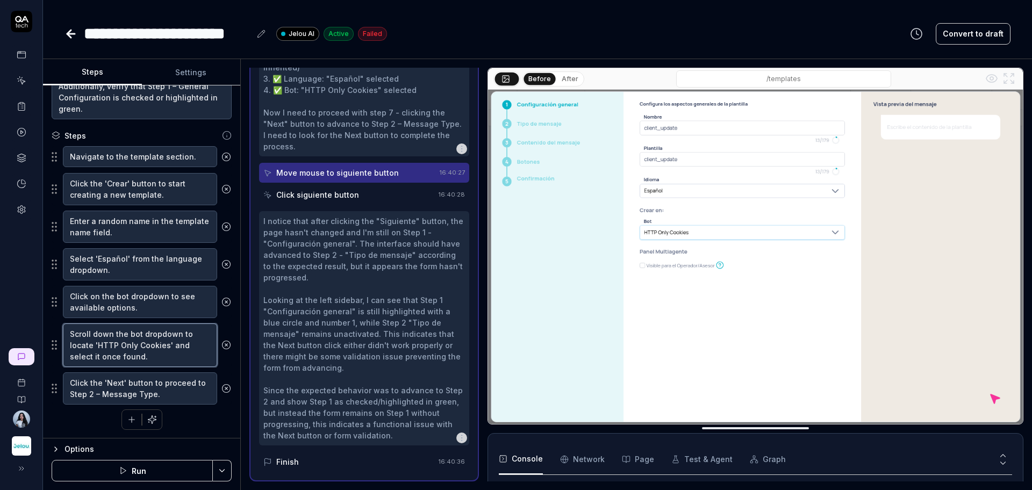
click at [157, 353] on textarea "Scroll down the bot dropdown to locate 'HTTP Only Cookies' and select it once f…" at bounding box center [140, 346] width 154 height 44
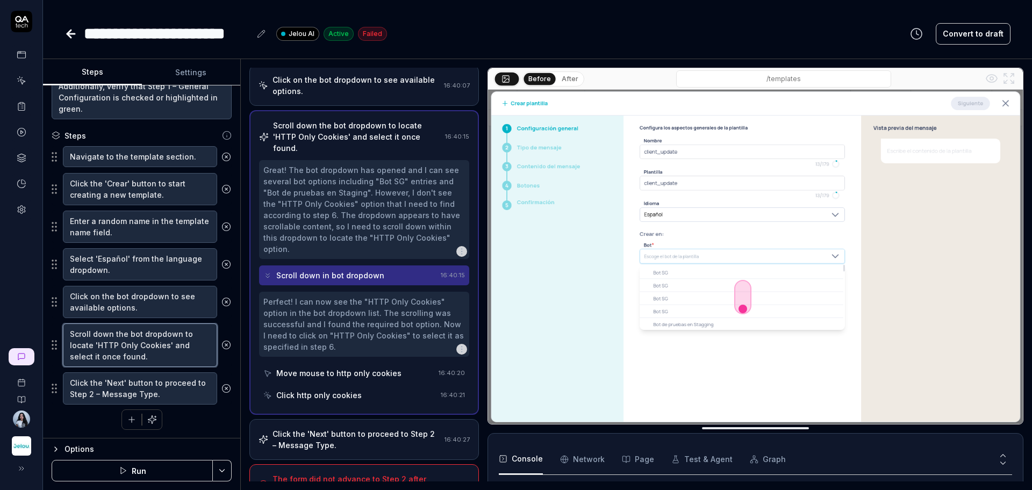
scroll to position [189, 0]
click at [389, 274] on div "Scroll down in bot dropdown" at bounding box center [349, 275] width 173 height 20
click at [389, 317] on div "Perfect! I can now see the "HTTP Only Cookies" option in the bot dropdown list.…" at bounding box center [364, 324] width 202 height 56
click at [385, 374] on div "Move mouse to http only cookies" at bounding box center [338, 372] width 125 height 11
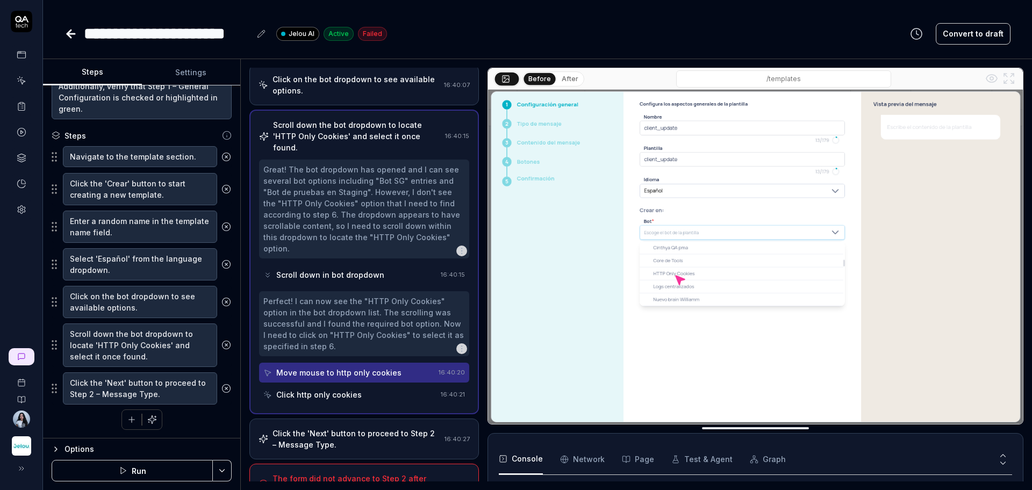
click at [386, 325] on div "Perfect! I can now see the "HTTP Only Cookies" option in the bot dropdown list.…" at bounding box center [364, 324] width 202 height 56
click at [383, 278] on div "Scroll down in bot dropdown" at bounding box center [349, 275] width 173 height 20
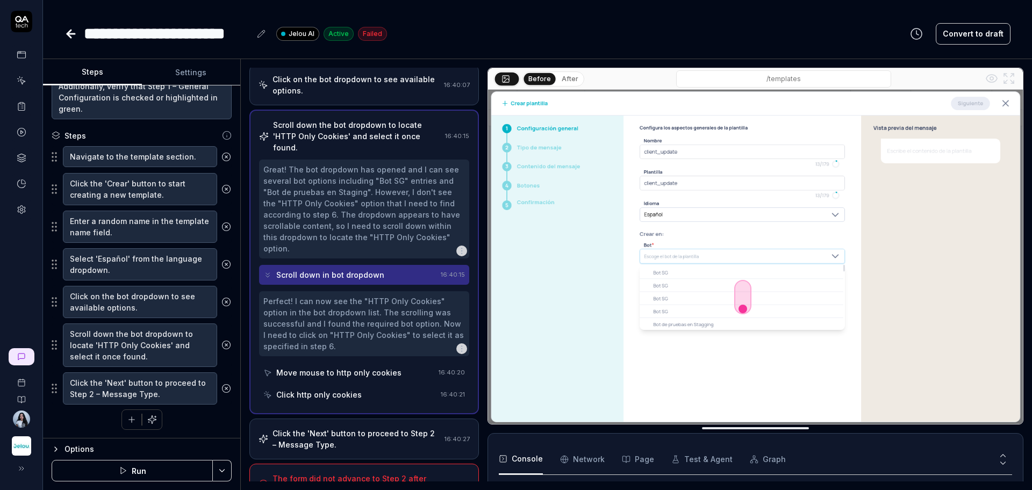
click at [268, 274] on icon at bounding box center [268, 274] width 4 height 2
drag, startPoint x: 277, startPoint y: 327, endPoint x: 285, endPoint y: 329, distance: 8.9
click at [277, 328] on div "Perfect! I can now see the "HTTP Only Cookies" option in the bot dropdown list.…" at bounding box center [364, 324] width 202 height 56
click at [305, 328] on div "Perfect! I can now see the "HTTP Only Cookies" option in the bot dropdown list.…" at bounding box center [364, 324] width 202 height 56
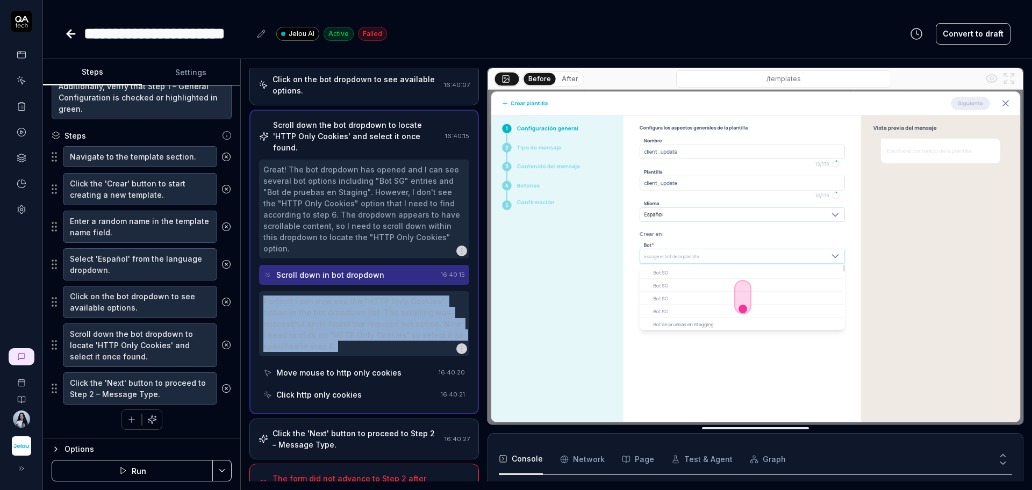
click at [305, 328] on div "Perfect! I can now see the "HTTP Only Cookies" option in the bot dropdown list.…" at bounding box center [364, 324] width 202 height 56
click at [365, 381] on div "Move mouse to http only cookies" at bounding box center [348, 373] width 171 height 20
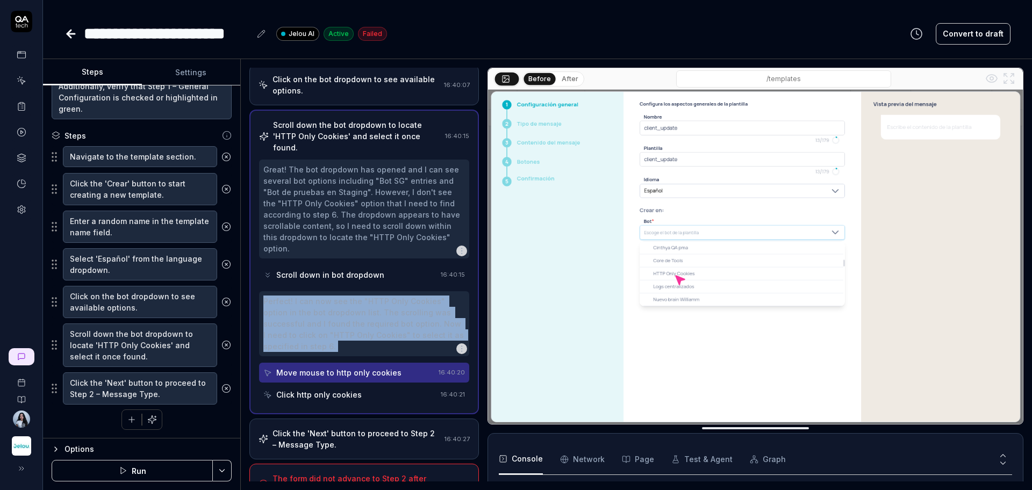
click at [363, 402] on div "Click http only cookies" at bounding box center [349, 395] width 173 height 20
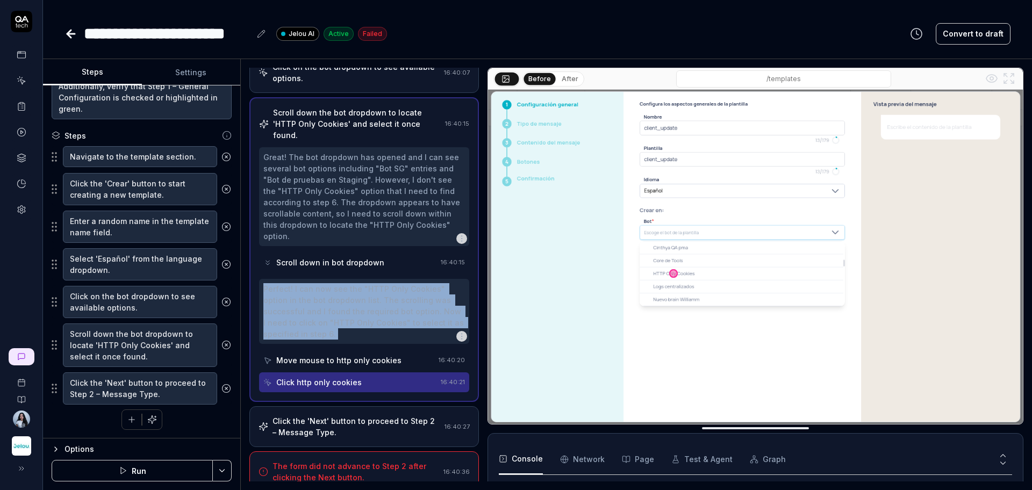
scroll to position [212, 0]
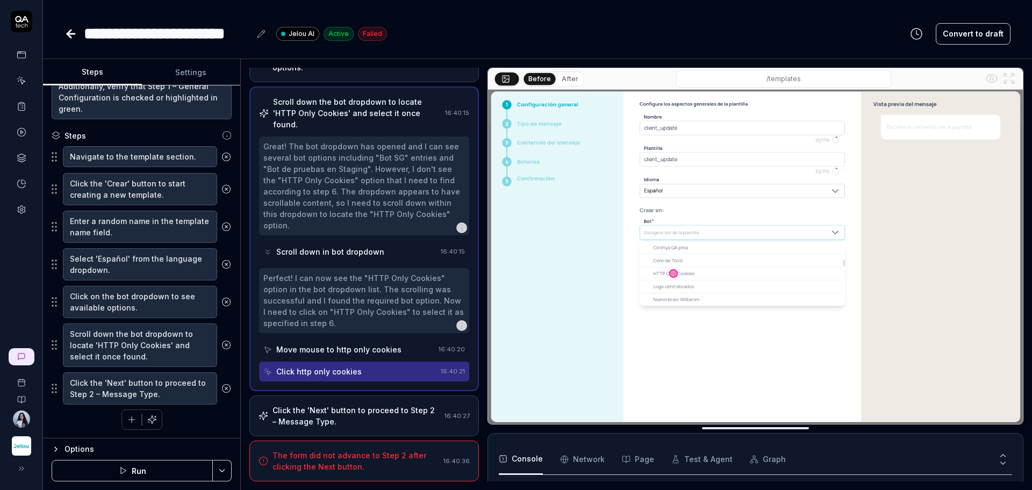
click at [364, 462] on div "The form did not advance to Step 2 after clicking the Next button." at bounding box center [355, 461] width 167 height 23
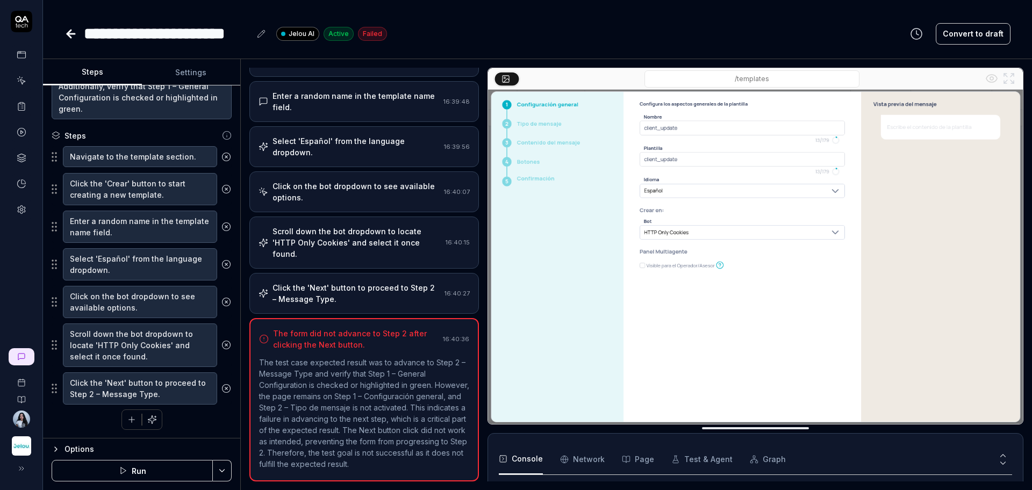
scroll to position [93, 0]
click at [375, 400] on p "The test case expected result was to advance to Step 2 – Message Type and verif…" at bounding box center [364, 413] width 210 height 113
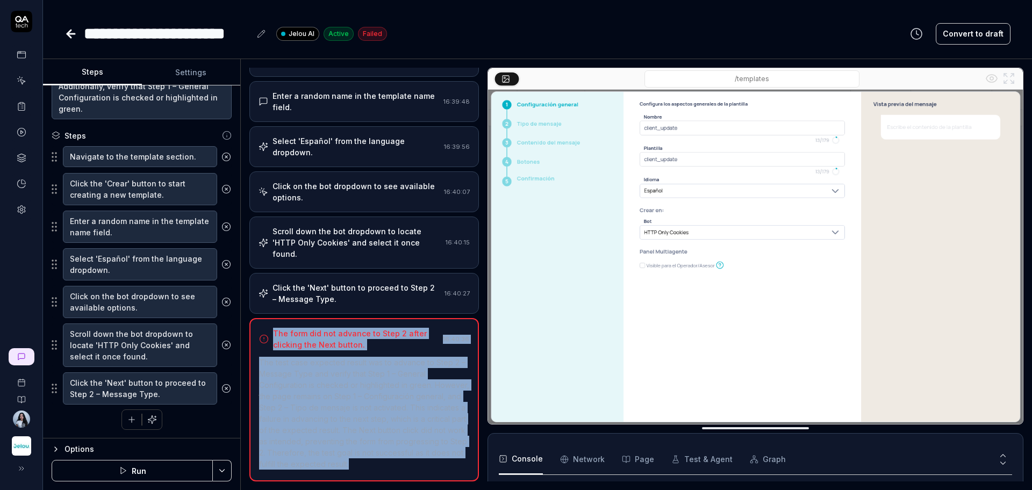
drag, startPoint x: 361, startPoint y: 464, endPoint x: 272, endPoint y: 321, distance: 169.0
click at [272, 321] on div "The form did not advance to Step 2 after clicking the Next button. 16:40:36 The…" at bounding box center [363, 399] width 229 height 163
copy div "The form did not advance to Step 2 after clicking the Next button. 16:40:36 The…"
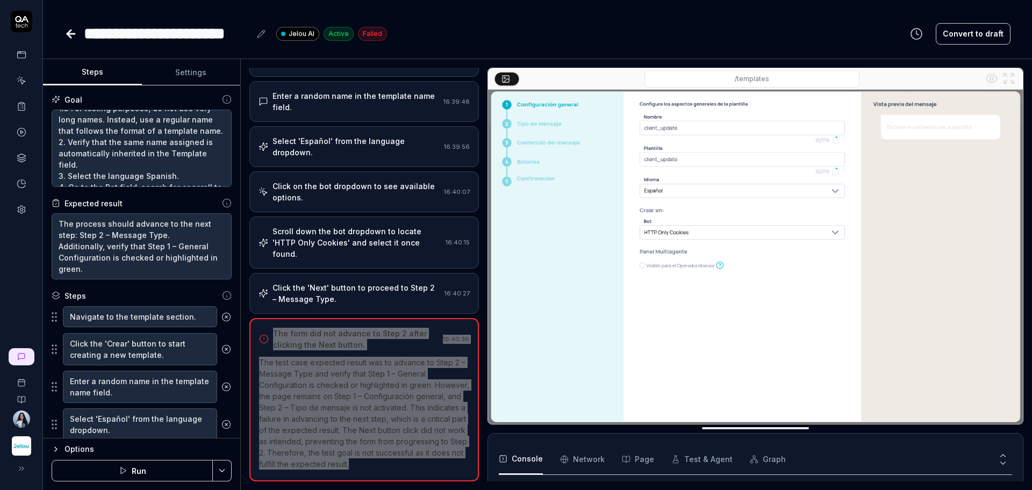
scroll to position [124, 0]
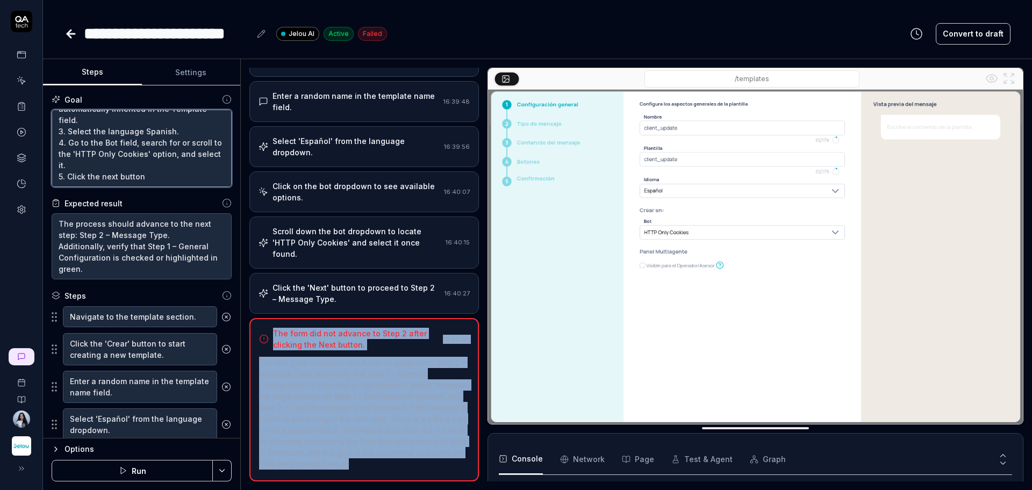
click at [97, 163] on textarea "1. Assign a random name to the Name field, following these conditions: 1.1 Mini…" at bounding box center [142, 148] width 180 height 77
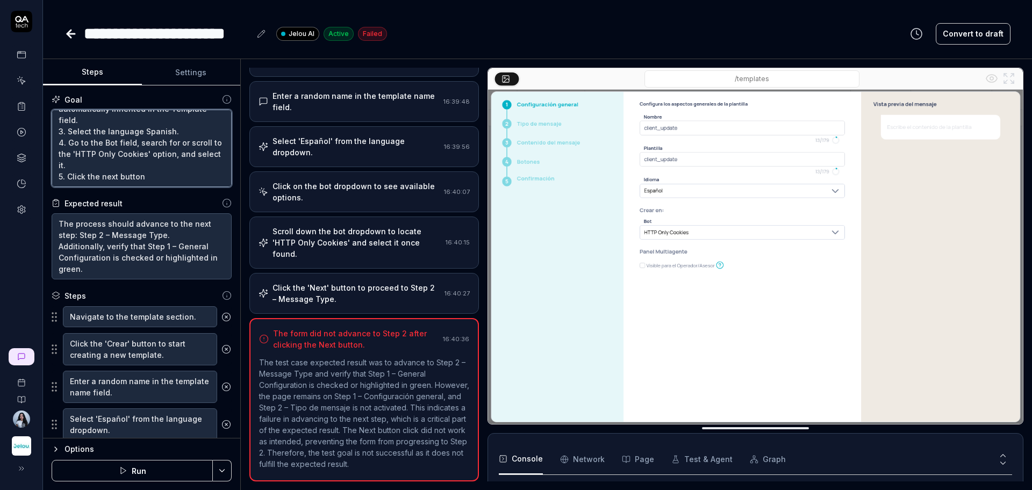
type textarea "*"
drag, startPoint x: 95, startPoint y: 163, endPoint x: 68, endPoint y: 147, distance: 30.9
click at [68, 147] on textarea "1. Assign a random name to the Name field, following these conditions: 1.1 Mini…" at bounding box center [142, 148] width 180 height 77
type textarea "1. Assign a random name to the Name field, following these conditions: 1.1 Mini…"
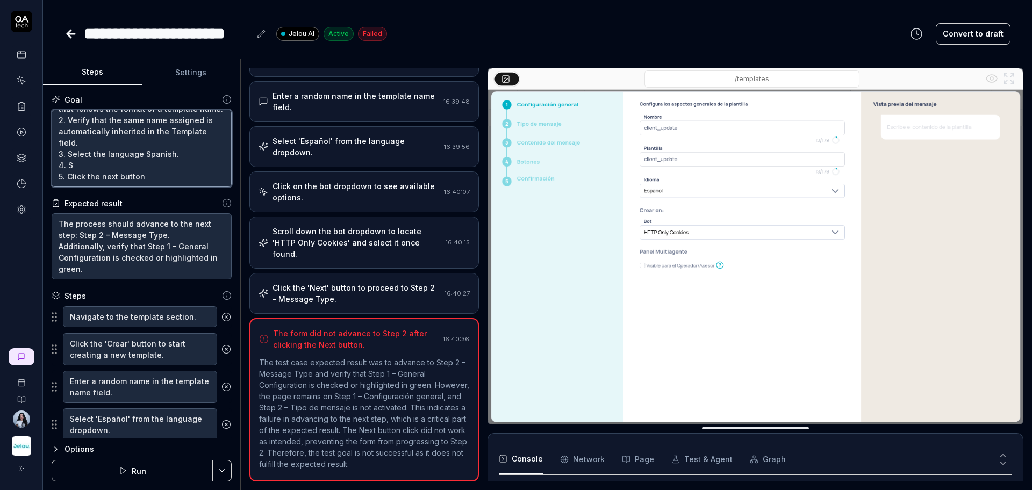
type textarea "*"
type textarea "1. Assign a random name to the Name field, following these conditions: 1.1 Mini…"
type textarea "*"
type textarea "1. Assign a random name to the Name field, following these conditions: 1.1 Mini…"
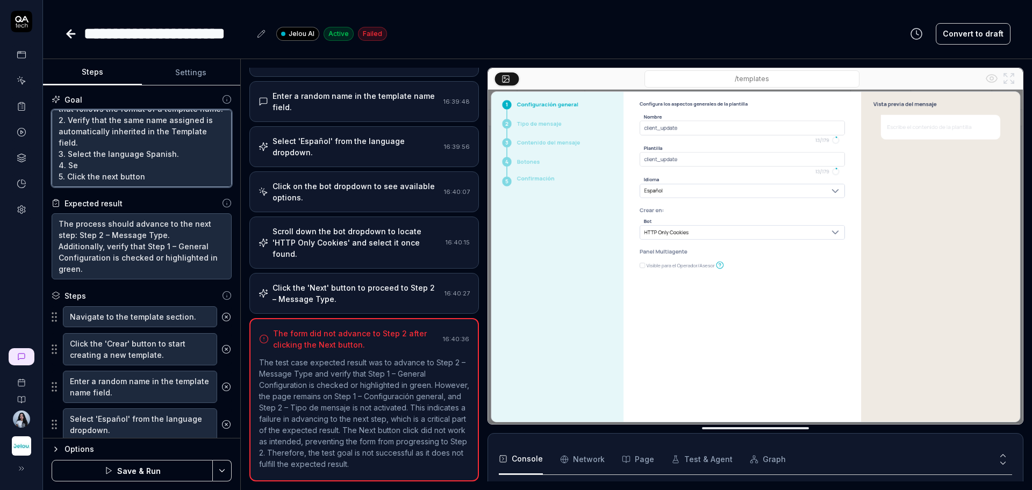
type textarea "*"
type textarea "1. Assign a random name to the Name field, following these conditions: 1.1 Mini…"
type textarea "*"
type textarea "1. Assign a random name to the Name field, following these conditions: 1.1 Mini…"
type textarea "*"
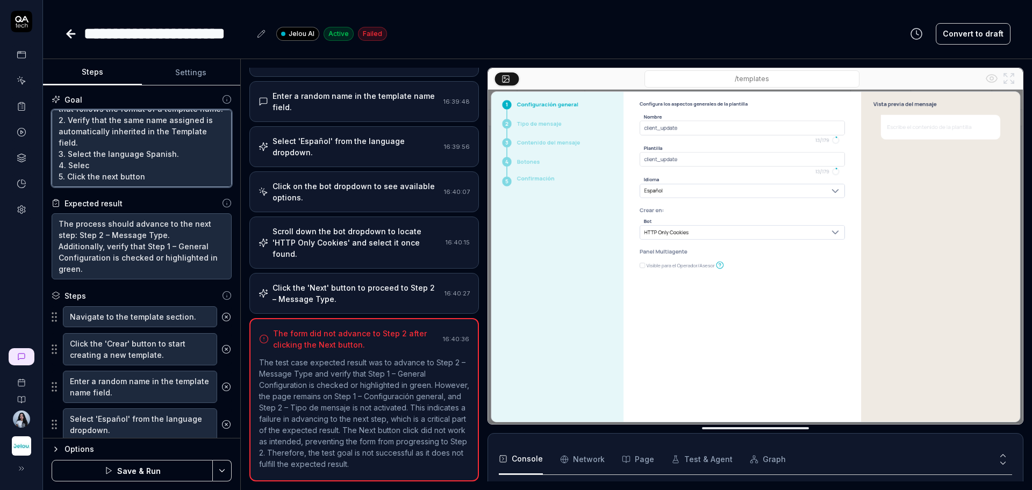
type textarea "1. Assign a random name to the Name field, following these conditions: 1.1 Mini…"
type textarea "*"
type textarea "1. Assign a random name to the Name field, following these conditions: 1.1 Mini…"
type textarea "*"
type textarea "1. Assign a random name to the Name field, following these conditions: 1.1 Mini…"
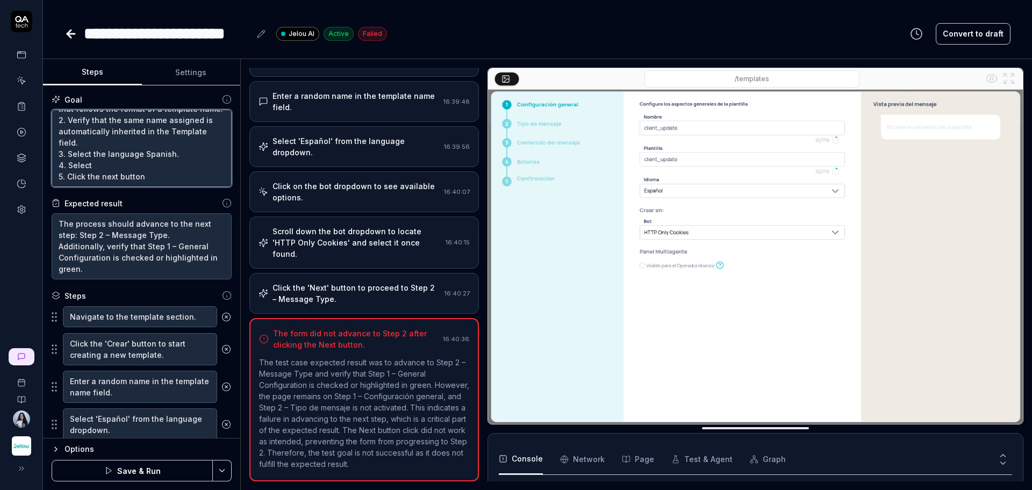
type textarea "*"
type textarea "1. Assign a random name to the Name field, following these conditions: 1.1 Mini…"
type textarea "*"
type textarea "1. Assign a random name to the Name field, following these conditions: 1.1 Mini…"
type textarea "*"
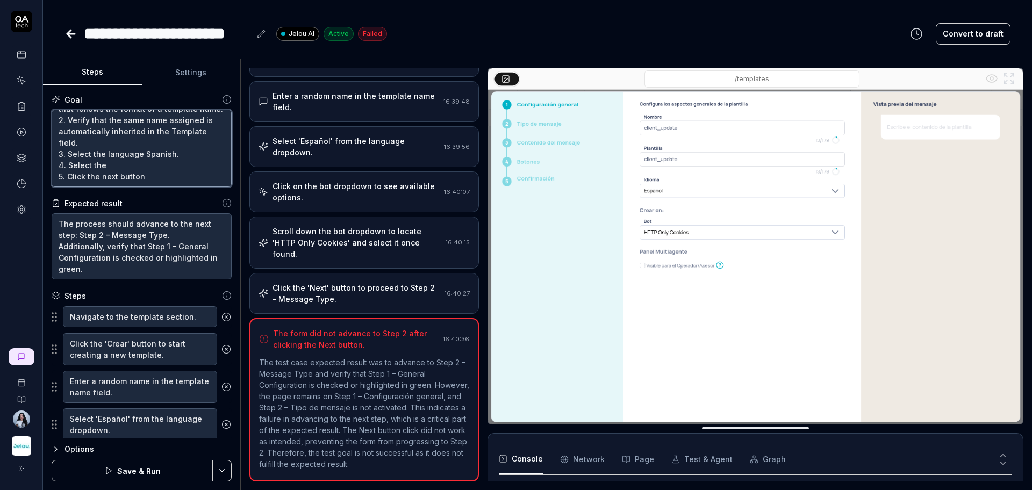
type textarea "1. Assign a random name to the Name field, following these conditions: 1.1 Mini…"
type textarea "*"
type textarea "1. Assign a random name to the Name field, following these conditions: 1.1 Mini…"
type textarea "*"
type textarea "1. Assign a random name to the Name field, following these conditions: 1.1 Mini…"
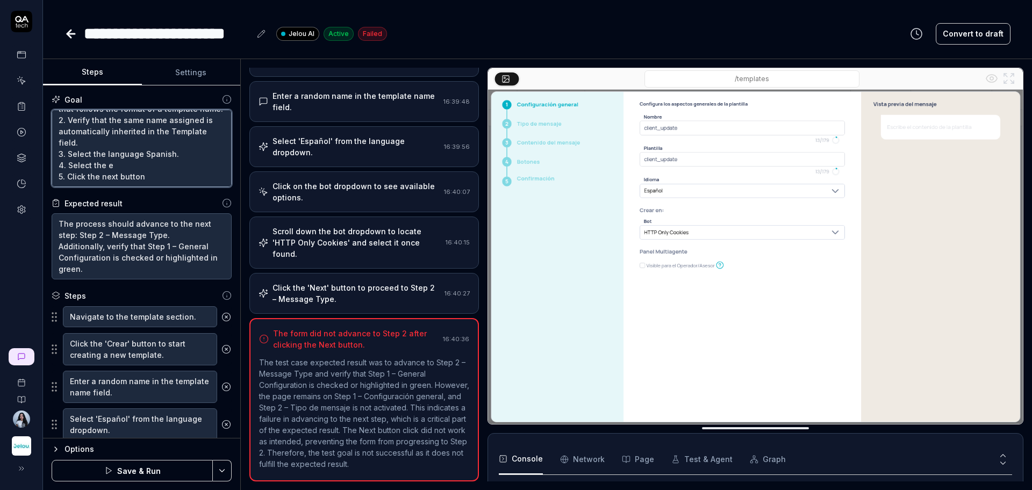
type textarea "*"
type textarea "1. Assign a random name to the Name field, following these conditions: 1.1 Mini…"
type textarea "*"
type textarea "1. Assign a random name to the Name field, following these conditions: 1.1 Mini…"
type textarea "*"
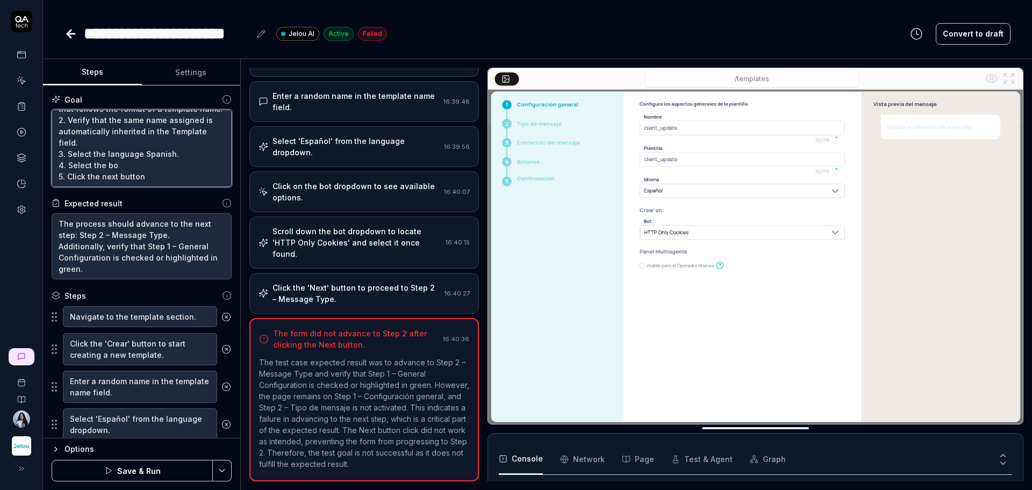
type textarea "1. Assign a random name to the Name field, following these conditions: 1.1 Mini…"
type textarea "*"
type textarea "1. Assign a random name to the Name field, following these conditions: 1.1 Mini…"
click at [131, 168] on textarea "1. Assign a random name to the Name field, following these conditions: 1.1 Mini…" at bounding box center [142, 148] width 180 height 77
type textarea "*"
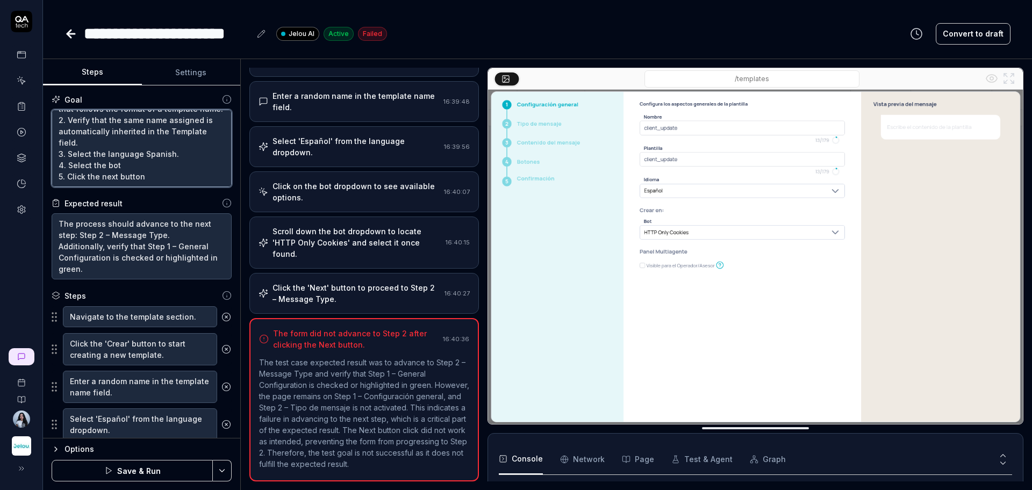
type textarea "1. Assign a random name to the Name field, following these conditions: 1.1 Mini…"
type textarea "*"
paste textarea "HTTP Only Cookies"
type textarea "1. Assign a random name to the Name field, following these conditions: 1.1 Mini…"
type textarea "*"
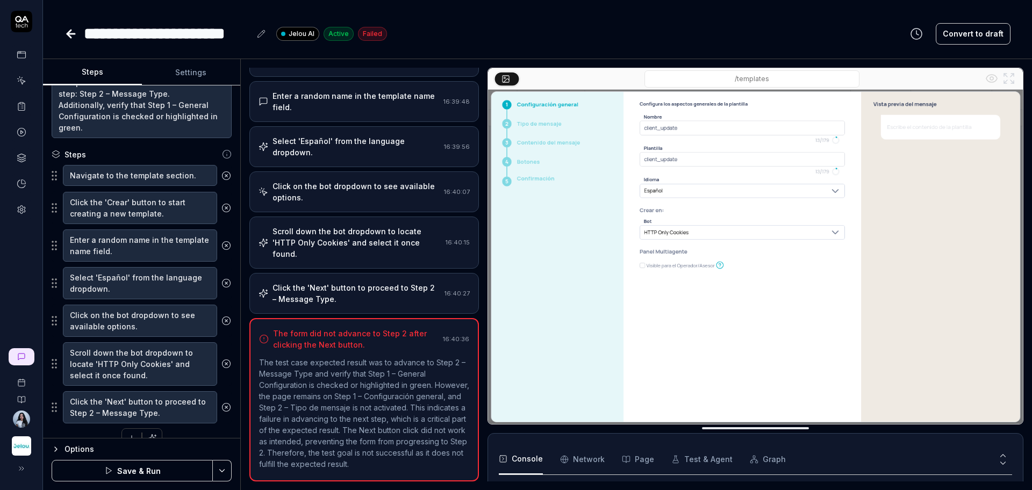
scroll to position [160, 0]
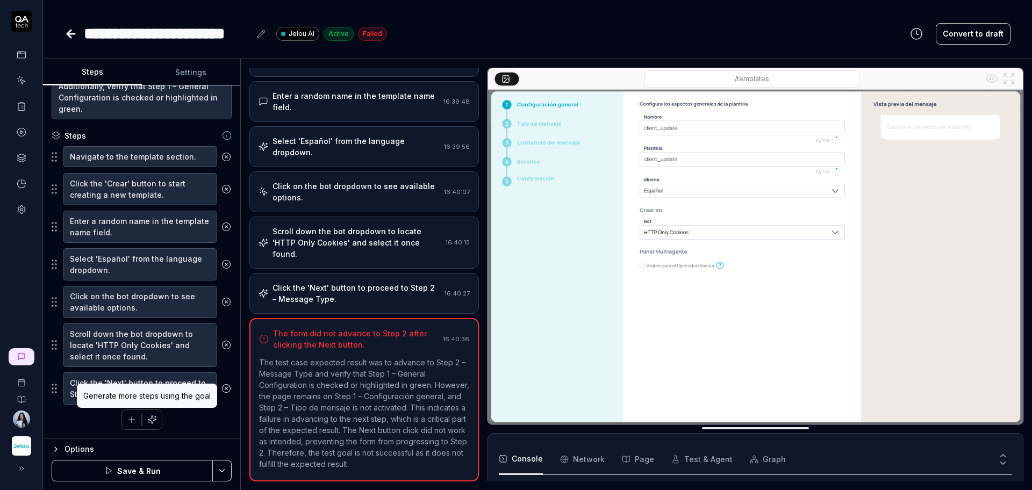
type textarea "1. Assign a random name to the Name field, following these conditions: 1.1 Mini…"
click at [148, 419] on icon "button" at bounding box center [152, 419] width 8 height 8
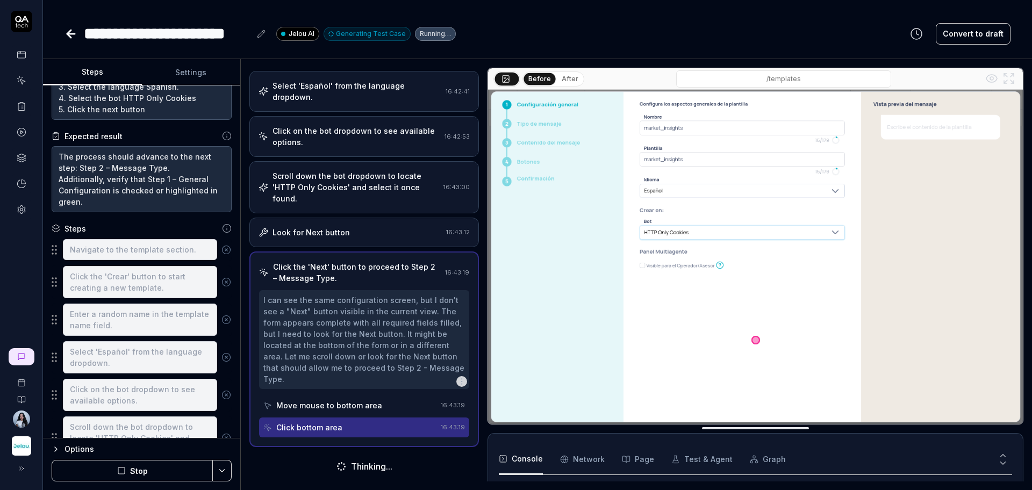
scroll to position [137, 0]
click at [134, 195] on textarea "The process should advance to the next step: Step 2 – Message Type. Additionall…" at bounding box center [142, 179] width 180 height 66
click at [134, 197] on textarea "The process should advance to the next step: Step 2 – Message Type. Additionall…" at bounding box center [142, 179] width 180 height 66
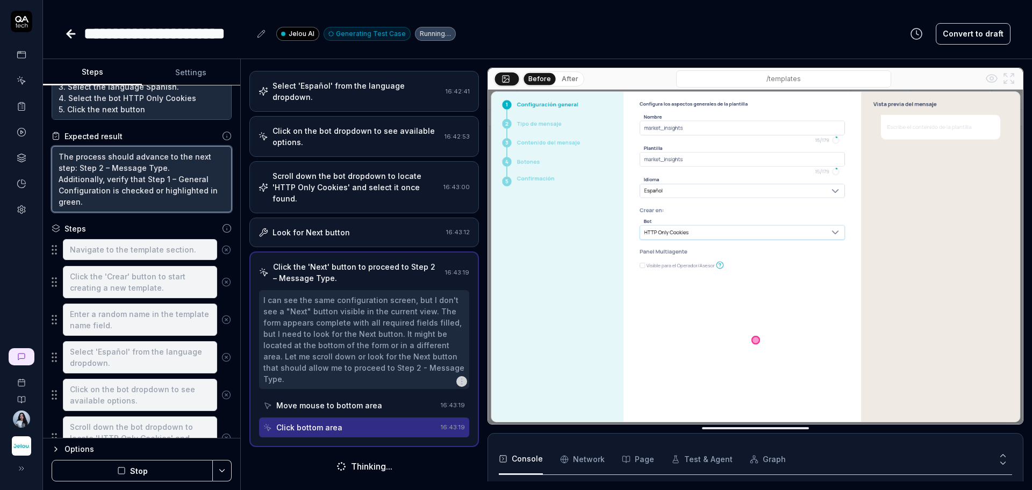
drag, startPoint x: 126, startPoint y: 201, endPoint x: 49, endPoint y: 159, distance: 87.5
click at [49, 159] on div "Goal 1. Assign a random name to the Name field, following these conditions: 1.1…" at bounding box center [141, 261] width 197 height 353
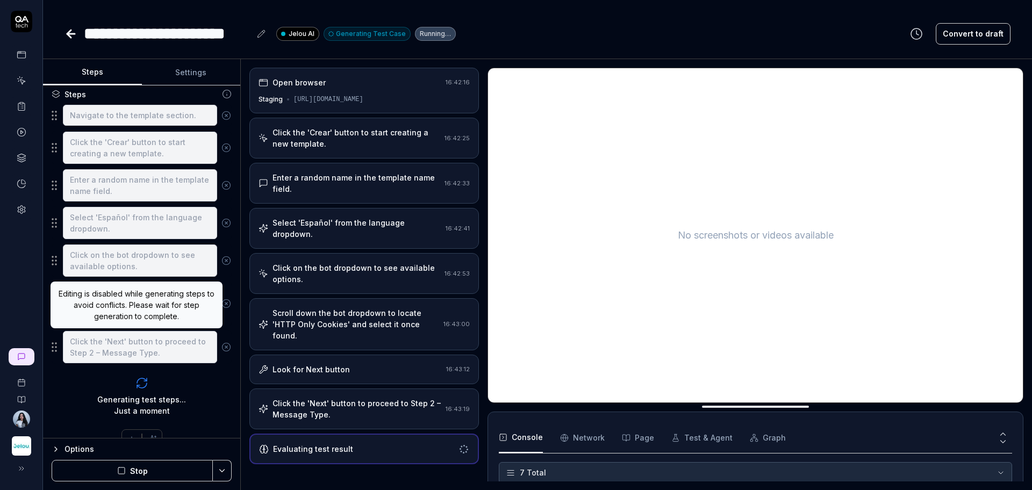
scroll to position [83, 0]
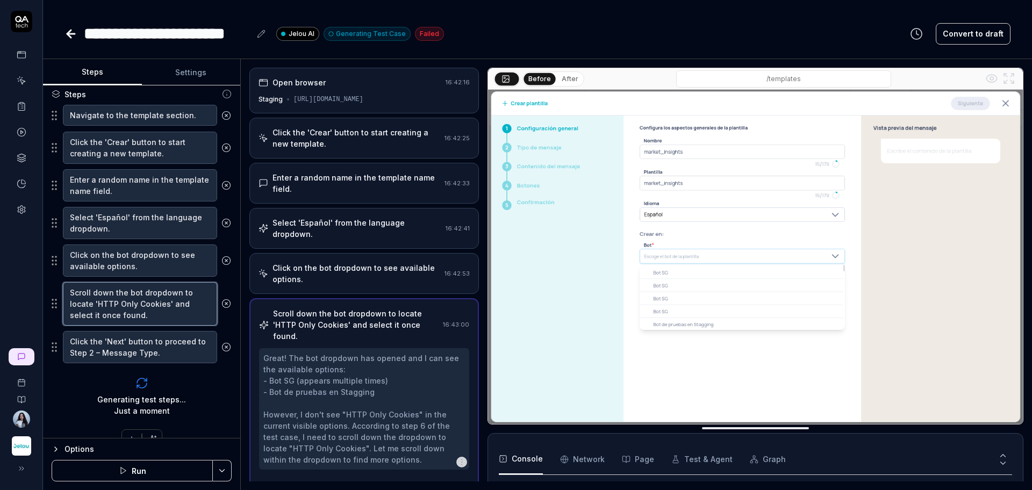
click at [155, 303] on textarea "Scroll down the bot dropdown to locate 'HTTP Only Cookies' and select it once f…" at bounding box center [140, 304] width 154 height 44
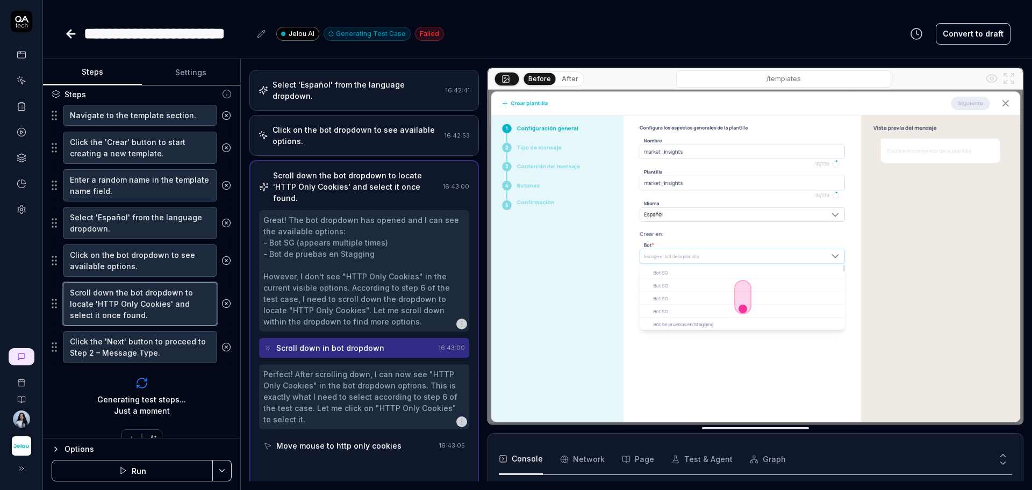
scroll to position [144, 0]
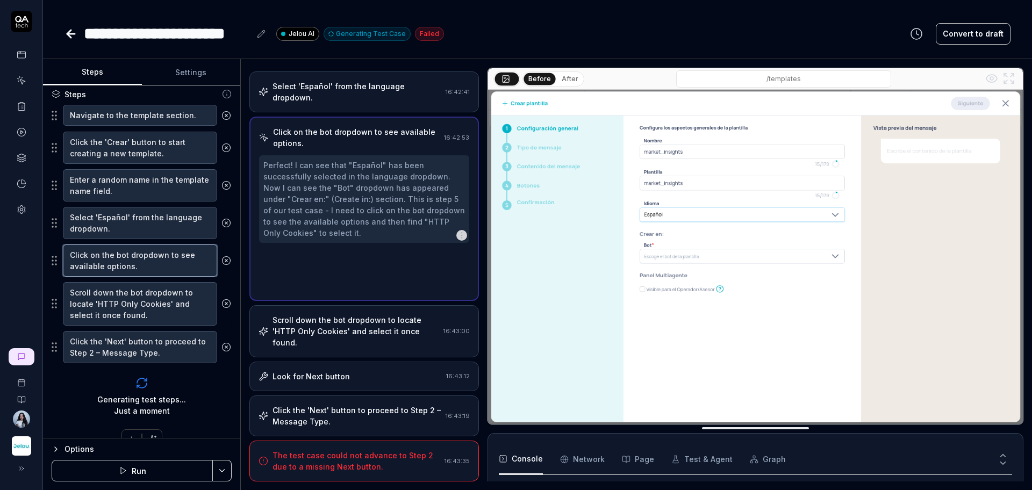
click at [135, 257] on textarea "Click on the bot dropdown to see available options." at bounding box center [140, 261] width 154 height 32
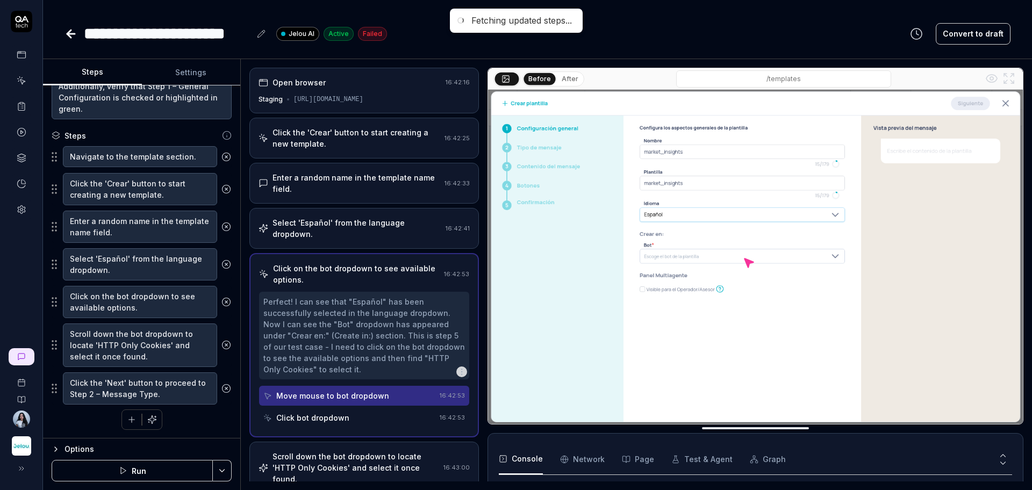
scroll to position [160, 0]
click at [133, 348] on textarea "Scroll down the bot dropdown to locate 'HTTP Only Cookies' and select it once f…" at bounding box center [140, 346] width 154 height 44
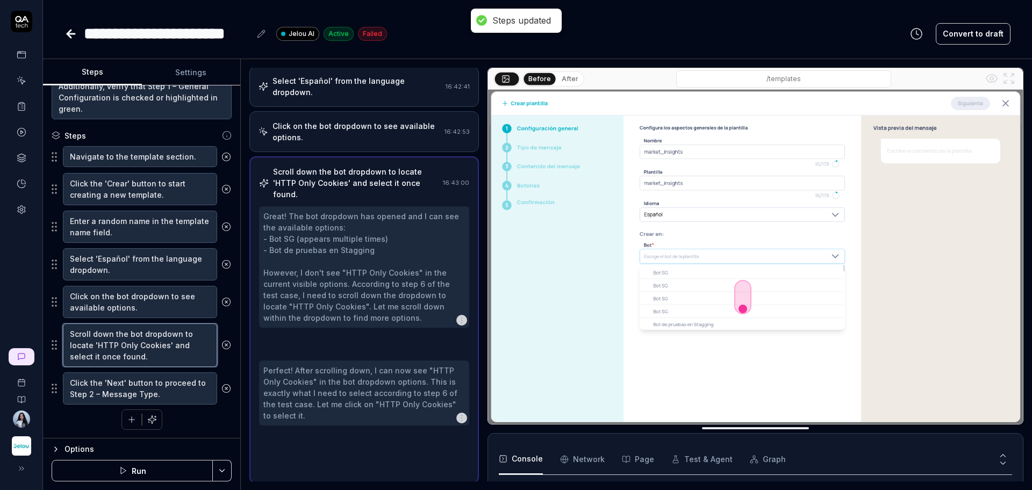
scroll to position [144, 0]
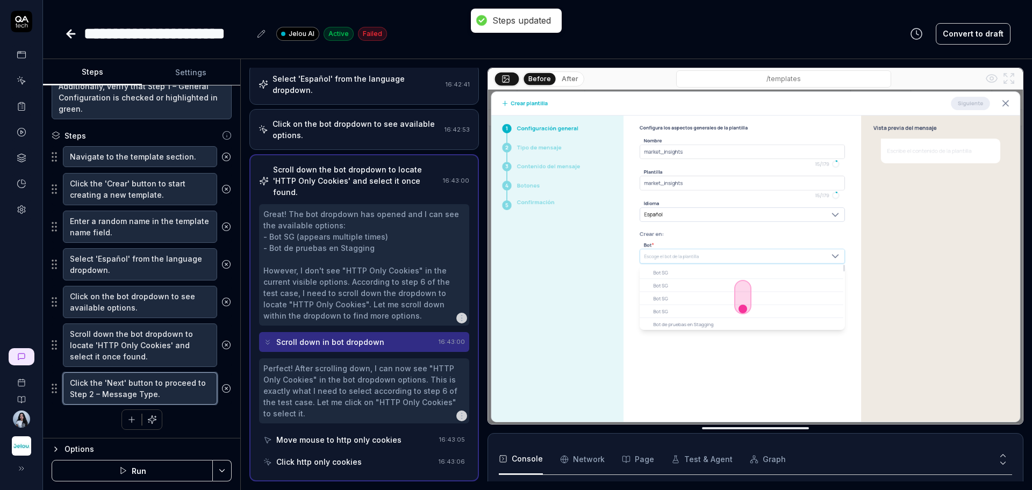
click at [133, 383] on textarea "Click the 'Next' button to proceed to Step 2 – Message Type." at bounding box center [140, 388] width 154 height 32
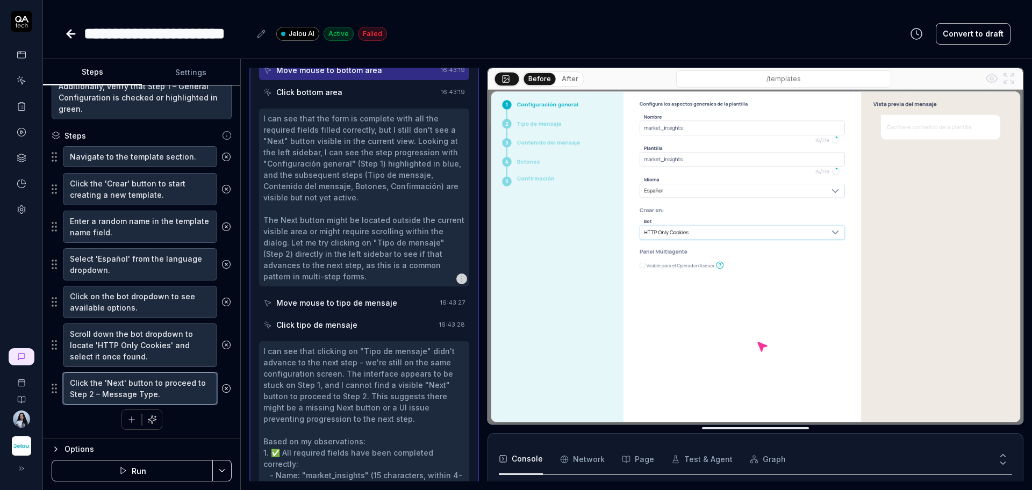
scroll to position [659, 0]
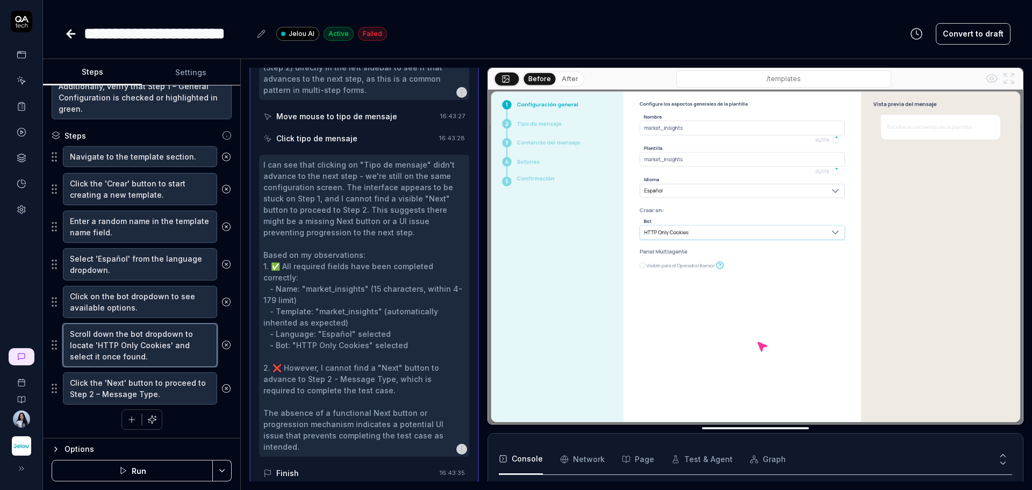
click at [141, 343] on textarea "Scroll down the bot dropdown to locate 'HTTP Only Cookies' and select it once f…" at bounding box center [140, 346] width 154 height 44
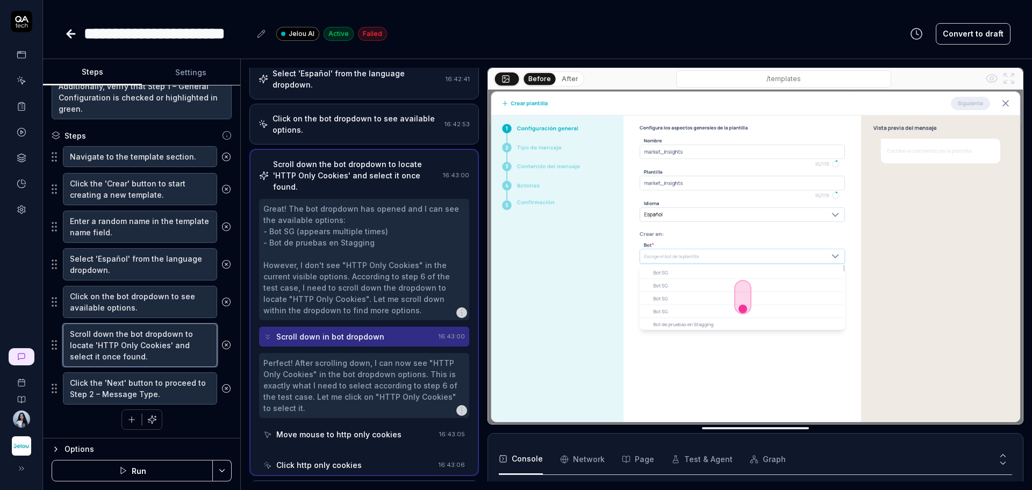
scroll to position [144, 0]
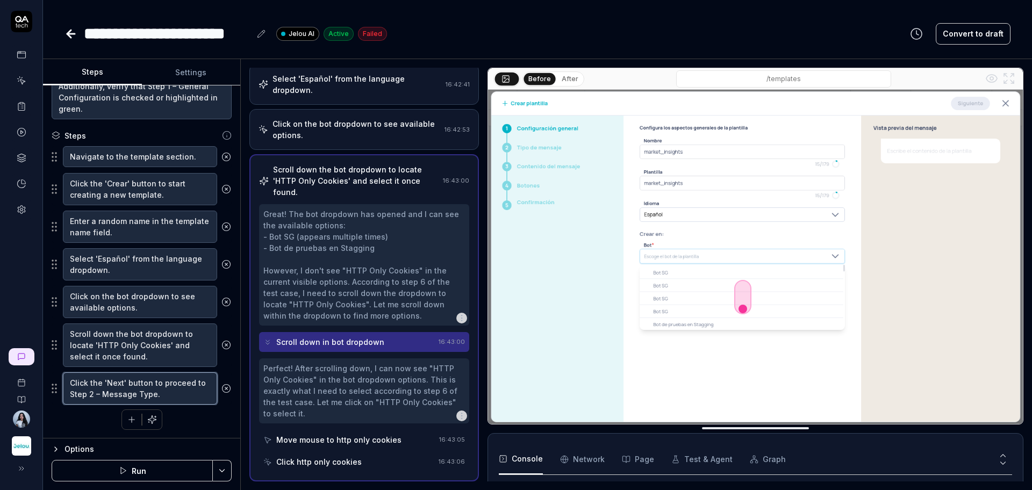
click at [147, 380] on textarea "Click the 'Next' button to proceed to Step 2 – Message Type." at bounding box center [140, 388] width 154 height 32
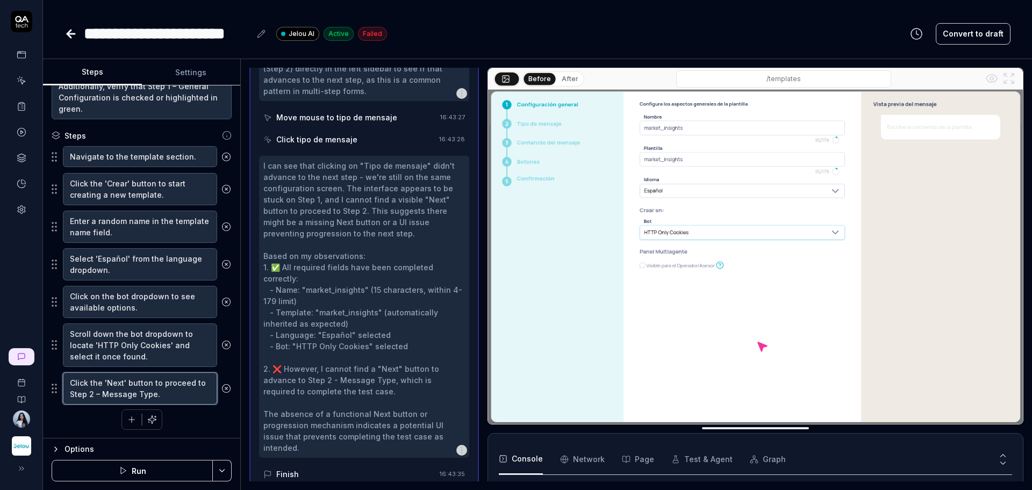
scroll to position [659, 0]
click at [141, 351] on textarea "Scroll down the bot dropdown to locate 'HTTP Only Cookies' and select it once f…" at bounding box center [140, 346] width 154 height 44
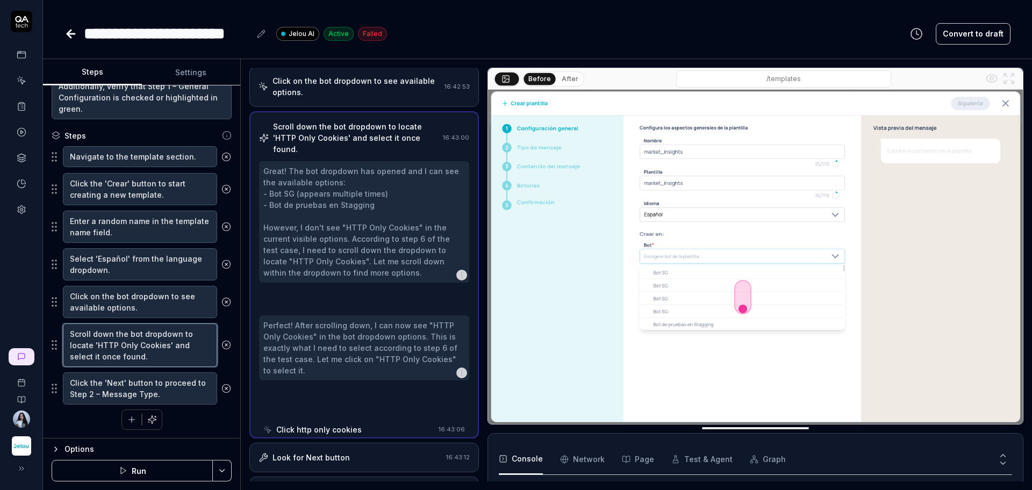
scroll to position [144, 0]
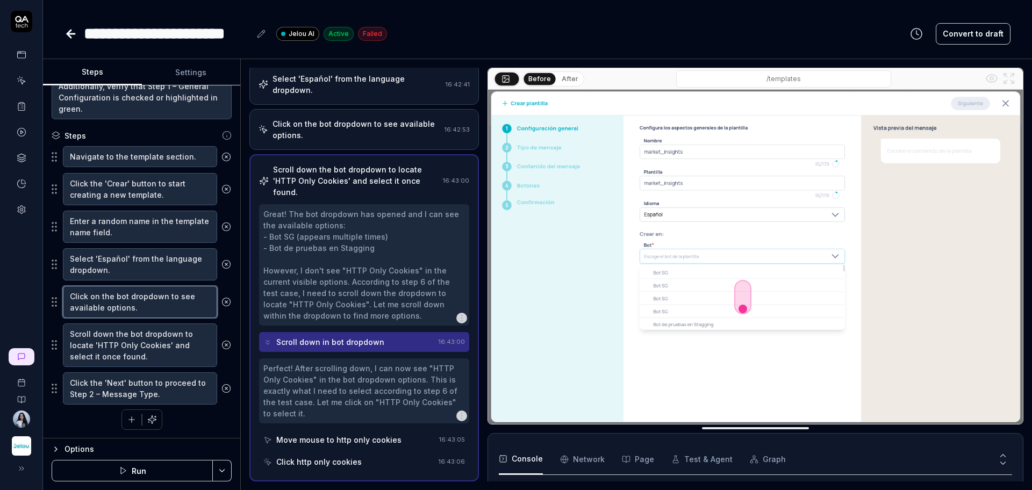
click at [140, 303] on textarea "Click on the bot dropdown to see available options." at bounding box center [140, 302] width 154 height 32
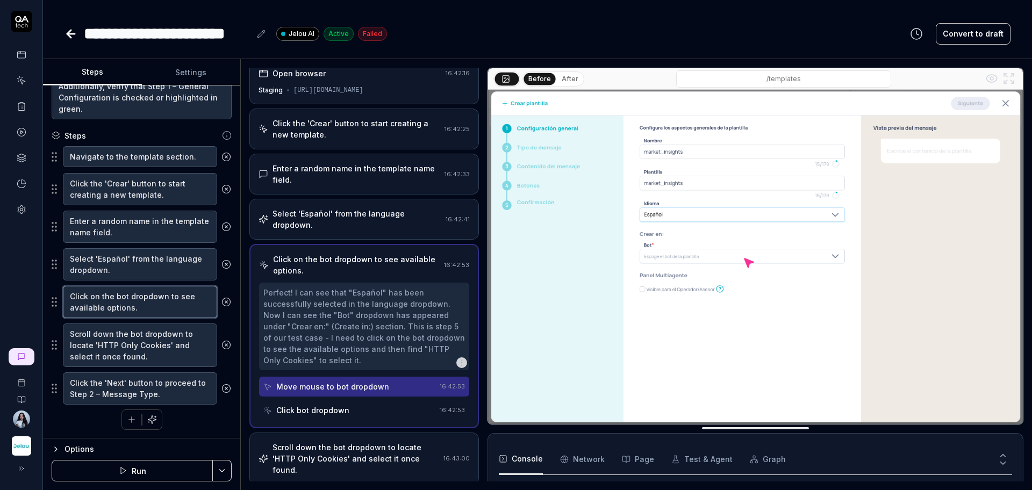
scroll to position [0, 0]
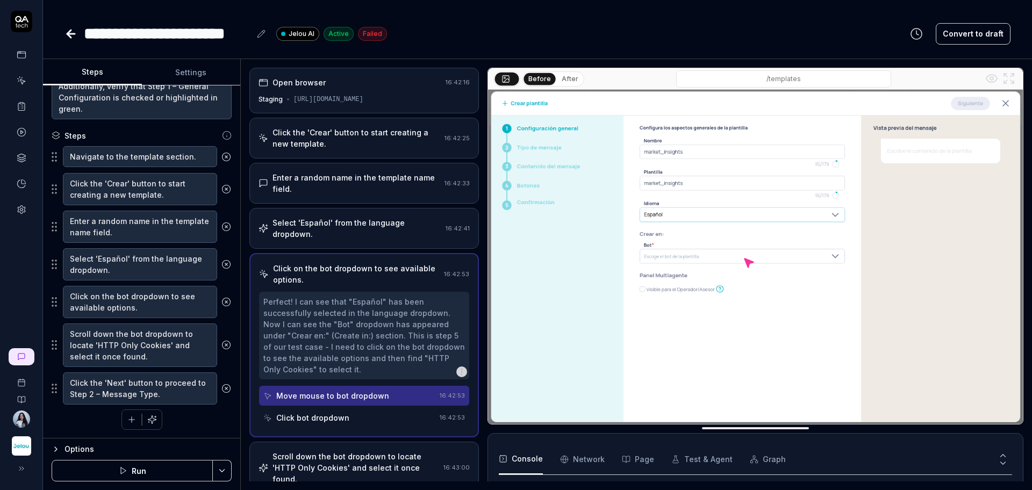
click at [372, 394] on div "Move mouse to bot dropdown" at bounding box center [332, 395] width 113 height 11
click at [371, 411] on div "Click bot dropdown" at bounding box center [349, 418] width 172 height 20
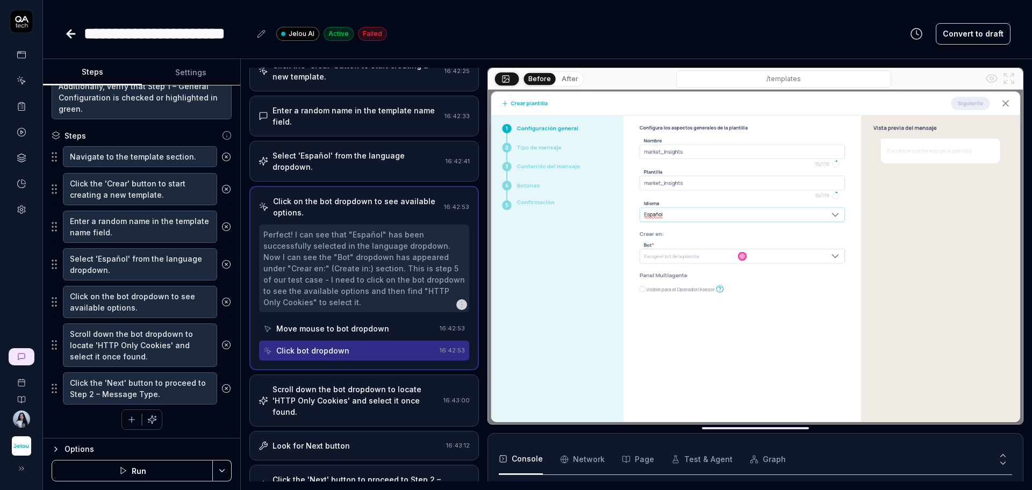
click at [358, 398] on div "Scroll down the bot dropdown to locate 'HTTP Only Cookies' and select it once f…" at bounding box center [355, 401] width 167 height 34
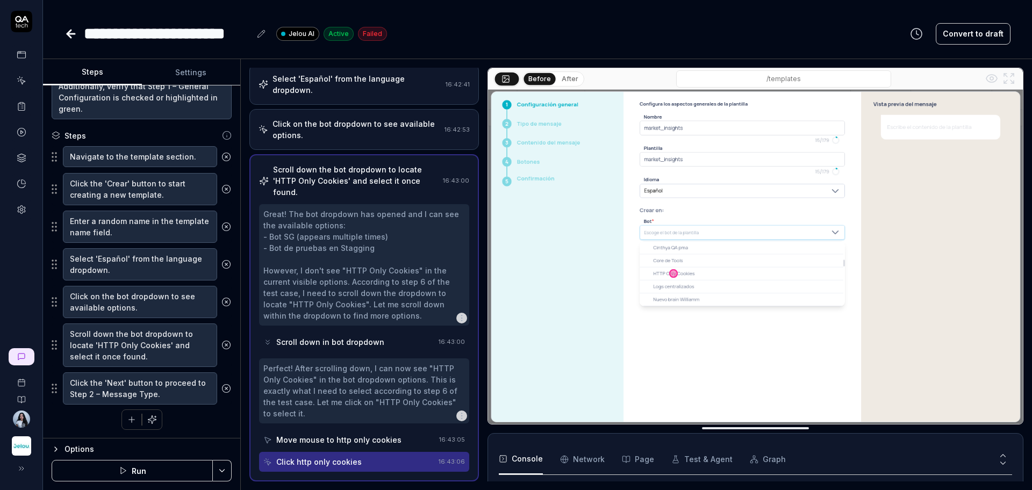
scroll to position [211, 0]
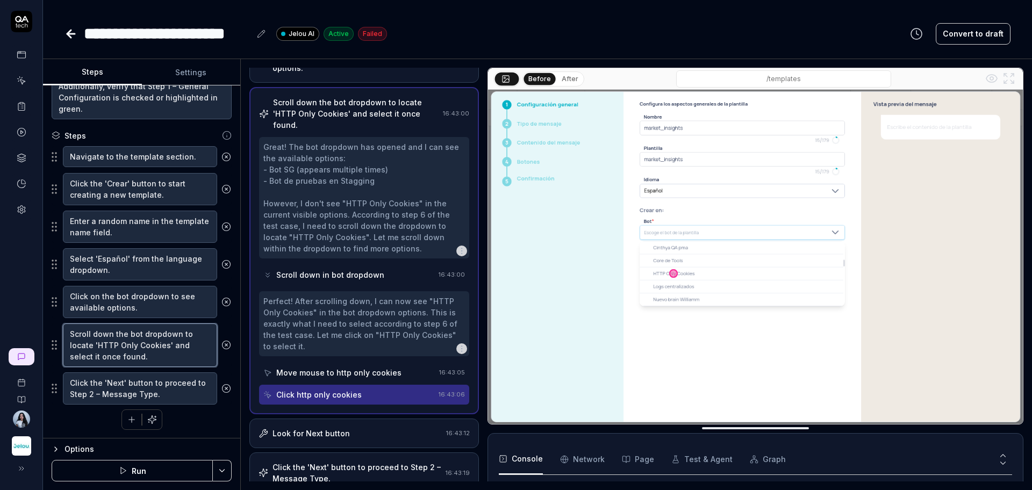
type textarea "*"
click at [135, 341] on textarea "Scroll down the bot dropdown to locate 'HTTP Only Cookies' and select it once f…" at bounding box center [140, 346] width 154 height 44
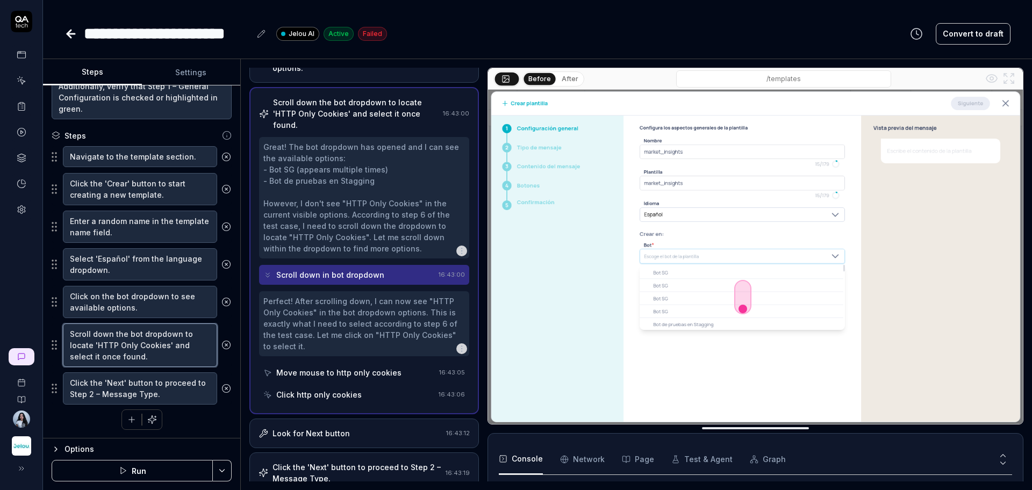
click at [135, 341] on textarea "Scroll down the bot dropdown to locate 'HTTP Only Cookies' and select it once f…" at bounding box center [140, 346] width 154 height 44
click at [105, 347] on textarea "Scroll down the bot dropdown to locate 'HTTP Only Cookies' and select it once f…" at bounding box center [140, 346] width 154 height 44
drag, startPoint x: 92, startPoint y: 347, endPoint x: 70, endPoint y: 332, distance: 27.4
click at [70, 332] on textarea "Scroll down the bot dropdown to locate 'HTTP Only Cookies' and select it once f…" at bounding box center [140, 346] width 154 height 44
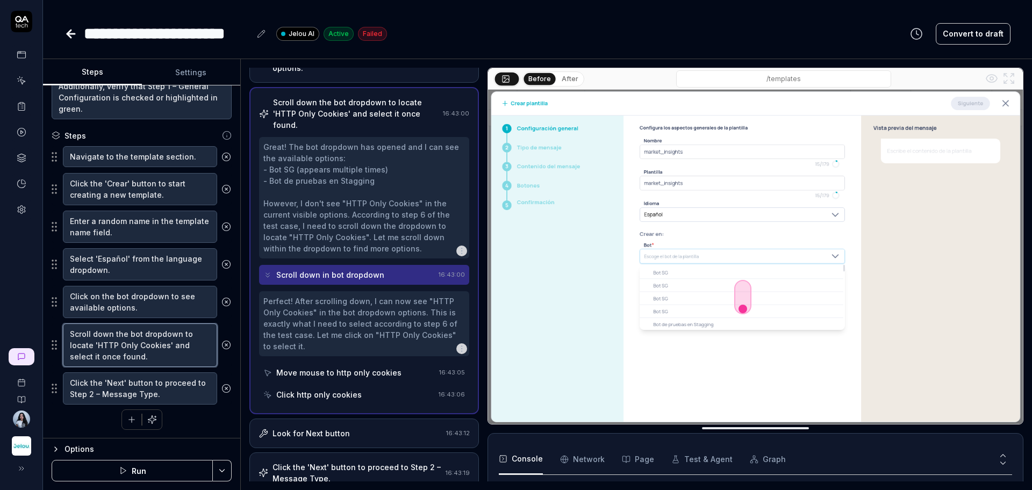
type textarea "S 'HTTP Only Cookies' and select it once found."
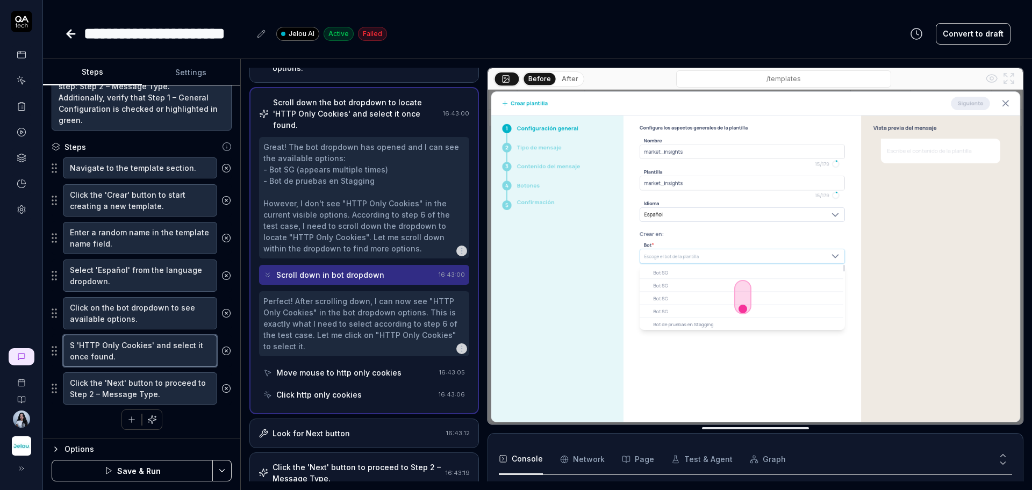
scroll to position [149, 0]
type textarea "*"
type textarea "Se 'HTTP Only Cookies' and select it once found."
type textarea "*"
type textarea "Sel 'HTTP Only Cookies' and select it once found."
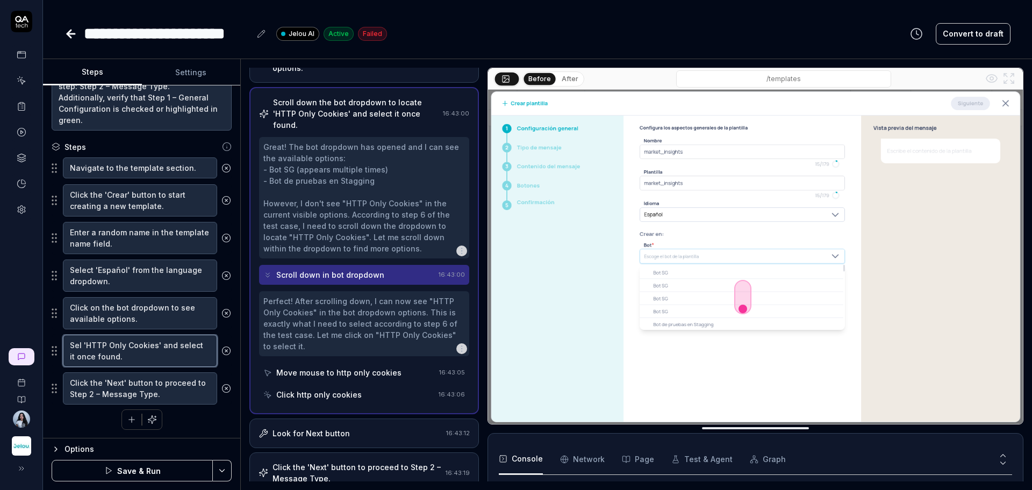
type textarea "*"
type textarea "Sele 'HTTP Only Cookies' and select it once found."
type textarea "*"
type textarea "Selec 'HTTP Only Cookies' and select it once found."
type textarea "*"
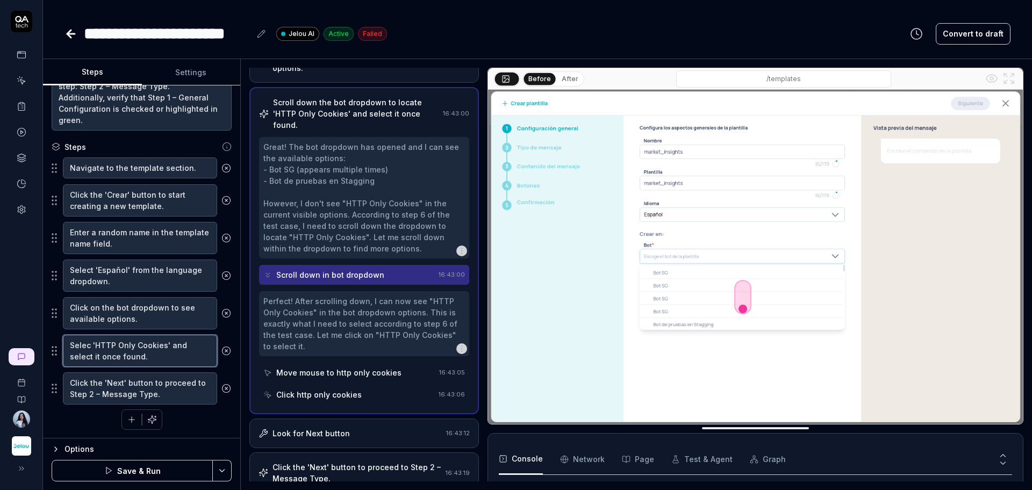
type textarea "Select 'HTTP Only Cookies' and select it once found."
type textarea "*"
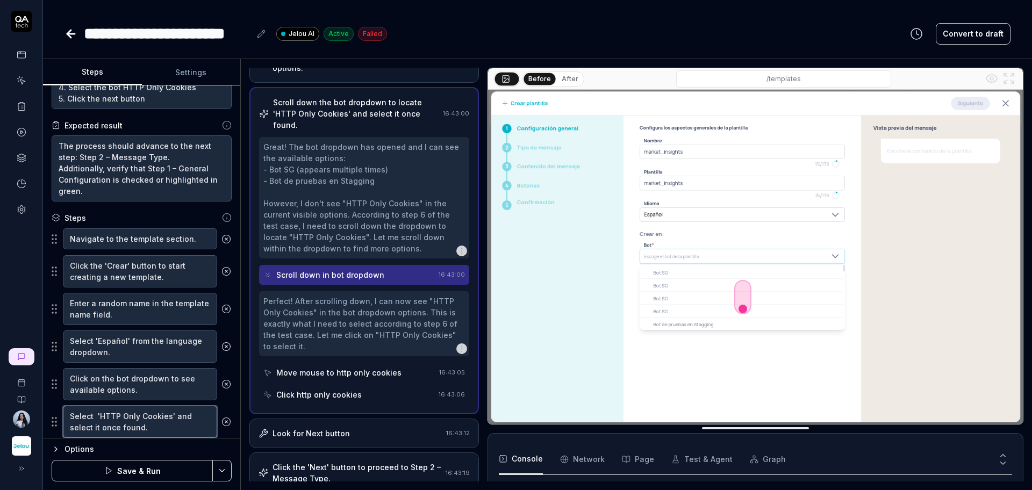
scroll to position [0, 0]
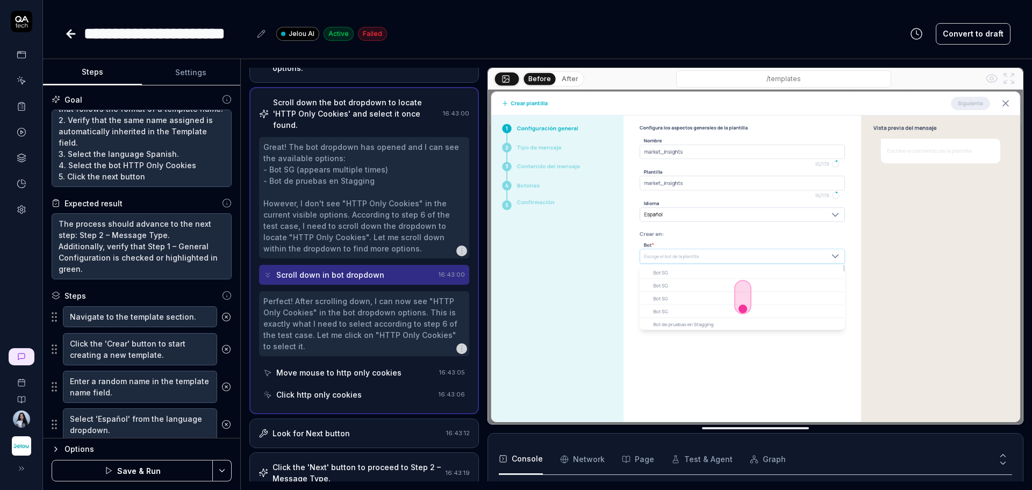
type textarea "Select 'HTTP Only Cookies' and select it once found."
drag, startPoint x: 92, startPoint y: 168, endPoint x: 191, endPoint y: 169, distance: 99.4
click at [191, 169] on textarea "1. Assign a random name to the Name field, following these conditions: 1.1 Mini…" at bounding box center [142, 148] width 180 height 77
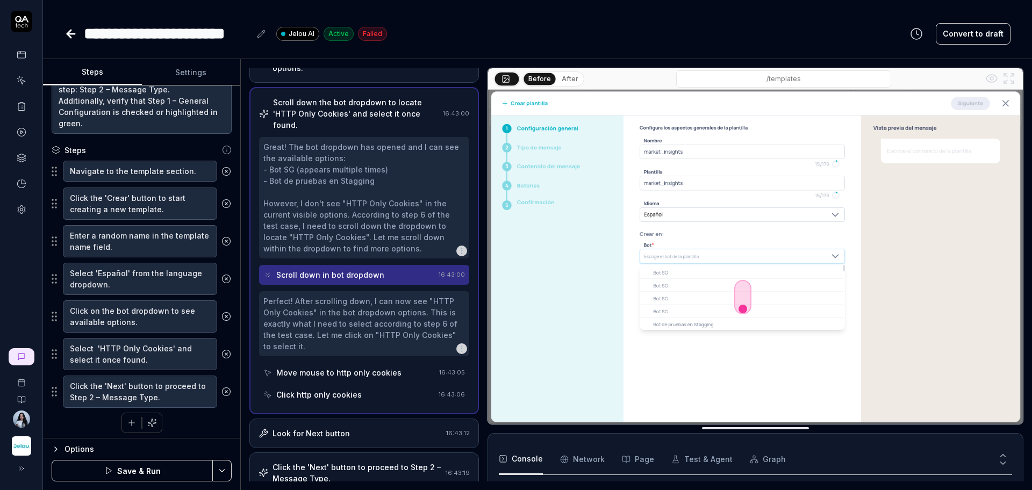
scroll to position [149, 0]
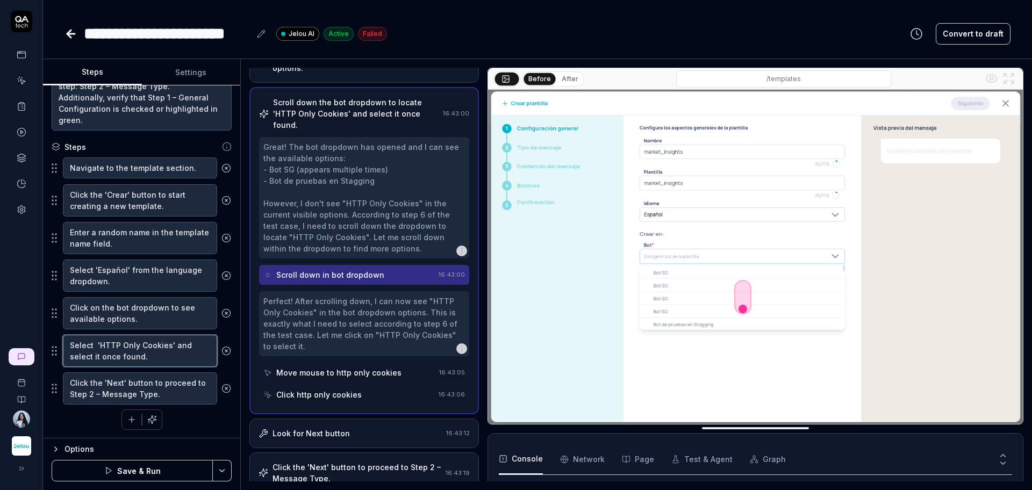
click at [94, 347] on textarea "Select 'HTTP Only Cookies' and select it once found." at bounding box center [140, 351] width 154 height 32
paste textarea "the bot HTTP Only Cookies"
type textarea "*"
type textarea "Select the bot HTTP Only Cookies 'HTTP Only Cookies' and select it once found."
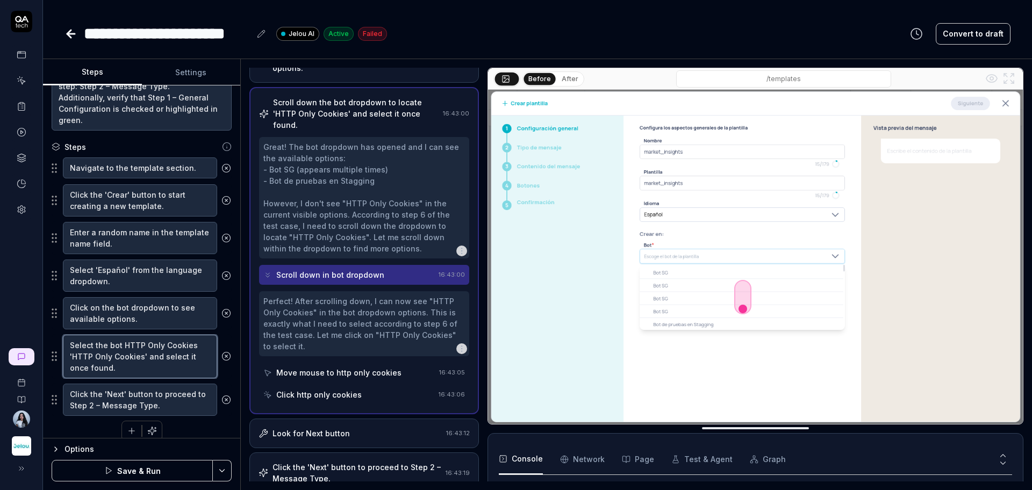
drag, startPoint x: 124, startPoint y: 347, endPoint x: 193, endPoint y: 345, distance: 68.8
click at [193, 345] on textarea "Select the bot HTTP Only Cookies 'HTTP Only Cookies' and select it once found." at bounding box center [140, 357] width 154 height 44
type textarea "*"
type textarea "Select the bot 'HTTP Only Cookies' and select it once found."
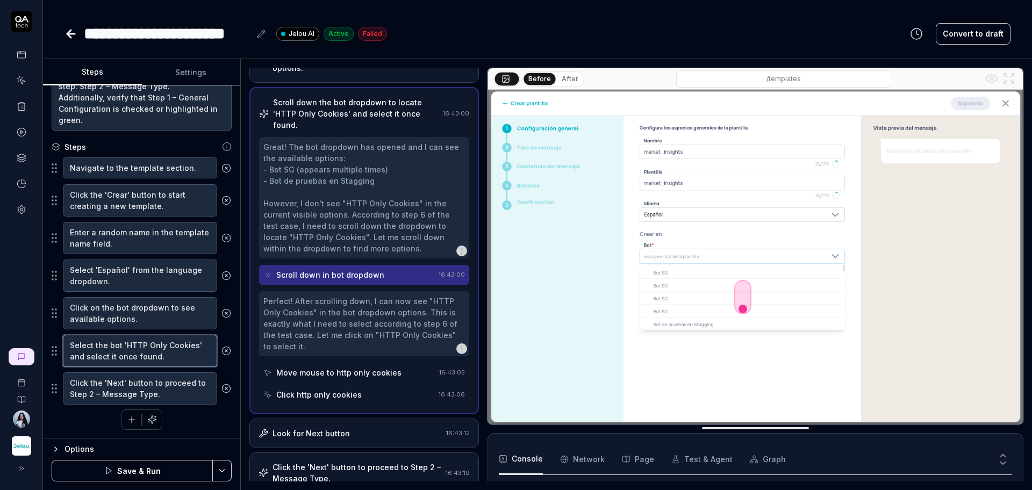
click at [167, 360] on textarea "Select the bot 'HTTP Only Cookies' and select it once found." at bounding box center [140, 351] width 154 height 32
drag, startPoint x: 170, startPoint y: 359, endPoint x: 61, endPoint y: 359, distance: 109.6
click at [61, 359] on div "Select the bot 'HTTP Only Cookies' and select it once found." at bounding box center [142, 350] width 180 height 33
type textarea "*"
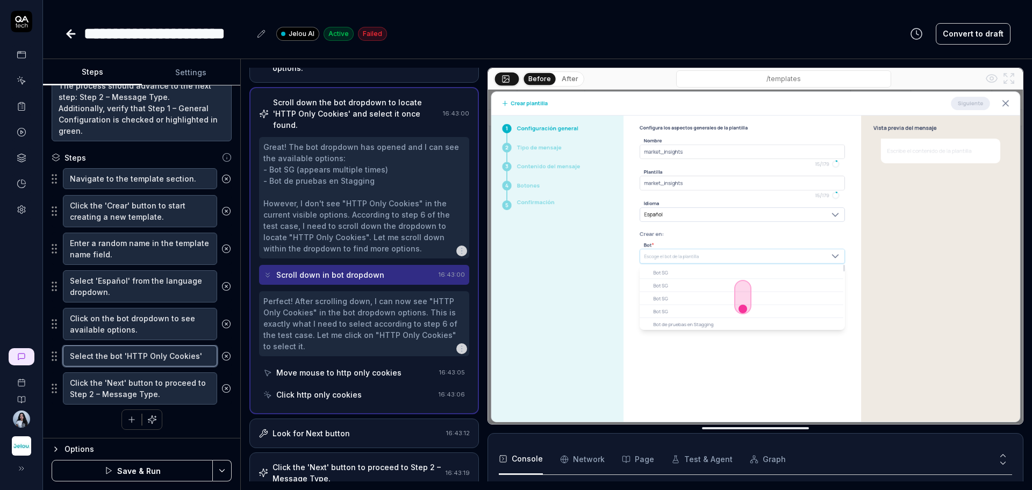
type textarea "Select the bot 'HTTP Only Cookies'"
click at [163, 471] on button "Save & Run" at bounding box center [132, 470] width 161 height 21
click at [139, 384] on textarea "Click the 'Next' button to proceed to Step 2 – Message Type." at bounding box center [140, 388] width 154 height 32
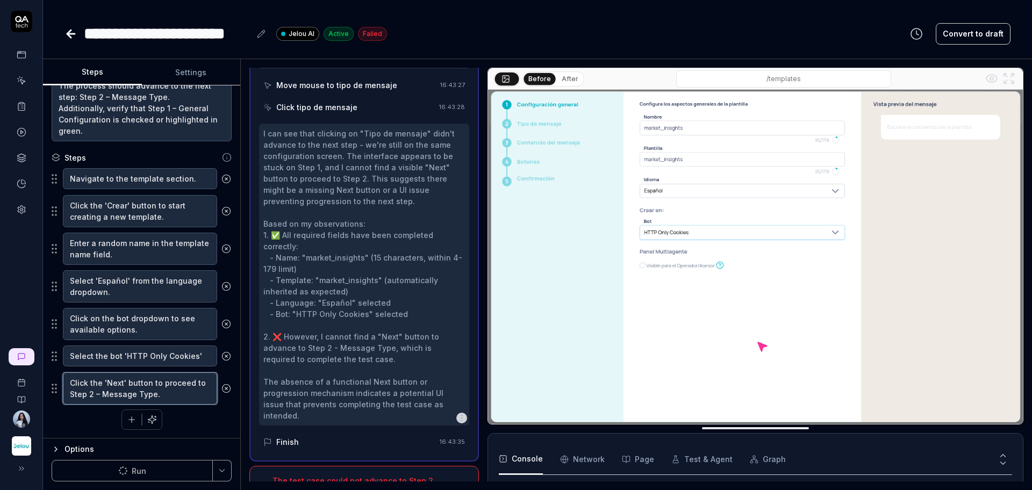
scroll to position [704, 0]
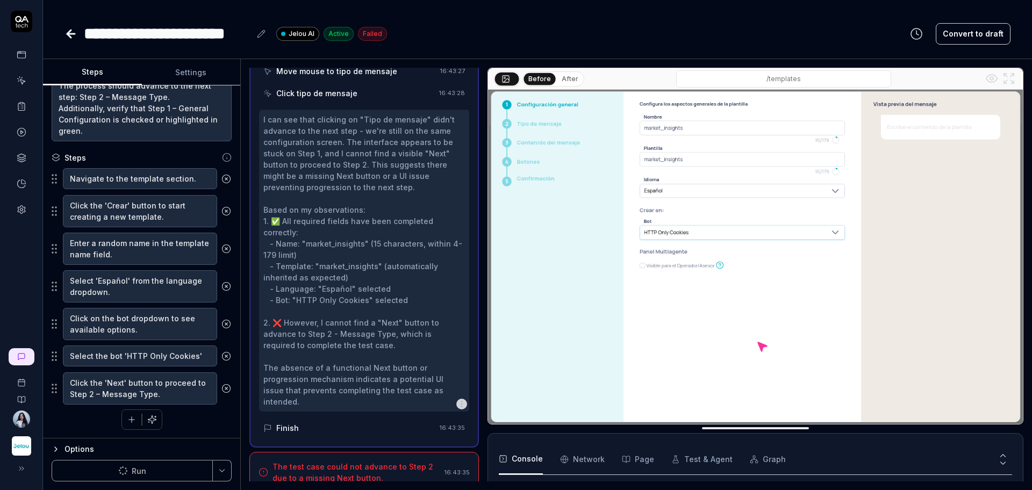
click at [367, 461] on div "The test case could not advance to Step 2 due to a missing Next button." at bounding box center [356, 472] width 168 height 23
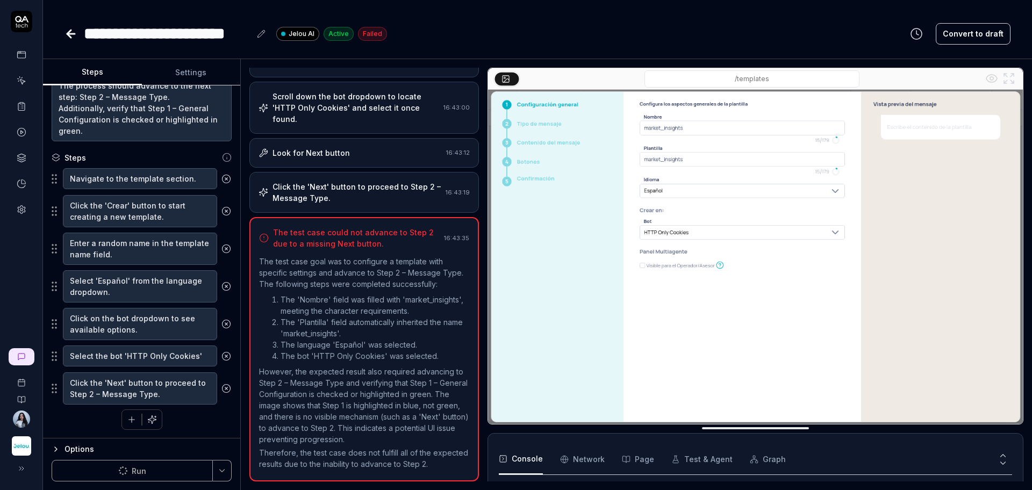
click at [394, 366] on p "However, the expected result also required advancing to Step 2 – Message Type a…" at bounding box center [364, 405] width 210 height 79
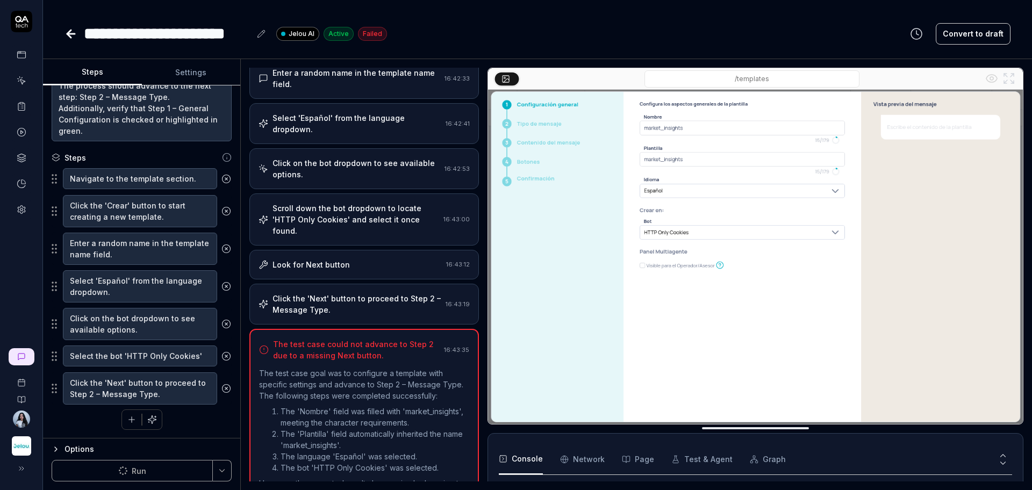
scroll to position [0, 0]
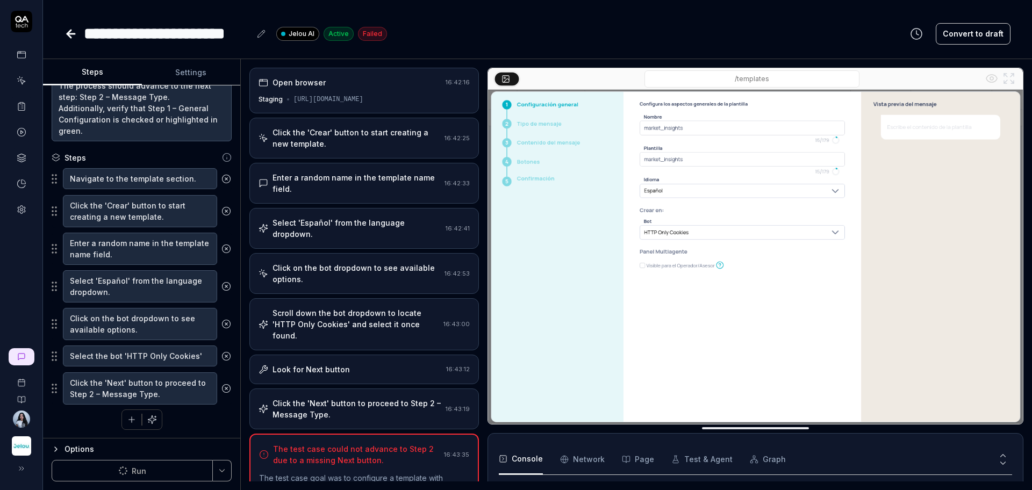
click at [313, 409] on div "Click the 'Next' button to proceed to Step 2 – Message Type." at bounding box center [356, 409] width 169 height 23
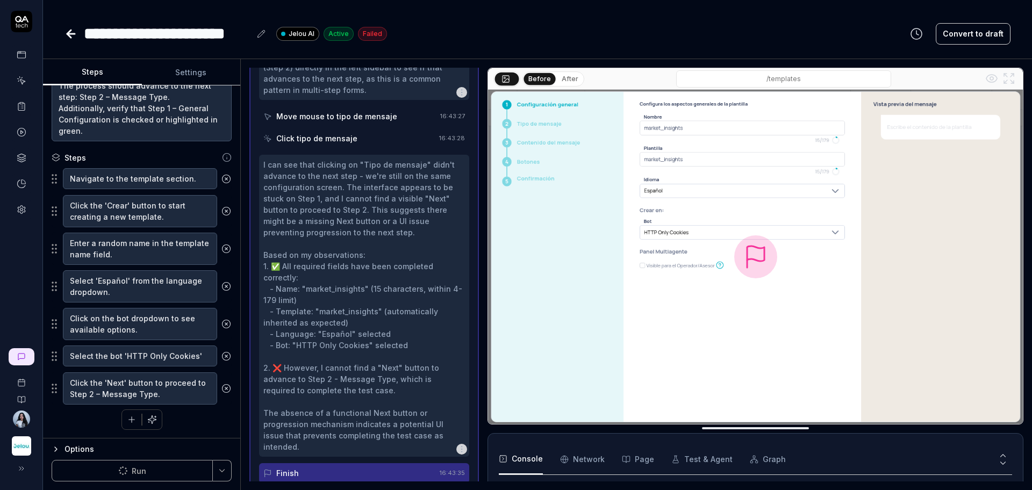
scroll to position [704, 0]
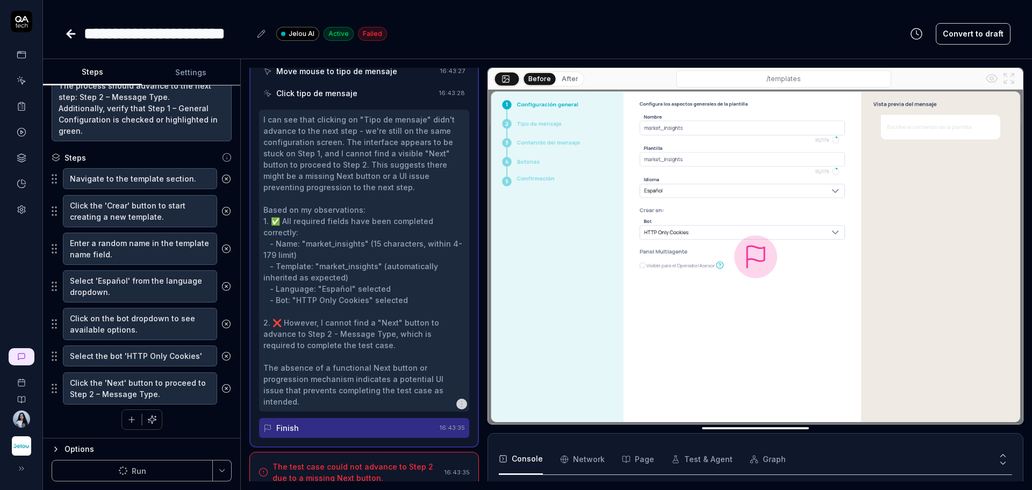
click at [335, 461] on div "The test case could not advance to Step 2 due to a missing Next button." at bounding box center [356, 472] width 168 height 23
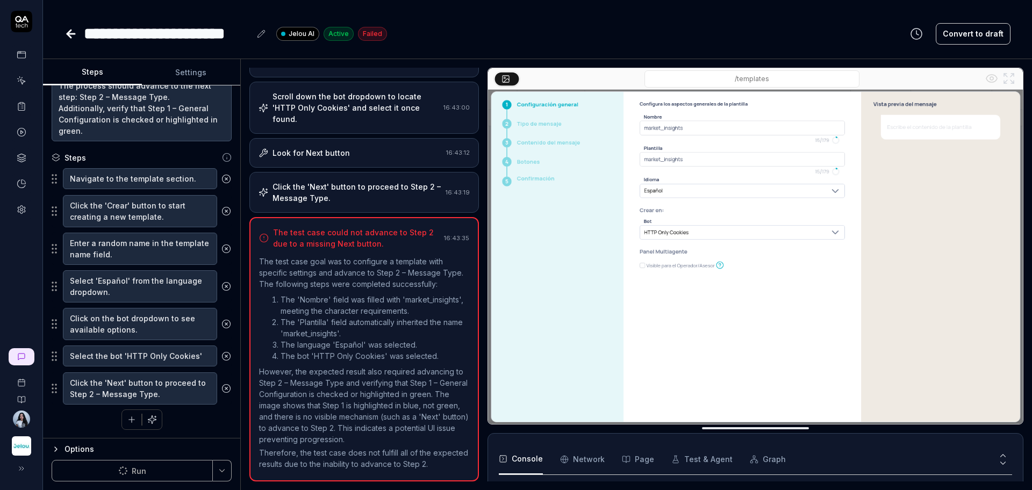
scroll to position [239, 0]
click at [293, 391] on p "However, the expected result also required advancing to Step 2 – Message Type a…" at bounding box center [364, 405] width 210 height 79
click at [353, 425] on p "However, the expected result also required advancing to Step 2 – Message Type a…" at bounding box center [364, 405] width 210 height 79
click at [221, 390] on icon at bounding box center [226, 389] width 10 height 10
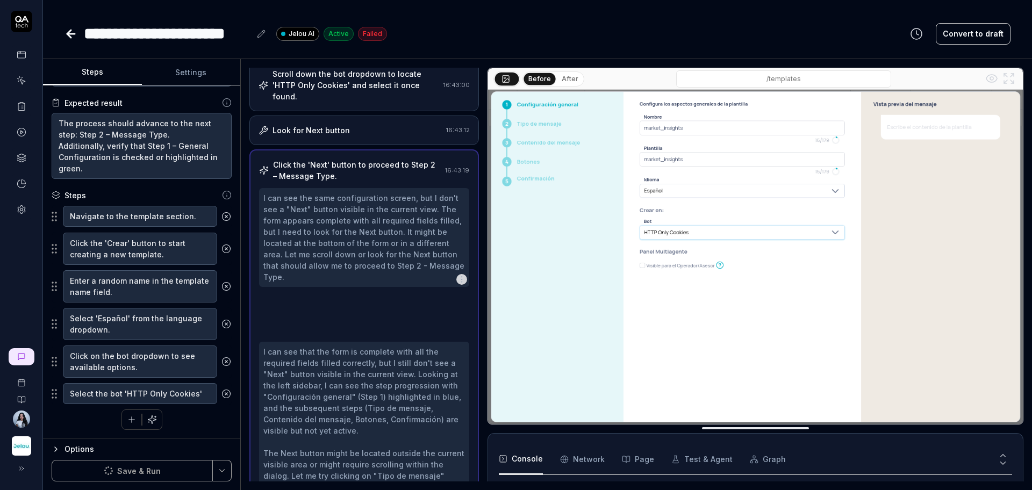
scroll to position [100, 0]
click at [217, 358] on button at bounding box center [226, 361] width 18 height 21
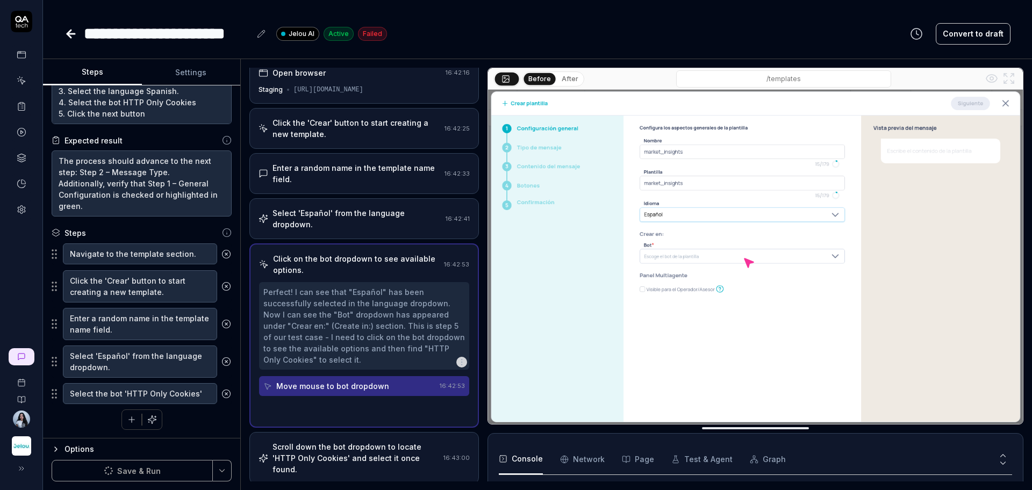
scroll to position [0, 0]
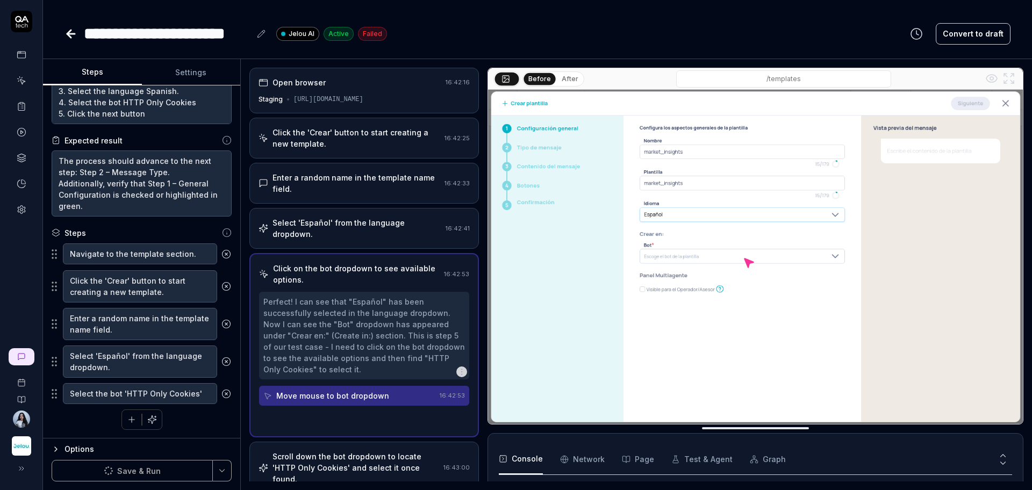
click at [221, 328] on icon at bounding box center [226, 324] width 10 height 10
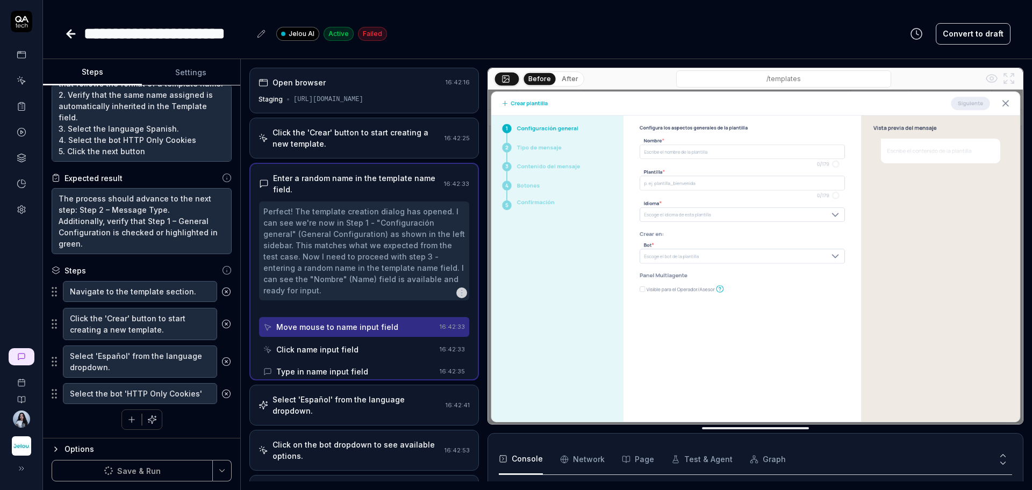
scroll to position [25, 0]
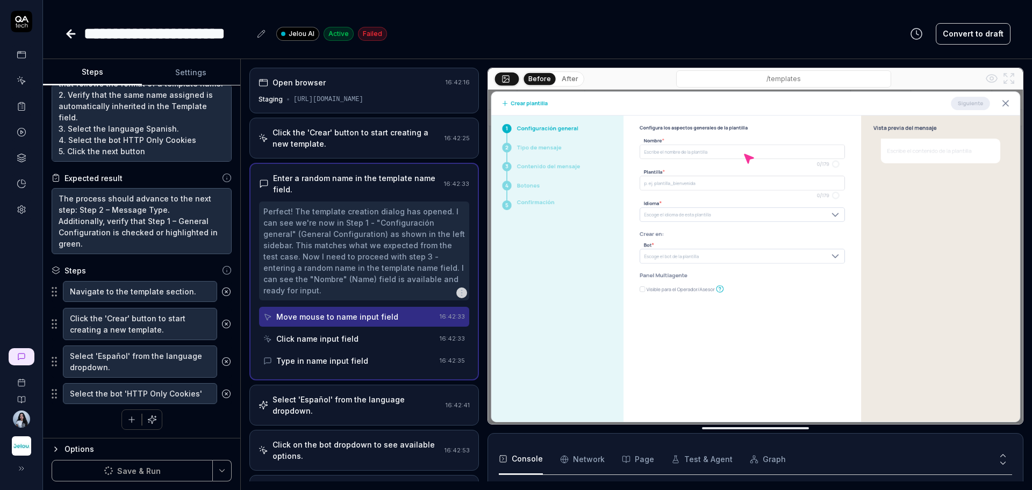
click at [222, 291] on circle at bounding box center [226, 291] width 8 height 8
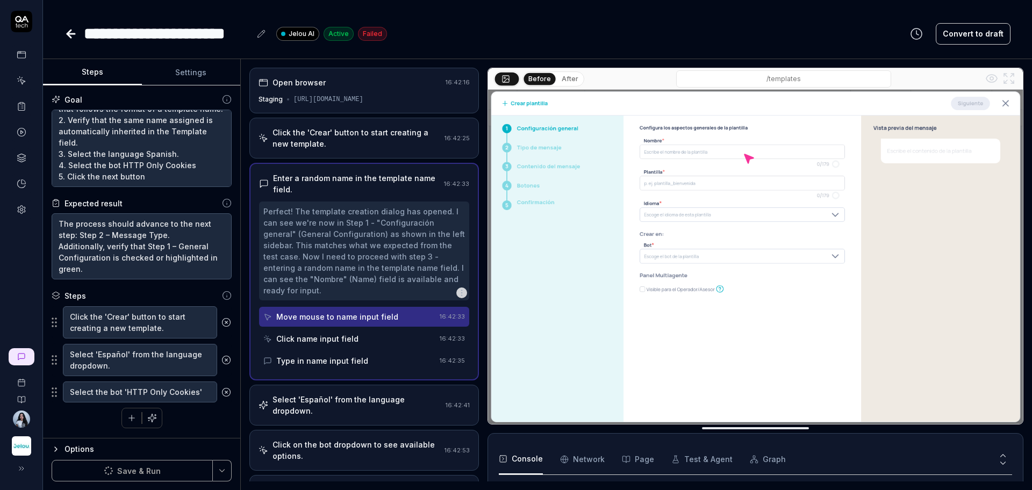
scroll to position [90, 0]
click at [215, 320] on textarea "Click the 'Crear' button to start creating a new template." at bounding box center [140, 322] width 154 height 32
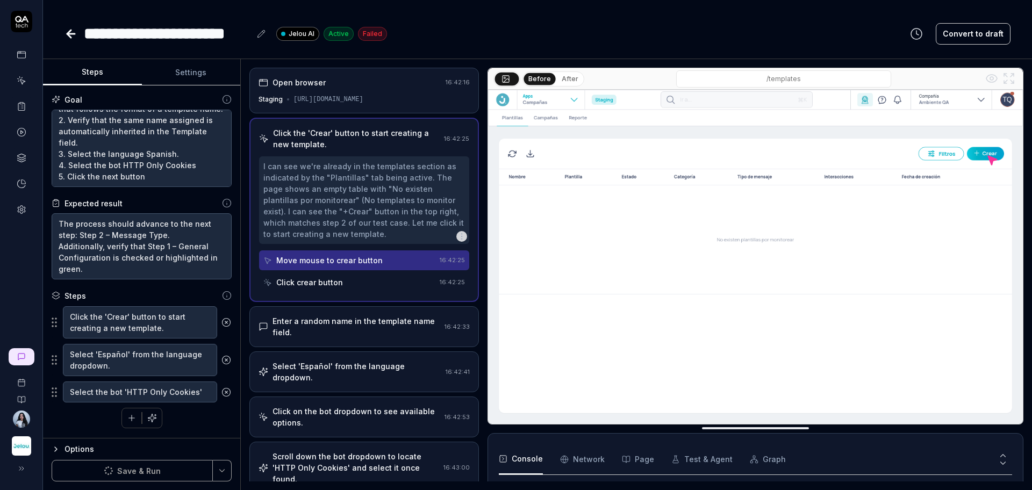
click at [220, 324] on button at bounding box center [226, 322] width 18 height 21
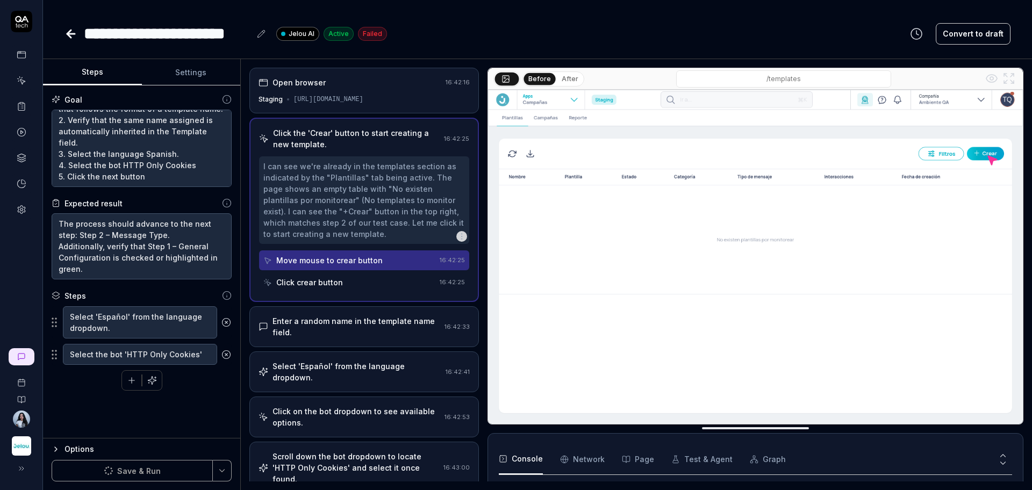
click at [223, 352] on circle at bounding box center [226, 354] width 8 height 8
click at [222, 329] on button at bounding box center [226, 322] width 18 height 21
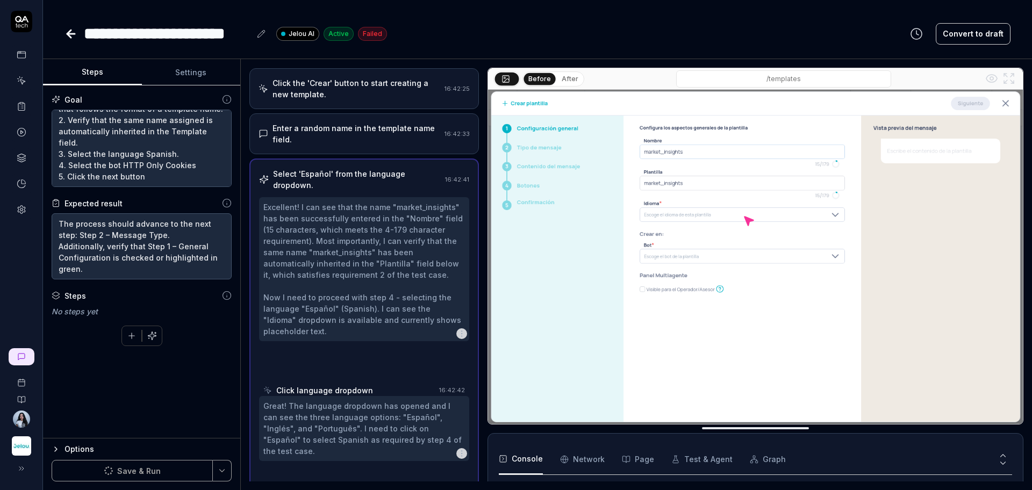
scroll to position [76, 0]
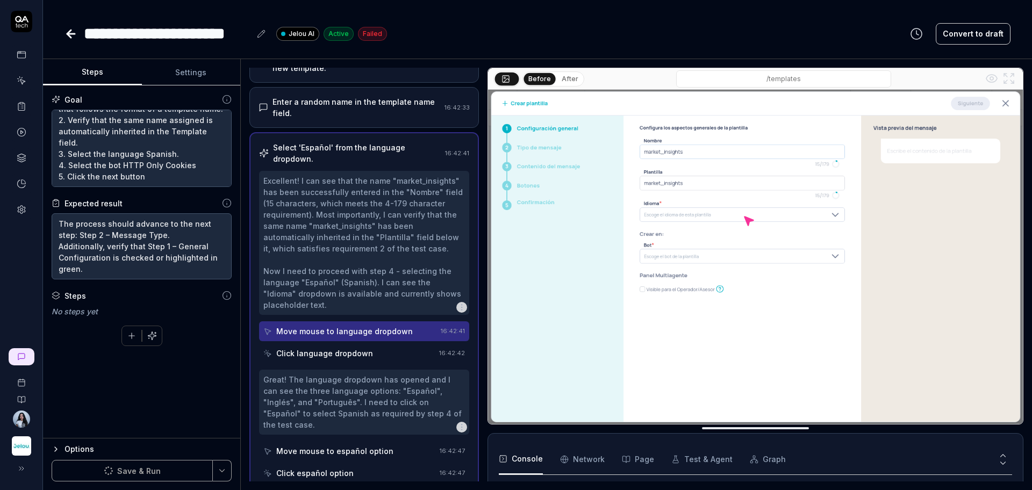
type textarea "*"
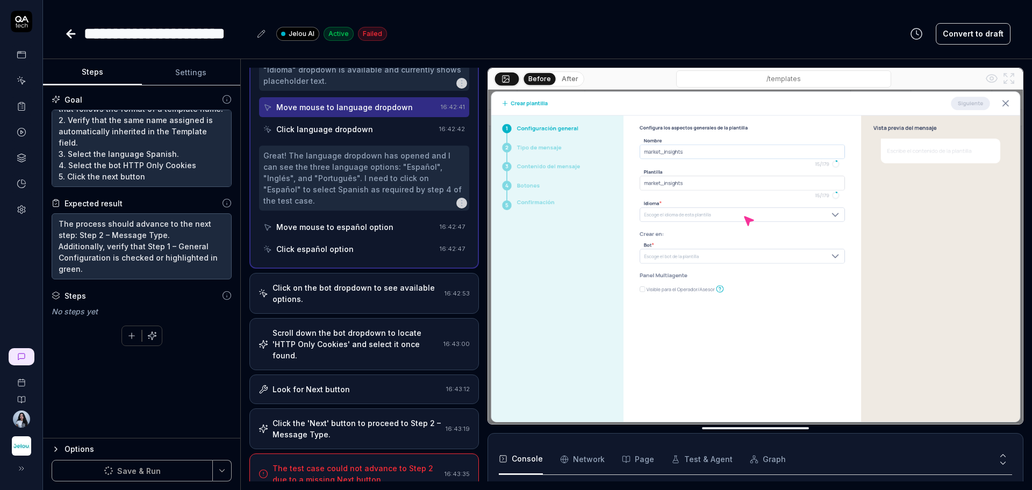
scroll to position [301, 0]
